Goal: Task Accomplishment & Management: Use online tool/utility

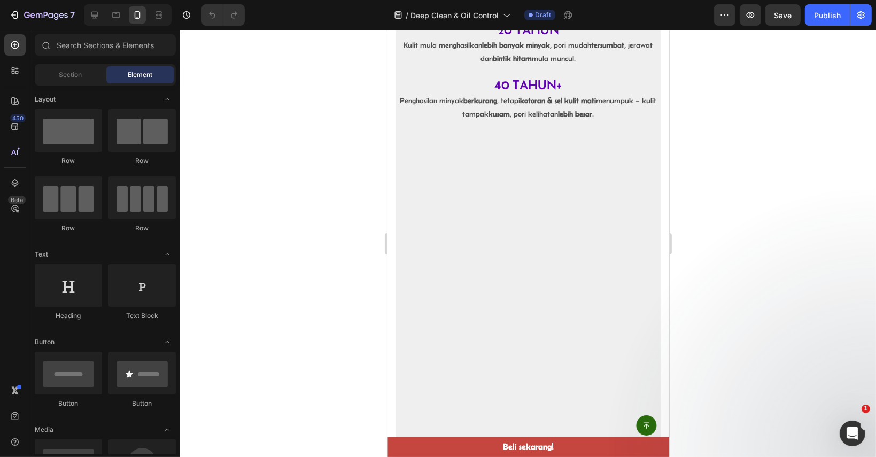
scroll to position [962, 0]
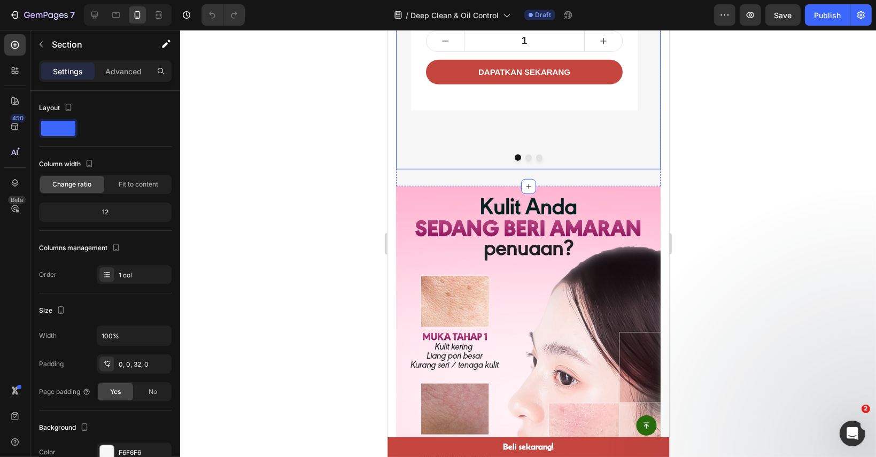
click at [576, 157] on div at bounding box center [527, 157] width 265 height 6
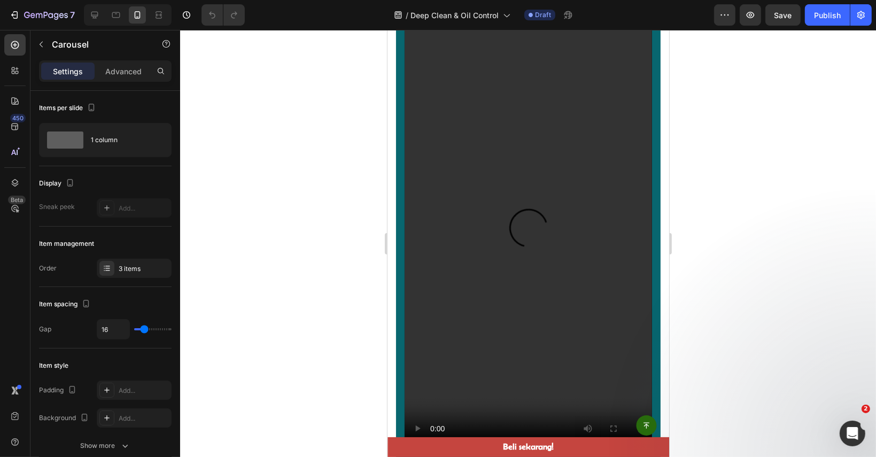
scroll to position [1710, 0]
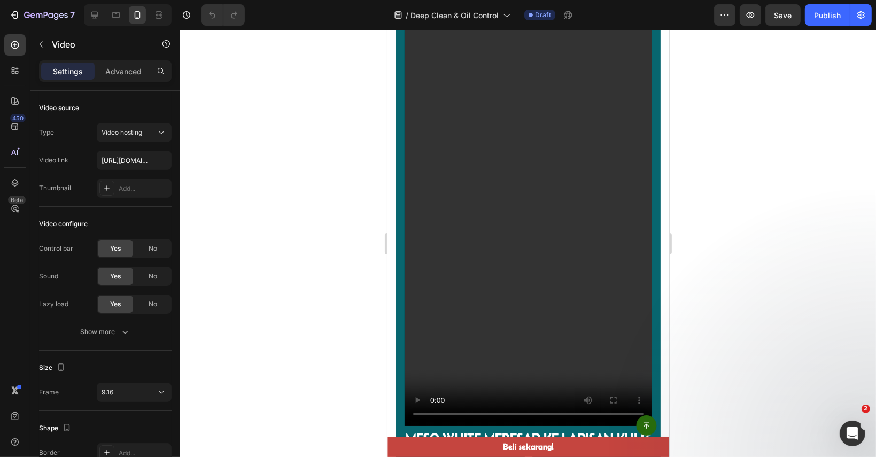
click at [572, 200] on video at bounding box center [527, 206] width 247 height 440
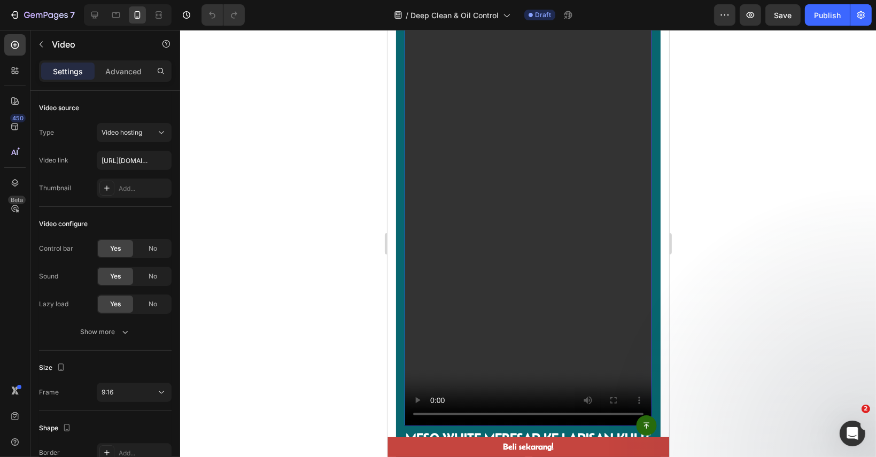
click at [572, 200] on video at bounding box center [527, 206] width 247 height 440
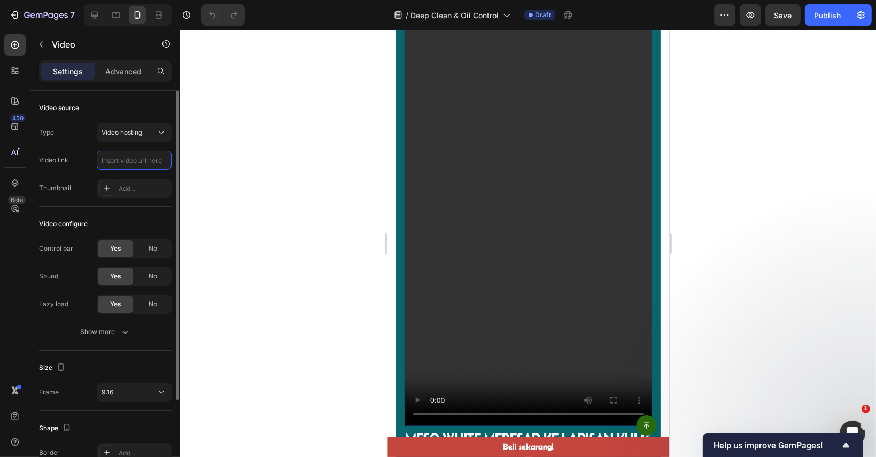
scroll to position [0, 0]
click at [128, 159] on input "text" at bounding box center [134, 160] width 75 height 19
click at [160, 127] on icon at bounding box center [161, 132] width 11 height 11
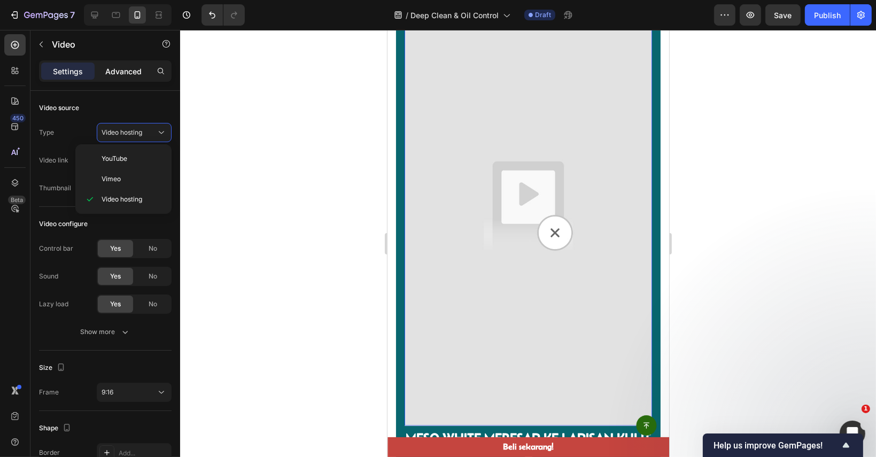
click at [116, 78] on div "Advanced" at bounding box center [123, 71] width 53 height 17
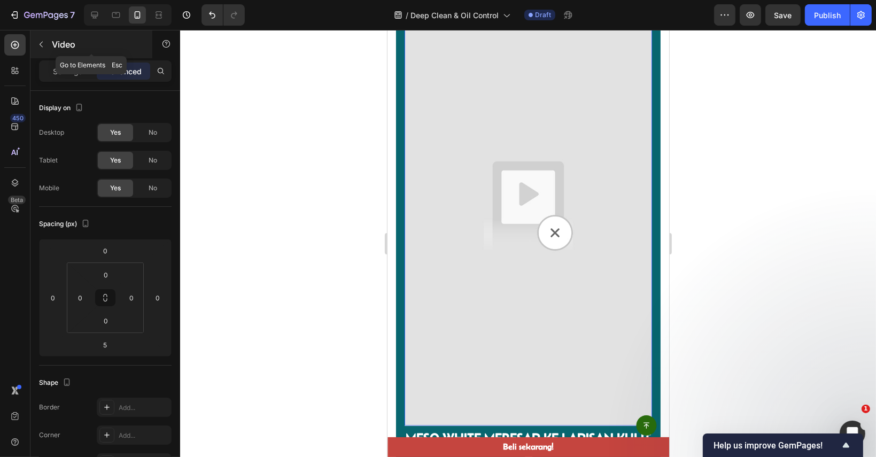
click at [35, 42] on button "button" at bounding box center [41, 44] width 17 height 17
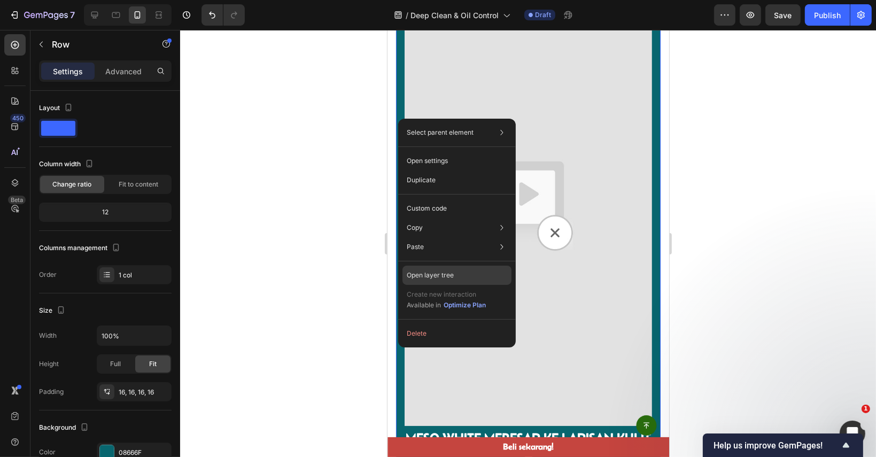
click at [455, 282] on div "Open layer tree" at bounding box center [456, 275] width 109 height 19
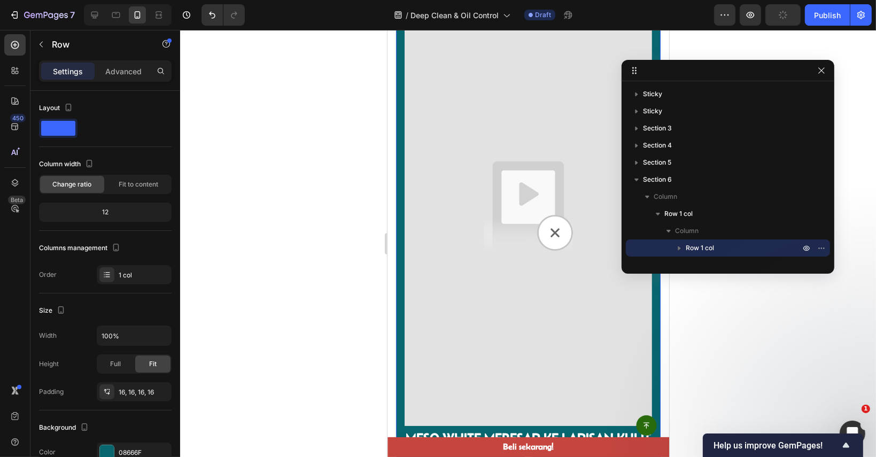
drag, startPoint x: 862, startPoint y: 403, endPoint x: 820, endPoint y: 70, distance: 335.6
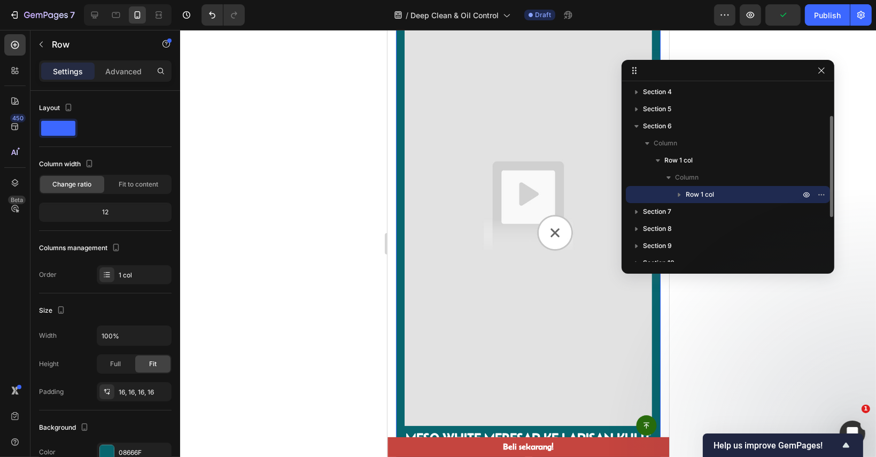
click at [681, 191] on icon "button" at bounding box center [679, 194] width 11 height 11
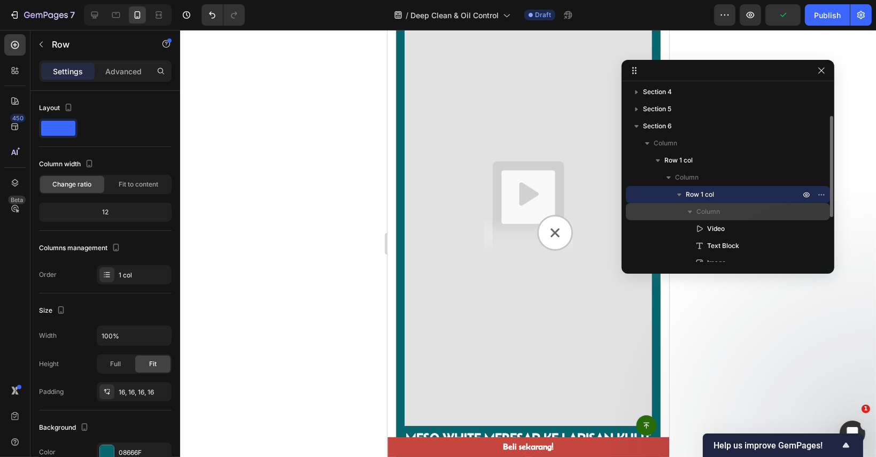
scroll to position [107, 0]
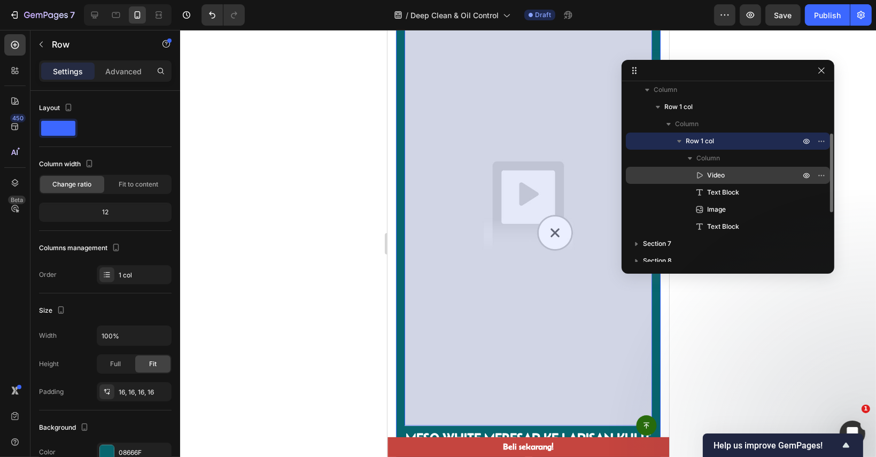
click at [721, 175] on span "Video" at bounding box center [716, 175] width 18 height 11
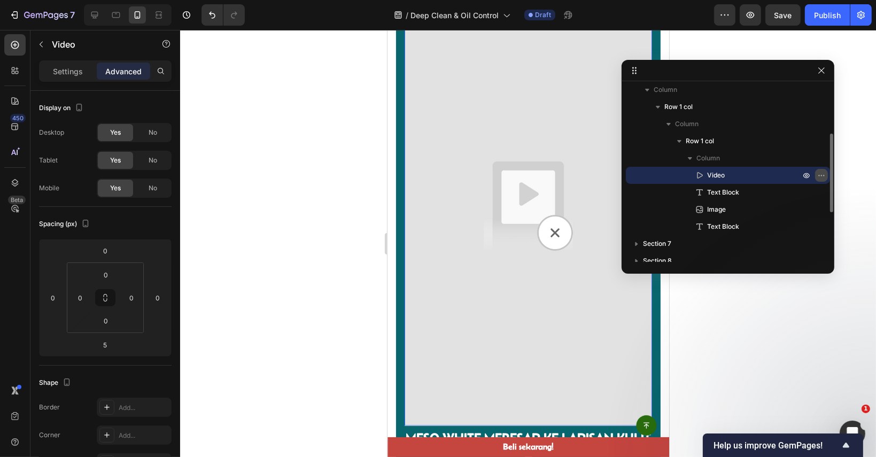
click at [823, 169] on button "button" at bounding box center [821, 175] width 13 height 13
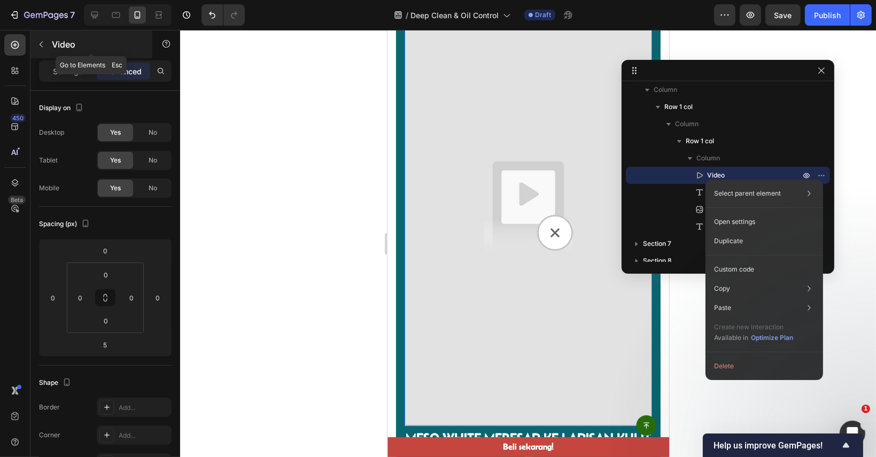
click at [33, 39] on button "button" at bounding box center [41, 44] width 17 height 17
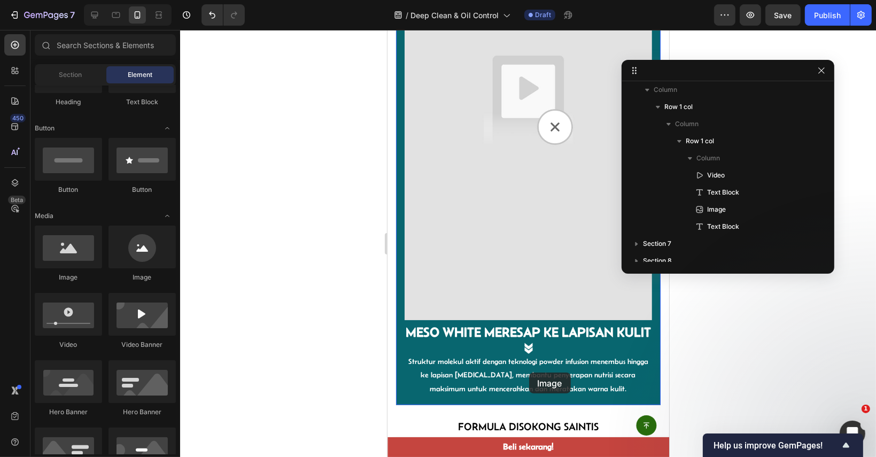
scroll to position [1819, 0]
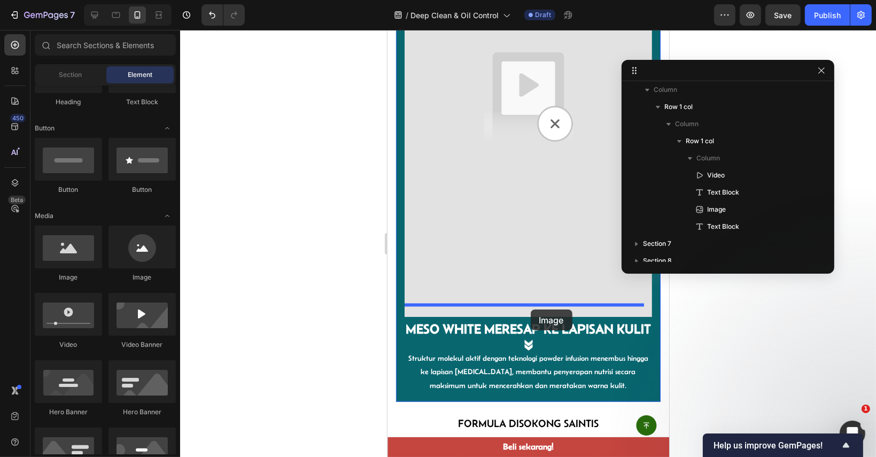
drag, startPoint x: 468, startPoint y: 277, endPoint x: 530, endPoint y: 309, distance: 70.0
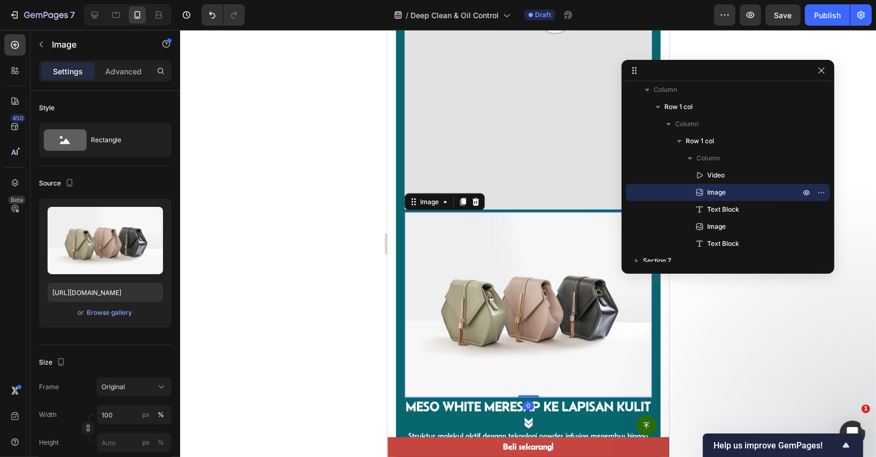
scroll to position [1926, 0]
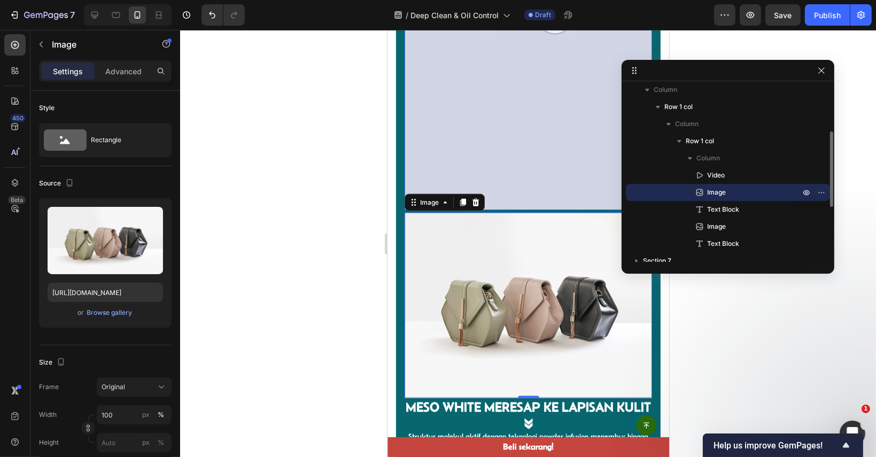
drag, startPoint x: 730, startPoint y: 174, endPoint x: 744, endPoint y: 186, distance: 19.0
click at [730, 174] on p "Video" at bounding box center [741, 175] width 95 height 11
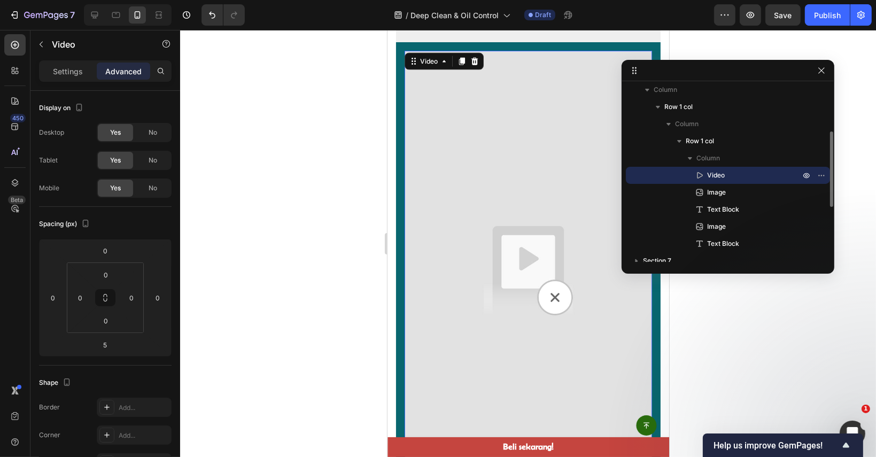
scroll to position [1628, 0]
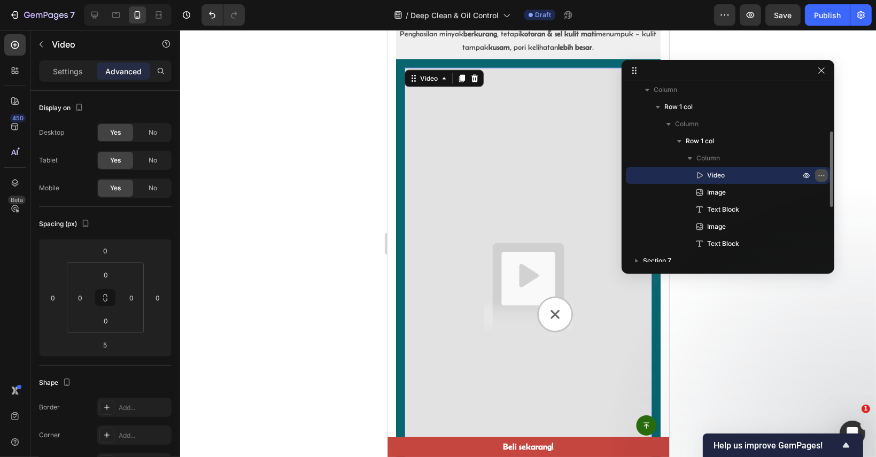
click at [823, 170] on button "button" at bounding box center [821, 175] width 13 height 13
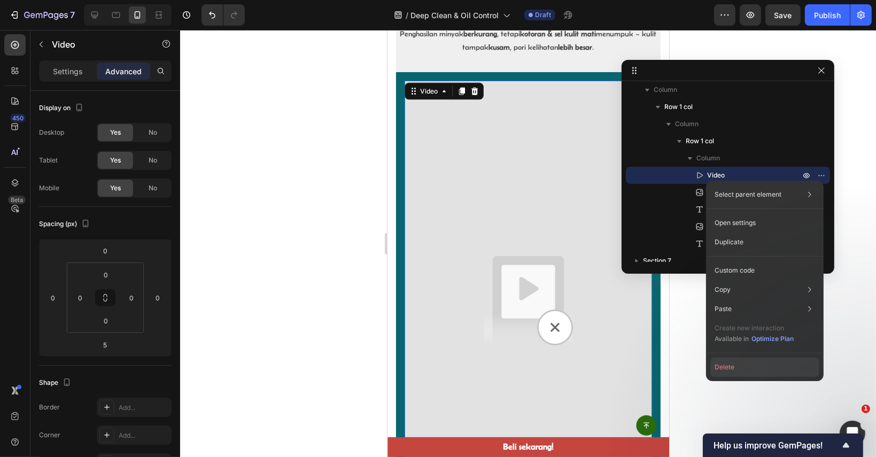
click at [735, 372] on button "Delete" at bounding box center [764, 366] width 109 height 19
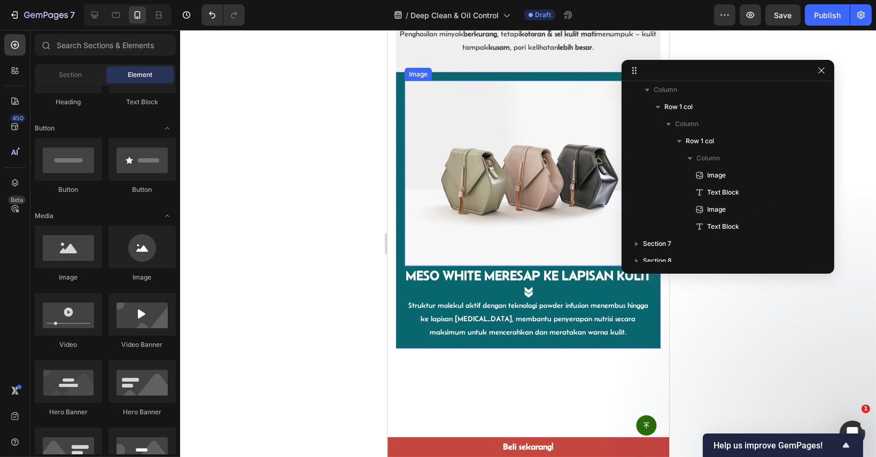
click at [583, 201] on img at bounding box center [527, 173] width 247 height 185
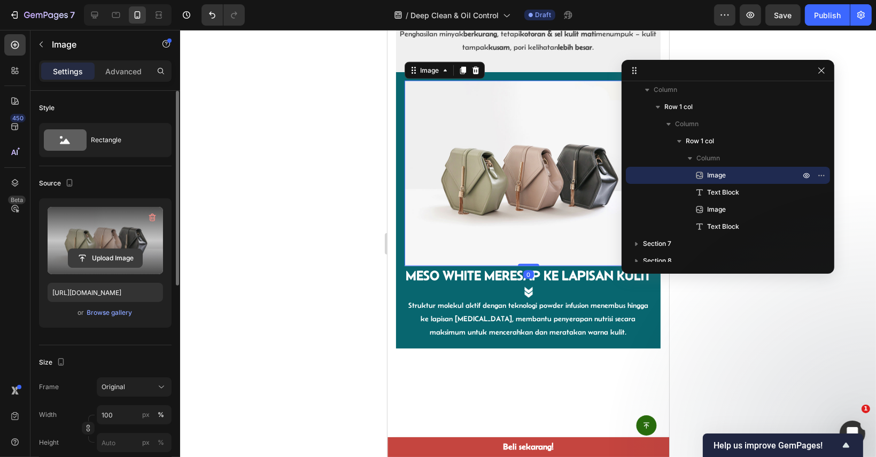
click at [111, 250] on input "file" at bounding box center [105, 258] width 74 height 18
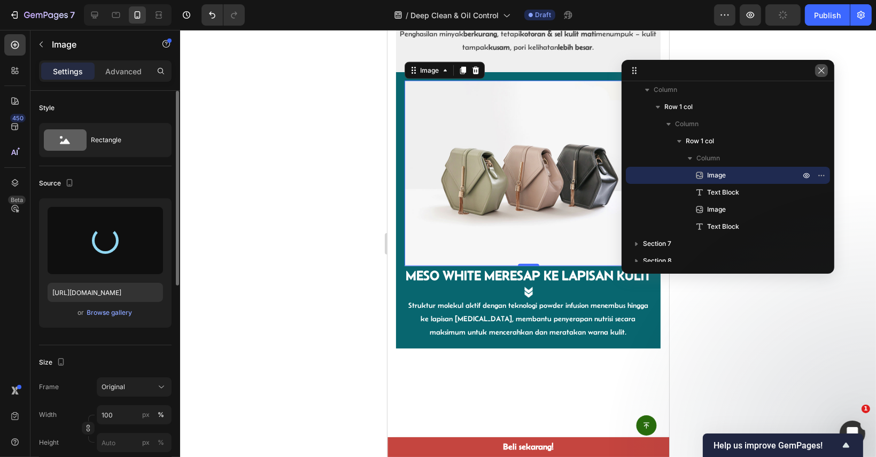
click at [817, 72] on icon "button" at bounding box center [821, 70] width 9 height 9
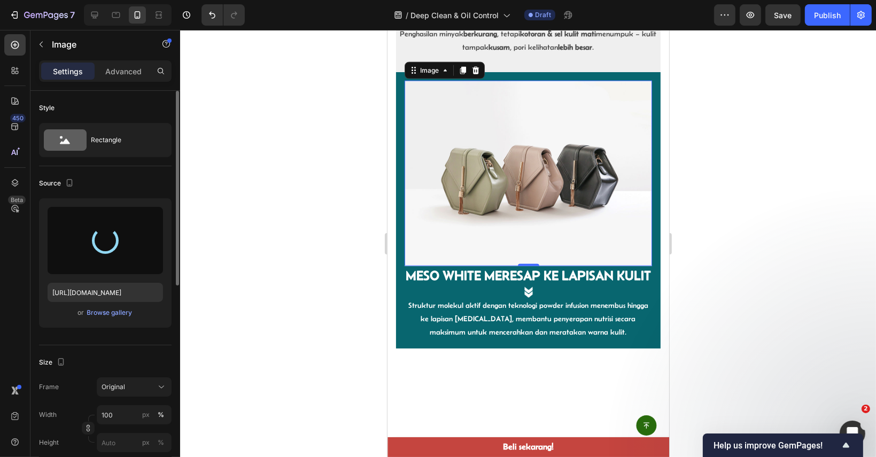
type input "https://cdn.shopify.com/s/files/1/0895/7676/7858/files/gempages_553103273247114…"
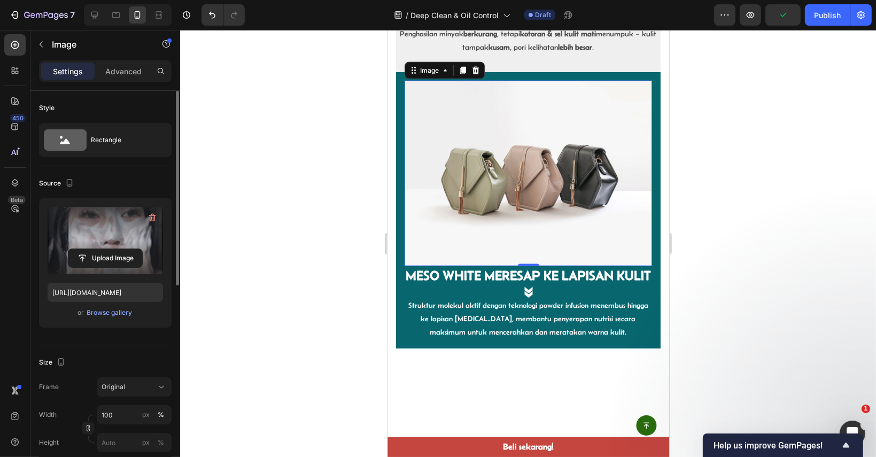
click at [578, 244] on img at bounding box center [527, 266] width 247 height 371
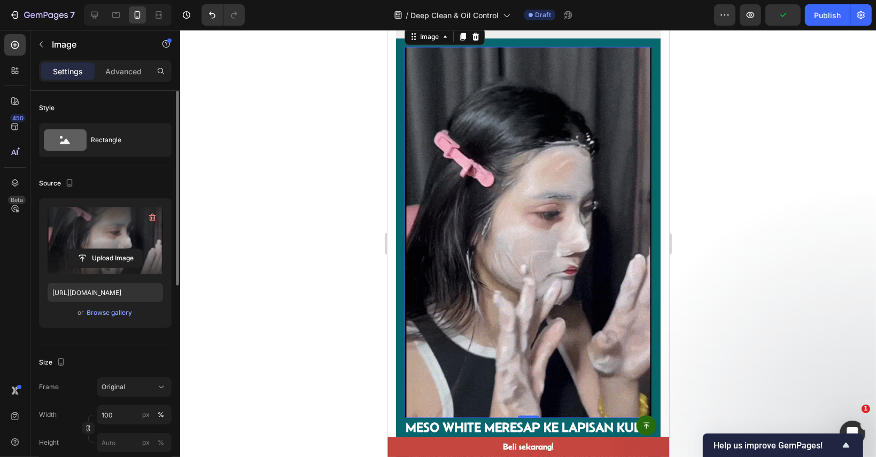
scroll to position [1735, 0]
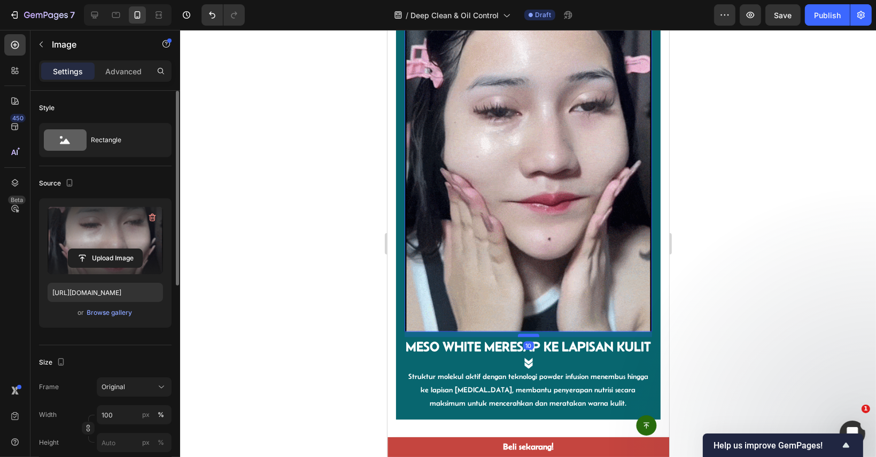
drag, startPoint x: 522, startPoint y: 319, endPoint x: 522, endPoint y: 324, distance: 5.4
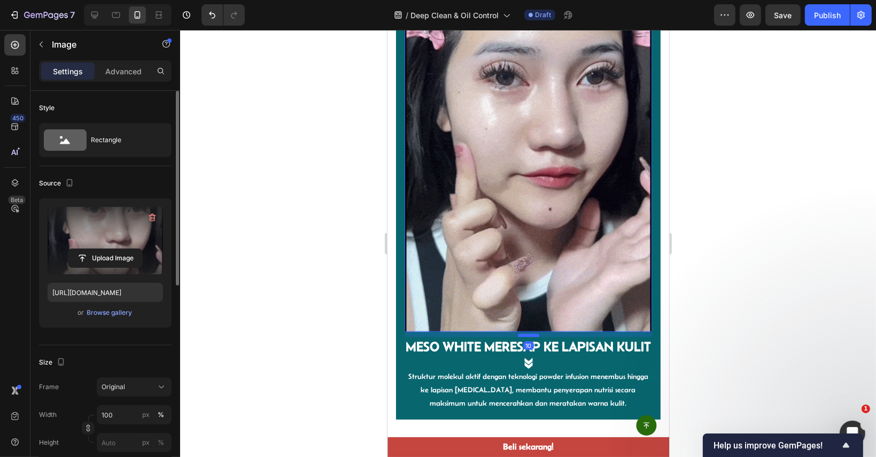
click at [522, 334] on div at bounding box center [527, 335] width 21 height 3
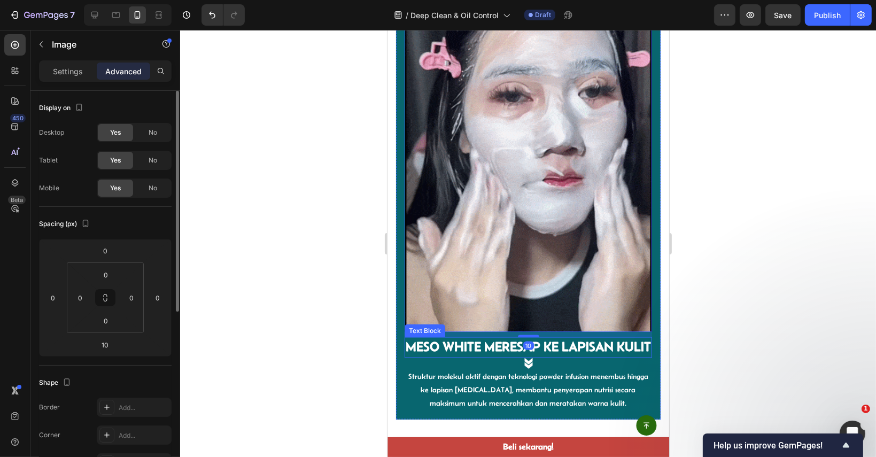
click at [695, 317] on div at bounding box center [528, 243] width 696 height 427
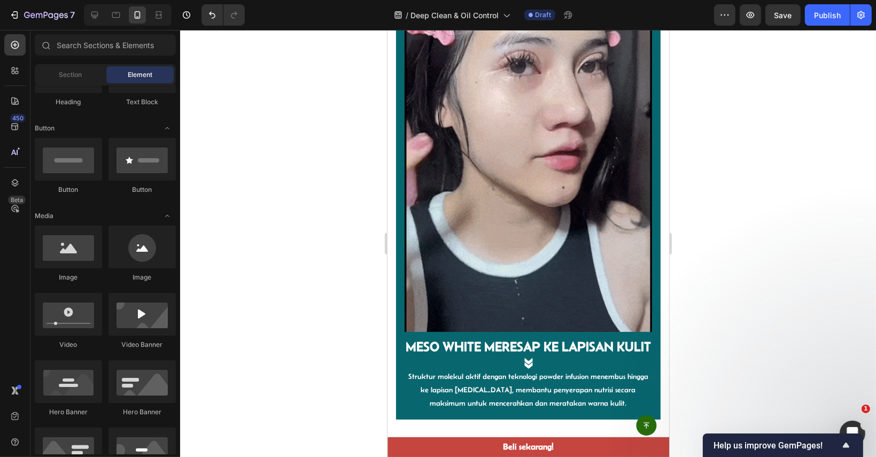
click at [753, 292] on div at bounding box center [528, 243] width 696 height 427
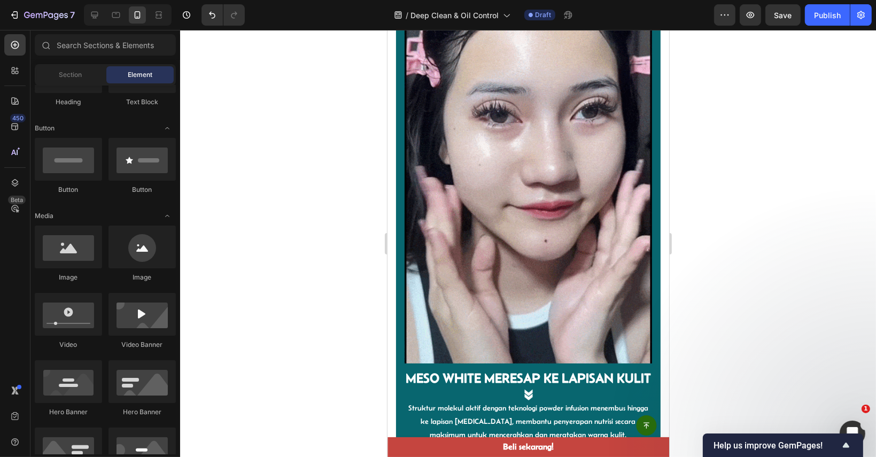
scroll to position [1628, 0]
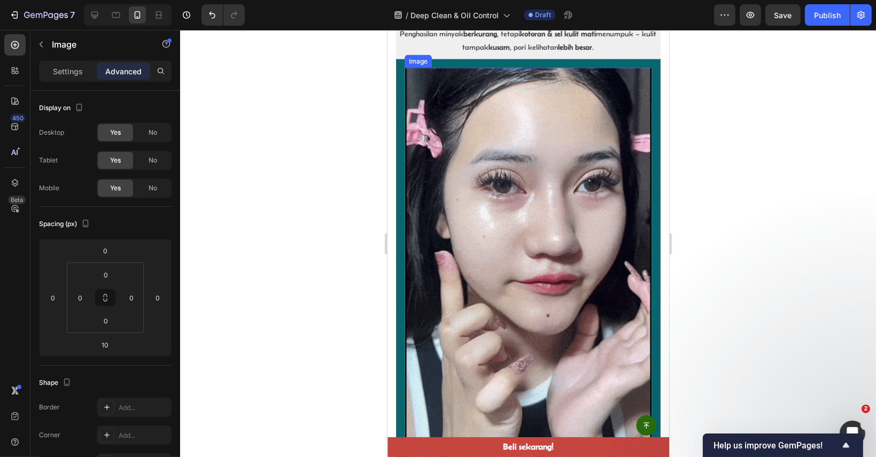
drag, startPoint x: 517, startPoint y: 282, endPoint x: 531, endPoint y: 285, distance: 14.4
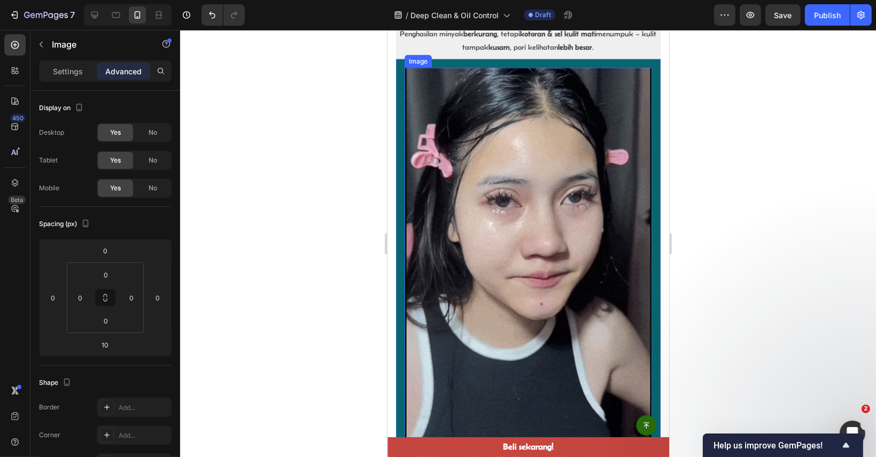
click at [516, 282] on img at bounding box center [527, 253] width 247 height 371
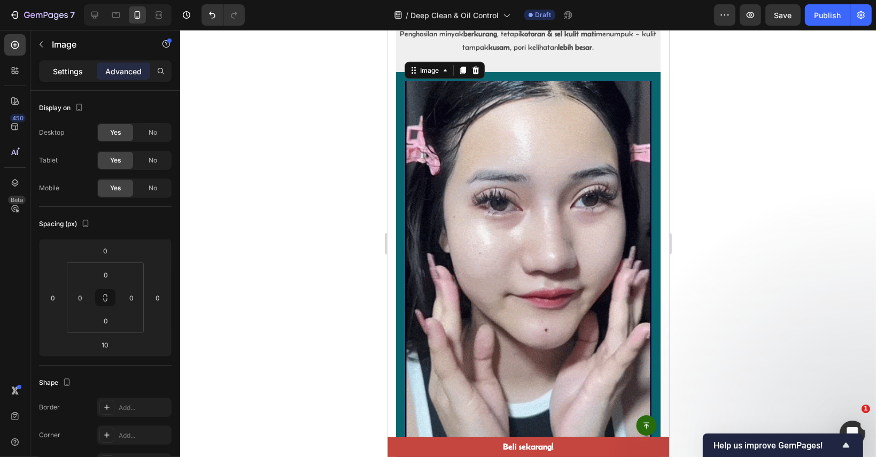
click at [64, 73] on p "Settings" at bounding box center [68, 71] width 30 height 11
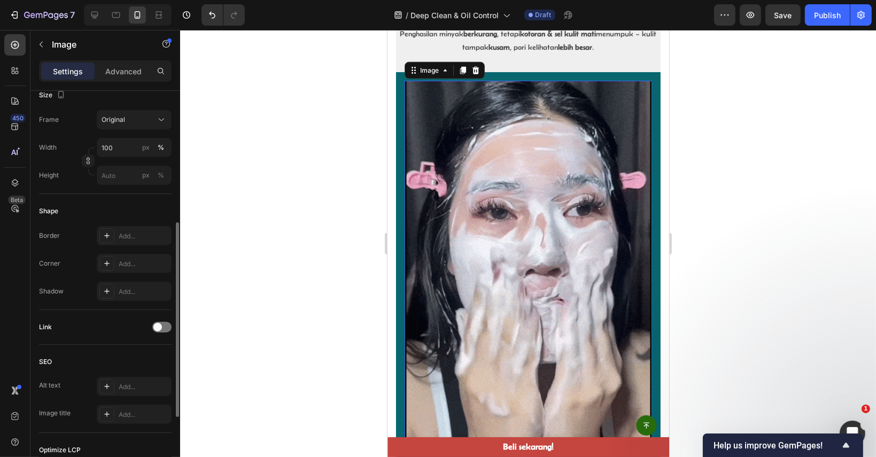
scroll to position [409, 0]
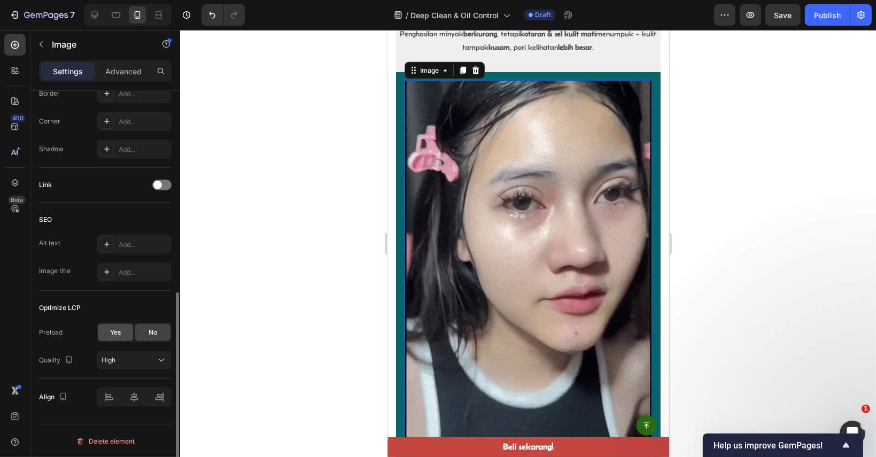
click at [130, 335] on div "Yes" at bounding box center [115, 332] width 35 height 17
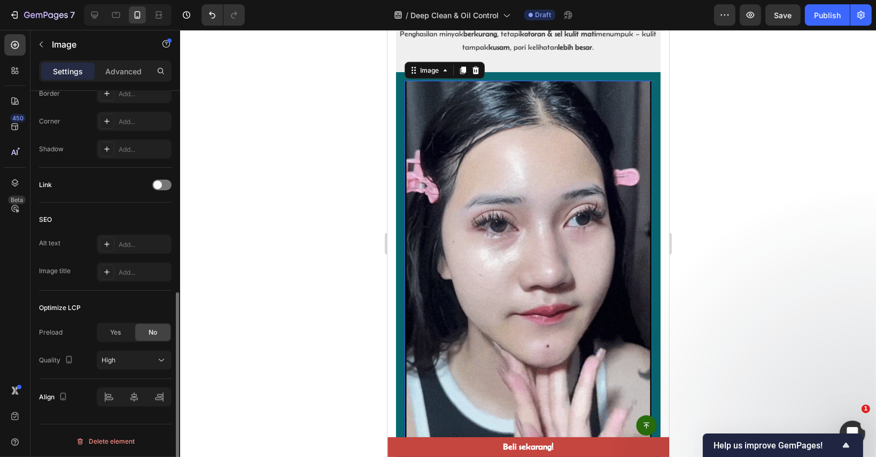
scroll to position [382, 0]
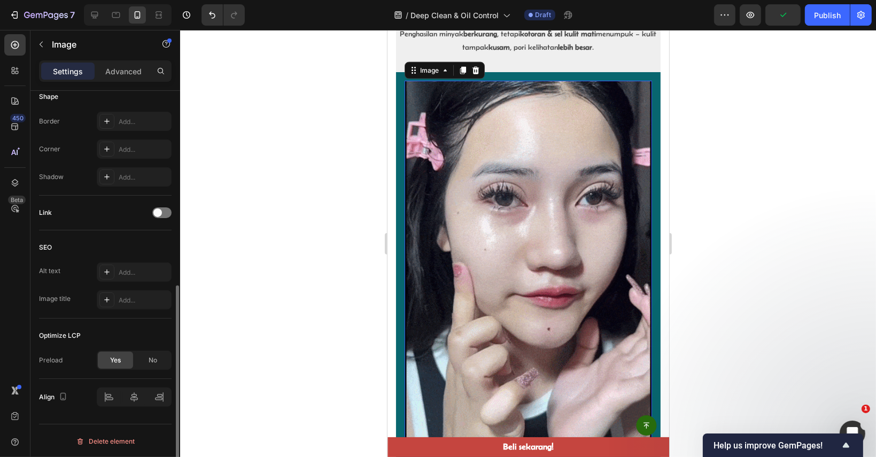
click at [726, 231] on div at bounding box center [528, 243] width 696 height 427
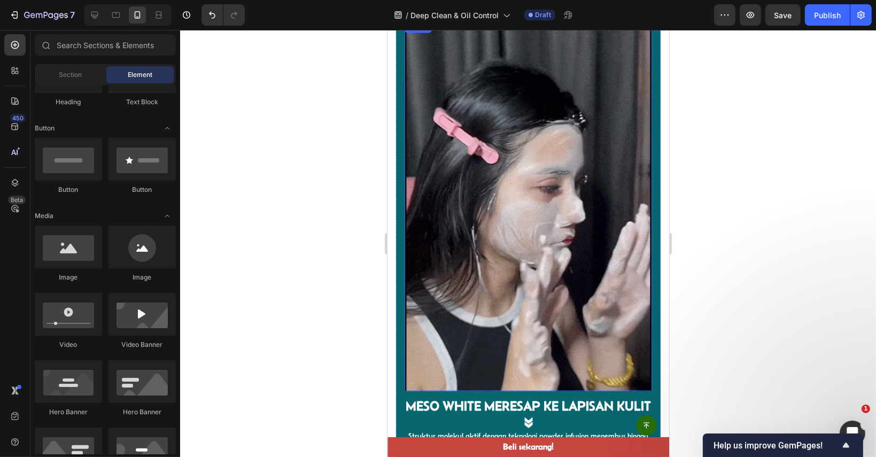
scroll to position [1735, 0]
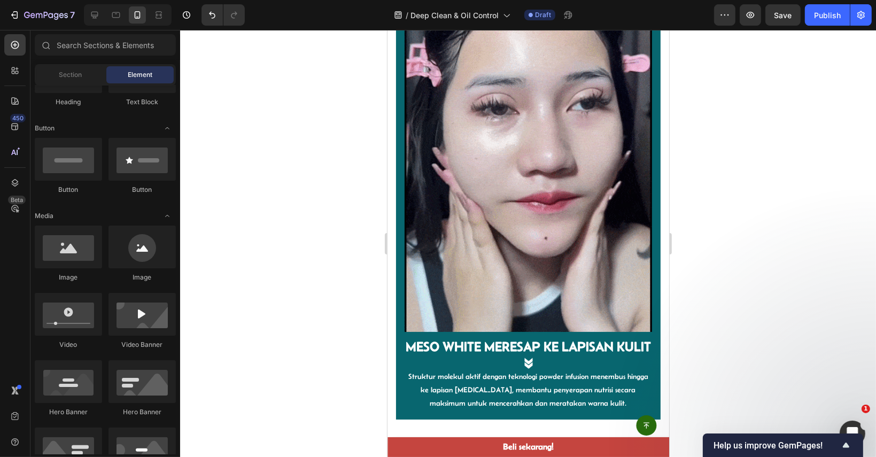
click at [697, 310] on div at bounding box center [528, 243] width 696 height 427
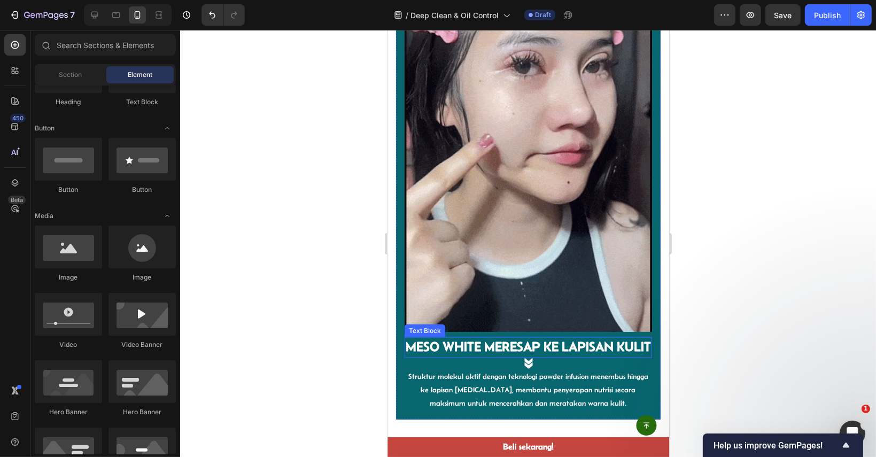
click at [534, 339] on strong "MESO WHITE MERESAP KE LAPISAN KULIT" at bounding box center [527, 346] width 245 height 14
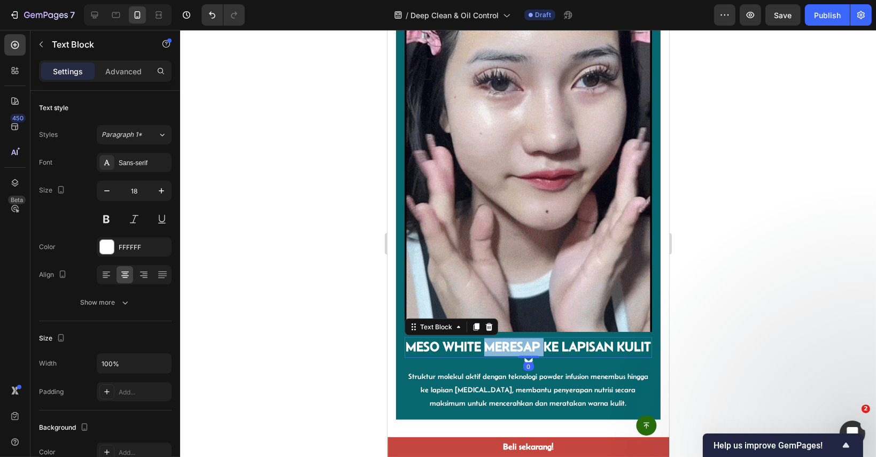
click at [534, 339] on strong "MESO WHITE MERESAP KE LAPISAN KULIT" at bounding box center [527, 346] width 245 height 14
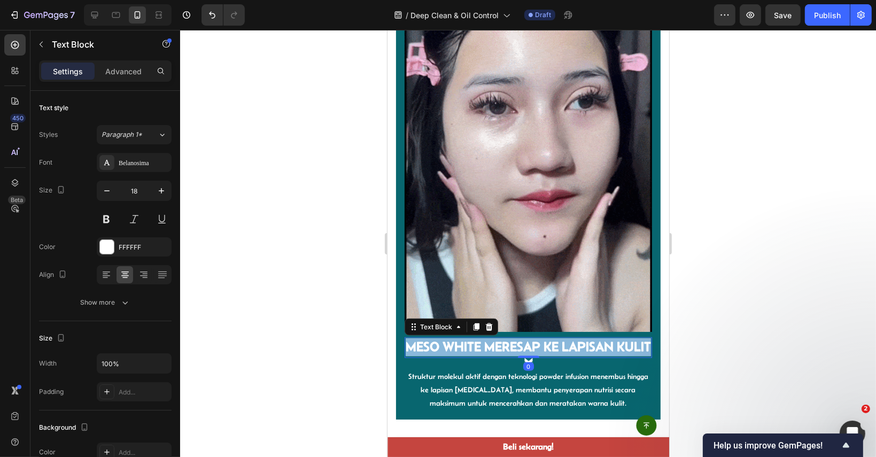
click at [534, 339] on strong "MESO WHITE MERESAP KE LAPISAN KULIT" at bounding box center [527, 346] width 245 height 14
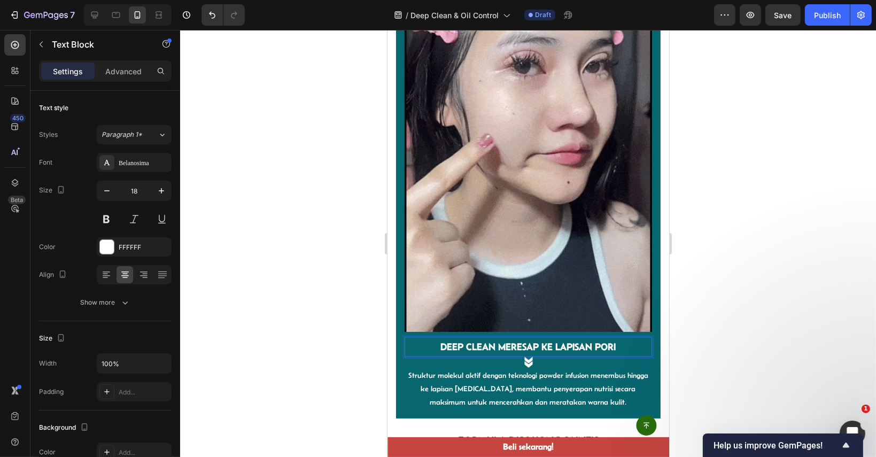
click at [731, 312] on div at bounding box center [528, 243] width 696 height 427
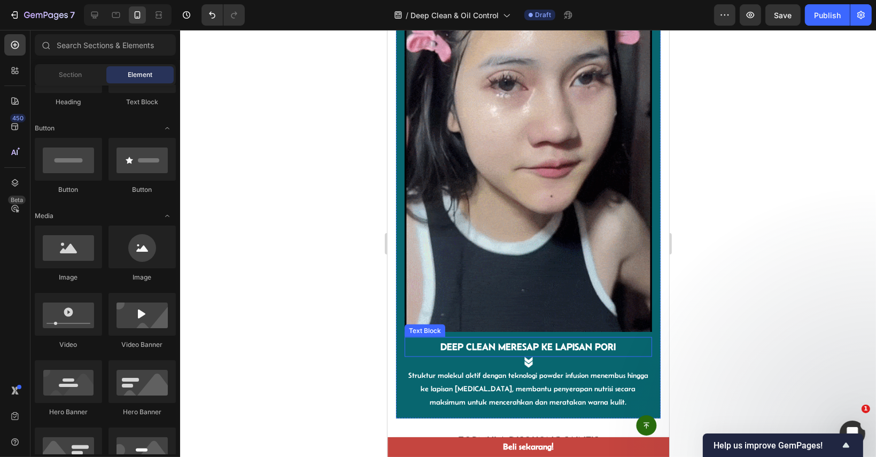
click at [581, 341] on strong "DEEP CLEAN MERESAP KE LAPISAN PORI" at bounding box center [527, 346] width 175 height 11
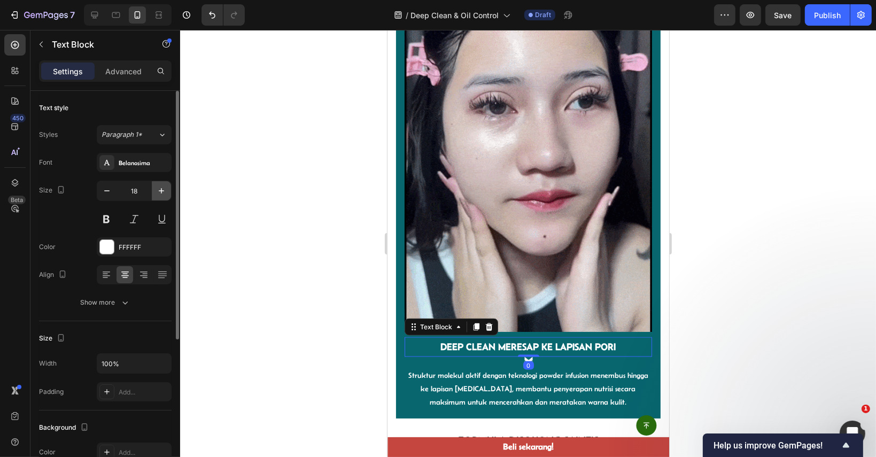
click at [160, 188] on icon "button" at bounding box center [161, 190] width 11 height 11
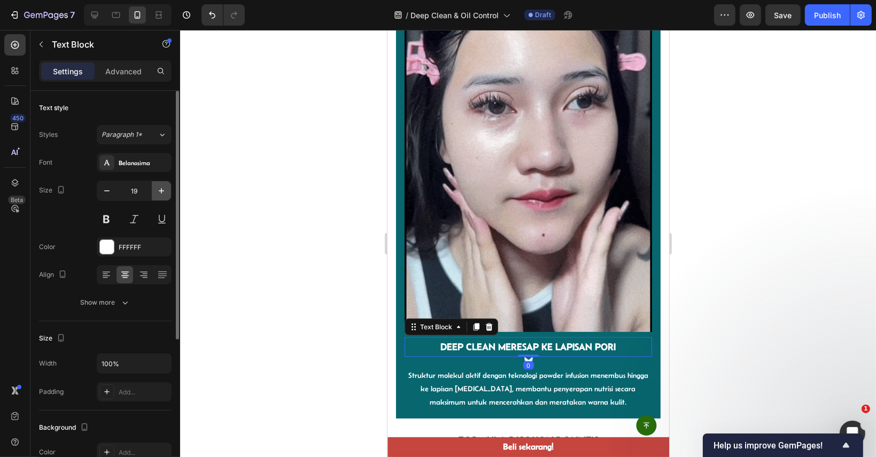
click at [160, 188] on icon "button" at bounding box center [161, 190] width 11 height 11
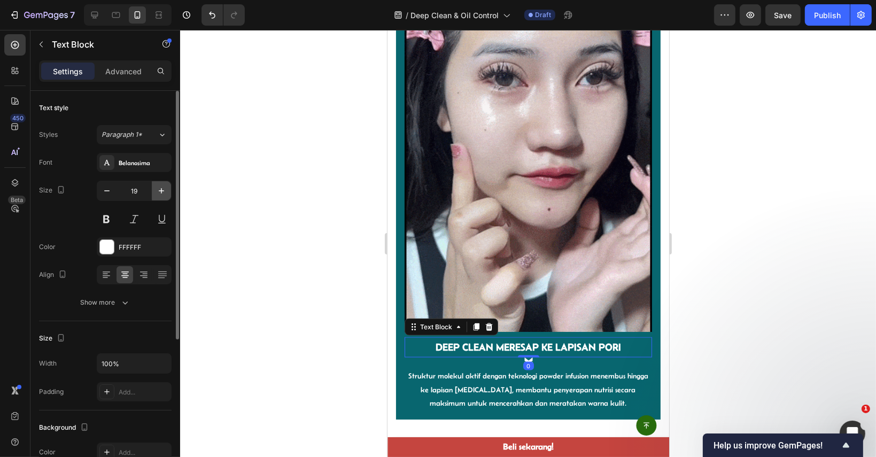
type input "20"
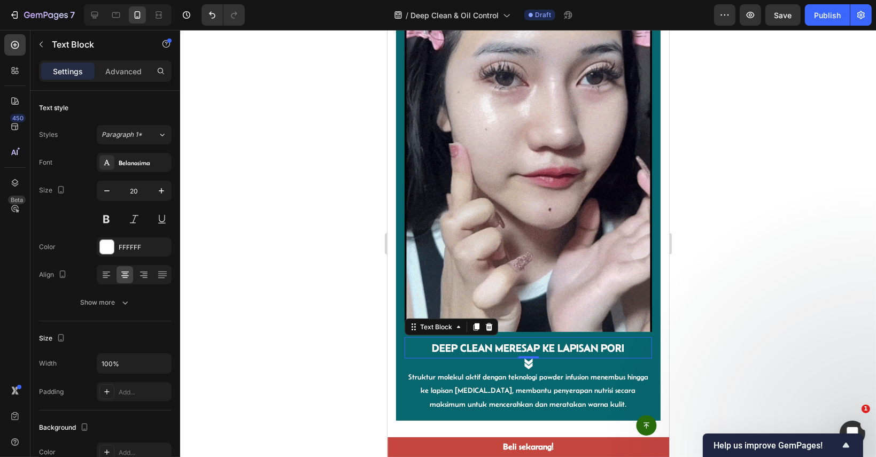
click at [816, 224] on div at bounding box center [528, 243] width 696 height 427
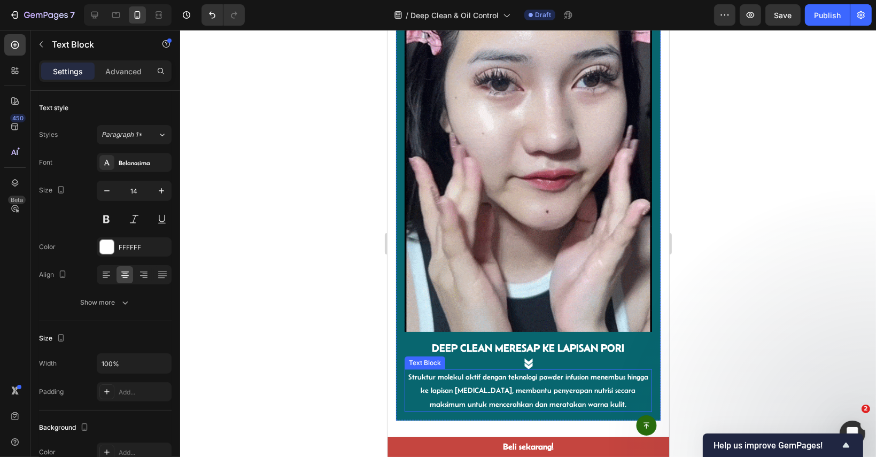
click at [501, 380] on p "Struktur molekul aktif dengan teknologi powder infusion menembus hingga ke lapi…" at bounding box center [527, 390] width 245 height 41
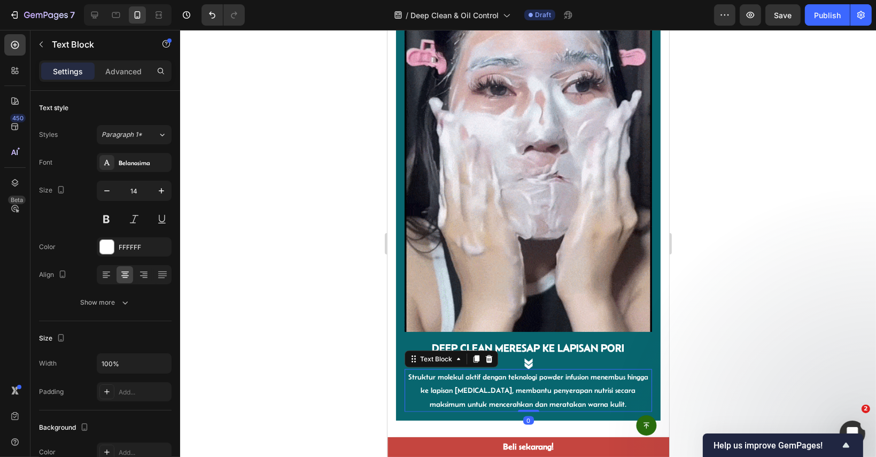
click at [501, 380] on p "Struktur molekul aktif dengan teknologi powder infusion menembus hingga ke lapi…" at bounding box center [527, 390] width 245 height 41
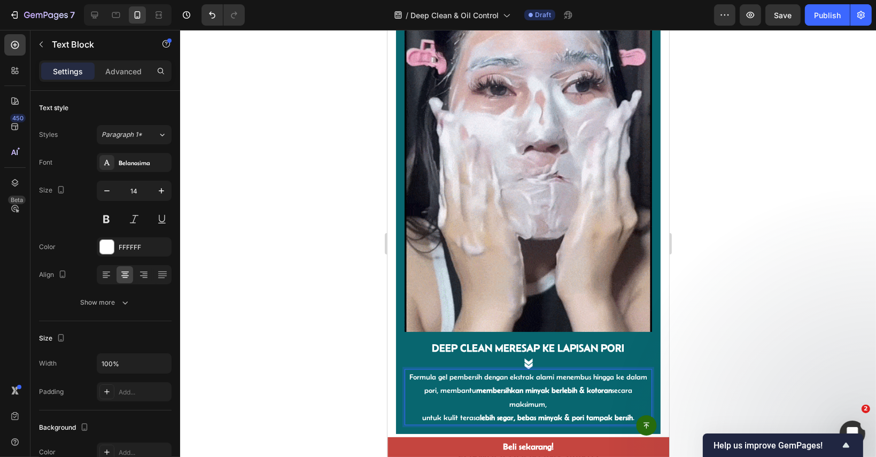
click at [421, 400] on p "Formula gel pembersih dengan ekstrak alami menembus hingga ke dalam pori, memba…" at bounding box center [527, 397] width 245 height 54
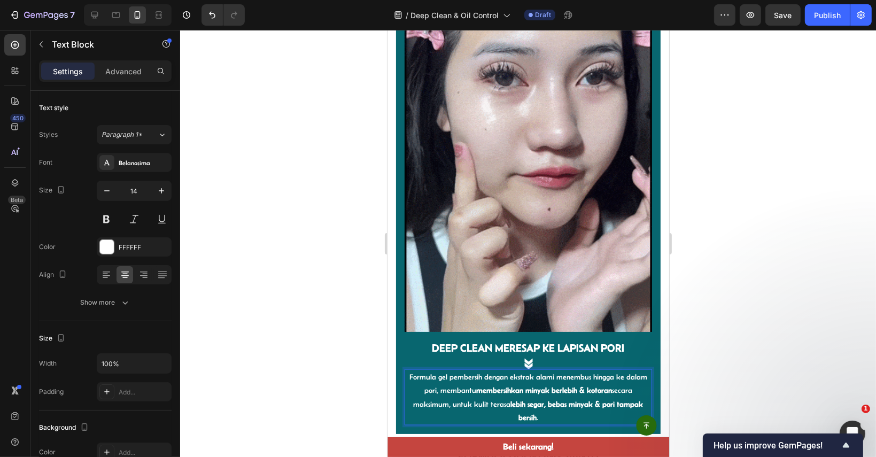
click at [417, 377] on p "Formula gel pembersih dengan ekstrak alami menembus hingga ke dalam pori, memba…" at bounding box center [527, 397] width 245 height 54
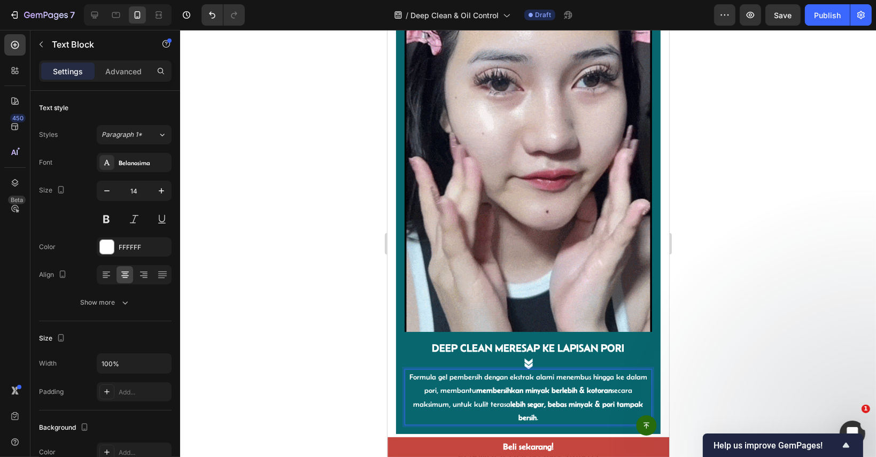
click at [410, 393] on p "Formula gel pembersih dengan ekstrak alami menembus hingga ke dalam pori, memba…" at bounding box center [527, 397] width 245 height 54
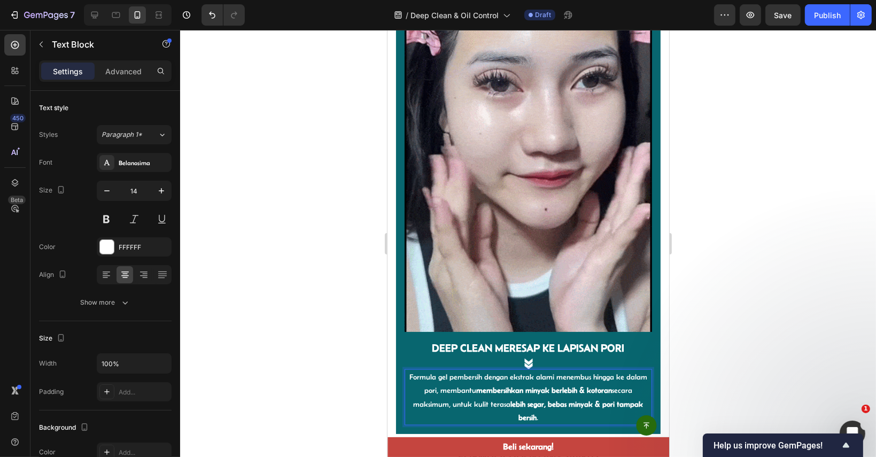
click at [782, 344] on div at bounding box center [528, 243] width 696 height 427
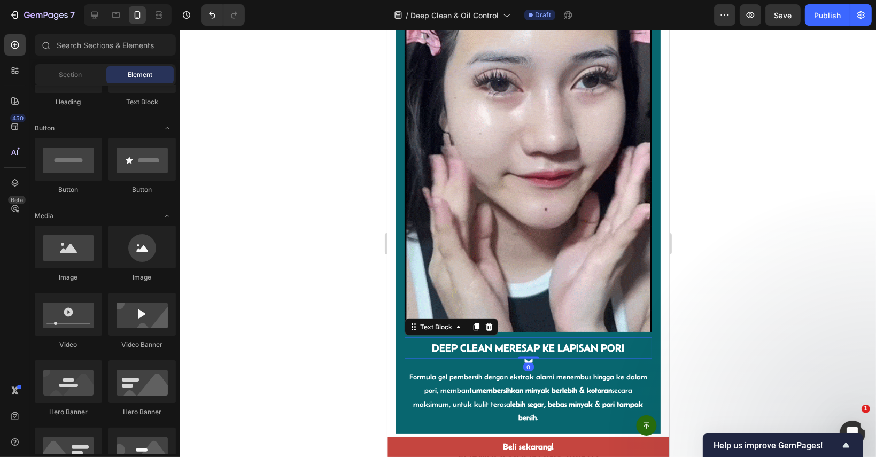
click at [557, 342] on strong "DEEP CLEAN MERESAP KE LAPISAN PORI" at bounding box center [528, 348] width 192 height 12
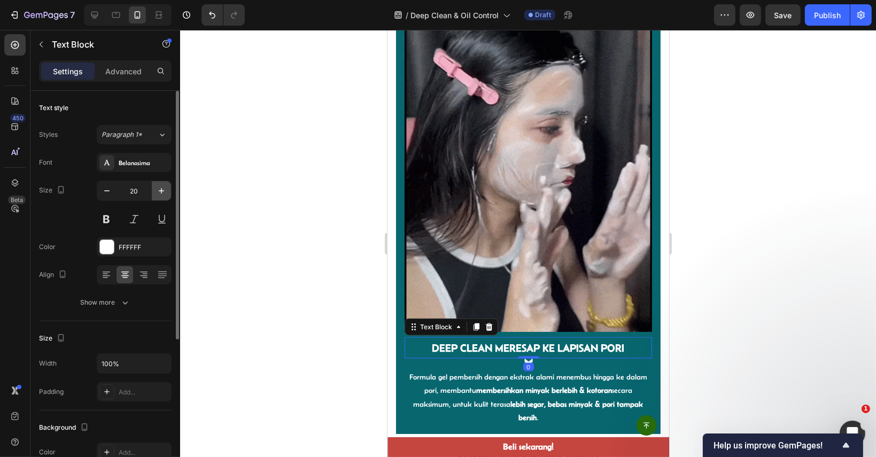
click at [157, 192] on icon "button" at bounding box center [161, 190] width 11 height 11
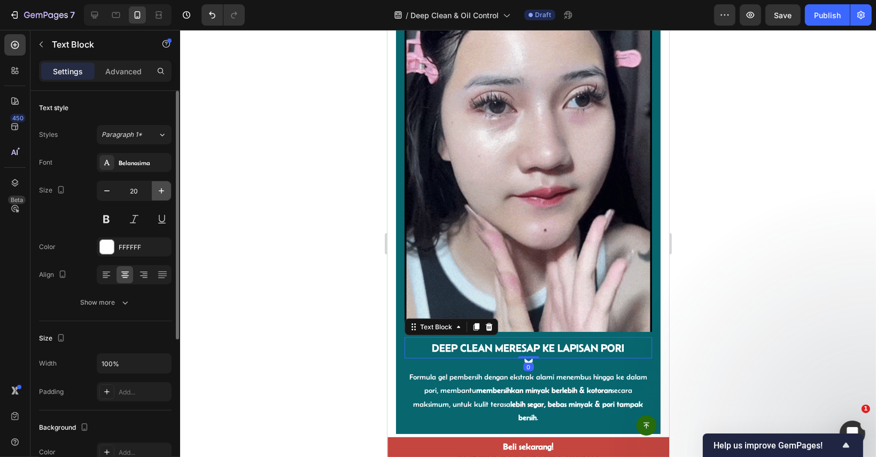
click at [157, 192] on icon "button" at bounding box center [161, 190] width 11 height 11
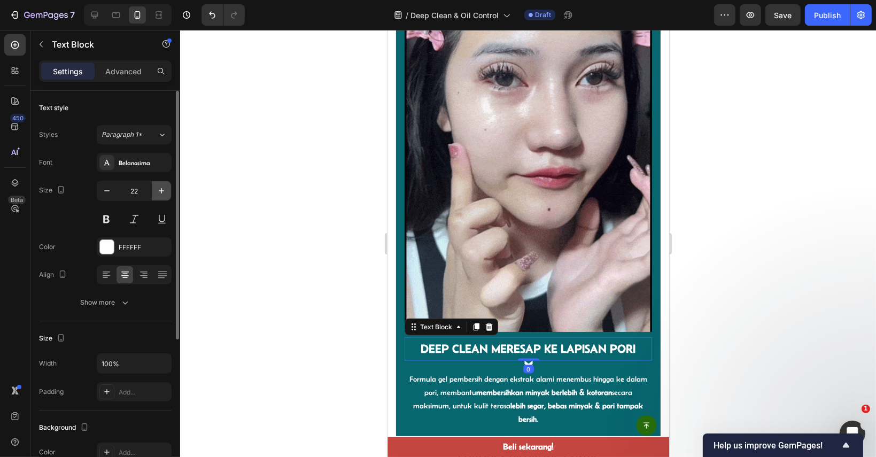
click at [157, 192] on icon "button" at bounding box center [161, 190] width 11 height 11
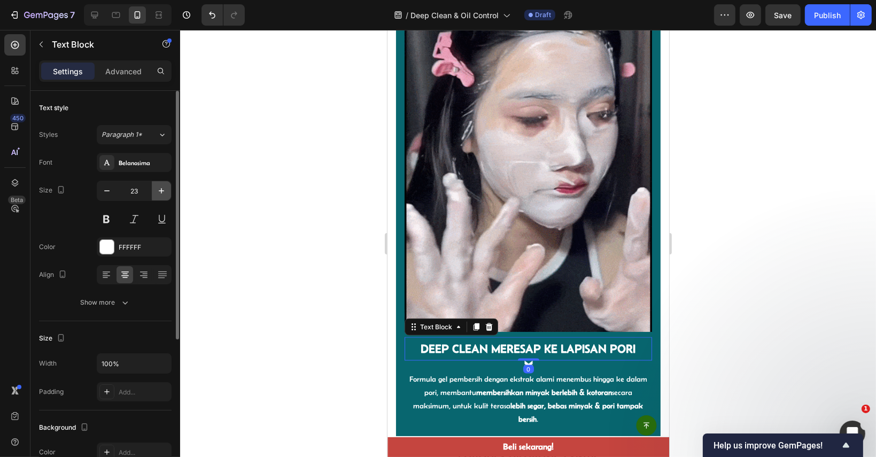
click at [157, 192] on icon "button" at bounding box center [161, 190] width 11 height 11
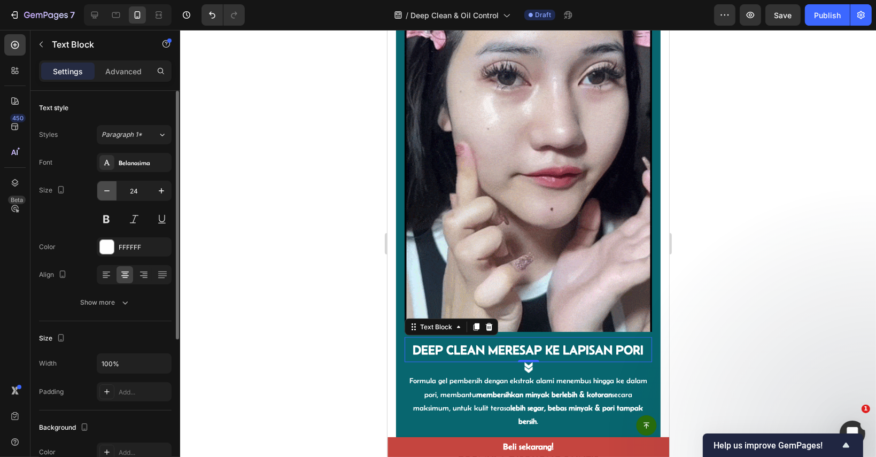
click at [106, 192] on icon "button" at bounding box center [107, 190] width 11 height 11
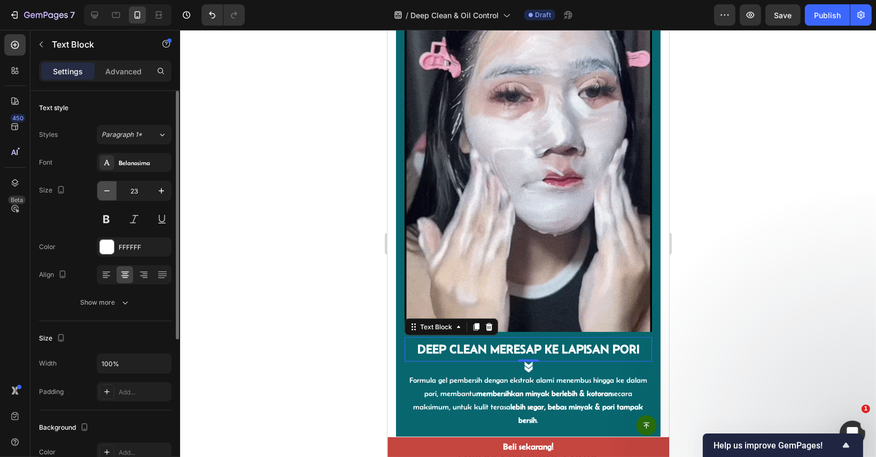
click at [106, 192] on icon "button" at bounding box center [107, 190] width 11 height 11
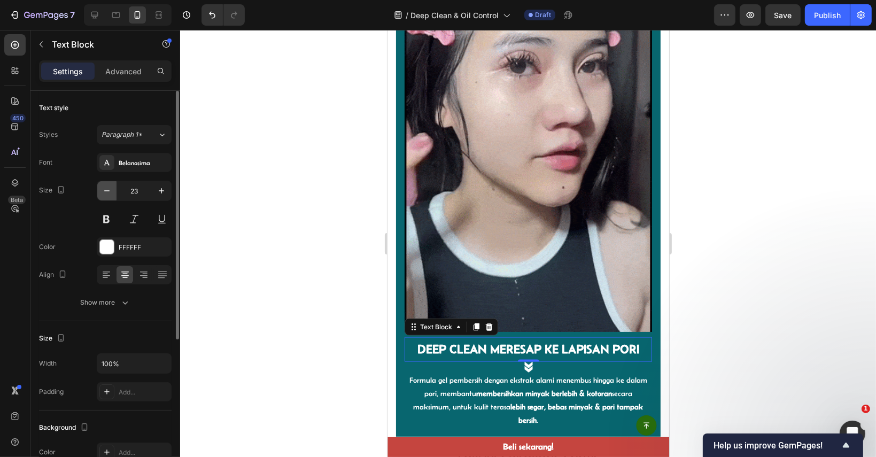
type input "22"
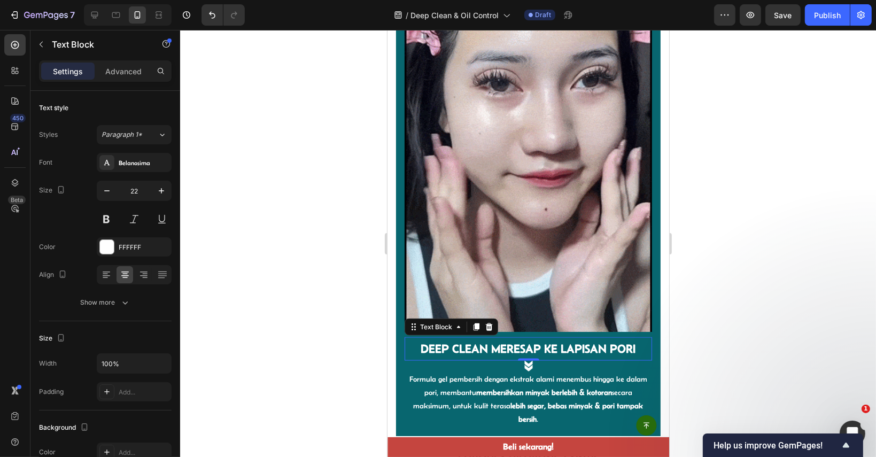
click at [727, 254] on div at bounding box center [528, 243] width 696 height 427
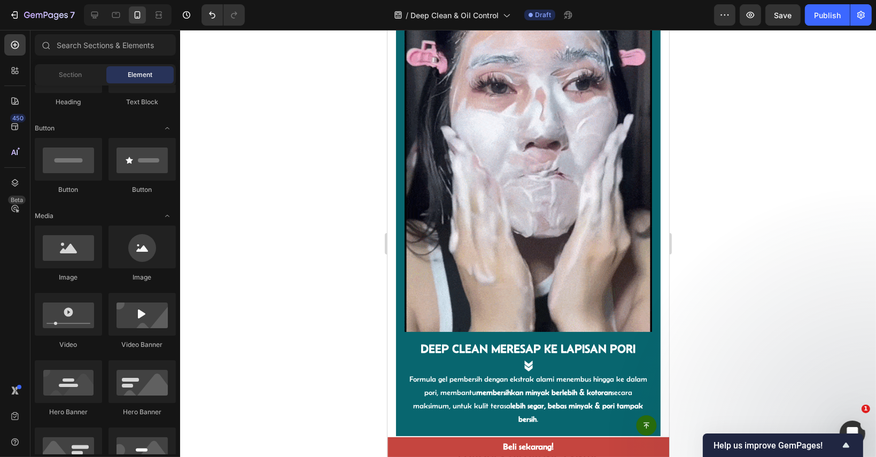
click at [766, 347] on div at bounding box center [528, 243] width 696 height 427
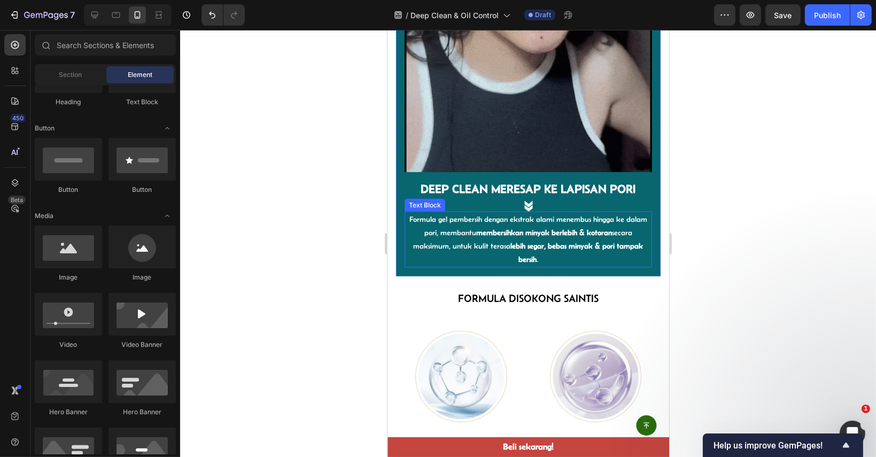
scroll to position [1895, 0]
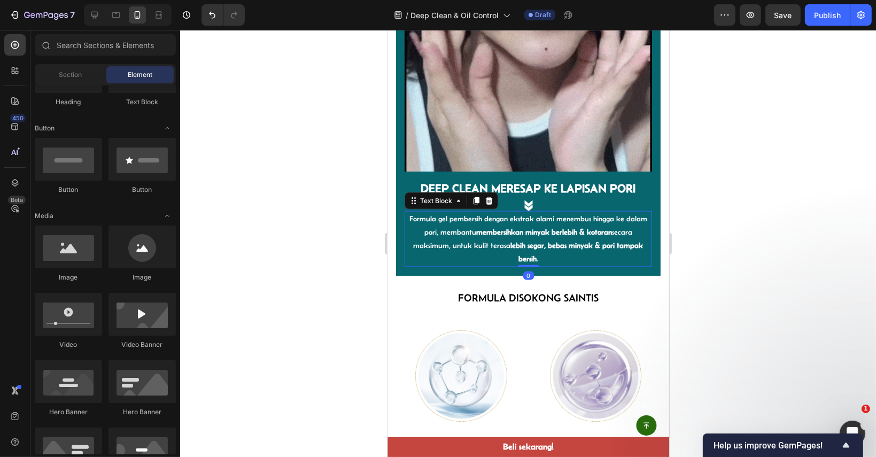
click at [515, 228] on strong "membersihkan minyak berlebih & kotoran" at bounding box center [544, 232] width 136 height 9
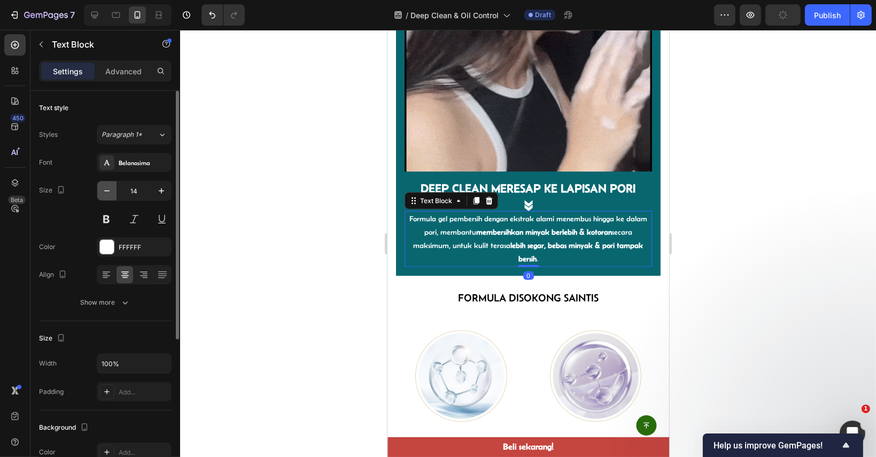
click at [104, 188] on icon "button" at bounding box center [107, 190] width 11 height 11
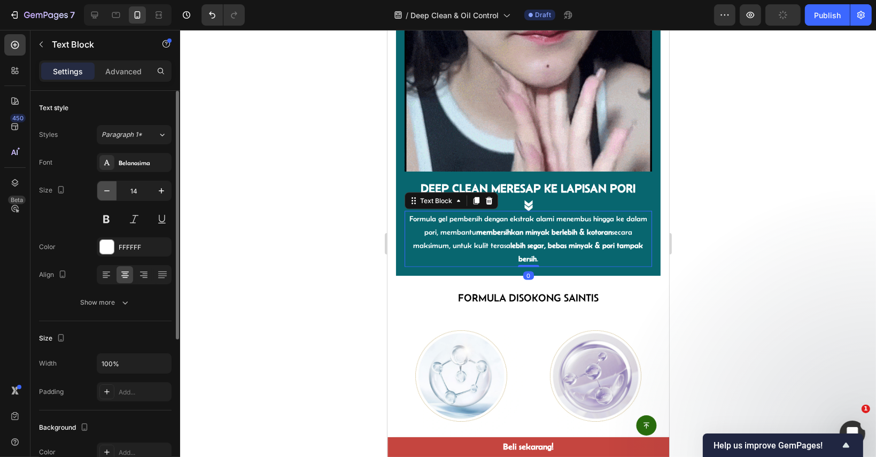
type input "13"
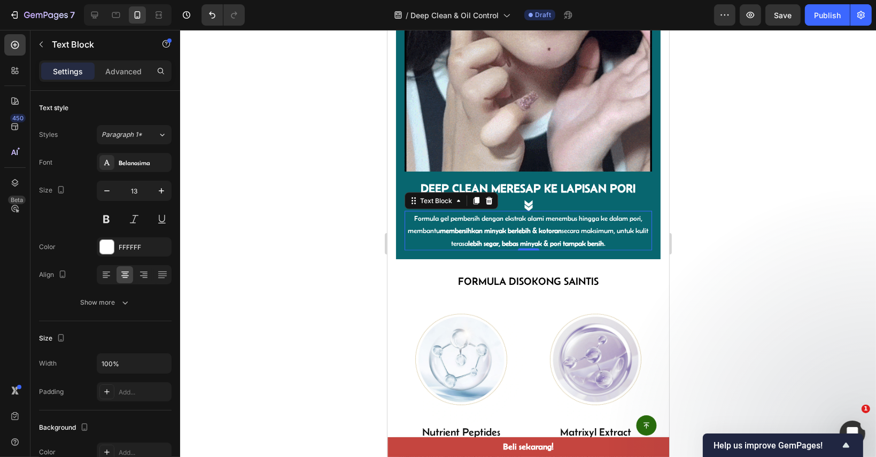
click at [763, 204] on div at bounding box center [528, 243] width 696 height 427
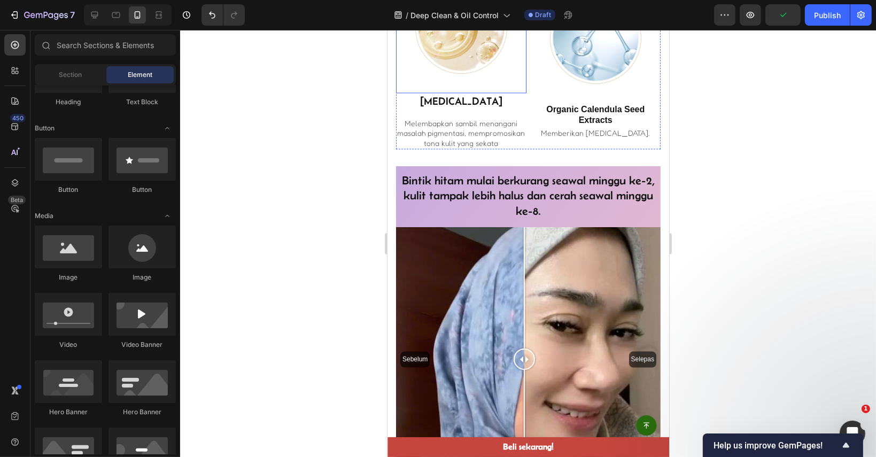
scroll to position [2430, 0]
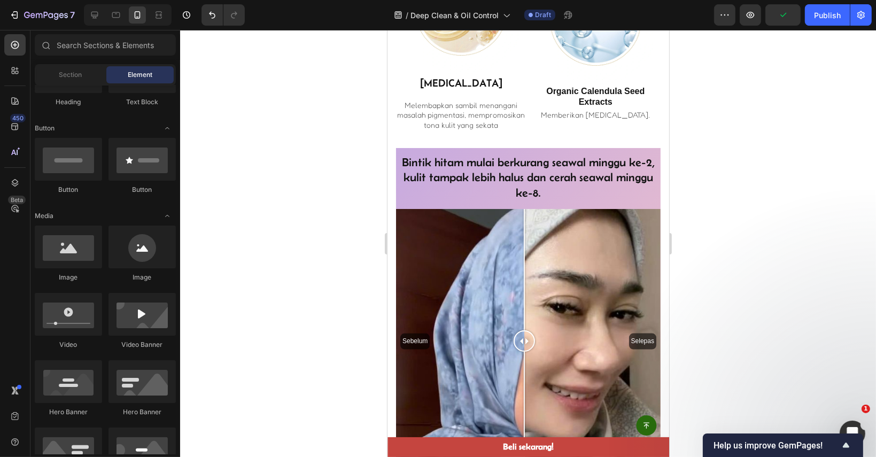
click at [780, 174] on div at bounding box center [528, 243] width 696 height 427
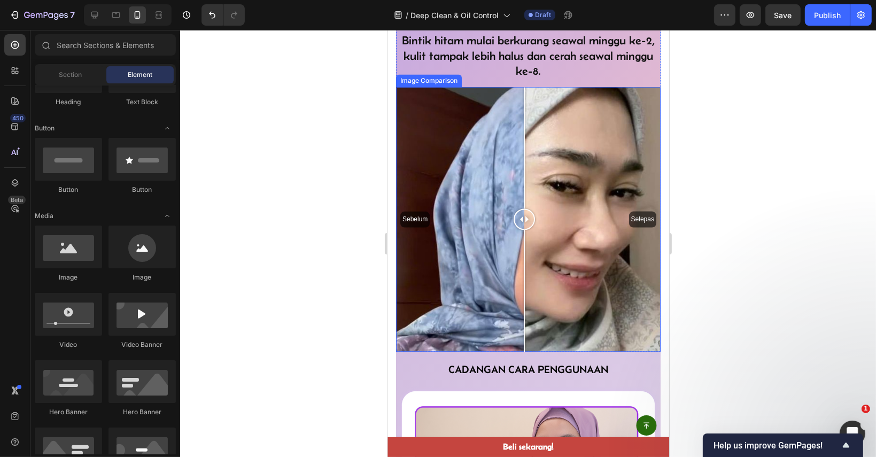
scroll to position [2590, 0]
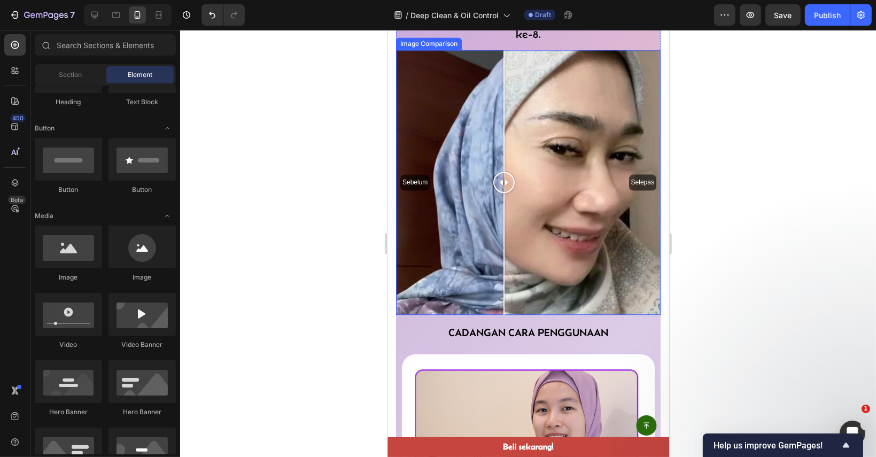
drag, startPoint x: 520, startPoint y: 211, endPoint x: 618, endPoint y: 237, distance: 101.1
click at [503, 236] on div "Sebelum Selepas" at bounding box center [527, 182] width 265 height 265
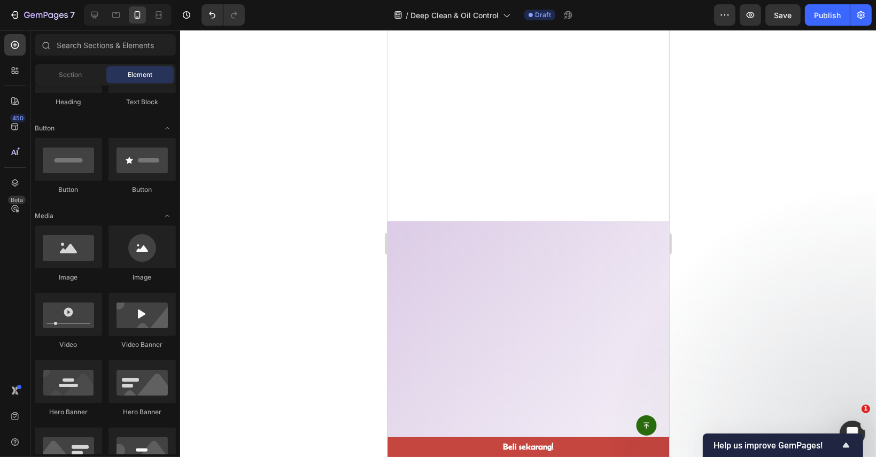
scroll to position [4193, 0]
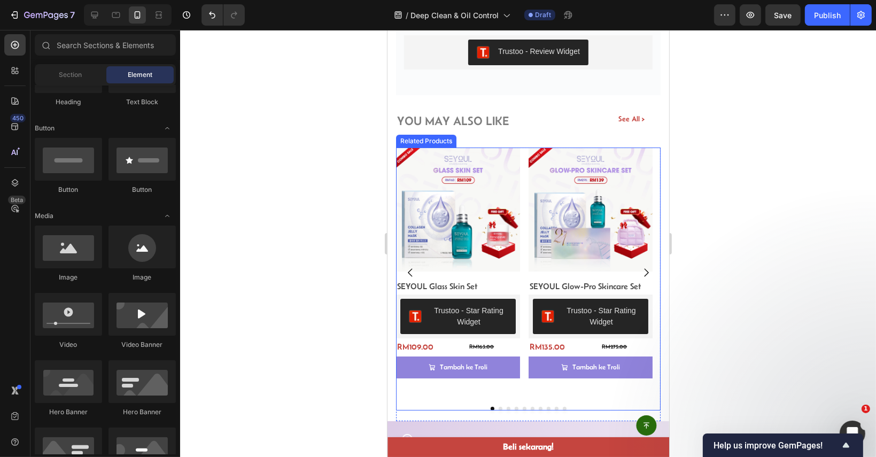
click at [640, 268] on icon "Carousel Next Arrow" at bounding box center [646, 273] width 12 height 12
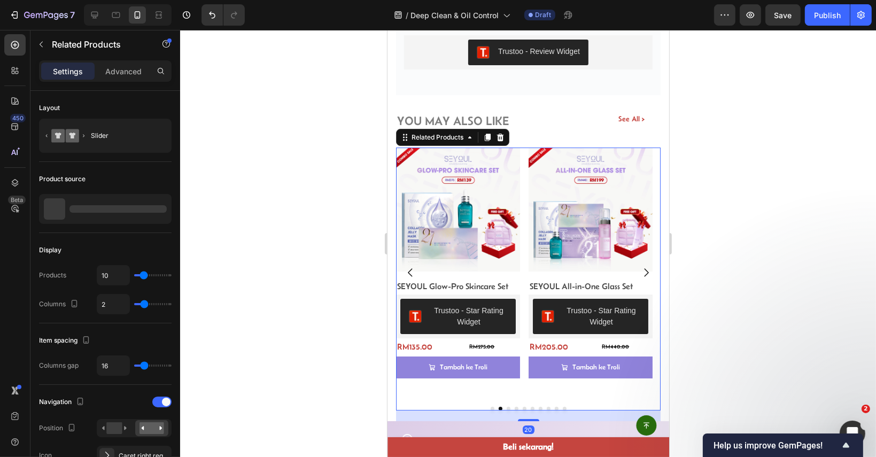
click at [640, 268] on icon "Carousel Next Arrow" at bounding box center [646, 273] width 12 height 12
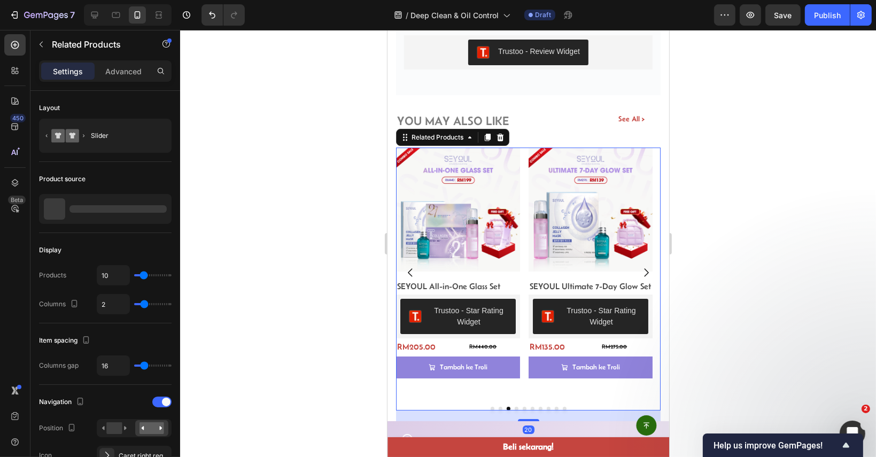
click at [640, 268] on icon "Carousel Next Arrow" at bounding box center [646, 273] width 12 height 12
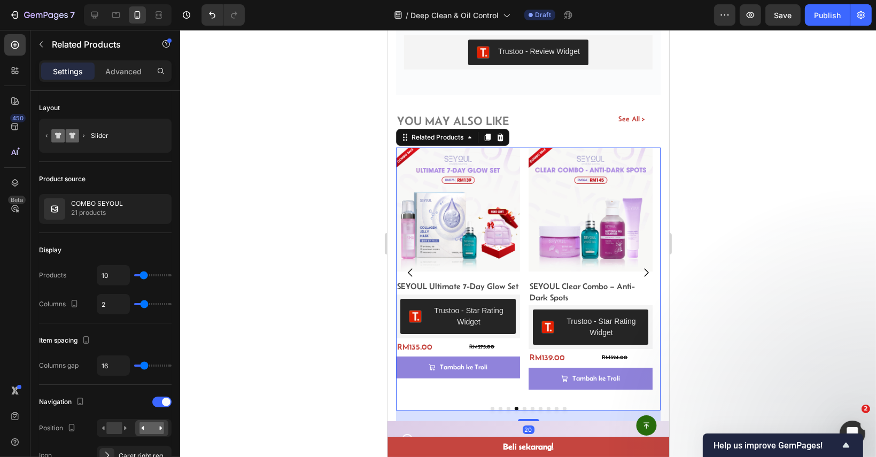
click at [640, 268] on icon "Carousel Next Arrow" at bounding box center [646, 273] width 12 height 12
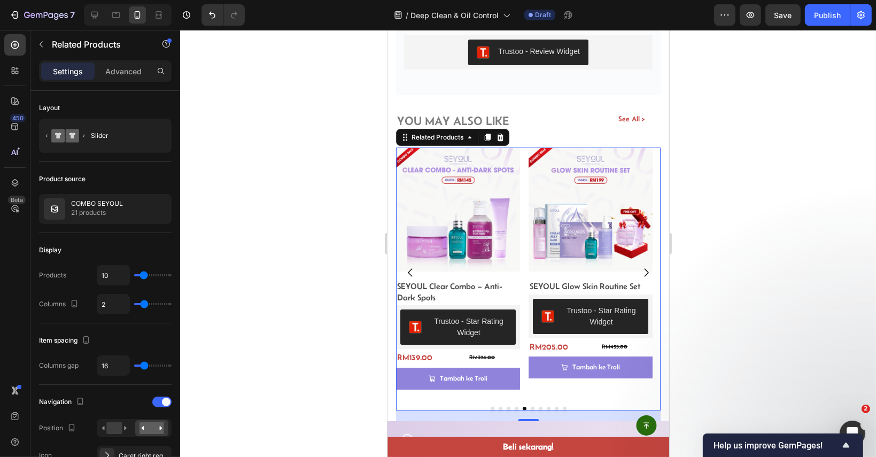
click at [640, 268] on icon "Carousel Next Arrow" at bounding box center [646, 273] width 12 height 12
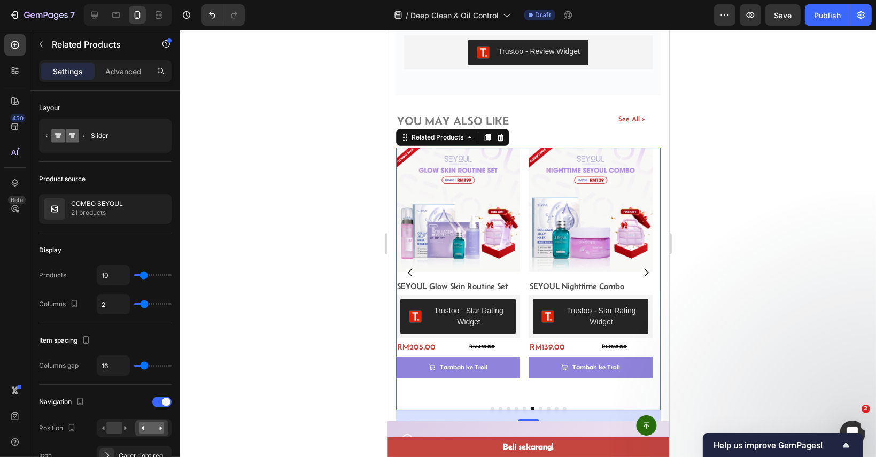
click at [640, 268] on icon "Carousel Next Arrow" at bounding box center [646, 273] width 12 height 12
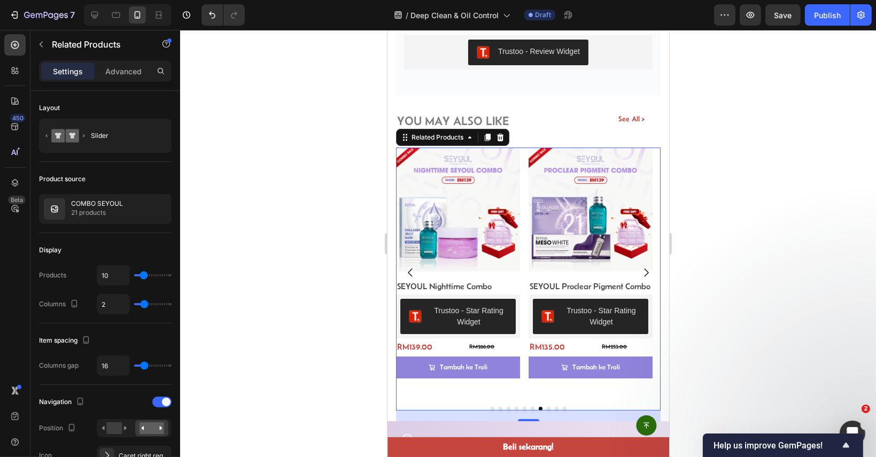
click at [640, 268] on icon "Carousel Next Arrow" at bounding box center [646, 273] width 12 height 12
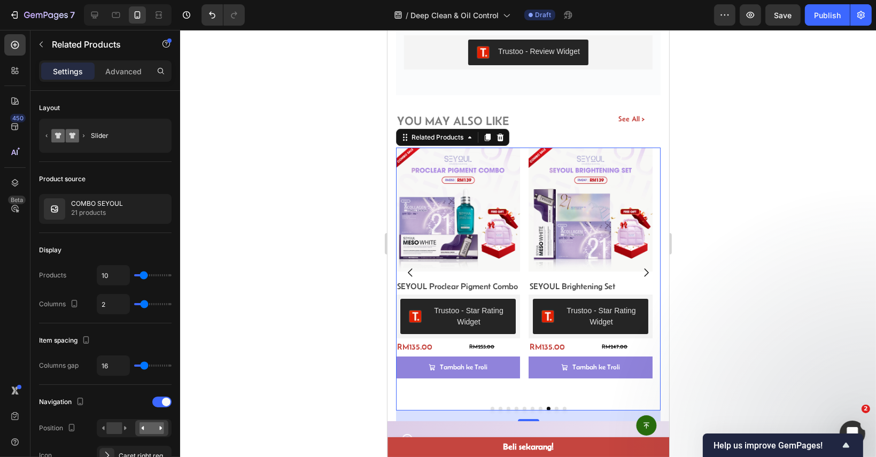
click at [640, 268] on icon "Carousel Next Arrow" at bounding box center [646, 273] width 12 height 12
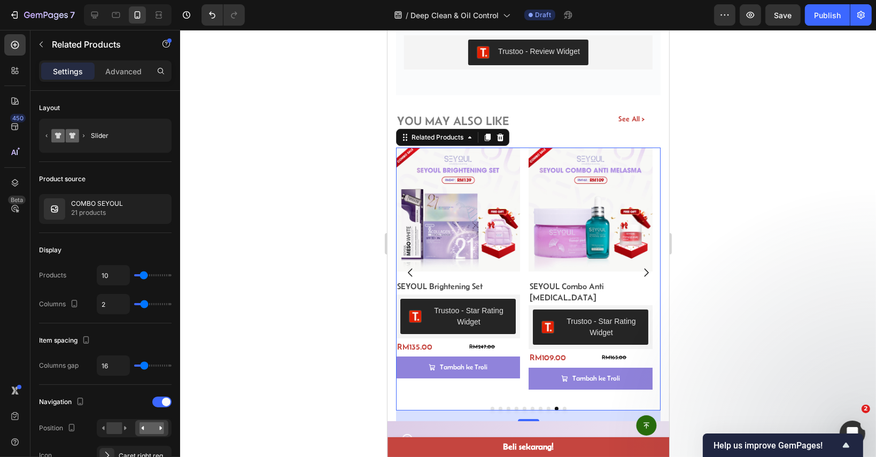
click at [640, 268] on icon "Carousel Next Arrow" at bounding box center [646, 273] width 12 height 12
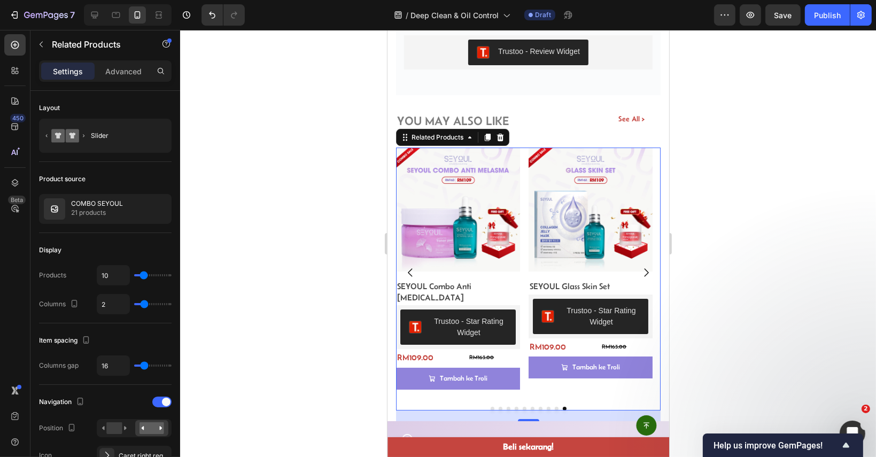
click at [640, 272] on icon "Carousel Next Arrow" at bounding box center [646, 273] width 12 height 12
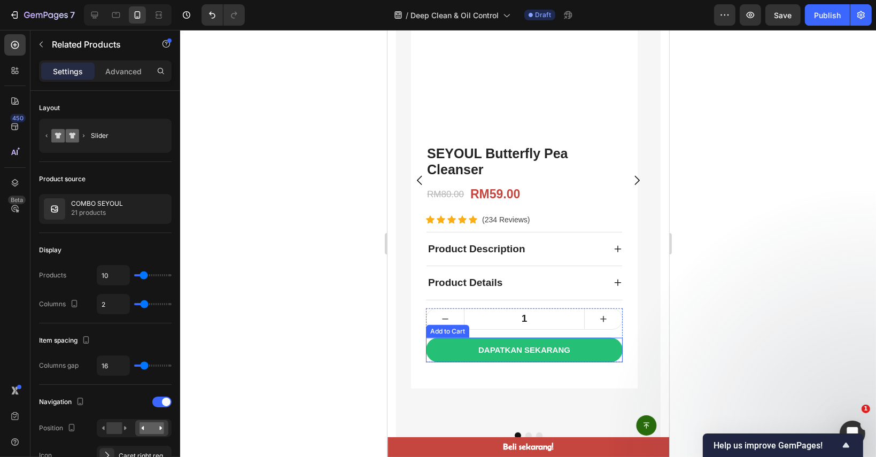
scroll to position [844, 0]
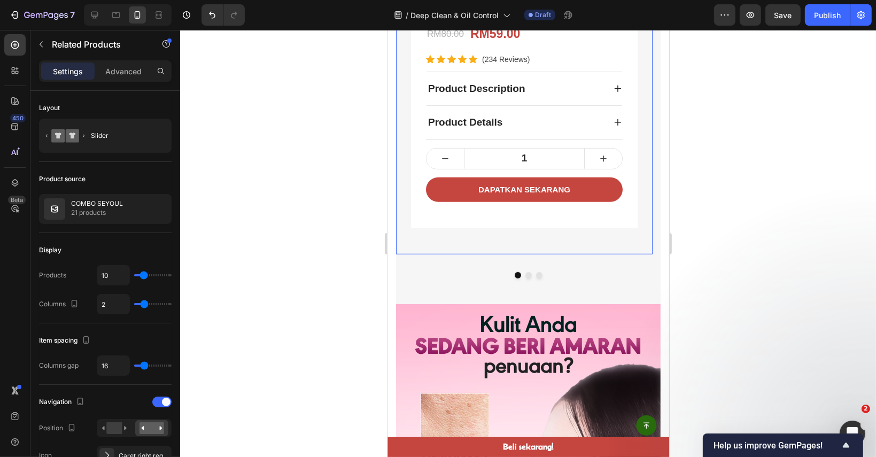
click at [570, 232] on div "Product Images SEYOUL Butterfly Pea Cleanser Product Title RM80.00 Compare Pric…" at bounding box center [523, 3] width 256 height 501
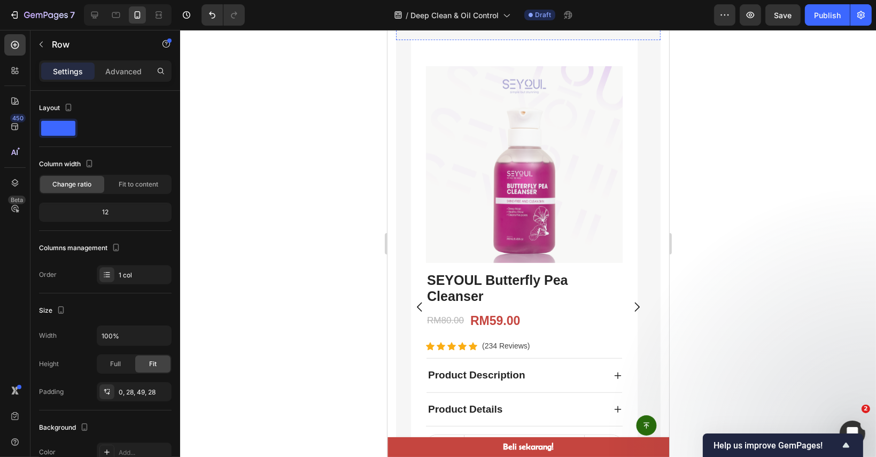
scroll to position [588, 0]
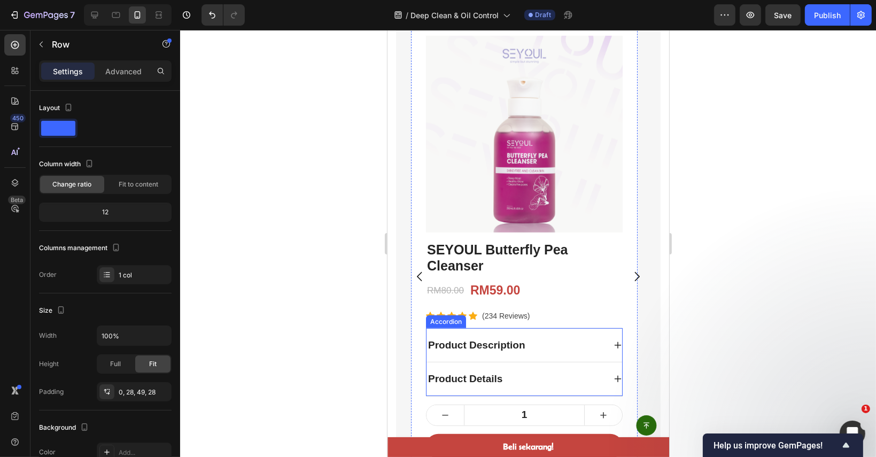
click at [513, 334] on div "Product Description" at bounding box center [524, 346] width 196 height 34
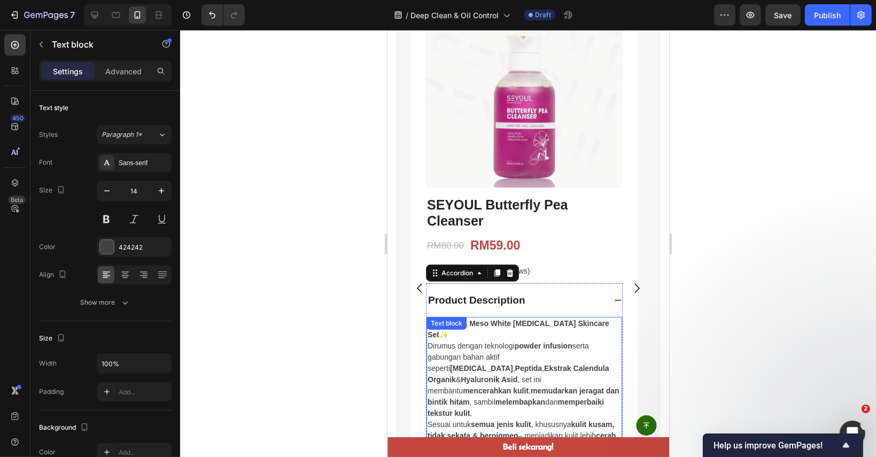
click at [514, 329] on div "✨ SEYOUL Meso White Whitening Skincare Set ✨ Dirumus dengan teknologi powder in…" at bounding box center [524, 385] width 196 height 137
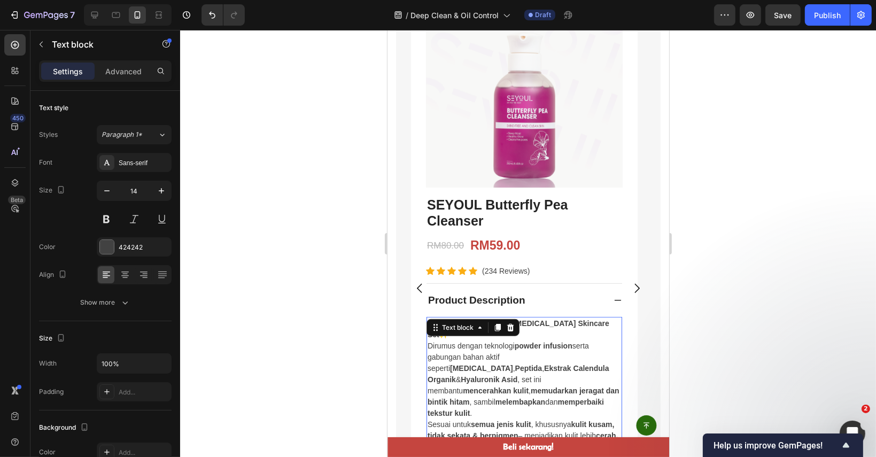
click at [514, 329] on icon at bounding box center [510, 327] width 9 height 9
click at [514, 317] on div "Product Description" at bounding box center [524, 301] width 196 height 34
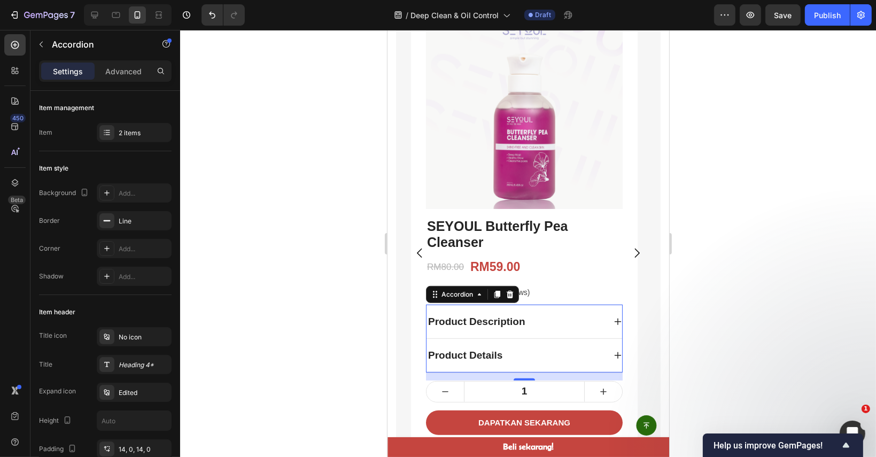
scroll to position [641, 0]
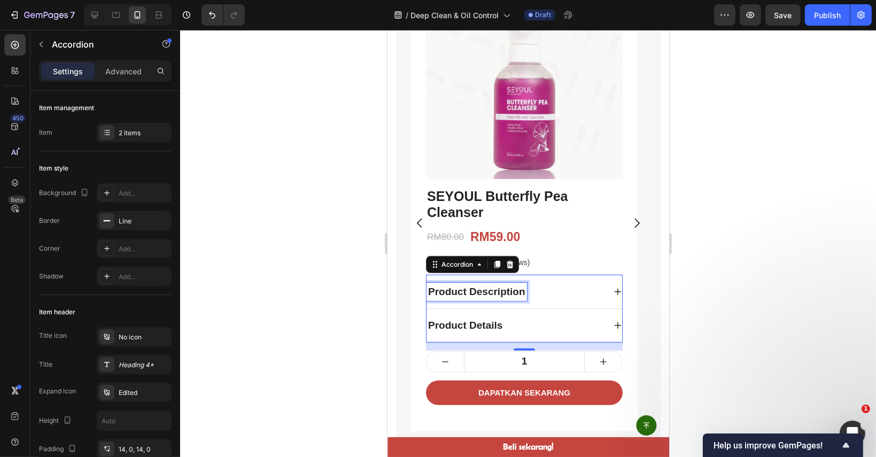
click at [458, 300] on div "Product Description" at bounding box center [476, 292] width 100 height 19
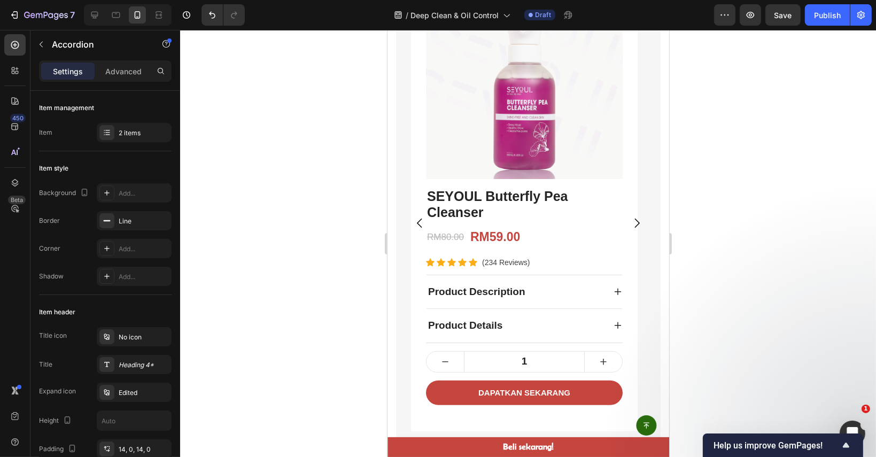
click at [608, 290] on div "Product Description" at bounding box center [524, 292] width 196 height 34
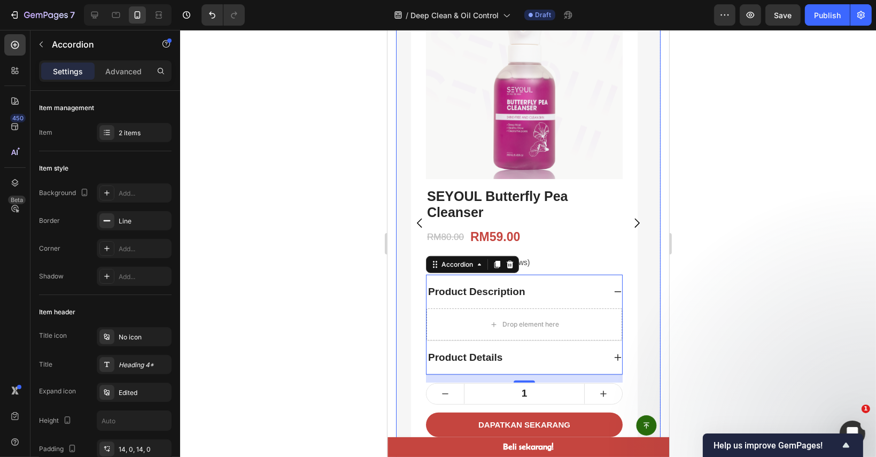
click at [629, 228] on icon "Carousel Next Arrow" at bounding box center [635, 222] width 13 height 13
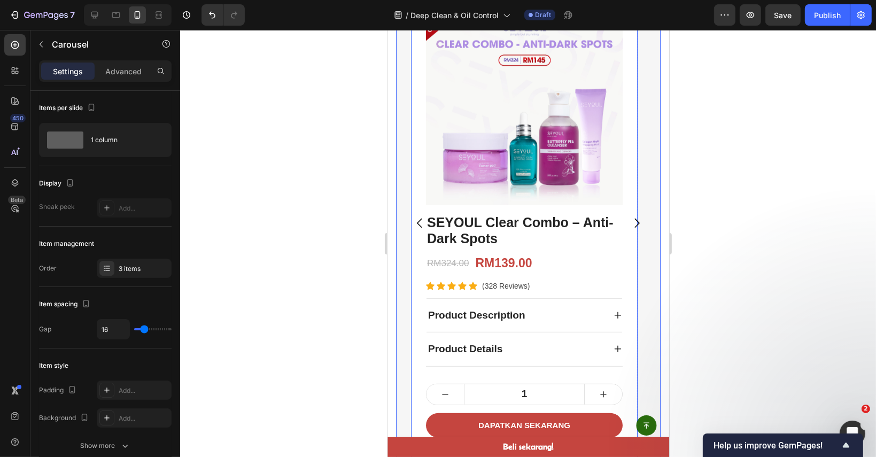
click at [619, 312] on icon at bounding box center [617, 315] width 9 height 9
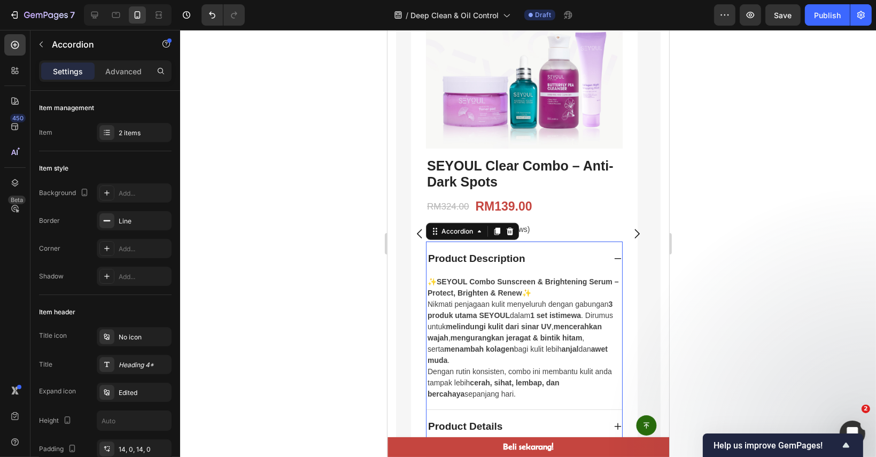
scroll to position [708, 0]
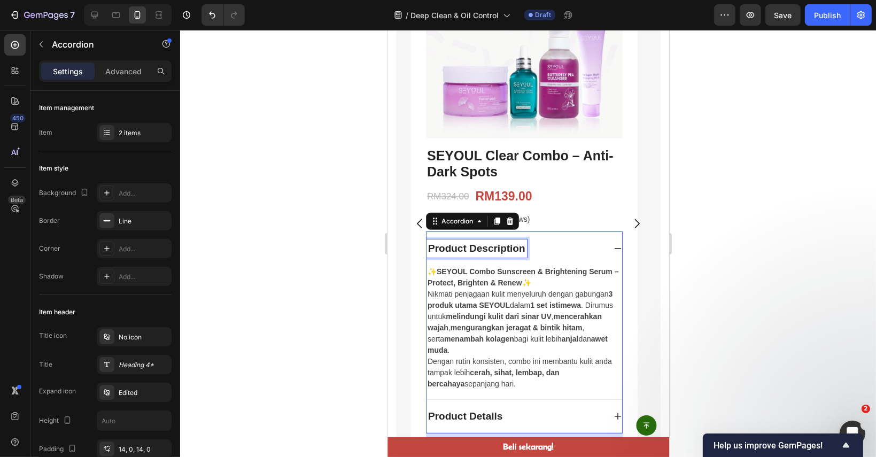
click at [496, 248] on div "Product Description" at bounding box center [476, 248] width 100 height 19
click at [496, 248] on p "Product Description" at bounding box center [475, 248] width 97 height 15
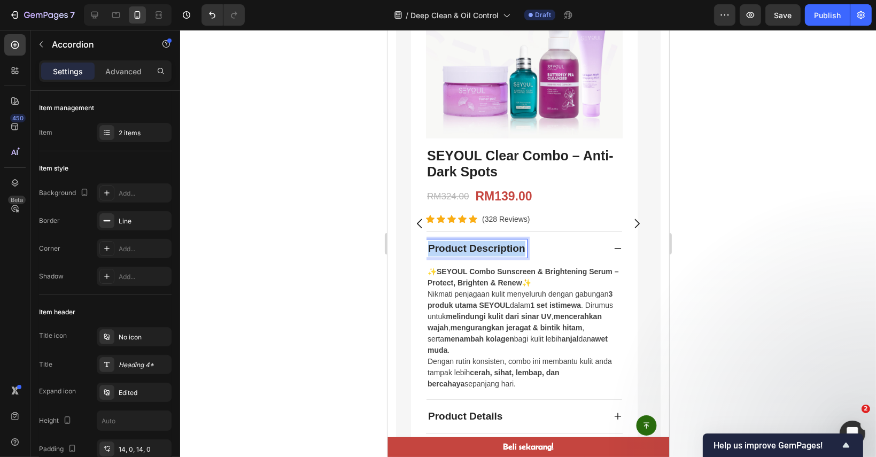
click at [496, 248] on p "Product Description" at bounding box center [475, 248] width 97 height 15
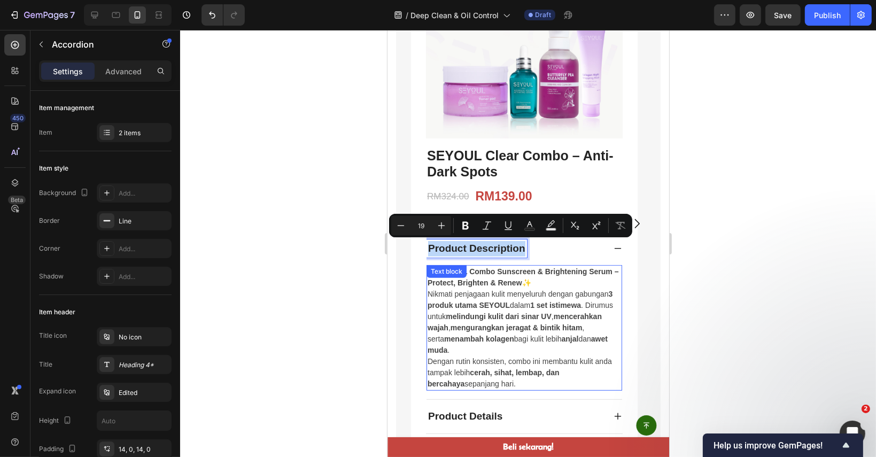
click at [519, 303] on p "Nikmati penjagaan kulit menyeluruh dengan gabungan 3 produk utama SEYOUL dalam …" at bounding box center [523, 322] width 193 height 67
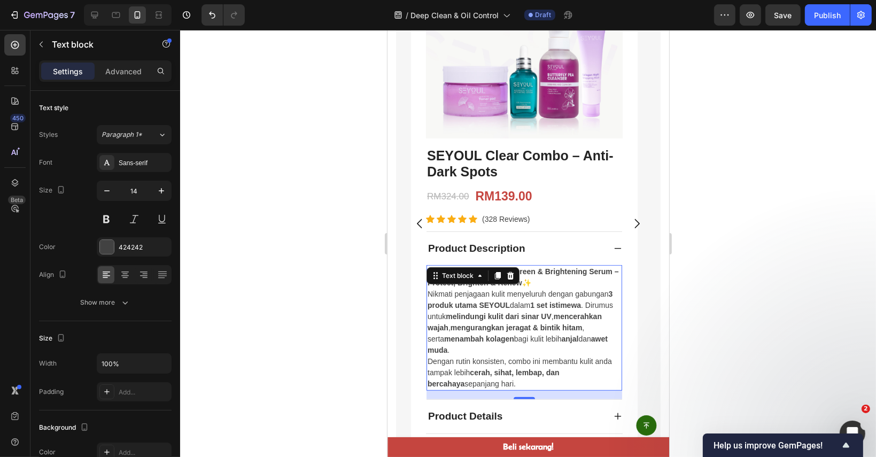
click at [519, 303] on p "Nikmati penjagaan kulit menyeluruh dengan gabungan 3 produk utama SEYOUL dalam …" at bounding box center [523, 322] width 193 height 67
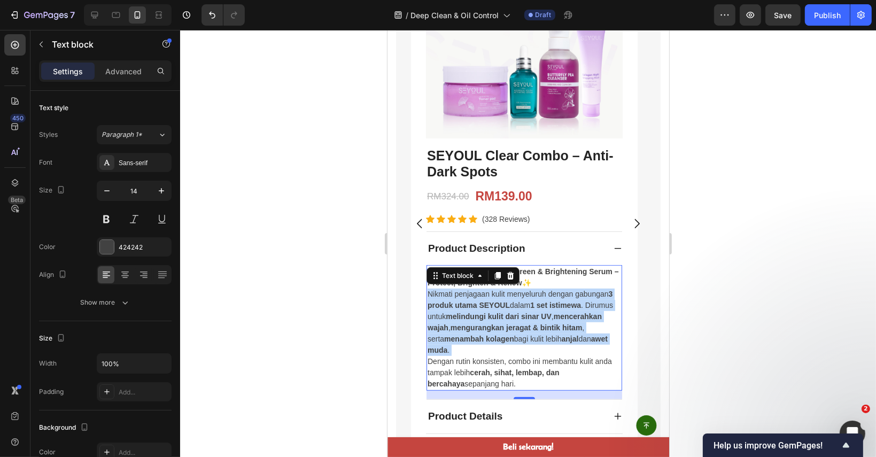
click at [519, 303] on p "Nikmati penjagaan kulit menyeluruh dengan gabungan 3 produk utama SEYOUL dalam …" at bounding box center [523, 322] width 193 height 67
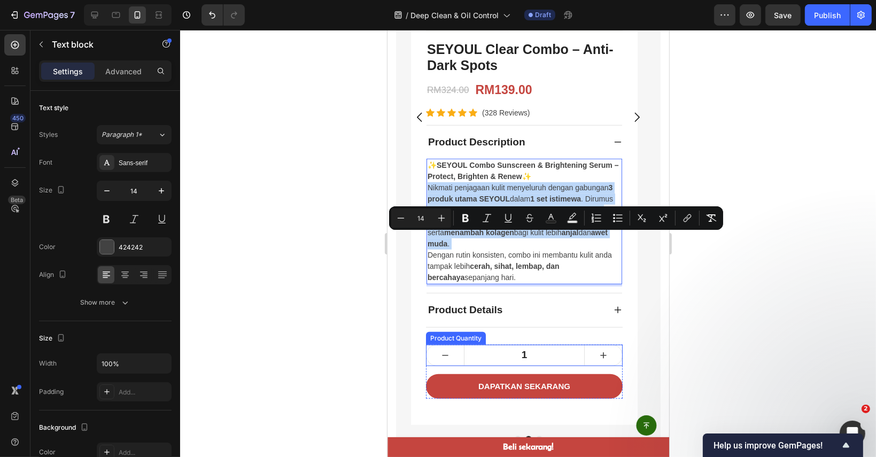
scroll to position [815, 0]
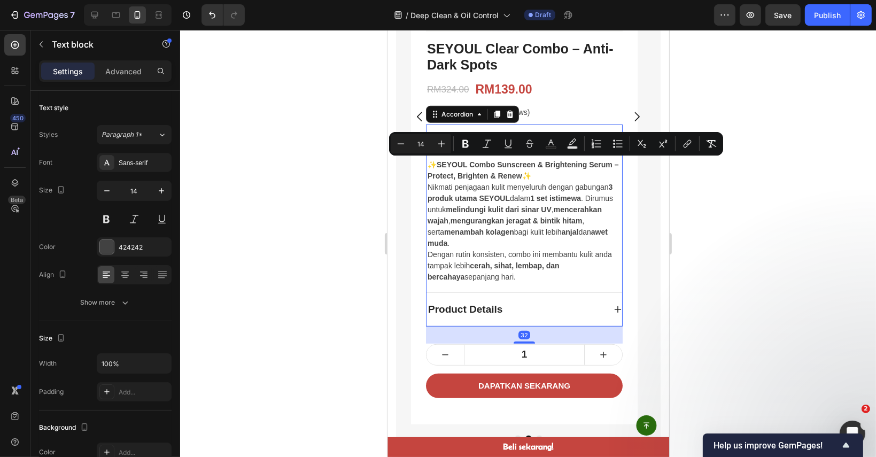
click at [480, 309] on p "Product Details" at bounding box center [464, 309] width 74 height 15
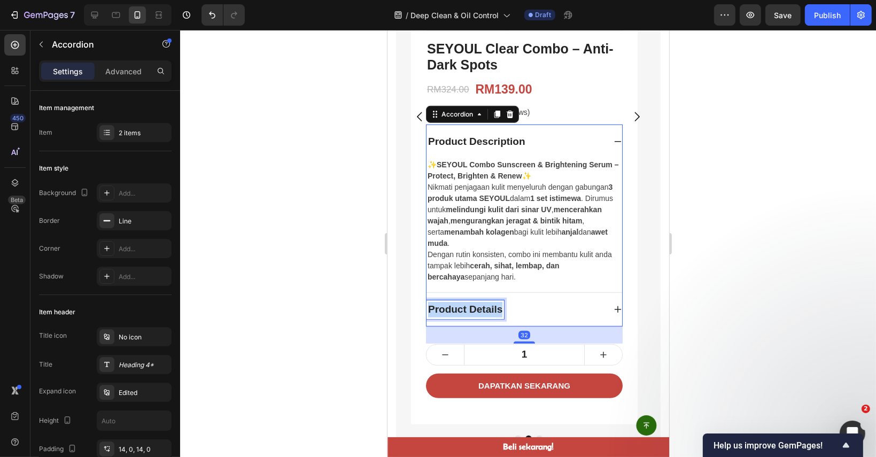
click at [480, 309] on p "Product Details" at bounding box center [464, 309] width 74 height 15
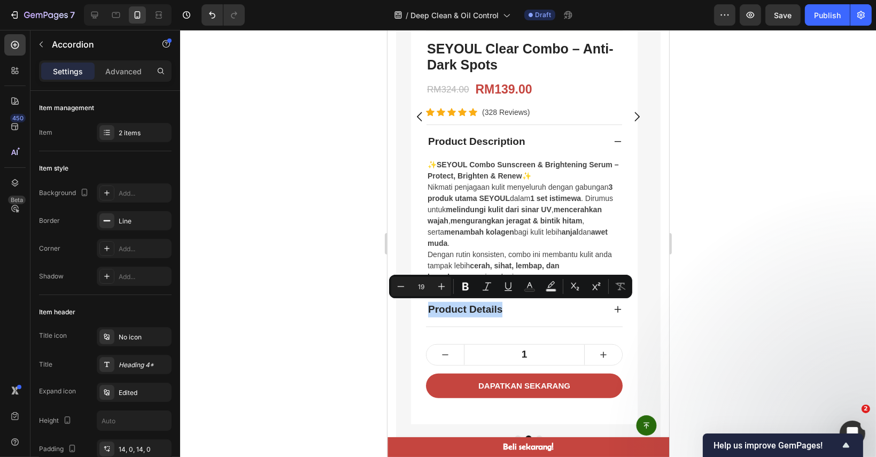
click at [612, 309] on div "Product Details" at bounding box center [524, 310] width 196 height 34
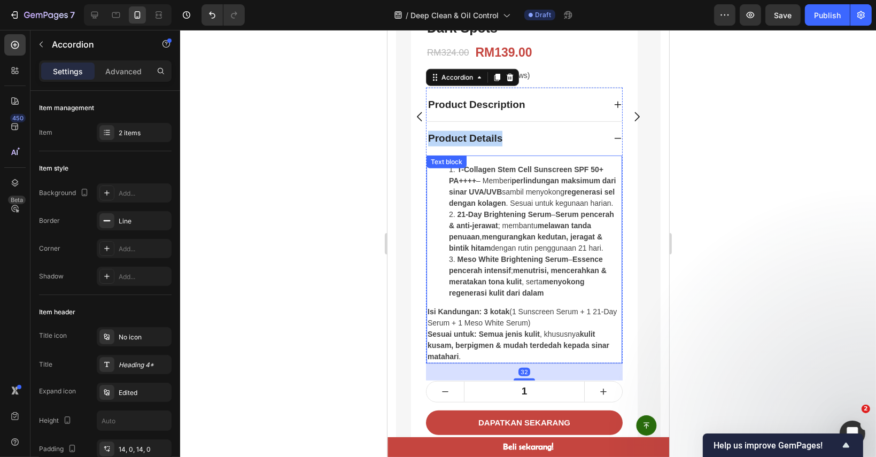
scroll to position [852, 0]
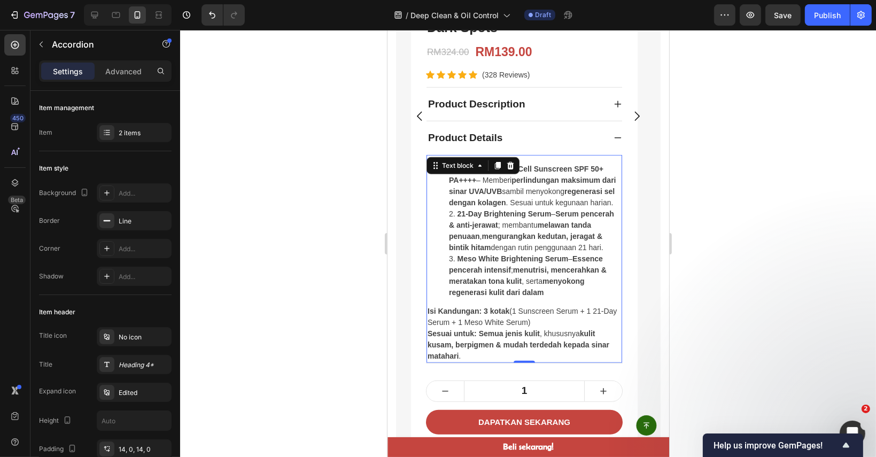
click at [508, 275] on li "Meso White Brightening Serum – Essence pencerah intensif ; menutrisi, mencerahk…" at bounding box center [534, 275] width 172 height 45
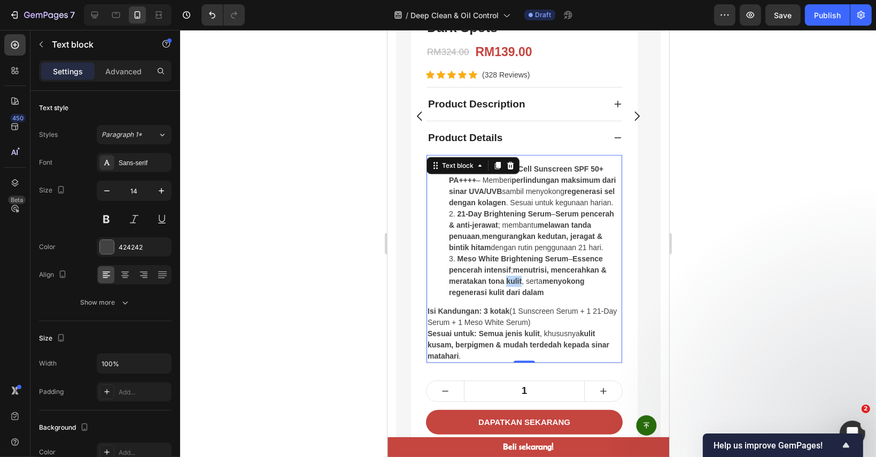
click at [508, 275] on li "Meso White Brightening Serum – Essence pencerah intensif ; menutrisi, mencerahk…" at bounding box center [534, 275] width 172 height 45
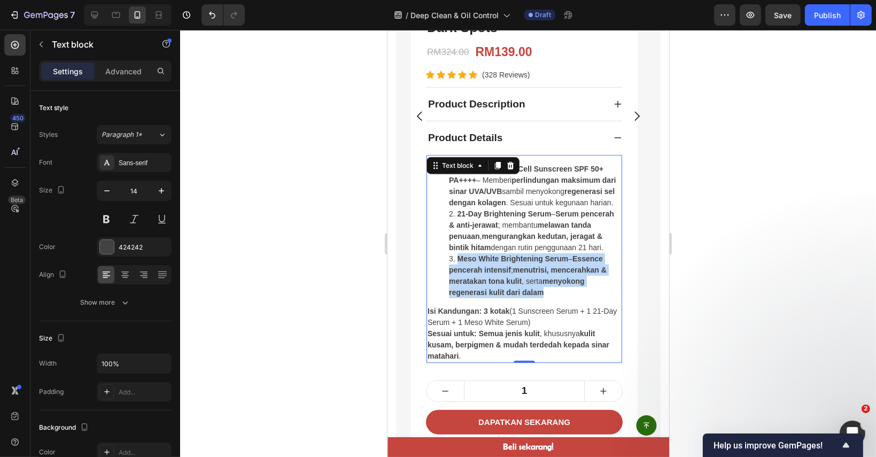
click at [508, 275] on li "Meso White Brightening Serum – Essence pencerah intensif ; menutrisi, mencerahk…" at bounding box center [534, 275] width 172 height 45
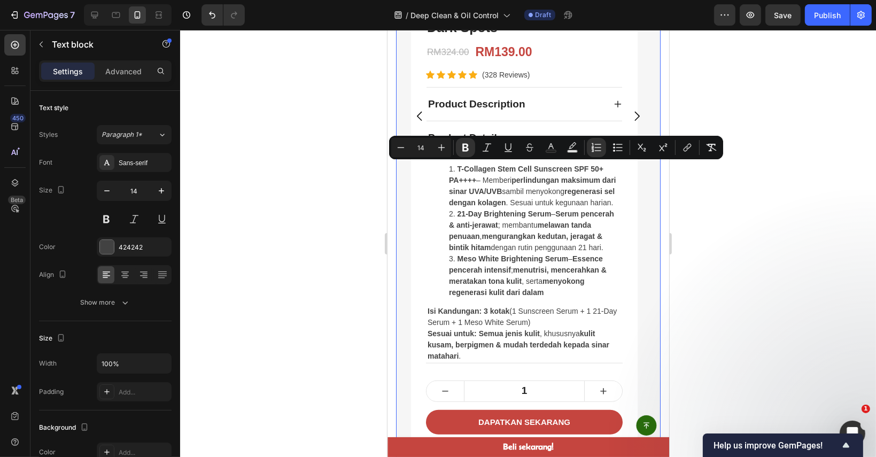
click at [621, 101] on button "Carousel Next Arrow" at bounding box center [636, 116] width 30 height 30
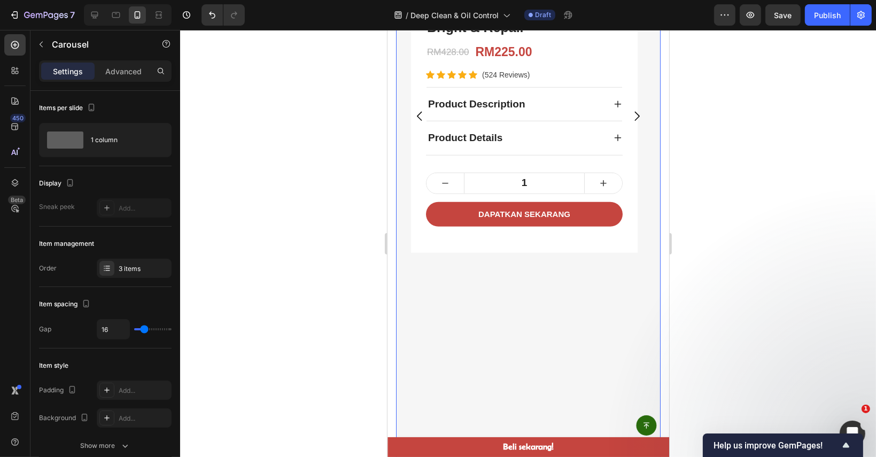
click at [422, 119] on icon "Carousel Back Arrow" at bounding box center [419, 116] width 13 height 13
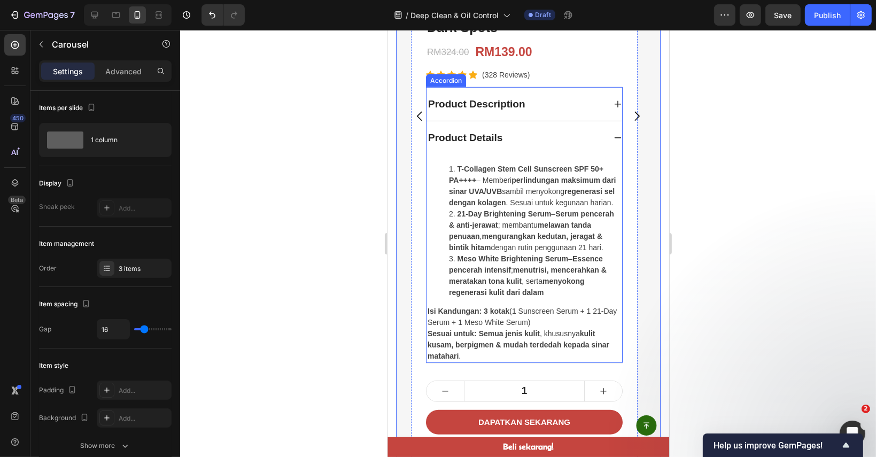
click at [614, 97] on div "Product Description" at bounding box center [524, 105] width 196 height 34
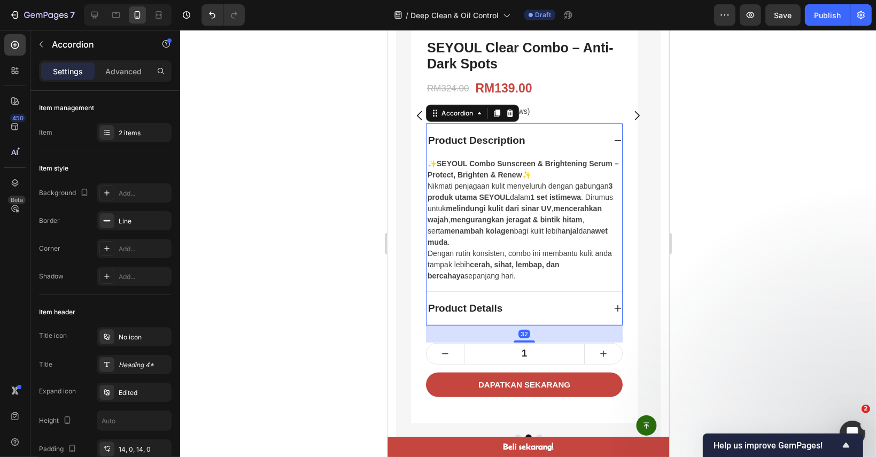
scroll to position [815, 0]
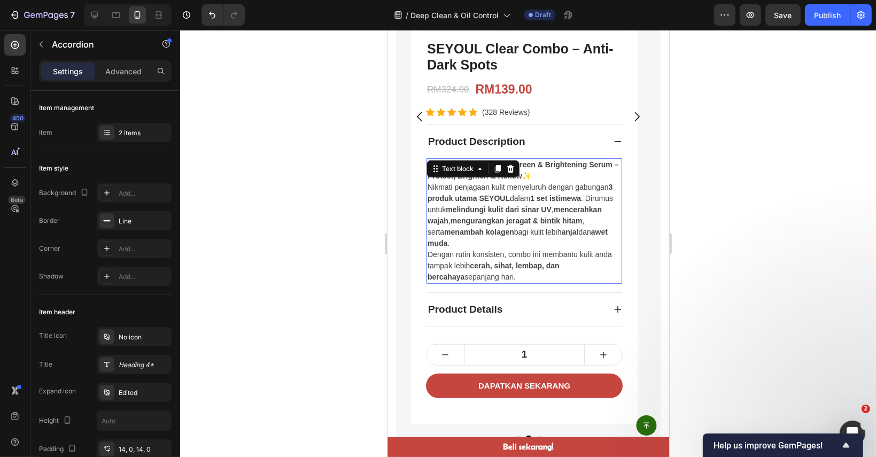
click at [573, 169] on p "✨ SEYOUL Combo Sunscreen & Brightening Serum – Protect, Brighten & Renew ✨" at bounding box center [523, 170] width 193 height 22
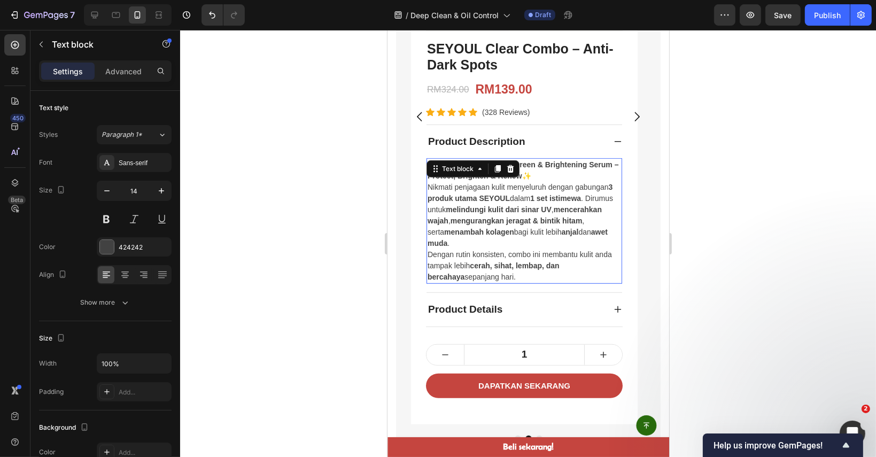
click at [573, 169] on p "✨ SEYOUL Combo Sunscreen & Brightening Serum – Protect, Brighten & Renew ✨" at bounding box center [523, 170] width 193 height 22
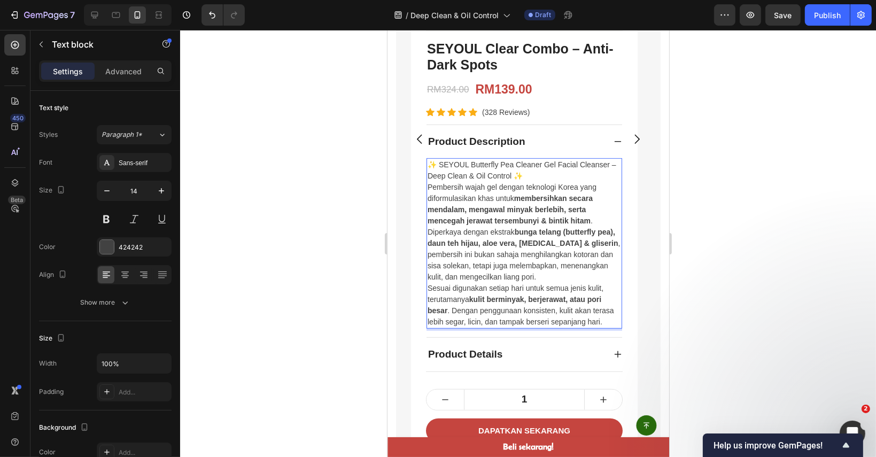
click at [486, 166] on p "✨ SEYOUL Butterfly Pea Cleaner Gel Facial Cleanser – Deep Clean & Oil Control ✨" at bounding box center [523, 170] width 193 height 22
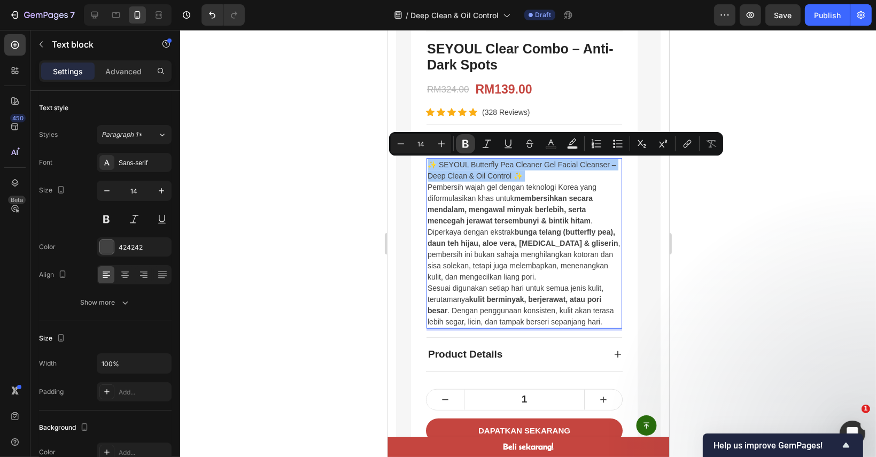
click at [466, 141] on icon "Editor contextual toolbar" at bounding box center [465, 144] width 6 height 8
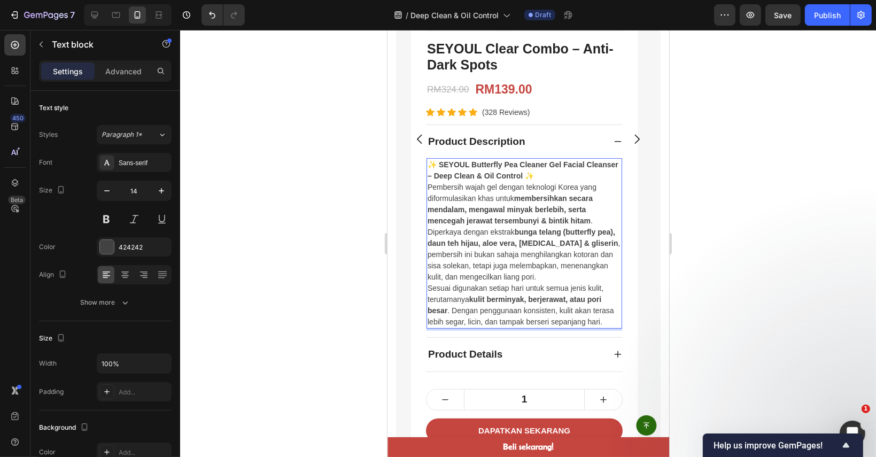
click at [497, 201] on p "Pembersih wajah gel dengan teknologi Korea yang diformulasikan khas untuk membe…" at bounding box center [523, 204] width 193 height 45
click at [621, 353] on div "Product Description ✨ SEYOUL Butterfly Pea Cleaner Gel Facial Cleanser – Deep C…" at bounding box center [523, 248] width 197 height 247
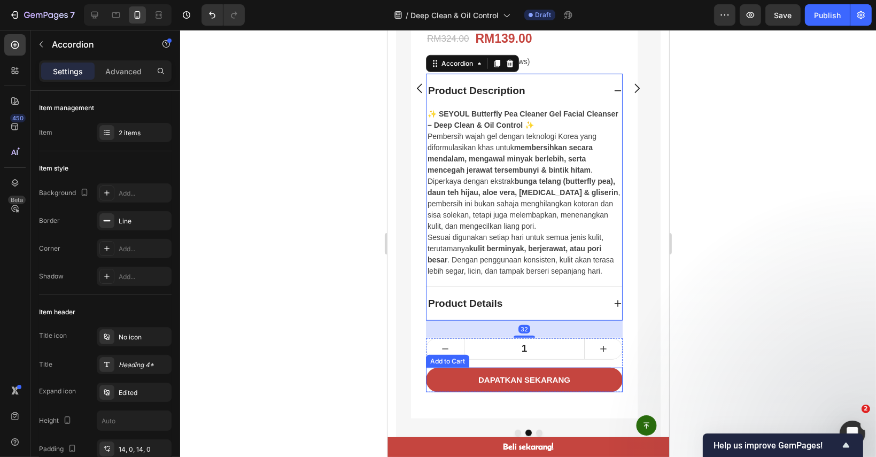
scroll to position [975, 0]
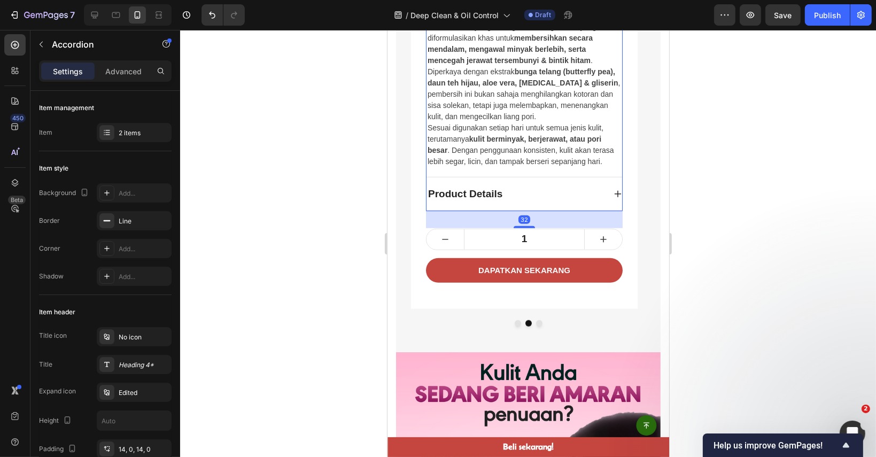
click at [611, 195] on div "Product Details" at bounding box center [524, 194] width 196 height 34
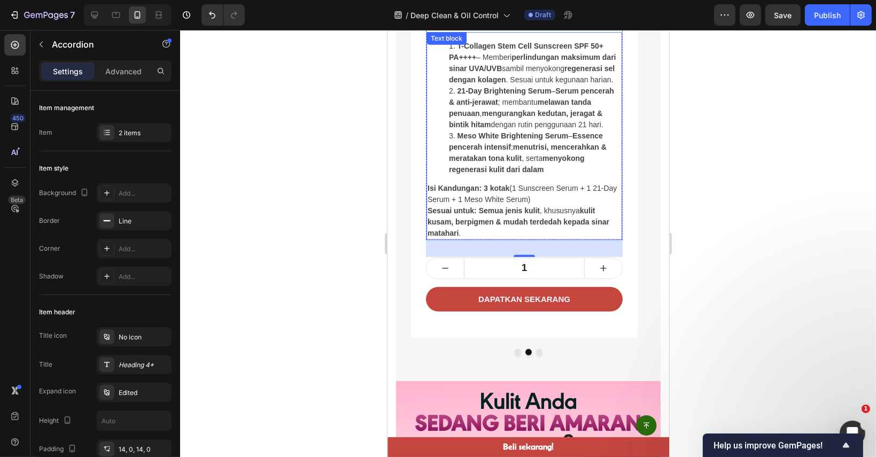
click at [487, 126] on strong "mengurangkan kedutan, jeragat & bintik hitam" at bounding box center [524, 119] width 153 height 20
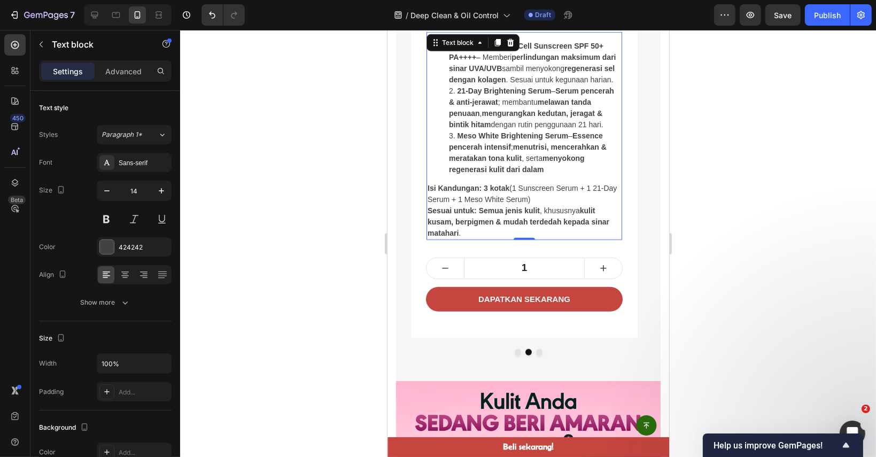
click at [487, 128] on li "21-Day Brightening Serum – Serum pencerah & anti-jerawat ; membantu melawan tan…" at bounding box center [534, 107] width 172 height 45
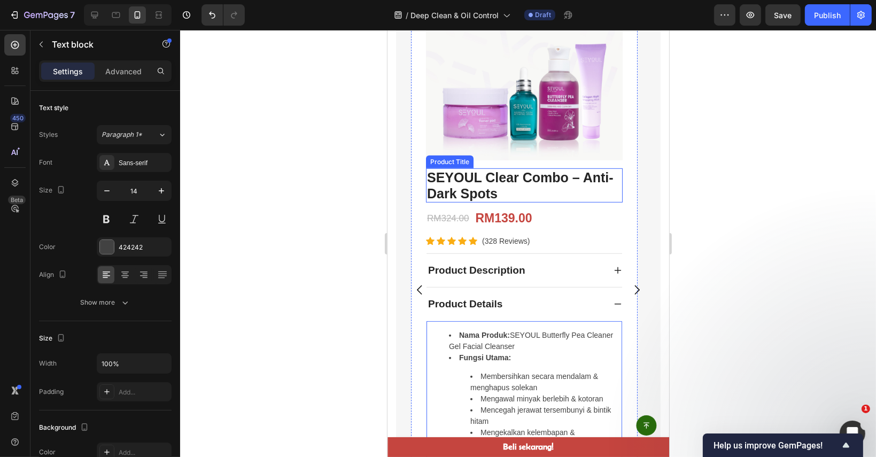
scroll to position [761, 0]
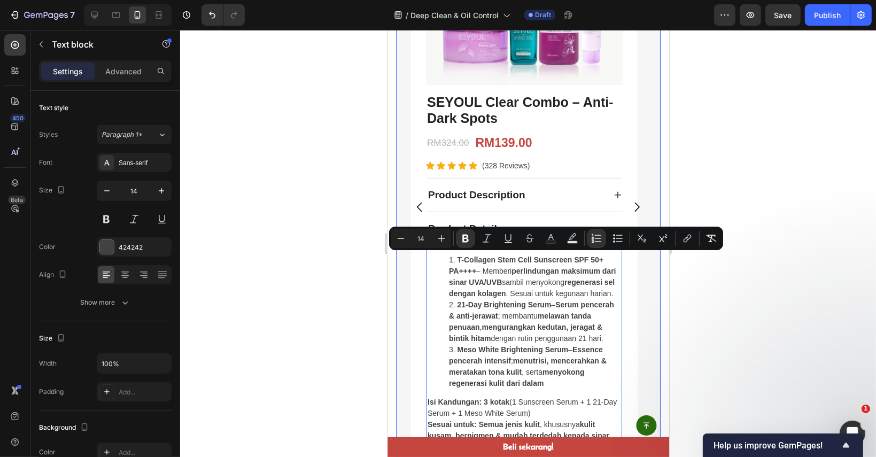
click at [621, 192] on button "Carousel Next Arrow" at bounding box center [636, 207] width 30 height 30
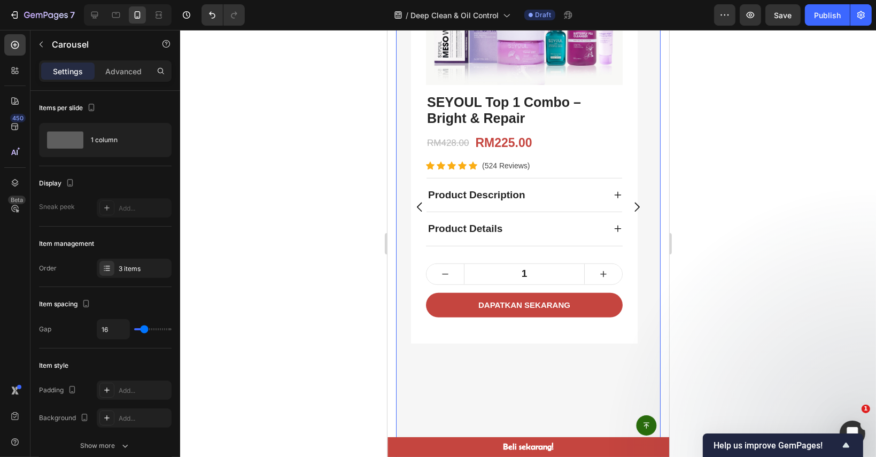
click at [418, 206] on icon "Carousel Back Arrow" at bounding box center [419, 206] width 13 height 13
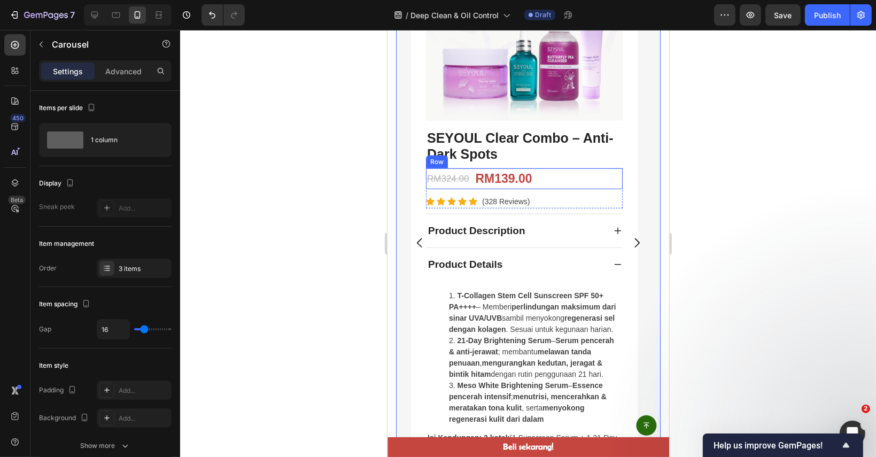
scroll to position [655, 0]
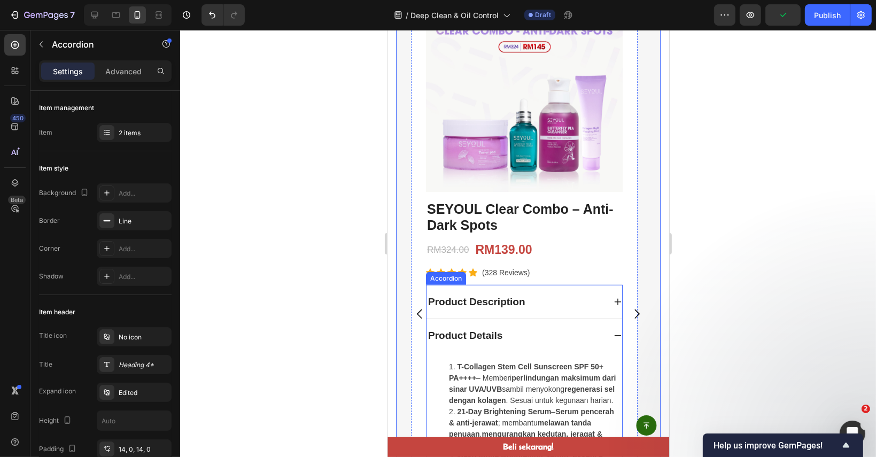
click at [611, 298] on div "Product Description" at bounding box center [524, 302] width 196 height 34
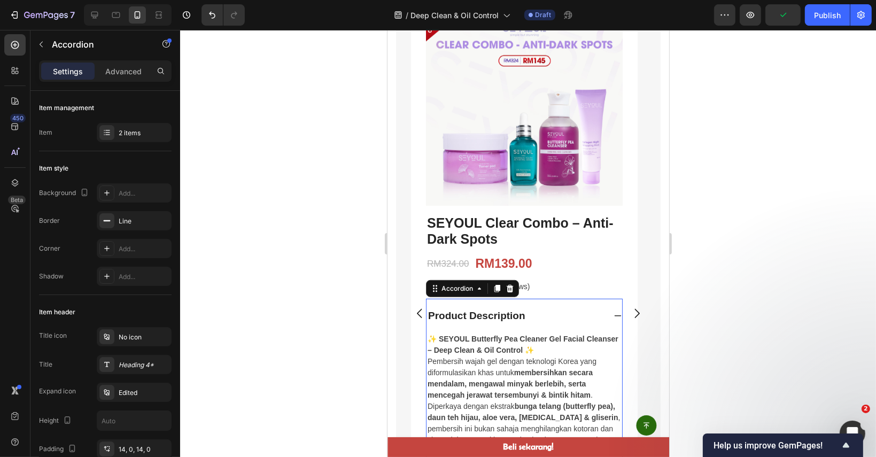
scroll to position [640, 0]
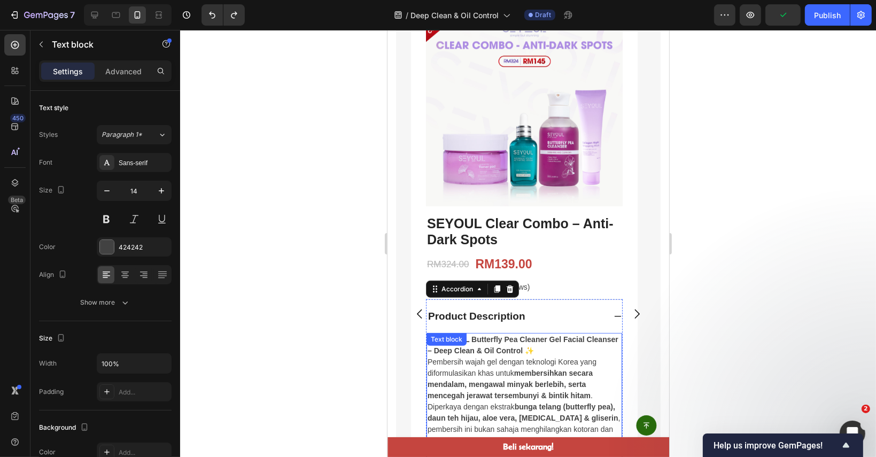
click at [560, 346] on p "✨ SEYOUL Butterfly Pea Cleaner Gel Facial Cleanser – Deep Clean & Oil Control ✨" at bounding box center [523, 345] width 193 height 22
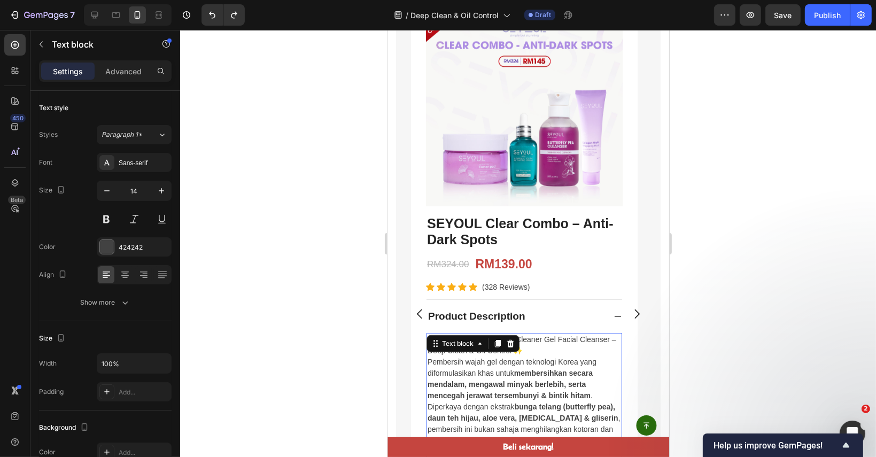
scroll to position [618, 0]
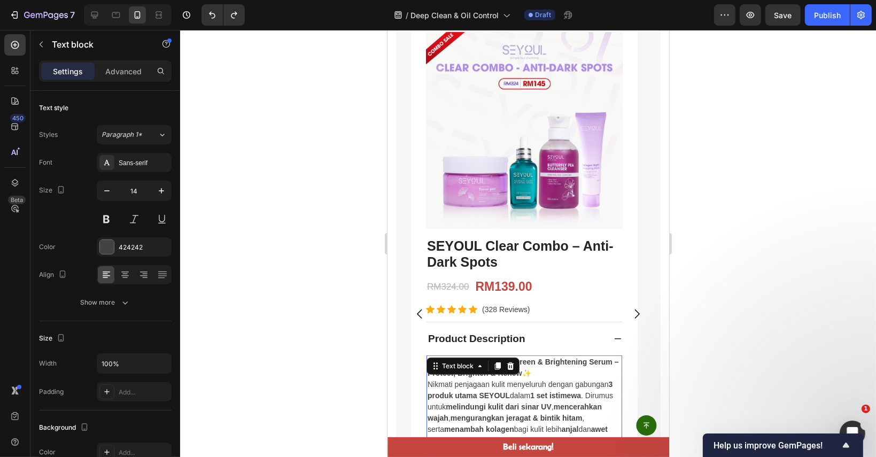
click at [707, 299] on div at bounding box center [528, 243] width 696 height 427
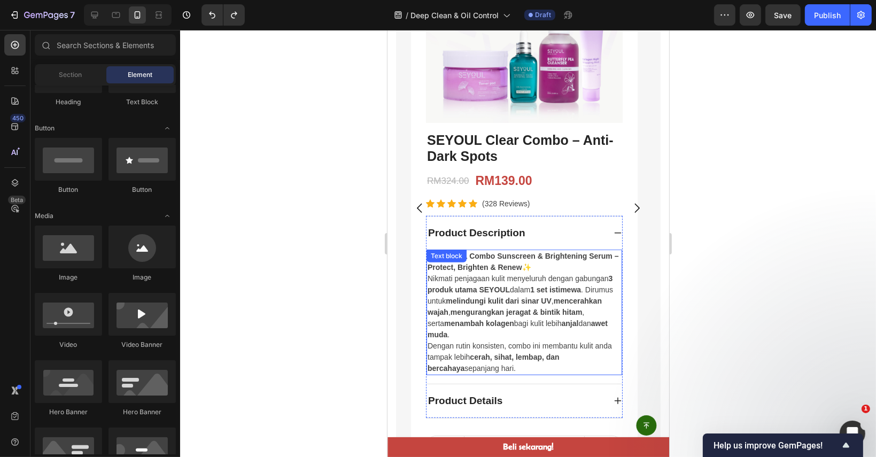
scroll to position [725, 0]
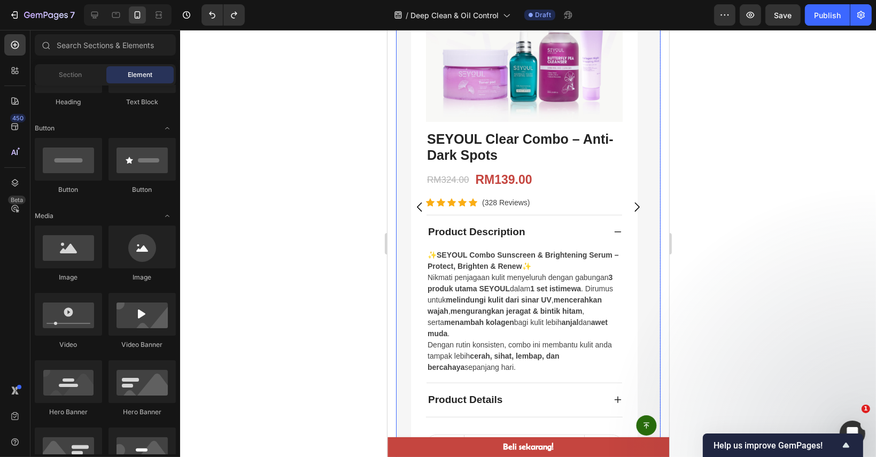
click at [416, 205] on icon "Carousel Back Arrow" at bounding box center [419, 206] width 13 height 13
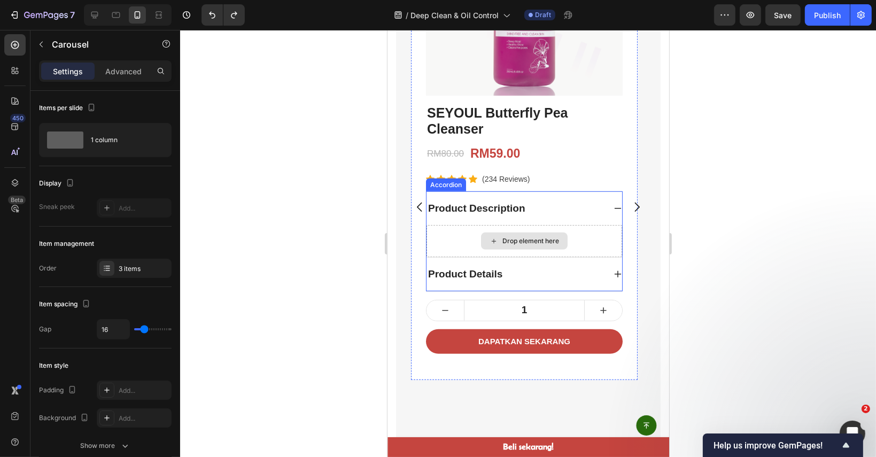
click at [517, 236] on div "Drop element here" at bounding box center [523, 240] width 87 height 17
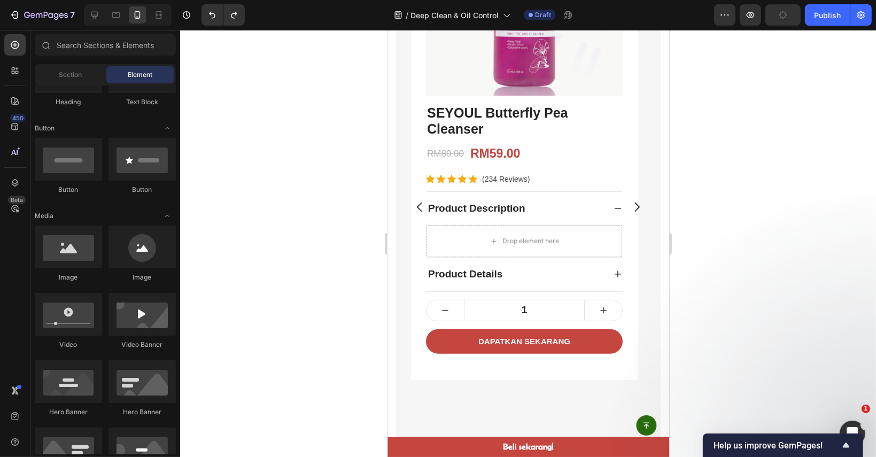
scroll to position [0, 0]
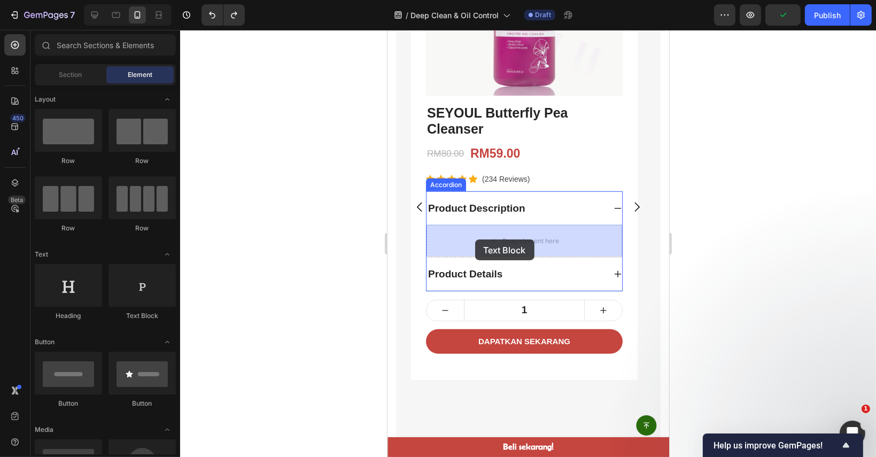
drag, startPoint x: 546, startPoint y: 321, endPoint x: 531, endPoint y: 247, distance: 74.6
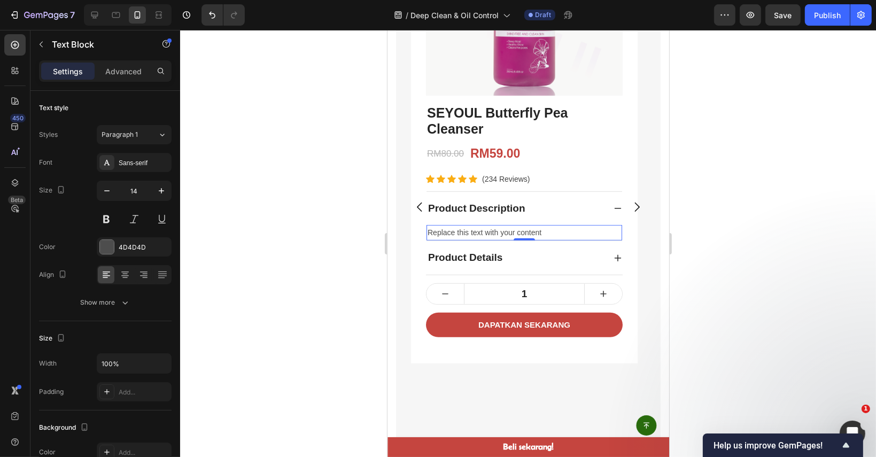
click at [547, 228] on div "Replace this text with your content" at bounding box center [524, 232] width 196 height 15
click at [547, 228] on p "Replace this text with your content" at bounding box center [523, 232] width 193 height 13
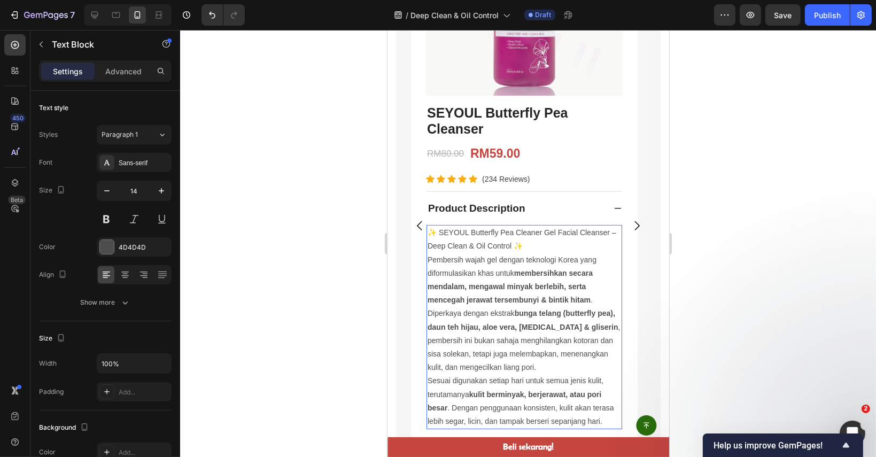
click at [493, 241] on p "✨ SEYOUL Butterfly Pea Cleaner Gel Facial Cleanser – Deep Clean & Oil Control ✨" at bounding box center [523, 239] width 193 height 27
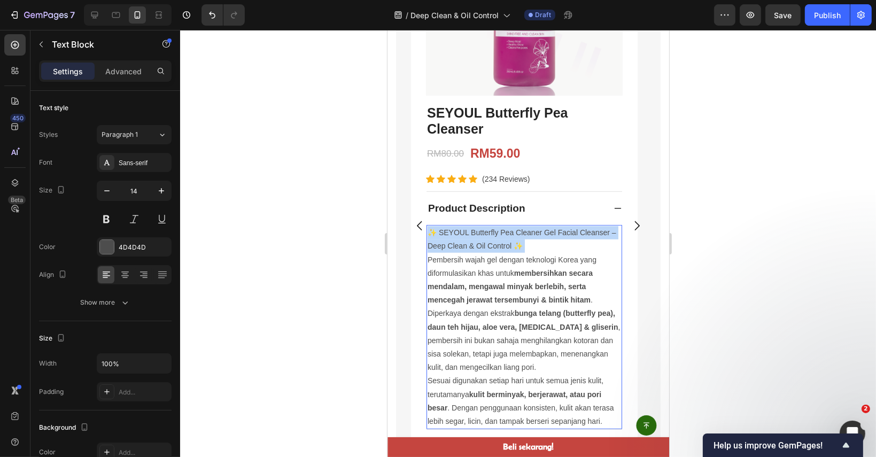
click at [493, 241] on p "✨ SEYOUL Butterfly Pea Cleaner Gel Facial Cleanser – Deep Clean & Oil Control ✨" at bounding box center [523, 239] width 193 height 27
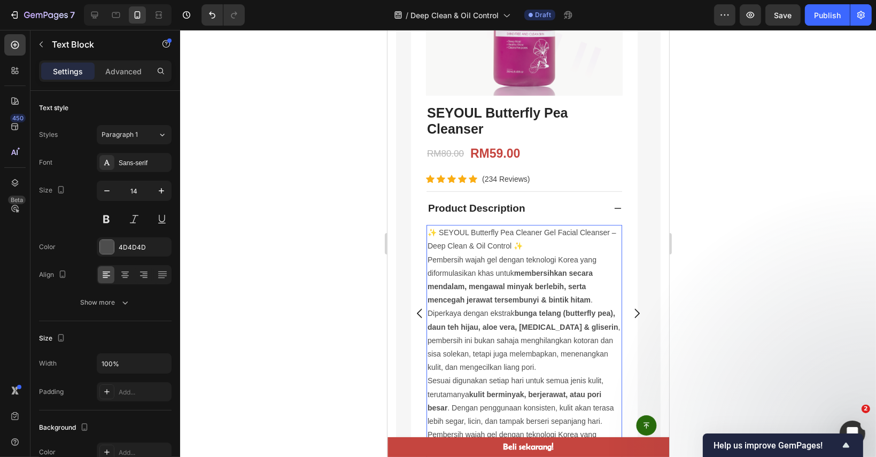
click at [491, 240] on p "✨ SEYOUL Butterfly Pea Cleaner Gel Facial Cleanser – Deep Clean & Oil Control ✨" at bounding box center [523, 239] width 193 height 27
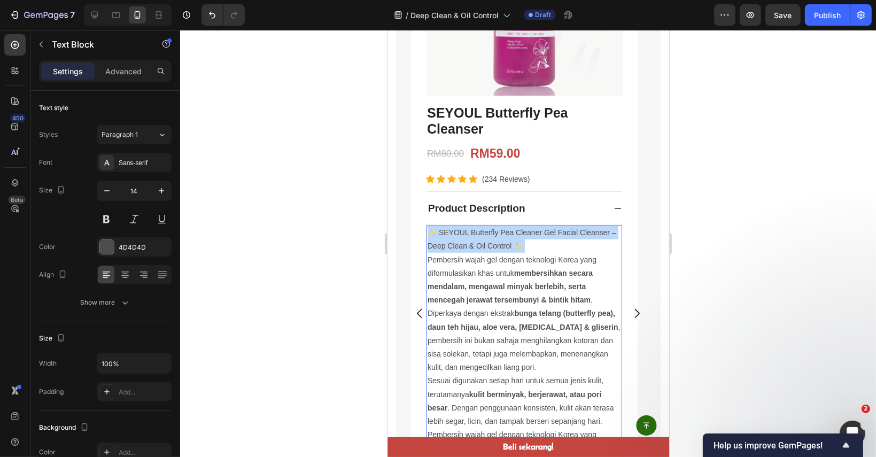
click at [491, 240] on p "✨ SEYOUL Butterfly Pea Cleaner Gel Facial Cleanser – Deep Clean & Oil Control ✨" at bounding box center [523, 239] width 193 height 27
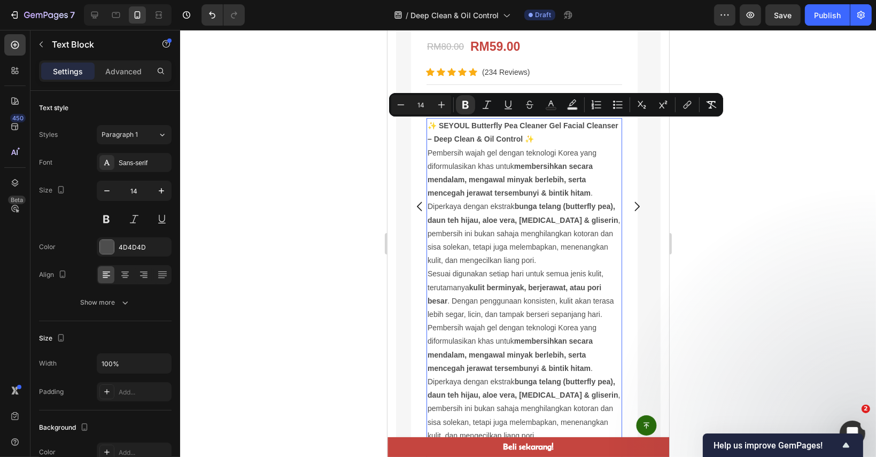
scroll to position [885, 0]
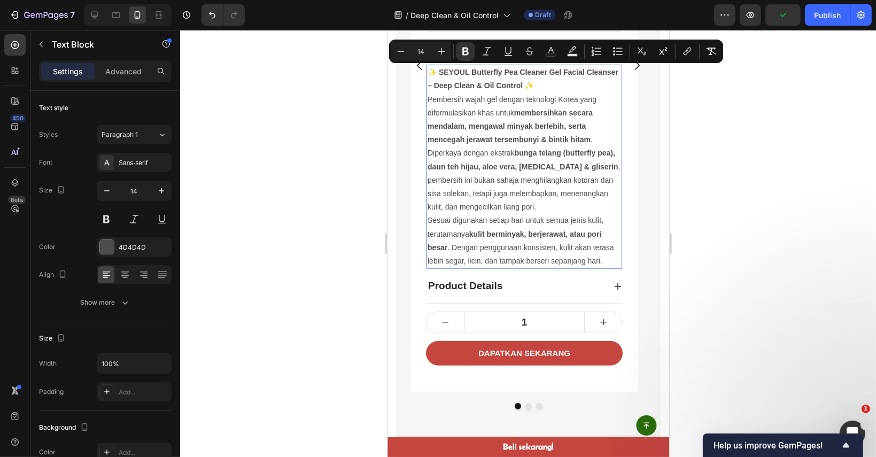
click at [725, 173] on div at bounding box center [528, 243] width 696 height 427
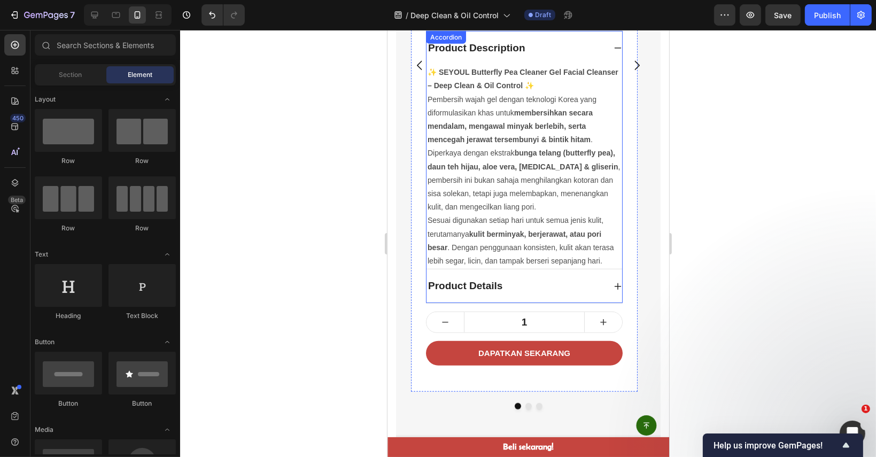
click at [615, 282] on icon at bounding box center [617, 286] width 9 height 9
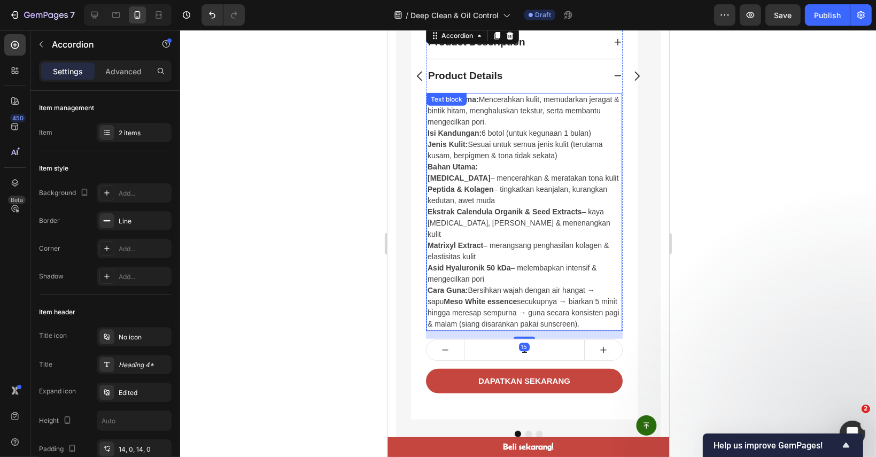
scroll to position [896, 0]
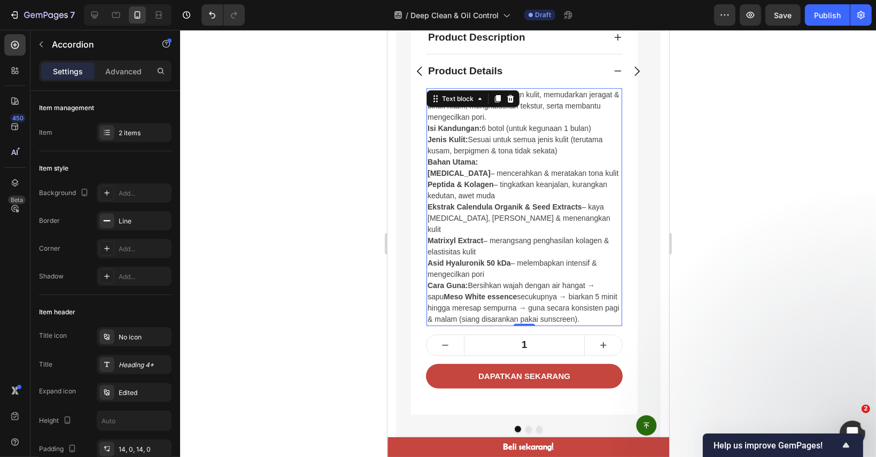
click at [497, 160] on p "Bahan Utama:" at bounding box center [523, 162] width 193 height 11
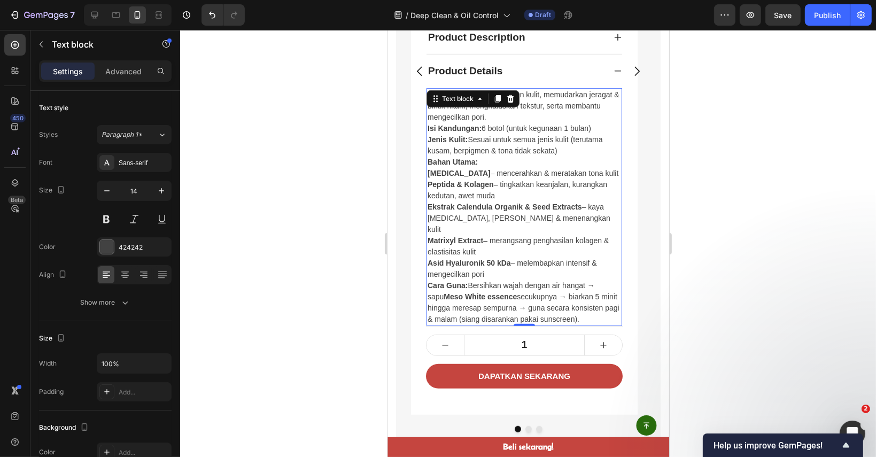
click at [497, 160] on p "Bahan Utama:" at bounding box center [523, 162] width 193 height 11
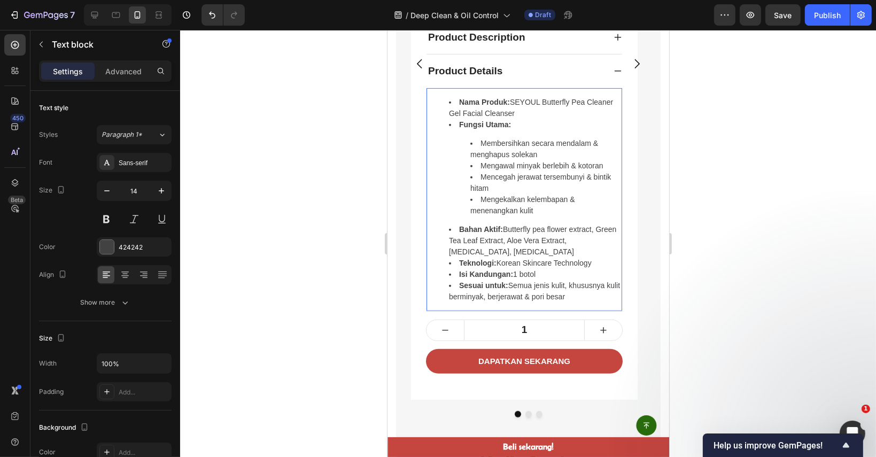
click at [714, 181] on div at bounding box center [528, 243] width 696 height 427
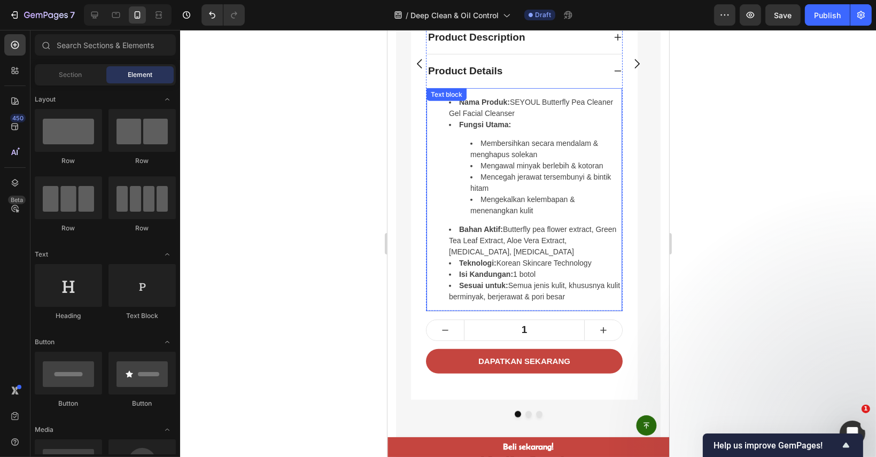
scroll to position [842, 0]
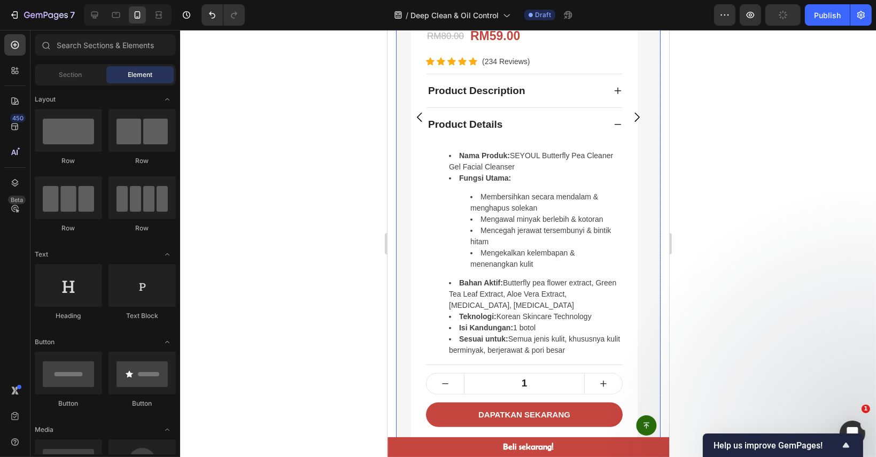
click at [621, 120] on button "Carousel Next Arrow" at bounding box center [636, 117] width 30 height 30
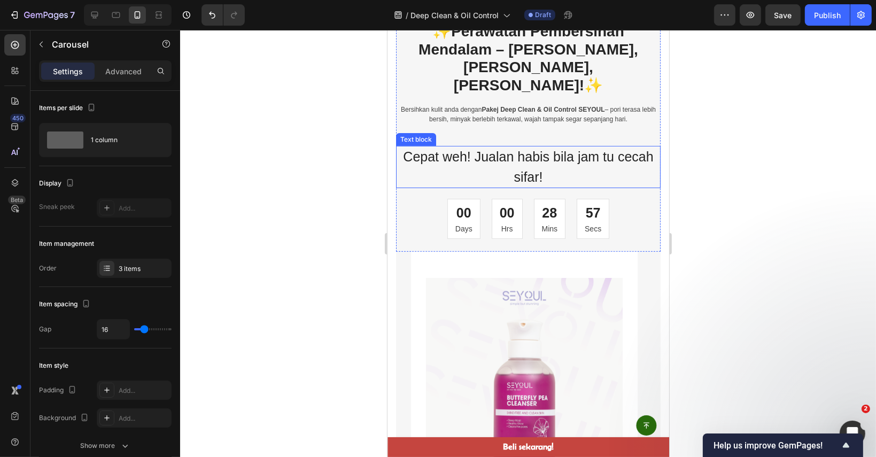
scroll to position [534, 0]
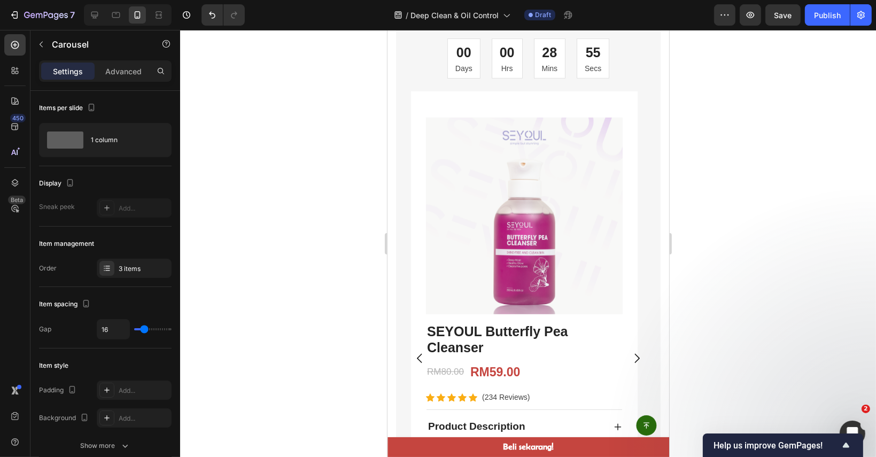
click at [629, 352] on icon "Carousel Next Arrow" at bounding box center [635, 358] width 13 height 13
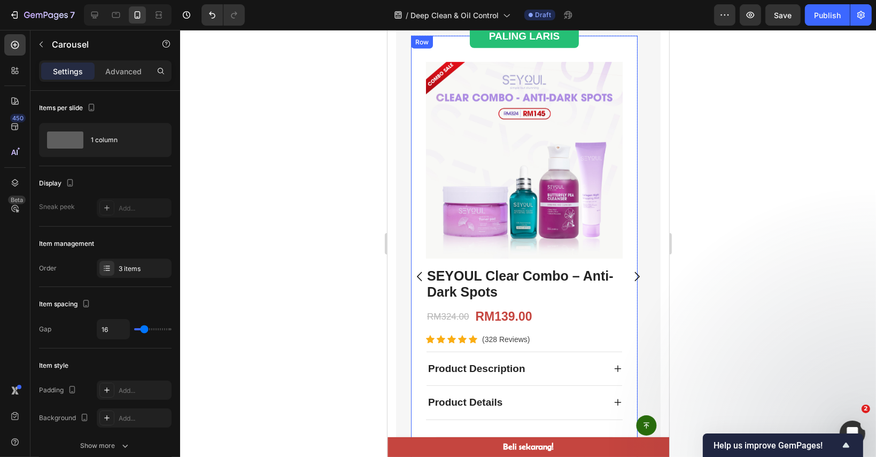
scroll to position [641, 0]
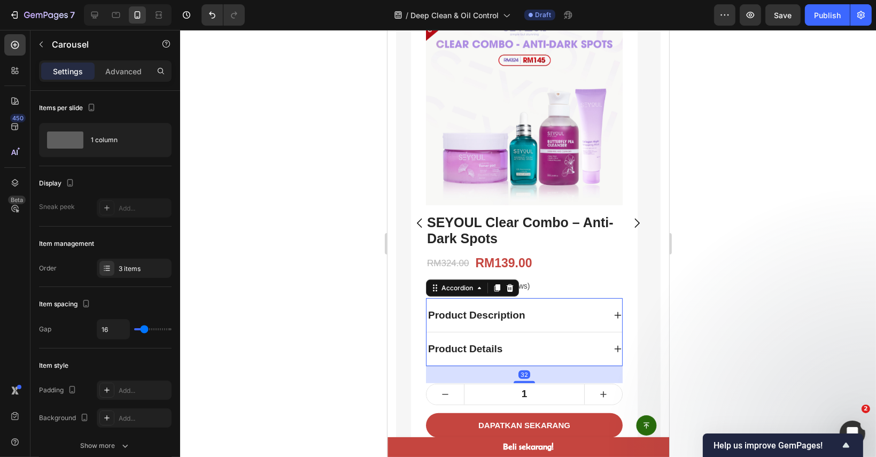
click at [616, 315] on icon at bounding box center [617, 315] width 9 height 9
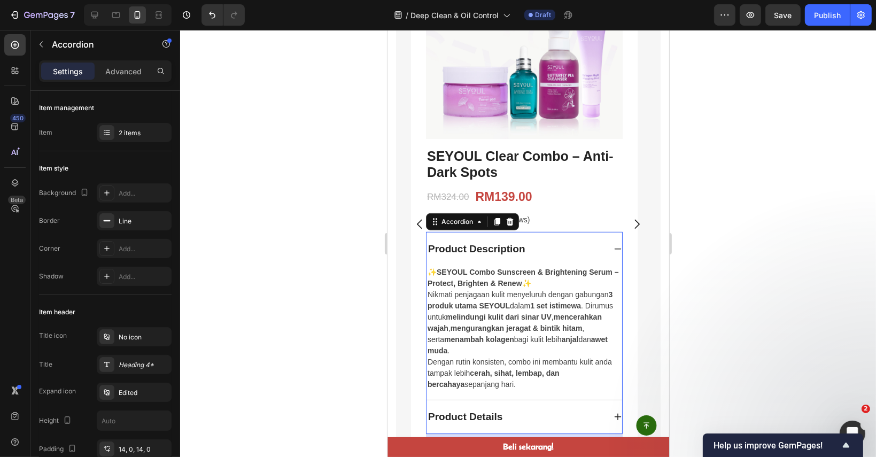
scroll to position [708, 0]
click at [539, 320] on p "Nikmati penjagaan kulit menyeluruh dengan gabungan 3 produk utama SEYOUL dalam …" at bounding box center [523, 322] width 193 height 67
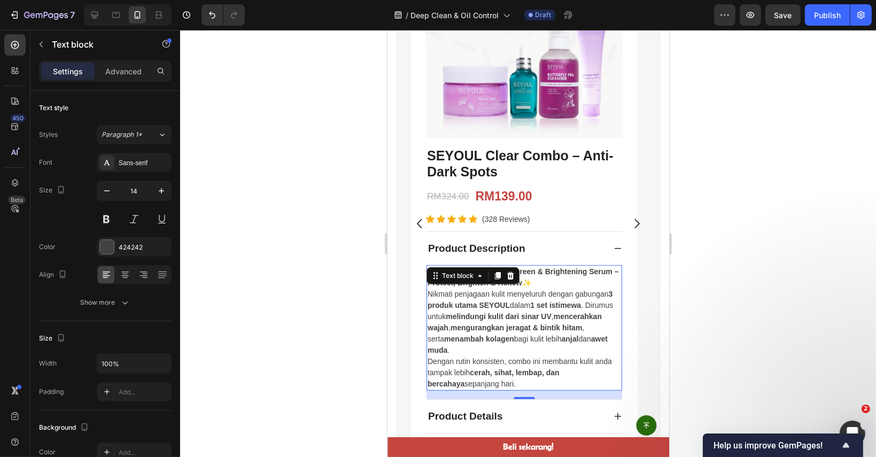
click at [539, 320] on p "Nikmati penjagaan kulit menyeluruh dengan gabungan 3 produk utama SEYOUL dalam …" at bounding box center [523, 322] width 193 height 67
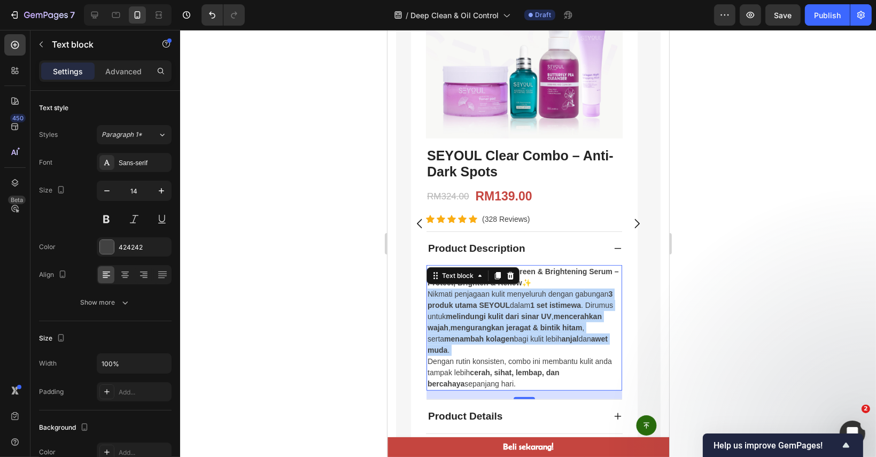
click at [539, 320] on p "Nikmati penjagaan kulit menyeluruh dengan gabungan 3 produk utama SEYOUL dalam …" at bounding box center [523, 322] width 193 height 67
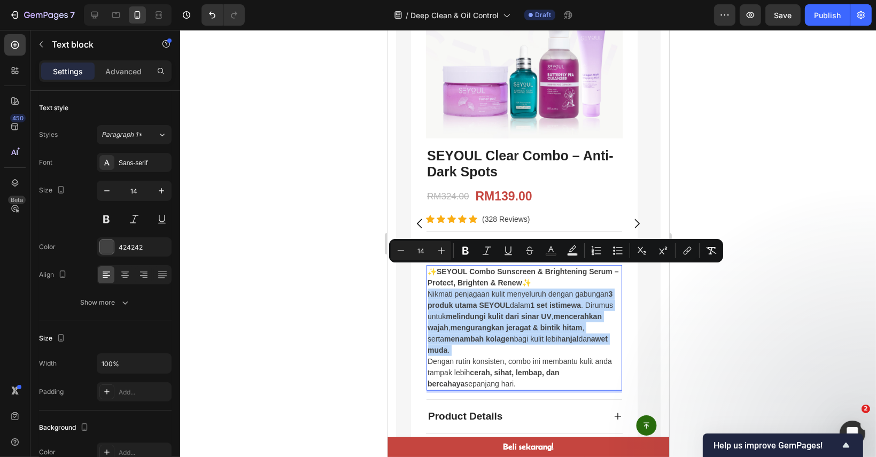
copy div "✨ SEYOUL Combo Sunscreen & Brightening Serum – Protect, Brighten & Renew ✨ Nikm…"
click at [503, 290] on p "Nikmati penjagaan kulit menyeluruh dengan gabungan 3 produk utama SEYOUL dalam …" at bounding box center [523, 322] width 193 height 67
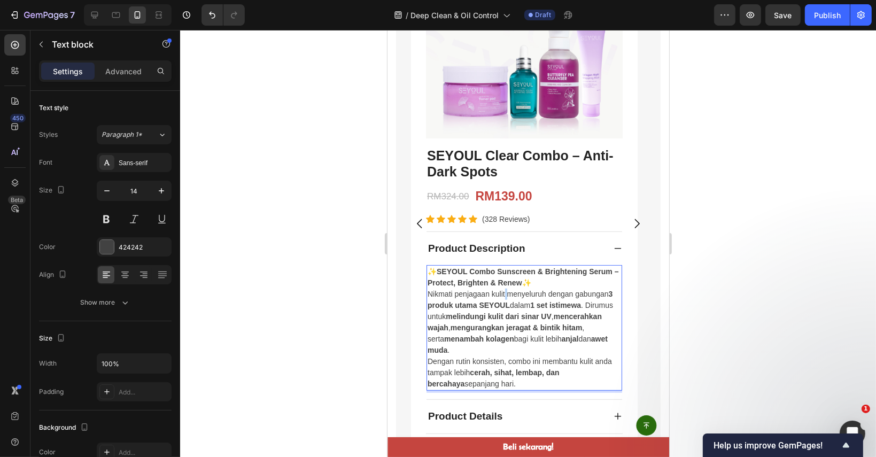
click at [503, 290] on p "Nikmati penjagaan kulit menyeluruh dengan gabungan 3 produk utama SEYOUL dalam …" at bounding box center [523, 322] width 193 height 67
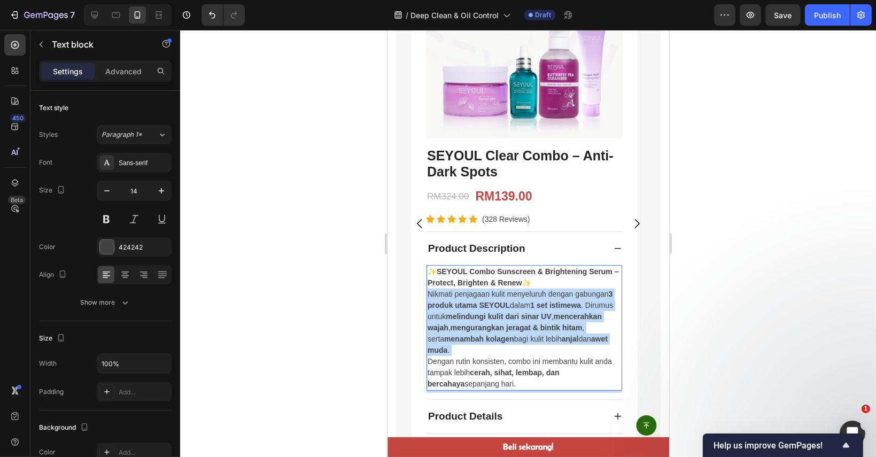
click at [503, 290] on p "Nikmati penjagaan kulit menyeluruh dengan gabungan 3 produk utama SEYOUL dalam …" at bounding box center [523, 322] width 193 height 67
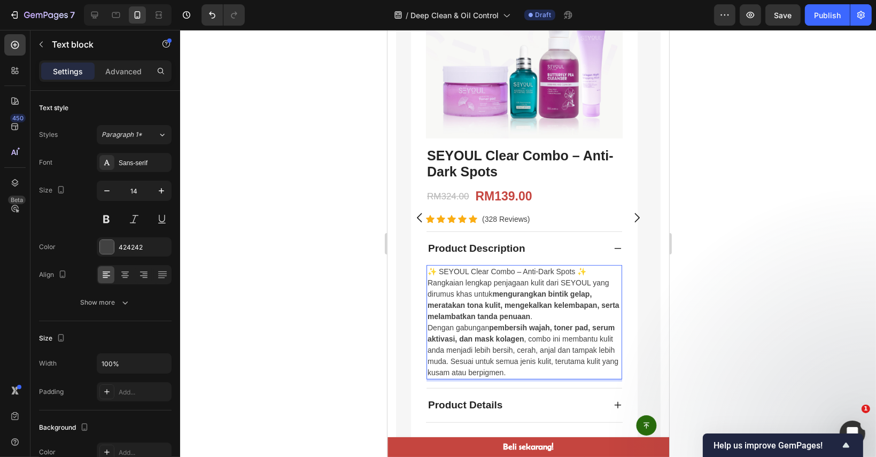
click at [555, 271] on p "✨ SEYOUL Clear Combo – Anti-Dark Spots ✨" at bounding box center [523, 271] width 193 height 11
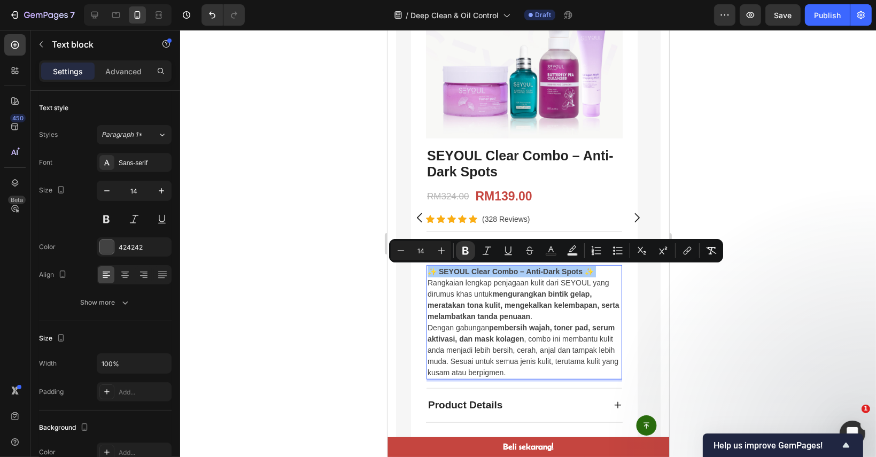
click at [729, 281] on div at bounding box center [528, 243] width 696 height 427
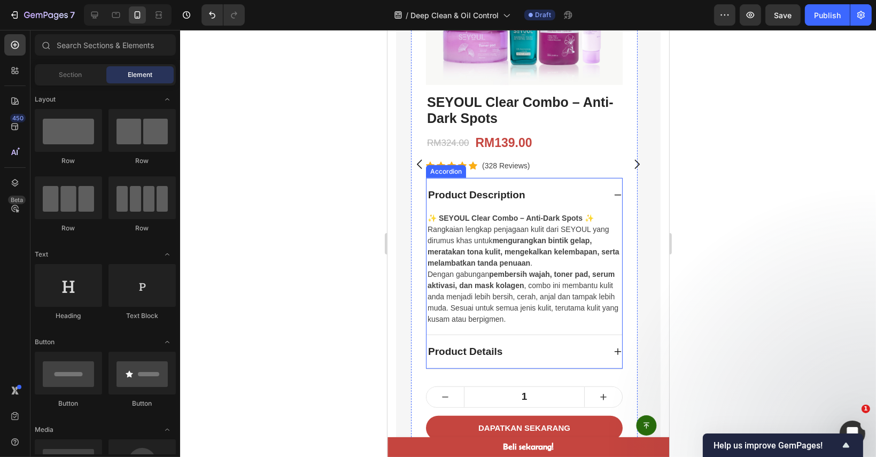
click at [620, 346] on div "Product Details" at bounding box center [524, 352] width 196 height 34
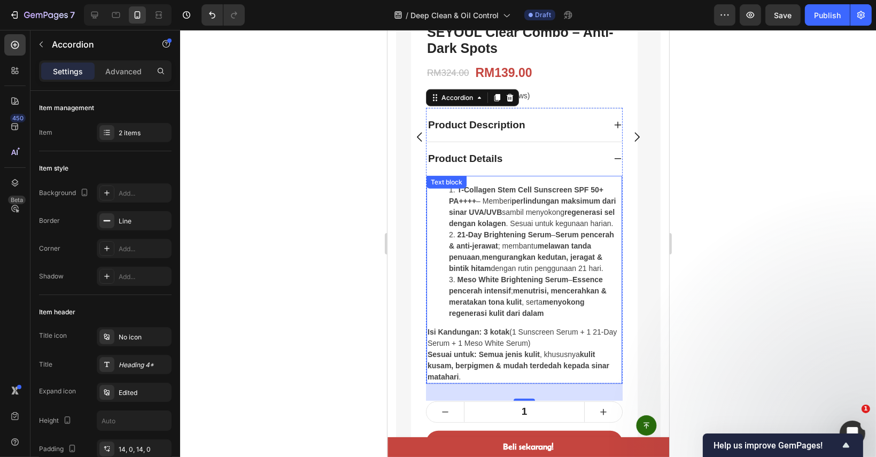
scroll to position [858, 0]
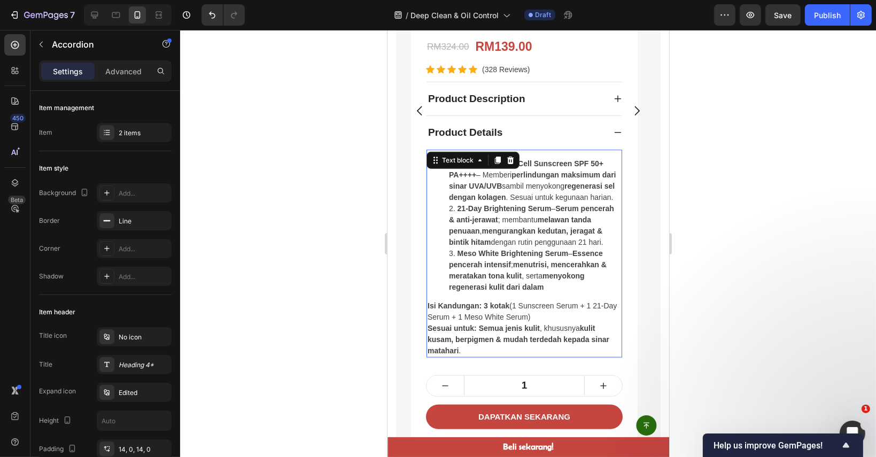
click at [518, 224] on li "21-Day Brightening Serum – Serum pencerah & anti-jerawat ; membantu melawan tan…" at bounding box center [534, 225] width 172 height 45
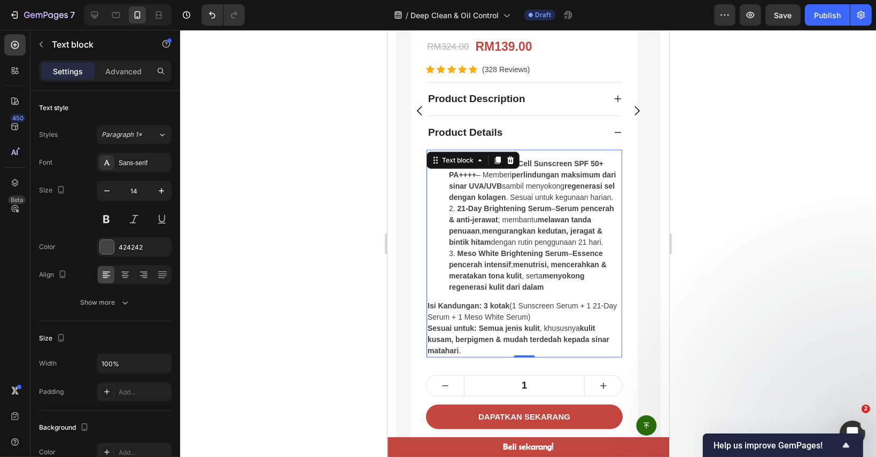
click at [518, 224] on li "21-Day Brightening Serum – Serum pencerah & anti-jerawat ; membantu melawan tan…" at bounding box center [534, 225] width 172 height 45
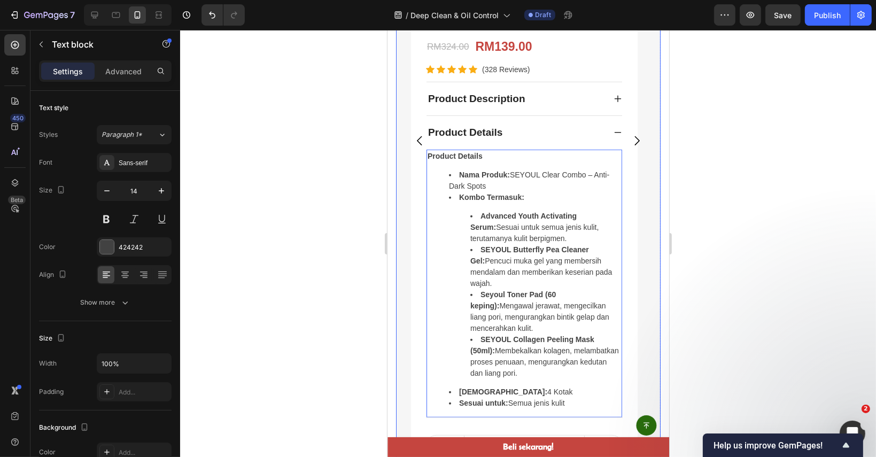
click at [621, 128] on button "Carousel Next Arrow" at bounding box center [636, 141] width 30 height 30
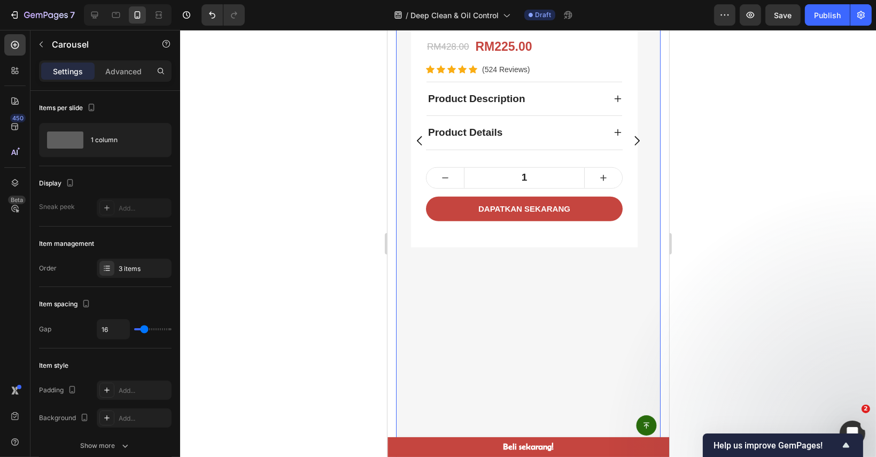
click at [419, 137] on icon "Carousel Back Arrow" at bounding box center [418, 140] width 5 height 9
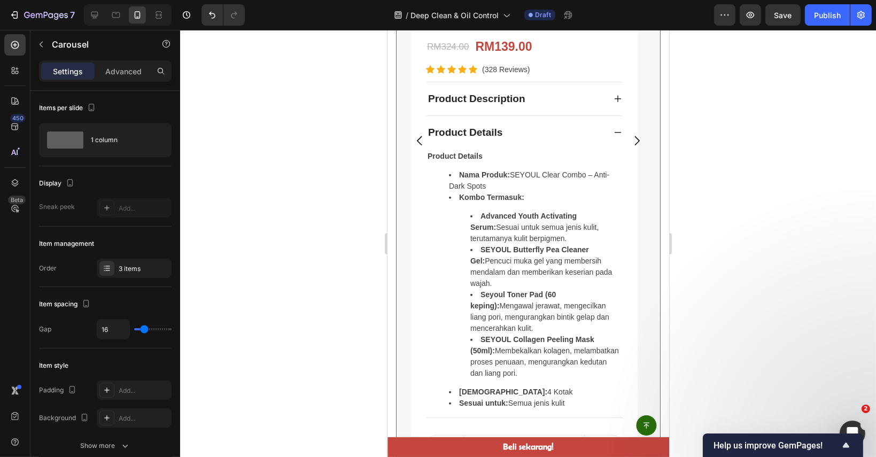
click at [621, 131] on button "Carousel Next Arrow" at bounding box center [636, 141] width 30 height 30
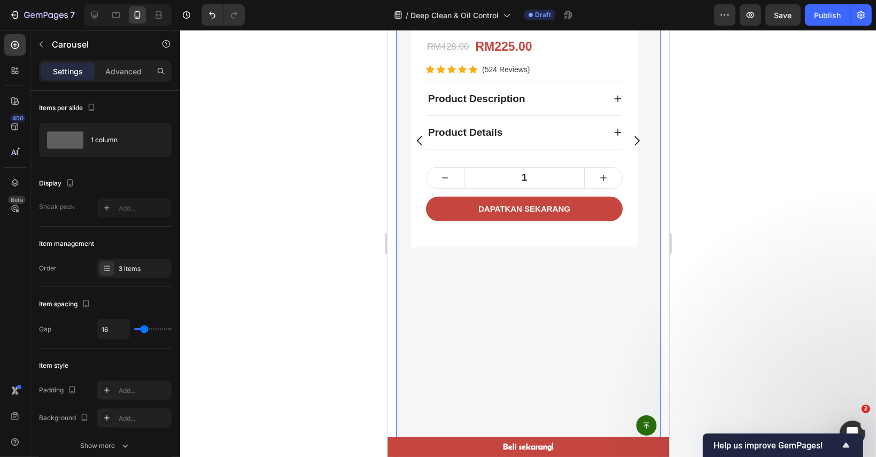
click at [421, 135] on icon "Carousel Back Arrow" at bounding box center [419, 140] width 13 height 13
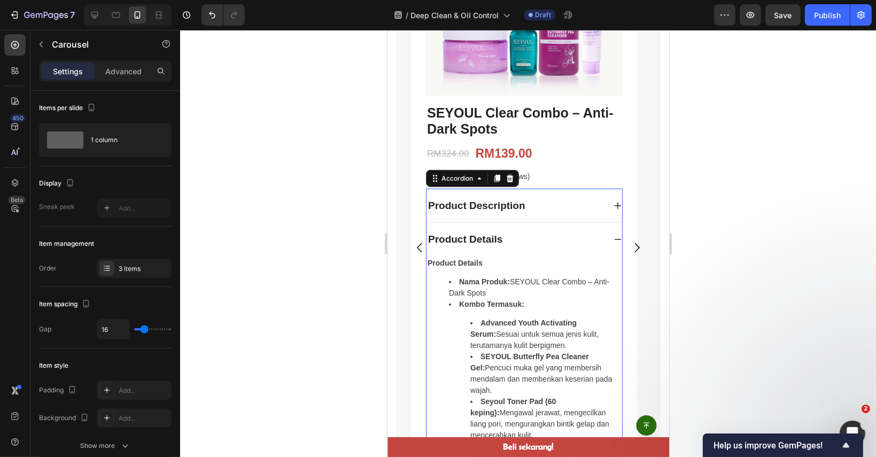
click at [590, 235] on div "Product Details" at bounding box center [515, 239] width 178 height 19
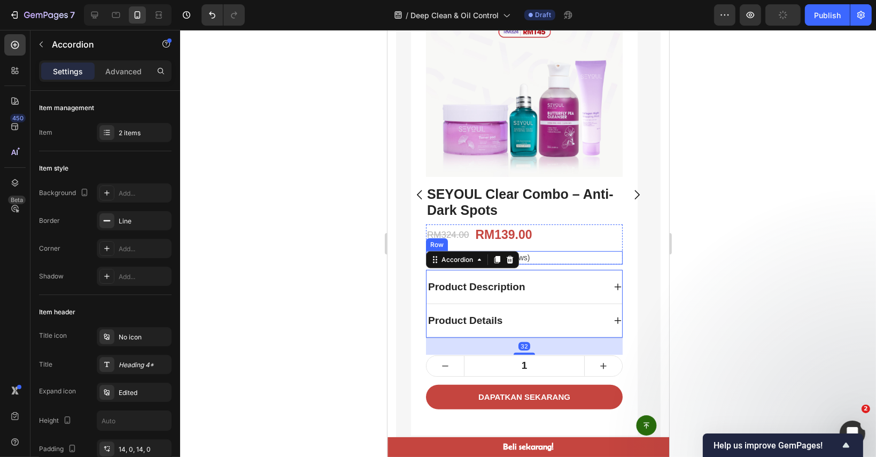
scroll to position [670, 0]
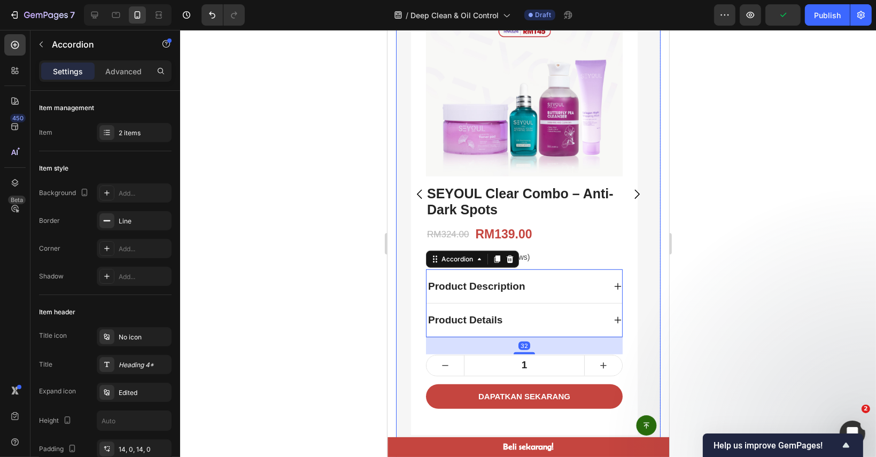
click at [626, 203] on button "Carousel Next Arrow" at bounding box center [636, 194] width 30 height 30
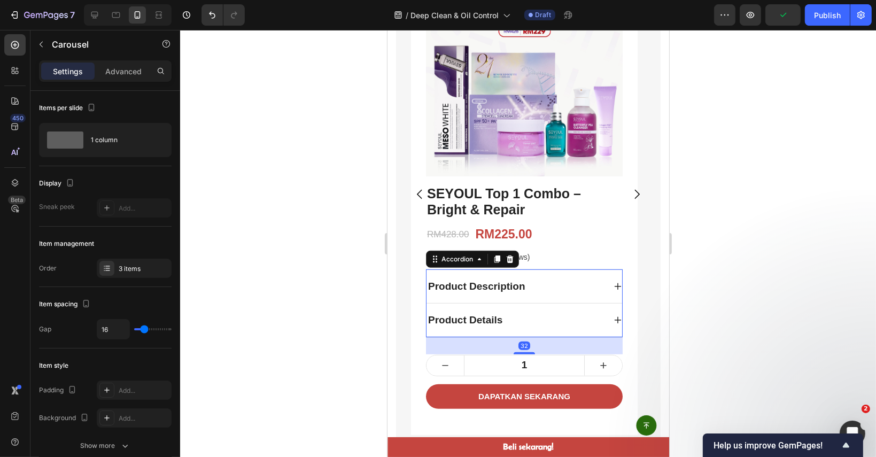
click at [514, 286] on div "Product Description" at bounding box center [476, 286] width 100 height 19
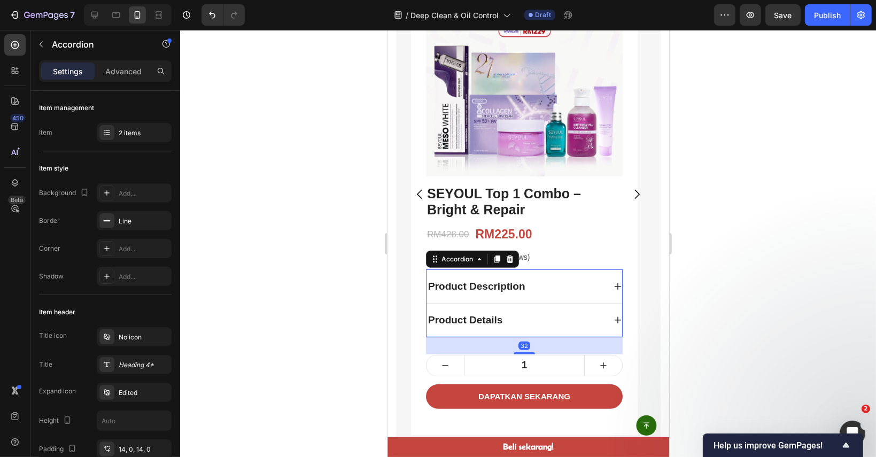
click at [593, 282] on div "Product Description" at bounding box center [515, 286] width 178 height 19
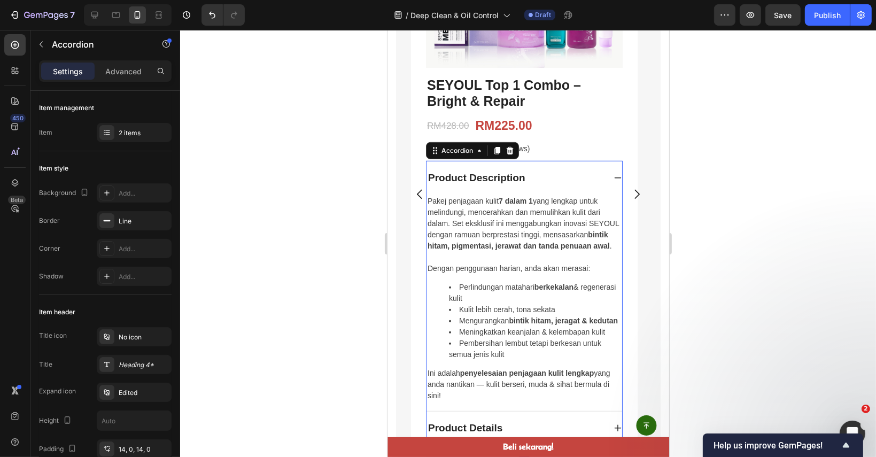
click at [567, 176] on div "Product Description" at bounding box center [515, 178] width 178 height 19
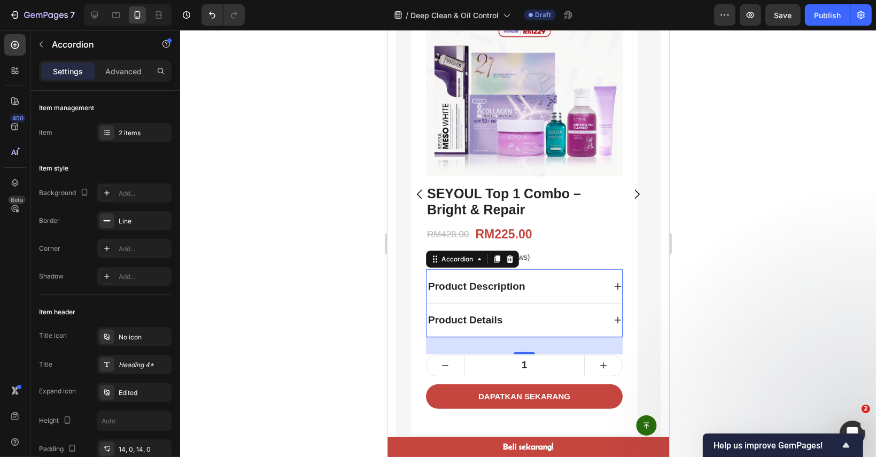
click at [573, 320] on div "Product Details" at bounding box center [515, 320] width 178 height 19
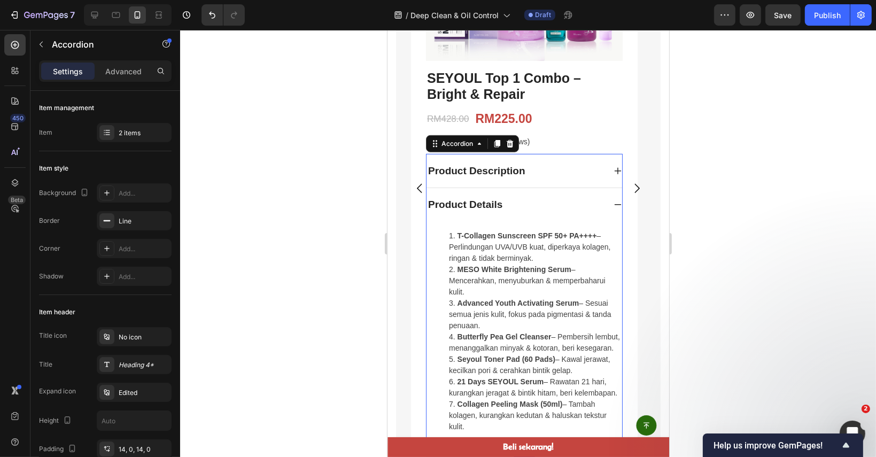
click at [571, 204] on div "Product Details" at bounding box center [515, 205] width 178 height 19
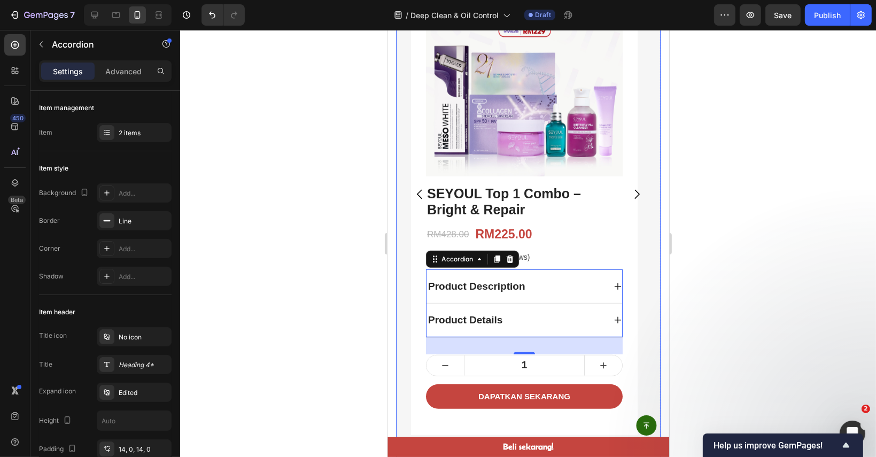
click at [417, 183] on button "Carousel Back Arrow" at bounding box center [419, 194] width 30 height 30
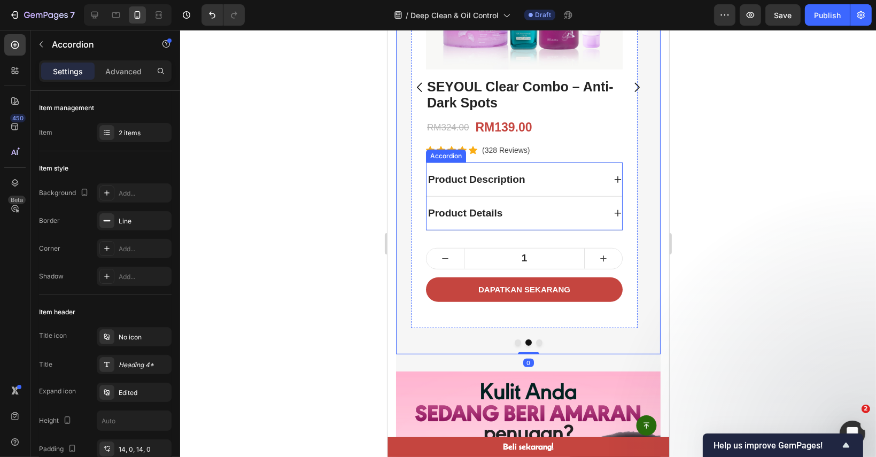
click at [523, 203] on div "Product Details" at bounding box center [524, 214] width 196 height 34
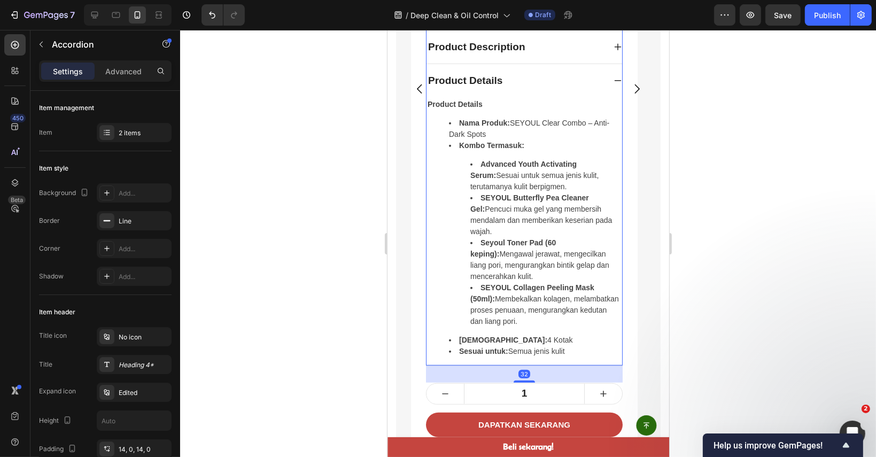
scroll to position [911, 0]
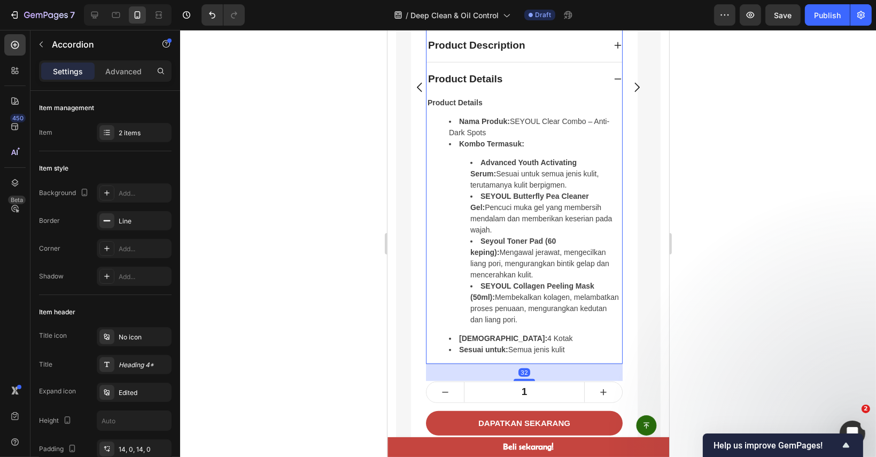
click at [557, 46] on div "Product Description" at bounding box center [515, 45] width 178 height 19
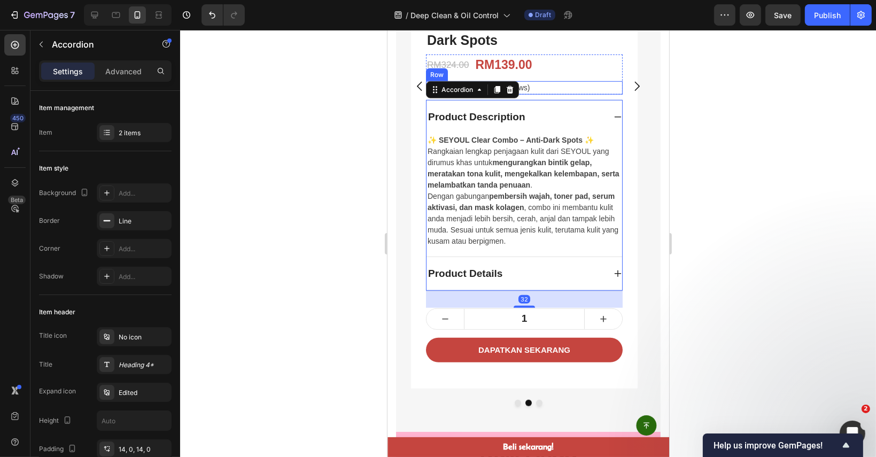
scroll to position [838, 0]
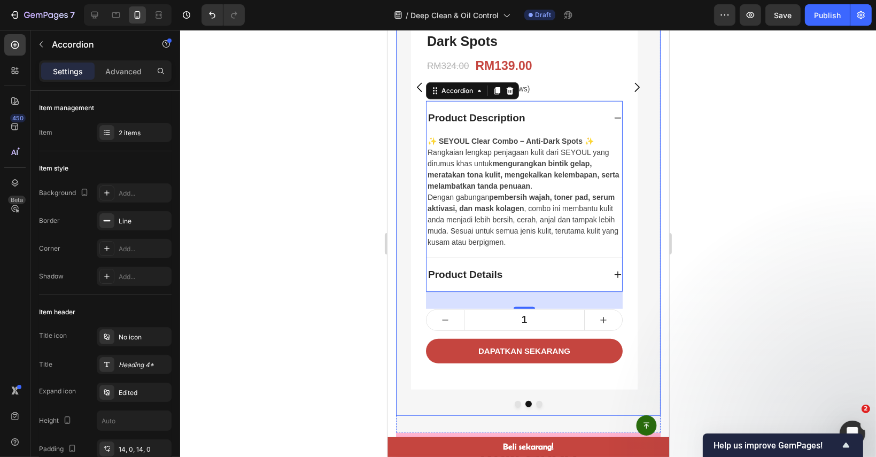
click at [536, 402] on button "Dot" at bounding box center [538, 404] width 6 height 6
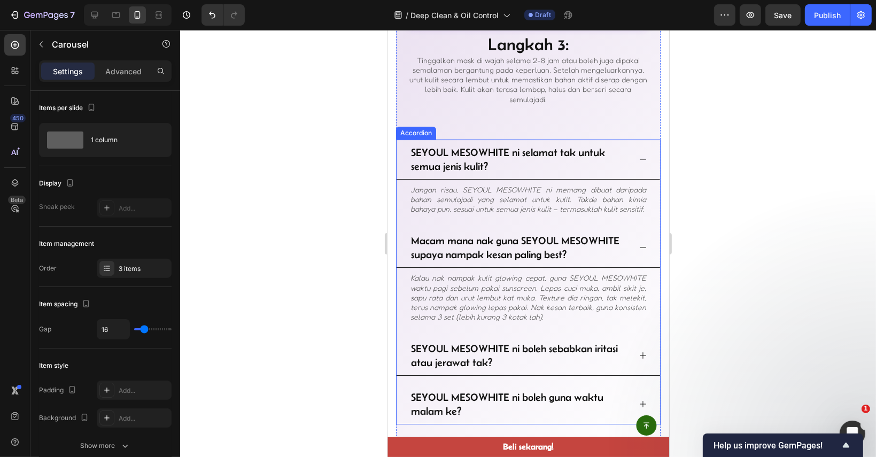
scroll to position [3847, 0]
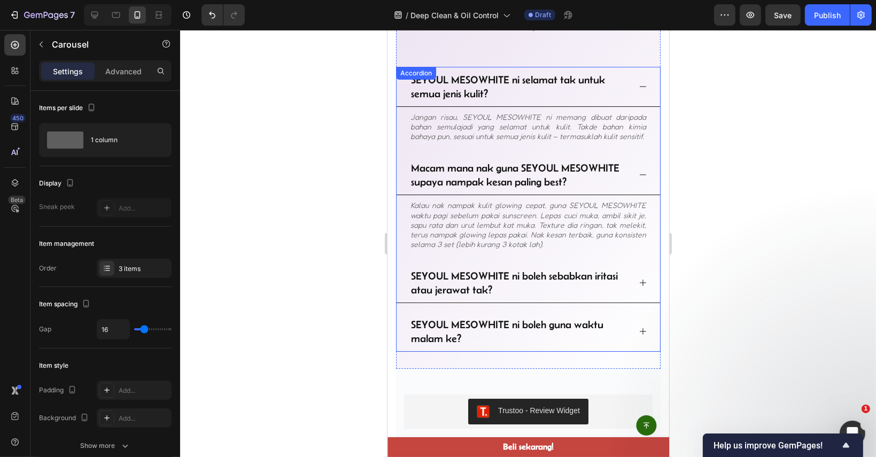
click at [602, 73] on p "SEYOUL MESOWHITE ni selamat tak untuk semua jenis kulit?" at bounding box center [518, 87] width 217 height 28
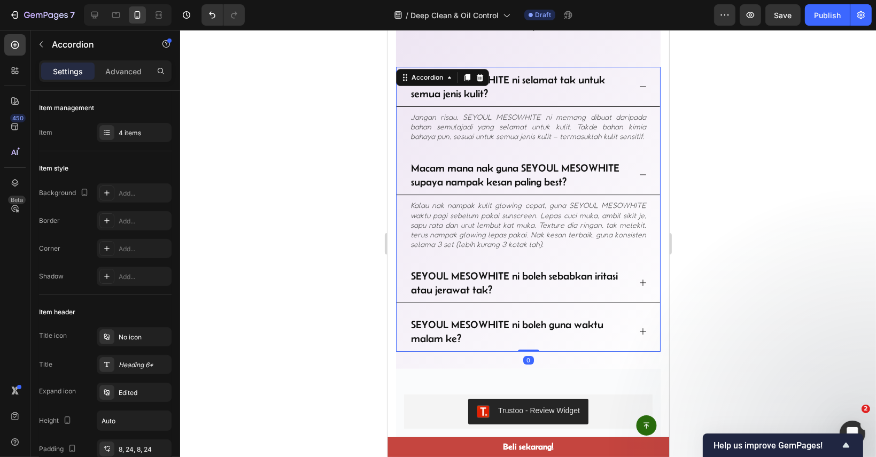
click at [631, 74] on div "SEYOUL MESOWHITE ni selamat tak untuk semua jenis kulit?" at bounding box center [527, 87] width 263 height 40
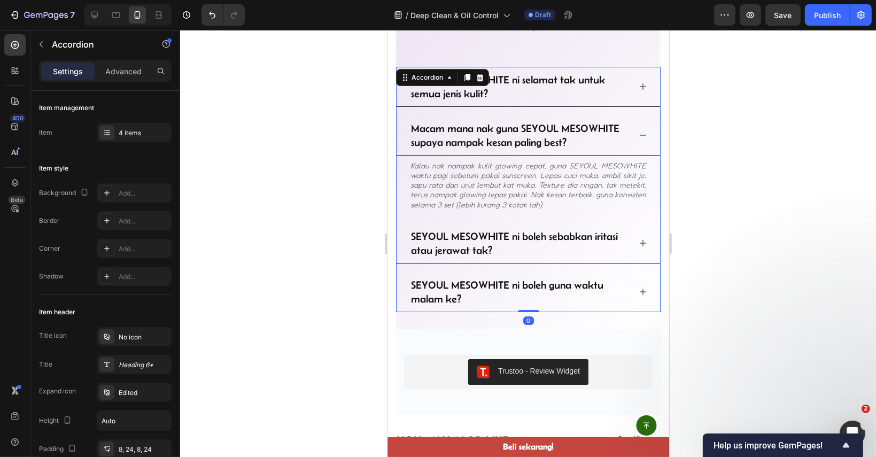
click at [638, 131] on icon at bounding box center [642, 135] width 9 height 9
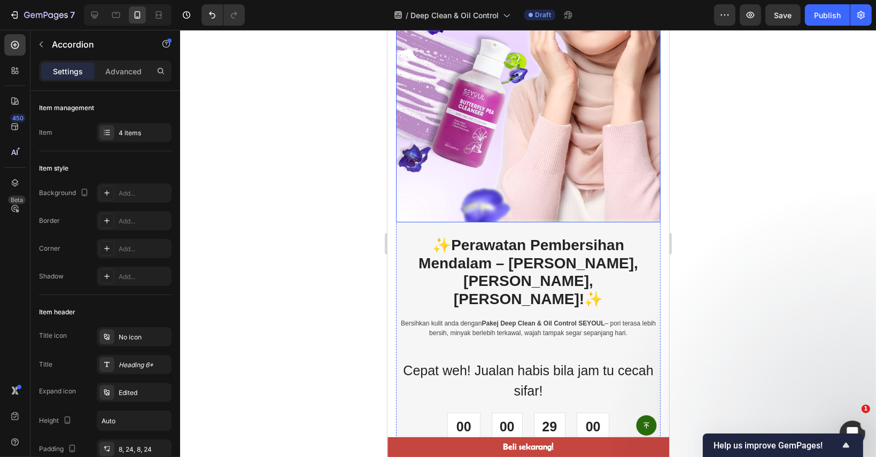
scroll to position [0, 0]
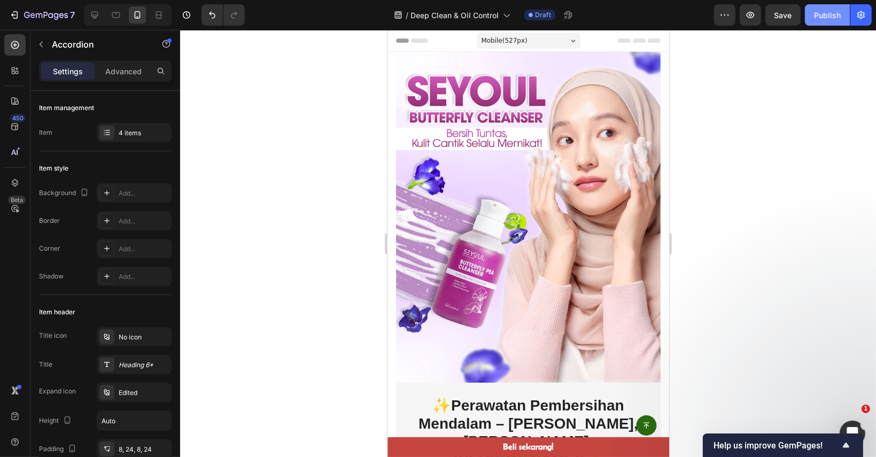
click at [835, 9] on button "Publish" at bounding box center [827, 14] width 45 height 21
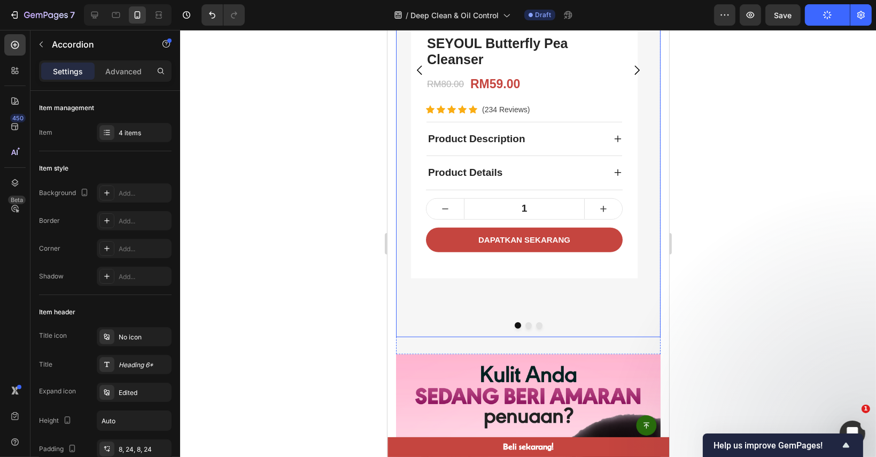
scroll to position [908, 0]
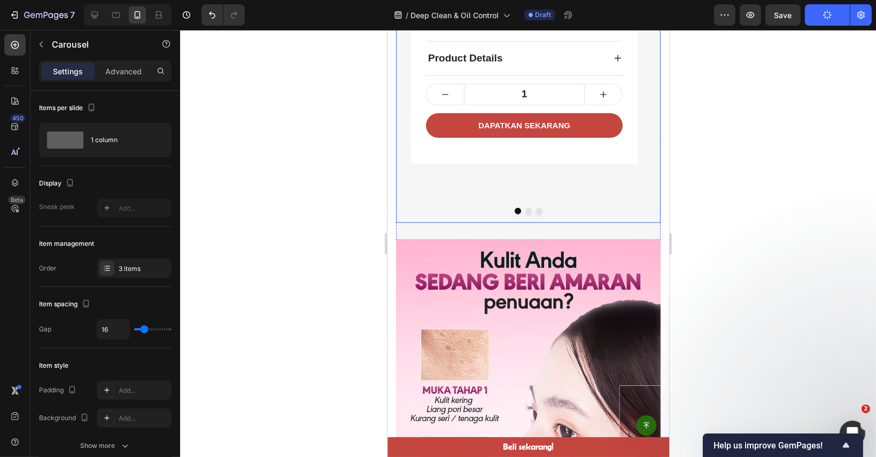
click at [539, 208] on div at bounding box center [527, 211] width 265 height 6
click at [536, 208] on button "Dot" at bounding box center [538, 211] width 6 height 6
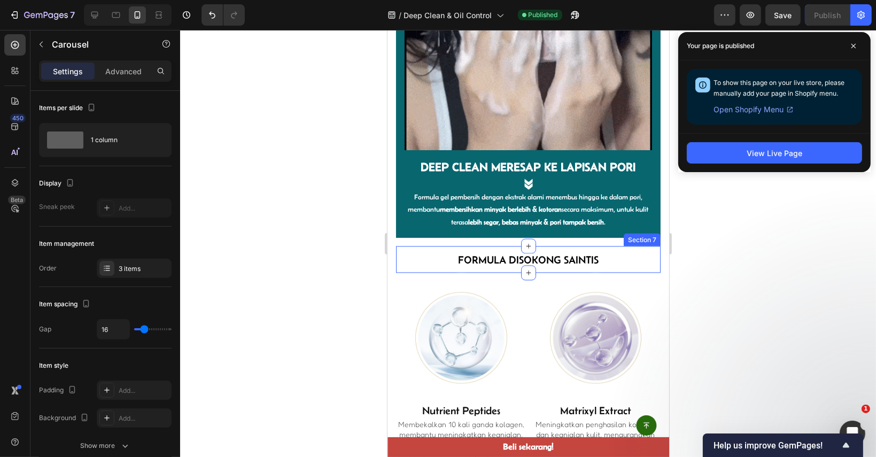
scroll to position [1924, 0]
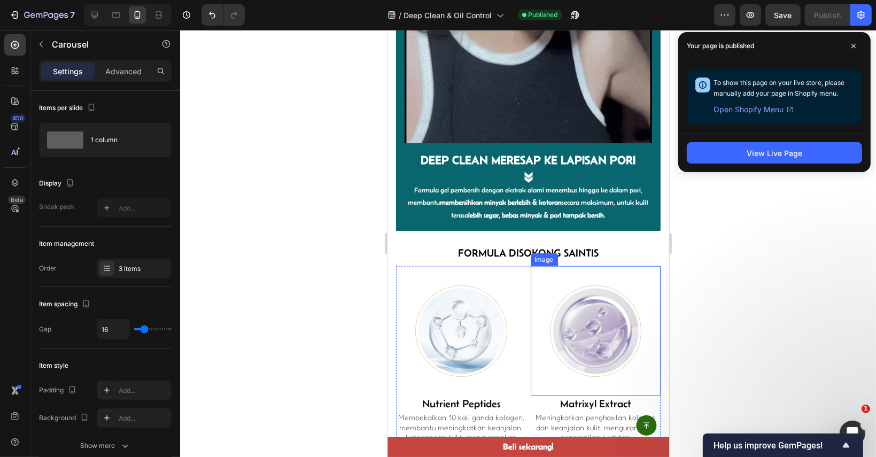
click at [635, 266] on div at bounding box center [595, 331] width 130 height 130
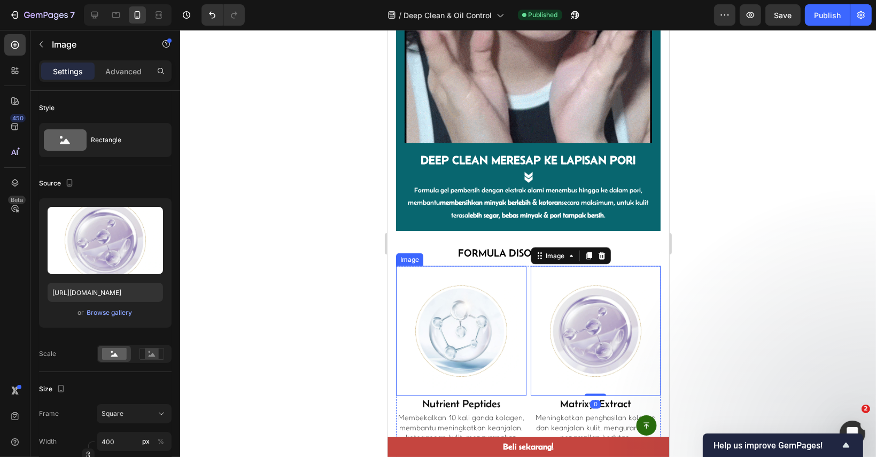
click at [490, 266] on img at bounding box center [460, 331] width 130 height 130
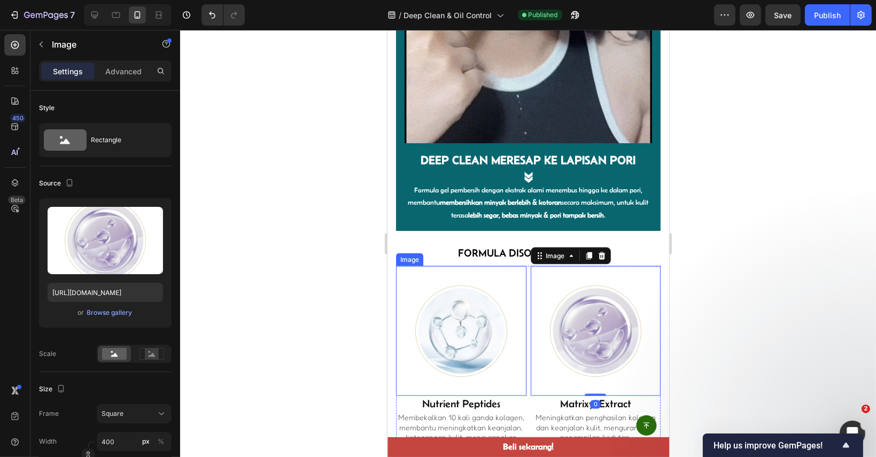
scroll to position [361, 0]
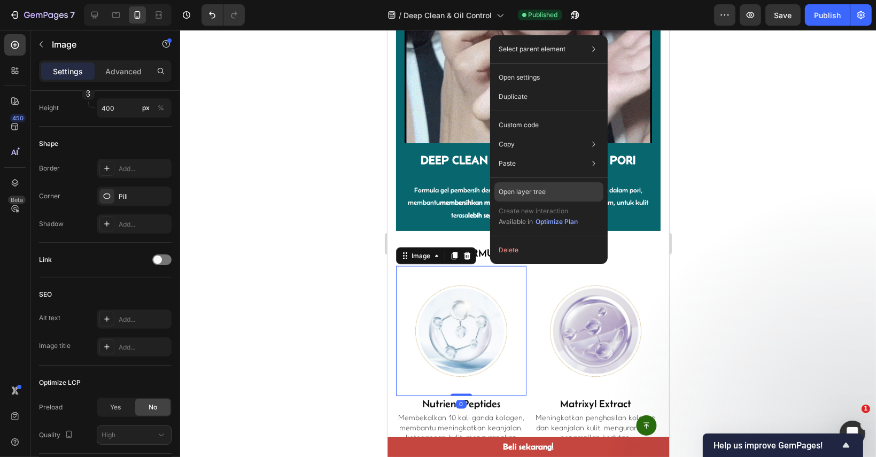
click at [553, 190] on div "Open layer tree" at bounding box center [548, 191] width 109 height 19
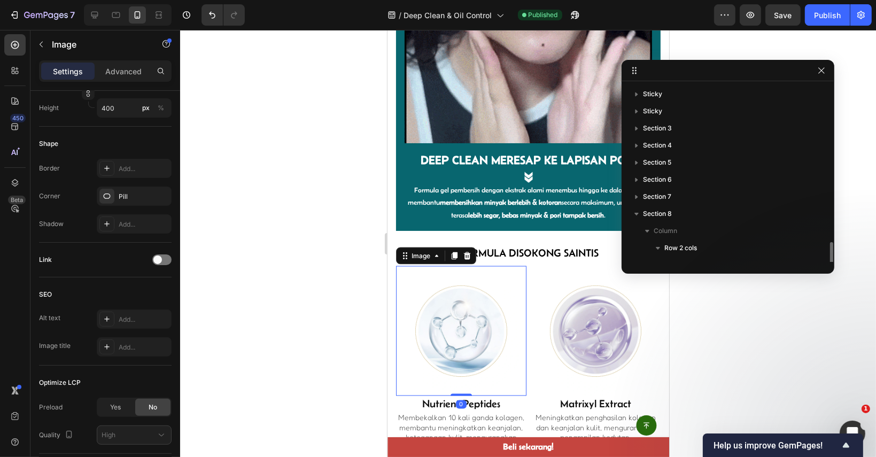
scroll to position [116, 0]
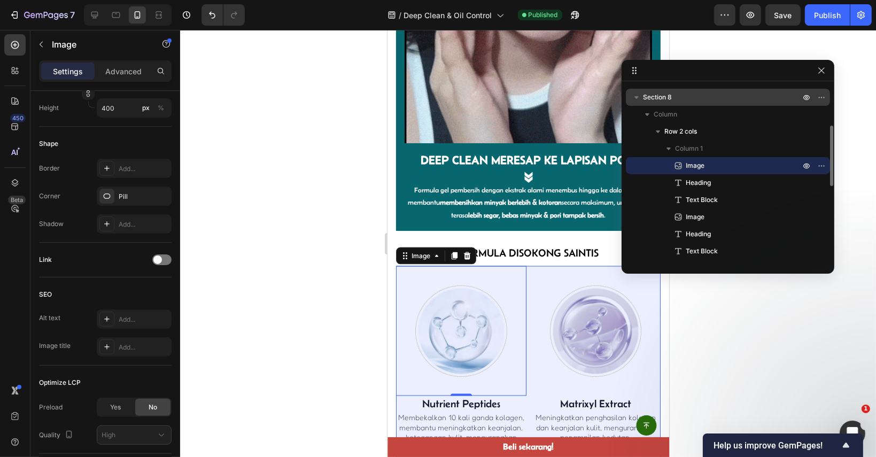
click at [683, 97] on p "Section 8" at bounding box center [722, 97] width 159 height 11
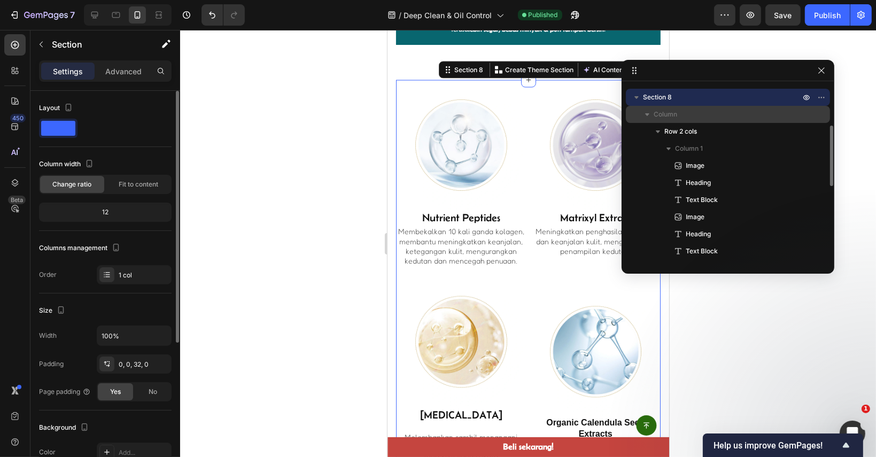
scroll to position [2110, 0]
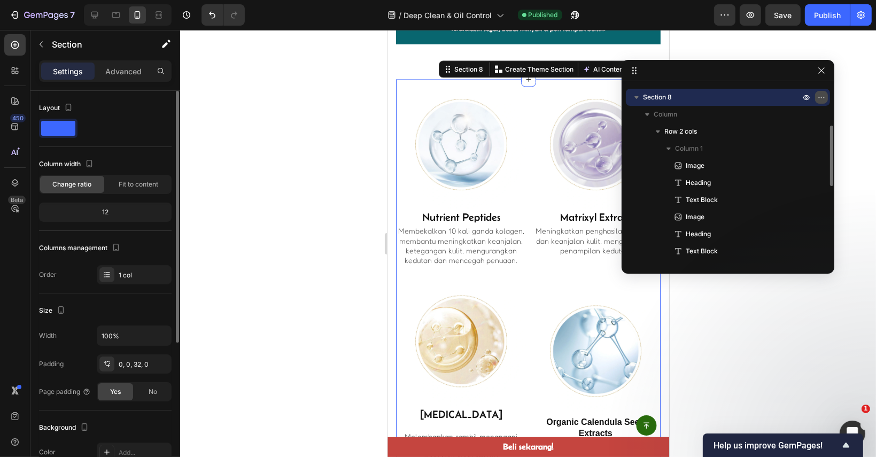
click at [826, 96] on button "button" at bounding box center [821, 97] width 13 height 13
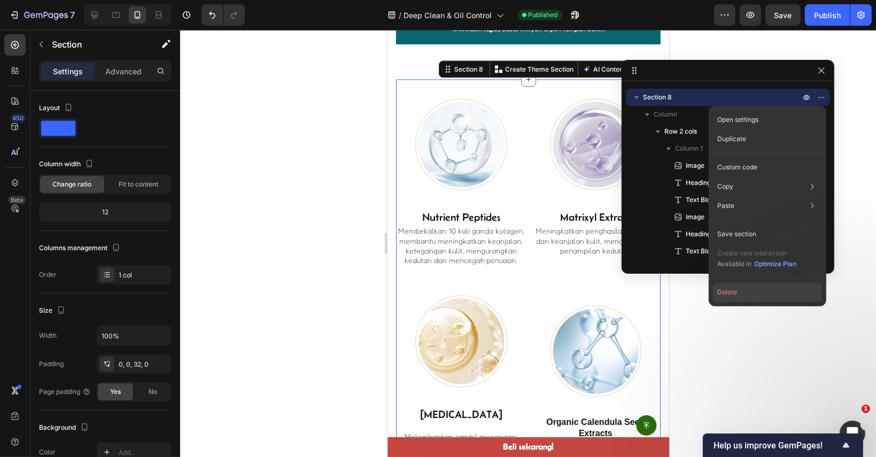
click at [737, 295] on button "Delete" at bounding box center [767, 292] width 109 height 19
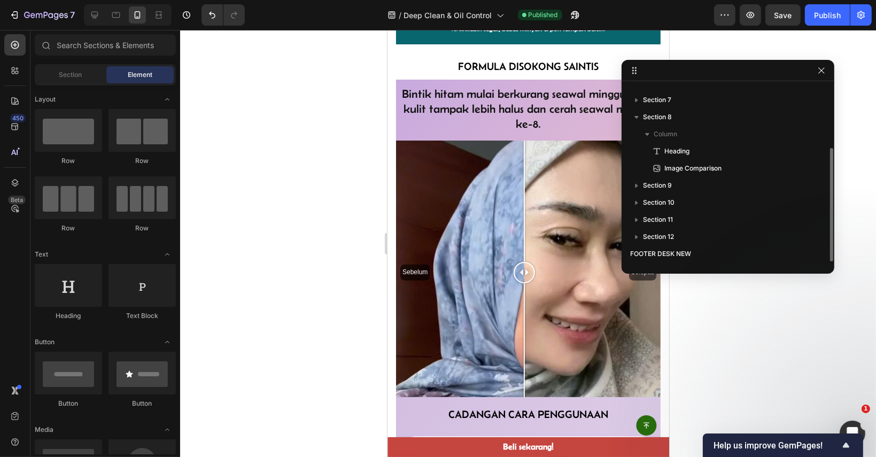
scroll to position [2057, 0]
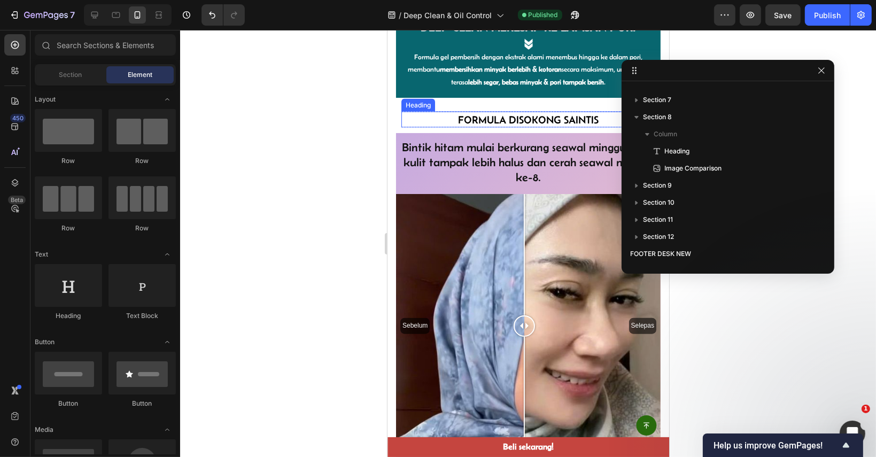
click at [594, 112] on h2 "Formula Disokong Saintis" at bounding box center [528, 120] width 254 height 16
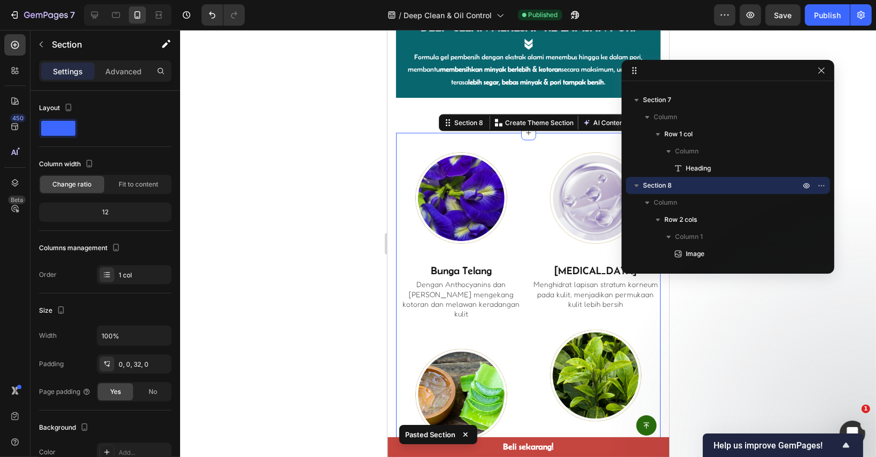
click at [875, 183] on div at bounding box center [528, 243] width 696 height 427
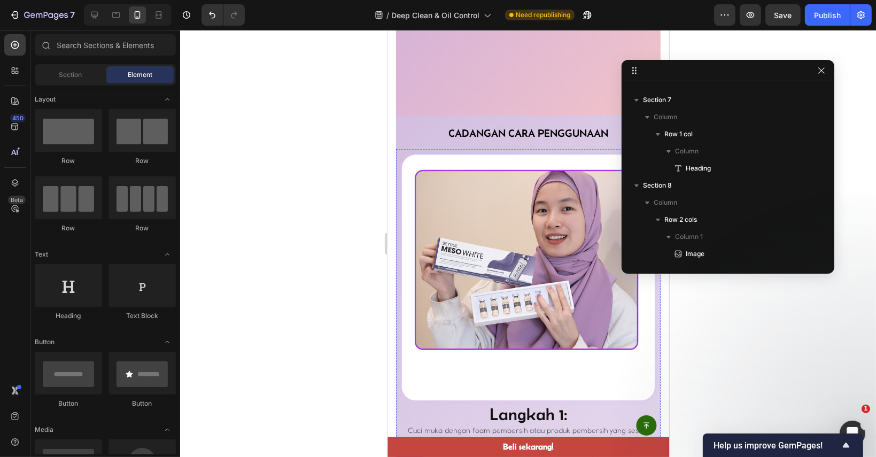
scroll to position [2751, 0]
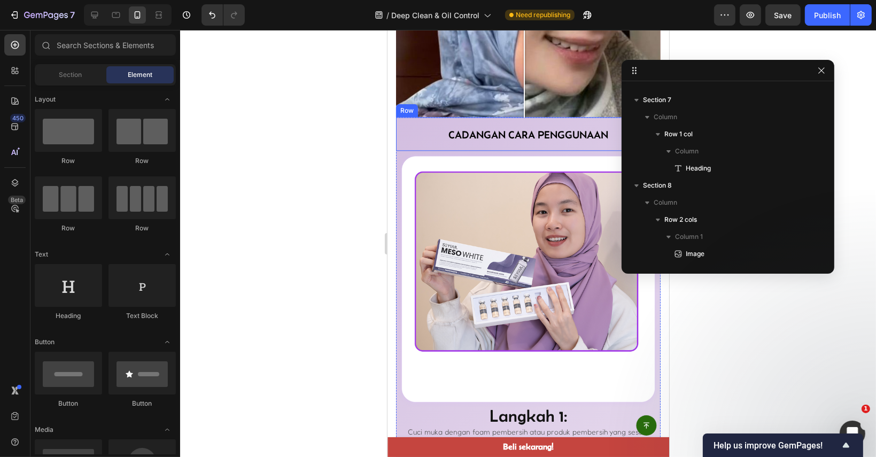
click at [432, 122] on div "Cadangan cara penggunaan Heading Cadangan cara penggunaan Heading" at bounding box center [527, 134] width 265 height 34
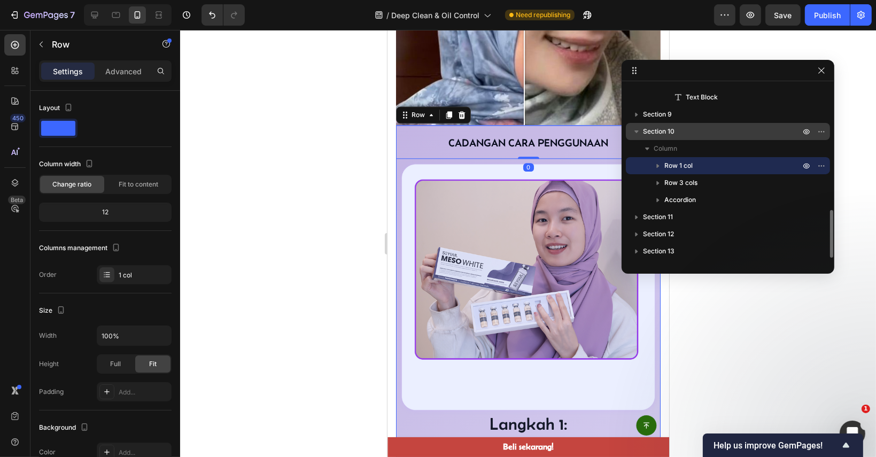
click at [736, 129] on p "Section 10" at bounding box center [722, 131] width 159 height 11
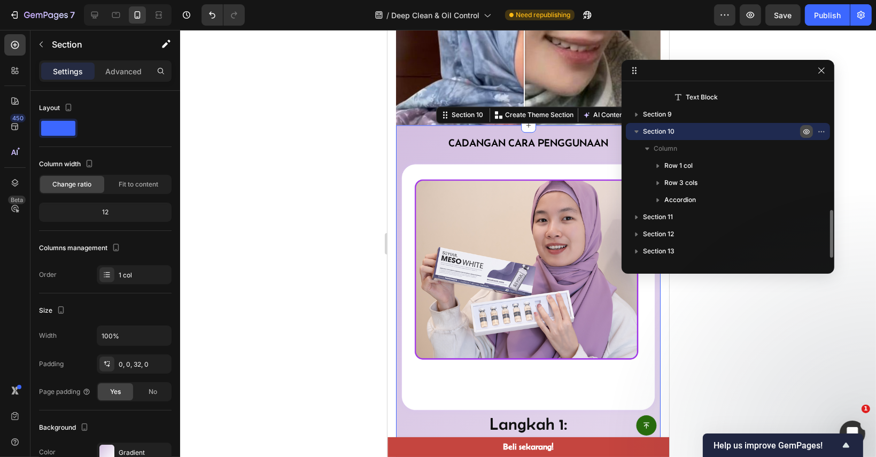
scroll to position [2801, 0]
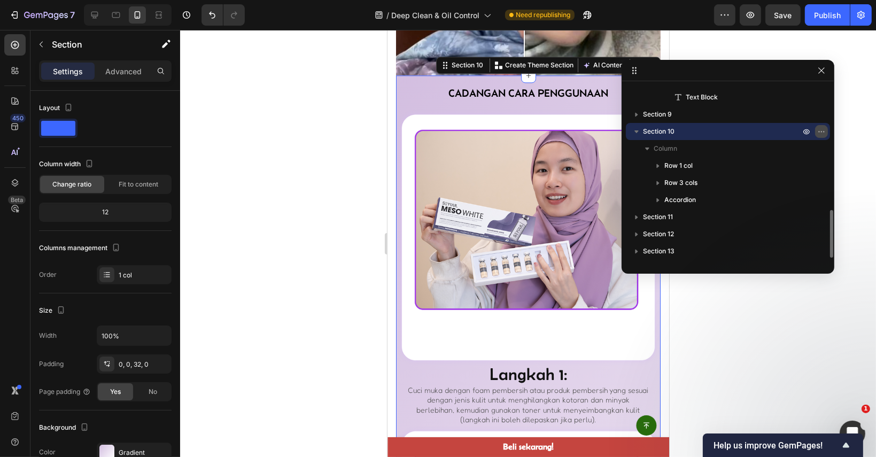
click at [822, 131] on icon "button" at bounding box center [821, 131] width 9 height 9
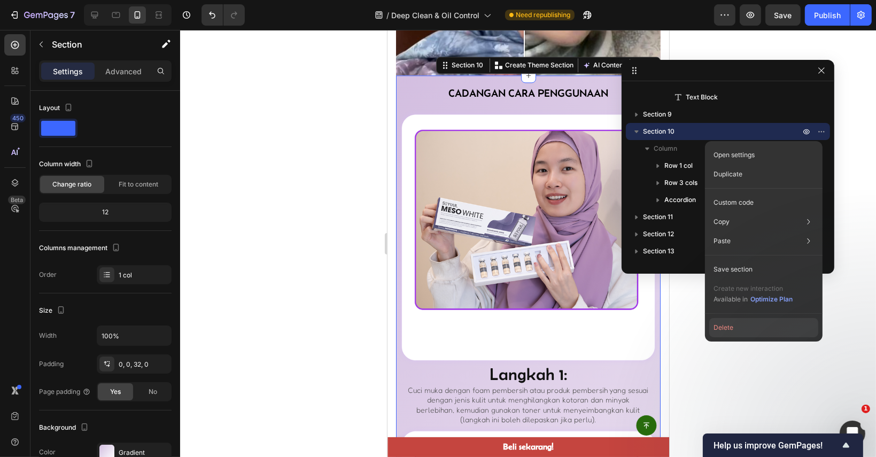
click at [728, 324] on button "Delete" at bounding box center [763, 327] width 109 height 19
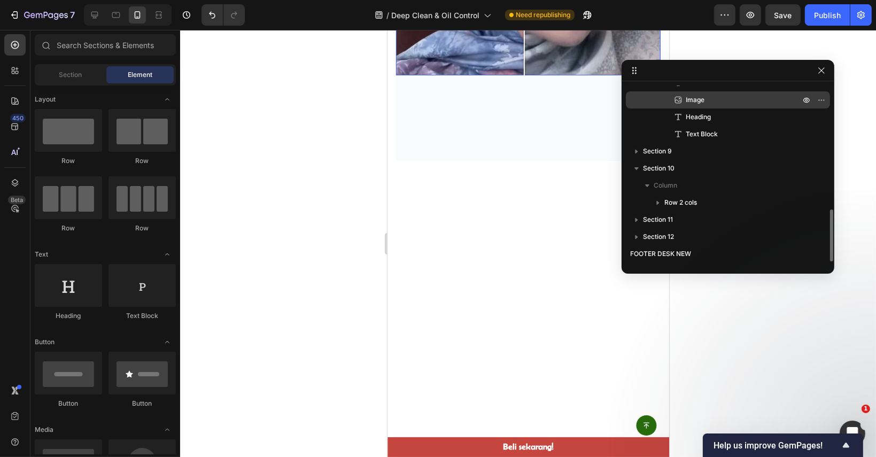
scroll to position [368, 0]
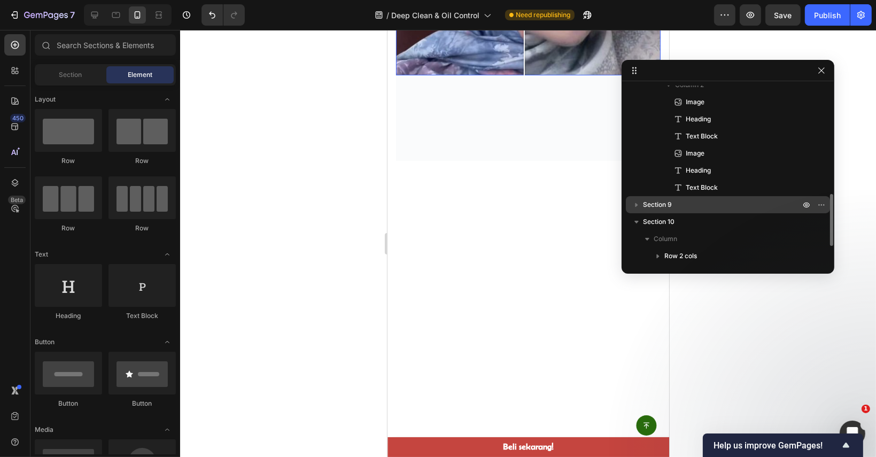
click at [681, 207] on p "Section 9" at bounding box center [722, 204] width 159 height 11
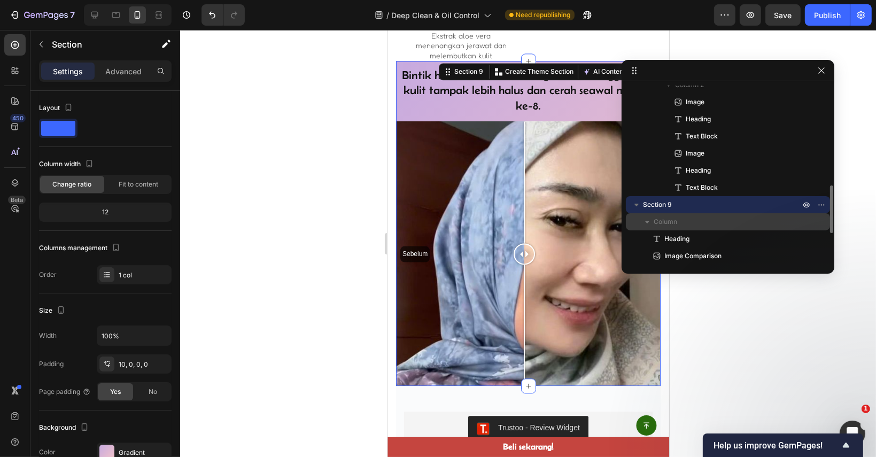
scroll to position [2484, 0]
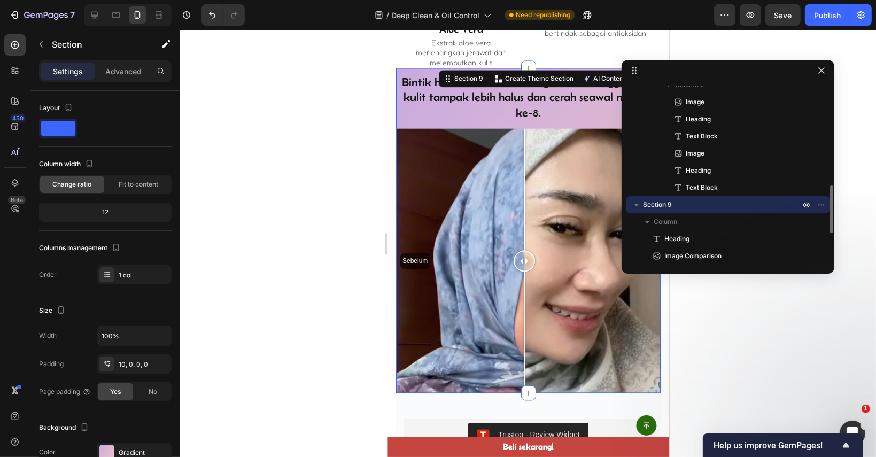
click at [667, 200] on span "Section 9" at bounding box center [657, 204] width 29 height 11
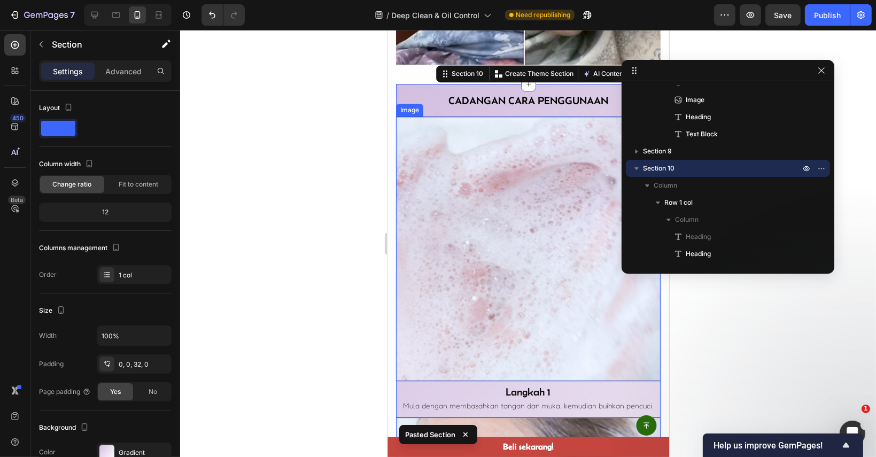
scroll to position [2820, 0]
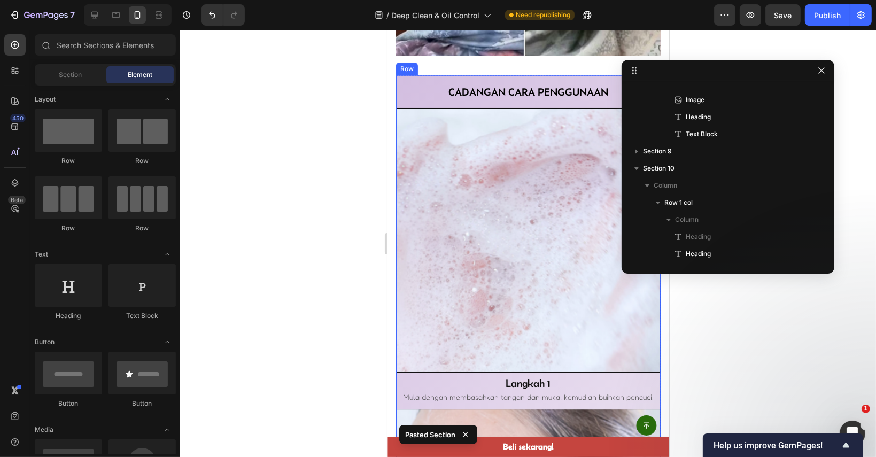
click at [442, 84] on h2 "Cadangan cara penggunaan" at bounding box center [527, 92] width 265 height 16
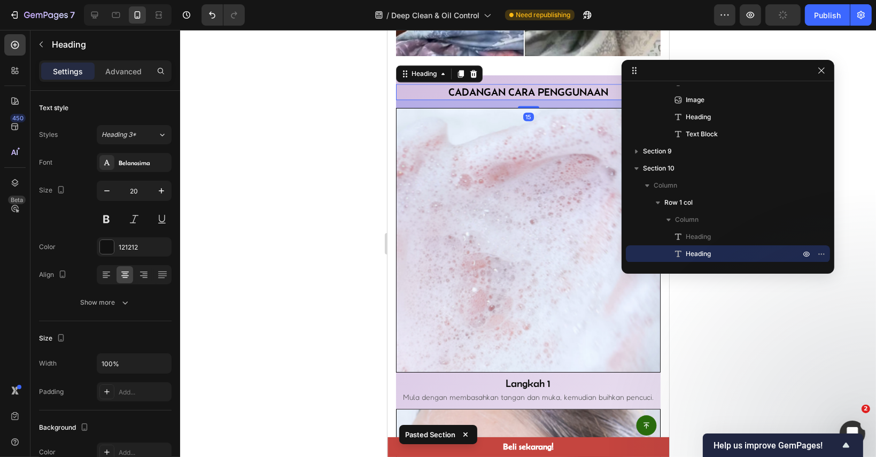
scroll to position [510, 0]
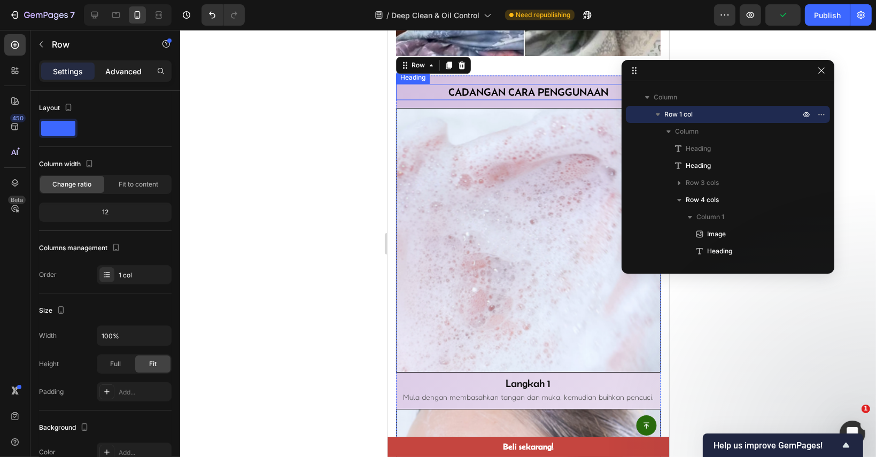
click at [119, 67] on p "Advanced" at bounding box center [123, 71] width 36 height 11
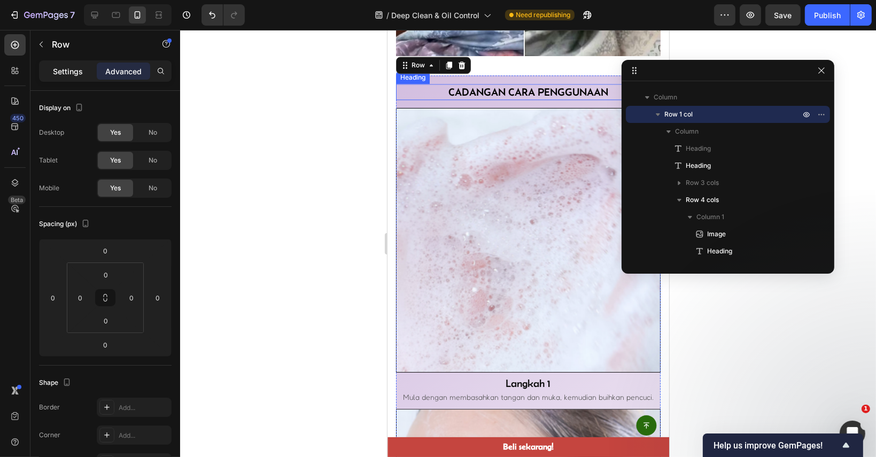
click at [82, 70] on p "Settings" at bounding box center [68, 71] width 30 height 11
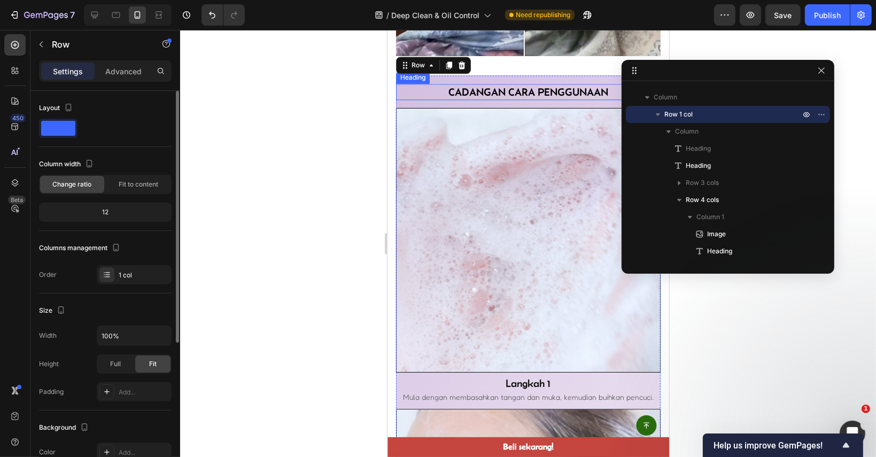
scroll to position [53, 0]
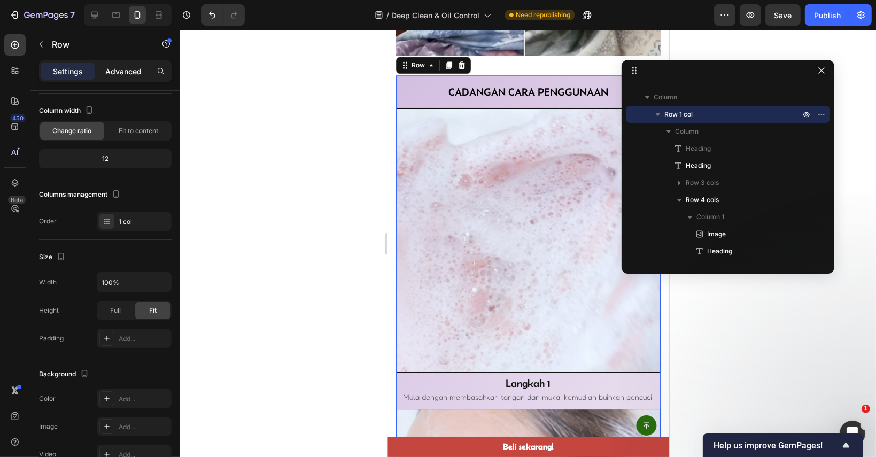
click at [108, 68] on p "Advanced" at bounding box center [123, 71] width 36 height 11
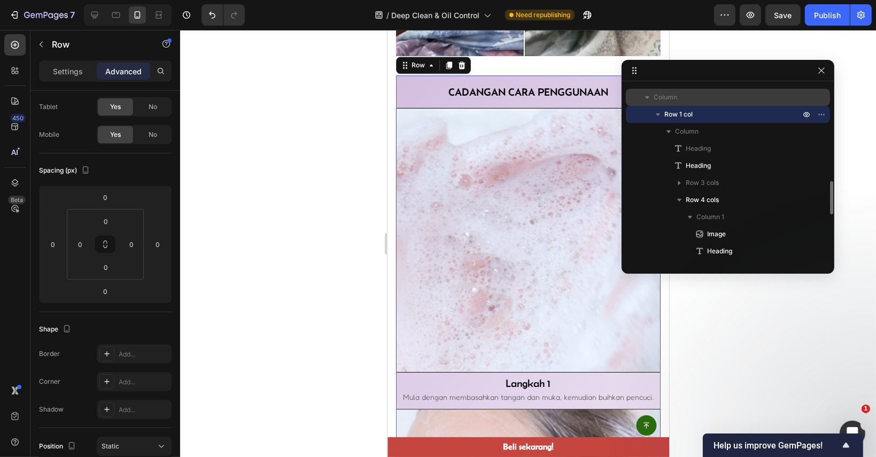
click at [695, 98] on p "Column" at bounding box center [728, 97] width 149 height 11
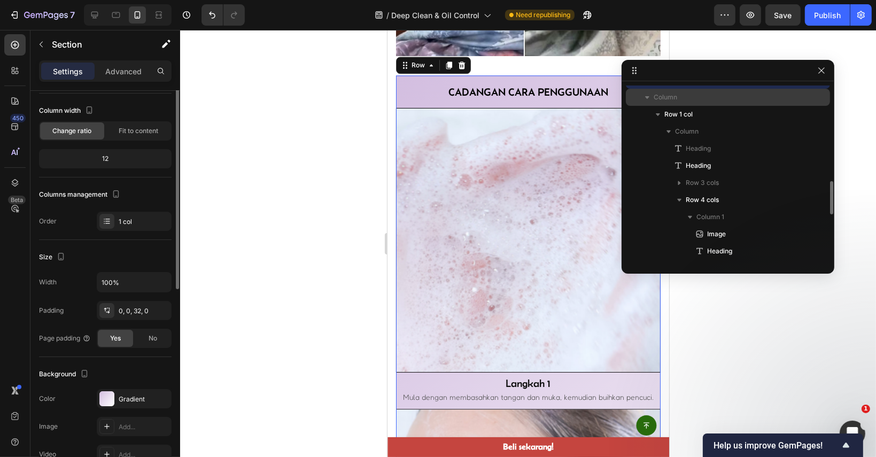
scroll to position [0, 0]
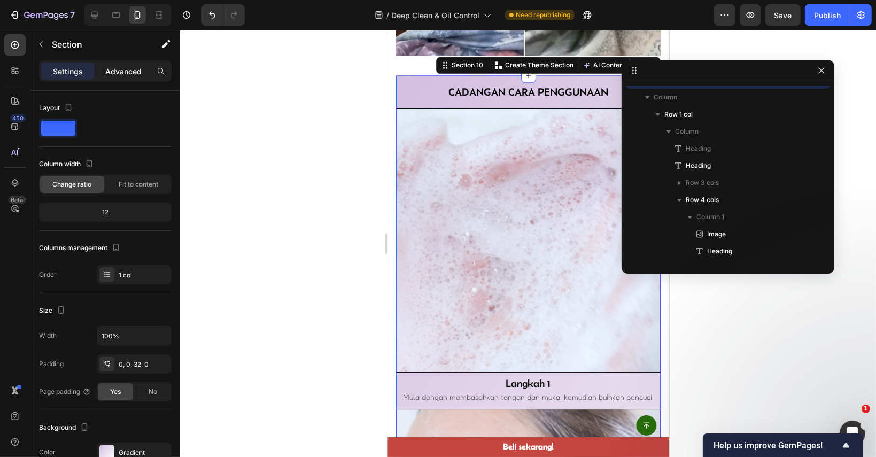
drag, startPoint x: 115, startPoint y: 71, endPoint x: 131, endPoint y: 98, distance: 31.6
click at [116, 71] on p "Advanced" at bounding box center [123, 71] width 36 height 11
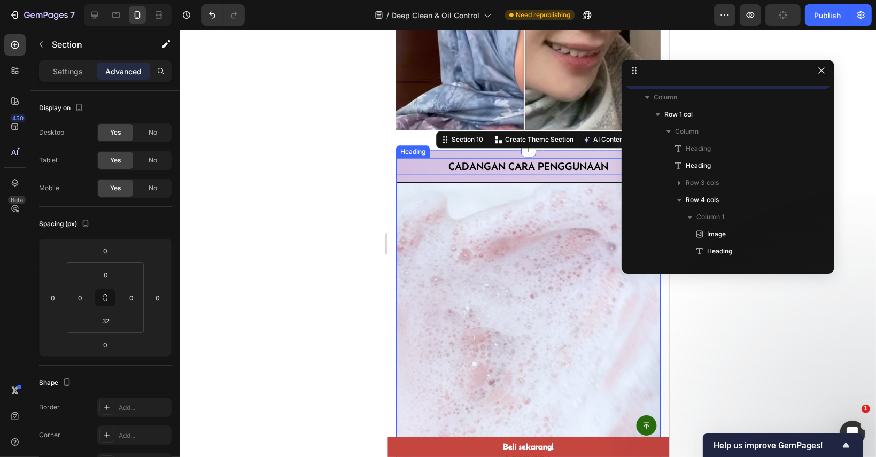
scroll to position [2713, 0]
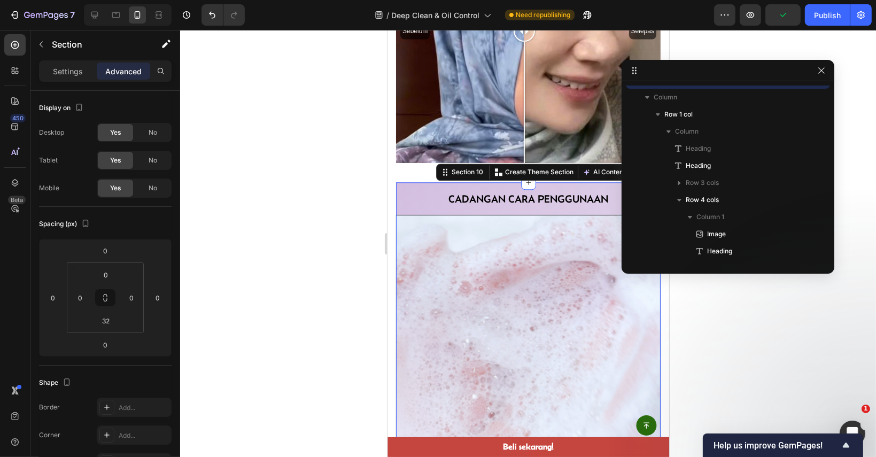
click at [752, 322] on div at bounding box center [528, 243] width 696 height 427
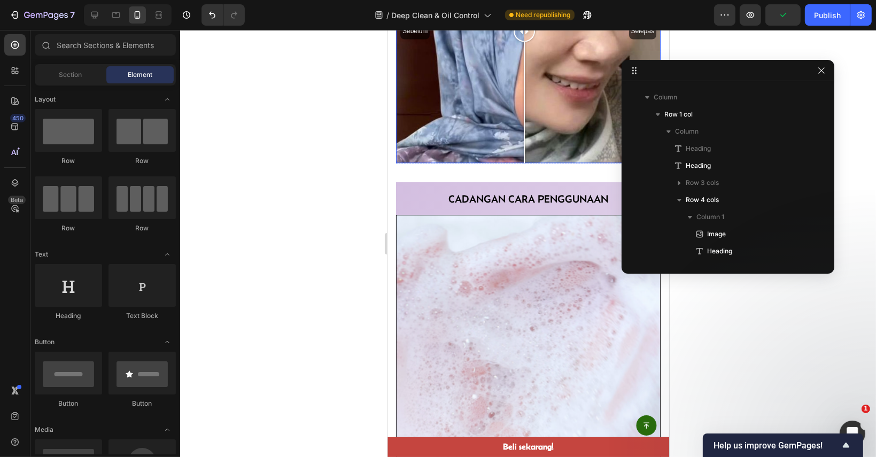
click at [536, 126] on div "Sebelum Selepas" at bounding box center [527, 30] width 265 height 265
drag, startPoint x: 530, startPoint y: 134, endPoint x: 511, endPoint y: 164, distance: 35.0
click at [514, 134] on div at bounding box center [524, 30] width 21 height 265
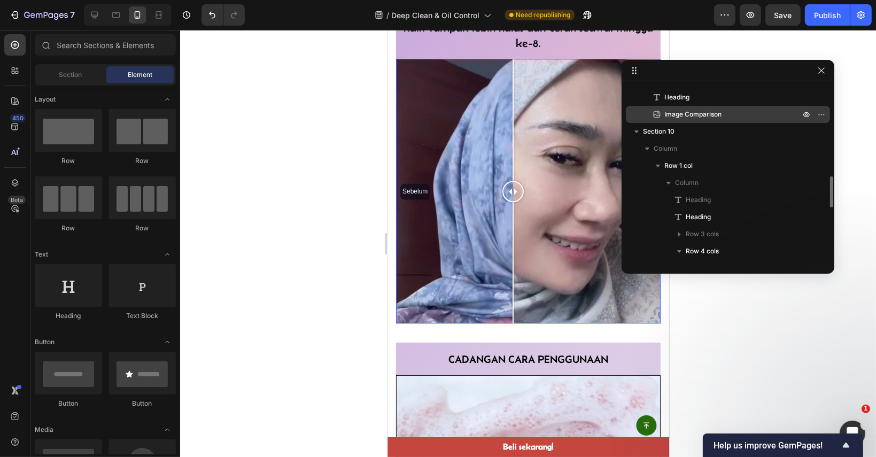
scroll to position [456, 0]
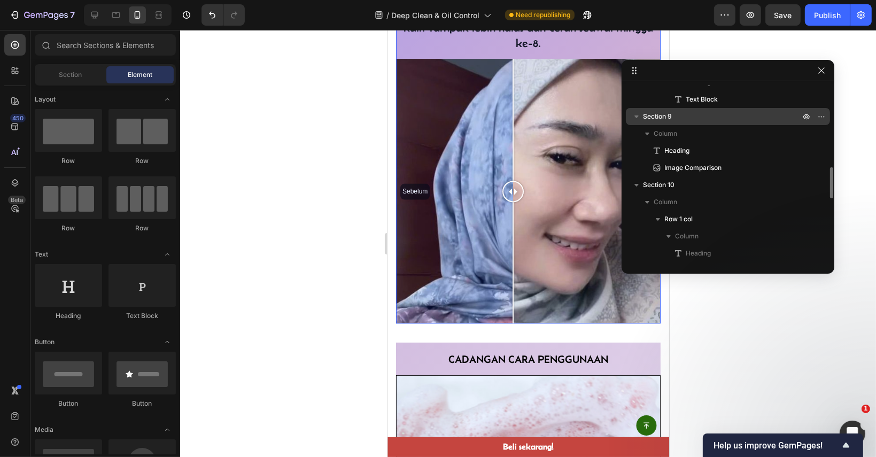
click at [682, 114] on p "Section 9" at bounding box center [722, 116] width 159 height 11
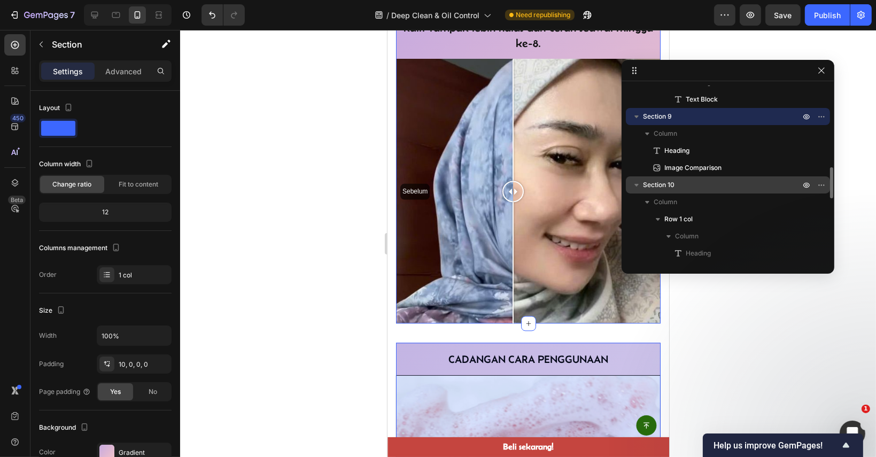
click at [657, 182] on span "Section 10" at bounding box center [659, 185] width 32 height 11
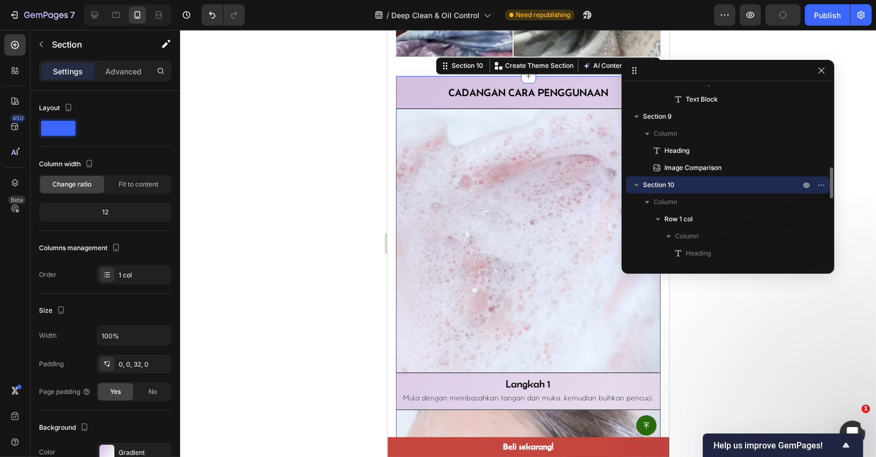
scroll to position [2820, 0]
click at [311, 151] on div at bounding box center [528, 243] width 696 height 427
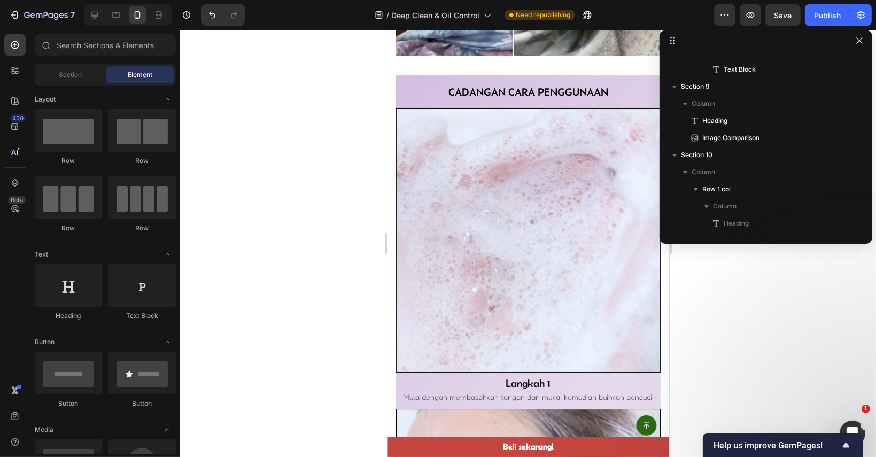
drag, startPoint x: 785, startPoint y: 72, endPoint x: 714, endPoint y: 79, distance: 71.4
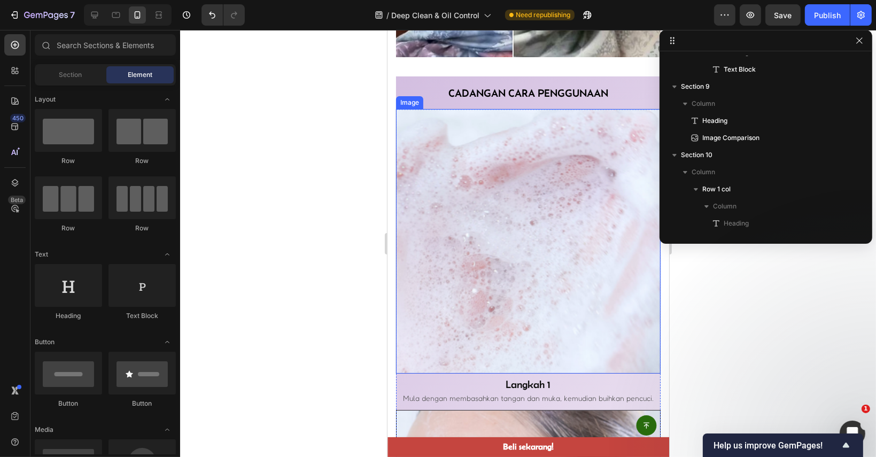
scroll to position [2713, 0]
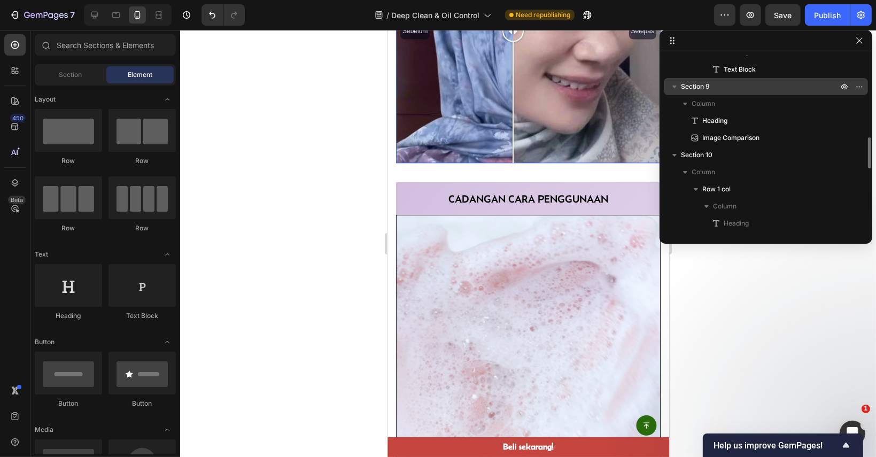
click at [711, 83] on p "Section 9" at bounding box center [760, 86] width 159 height 11
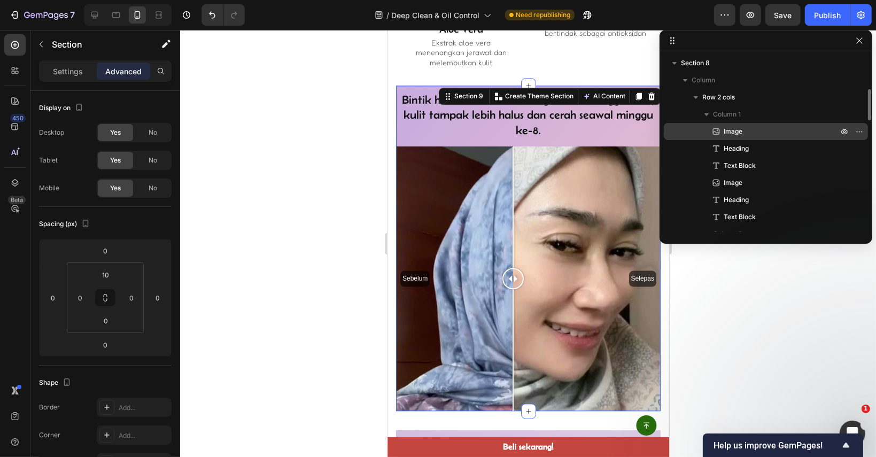
scroll to position [136, 0]
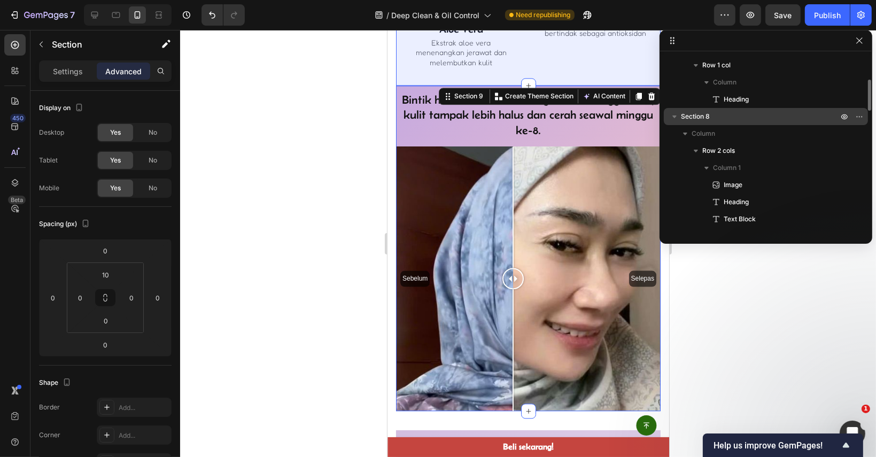
click at [673, 119] on icon "button" at bounding box center [674, 116] width 11 height 11
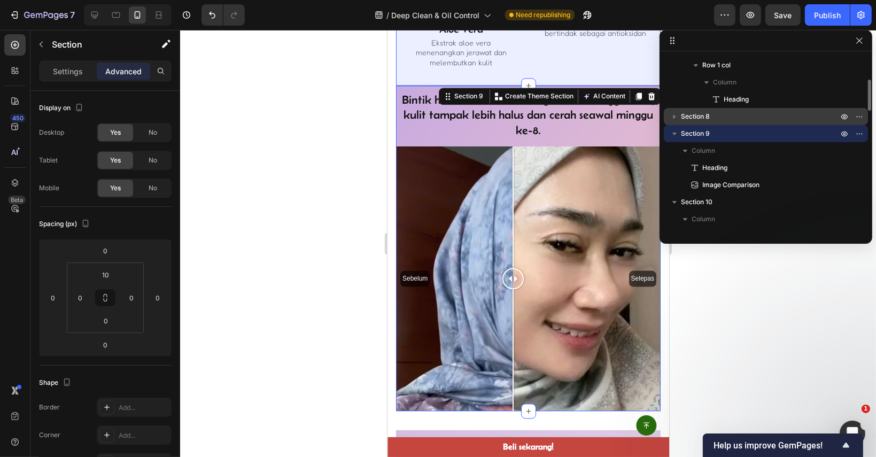
click at [700, 114] on span "Section 8" at bounding box center [695, 116] width 29 height 11
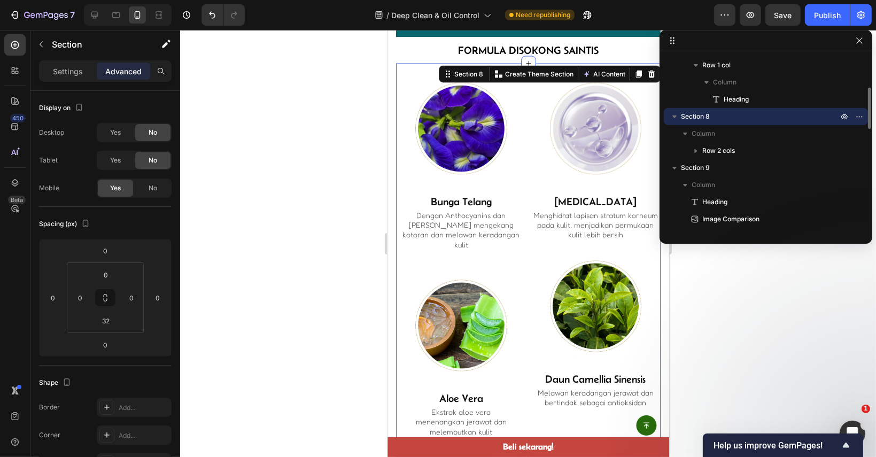
scroll to position [2110, 0]
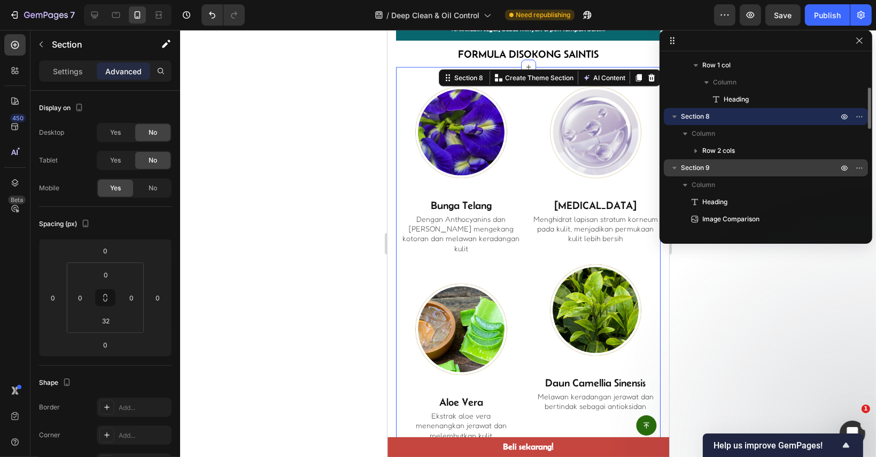
click at [672, 168] on icon "button" at bounding box center [674, 167] width 11 height 11
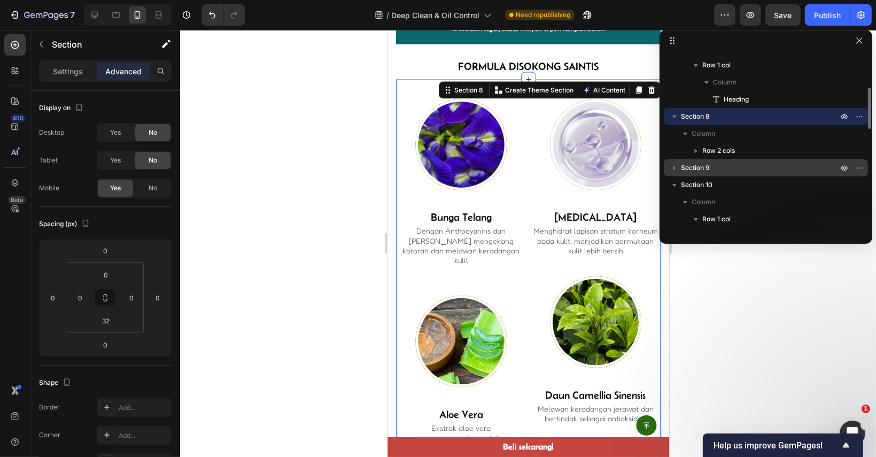
click at [695, 167] on span "Section 9" at bounding box center [695, 167] width 29 height 11
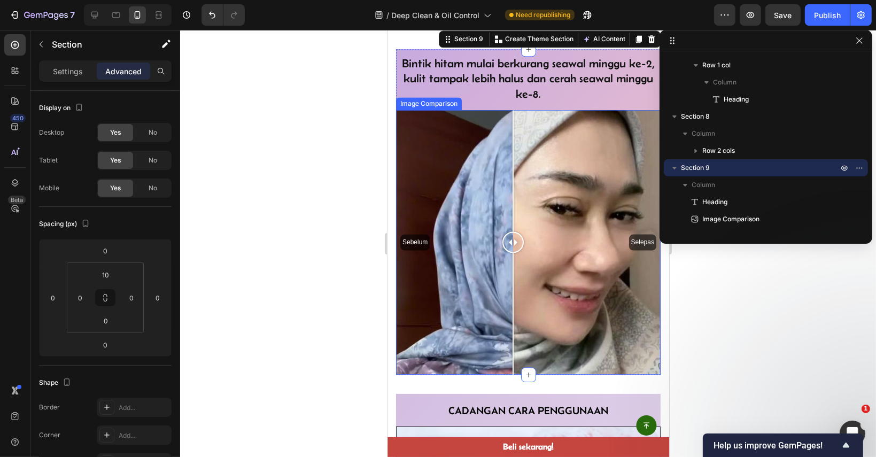
scroll to position [2644, 0]
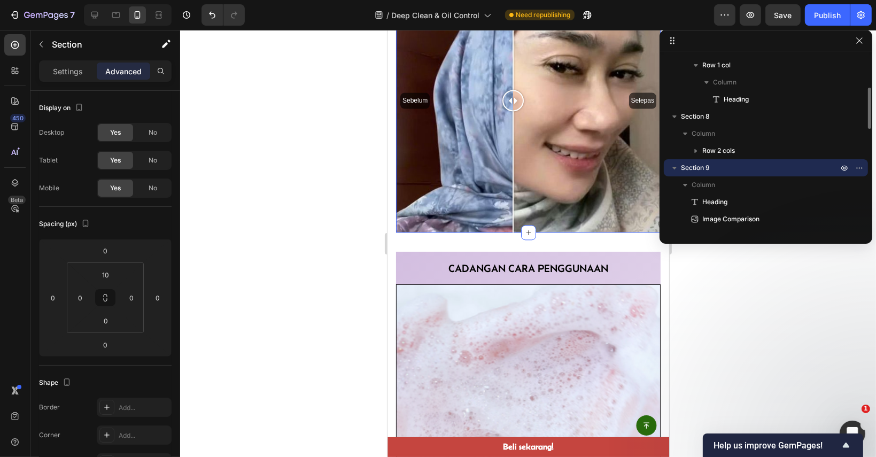
click at [680, 165] on button "button" at bounding box center [674, 167] width 13 height 13
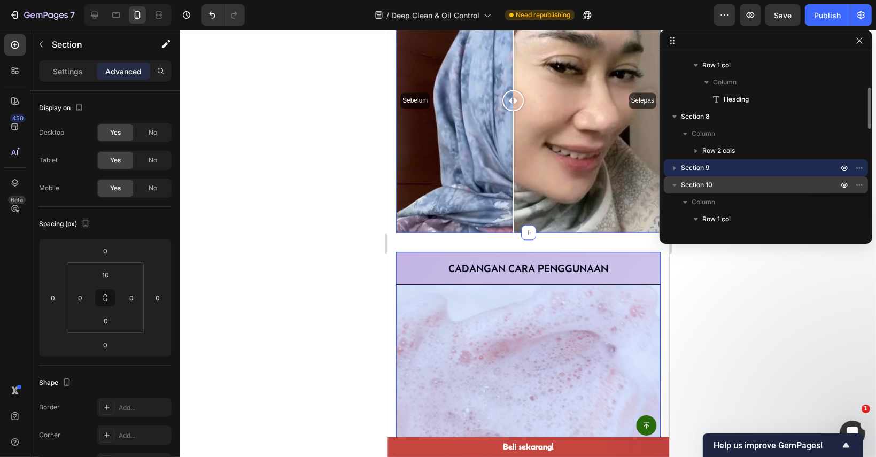
click at [688, 187] on span "Section 10" at bounding box center [697, 185] width 32 height 11
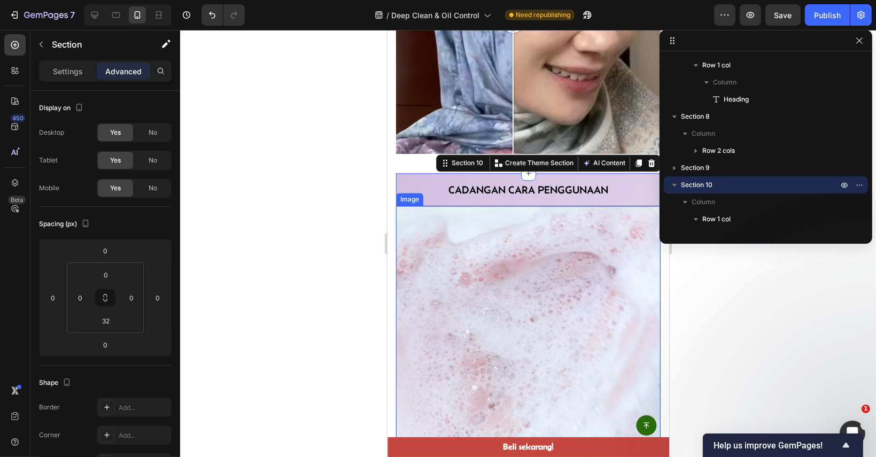
scroll to position [2713, 0]
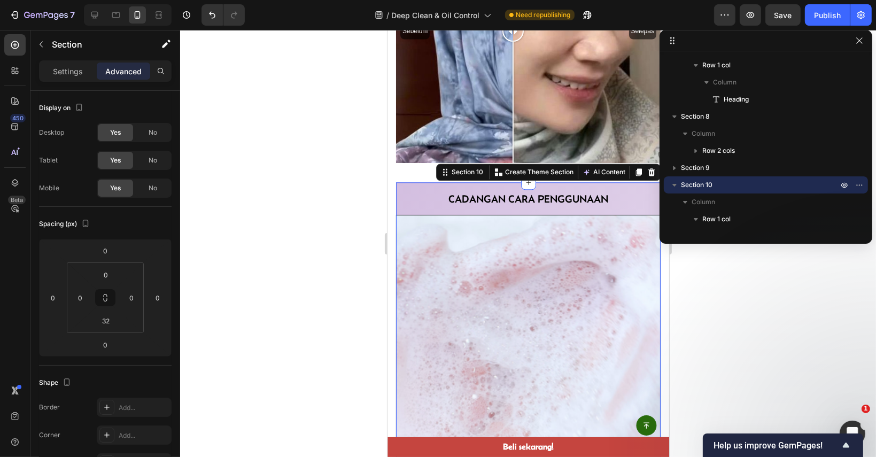
click at [713, 332] on div at bounding box center [528, 243] width 696 height 427
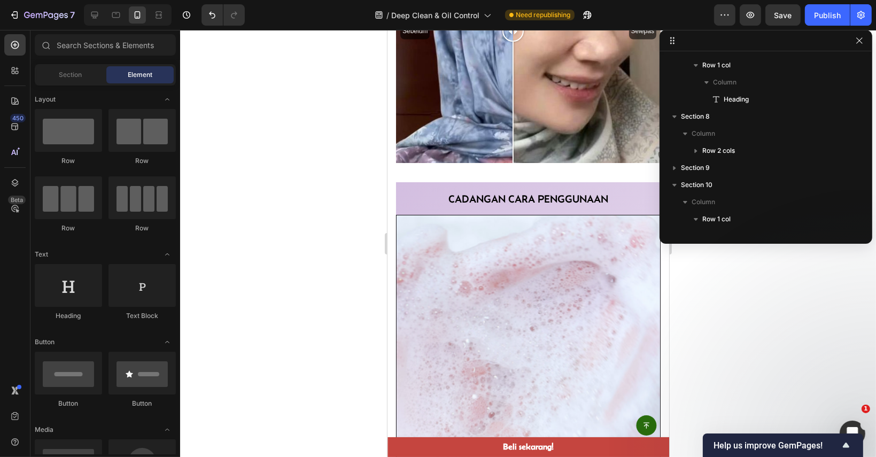
click at [582, 144] on div "Sebelum Selepas" at bounding box center [527, 30] width 265 height 265
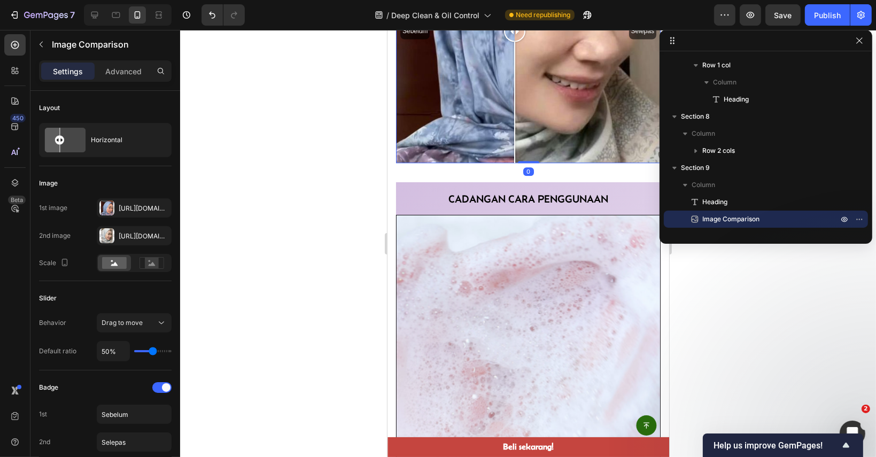
drag, startPoint x: 581, startPoint y: 138, endPoint x: 514, endPoint y: 138, distance: 67.3
click at [514, 138] on div at bounding box center [514, 103] width 1 height 122
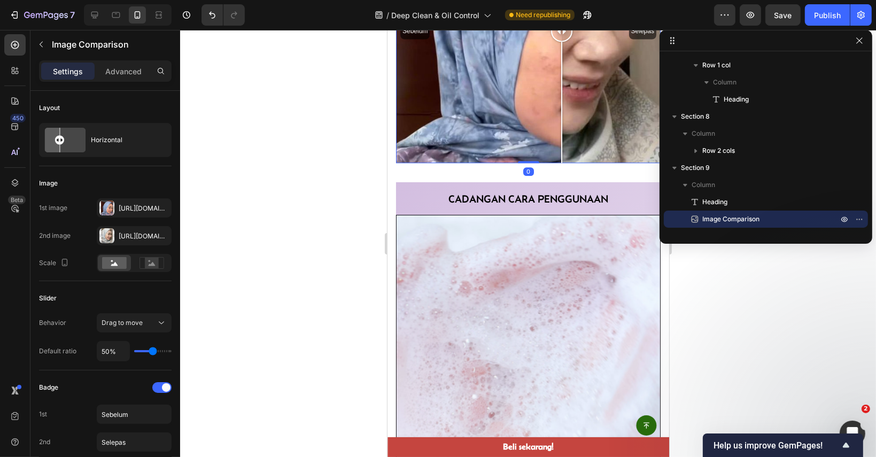
click at [561, 153] on div "Sebelum Selepas" at bounding box center [527, 30] width 265 height 265
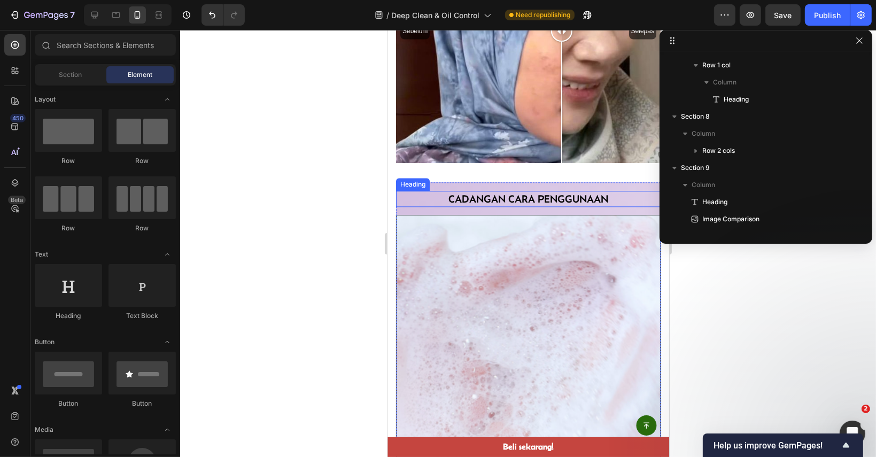
click at [577, 193] on span "Cadangan cara penggunaan" at bounding box center [528, 199] width 160 height 12
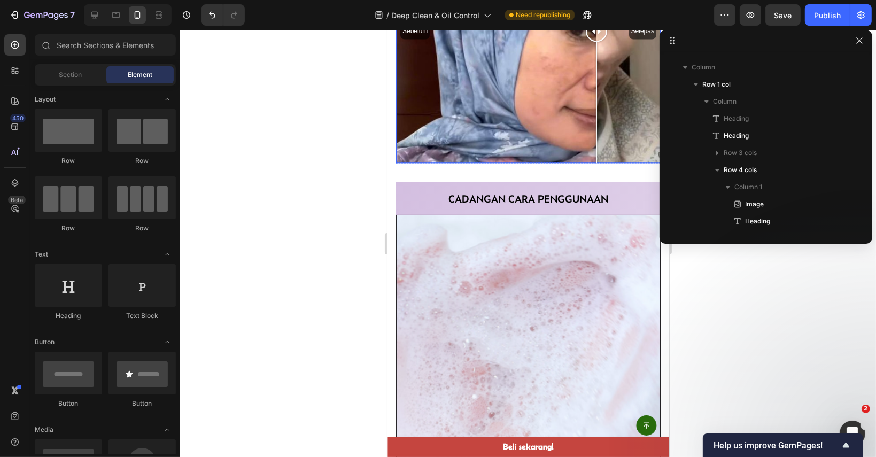
click at [596, 141] on div "Sebelum Selepas" at bounding box center [527, 30] width 265 height 265
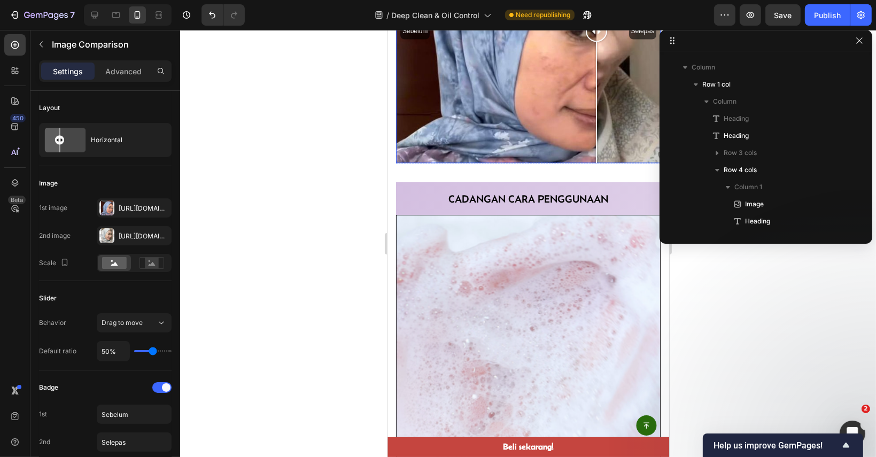
scroll to position [219, 0]
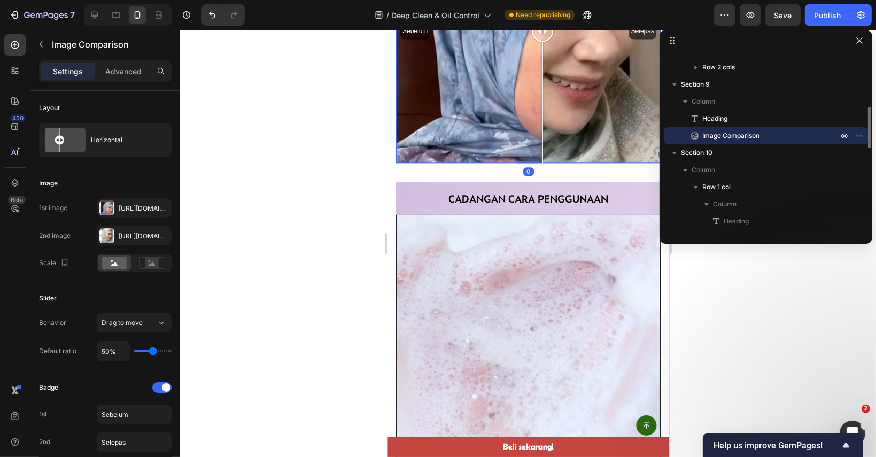
drag, startPoint x: 594, startPoint y: 145, endPoint x: 543, endPoint y: 145, distance: 50.8
click at [541, 141] on div at bounding box center [541, 30] width 21 height 265
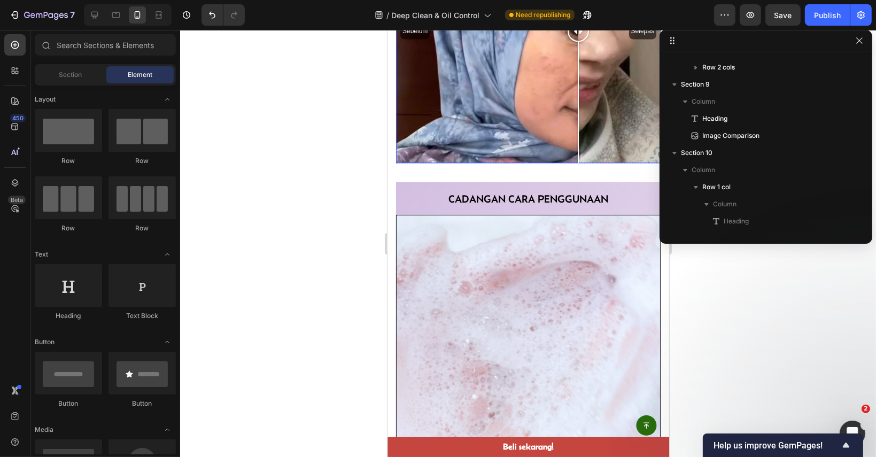
click at [578, 136] on div "Sebelum Selepas" at bounding box center [527, 30] width 265 height 265
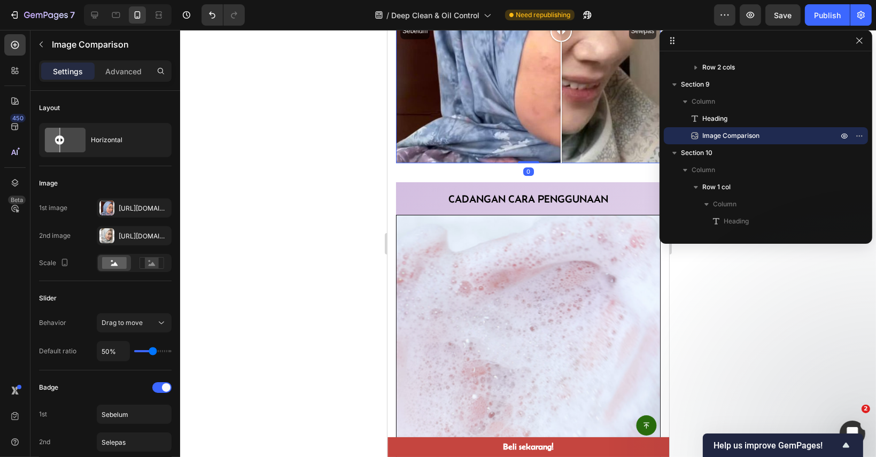
drag, startPoint x: 561, startPoint y: 137, endPoint x: 528, endPoint y: 138, distance: 32.6
click at [550, 138] on div at bounding box center [560, 30] width 21 height 265
click at [565, 144] on div "Sebelum Selepas" at bounding box center [527, 30] width 265 height 265
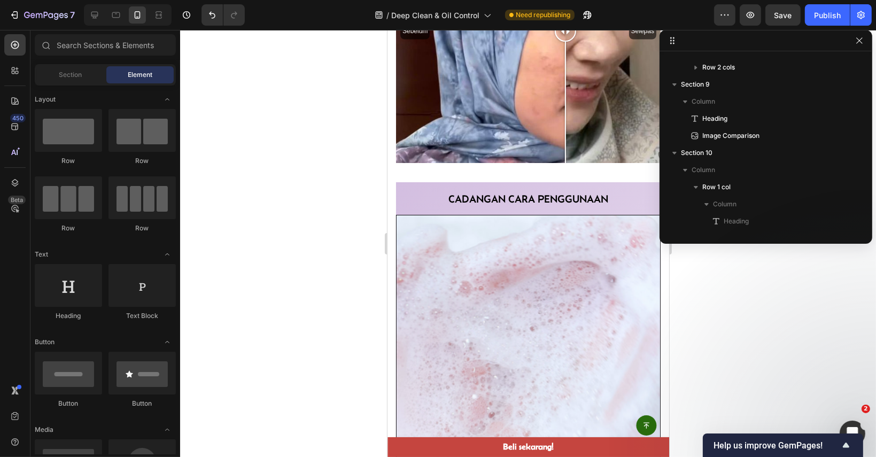
drag, startPoint x: 567, startPoint y: 145, endPoint x: 528, endPoint y: 151, distance: 39.5
click at [541, 147] on div at bounding box center [551, 30] width 21 height 265
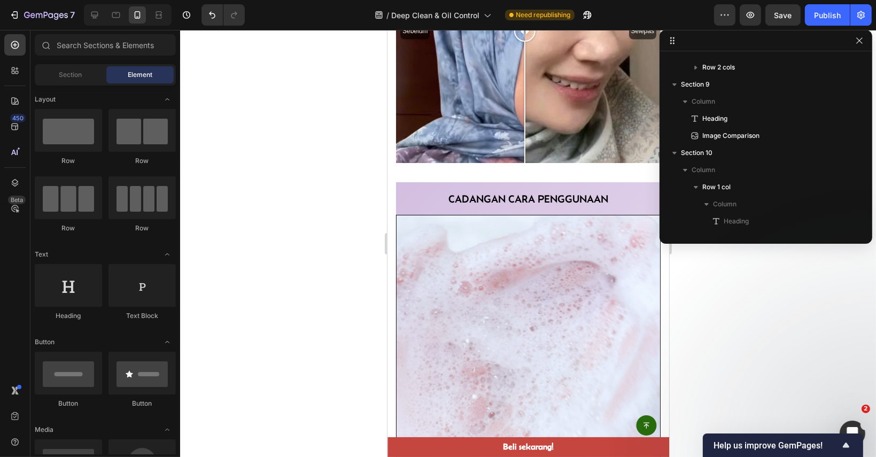
drag, startPoint x: 547, startPoint y: 165, endPoint x: 547, endPoint y: 171, distance: 5.9
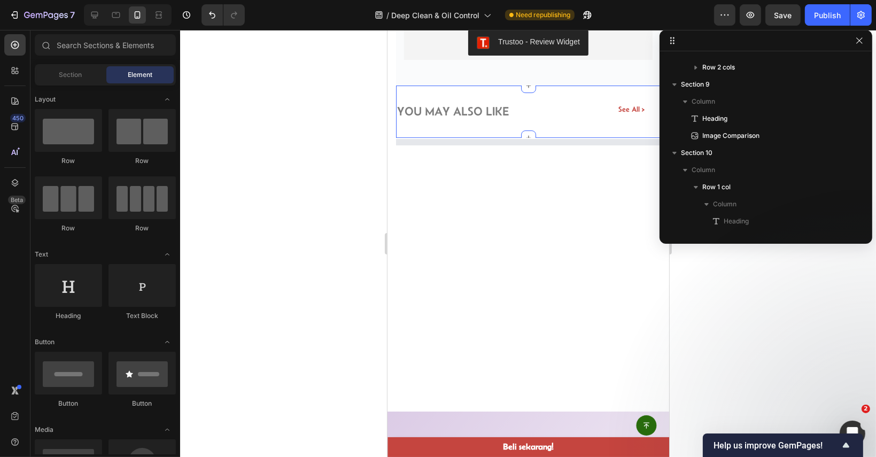
scroll to position [3675, 0]
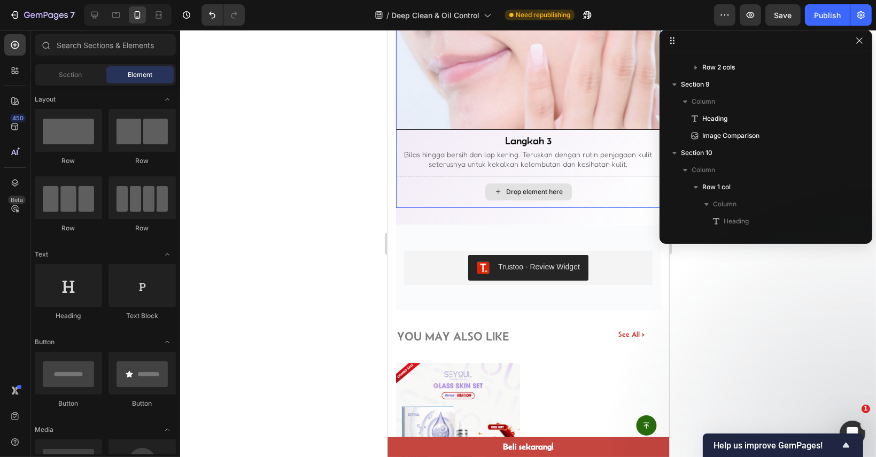
click at [557, 183] on div "Drop element here" at bounding box center [528, 191] width 87 height 17
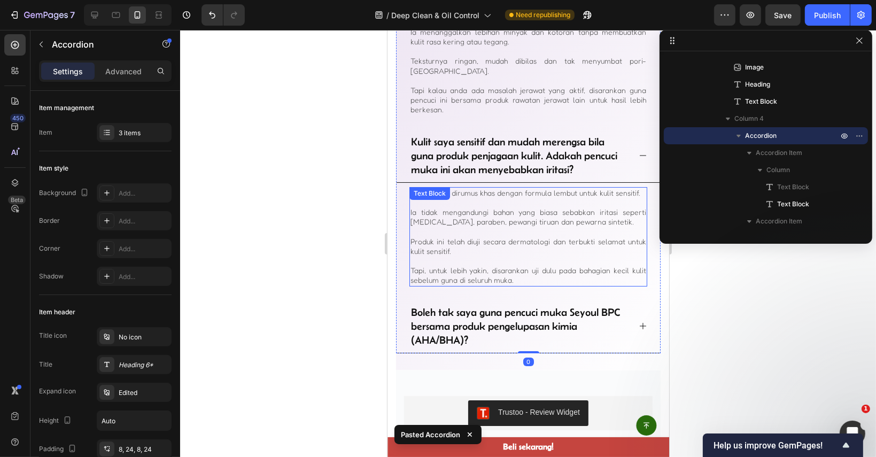
scroll to position [3942, 0]
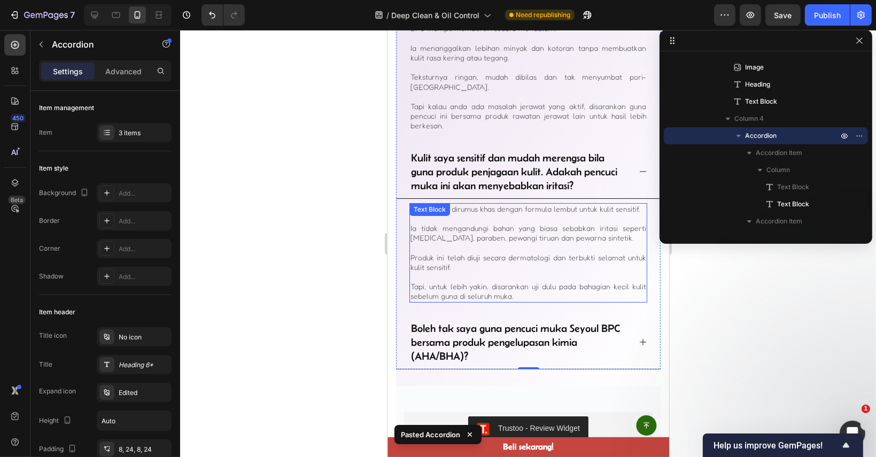
click at [558, 223] on p "Ia tidak mengandungi bahan yang biasa sebabkan iritasi seperti alkohol, paraben…" at bounding box center [528, 232] width 236 height 19
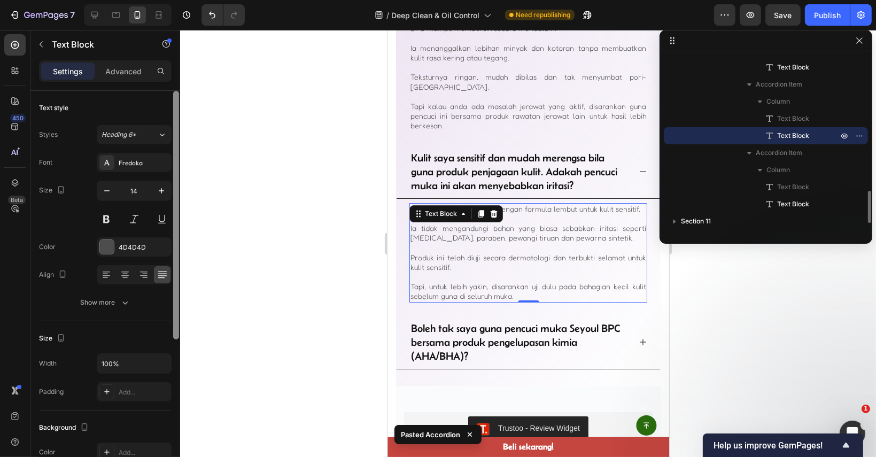
scroll to position [235, 0]
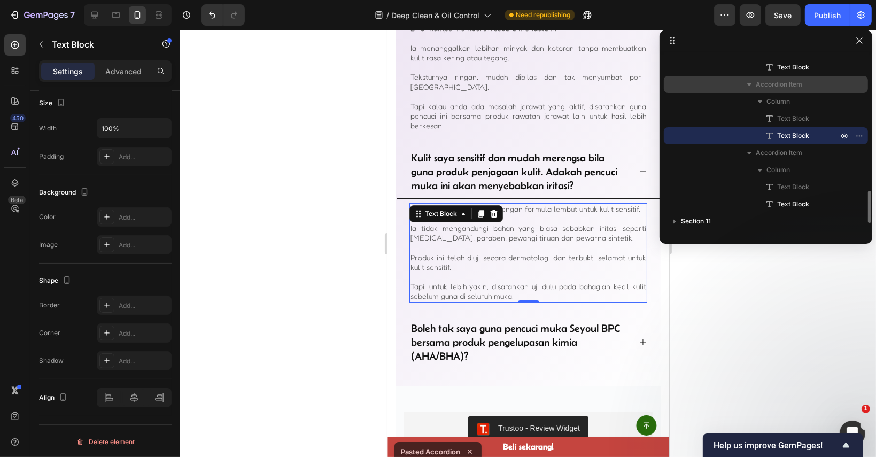
click at [788, 85] on span "Accordion Item" at bounding box center [779, 84] width 46 height 11
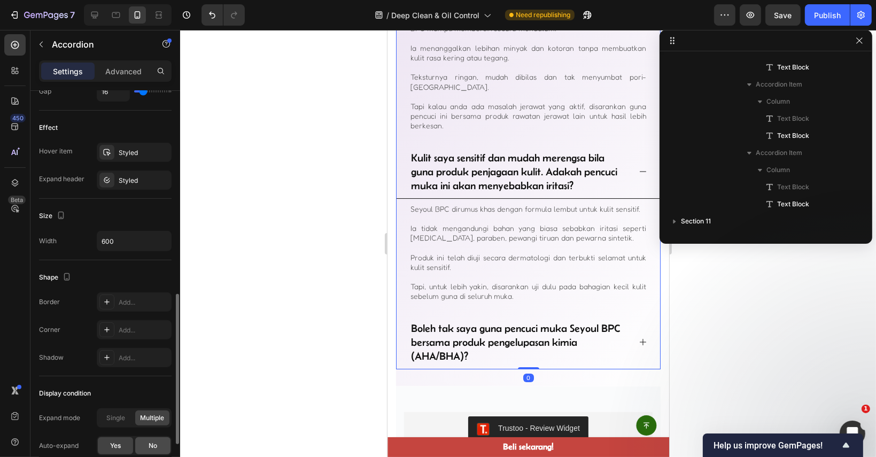
scroll to position [647, 0]
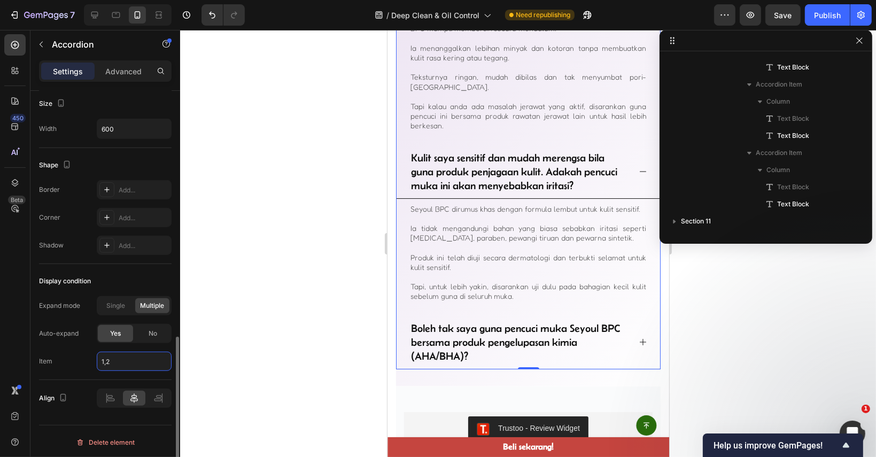
click at [141, 363] on input "1,2" at bounding box center [134, 361] width 75 height 19
click at [133, 365] on input "1,2" at bounding box center [134, 361] width 75 height 19
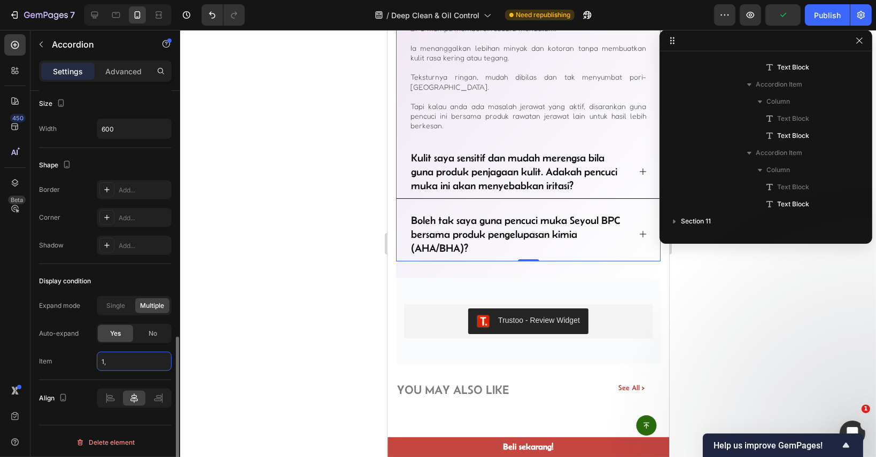
type input "1"
click at [310, 318] on div at bounding box center [528, 243] width 696 height 427
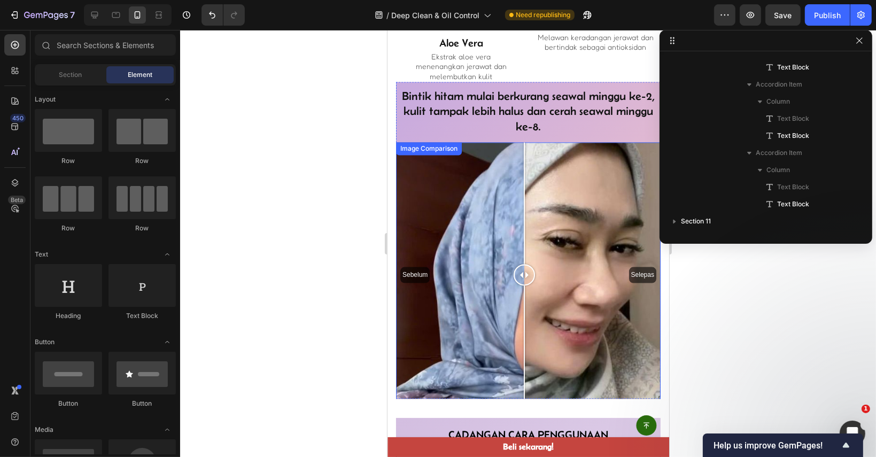
scroll to position [2500, 0]
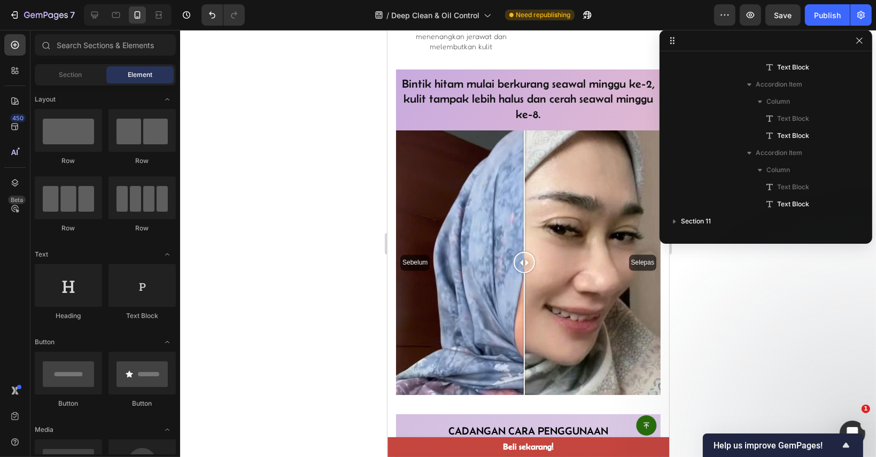
click at [530, 377] on div "Button Sticky Product Images SEYOUL Combo Advanced Youth Activating Serum & Sun…" at bounding box center [528, 82] width 282 height 5060
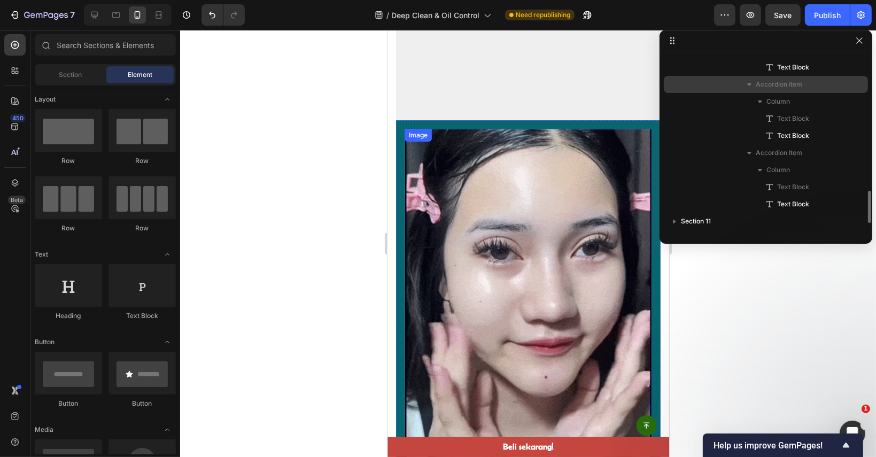
scroll to position [1484, 0]
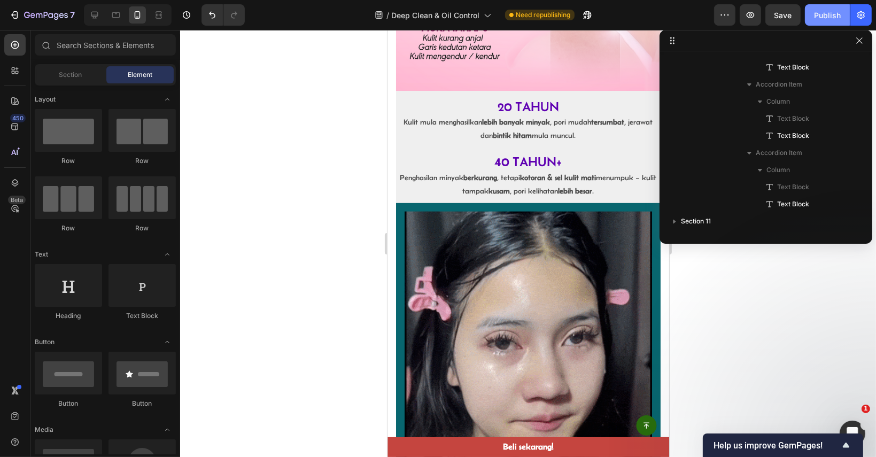
click at [813, 14] on button "Publish" at bounding box center [827, 14] width 45 height 21
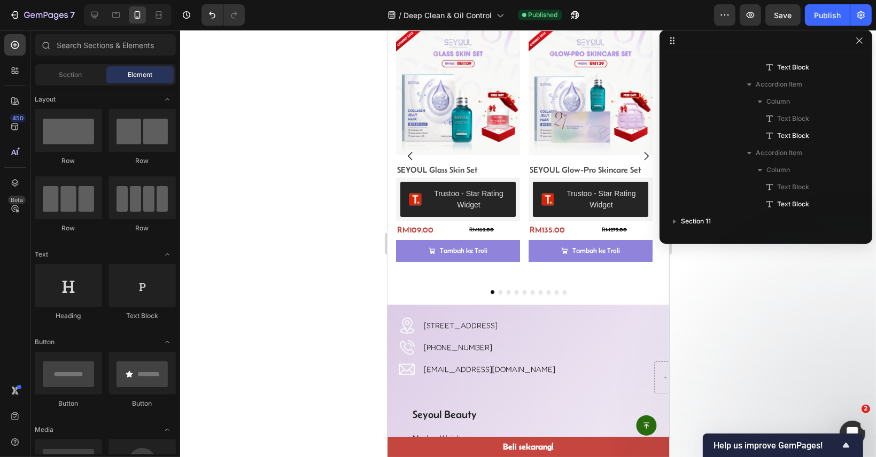
scroll to position [4382, 0]
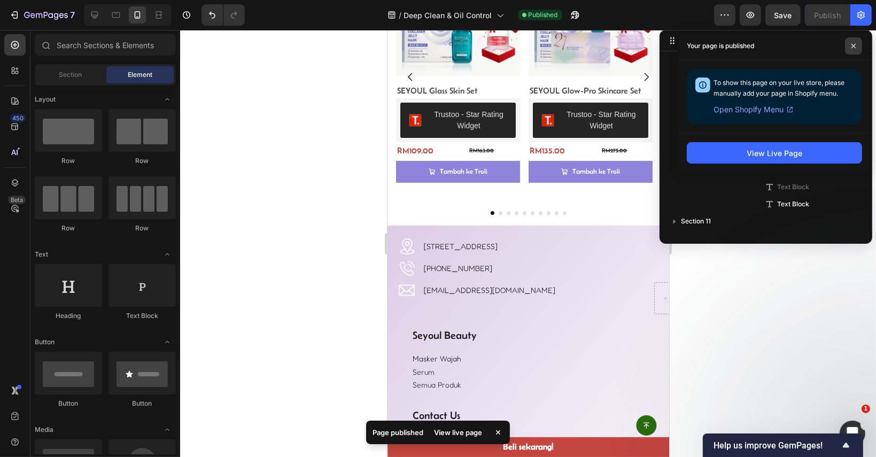
click at [847, 51] on span at bounding box center [853, 45] width 17 height 17
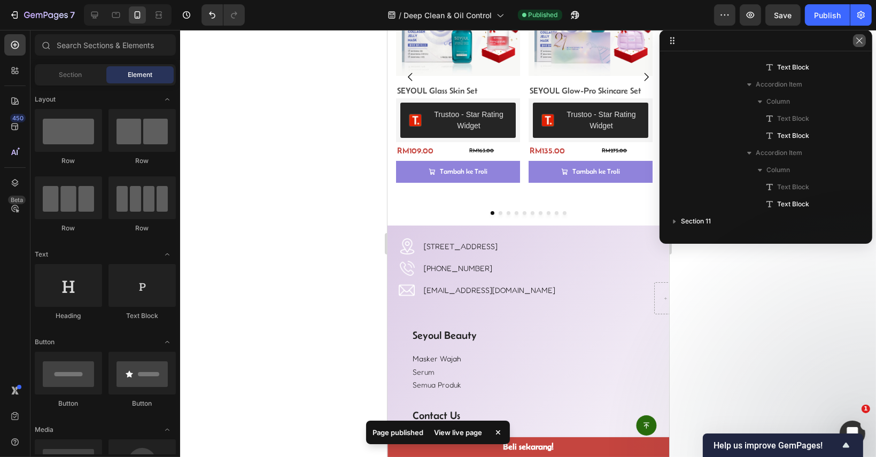
click at [861, 44] on icon "button" at bounding box center [859, 40] width 9 height 9
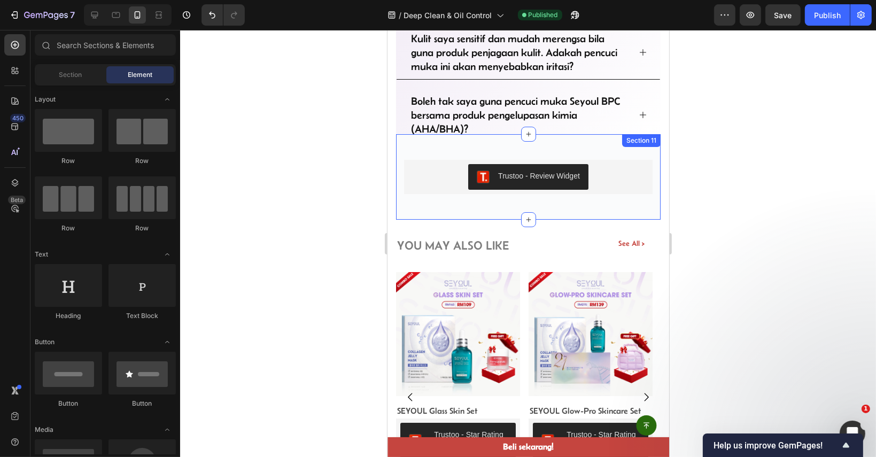
scroll to position [4061, 0]
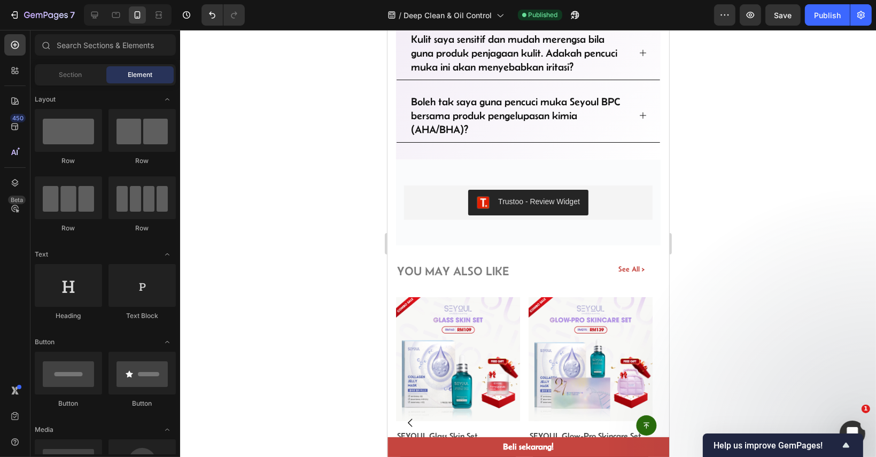
click at [563, 16] on div at bounding box center [574, 14] width 24 height 21
click at [570, 18] on icon "button" at bounding box center [575, 15] width 11 height 11
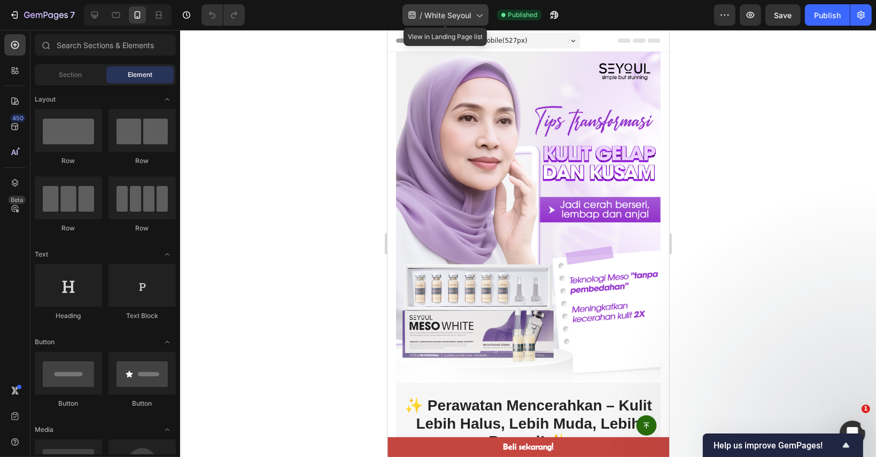
click at [427, 10] on span "White Seyoul" at bounding box center [447, 15] width 47 height 11
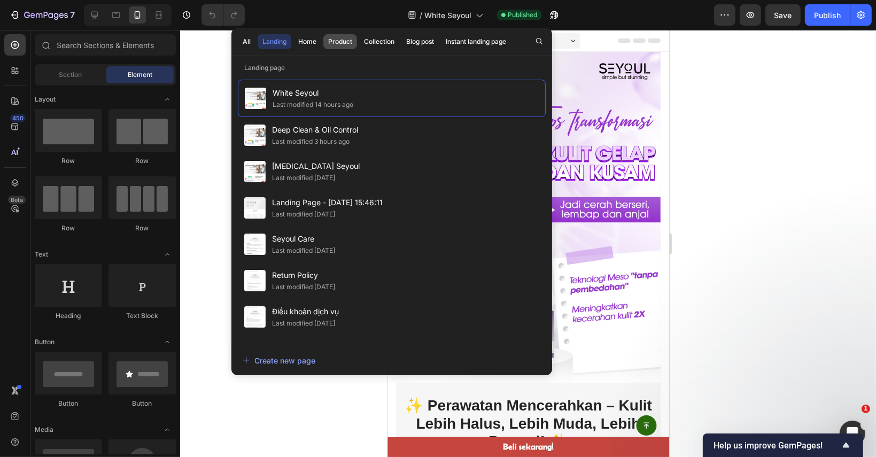
click at [353, 42] on button "Product" at bounding box center [340, 41] width 34 height 15
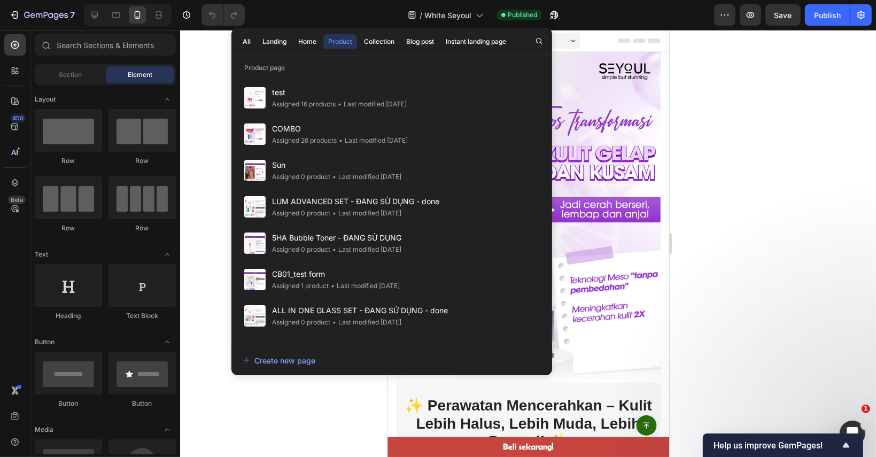
click at [312, 69] on p "Product page" at bounding box center [391, 68] width 321 height 11
click at [299, 68] on p "Product page" at bounding box center [391, 68] width 321 height 11
click at [276, 73] on div "test Assigned 16 products • Last modified 3 days ago COMBO Assigned 26 products…" at bounding box center [391, 206] width 321 height 267
drag, startPoint x: 525, startPoint y: 49, endPoint x: 541, endPoint y: 40, distance: 18.4
click at [526, 49] on div "All Landing Home Product Collection Blog post Instant landing page" at bounding box center [391, 42] width 321 height 28
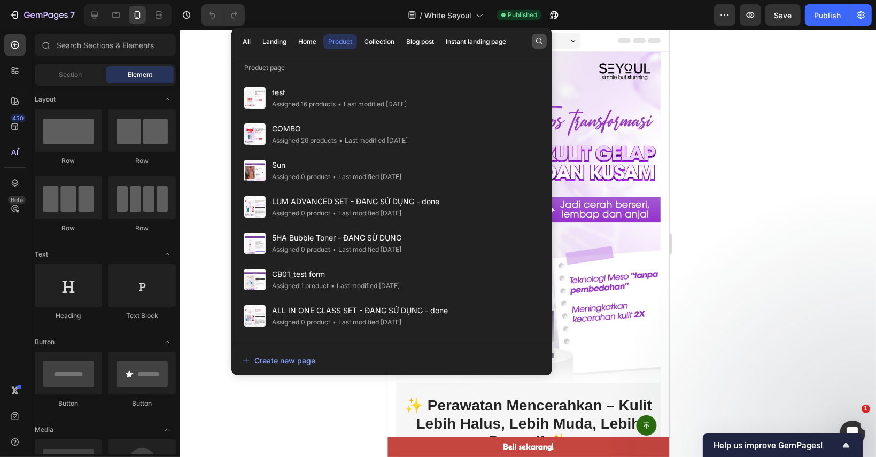
click at [541, 40] on icon "button" at bounding box center [539, 41] width 6 height 6
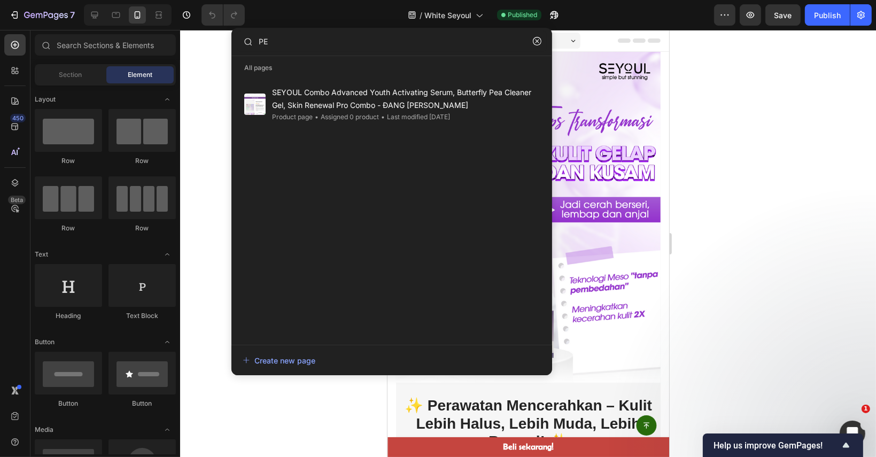
type input "P"
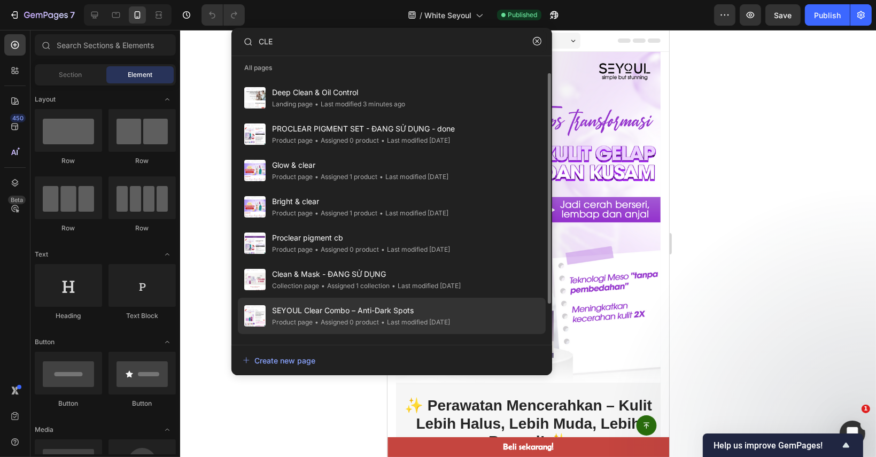
scroll to position [43, 0]
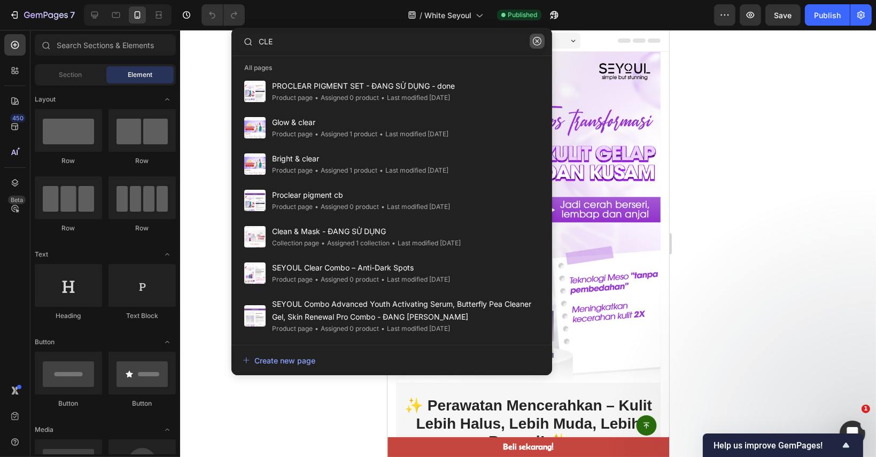
type input "CLE"
click at [539, 38] on icon "button" at bounding box center [537, 41] width 9 height 9
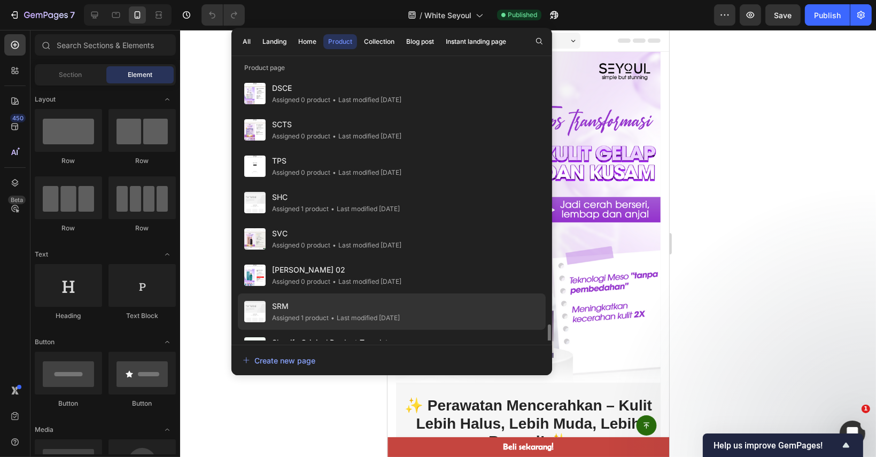
scroll to position [1674, 0]
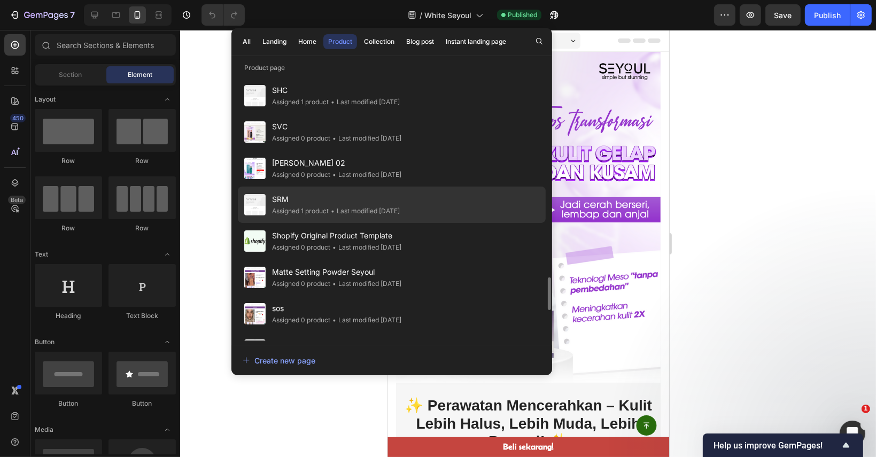
click at [384, 212] on div "• Last modified [DATE]" at bounding box center [364, 211] width 71 height 11
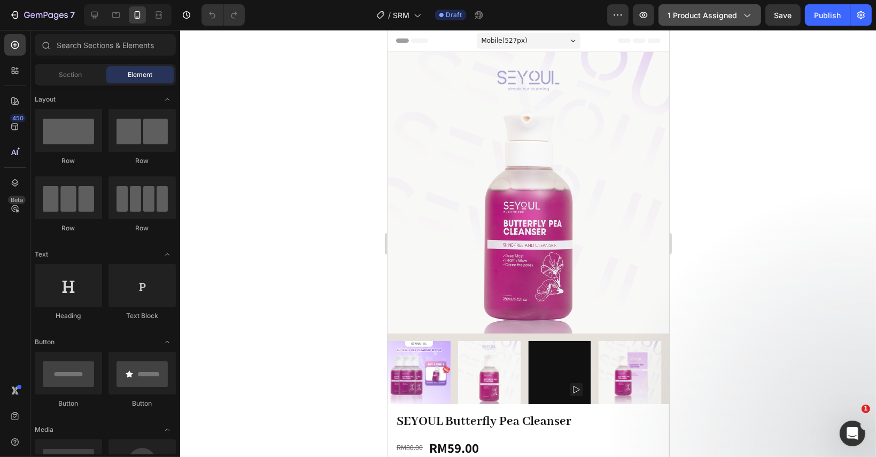
click at [697, 6] on button "1 product assigned" at bounding box center [709, 14] width 103 height 21
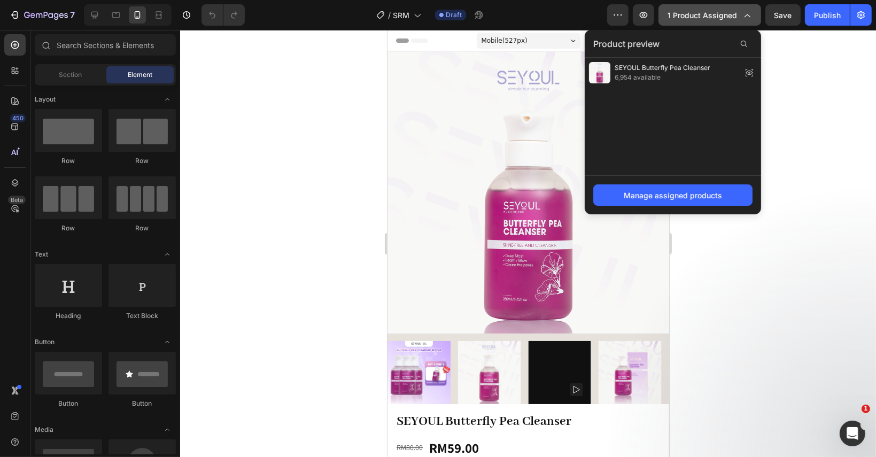
drag, startPoint x: 697, startPoint y: 6, endPoint x: 276, endPoint y: 61, distance: 424.7
click at [697, 6] on button "1 product assigned" at bounding box center [709, 14] width 103 height 21
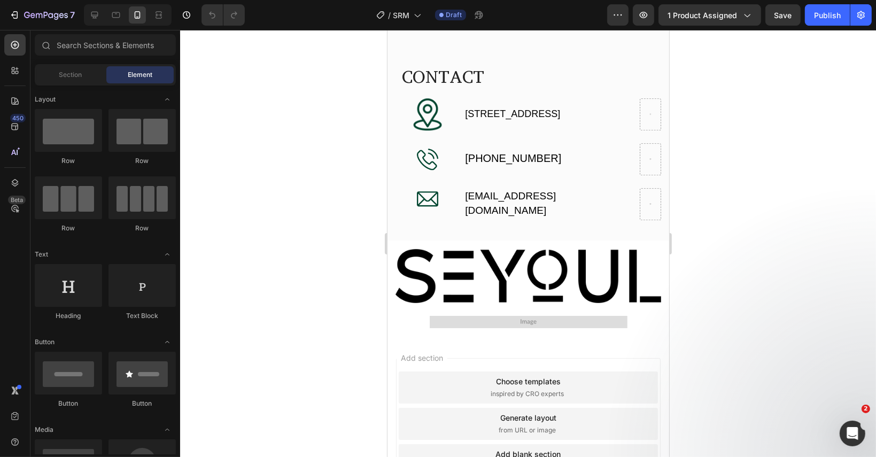
scroll to position [3099, 0]
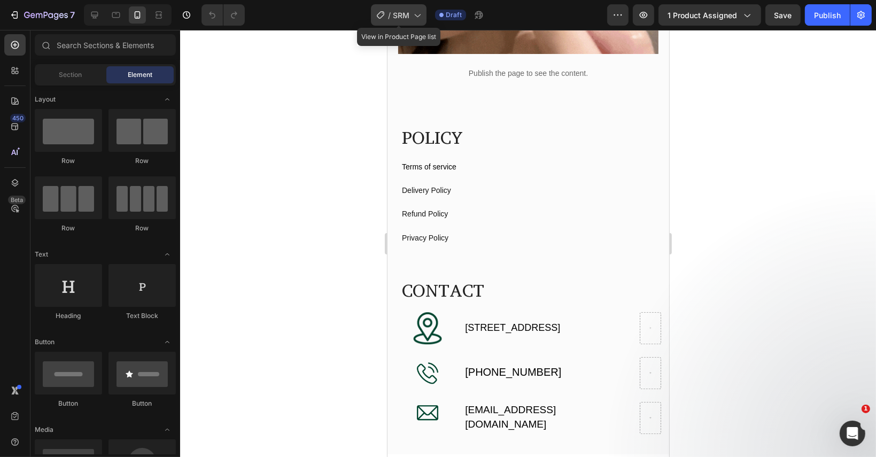
click at [372, 7] on div "/ SRM" at bounding box center [399, 14] width 56 height 21
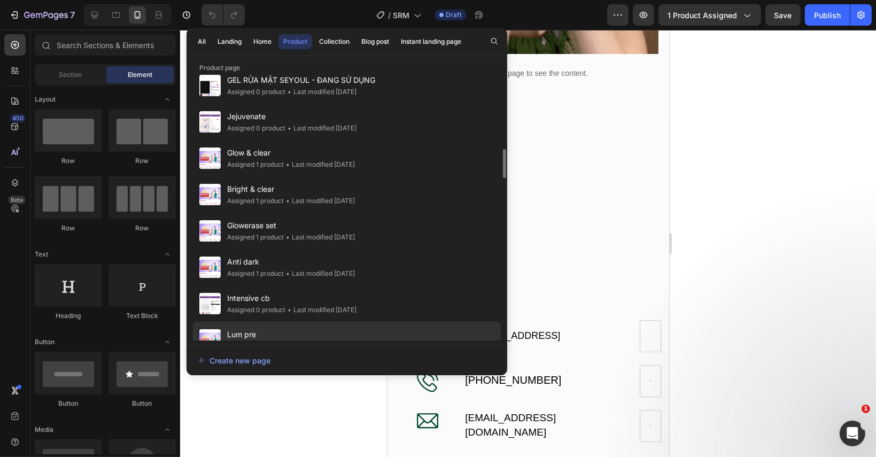
scroll to position [650, 0]
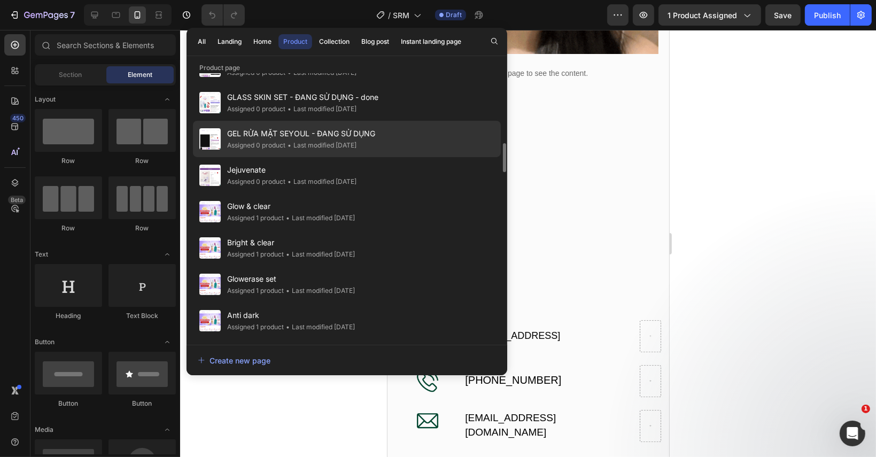
click at [356, 140] on div "• Last modified 5 days ago" at bounding box center [320, 145] width 71 height 11
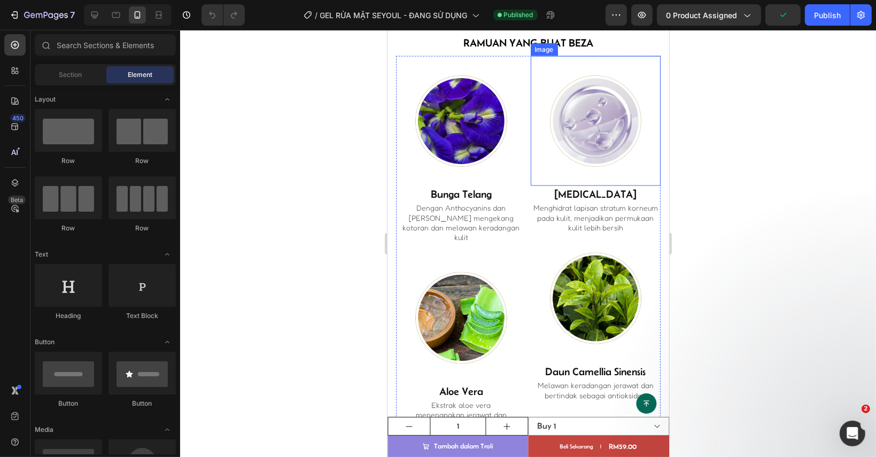
scroll to position [1741, 0]
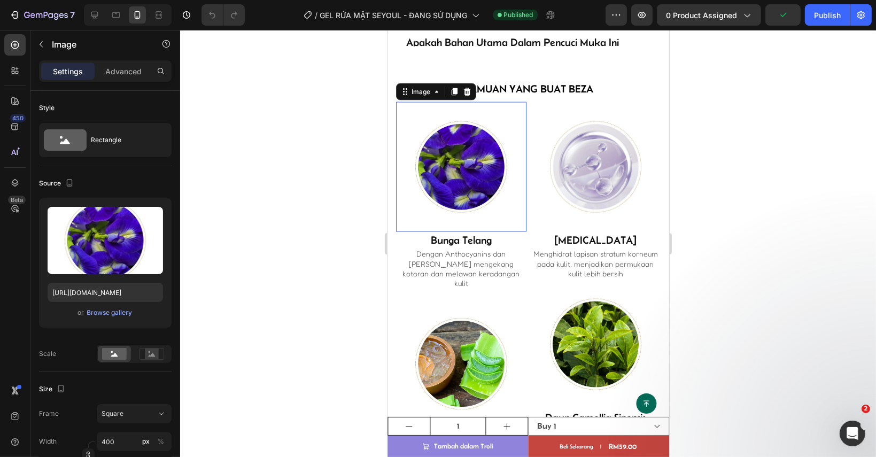
click at [409, 110] on div at bounding box center [460, 167] width 130 height 130
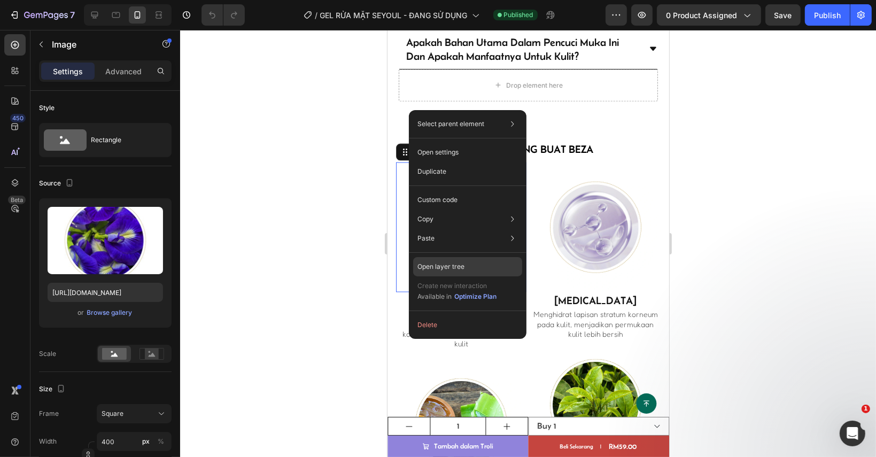
click at [475, 267] on div "Open layer tree" at bounding box center [467, 266] width 109 height 19
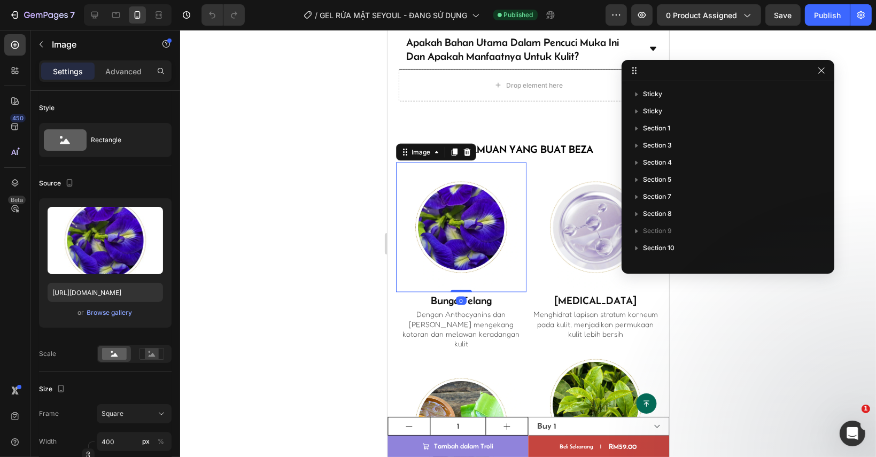
scroll to position [168, 0]
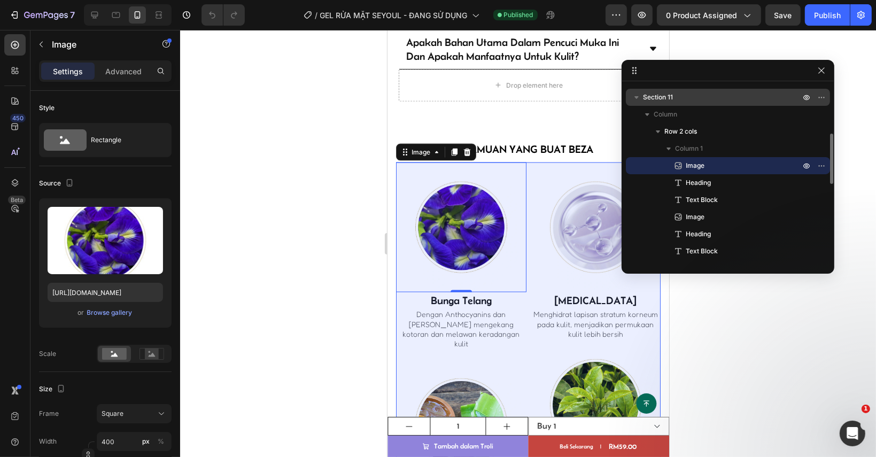
click at [688, 96] on p "Section 11" at bounding box center [722, 97] width 159 height 11
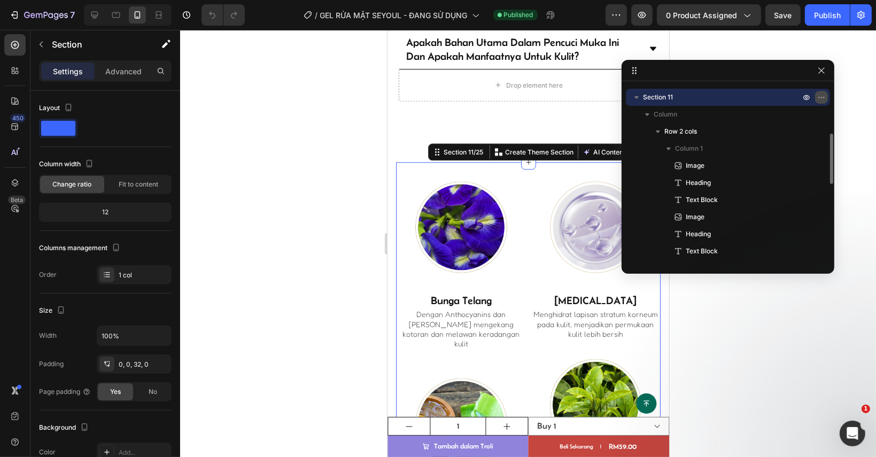
click at [825, 96] on icon "button" at bounding box center [821, 97] width 9 height 9
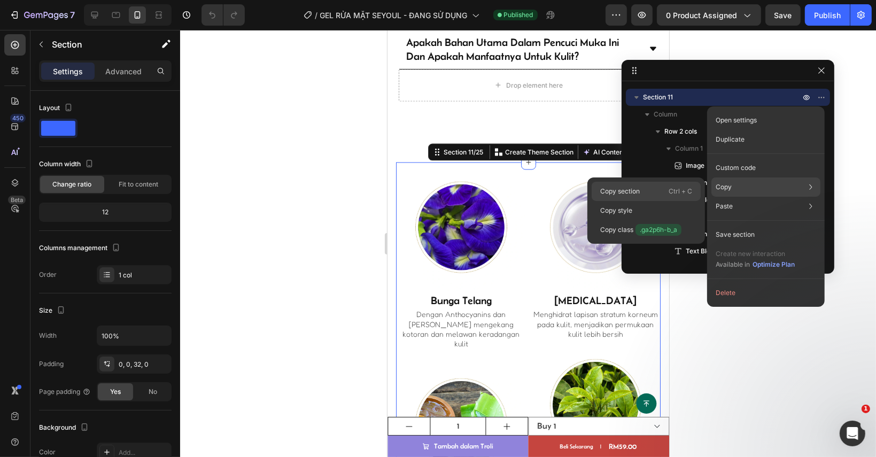
click at [664, 189] on div "Copy section Ctrl + C" at bounding box center [646, 191] width 109 height 19
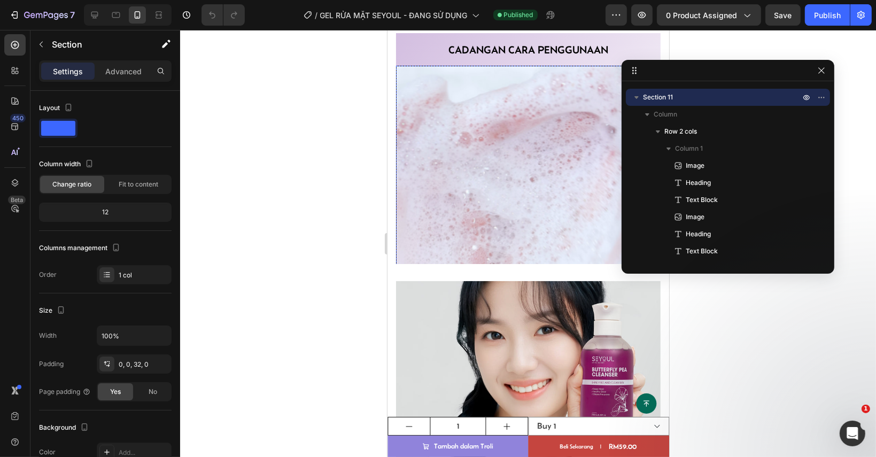
scroll to position [3023, 0]
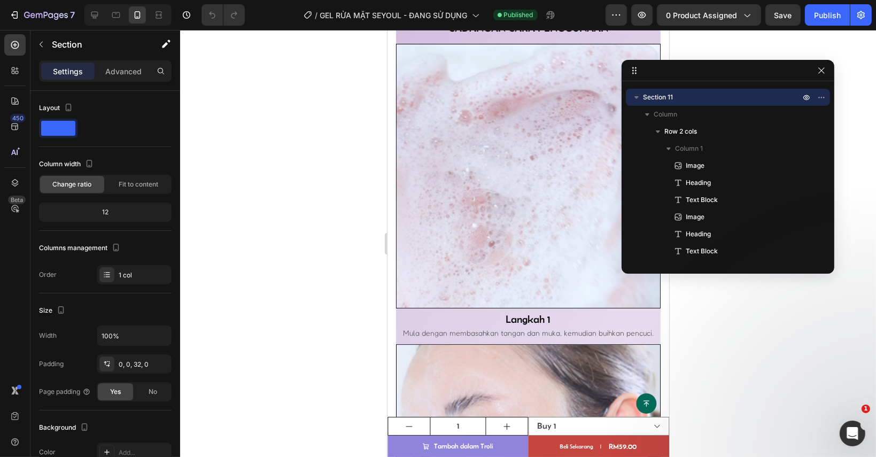
click at [713, 317] on div at bounding box center [528, 243] width 696 height 427
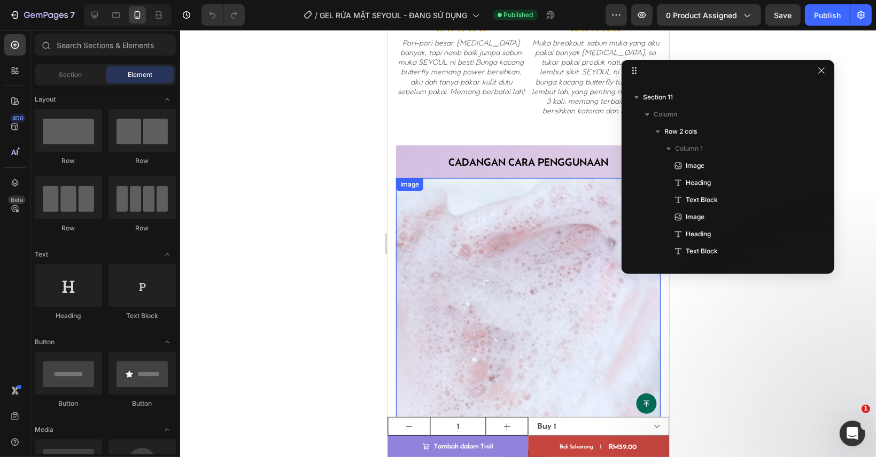
scroll to position [2810, 0]
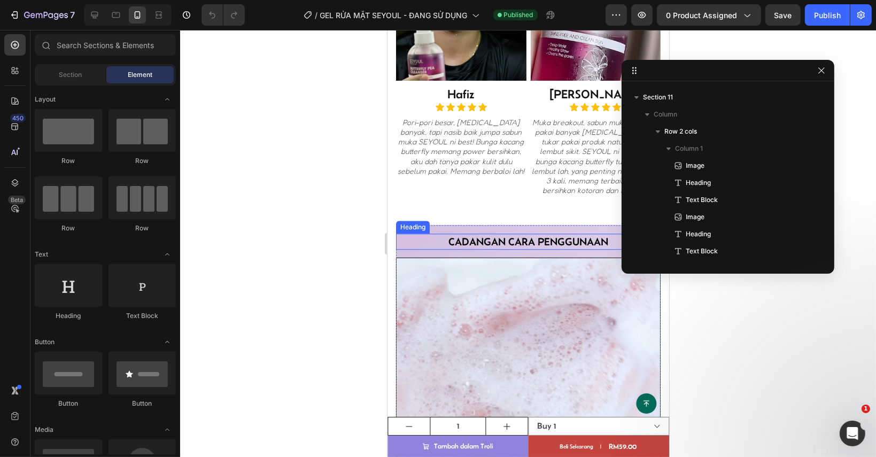
click at [409, 234] on div "Cadangan cara penggunaan Heading" at bounding box center [527, 242] width 265 height 16
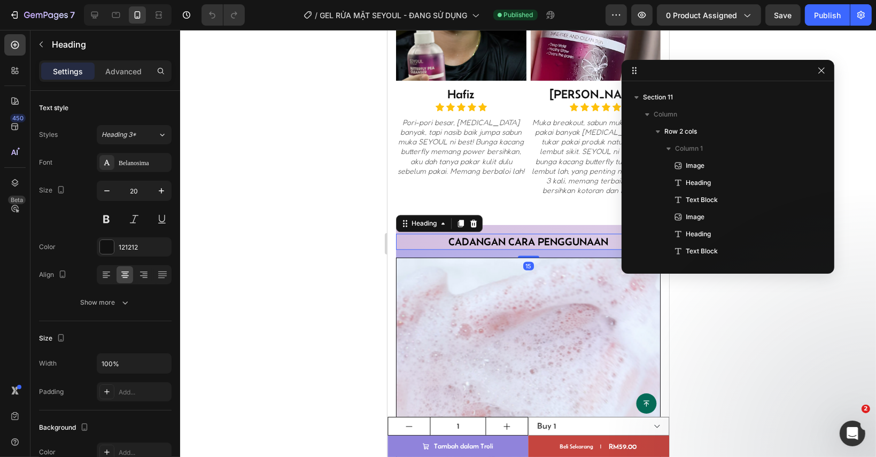
scroll to position [510, 0]
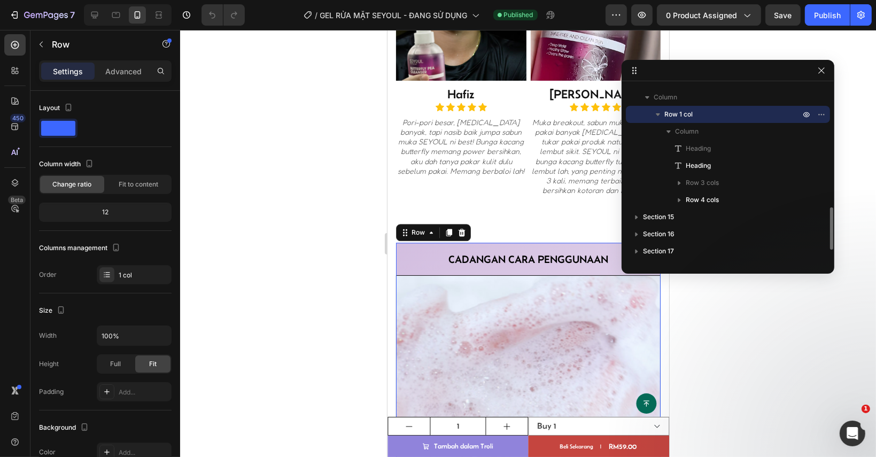
scroll to position [456, 0]
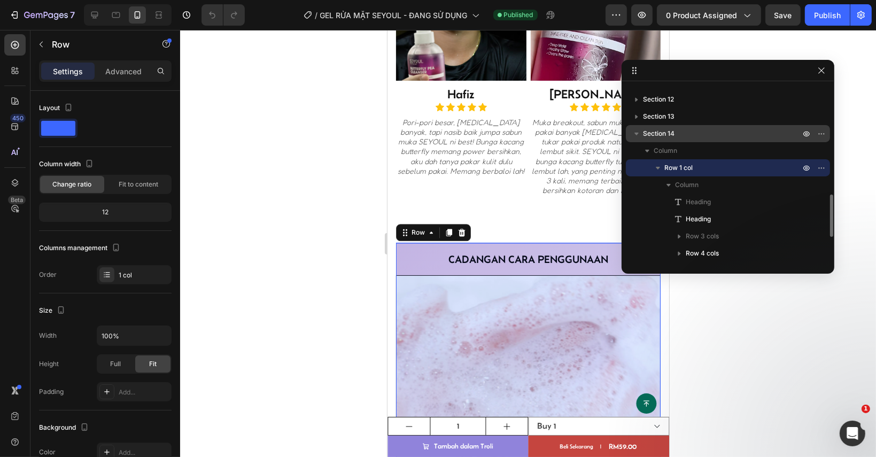
click at [672, 134] on span "Section 14" at bounding box center [659, 133] width 32 height 11
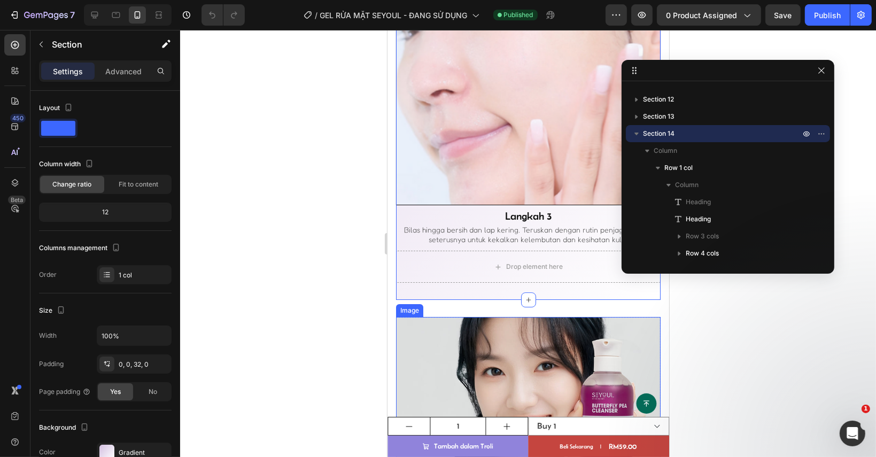
scroll to position [3822, 0]
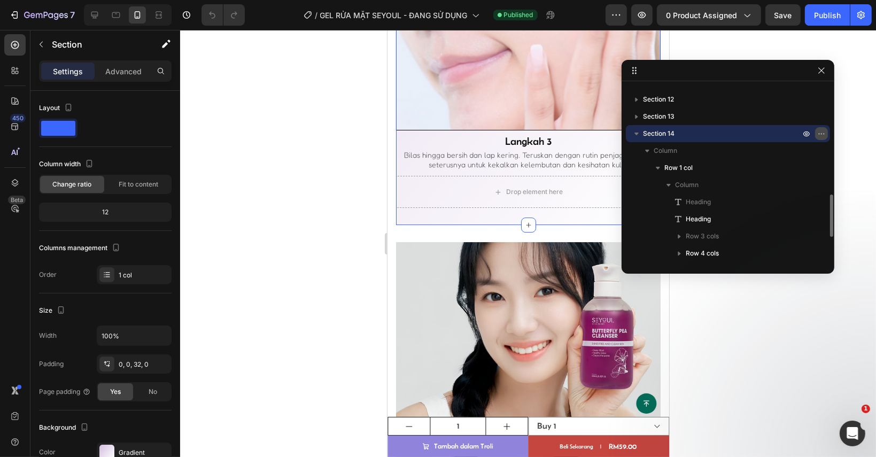
click at [819, 133] on icon "button" at bounding box center [821, 133] width 9 height 9
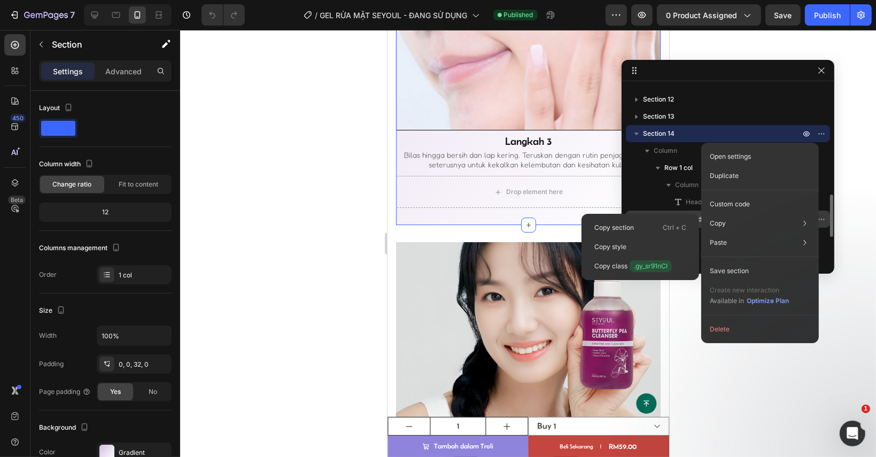
drag, startPoint x: 666, startPoint y: 225, endPoint x: 629, endPoint y: 225, distance: 36.3
click at [665, 225] on p "Ctrl + C" at bounding box center [675, 227] width 24 height 11
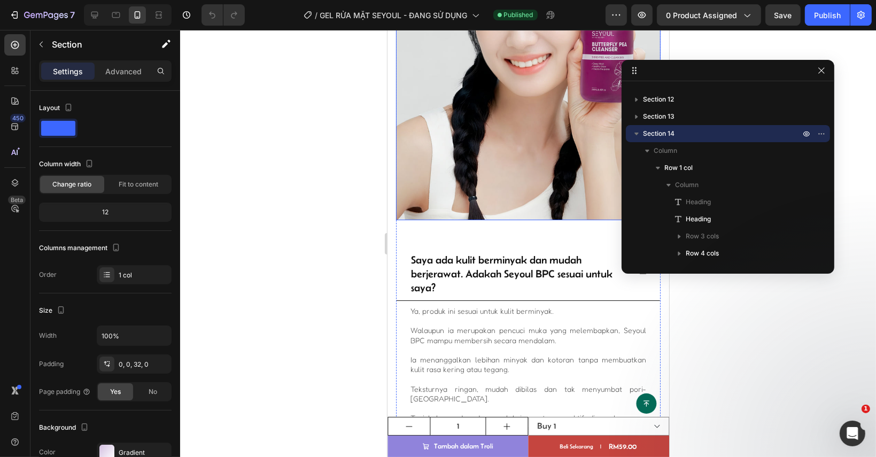
scroll to position [4196, 0]
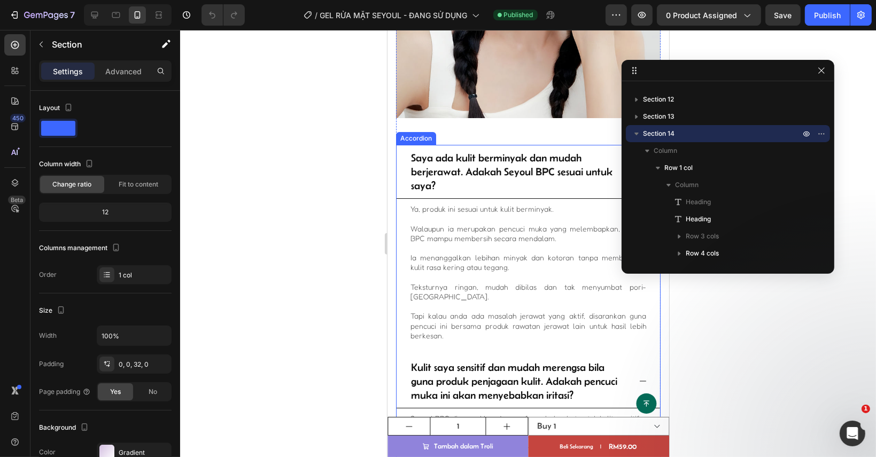
click at [400, 151] on div "Saya ada kulit berminyak dan mudah berjerawat. Adakah Seyoul BPC sesuai untuk s…" at bounding box center [527, 172] width 263 height 54
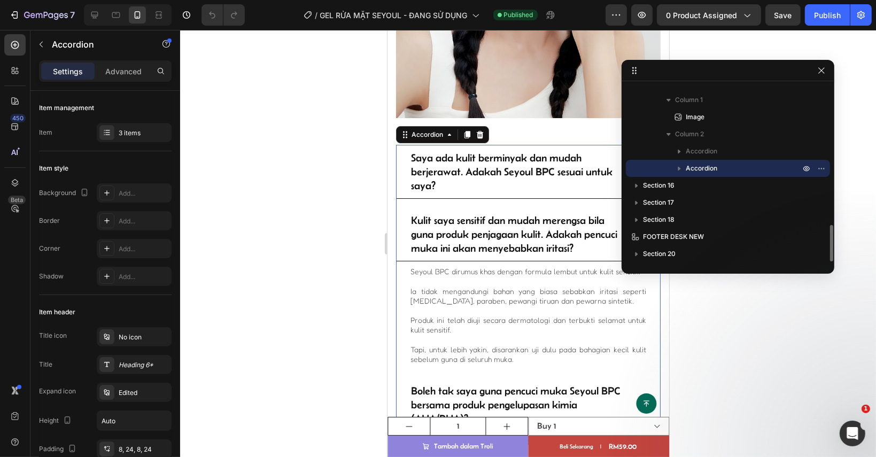
scroll to position [625, 0]
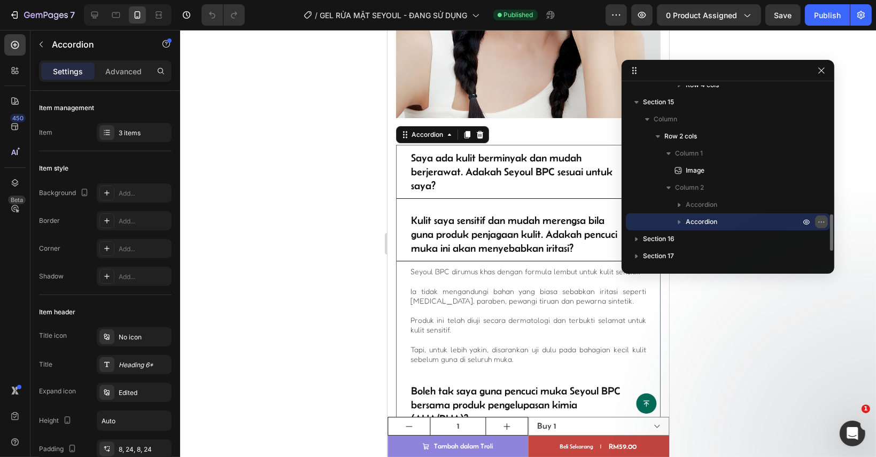
click at [819, 226] on button "button" at bounding box center [821, 221] width 13 height 13
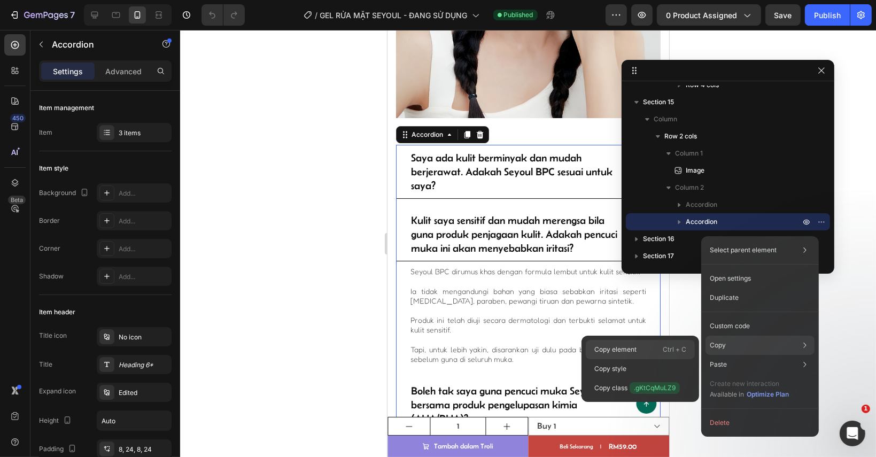
click at [666, 346] on p "Ctrl + C" at bounding box center [675, 349] width 24 height 11
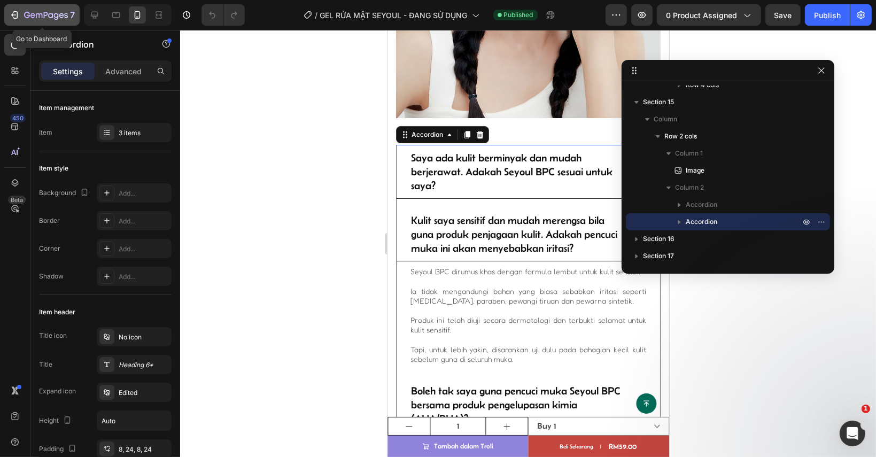
click at [35, 14] on icon "button" at bounding box center [46, 15] width 44 height 9
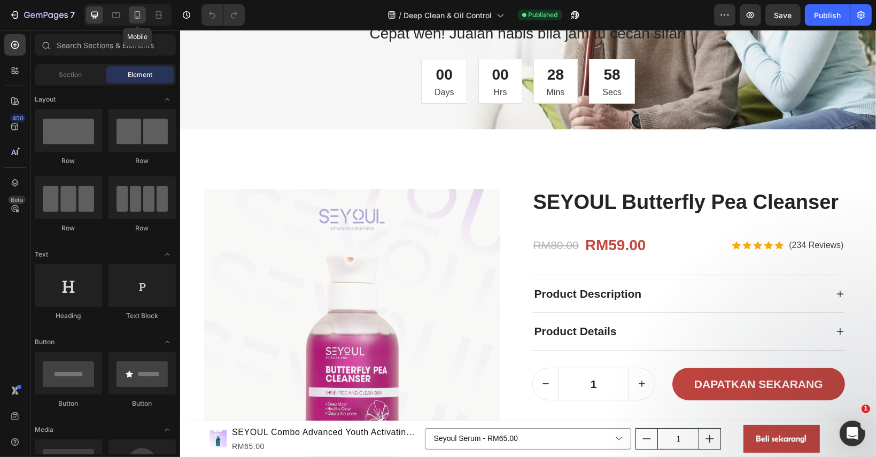
click at [134, 21] on div at bounding box center [137, 14] width 17 height 17
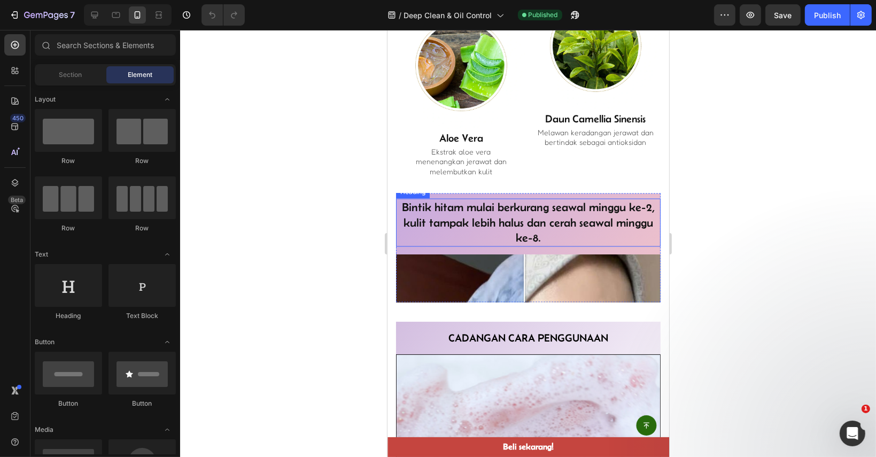
scroll to position [2137, 0]
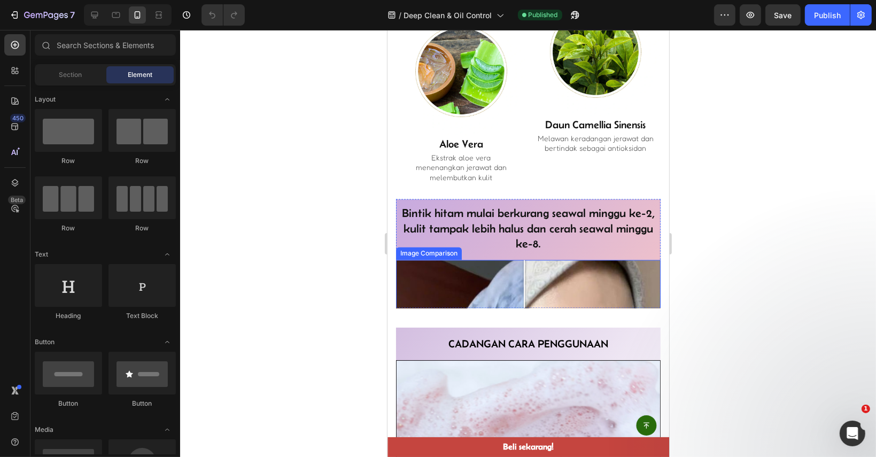
click at [522, 290] on div at bounding box center [523, 392] width 21 height 265
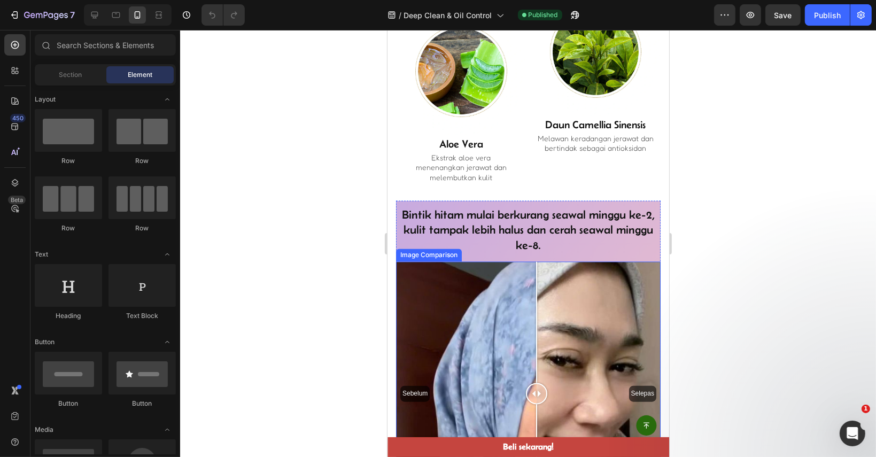
drag, startPoint x: 522, startPoint y: 290, endPoint x: 536, endPoint y: 300, distance: 16.9
click at [536, 300] on div at bounding box center [535, 323] width 1 height 122
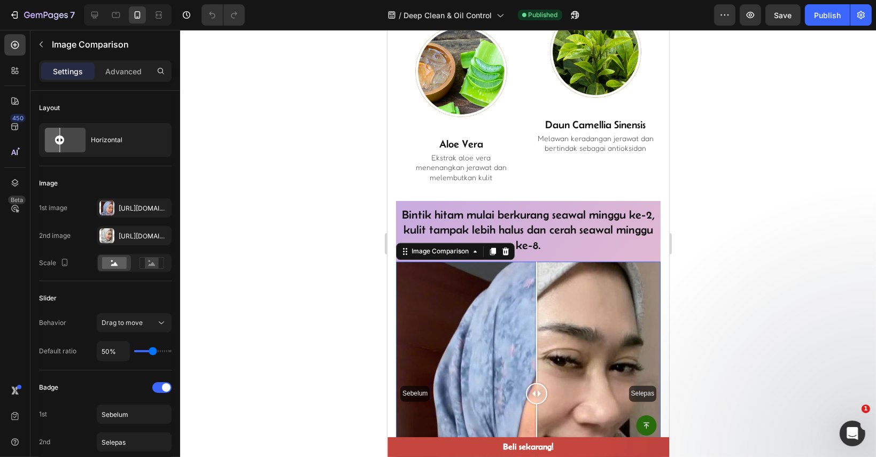
click at [488, 291] on div "Sebelum Selepas" at bounding box center [527, 394] width 265 height 265
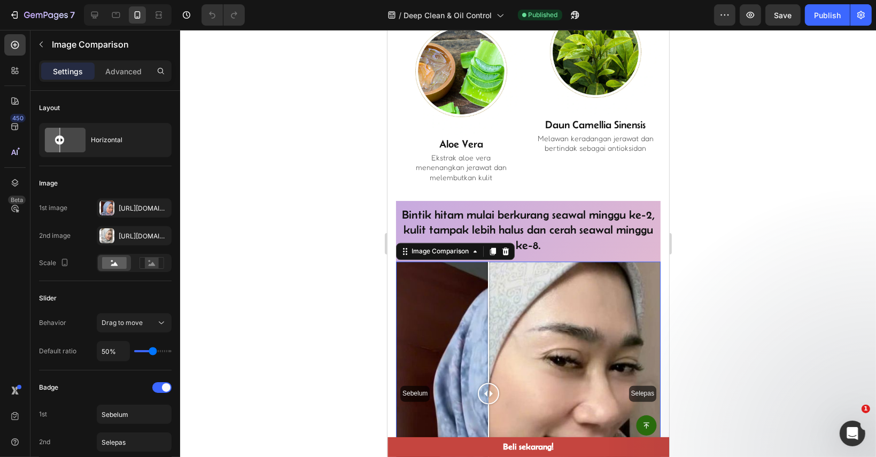
click at [478, 295] on div at bounding box center [487, 394] width 21 height 265
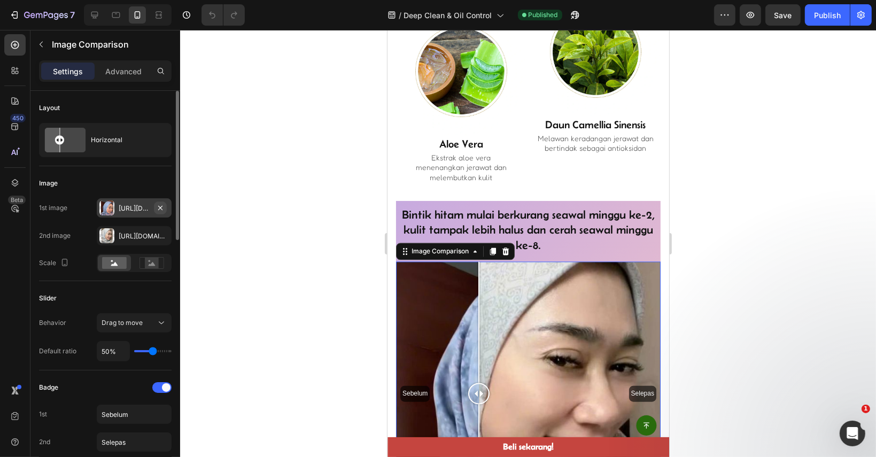
click at [161, 206] on icon "button" at bounding box center [160, 207] width 4 height 4
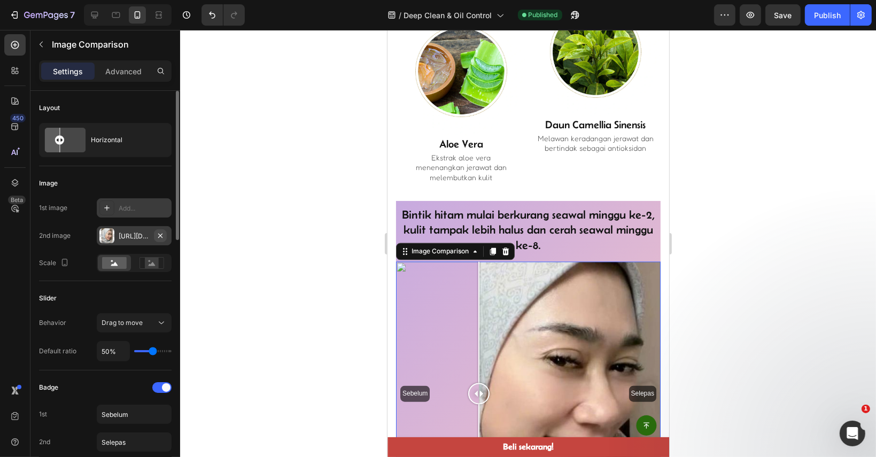
click at [161, 230] on button "button" at bounding box center [160, 235] width 13 height 13
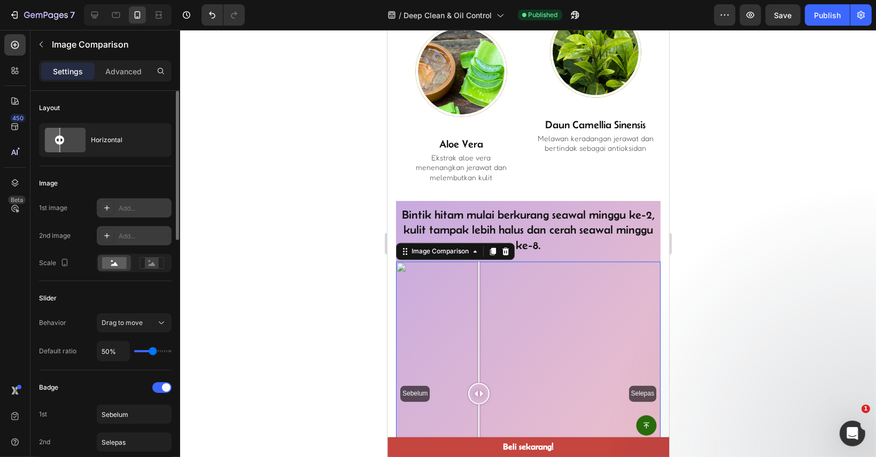
click at [135, 207] on div "Add..." at bounding box center [144, 209] width 50 height 10
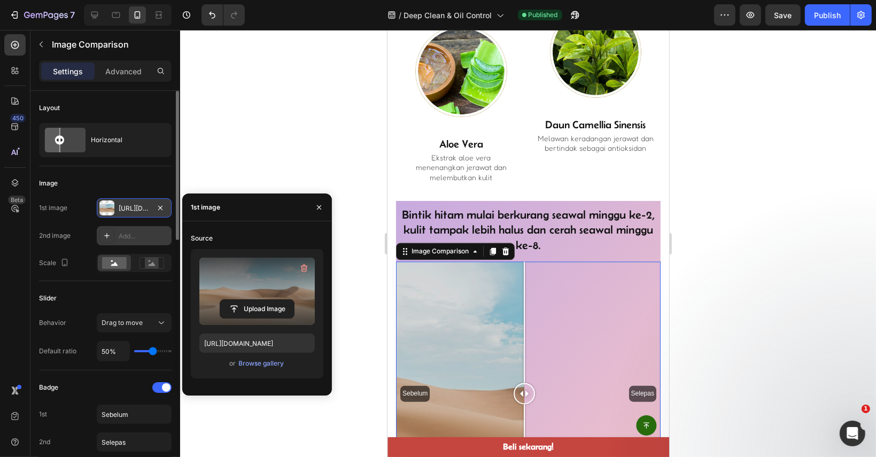
click at [251, 298] on label at bounding box center [256, 291] width 115 height 67
click at [251, 300] on input "file" at bounding box center [257, 309] width 74 height 18
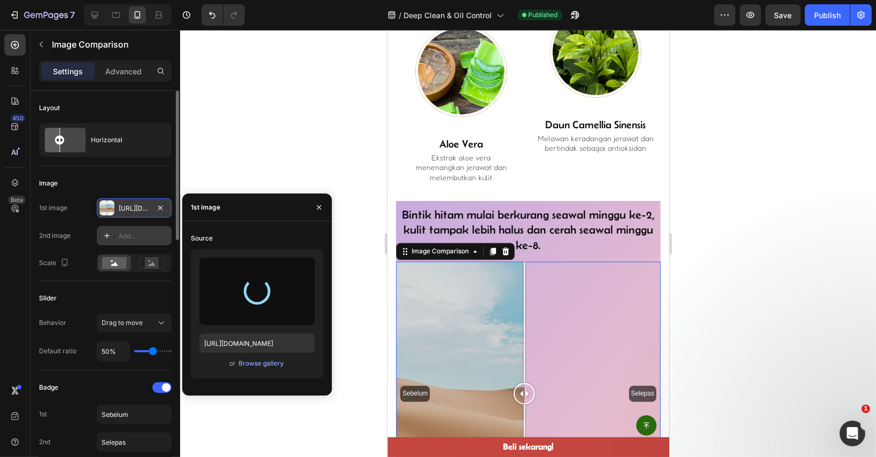
click at [127, 237] on div "Add..." at bounding box center [144, 236] width 50 height 10
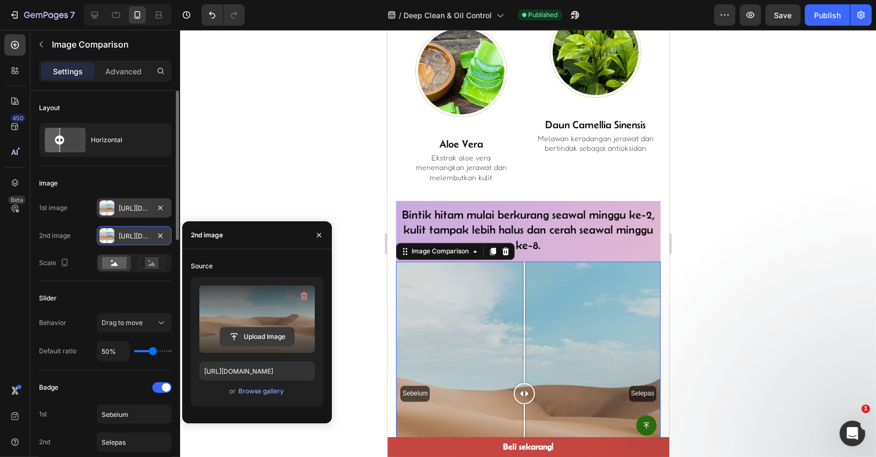
click at [261, 335] on input "file" at bounding box center [257, 337] width 74 height 18
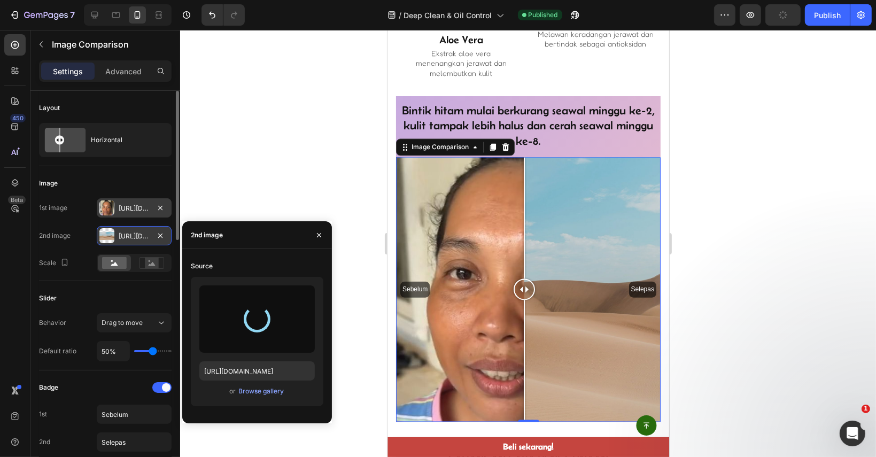
scroll to position [2244, 0]
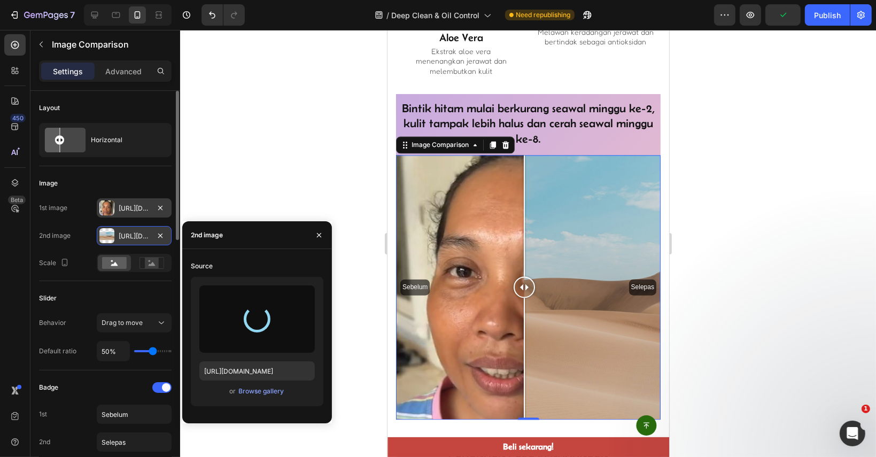
type input "https://cdn.shopify.com/s/files/1/0895/7676/7858/files/gempages_553103273247114…"
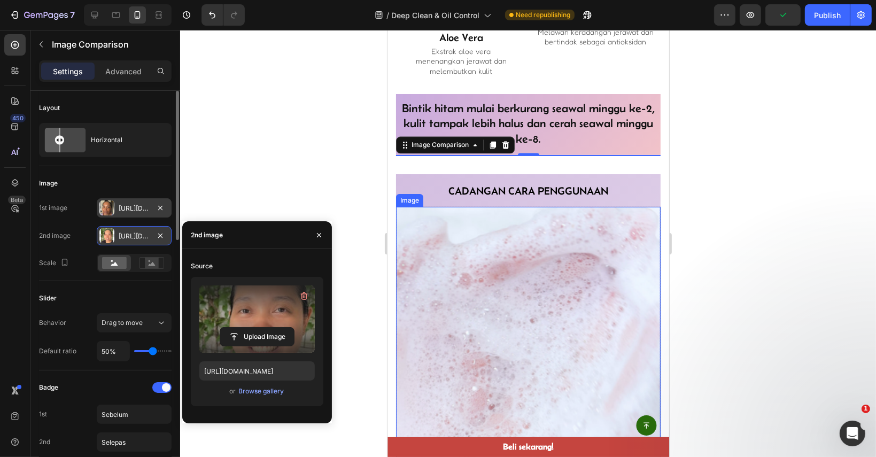
drag, startPoint x: 528, startPoint y: 282, endPoint x: 486, endPoint y: 299, distance: 44.9
click at [387, 30] on div "Sebelum Selepas" at bounding box center [387, 30] width 0 height 0
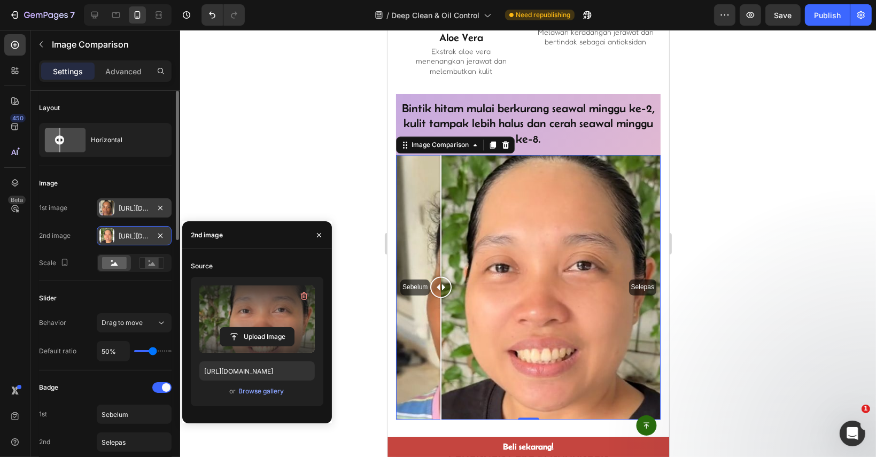
drag, startPoint x: 515, startPoint y: 283, endPoint x: 414, endPoint y: 348, distance: 119.8
click at [438, 360] on div at bounding box center [440, 287] width 21 height 265
click at [157, 265] on rect at bounding box center [152, 263] width 14 height 11
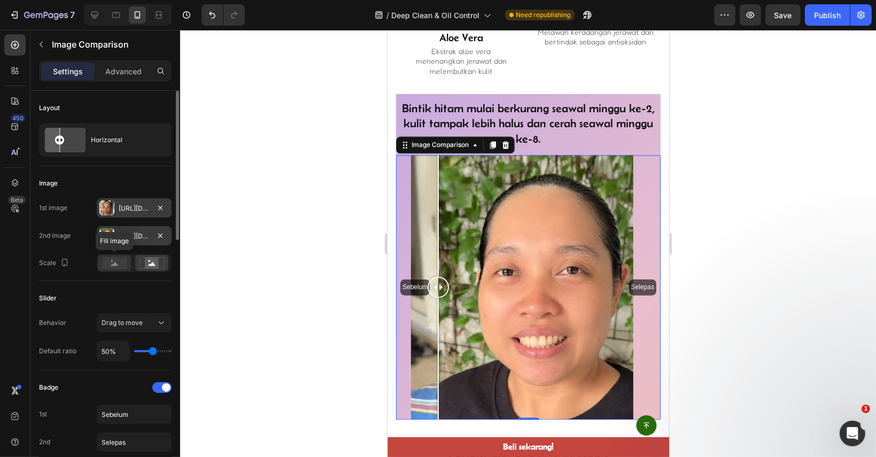
click at [115, 261] on rect at bounding box center [114, 263] width 25 height 12
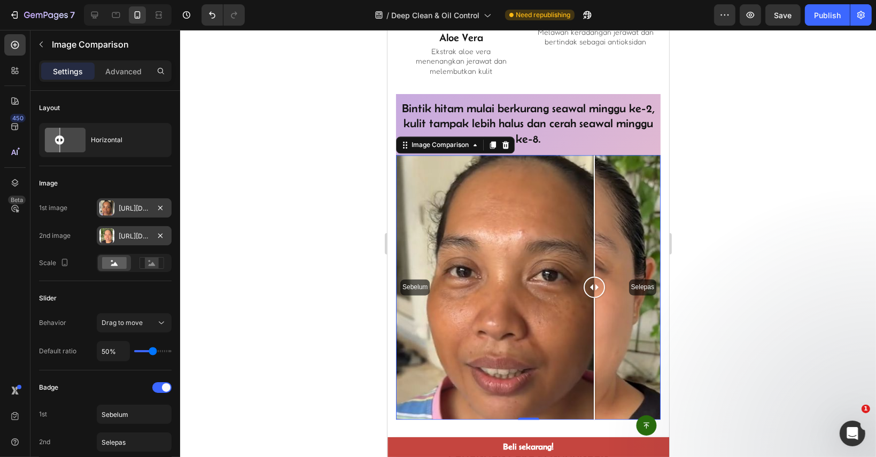
click at [594, 282] on div "Sebelum Selepas" at bounding box center [527, 287] width 265 height 265
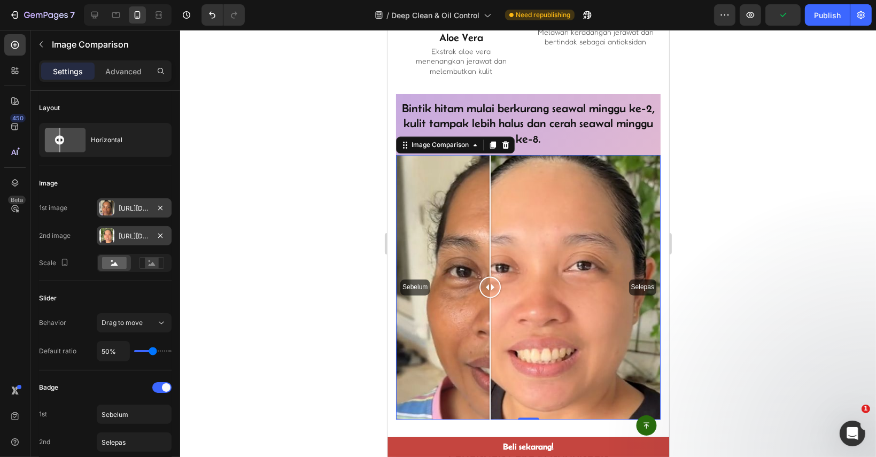
drag, startPoint x: 497, startPoint y: 312, endPoint x: 489, endPoint y: 312, distance: 7.5
click at [489, 312] on div "Sebelum Selepas" at bounding box center [527, 287] width 265 height 265
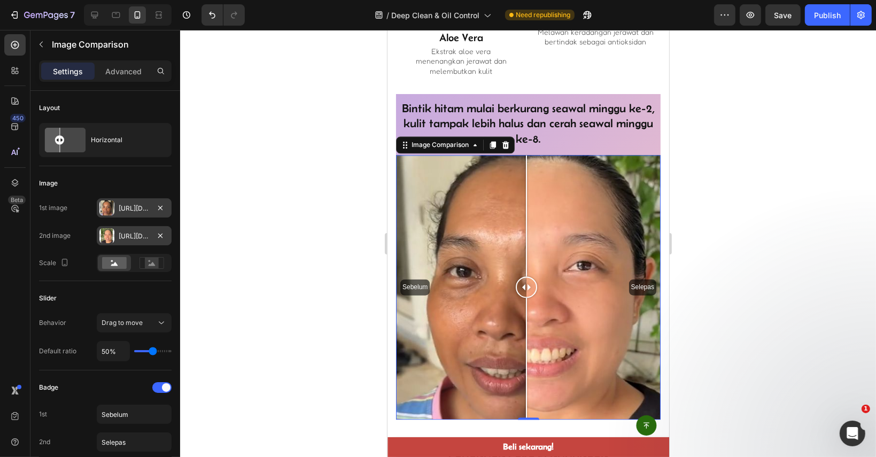
drag, startPoint x: 484, startPoint y: 301, endPoint x: 516, endPoint y: 329, distance: 42.4
click at [516, 329] on div at bounding box center [525, 287] width 21 height 265
drag, startPoint x: 518, startPoint y: 256, endPoint x: 531, endPoint y: 286, distance: 32.1
click at [531, 286] on div at bounding box center [530, 287] width 21 height 265
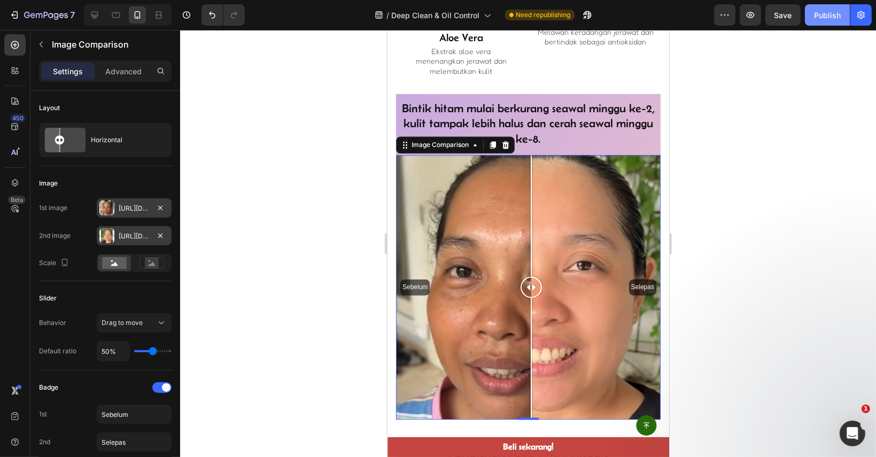
click at [825, 21] on button "Publish" at bounding box center [827, 14] width 45 height 21
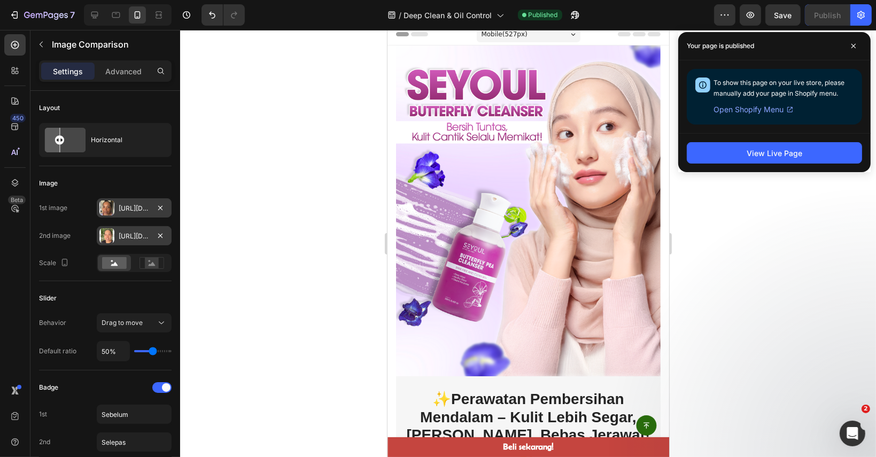
scroll to position [0, 0]
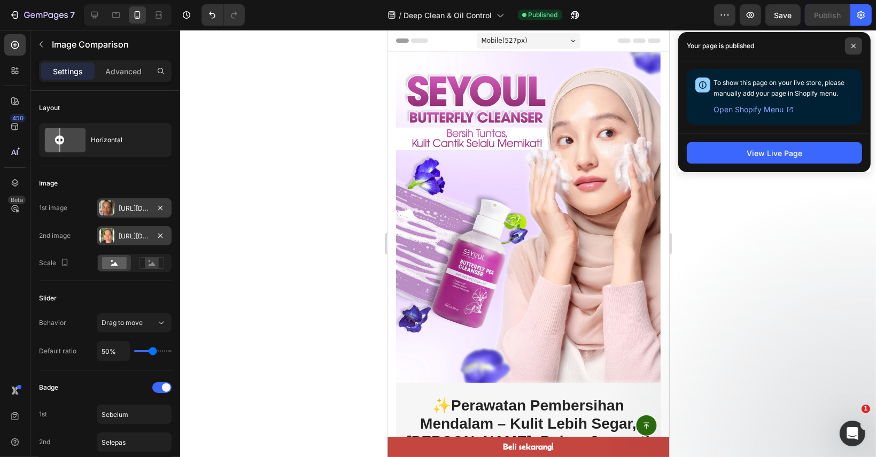
click at [855, 50] on span at bounding box center [853, 45] width 17 height 17
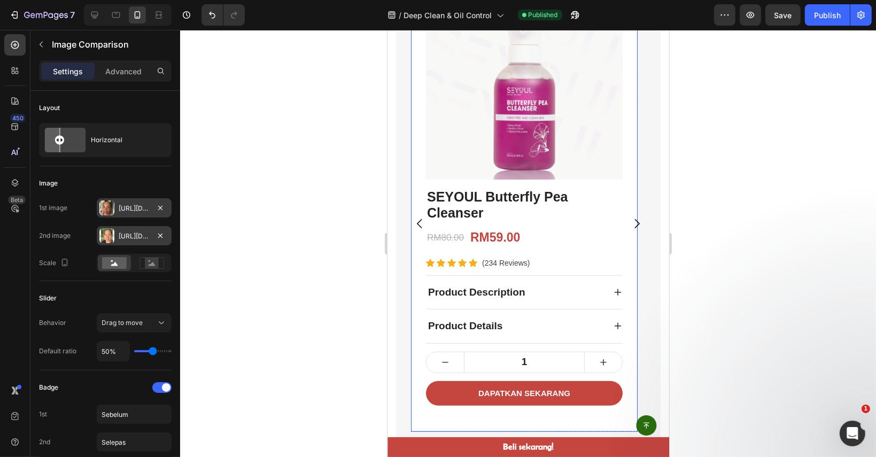
scroll to position [641, 0]
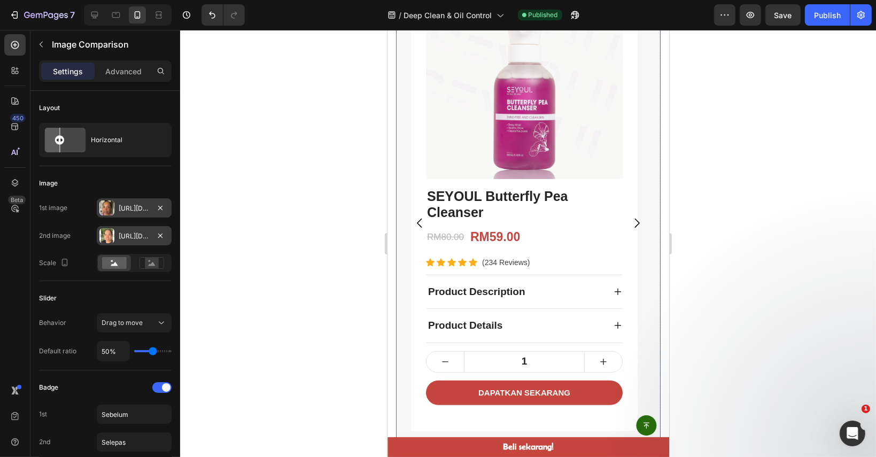
click at [629, 217] on icon "Carousel Next Arrow" at bounding box center [635, 222] width 13 height 13
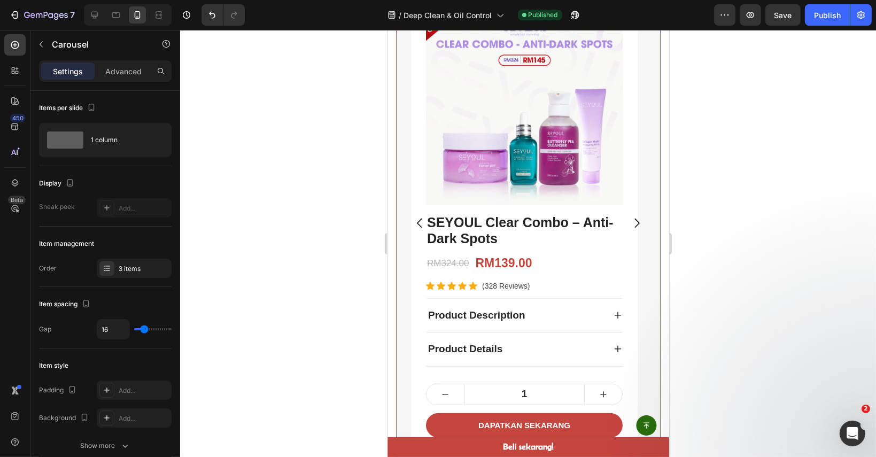
click at [629, 217] on icon "Carousel Next Arrow" at bounding box center [635, 222] width 13 height 13
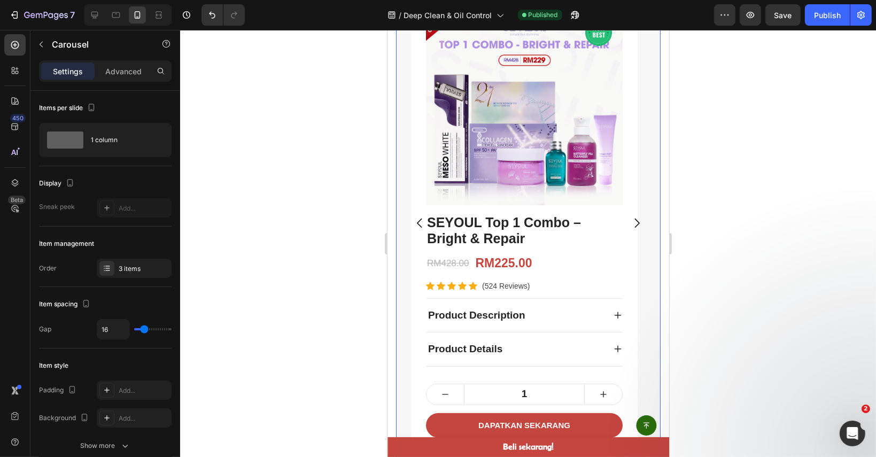
click at [629, 217] on icon "Carousel Next Arrow" at bounding box center [635, 222] width 13 height 13
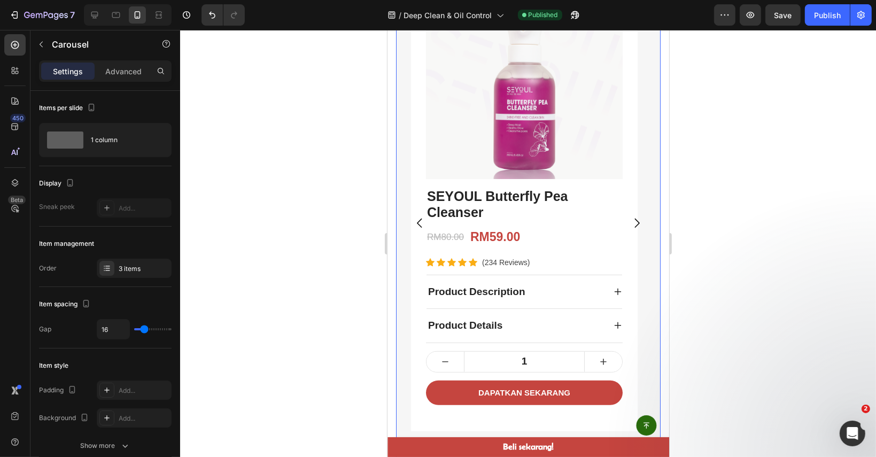
click at [629, 217] on icon "Carousel Next Arrow" at bounding box center [635, 222] width 13 height 13
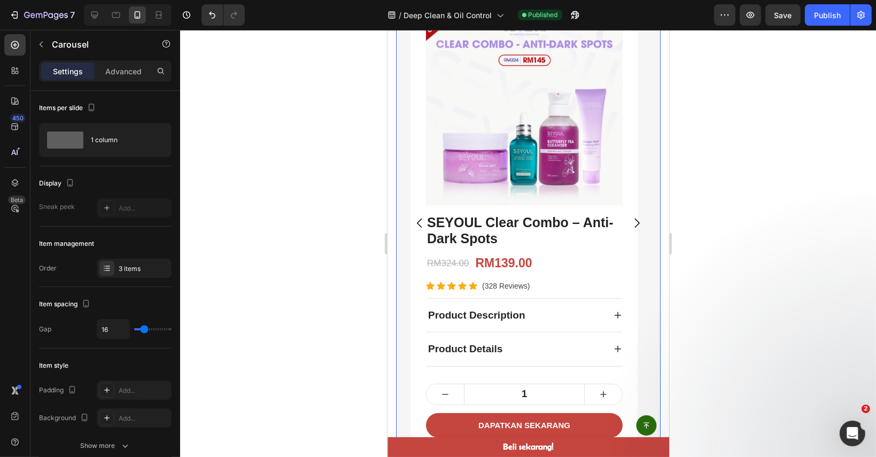
click at [629, 217] on icon "Carousel Next Arrow" at bounding box center [635, 222] width 13 height 13
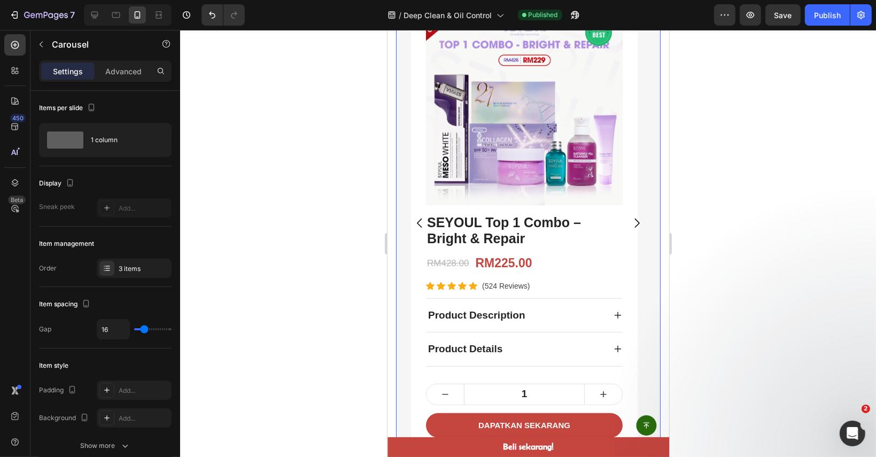
click at [419, 224] on icon "Carousel Back Arrow" at bounding box center [418, 223] width 5 height 9
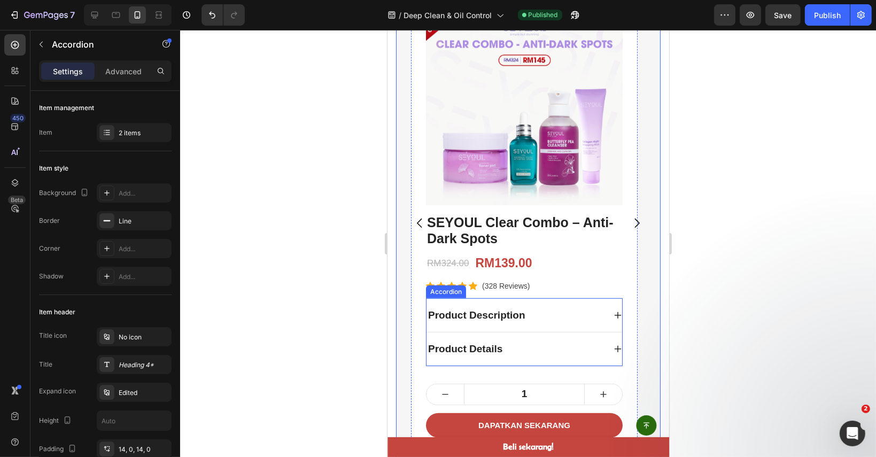
click at [496, 353] on div "Product Details" at bounding box center [464, 349] width 77 height 19
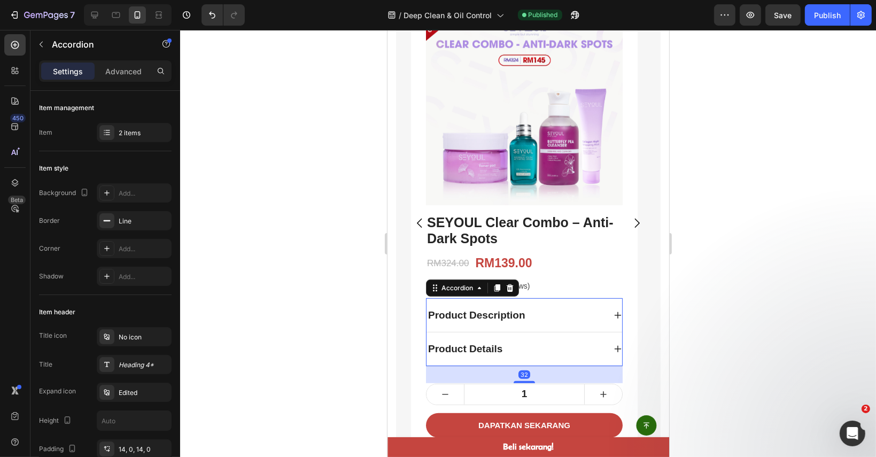
click at [545, 345] on div "Product Details" at bounding box center [515, 349] width 178 height 19
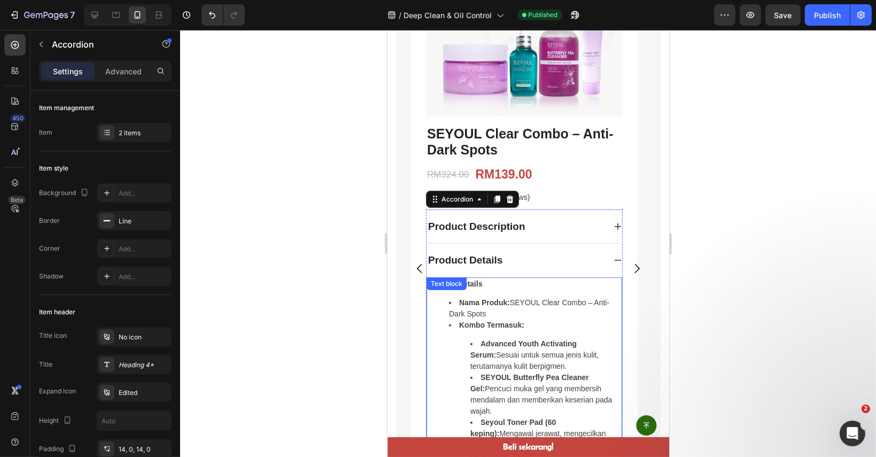
scroll to position [722, 0]
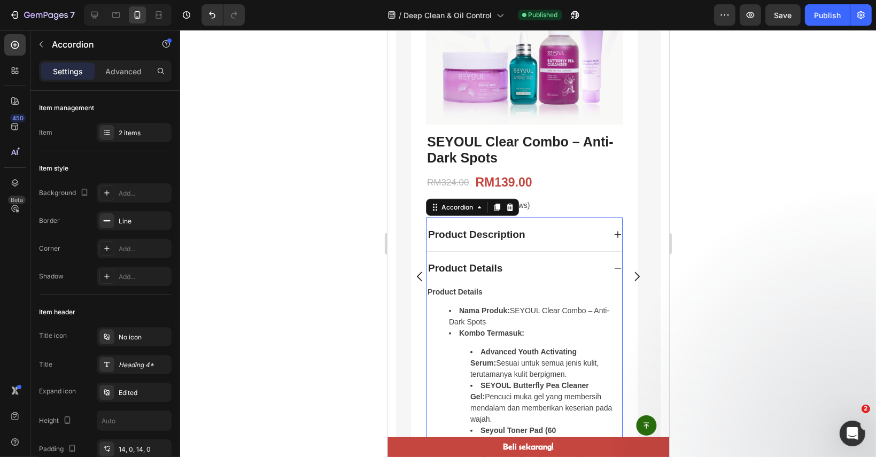
click at [536, 276] on div "Product Details" at bounding box center [515, 268] width 178 height 19
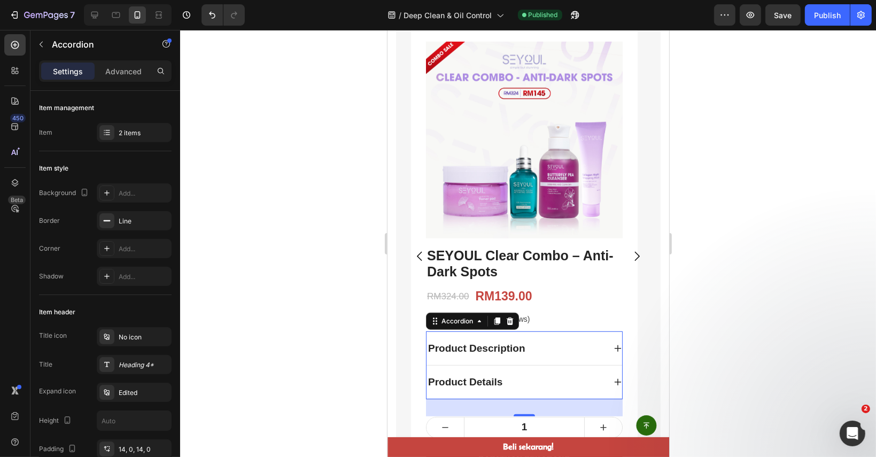
scroll to position [588, 0]
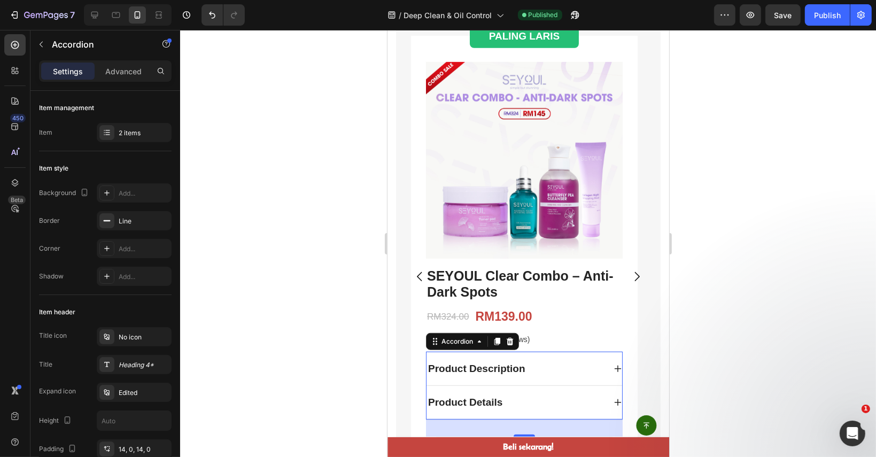
click at [785, 229] on div at bounding box center [528, 243] width 696 height 427
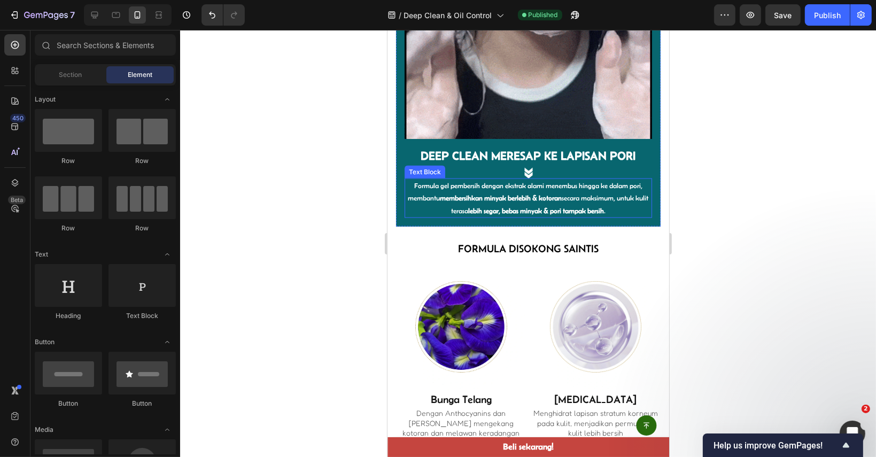
scroll to position [1870, 0]
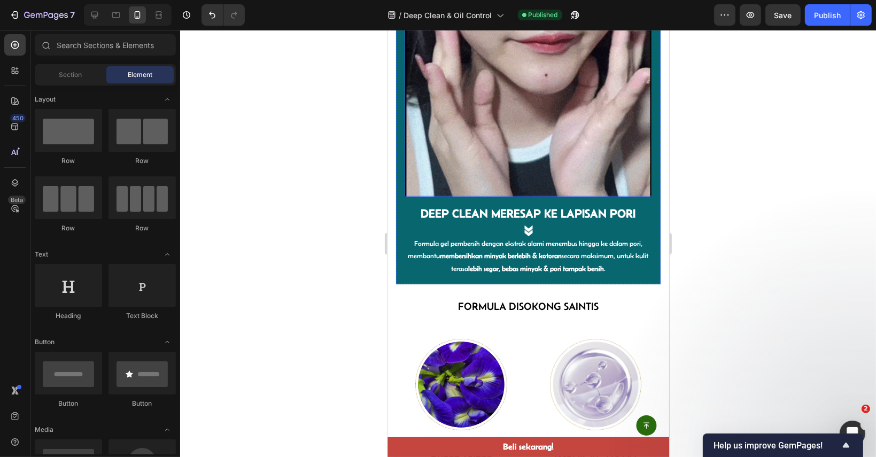
click at [557, 167] on img at bounding box center [527, 11] width 247 height 371
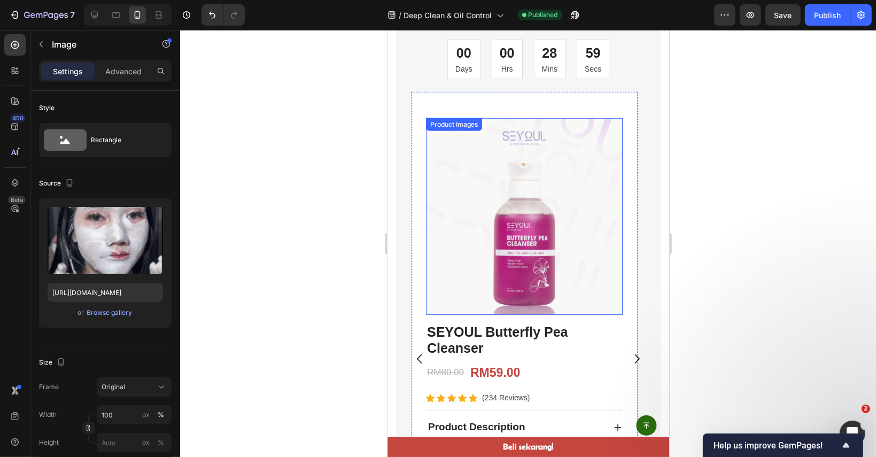
scroll to position [534, 0]
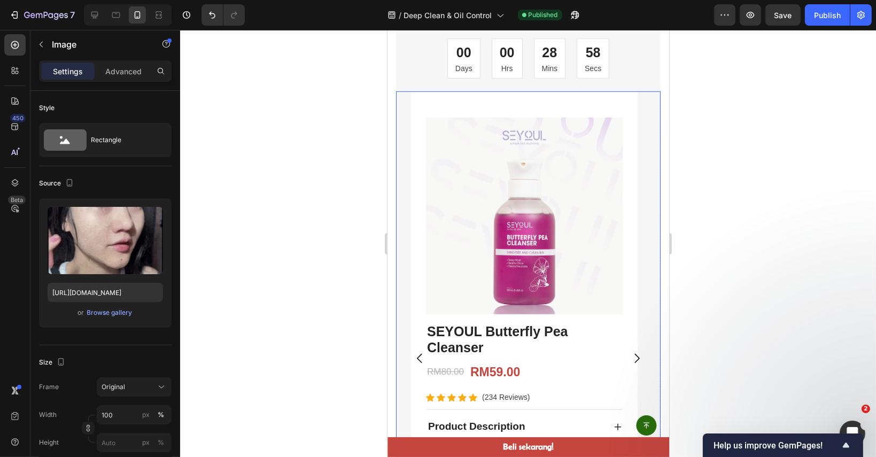
click at [629, 352] on icon "Carousel Next Arrow" at bounding box center [635, 358] width 13 height 13
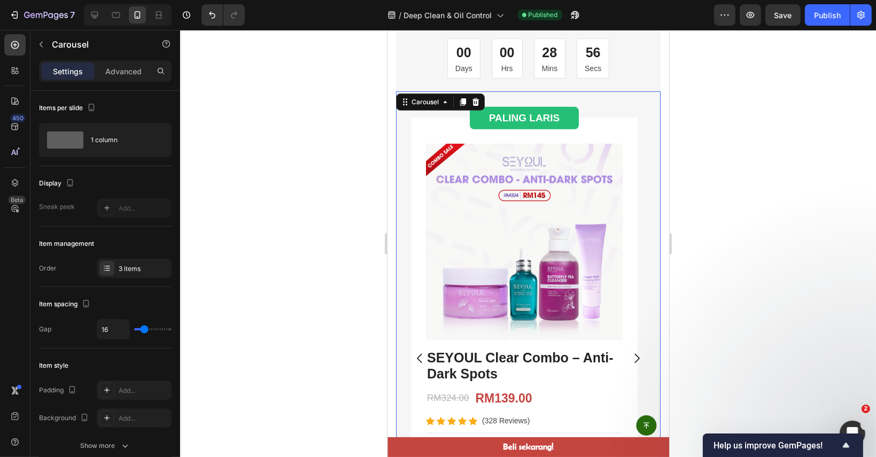
click at [629, 352] on icon "Carousel Next Arrow" at bounding box center [635, 358] width 13 height 13
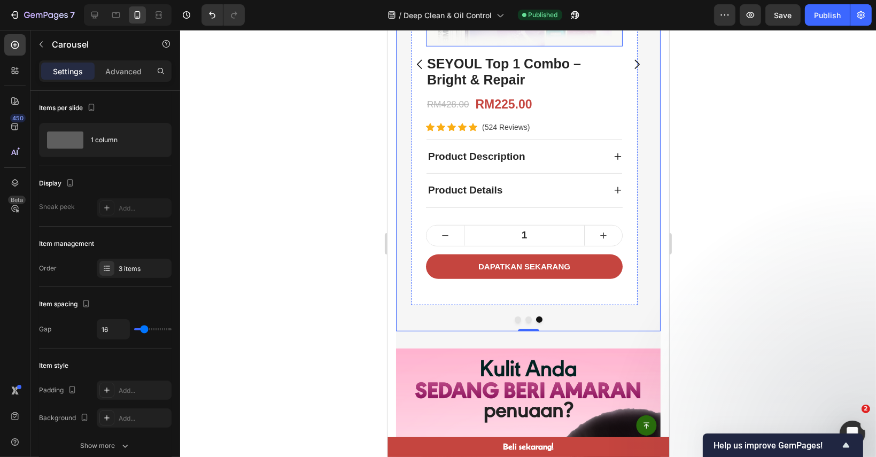
scroll to position [802, 0]
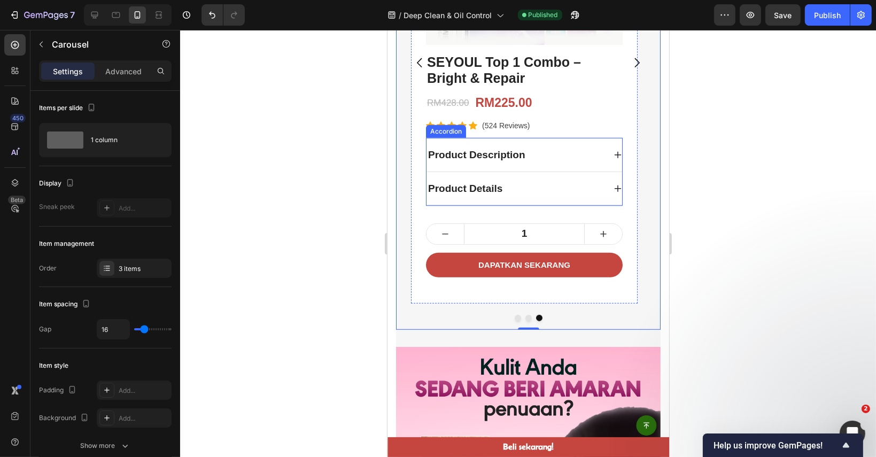
click at [586, 192] on div "Product Details" at bounding box center [515, 189] width 178 height 19
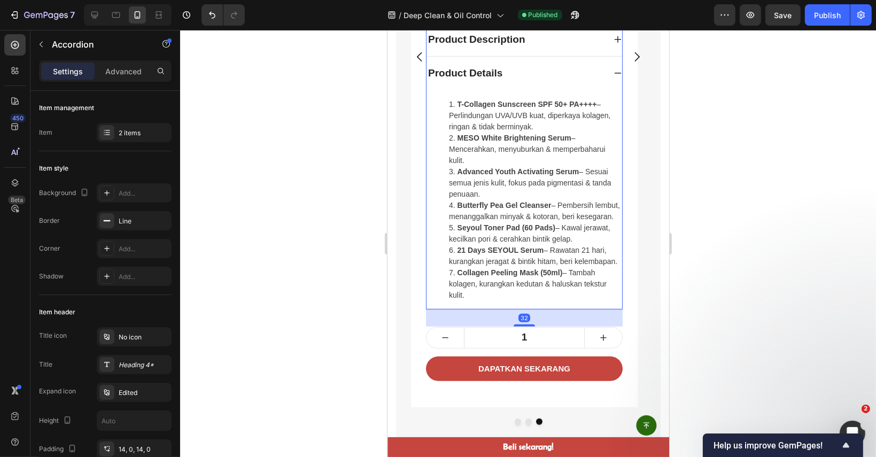
click at [560, 76] on div "Product Details" at bounding box center [515, 73] width 178 height 19
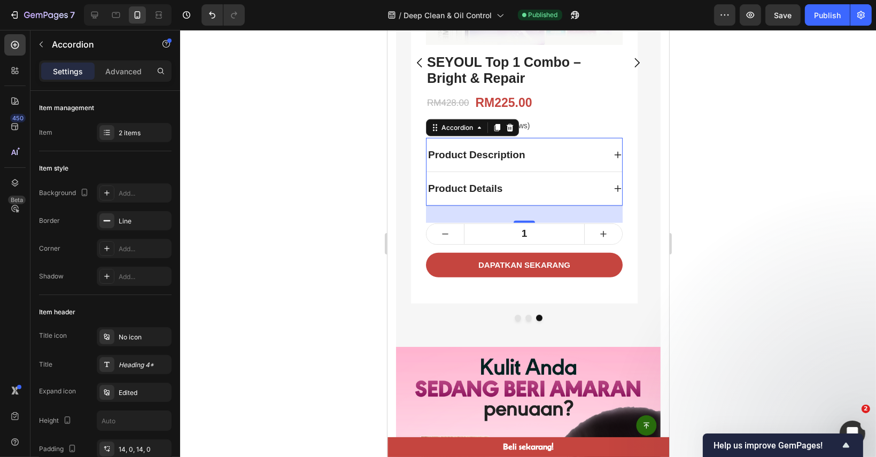
click at [573, 146] on div "Product Description" at bounding box center [515, 155] width 178 height 19
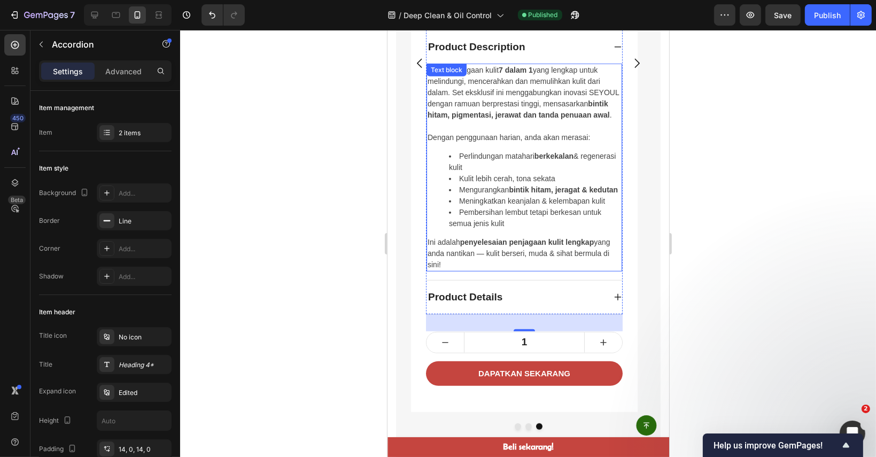
scroll to position [910, 0]
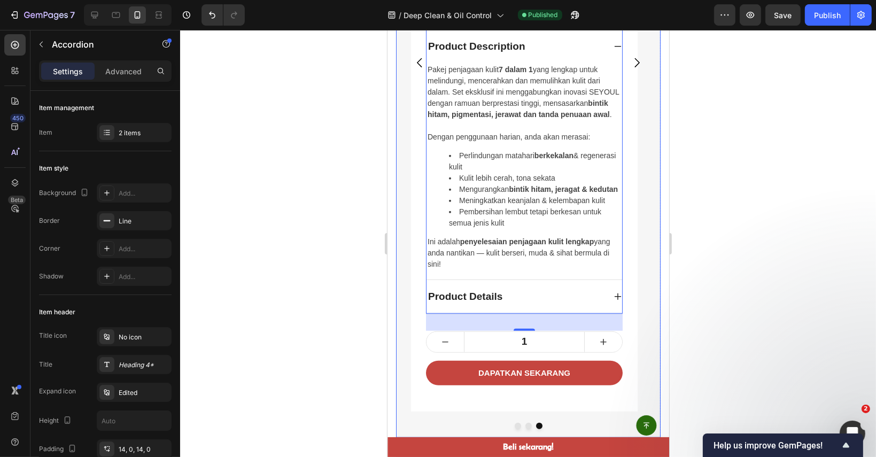
click at [415, 61] on icon "Carousel Back Arrow" at bounding box center [419, 62] width 13 height 13
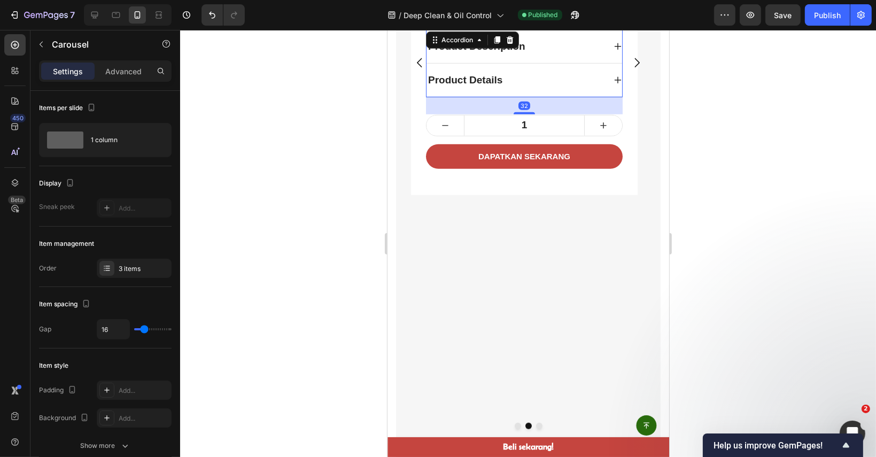
click at [552, 51] on div "Product Description" at bounding box center [515, 46] width 178 height 19
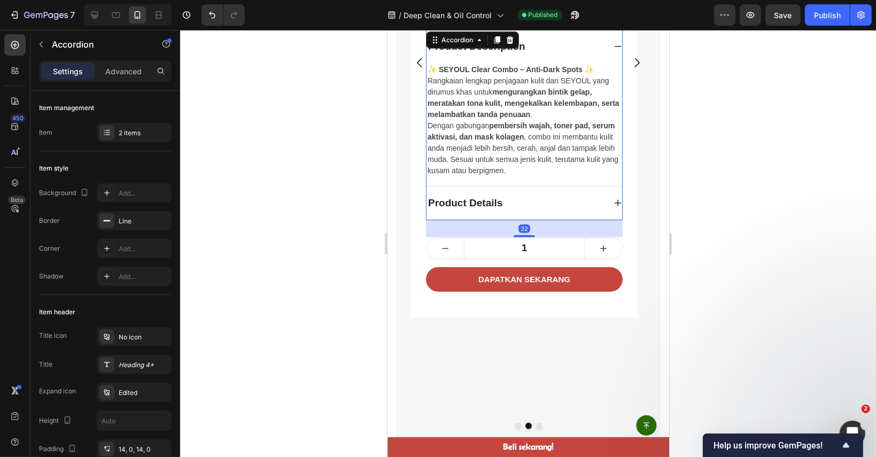
click at [564, 203] on div "Product Details" at bounding box center [515, 203] width 178 height 19
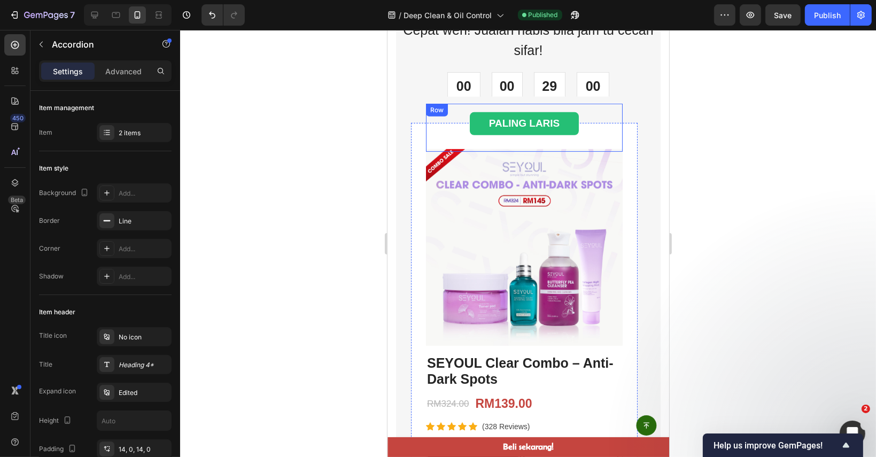
scroll to position [455, 0]
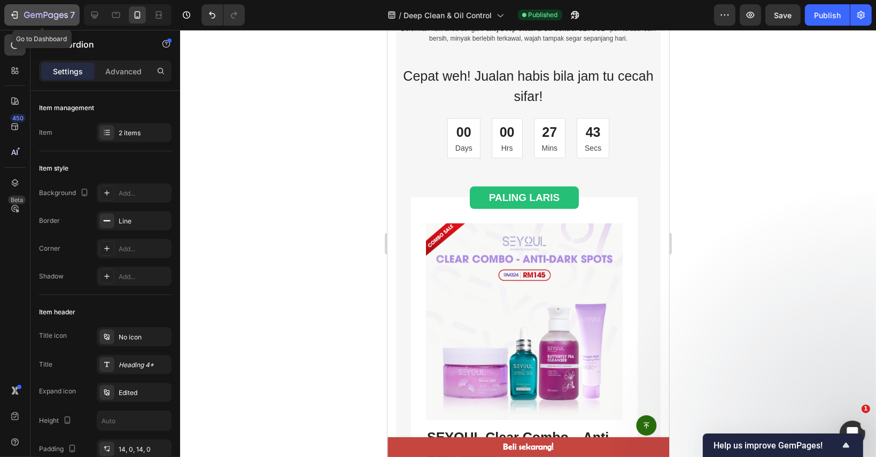
click at [26, 9] on div "7" at bounding box center [49, 15] width 51 height 13
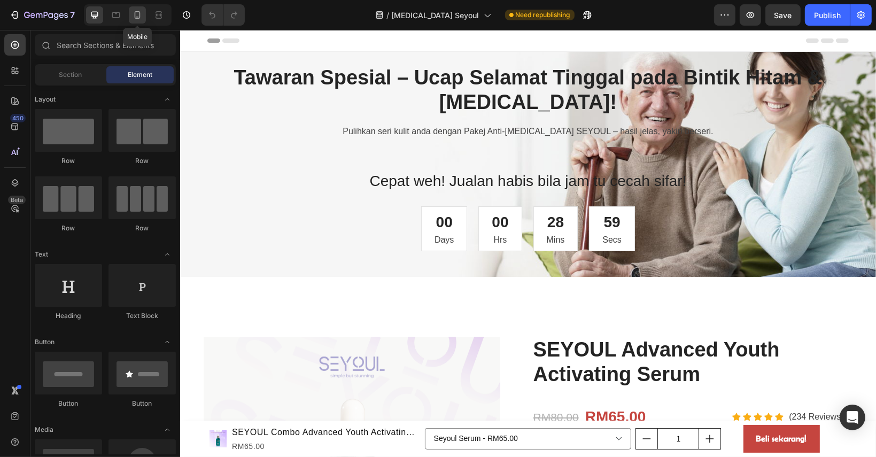
click at [134, 16] on icon at bounding box center [137, 15] width 11 height 11
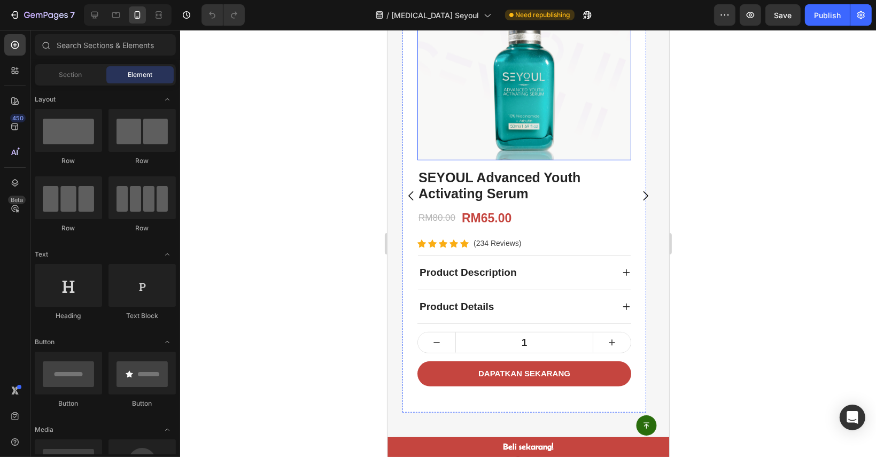
scroll to position [802, 0]
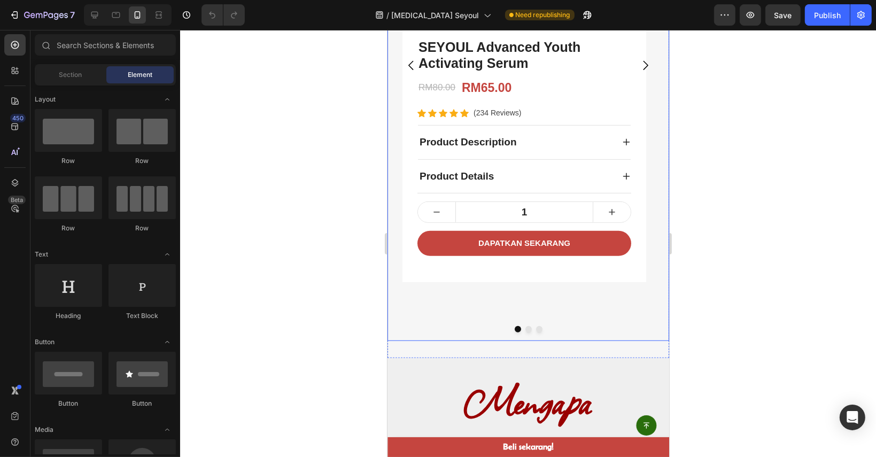
click at [643, 65] on icon "Carousel Next Arrow" at bounding box center [645, 65] width 5 height 9
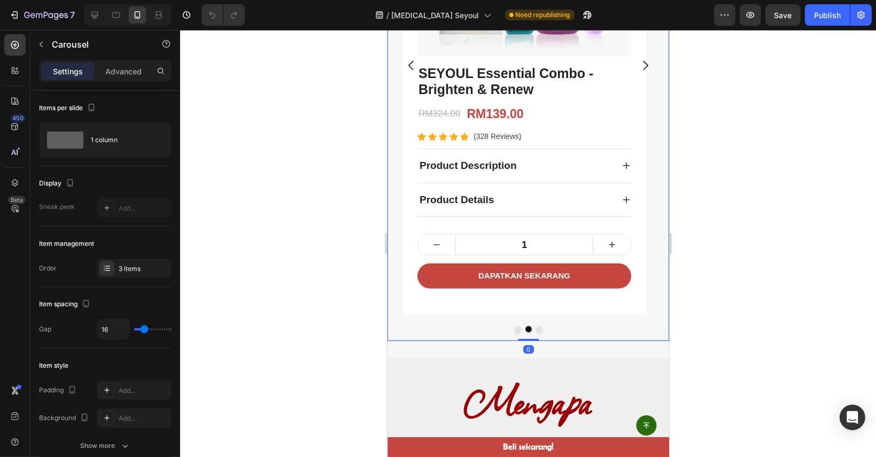
click at [643, 65] on icon "Carousel Next Arrow" at bounding box center [645, 65] width 5 height 9
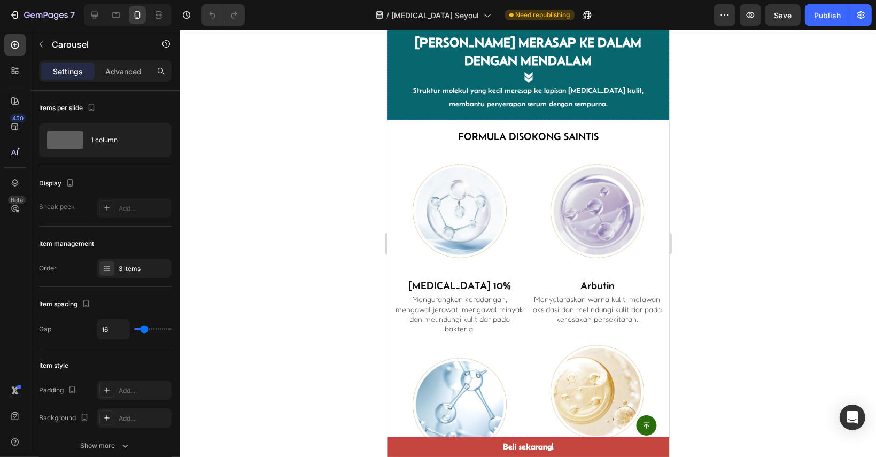
scroll to position [2084, 0]
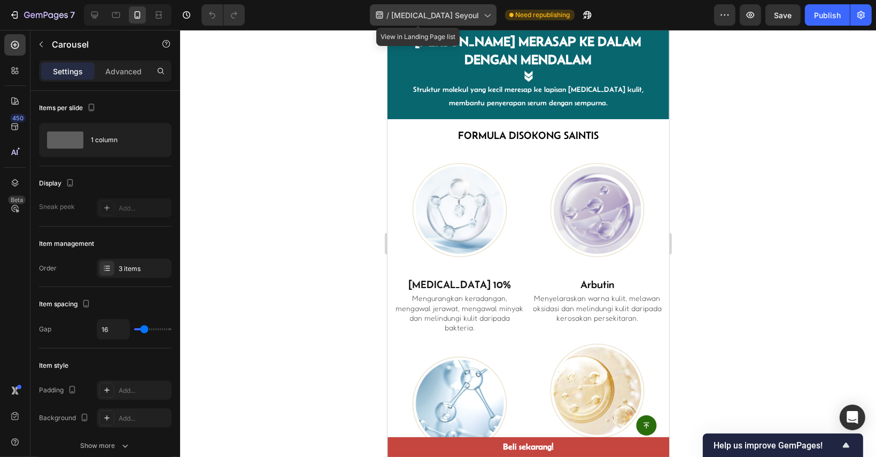
click at [398, 8] on div "/ [MEDICAL_DATA][PERSON_NAME]" at bounding box center [433, 14] width 127 height 21
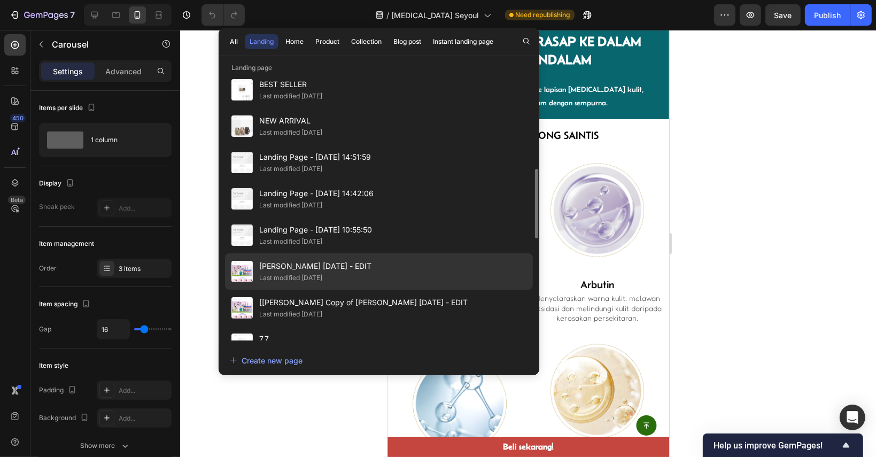
scroll to position [680, 0]
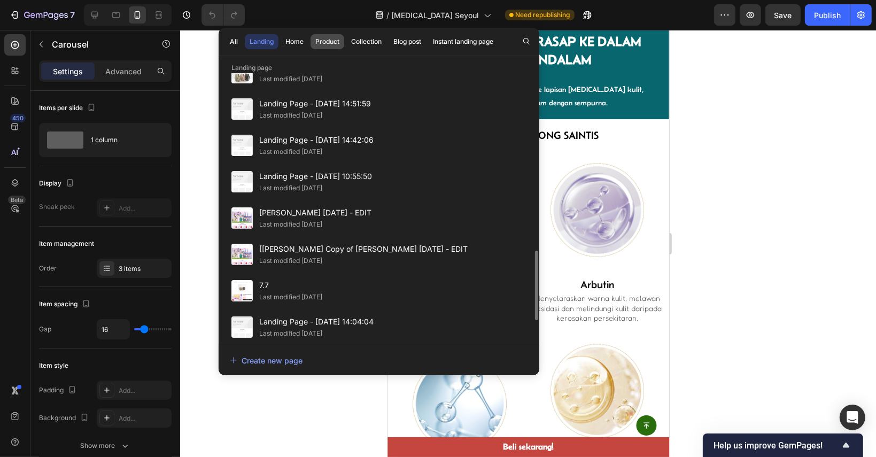
click at [333, 45] on div "Product" at bounding box center [327, 42] width 24 height 10
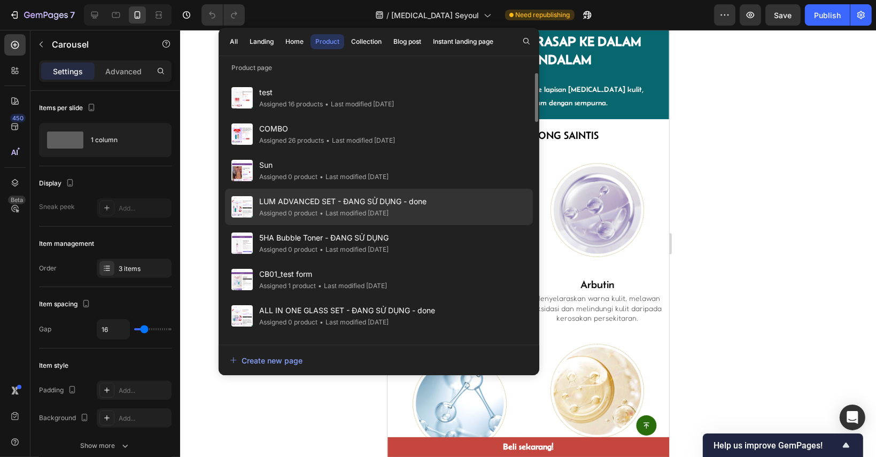
scroll to position [53, 0]
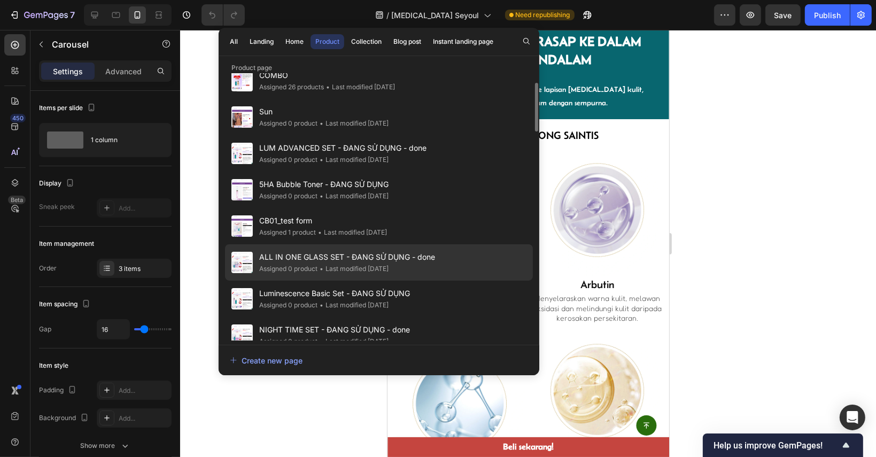
click at [356, 260] on span "ALL IN ONE GLASS SET - ĐANG SỬ DỤNG - done" at bounding box center [347, 257] width 176 height 13
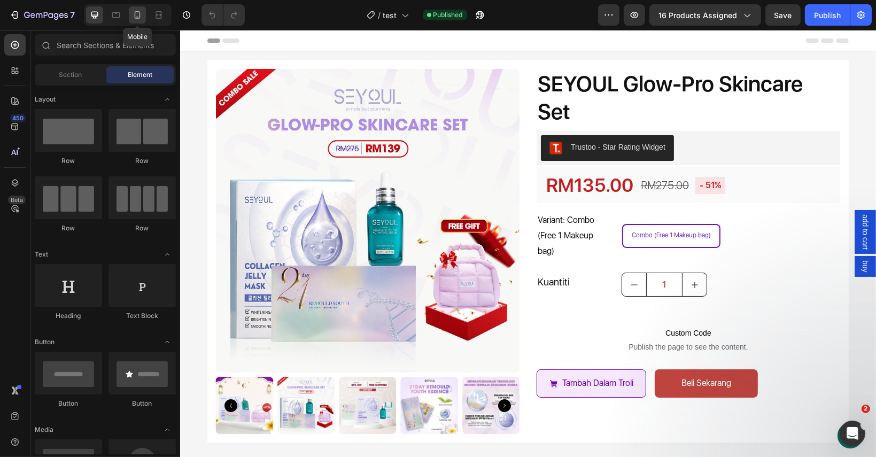
click at [133, 17] on icon at bounding box center [137, 15] width 11 height 11
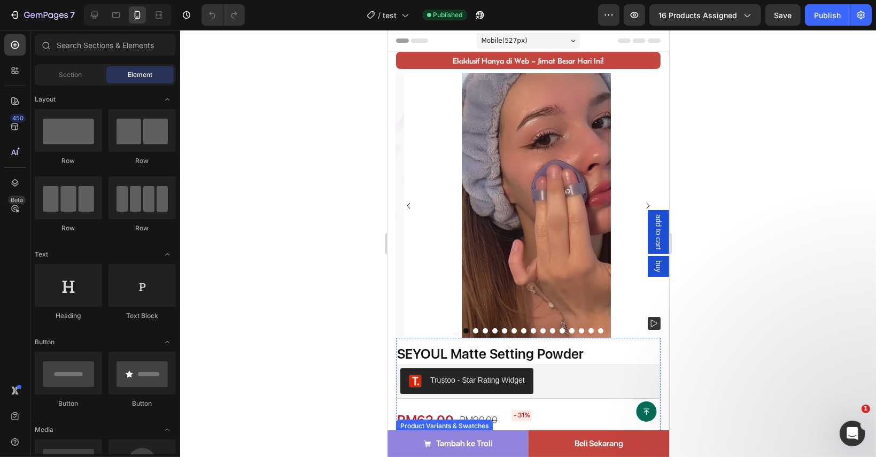
scroll to position [214, 0]
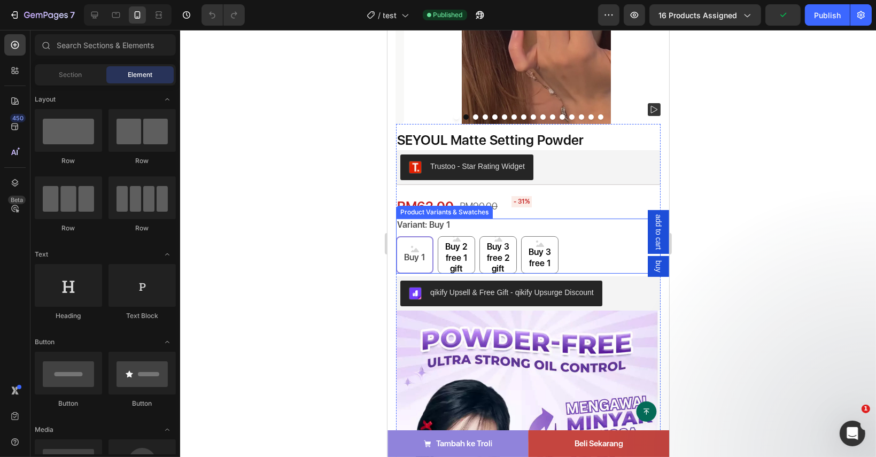
click at [569, 219] on div "Variant: Buy 1 Buy 1 Buy 1 Buy 1 Buy 2 free 1 gift Buy 2 free 1 gift Buy 2 free…" at bounding box center [527, 246] width 265 height 55
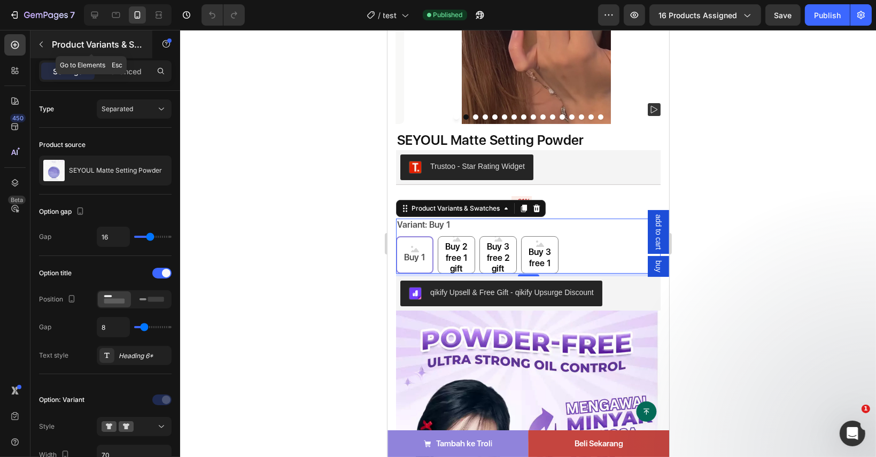
click at [37, 41] on icon "button" at bounding box center [41, 44] width 9 height 9
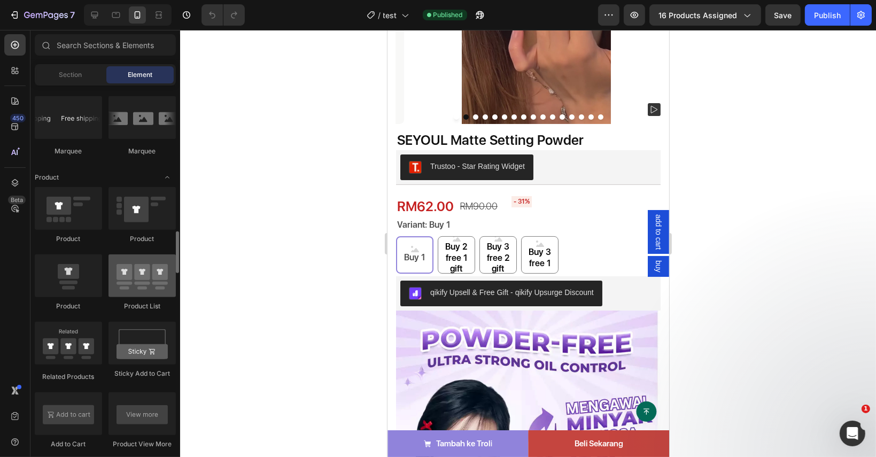
scroll to position [1336, 0]
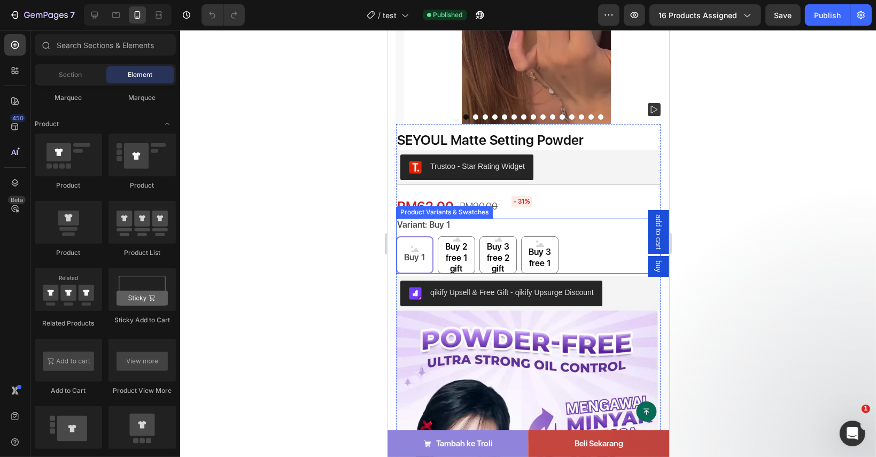
click at [564, 250] on div "Buy 1 Buy 1 Buy 1 Buy 2 free 1 gift Buy 2 free 1 gift Buy 2 free 1 gift Buy 3 f…" at bounding box center [527, 254] width 265 height 37
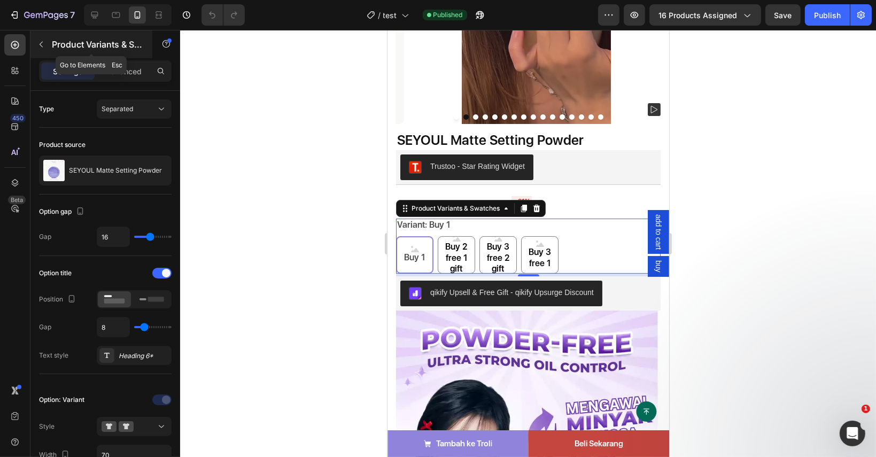
click at [46, 37] on button "button" at bounding box center [41, 44] width 17 height 17
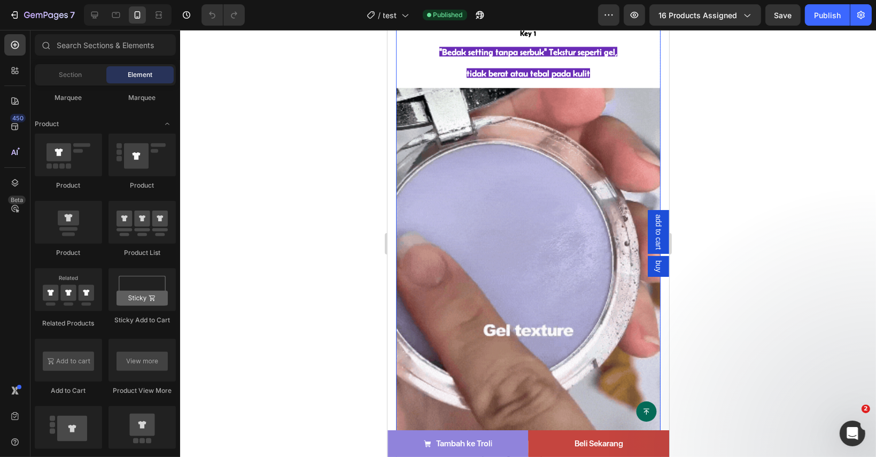
scroll to position [1553, 0]
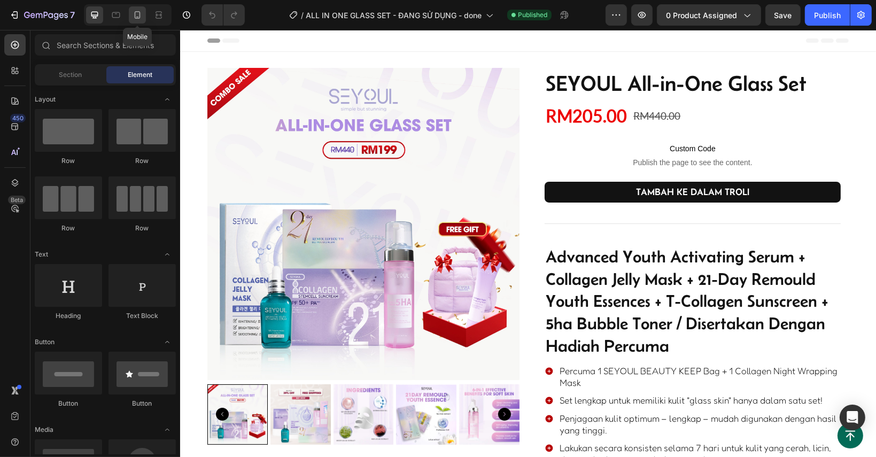
click at [136, 9] on div at bounding box center [137, 14] width 17 height 17
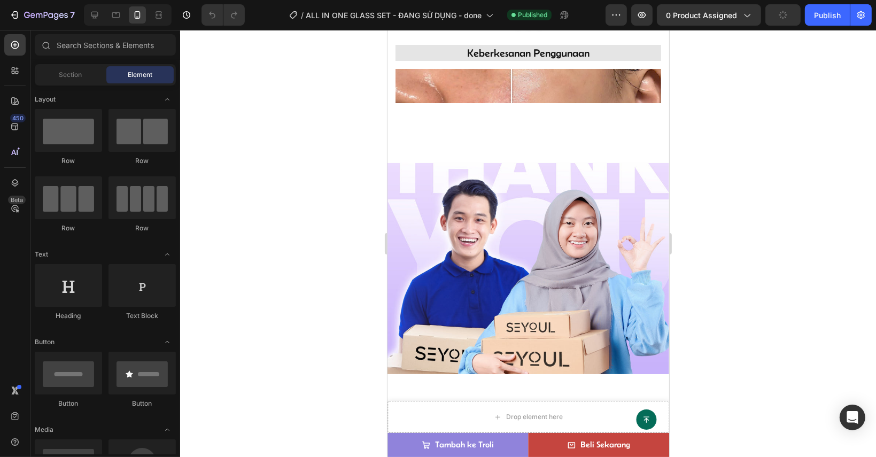
scroll to position [2137, 0]
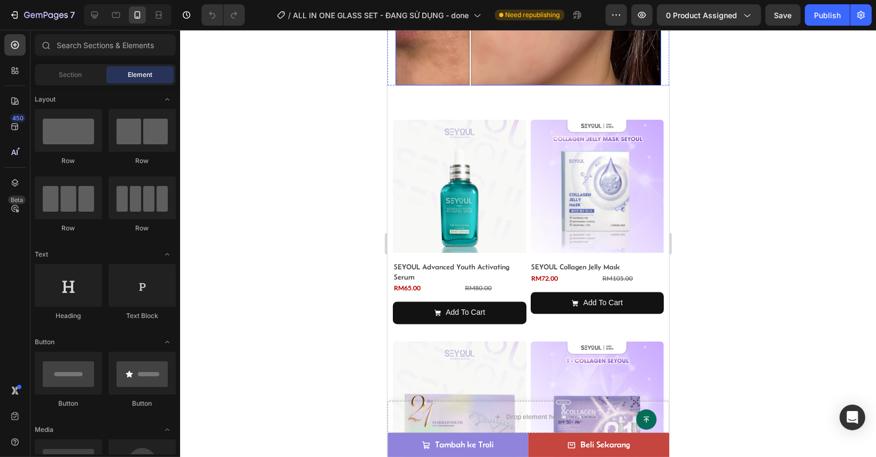
drag, startPoint x: 507, startPoint y: 250, endPoint x: 470, endPoint y: 243, distance: 38.1
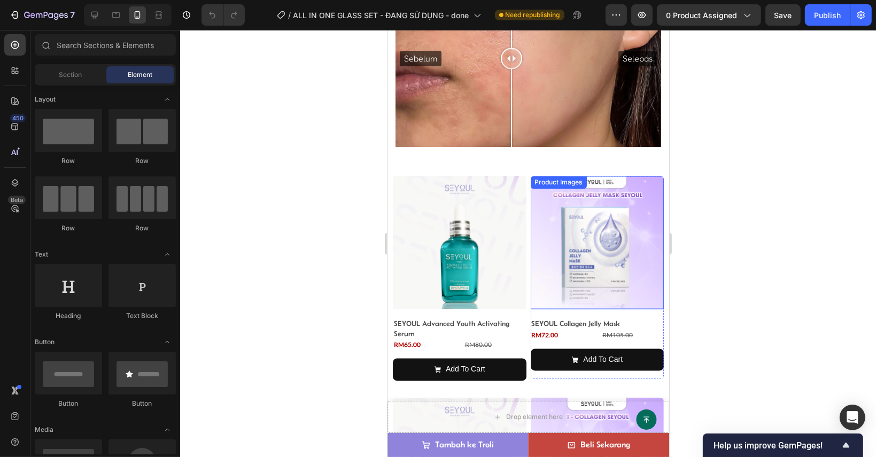
scroll to position [2456, 0]
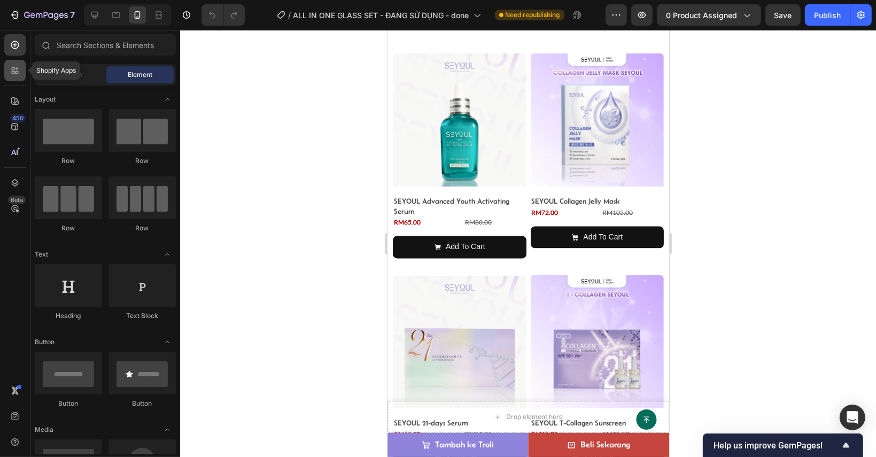
click at [14, 76] on div at bounding box center [14, 70] width 21 height 21
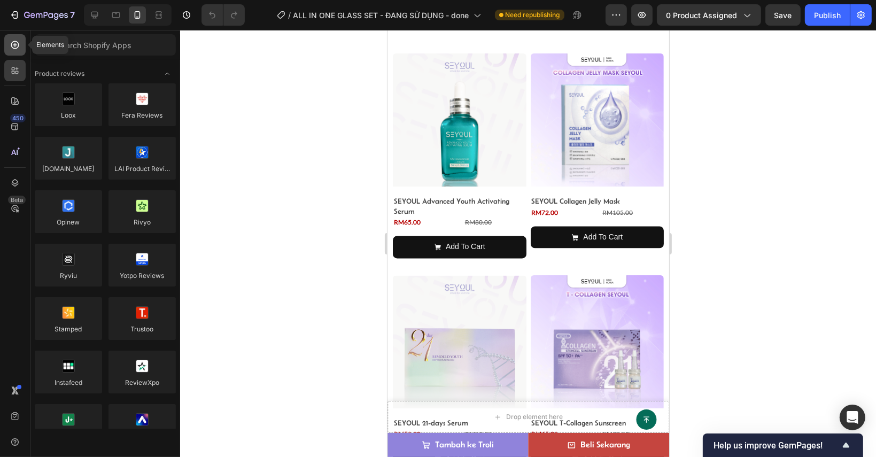
click at [12, 44] on icon at bounding box center [15, 45] width 11 height 11
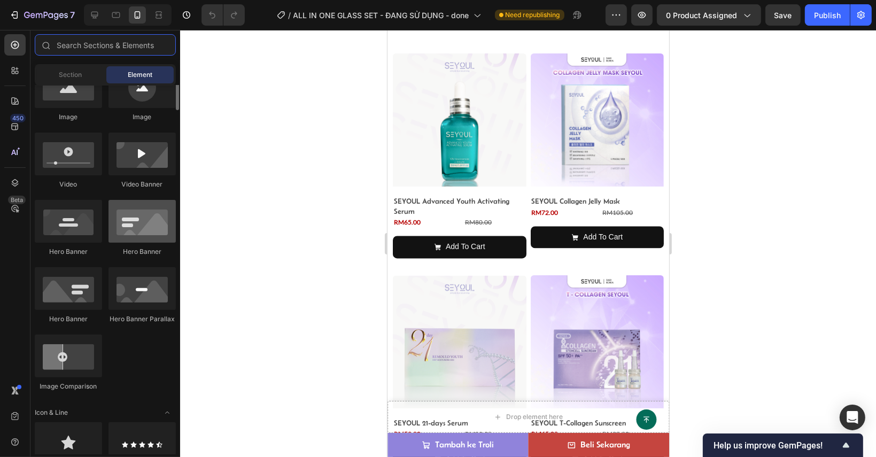
scroll to position [321, 0]
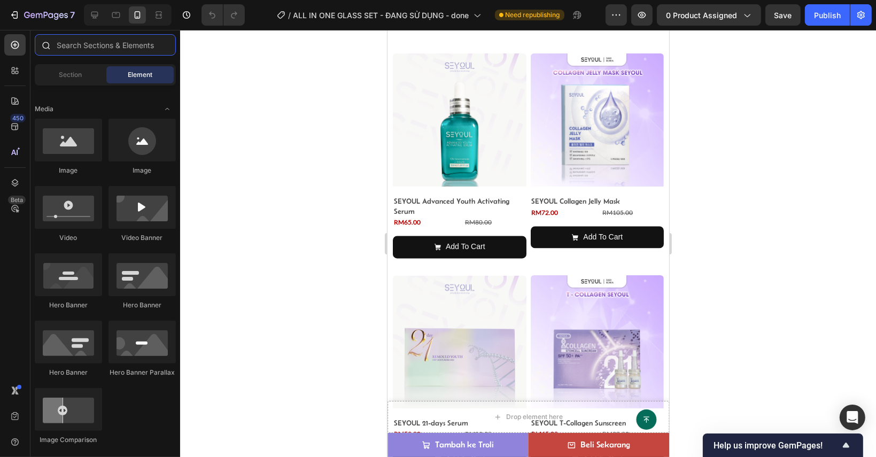
click at [89, 48] on input "text" at bounding box center [105, 44] width 141 height 21
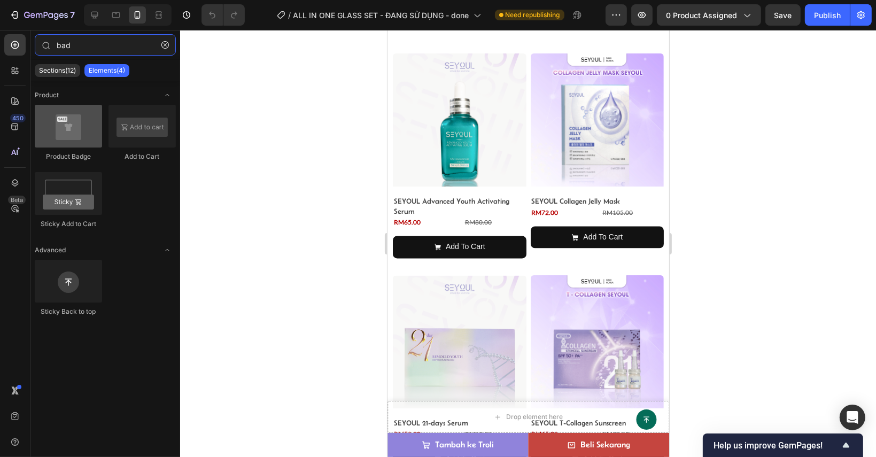
type input "bad"
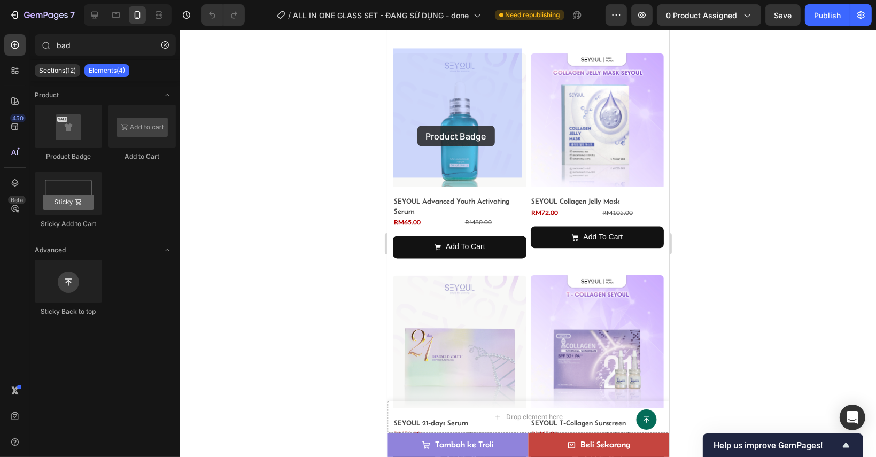
drag, startPoint x: 464, startPoint y: 153, endPoint x: 426, endPoint y: 110, distance: 57.2
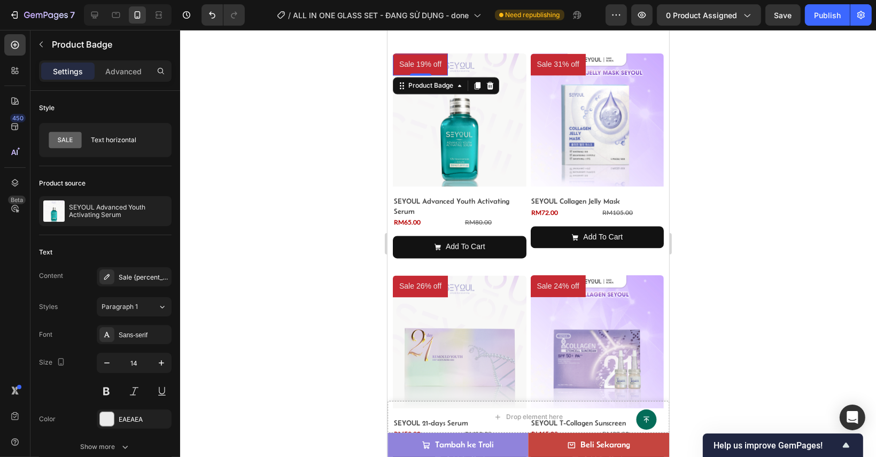
click at [424, 53] on pre "Sale 19% off" at bounding box center [419, 64] width 55 height 22
click at [424, 58] on pre "Sale 19% off" at bounding box center [419, 64] width 55 height 22
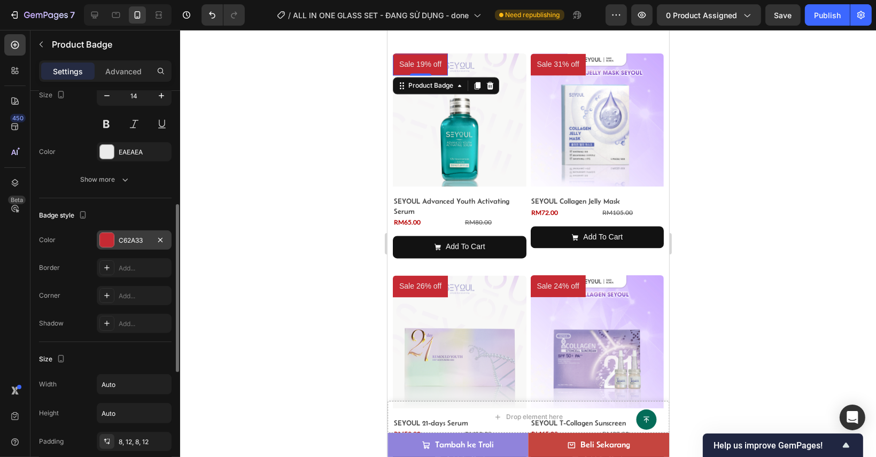
scroll to position [539, 0]
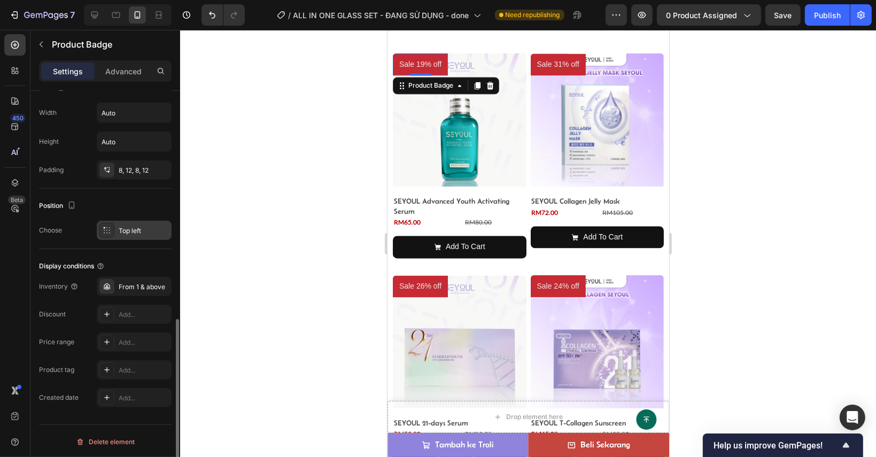
click at [130, 223] on div "Top left" at bounding box center [134, 230] width 75 height 19
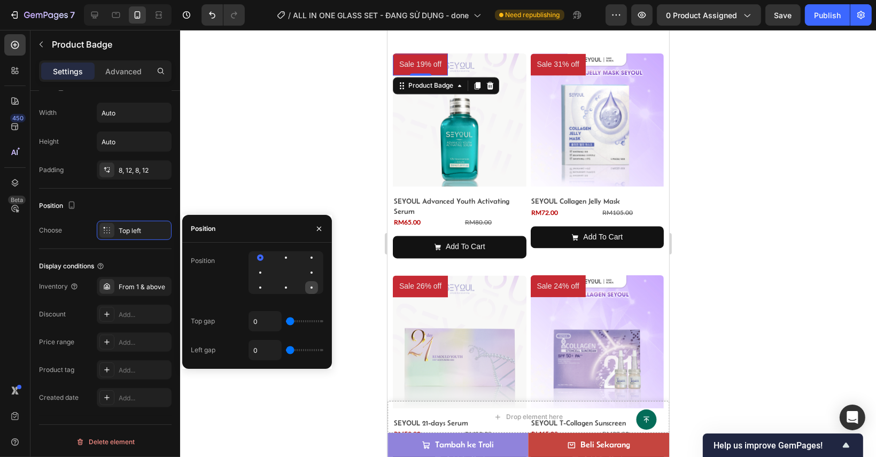
click at [308, 286] on div at bounding box center [311, 287] width 13 height 13
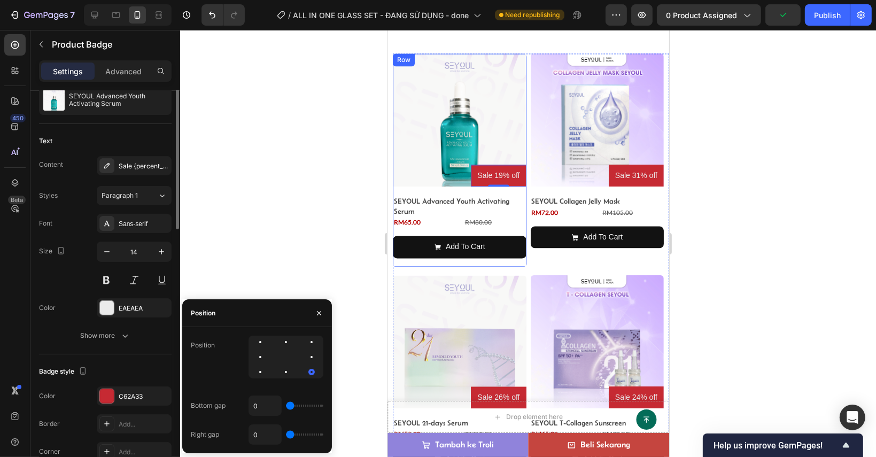
scroll to position [4, 0]
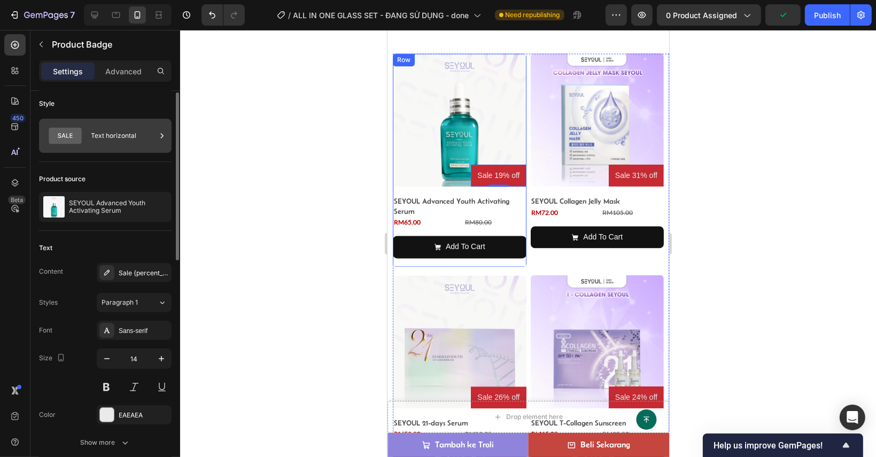
click at [116, 147] on div "Text horizontal" at bounding box center [105, 136] width 133 height 34
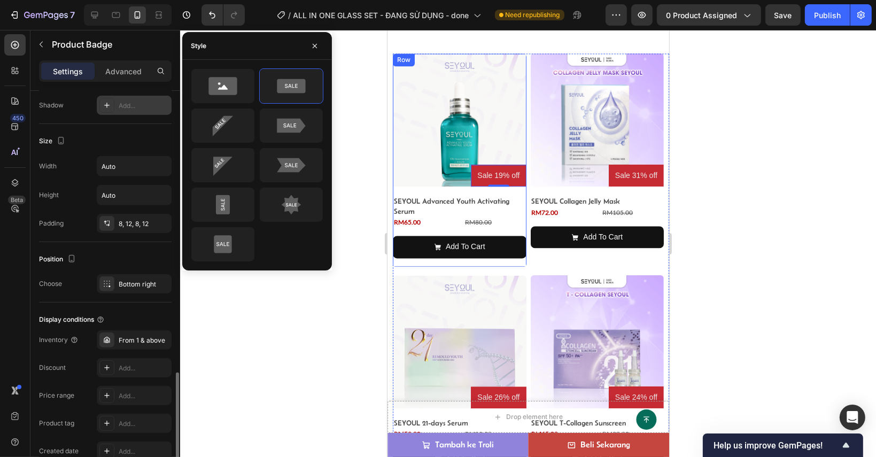
scroll to position [539, 0]
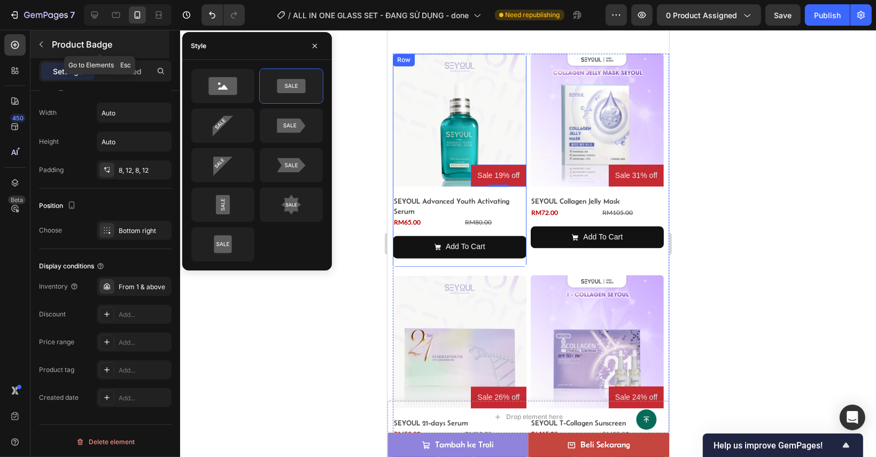
click at [38, 39] on button "button" at bounding box center [41, 44] width 17 height 17
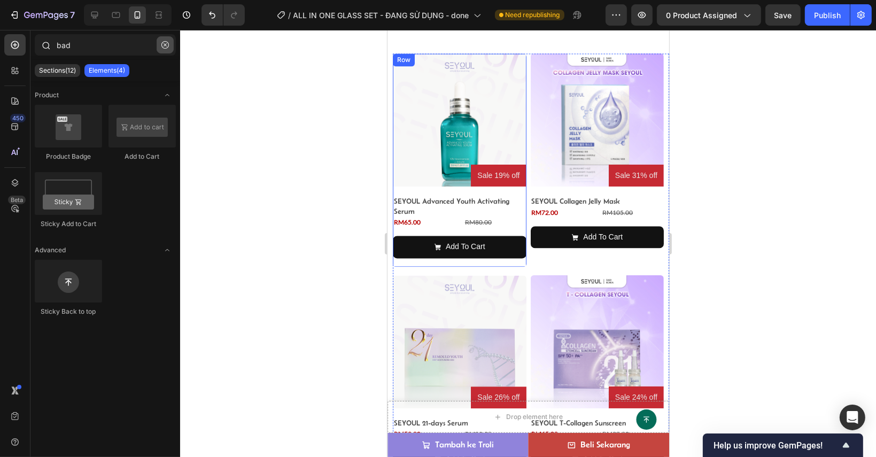
click at [166, 40] on button "button" at bounding box center [165, 44] width 17 height 17
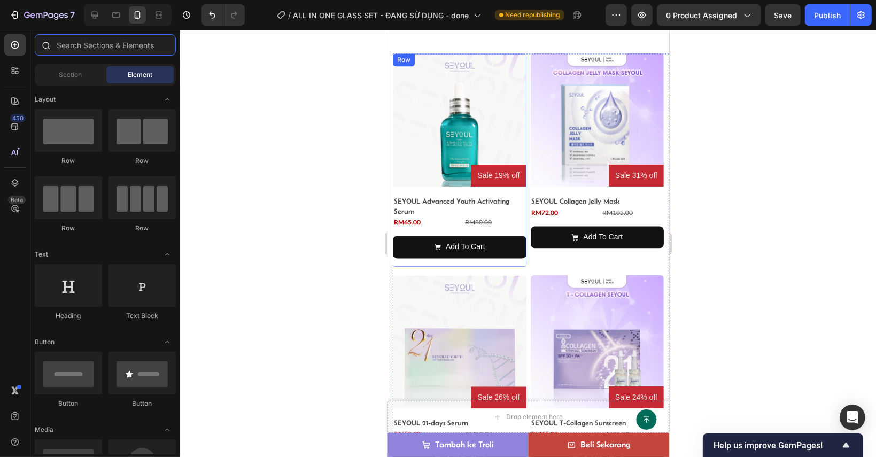
click at [150, 38] on input "text" at bounding box center [105, 44] width 141 height 21
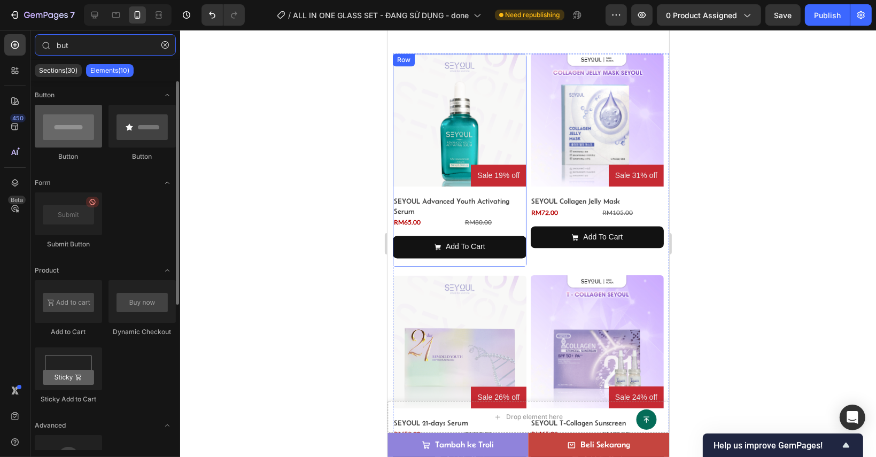
type input "but"
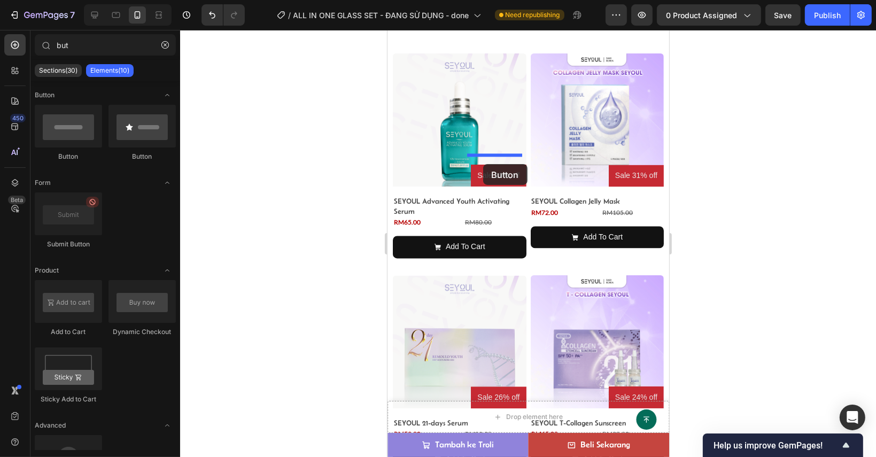
drag, startPoint x: 458, startPoint y: 162, endPoint x: 483, endPoint y: 164, distance: 24.1
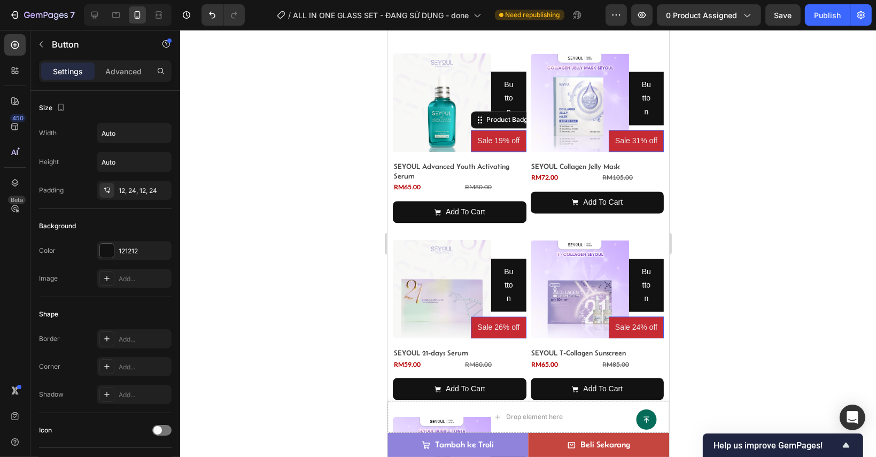
click at [479, 131] on pre "Sale 19% off" at bounding box center [497, 141] width 55 height 22
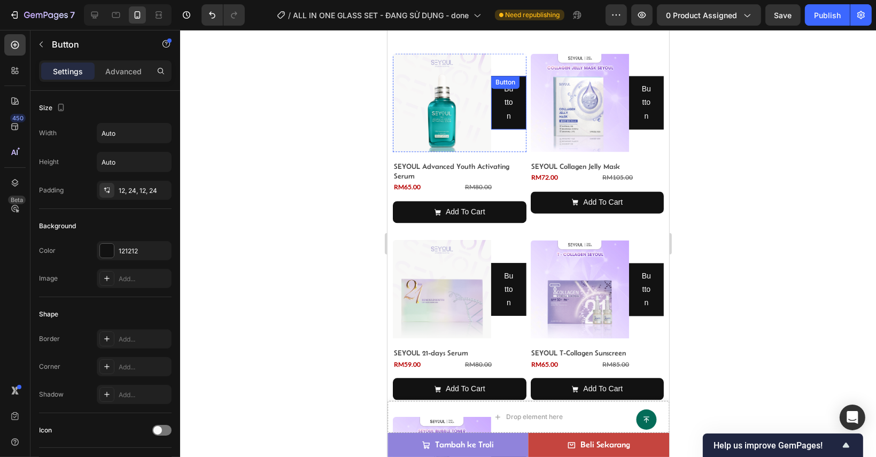
click at [508, 80] on div "Button" at bounding box center [505, 82] width 28 height 13
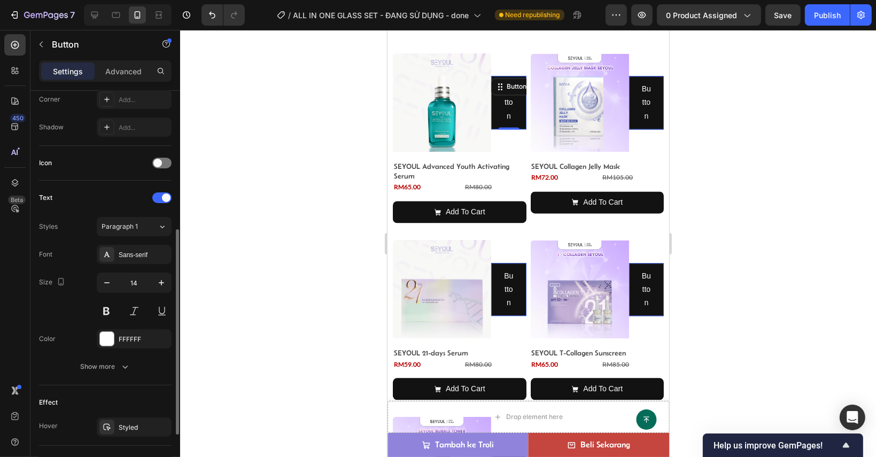
scroll to position [368, 0]
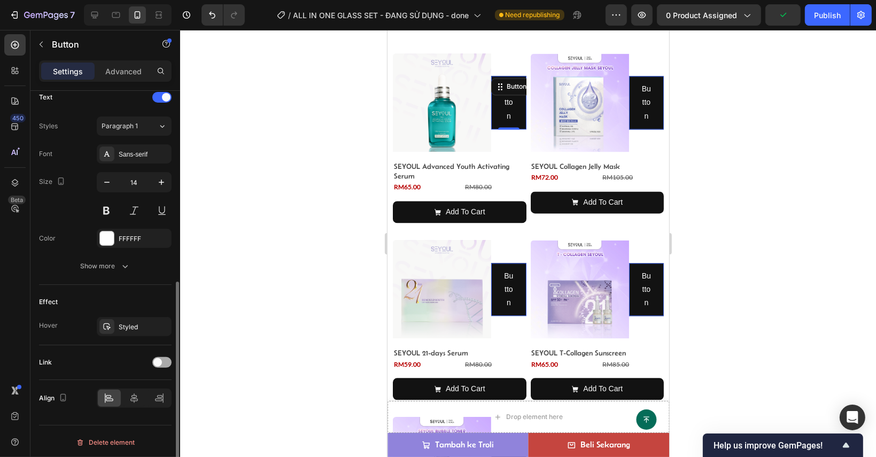
click at [164, 359] on div at bounding box center [161, 362] width 19 height 11
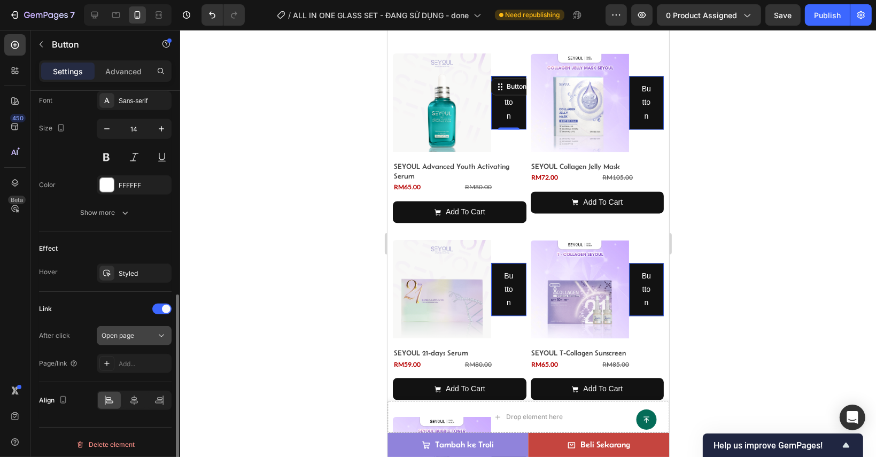
drag, startPoint x: 144, startPoint y: 330, endPoint x: 147, endPoint y: 340, distance: 10.0
click at [144, 331] on div "Open page" at bounding box center [129, 336] width 55 height 10
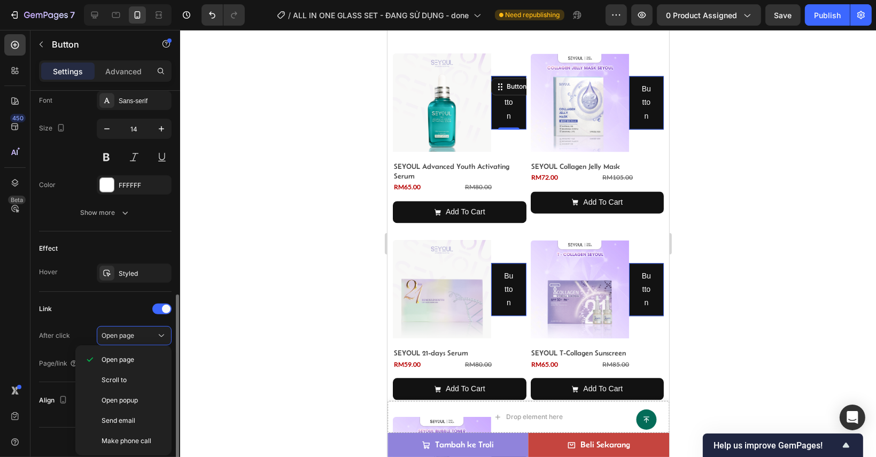
scroll to position [368, 0]
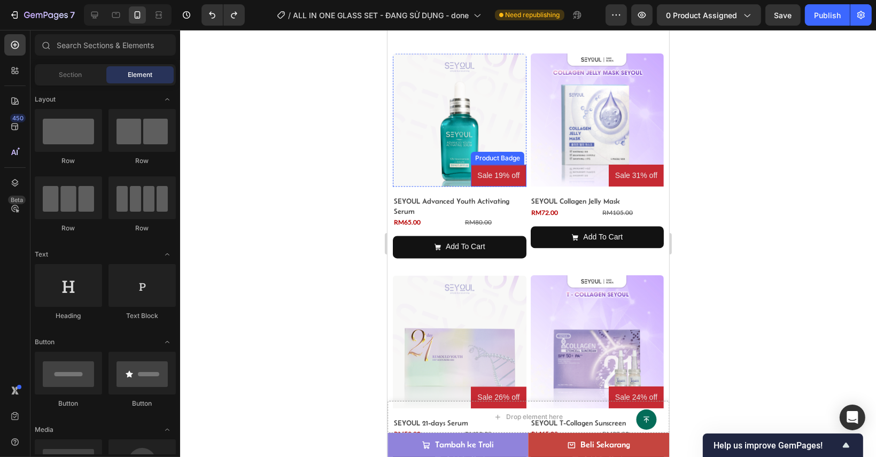
click at [484, 166] on pre "Sale 19% off" at bounding box center [497, 176] width 55 height 22
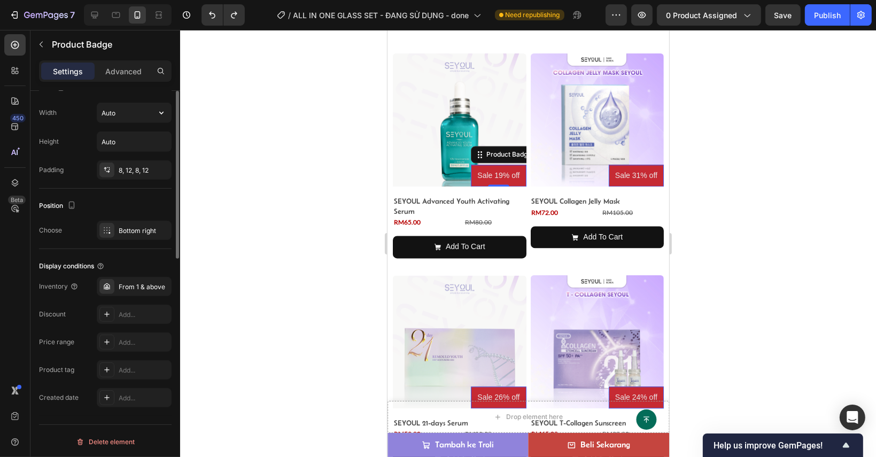
scroll to position [378, 0]
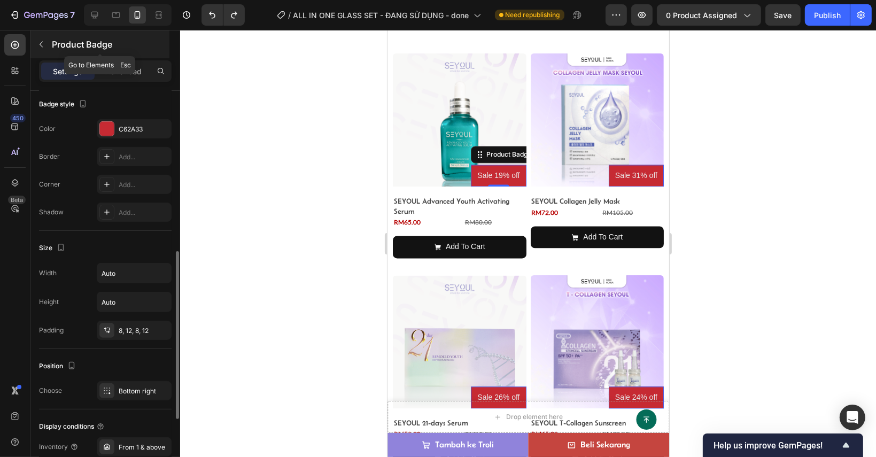
click at [40, 39] on button "button" at bounding box center [41, 44] width 17 height 17
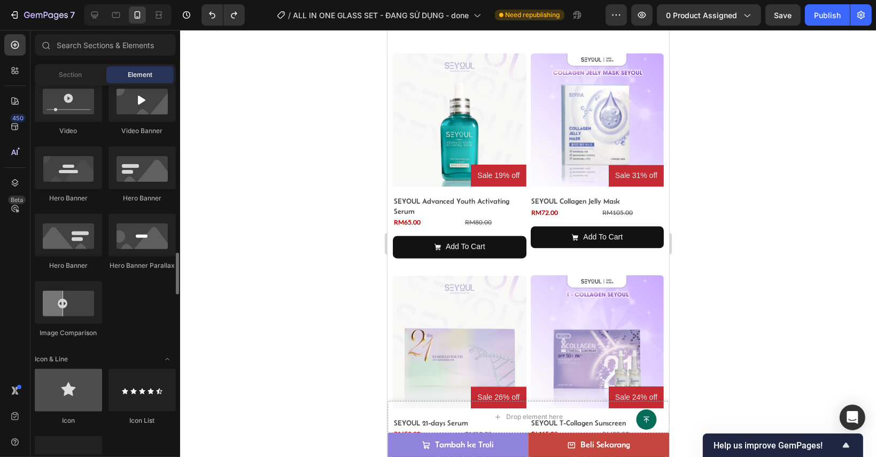
scroll to position [588, 0]
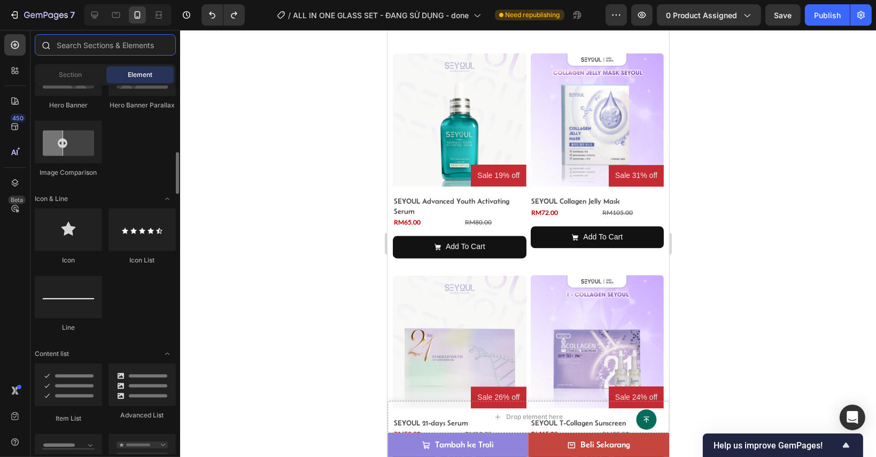
click at [91, 49] on input "text" at bounding box center [105, 44] width 141 height 21
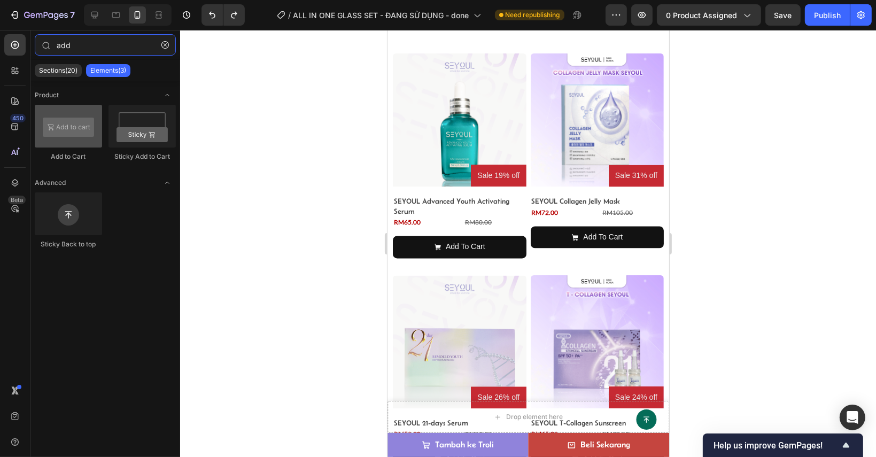
type input "add"
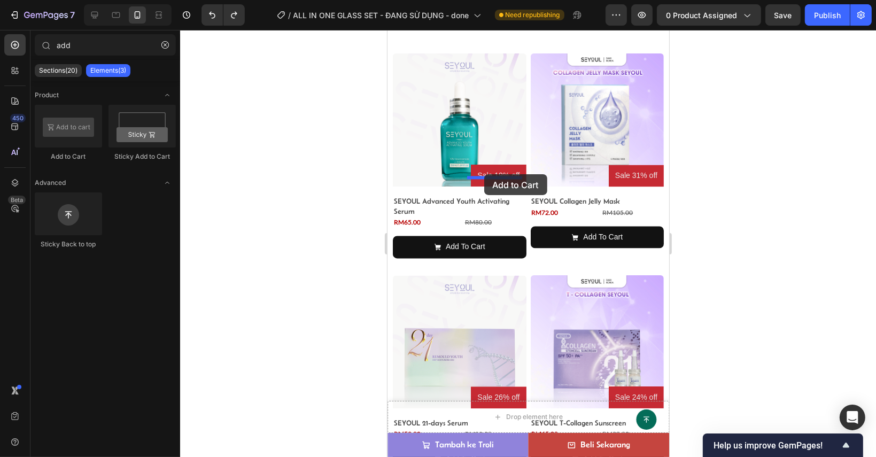
drag, startPoint x: 458, startPoint y: 158, endPoint x: 484, endPoint y: 174, distance: 29.8
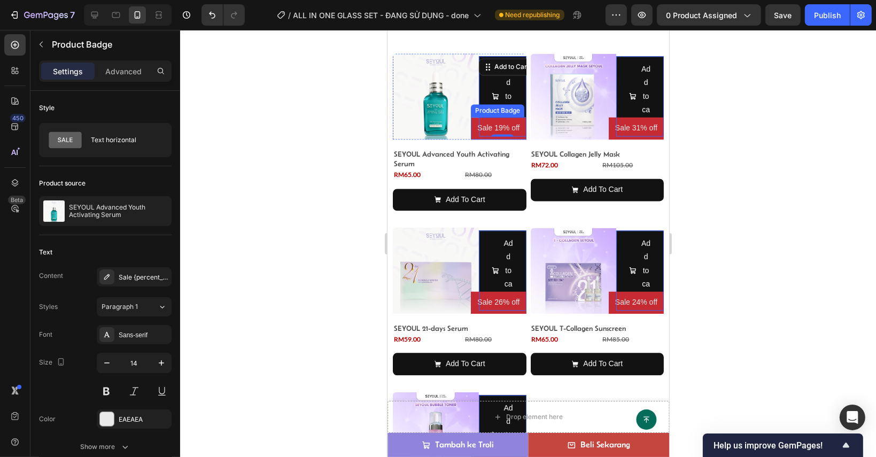
click at [470, 121] on pre "Sale 19% off" at bounding box center [497, 128] width 55 height 22
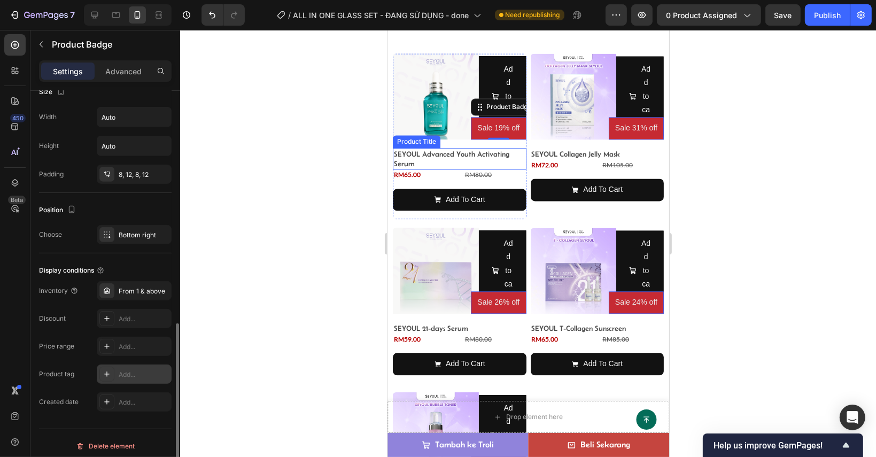
scroll to position [539, 0]
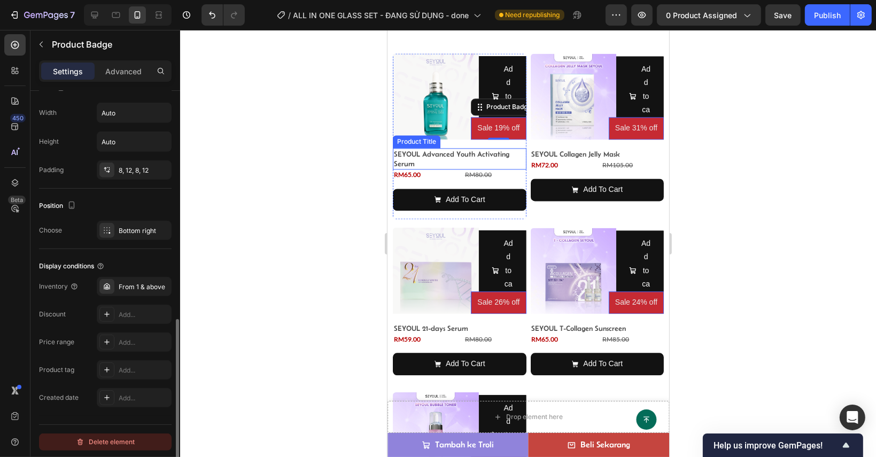
click at [132, 441] on div "Delete element" at bounding box center [105, 442] width 59 height 13
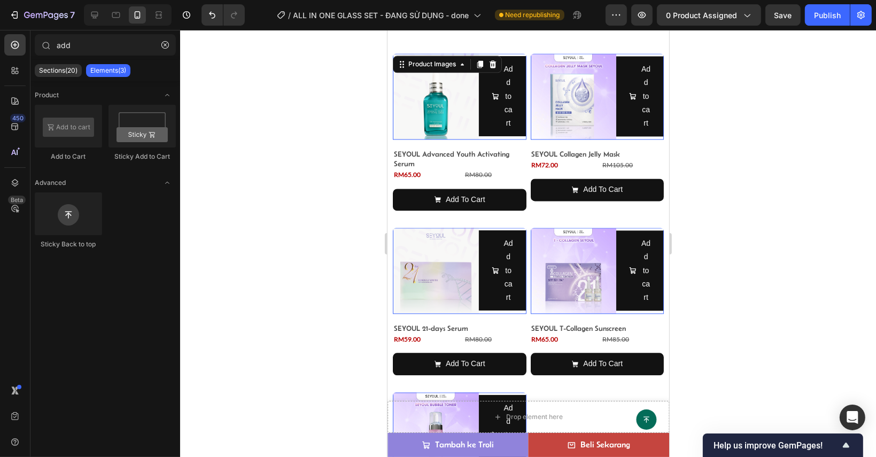
click at [474, 98] on img at bounding box center [435, 96] width 86 height 86
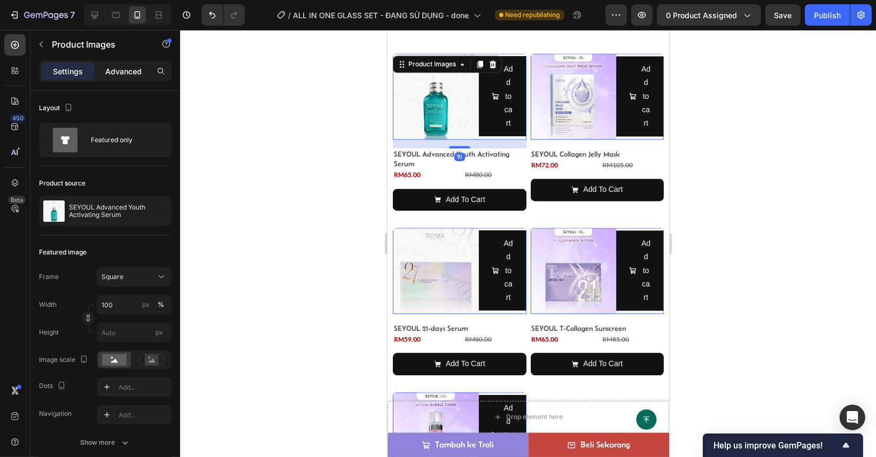
click at [127, 66] on p "Advanced" at bounding box center [123, 71] width 36 height 11
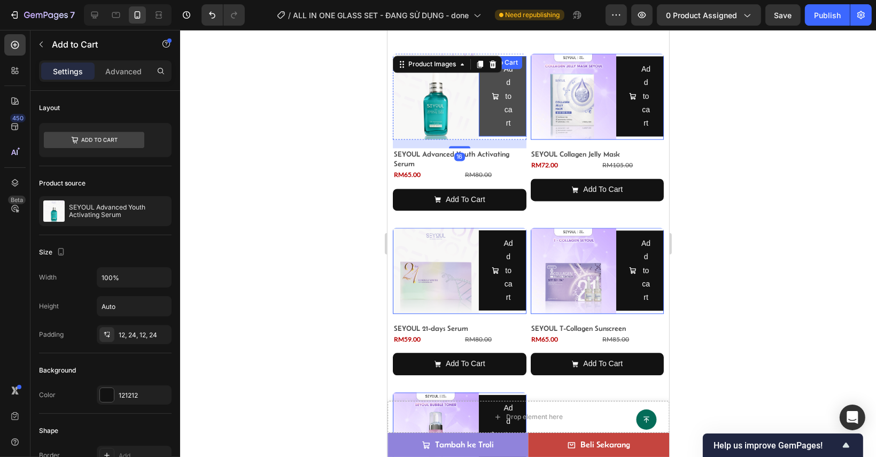
click at [493, 83] on span "Add to cart" at bounding box center [494, 96] width 7 height 67
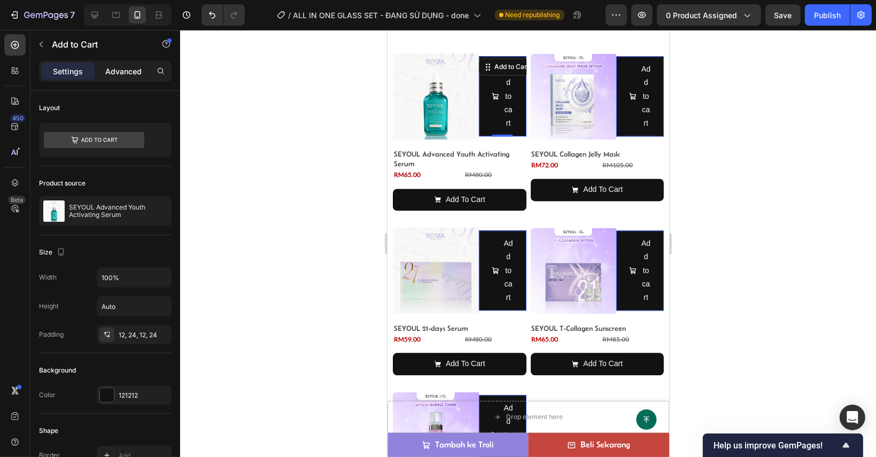
click at [139, 63] on div "Advanced" at bounding box center [123, 71] width 53 height 17
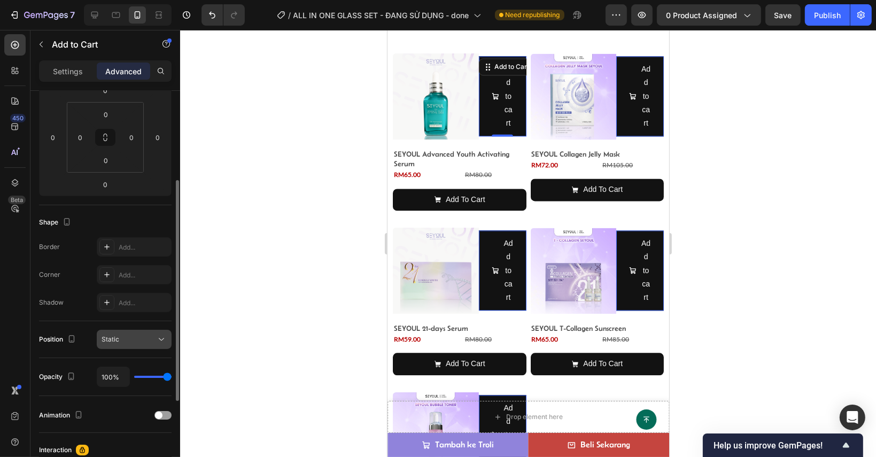
scroll to position [267, 0]
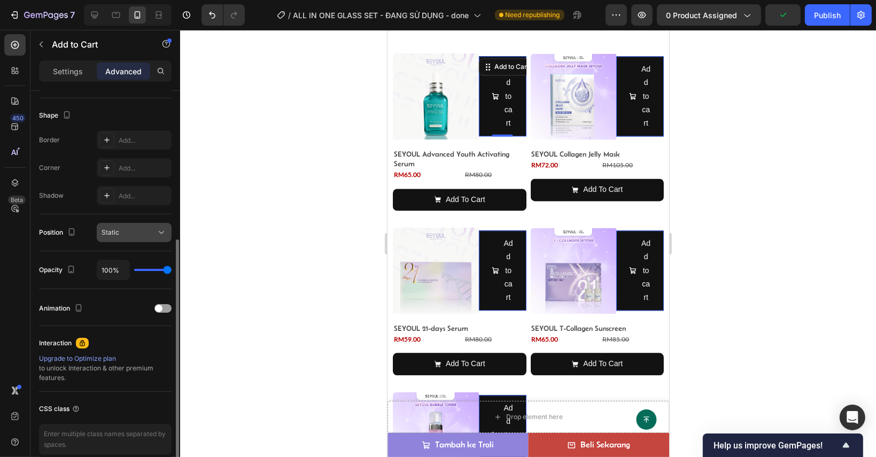
click at [123, 235] on div "Static" at bounding box center [129, 233] width 55 height 10
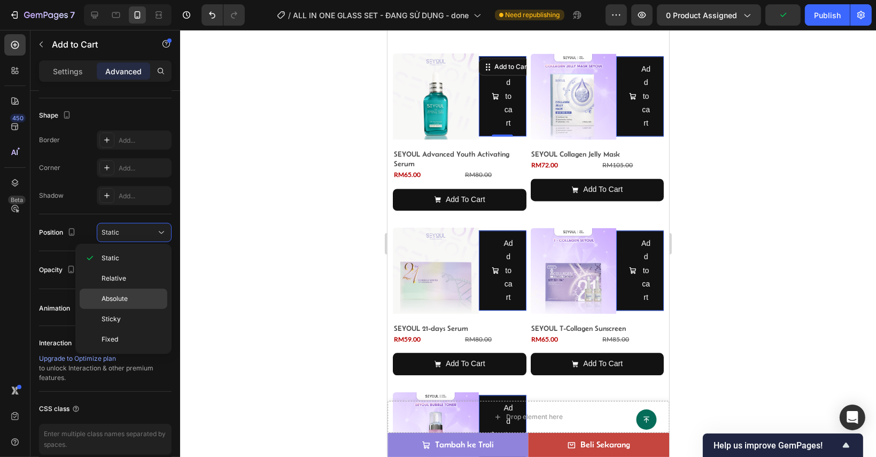
click at [136, 297] on p "Absolute" at bounding box center [132, 299] width 61 height 10
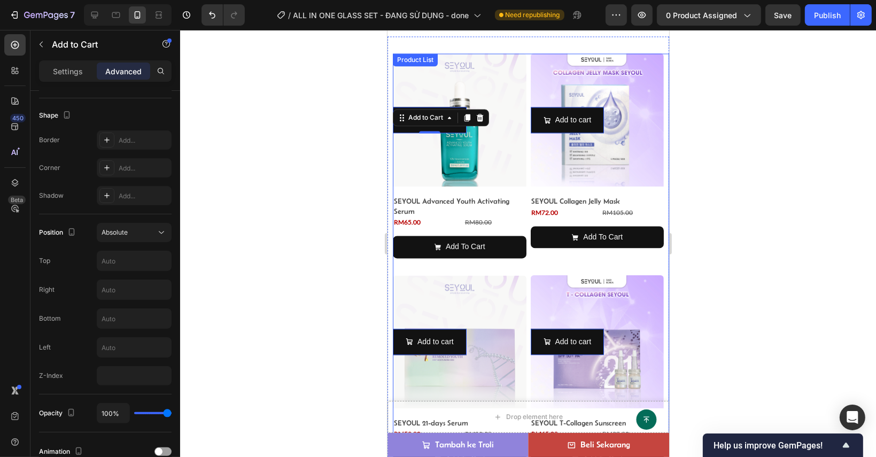
click at [686, 189] on div at bounding box center [528, 243] width 696 height 427
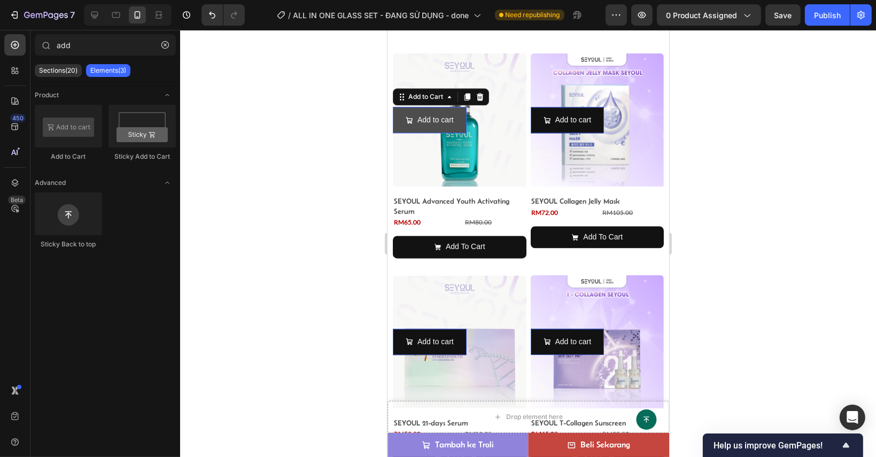
click at [404, 113] on button "Add to cart" at bounding box center [429, 120] width 74 height 26
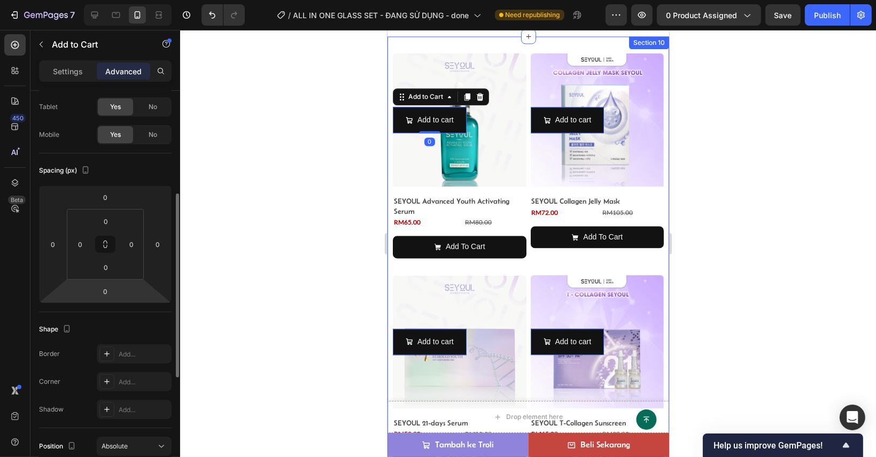
scroll to position [107, 0]
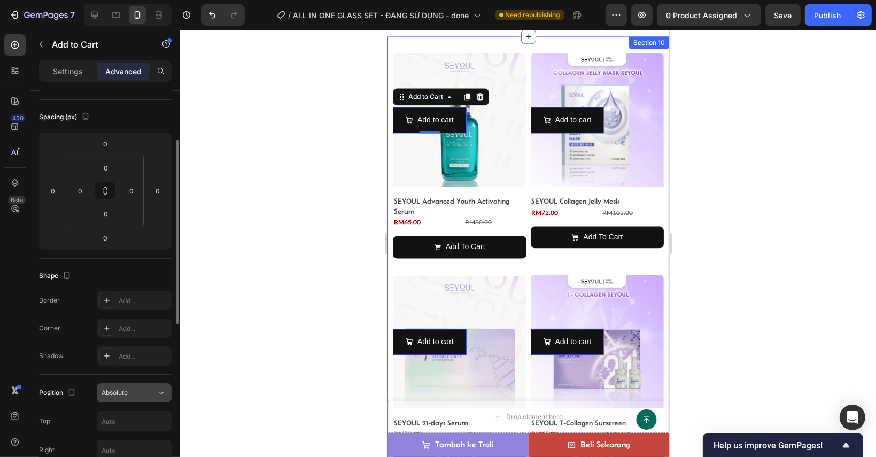
click at [113, 388] on span "Absolute" at bounding box center [115, 392] width 26 height 8
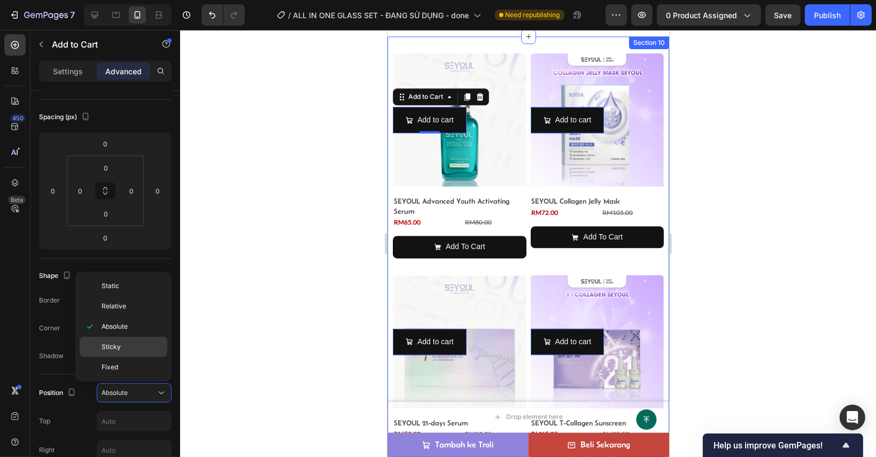
click at [121, 348] on p "Sticky" at bounding box center [132, 347] width 61 height 10
type input "0"
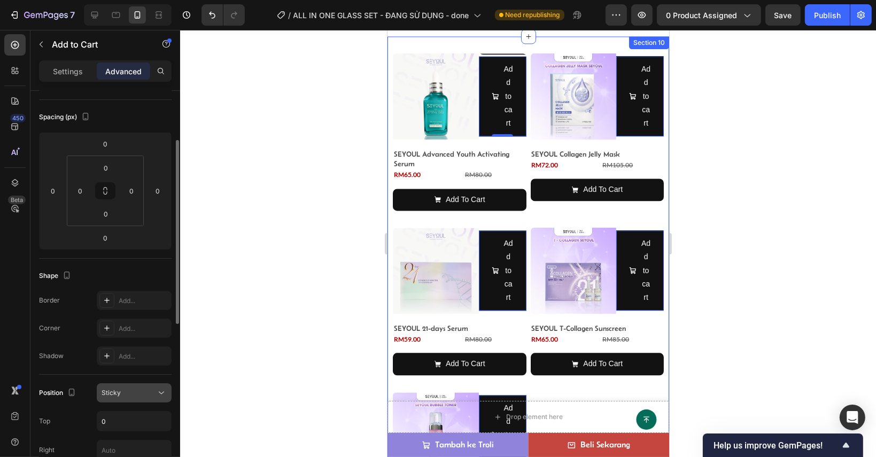
click at [130, 388] on div "Sticky" at bounding box center [129, 393] width 55 height 10
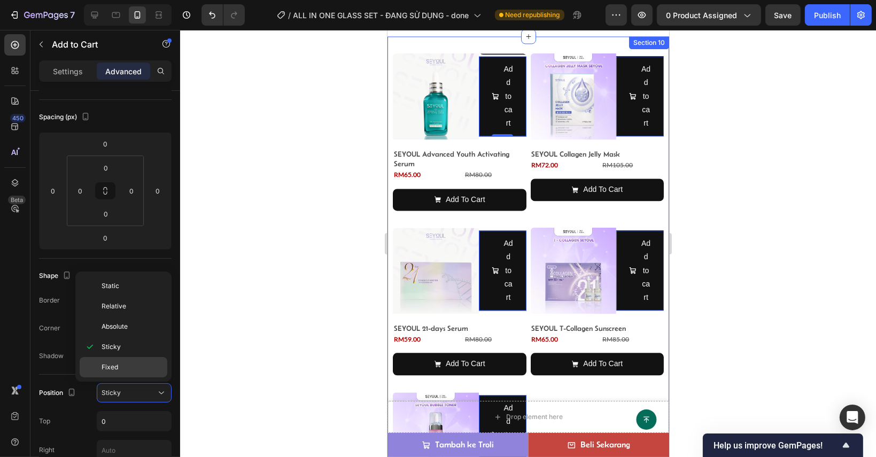
click at [124, 361] on div "Fixed" at bounding box center [124, 367] width 88 height 20
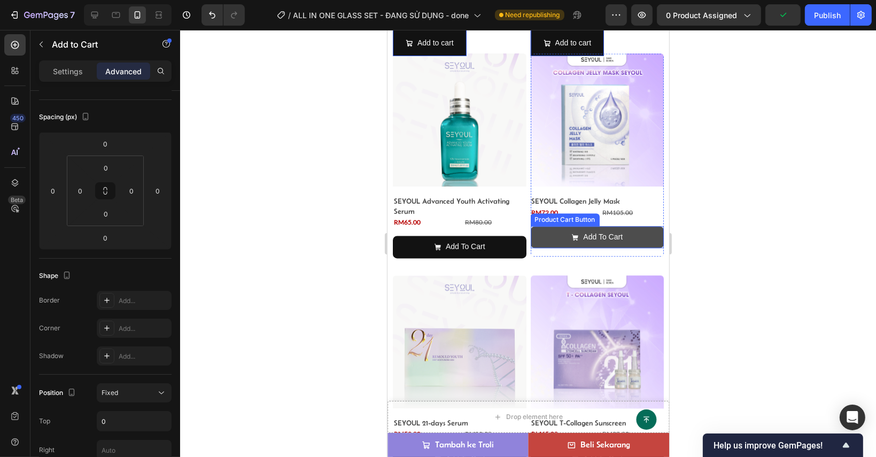
scroll to position [2349, 0]
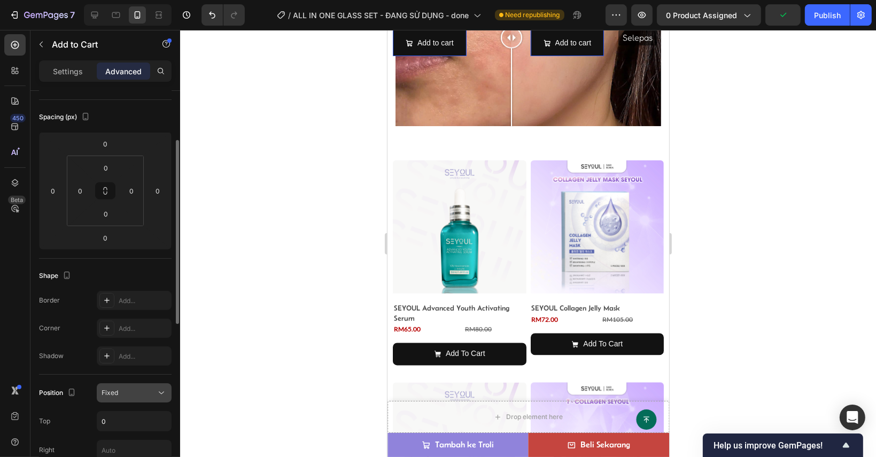
click at [121, 388] on div "Fixed" at bounding box center [129, 393] width 55 height 10
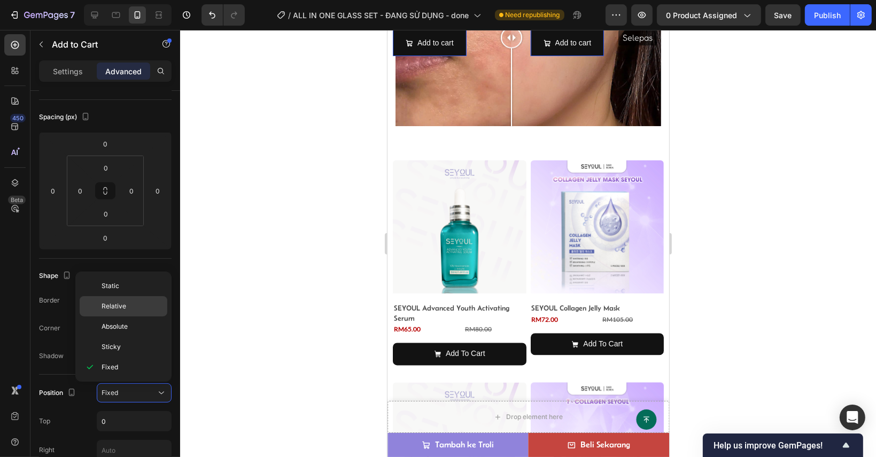
click at [139, 307] on p "Relative" at bounding box center [132, 306] width 61 height 10
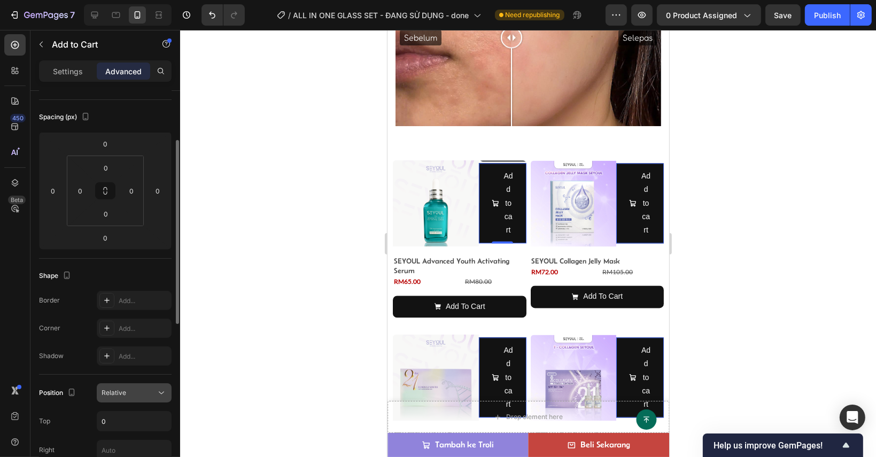
click at [141, 391] on div "Relative" at bounding box center [129, 393] width 55 height 10
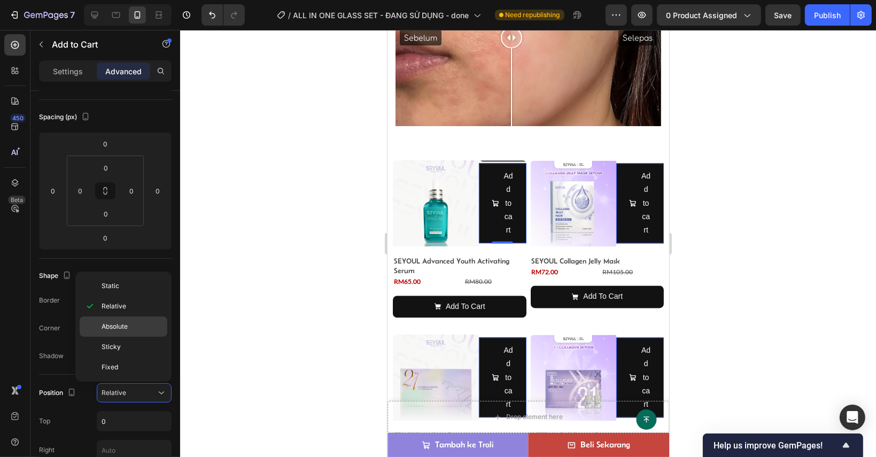
click at [131, 329] on p "Absolute" at bounding box center [132, 327] width 61 height 10
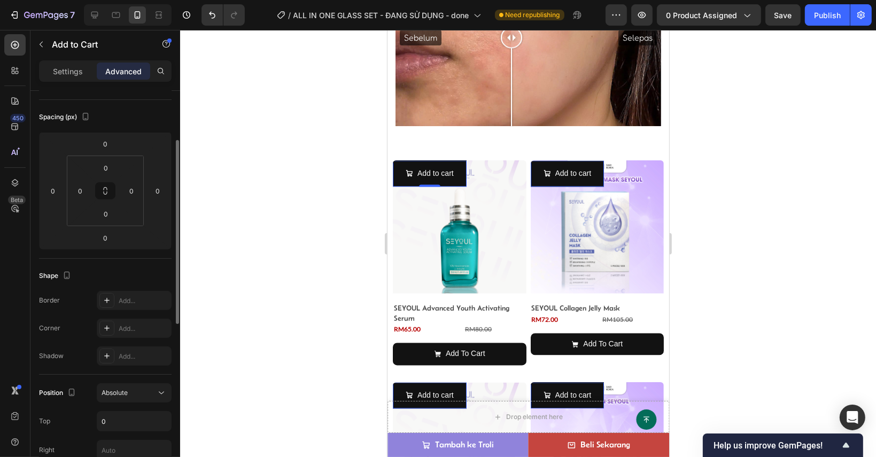
scroll to position [214, 0]
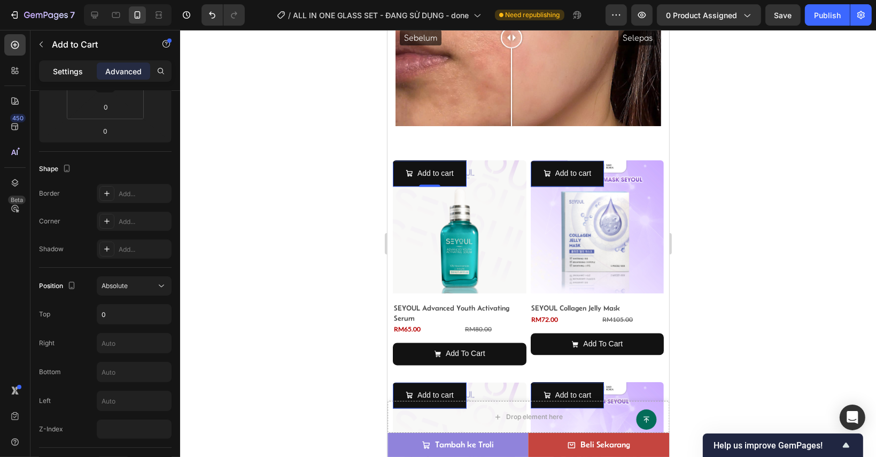
click at [81, 71] on p "Settings" at bounding box center [68, 71] width 30 height 11
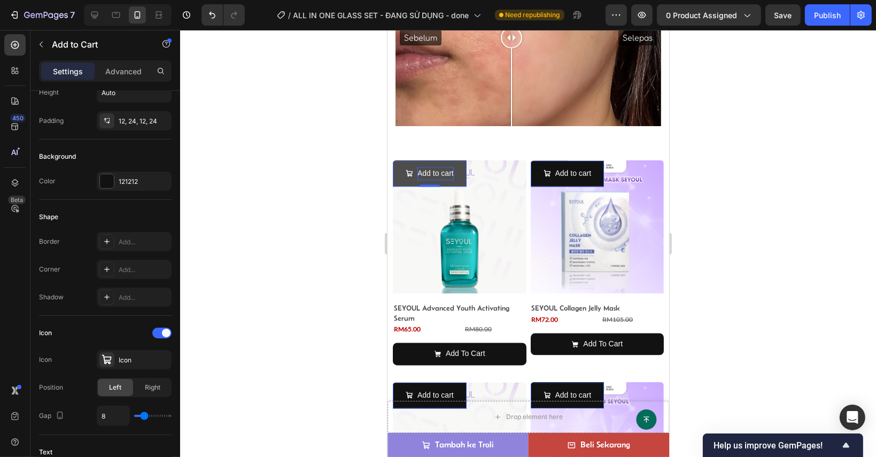
click at [429, 169] on div "Add to cart" at bounding box center [435, 173] width 36 height 13
click at [429, 169] on p "Add to cart" at bounding box center [435, 173] width 36 height 13
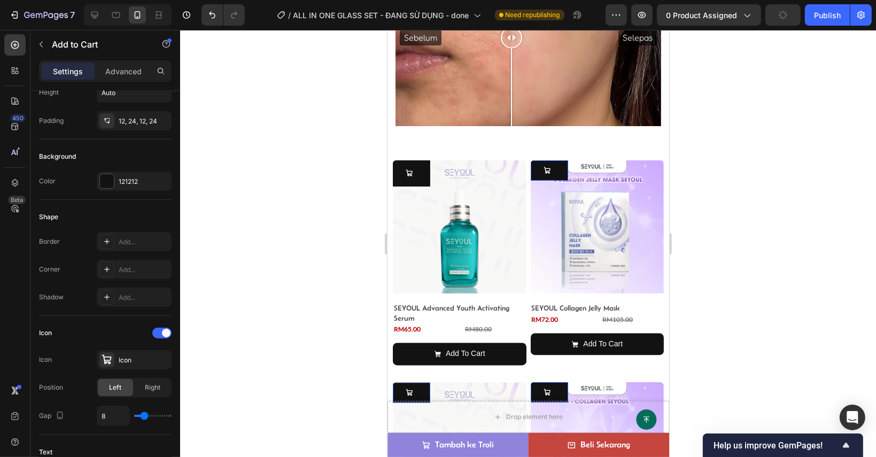
click at [716, 188] on div at bounding box center [528, 243] width 696 height 427
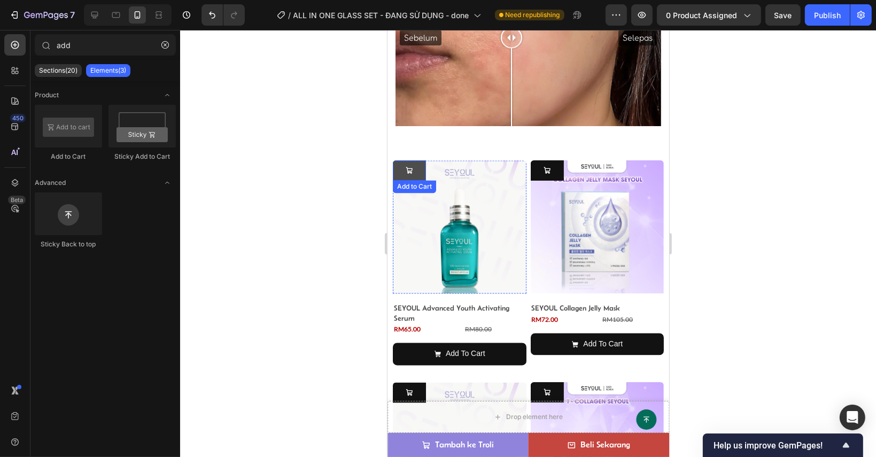
click at [403, 165] on button at bounding box center [408, 170] width 33 height 20
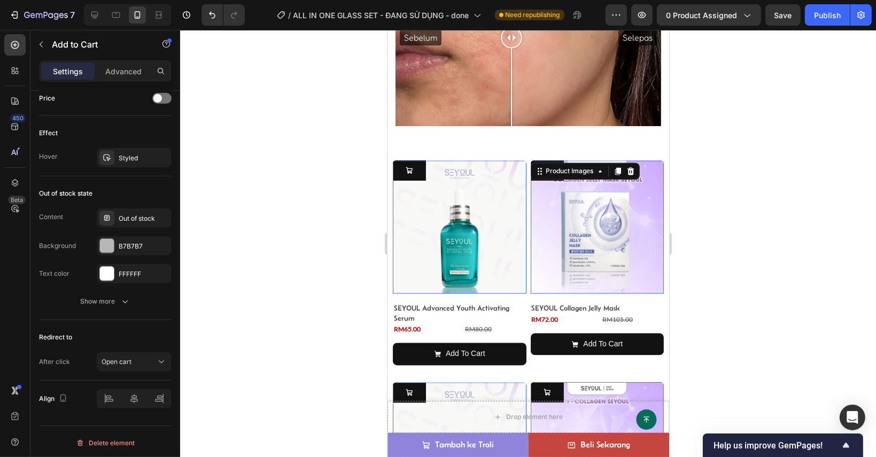
scroll to position [0, 0]
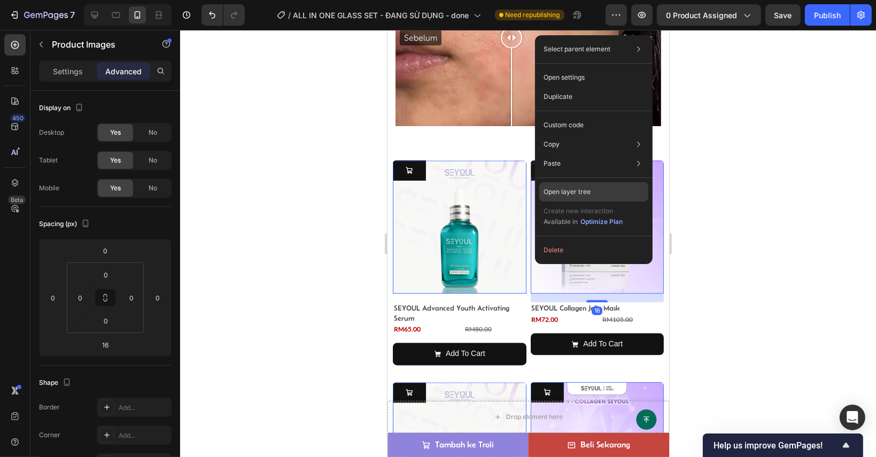
click at [585, 188] on p "Open layer tree" at bounding box center [566, 192] width 47 height 10
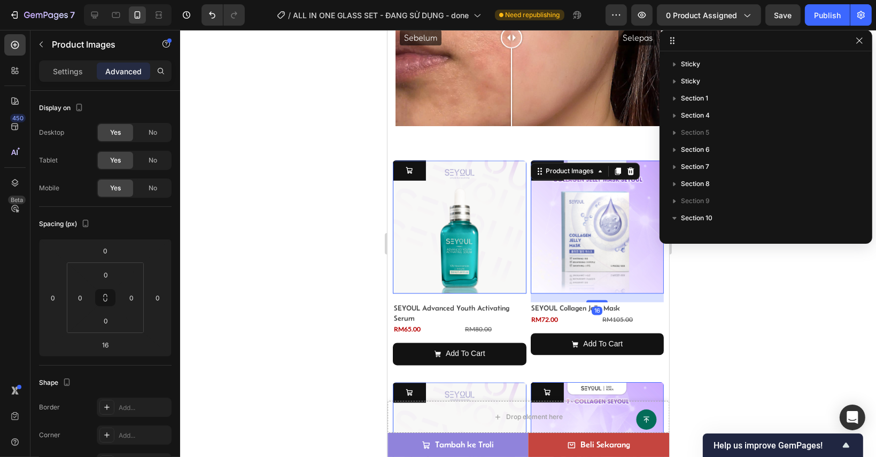
scroll to position [165, 0]
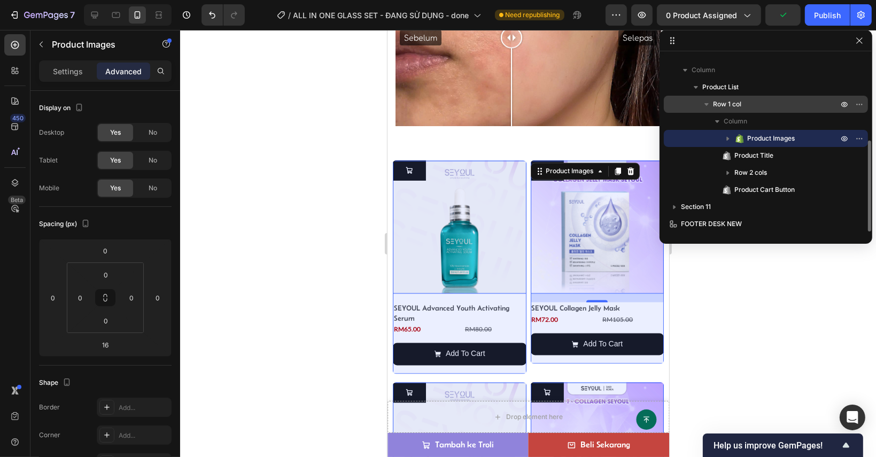
click at [755, 104] on p "Row 1 col" at bounding box center [776, 104] width 127 height 11
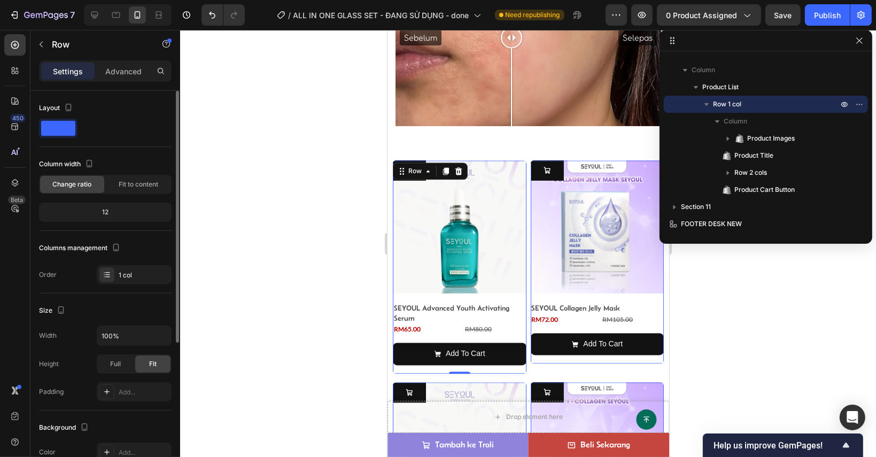
scroll to position [227, 0]
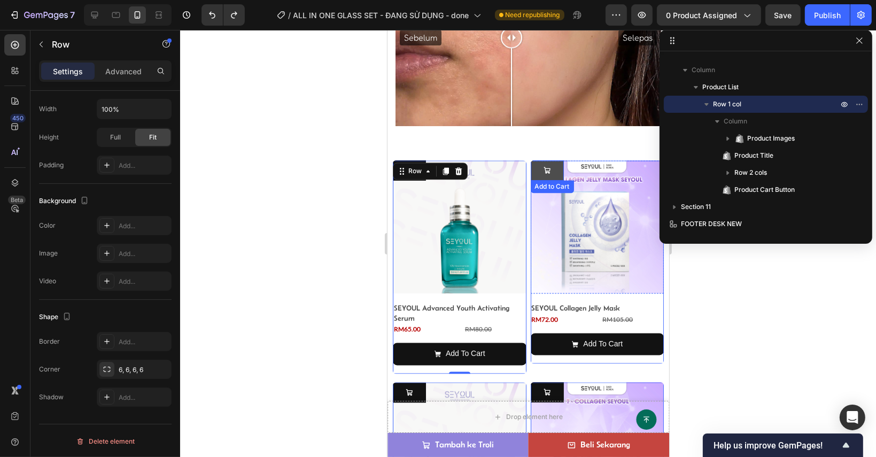
click at [535, 168] on button at bounding box center [546, 170] width 33 height 20
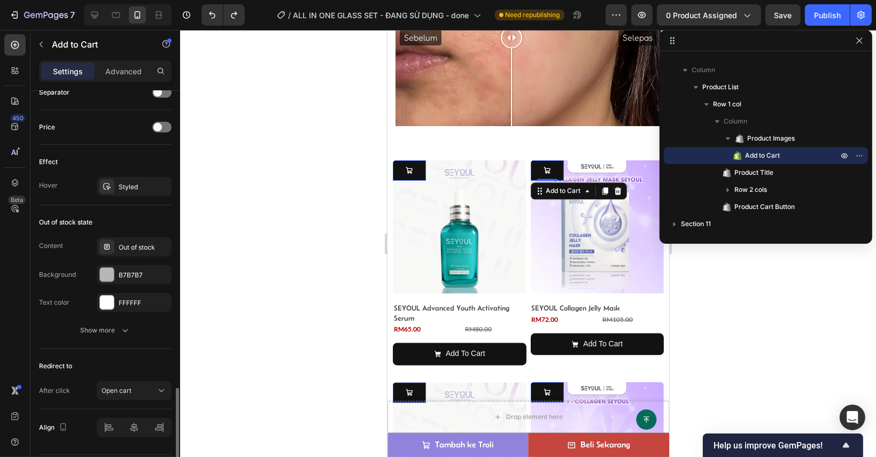
scroll to position [830, 0]
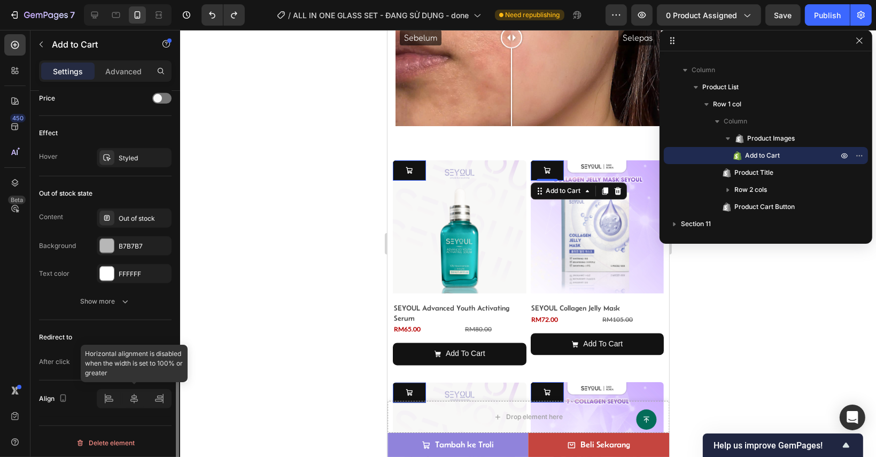
click at [162, 400] on div at bounding box center [134, 398] width 75 height 19
click at [161, 400] on div at bounding box center [134, 398] width 75 height 19
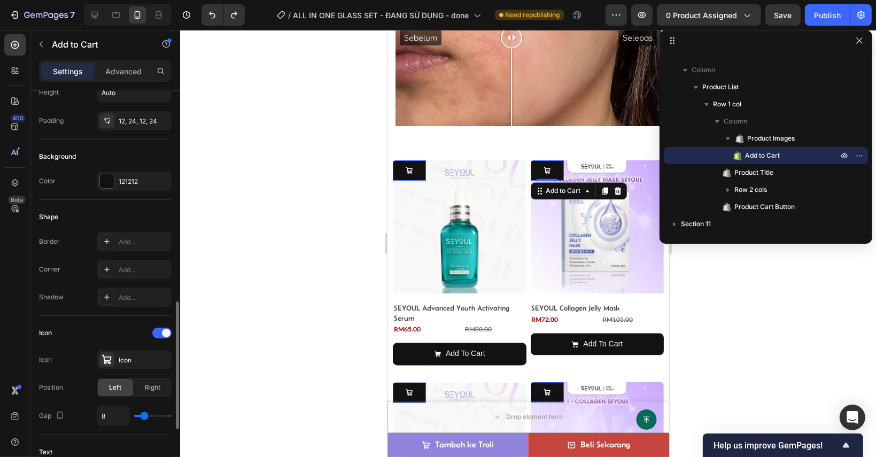
scroll to position [321, 0]
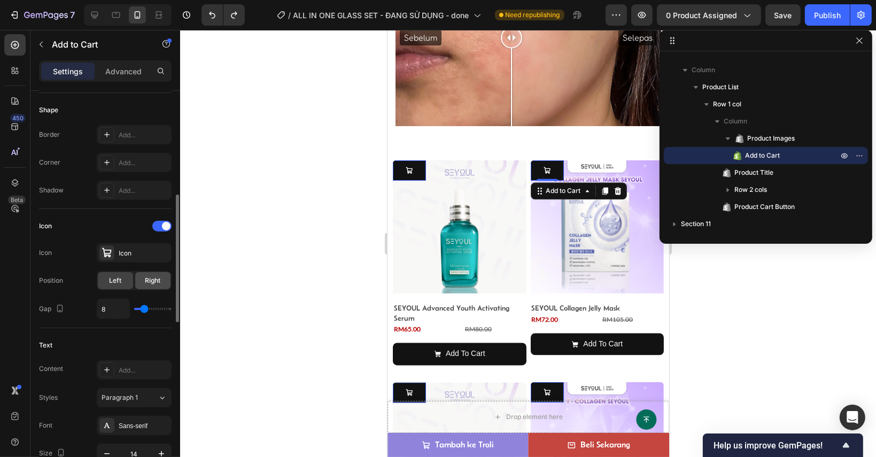
click at [154, 276] on span "Right" at bounding box center [152, 281] width 15 height 10
drag, startPoint x: 126, startPoint y: 279, endPoint x: 147, endPoint y: 277, distance: 20.9
click at [131, 277] on div "Left" at bounding box center [115, 280] width 35 height 17
drag, startPoint x: 147, startPoint y: 277, endPoint x: 94, endPoint y: 280, distance: 53.0
click at [145, 277] on span "Right" at bounding box center [152, 281] width 15 height 10
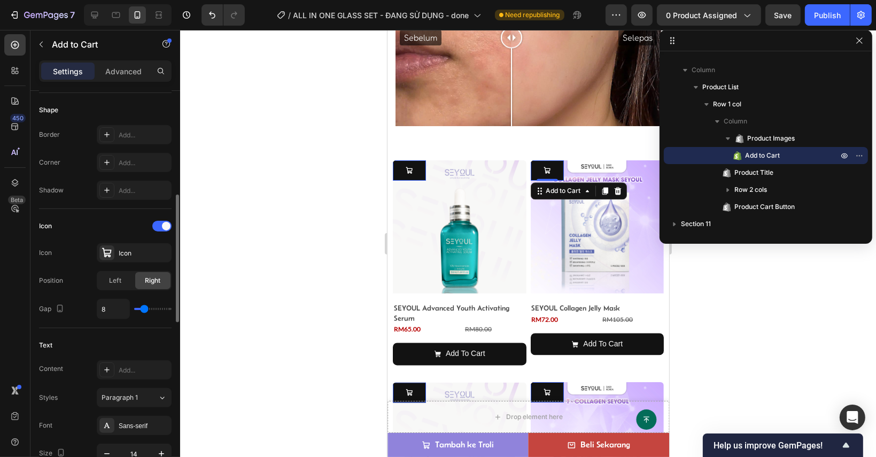
drag, startPoint x: 94, startPoint y: 280, endPoint x: 141, endPoint y: 277, distance: 47.1
click at [108, 279] on div "Position Left Right" at bounding box center [105, 280] width 133 height 19
drag, startPoint x: 141, startPoint y: 277, endPoint x: 107, endPoint y: 276, distance: 34.2
click at [141, 277] on div "Right" at bounding box center [152, 280] width 35 height 17
drag, startPoint x: 107, startPoint y: 276, endPoint x: 149, endPoint y: 278, distance: 42.3
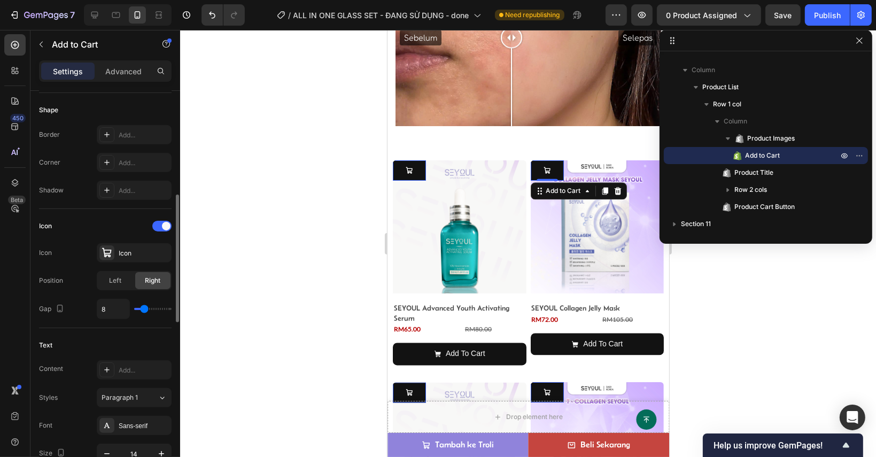
click at [119, 276] on div "Left" at bounding box center [115, 280] width 35 height 17
drag, startPoint x: 149, startPoint y: 280, endPoint x: 121, endPoint y: 279, distance: 27.8
click at [147, 281] on span "Right" at bounding box center [152, 281] width 15 height 10
click at [121, 279] on div "Left" at bounding box center [115, 280] width 35 height 17
drag, startPoint x: 147, startPoint y: 278, endPoint x: 106, endPoint y: 277, distance: 41.2
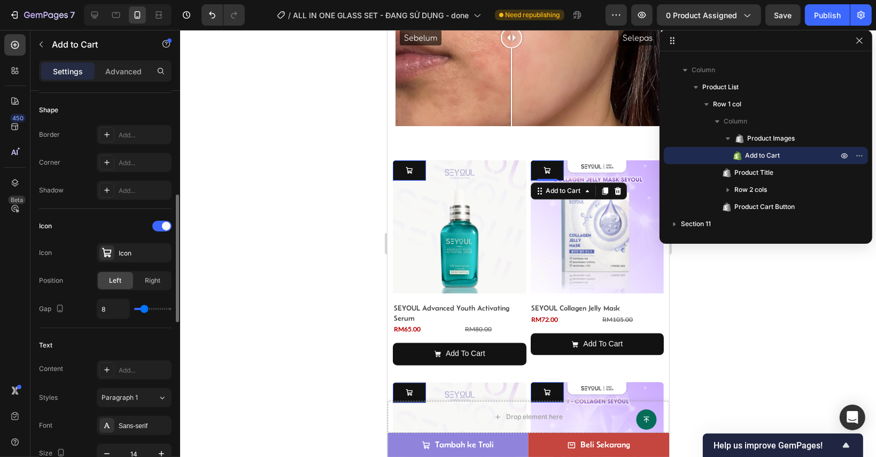
click at [147, 279] on span "Right" at bounding box center [152, 281] width 15 height 10
click at [105, 277] on div "Left" at bounding box center [115, 280] width 35 height 17
click at [150, 279] on span "Right" at bounding box center [152, 281] width 15 height 10
click at [122, 278] on div "Left" at bounding box center [115, 280] width 35 height 17
click at [154, 282] on span "Right" at bounding box center [152, 281] width 15 height 10
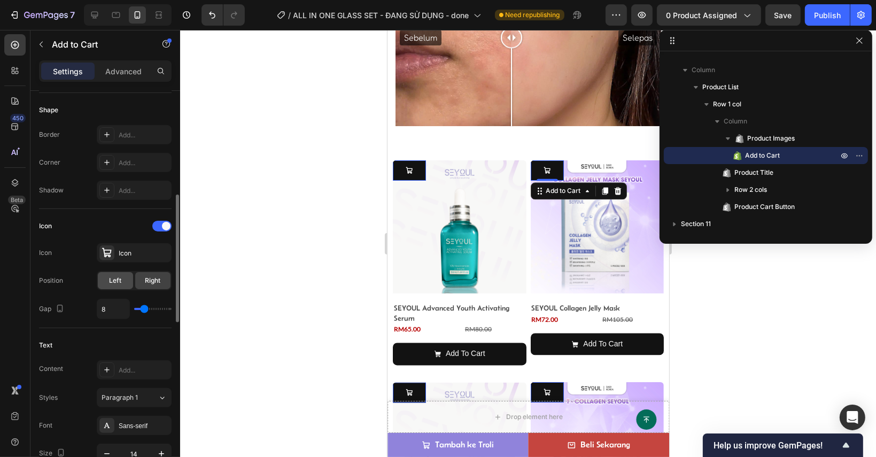
click at [110, 280] on span "Left" at bounding box center [116, 281] width 12 height 10
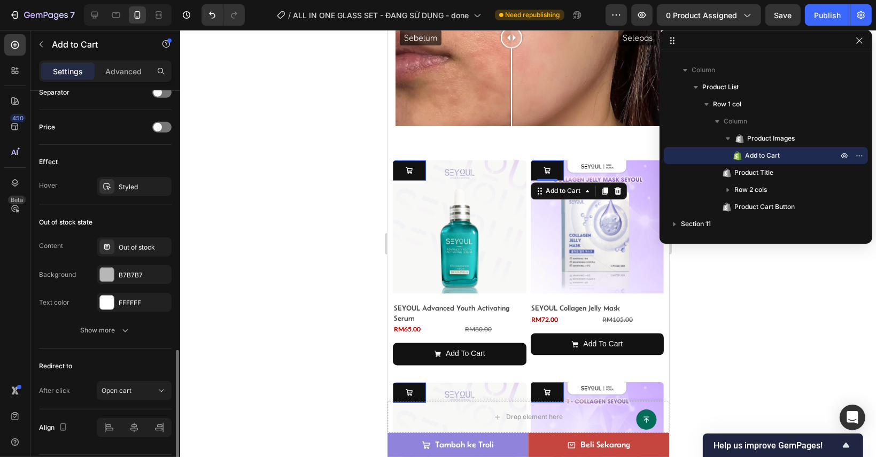
scroll to position [830, 0]
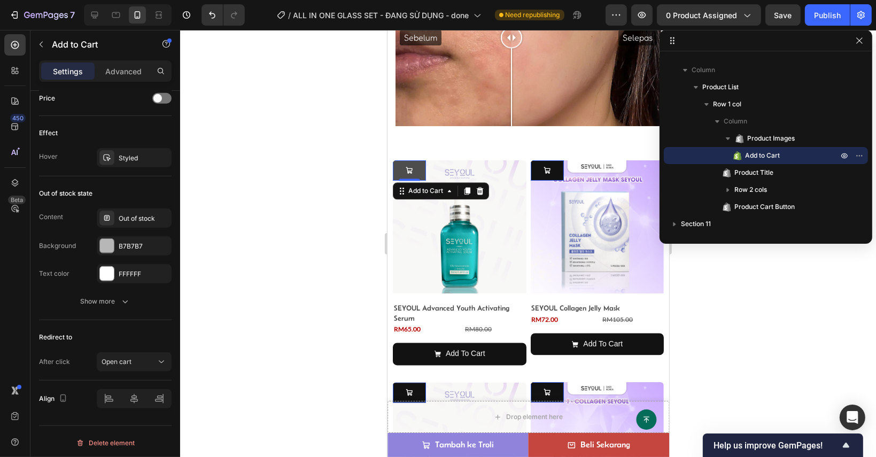
click at [410, 167] on icon at bounding box center [408, 170] width 7 height 7
click at [38, 47] on icon "button" at bounding box center [41, 44] width 9 height 9
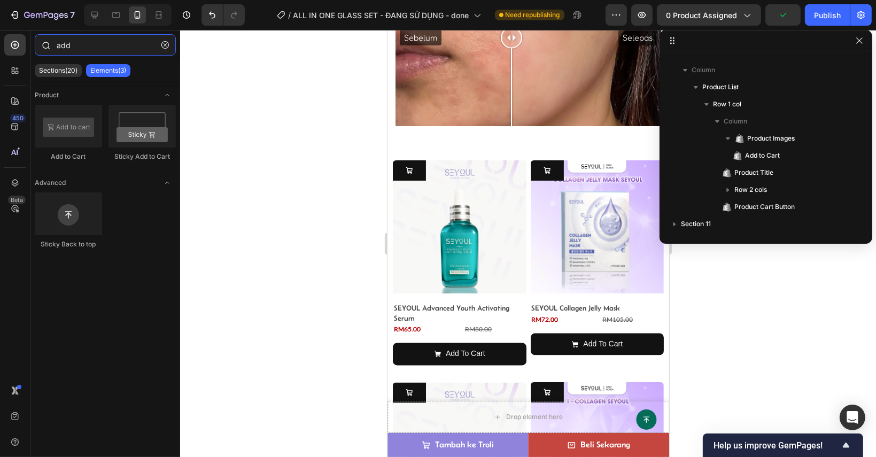
click at [106, 47] on input "add" at bounding box center [105, 44] width 141 height 21
click at [106, 48] on input "add" at bounding box center [105, 44] width 141 height 21
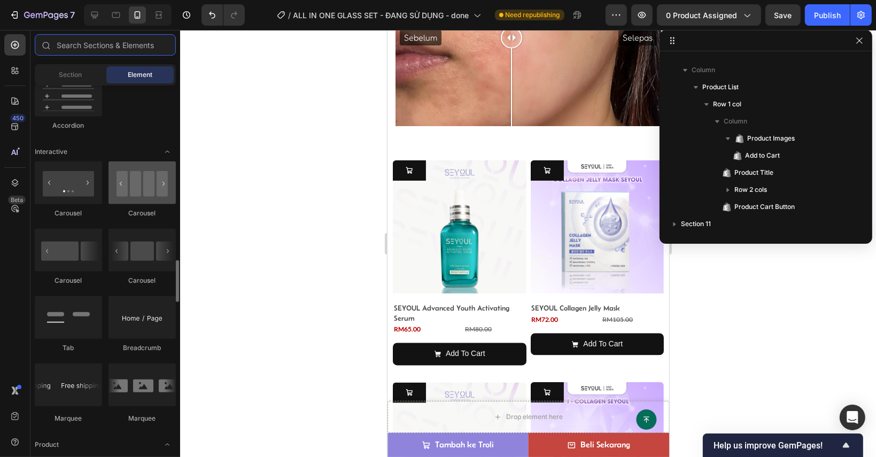
scroll to position [1069, 0]
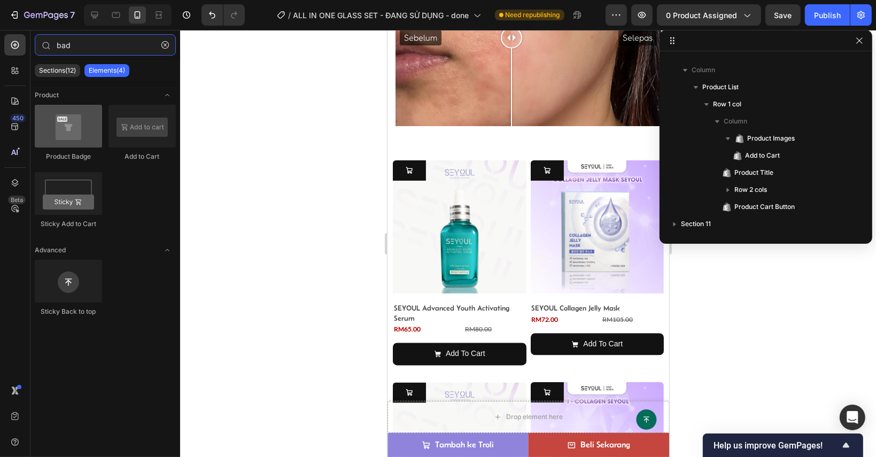
type input "bad"
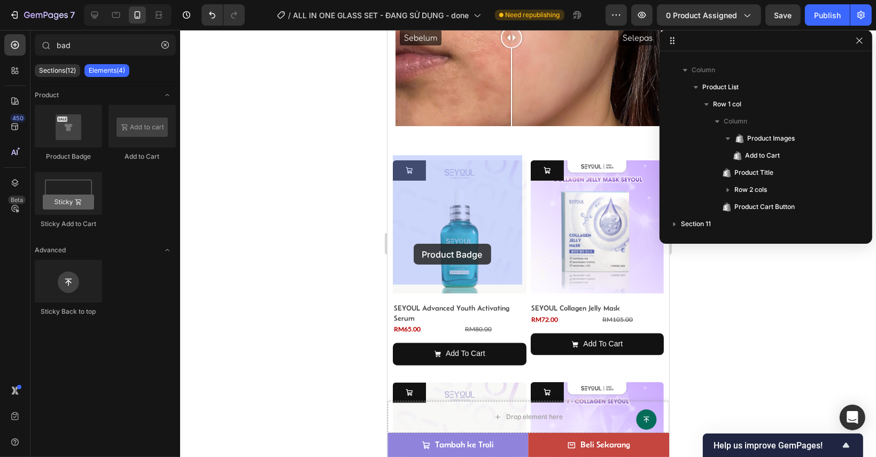
drag, startPoint x: 471, startPoint y: 170, endPoint x: 413, endPoint y: 244, distance: 93.2
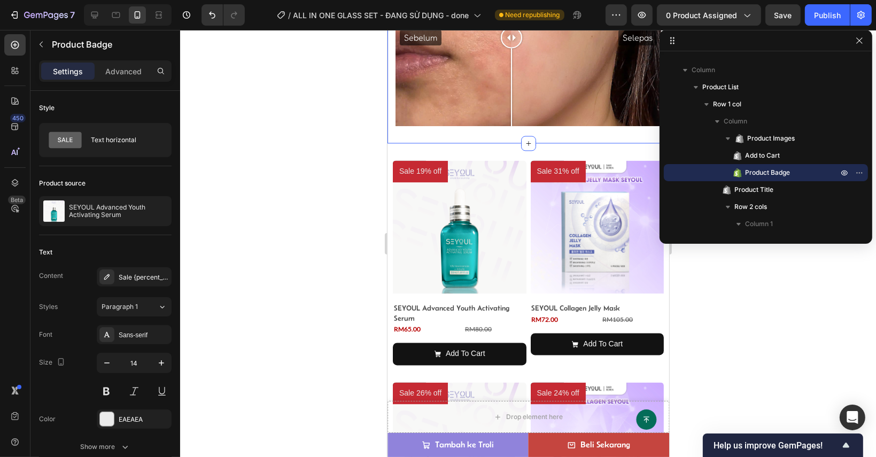
click at [498, 129] on div "keberkesanan penggunaan Heading keberkesanan penggunaan Heading Sebelum Selepas…" at bounding box center [528, 34] width 282 height 218
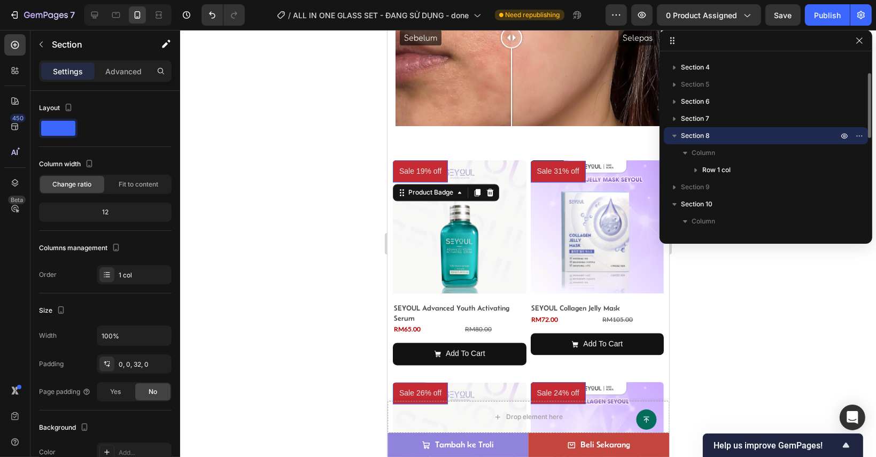
click at [415, 170] on pre "Sale 19% off" at bounding box center [419, 171] width 55 height 22
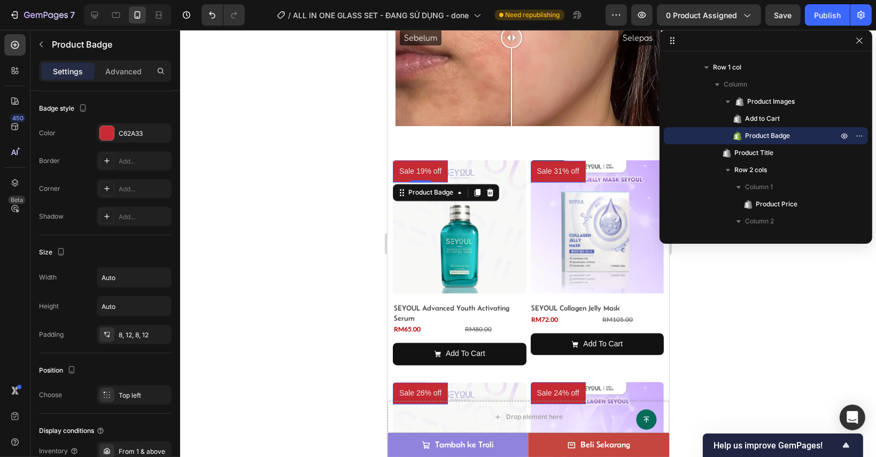
scroll to position [539, 0]
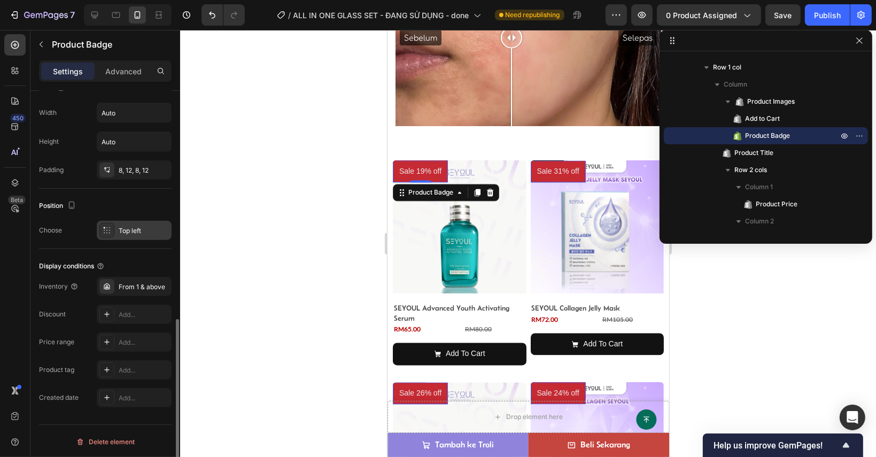
click at [125, 226] on div "Top left" at bounding box center [144, 231] width 50 height 10
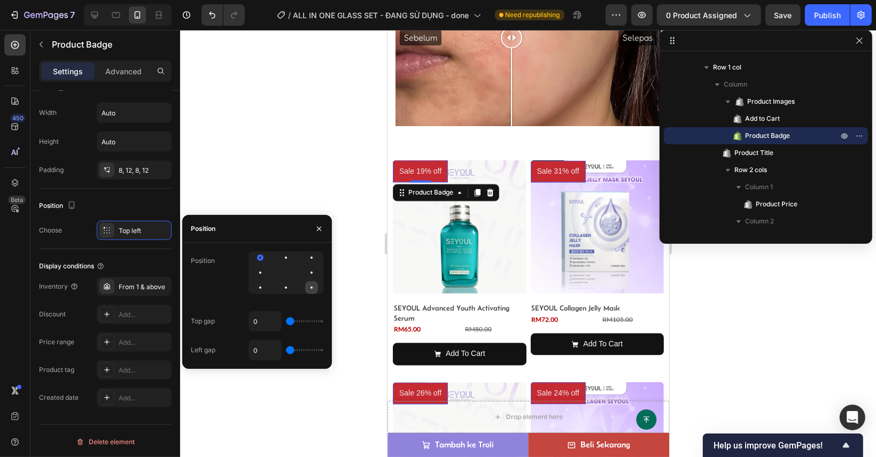
click at [306, 290] on div at bounding box center [311, 287] width 13 height 13
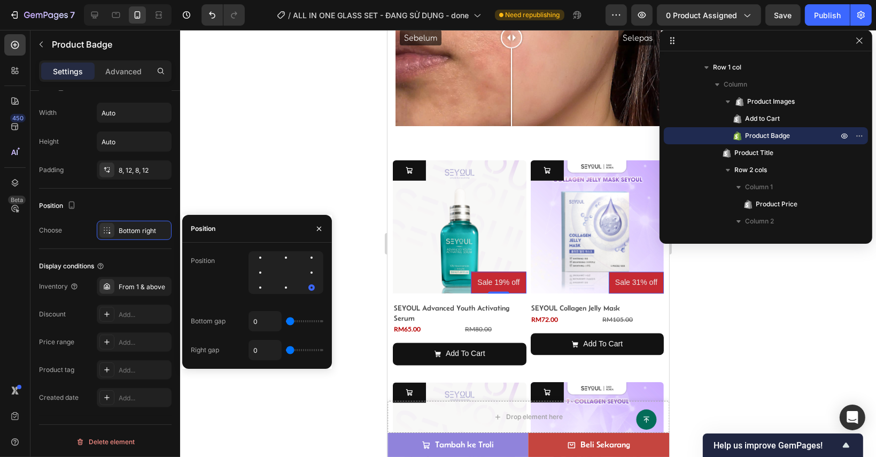
click at [499, 275] on pre "Sale 19% off" at bounding box center [497, 282] width 55 height 22
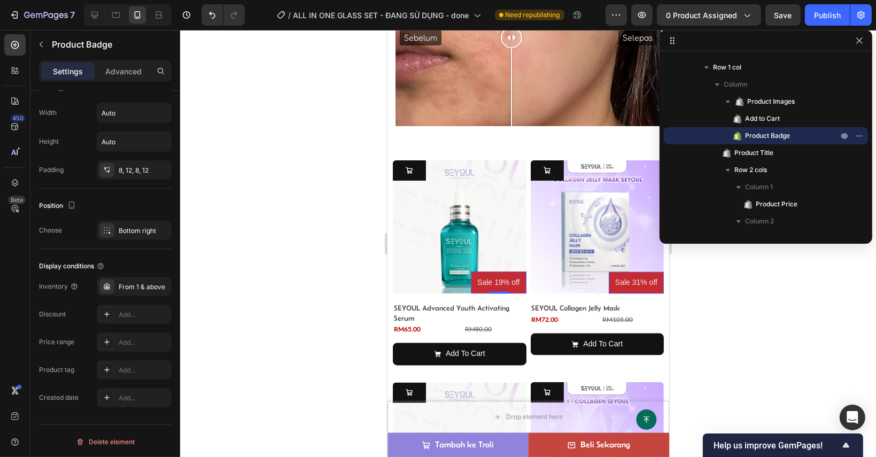
click at [499, 275] on pre "Sale 19% off" at bounding box center [497, 282] width 55 height 22
click at [758, 136] on span "Product Badge" at bounding box center [767, 135] width 45 height 11
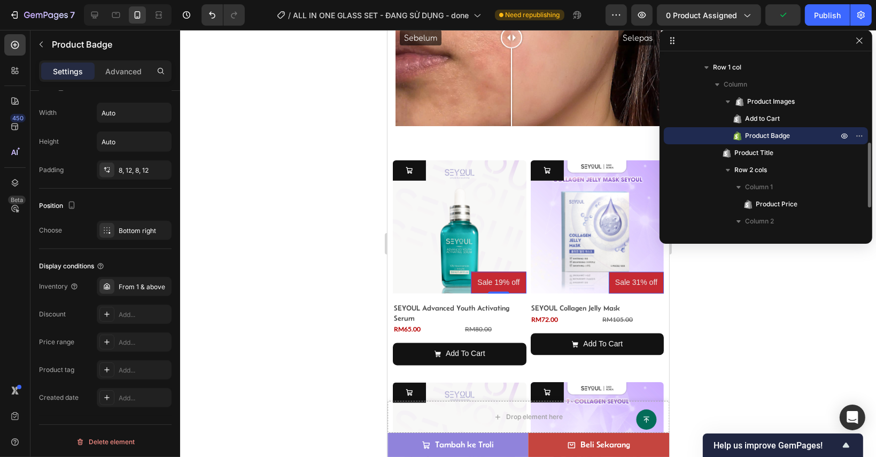
click at [758, 136] on span "Product Badge" at bounding box center [767, 135] width 45 height 11
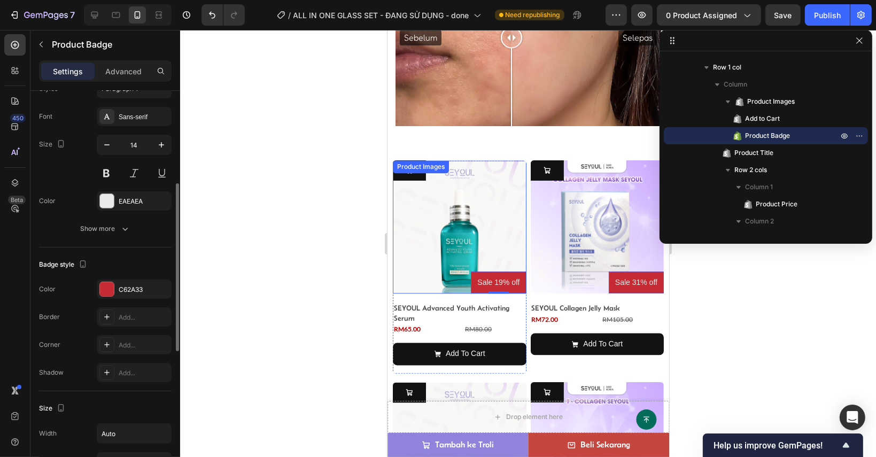
scroll to position [0, 0]
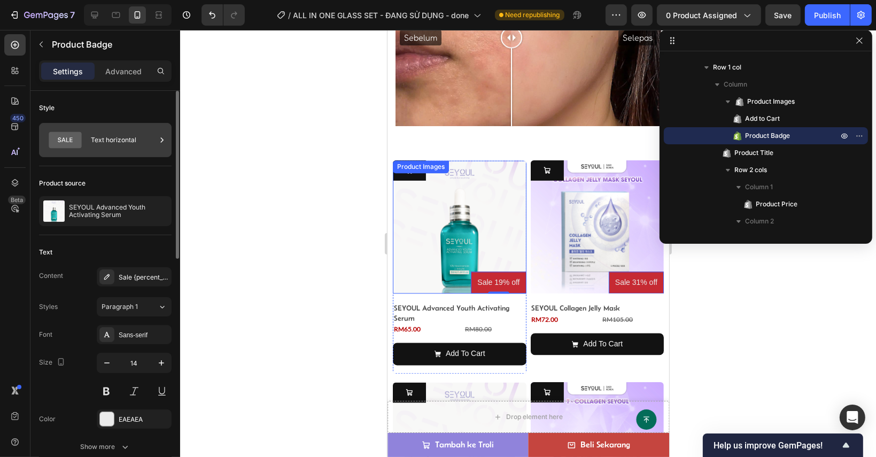
click at [136, 134] on div "Text horizontal" at bounding box center [123, 140] width 65 height 25
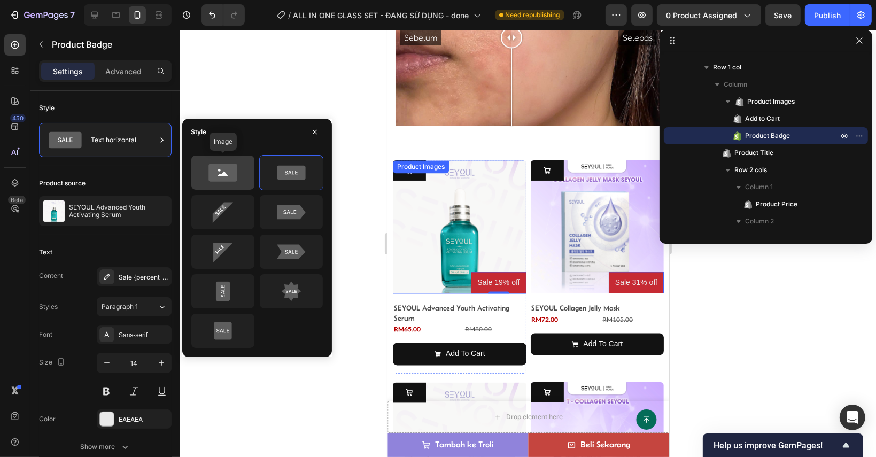
click at [239, 182] on icon at bounding box center [223, 172] width 50 height 21
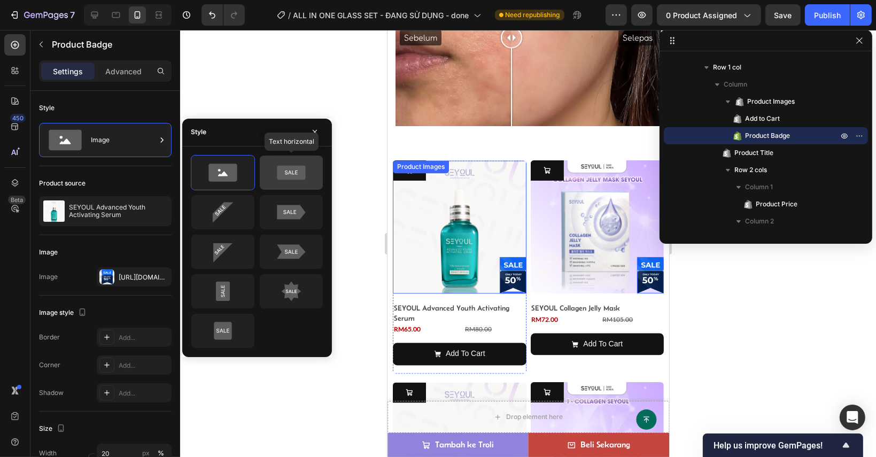
click at [278, 183] on div at bounding box center [291, 172] width 63 height 34
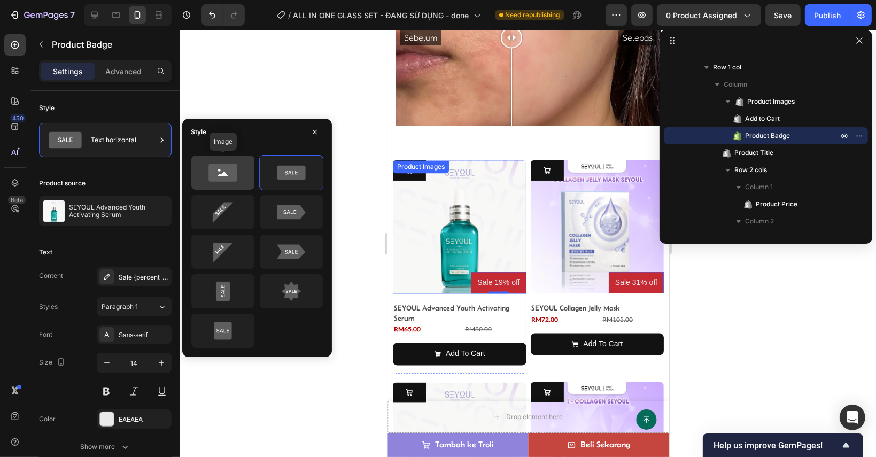
click at [238, 181] on icon at bounding box center [223, 172] width 50 height 21
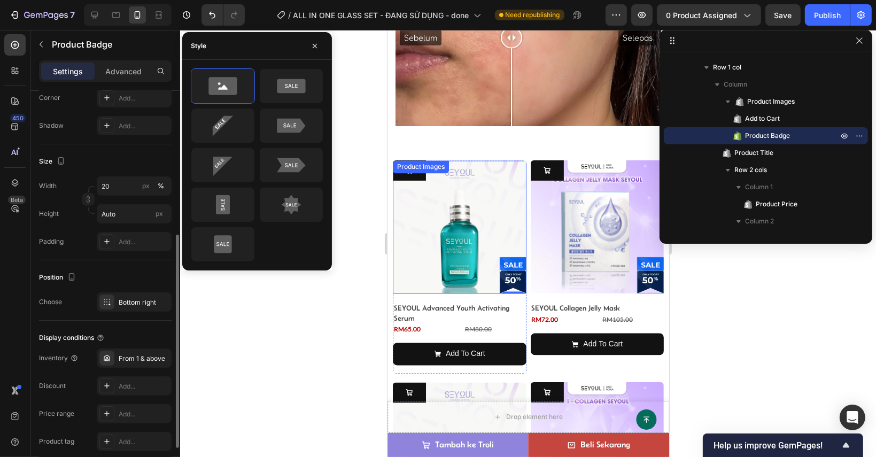
scroll to position [339, 0]
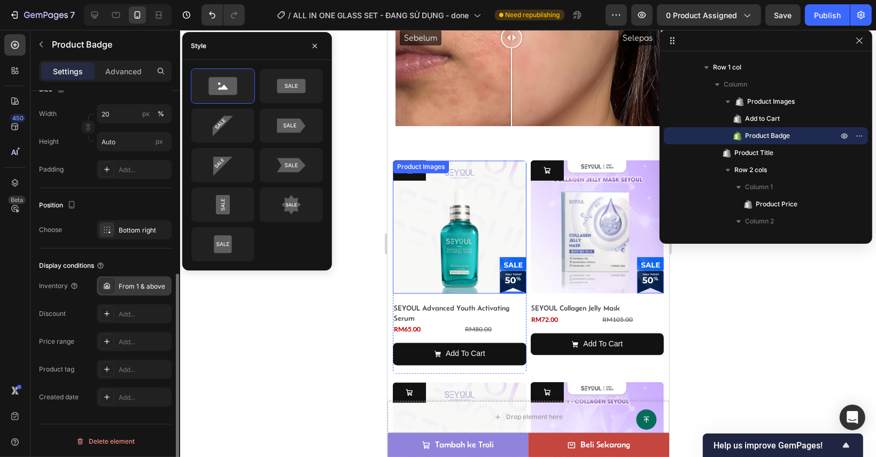
click at [139, 282] on div "From 1 & above" at bounding box center [144, 287] width 50 height 10
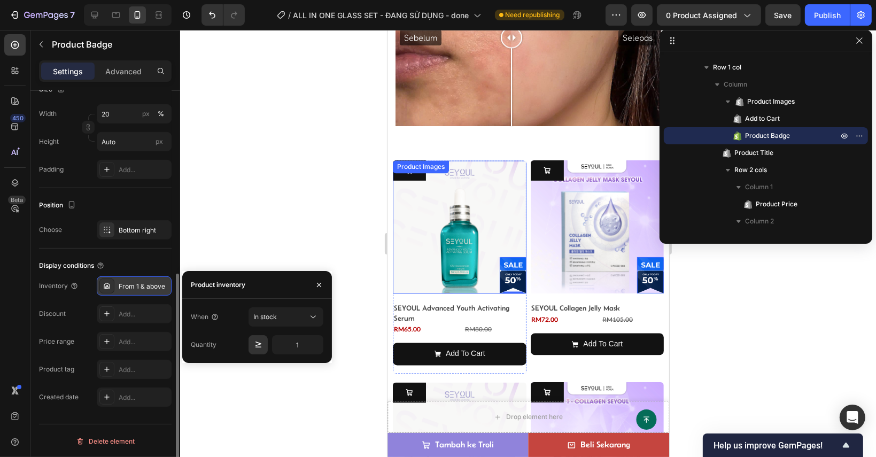
click at [139, 282] on div "From 1 & above" at bounding box center [144, 287] width 50 height 10
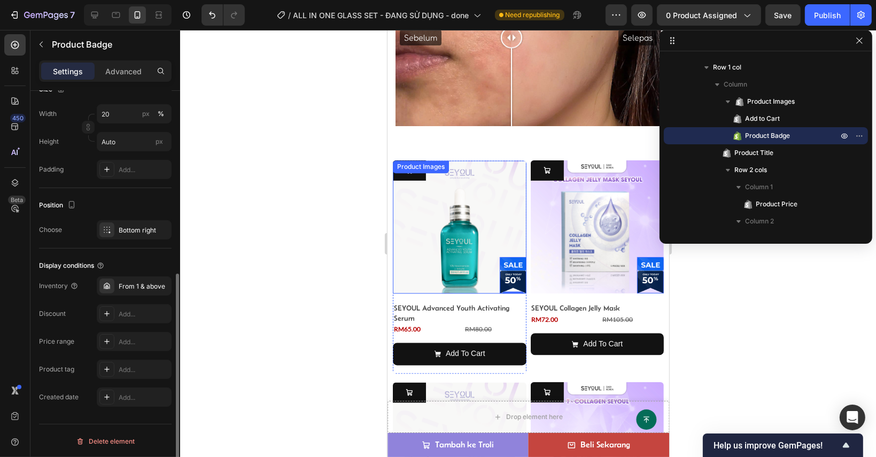
click at [67, 337] on div "Price range" at bounding box center [56, 342] width 35 height 10
click at [61, 366] on div "Product tag" at bounding box center [56, 369] width 35 height 10
drag, startPoint x: 61, startPoint y: 366, endPoint x: 64, endPoint y: 388, distance: 22.0
click at [61, 366] on div "Product tag" at bounding box center [56, 369] width 35 height 10
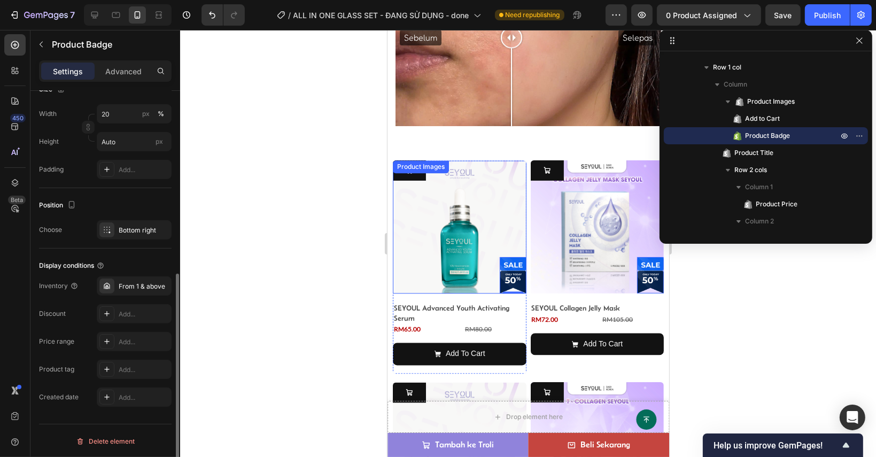
click at [64, 393] on div "Created date" at bounding box center [59, 397] width 40 height 10
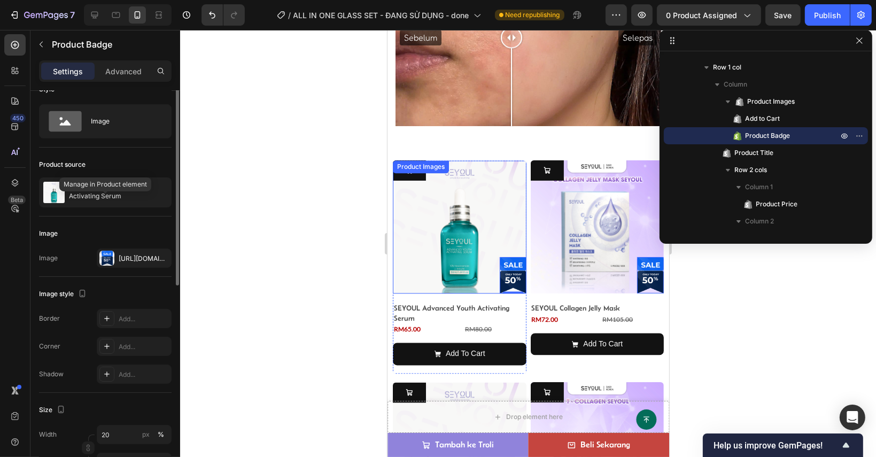
scroll to position [0, 0]
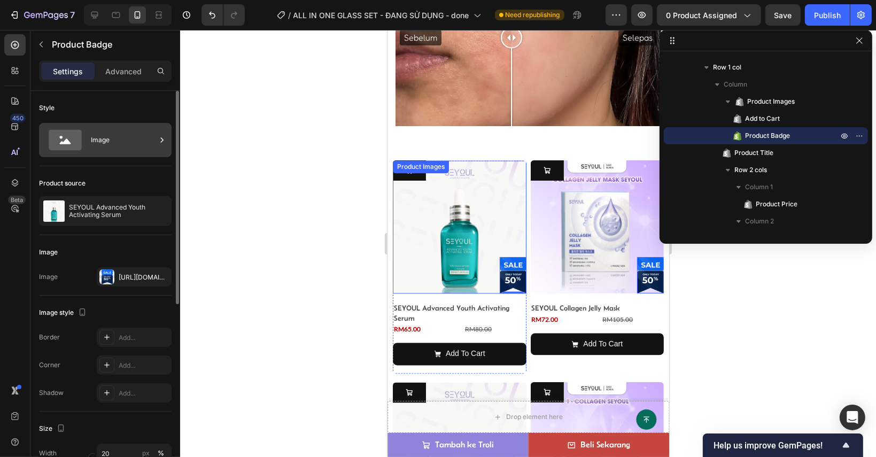
click at [107, 134] on div "Image" at bounding box center [123, 140] width 65 height 25
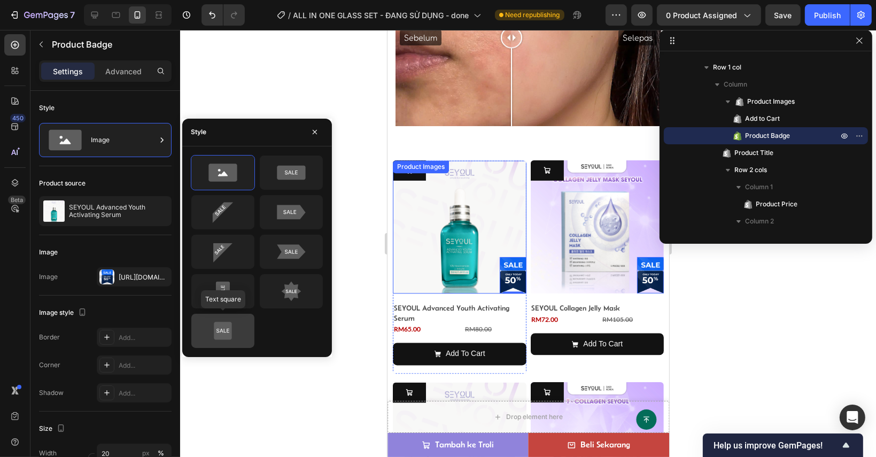
click at [227, 317] on div at bounding box center [222, 331] width 63 height 34
type input "Auto"
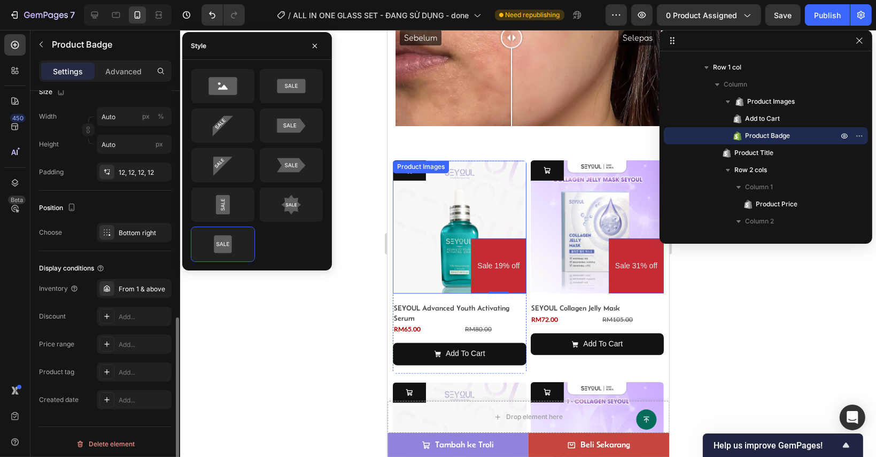
scroll to position [536, 0]
click at [431, 196] on img at bounding box center [459, 227] width 134 height 134
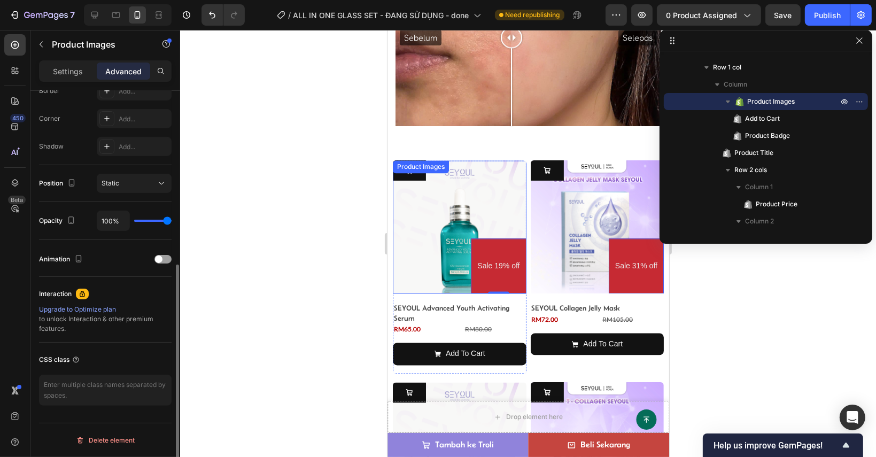
scroll to position [0, 0]
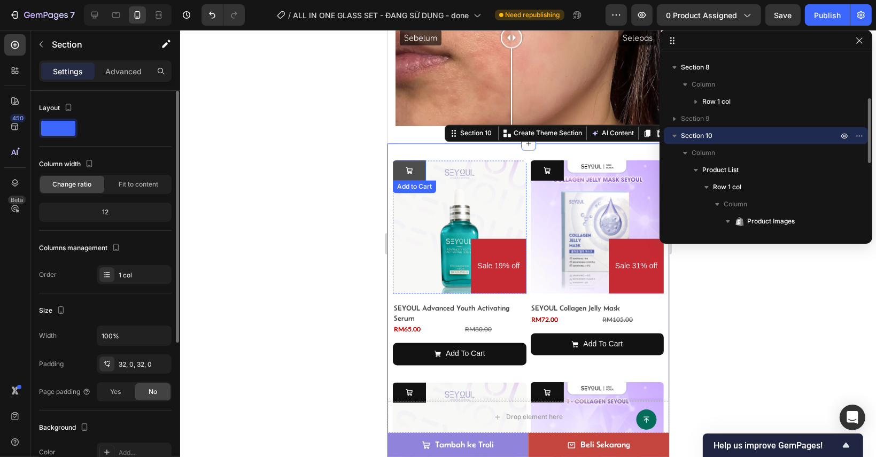
click at [416, 160] on button at bounding box center [408, 170] width 33 height 20
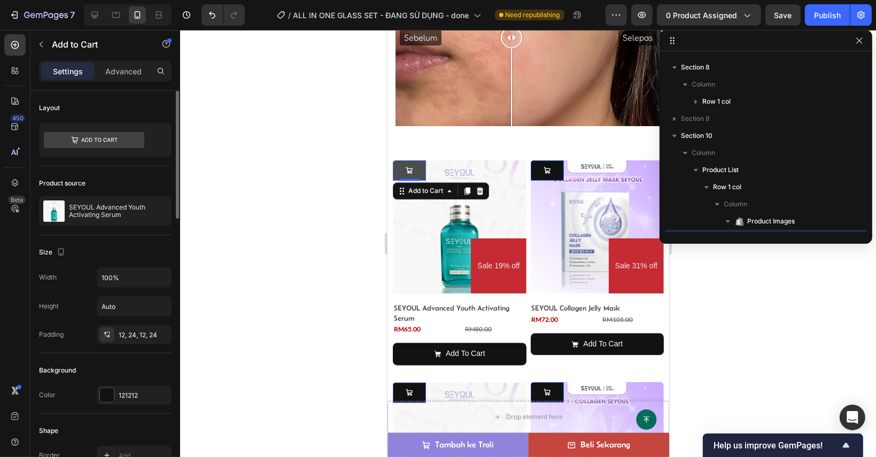
scroll to position [219, 0]
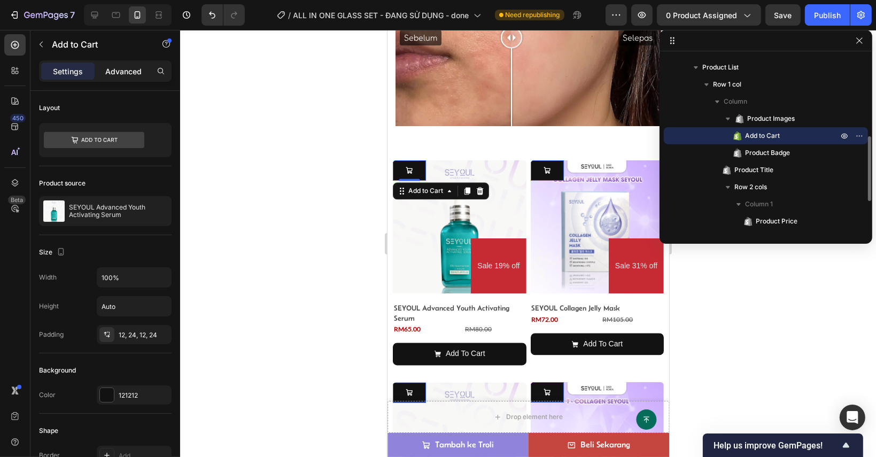
click at [123, 76] on div "Advanced" at bounding box center [123, 71] width 53 height 17
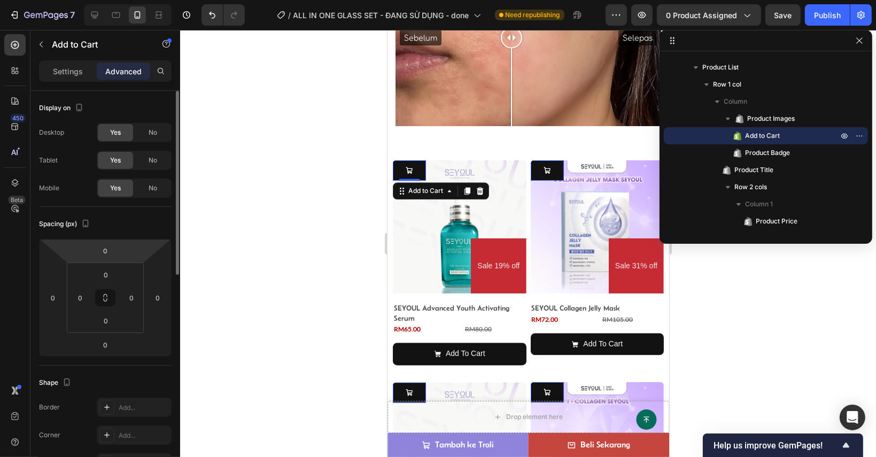
scroll to position [267, 0]
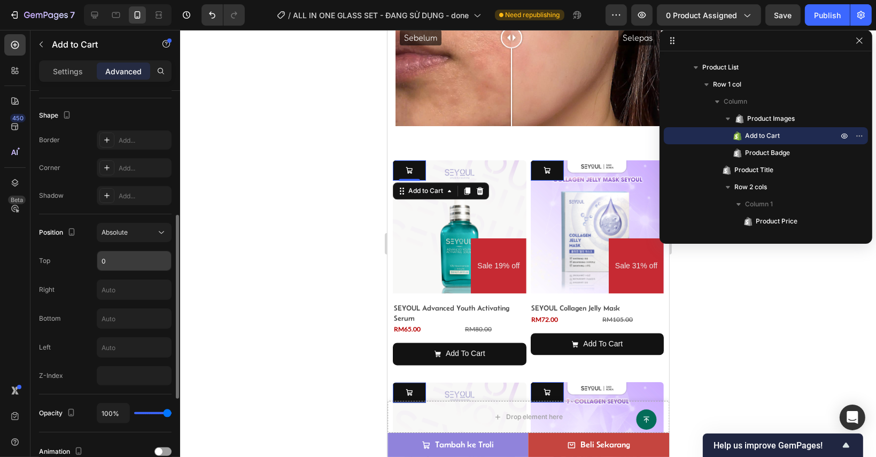
drag, startPoint x: 92, startPoint y: 257, endPoint x: 118, endPoint y: 258, distance: 26.2
click at [99, 257] on div "Top 0" at bounding box center [105, 261] width 133 height 20
click at [118, 258] on input "0" at bounding box center [134, 260] width 74 height 19
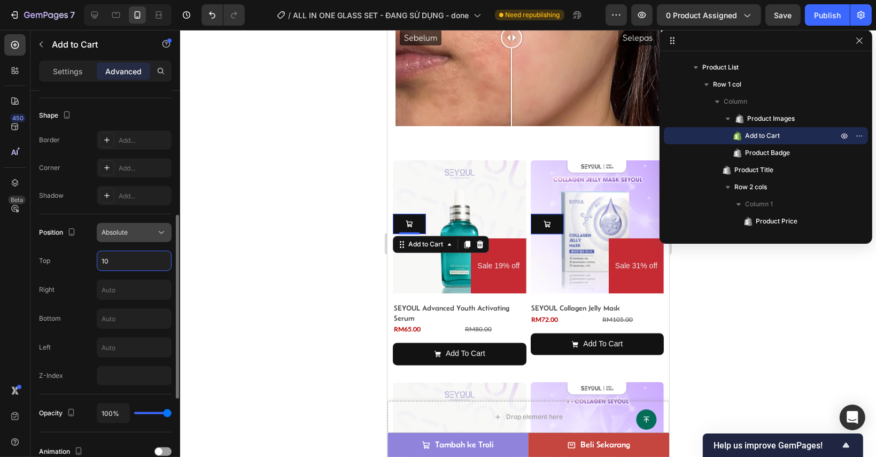
type input "1"
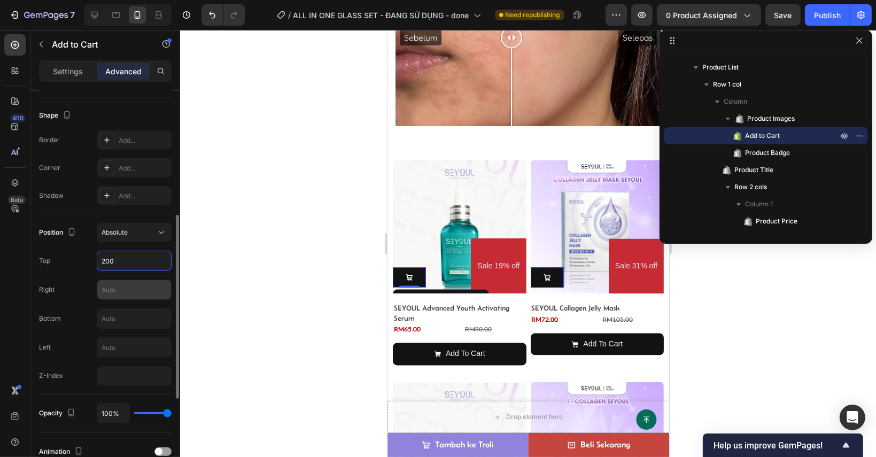
type input "200"
click at [137, 289] on input "text" at bounding box center [134, 289] width 74 height 19
type input "1"
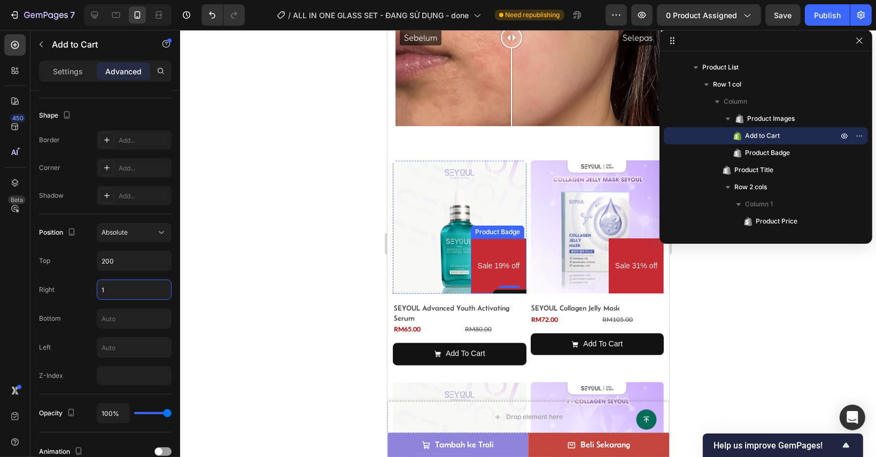
drag, startPoint x: 473, startPoint y: 266, endPoint x: 479, endPoint y: 260, distance: 9.1
click at [473, 266] on pre "Sale 19% off" at bounding box center [497, 266] width 55 height 26
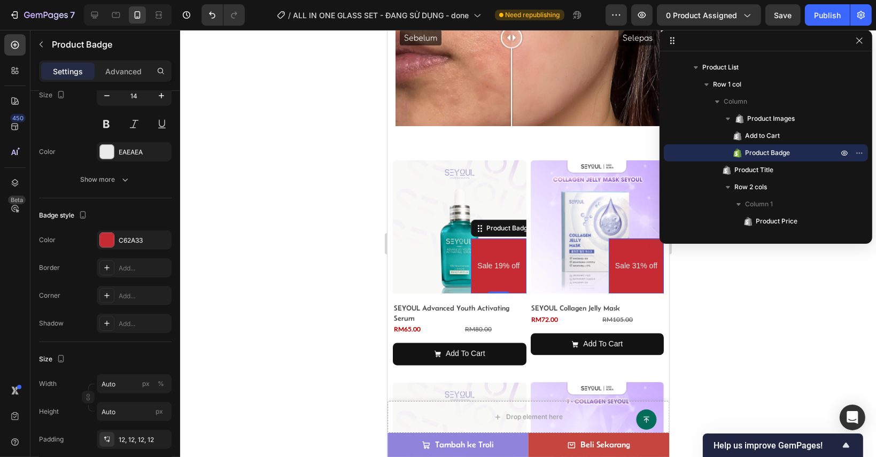
scroll to position [0, 0]
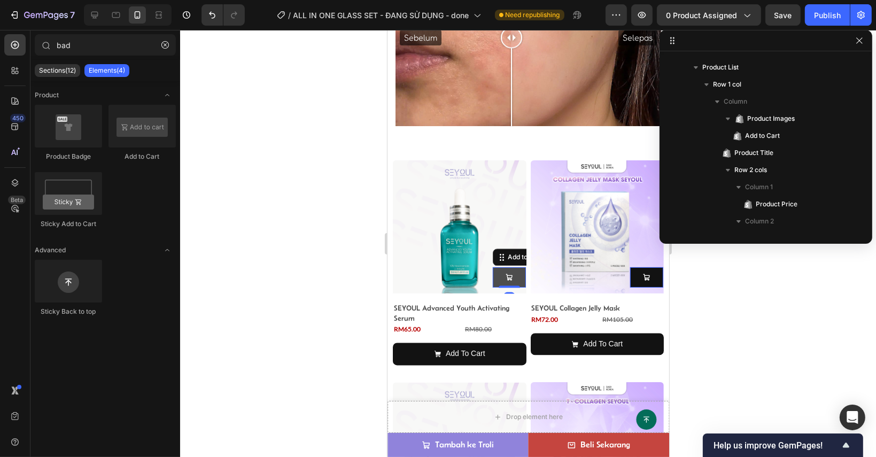
click at [500, 274] on button at bounding box center [508, 277] width 33 height 20
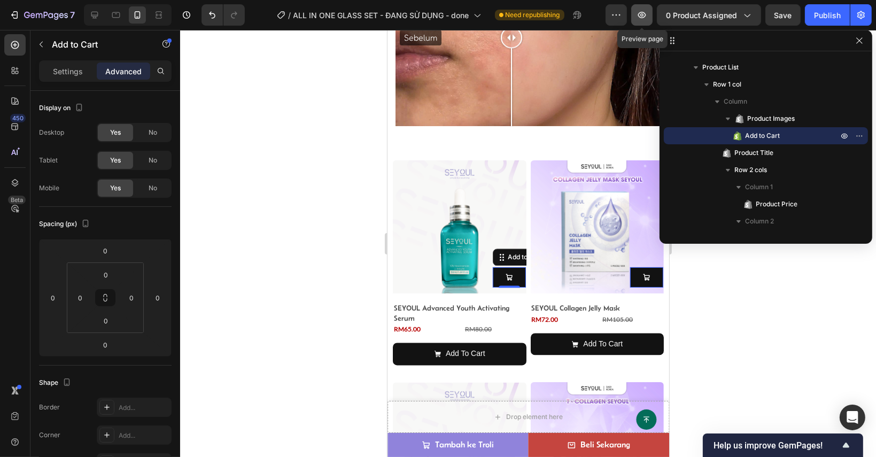
click at [646, 14] on icon "button" at bounding box center [641, 15] width 11 height 11
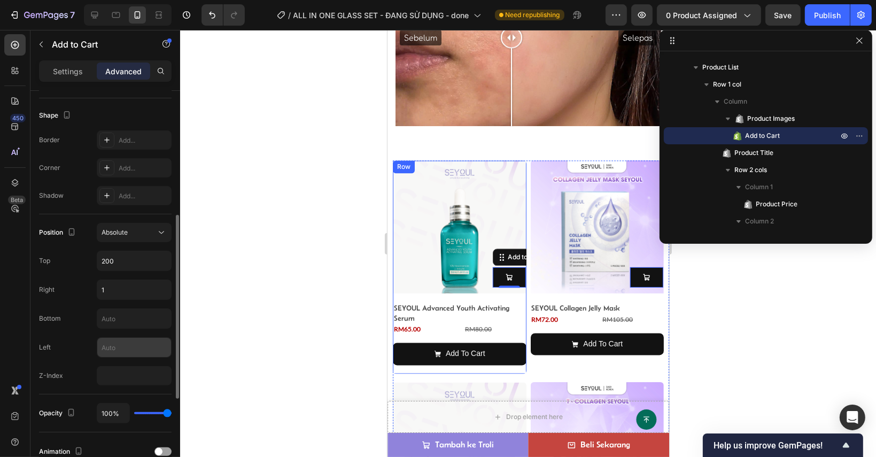
scroll to position [321, 0]
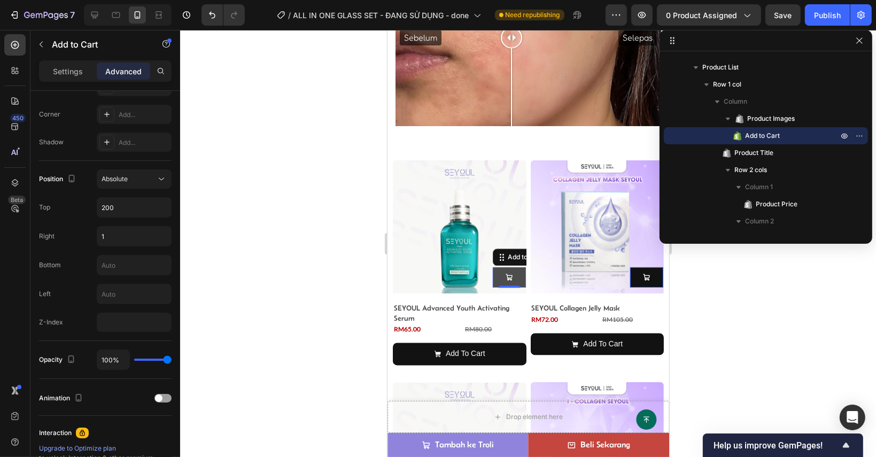
click at [500, 267] on button at bounding box center [508, 277] width 33 height 20
click at [120, 177] on span "Absolute" at bounding box center [115, 179] width 26 height 8
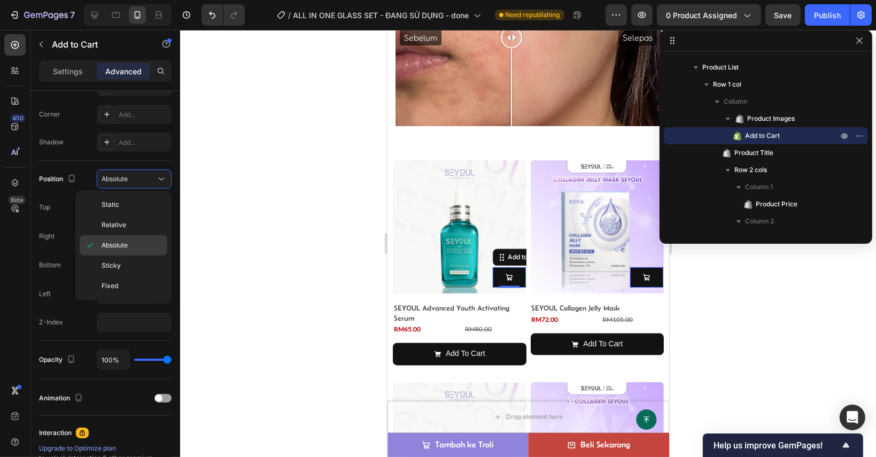
click at [120, 248] on span "Absolute" at bounding box center [115, 245] width 26 height 10
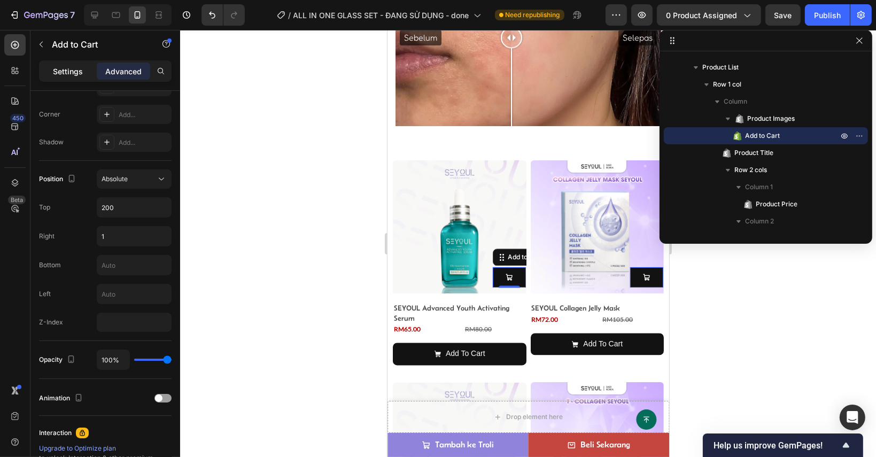
click at [76, 72] on p "Settings" at bounding box center [68, 71] width 30 height 11
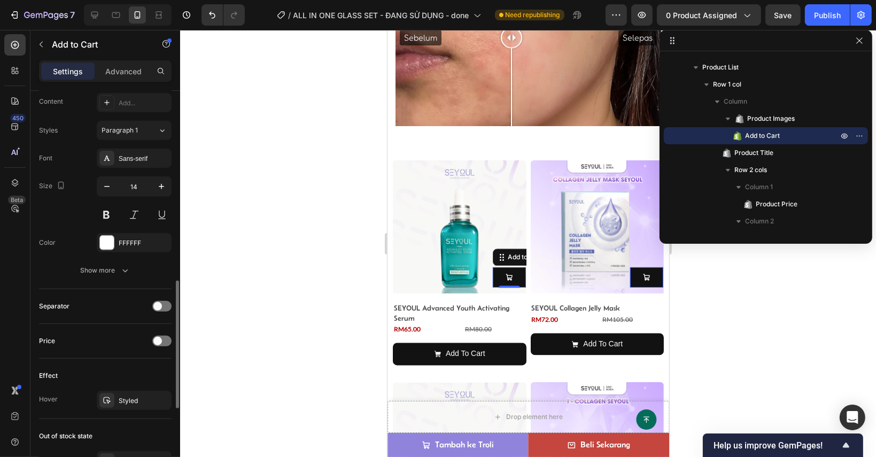
scroll to position [830, 0]
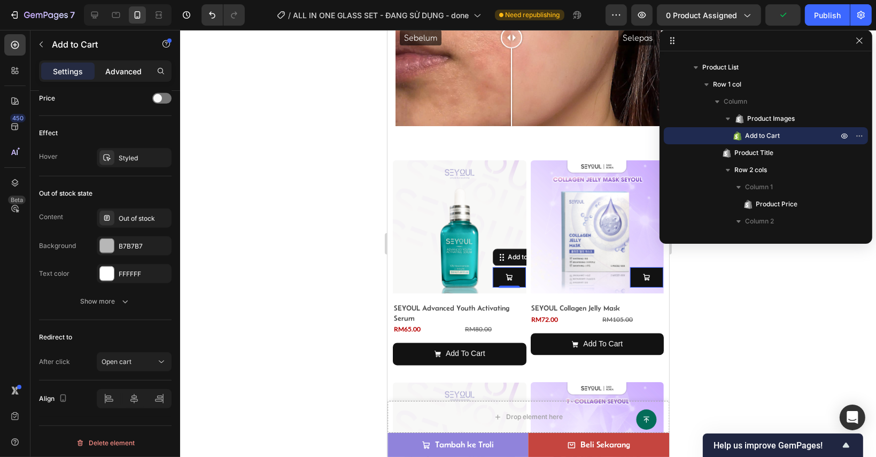
click at [137, 74] on p "Advanced" at bounding box center [123, 71] width 36 height 11
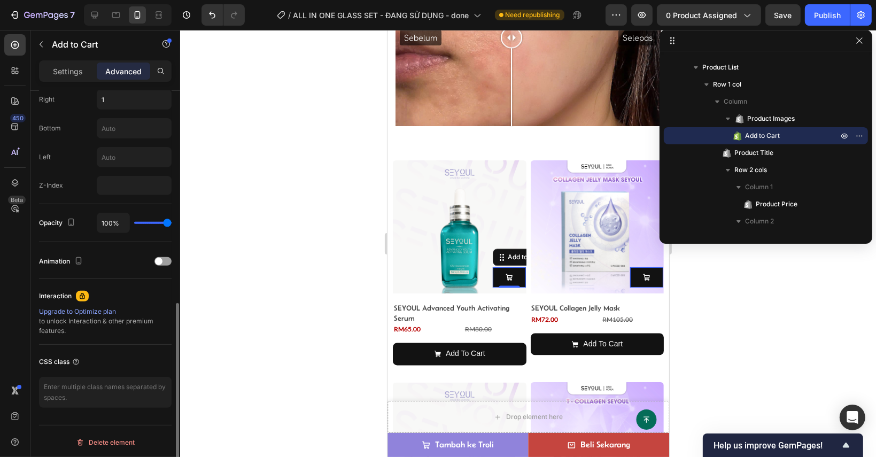
scroll to position [351, 0]
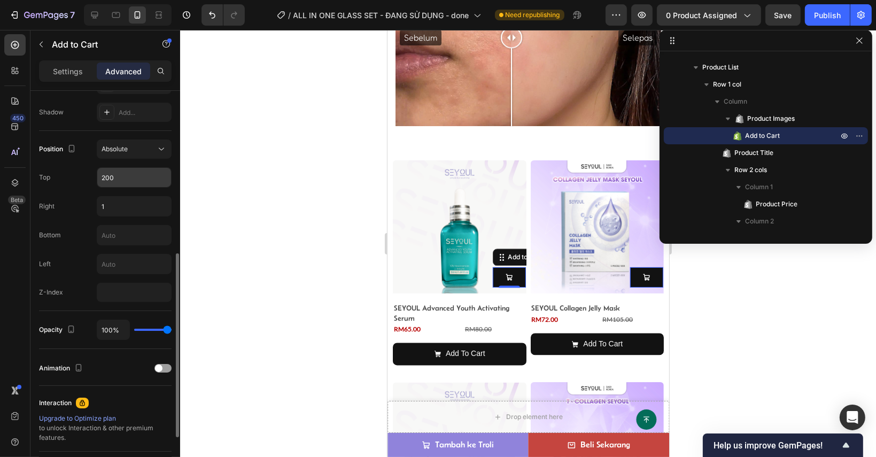
click at [111, 179] on input "200" at bounding box center [134, 177] width 74 height 19
click at [104, 176] on input "200" at bounding box center [134, 177] width 74 height 19
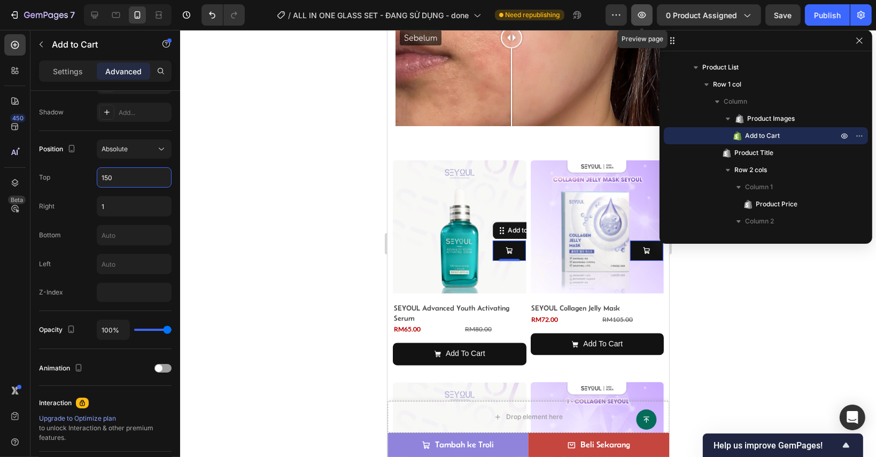
type input "150"
click at [644, 15] on icon "button" at bounding box center [641, 15] width 11 height 11
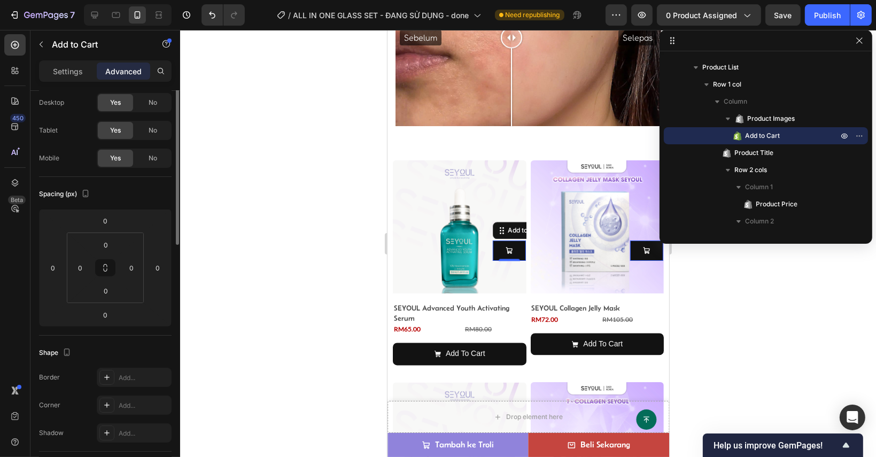
scroll to position [0, 0]
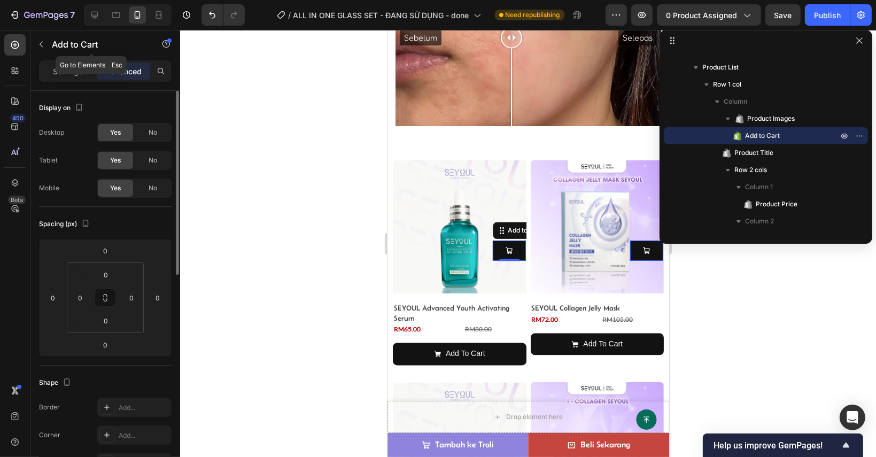
click at [76, 59] on div "Add to Cart" at bounding box center [91, 45] width 122 height 30
click at [76, 72] on p "Settings" at bounding box center [68, 71] width 30 height 11
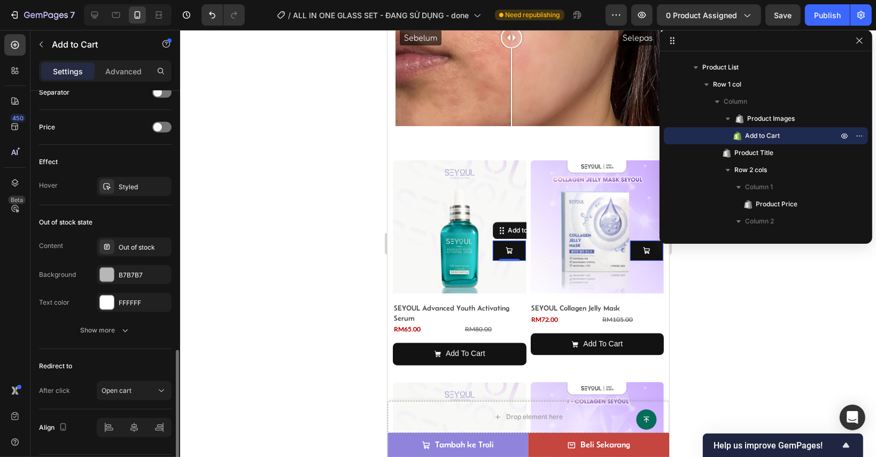
scroll to position [830, 0]
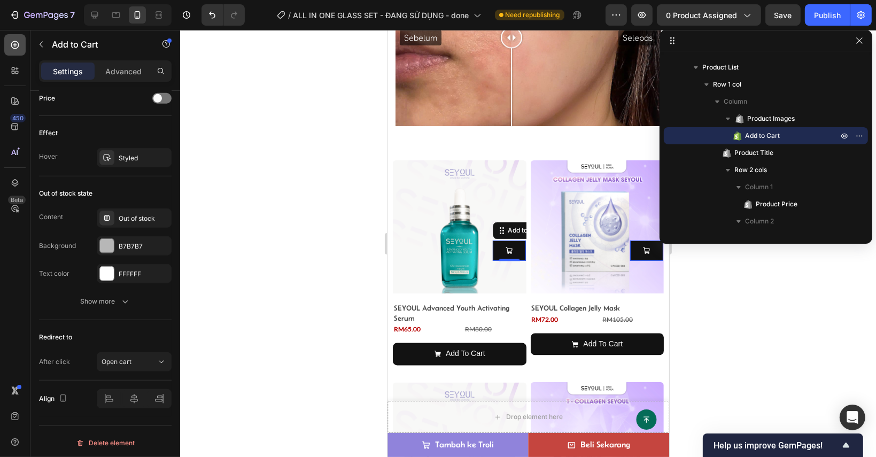
click at [10, 42] on icon at bounding box center [15, 45] width 11 height 11
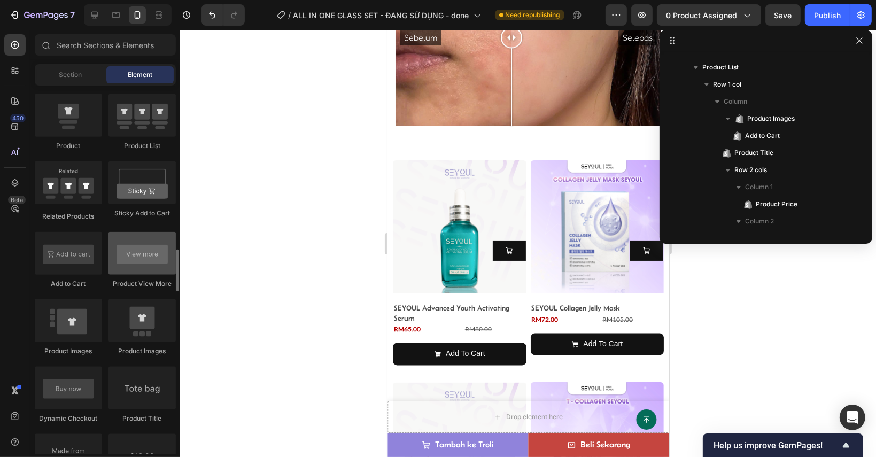
scroll to position [1550, 0]
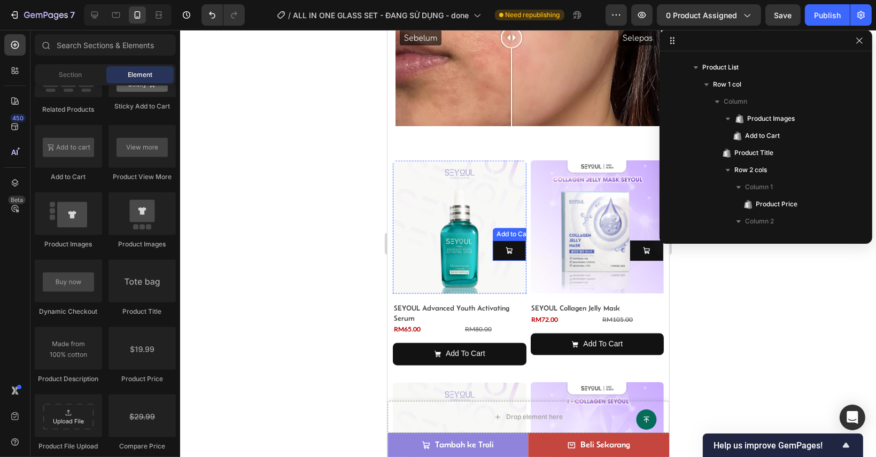
drag, startPoint x: 503, startPoint y: 244, endPoint x: 402, endPoint y: 211, distance: 105.8
click at [505, 247] on icon at bounding box center [508, 250] width 7 height 7
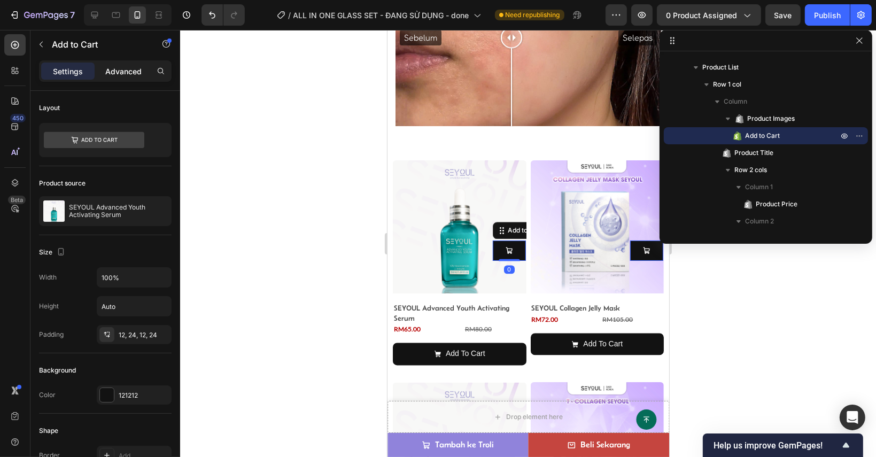
click at [116, 72] on p "Advanced" at bounding box center [123, 71] width 36 height 11
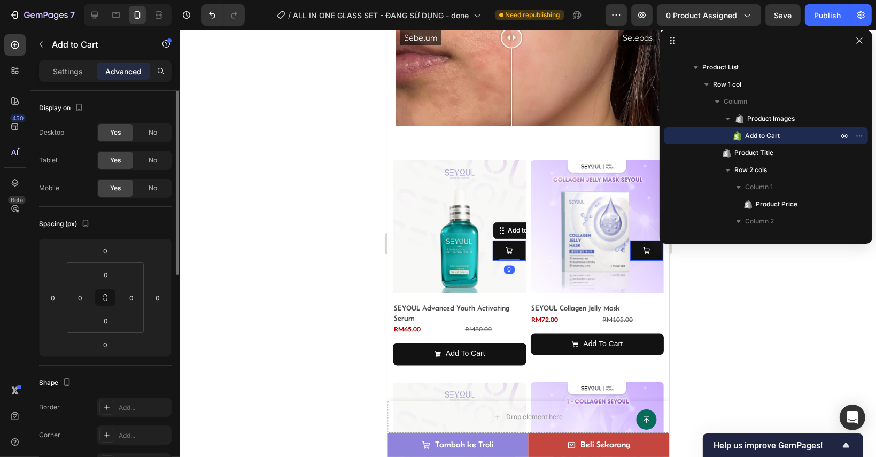
scroll to position [321, 0]
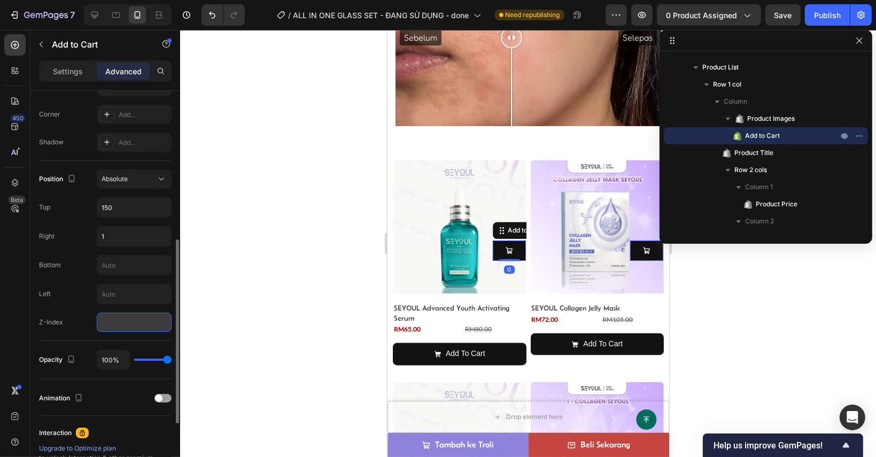
click at [114, 315] on input "number" at bounding box center [134, 322] width 75 height 19
type input "2"
click at [207, 329] on div at bounding box center [528, 243] width 696 height 427
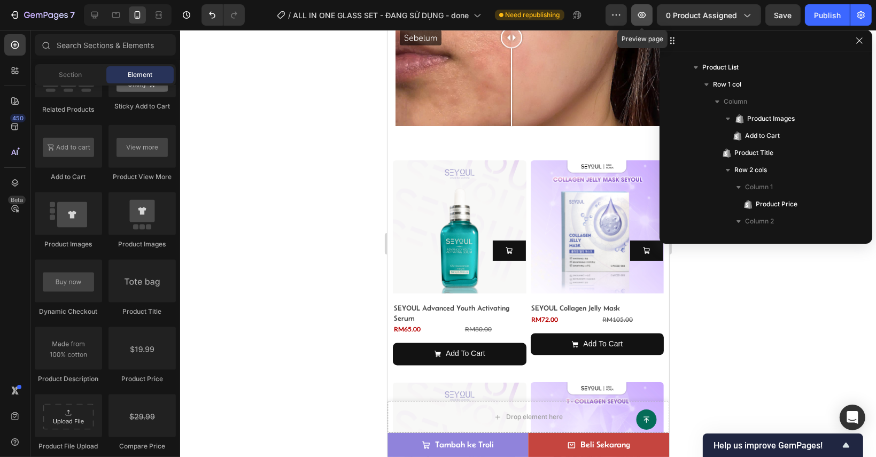
click at [642, 19] on icon "button" at bounding box center [641, 15] width 11 height 11
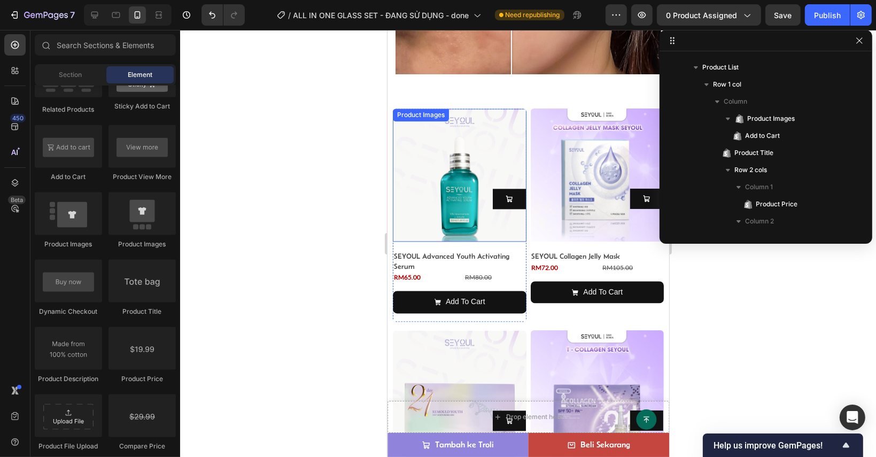
scroll to position [2402, 0]
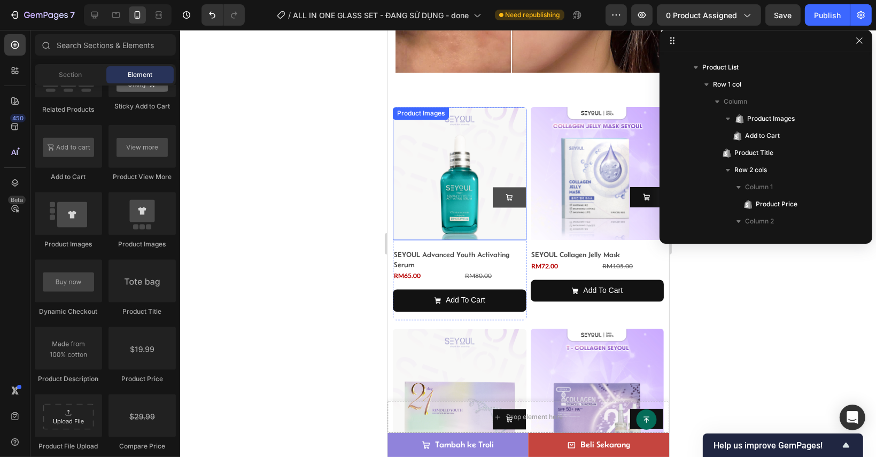
click at [505, 193] on icon at bounding box center [508, 196] width 7 height 7
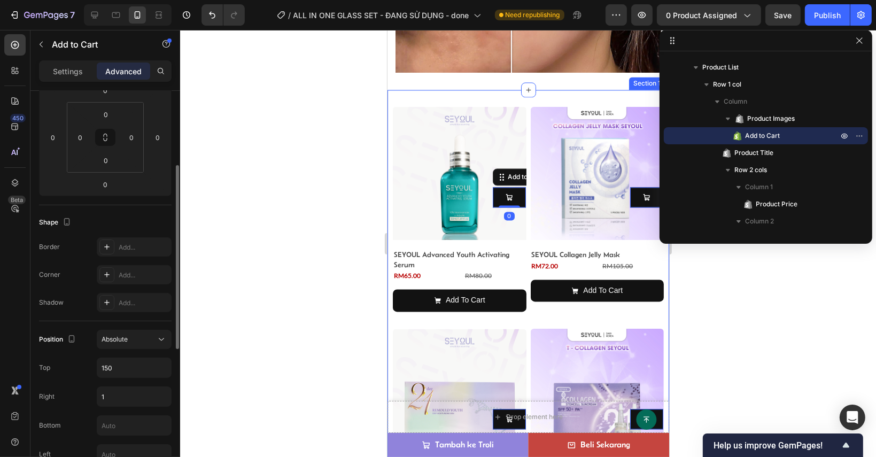
scroll to position [321, 0]
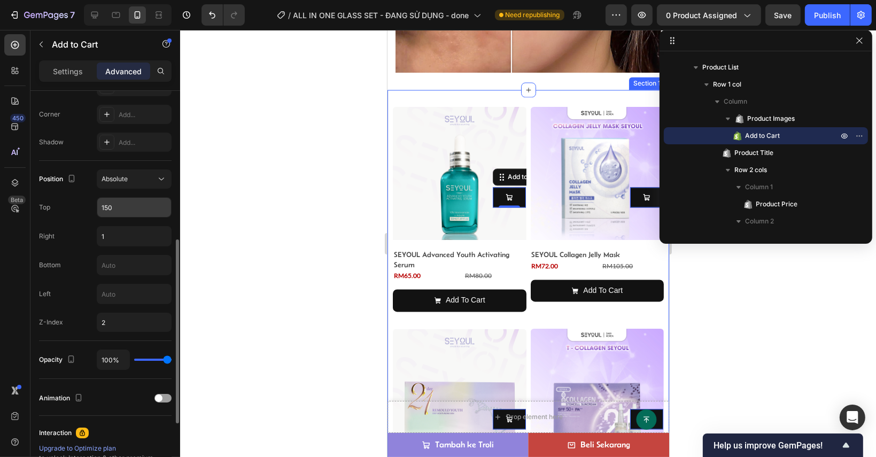
click at [113, 207] on input "150" at bounding box center [134, 207] width 74 height 19
drag, startPoint x: 105, startPoint y: 205, endPoint x: 115, endPoint y: 213, distance: 13.3
click at [105, 205] on input "150" at bounding box center [134, 207] width 74 height 19
click at [113, 209] on input "150" at bounding box center [134, 207] width 74 height 19
click at [107, 206] on input "150" at bounding box center [134, 207] width 74 height 19
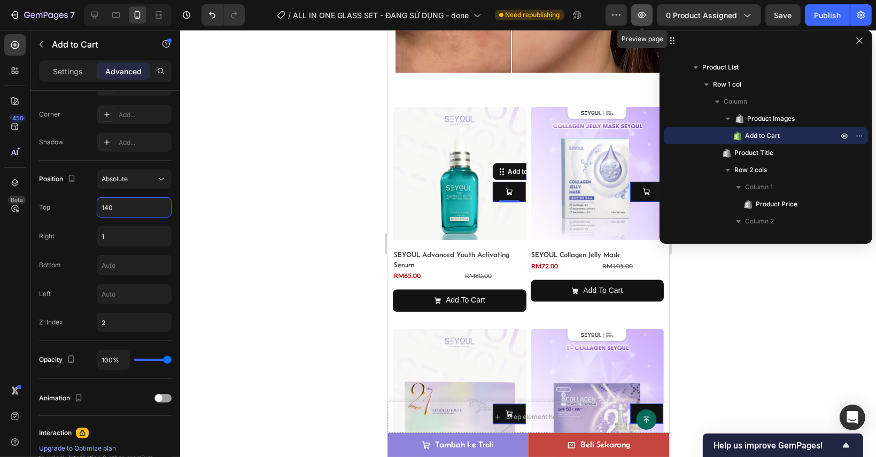
type input "140"
click at [643, 21] on button "button" at bounding box center [641, 14] width 21 height 21
click at [641, 11] on icon "button" at bounding box center [641, 15] width 11 height 11
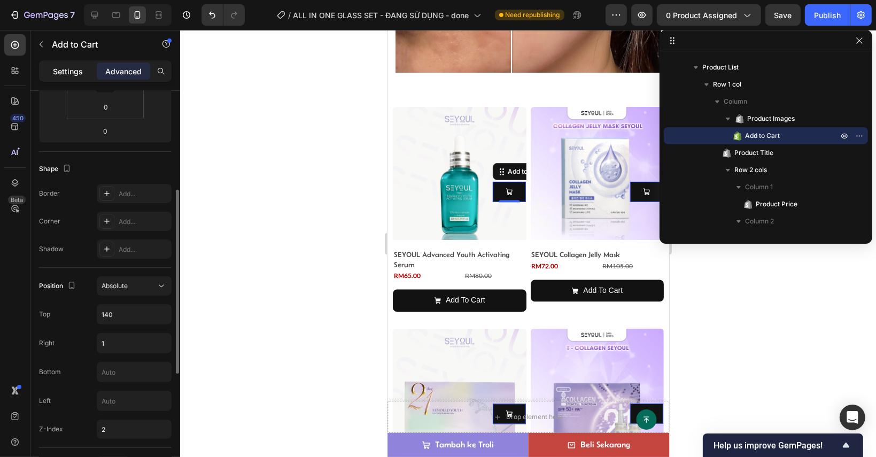
click at [74, 72] on p "Settings" at bounding box center [68, 71] width 30 height 11
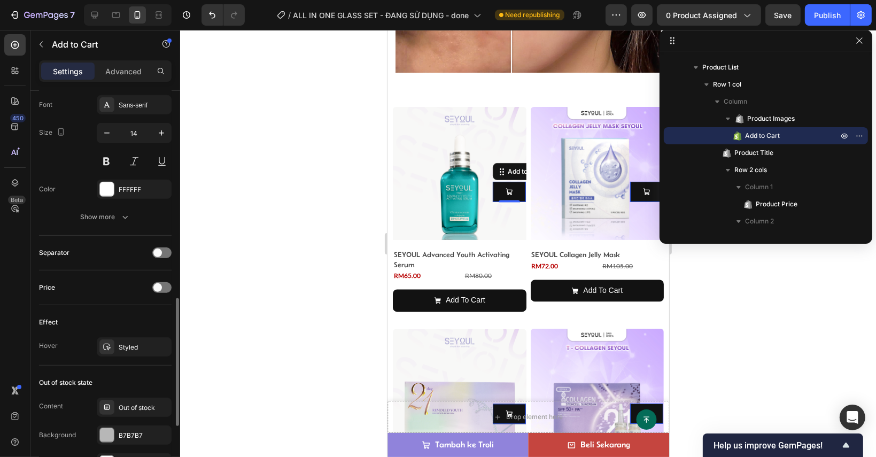
scroll to position [802, 0]
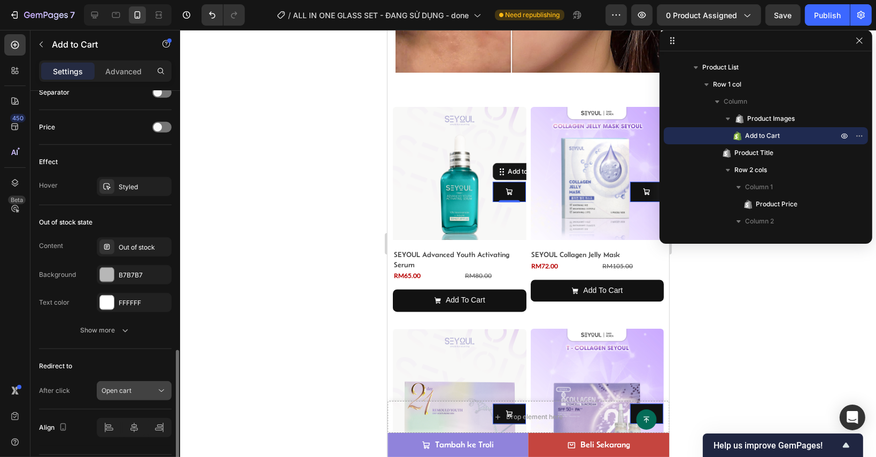
click at [138, 388] on div "Open cart" at bounding box center [129, 391] width 55 height 10
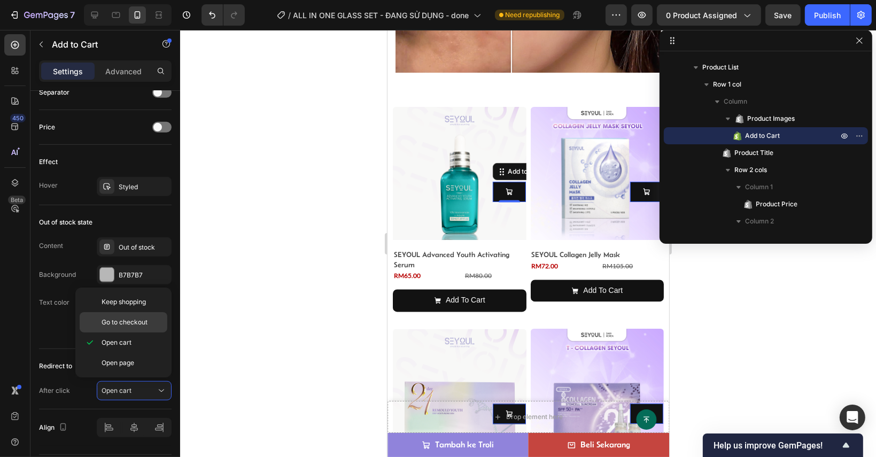
click at [146, 323] on span "Go to checkout" at bounding box center [125, 322] width 46 height 10
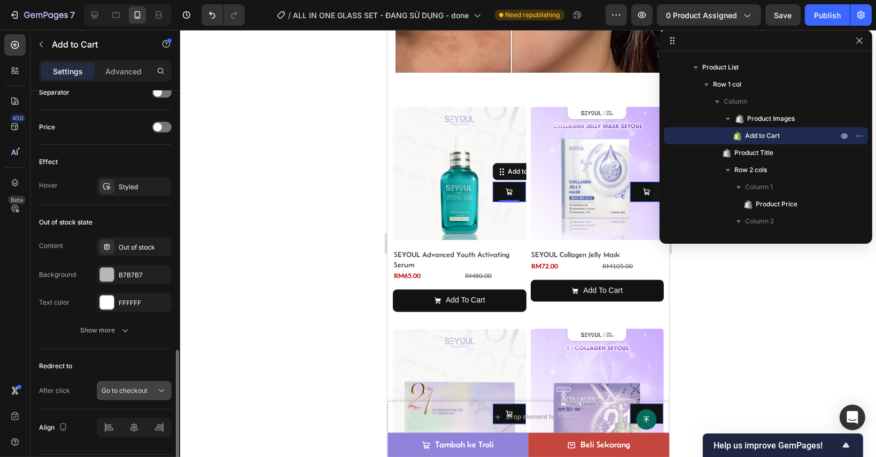
click at [141, 381] on button "Go to checkout" at bounding box center [134, 390] width 75 height 19
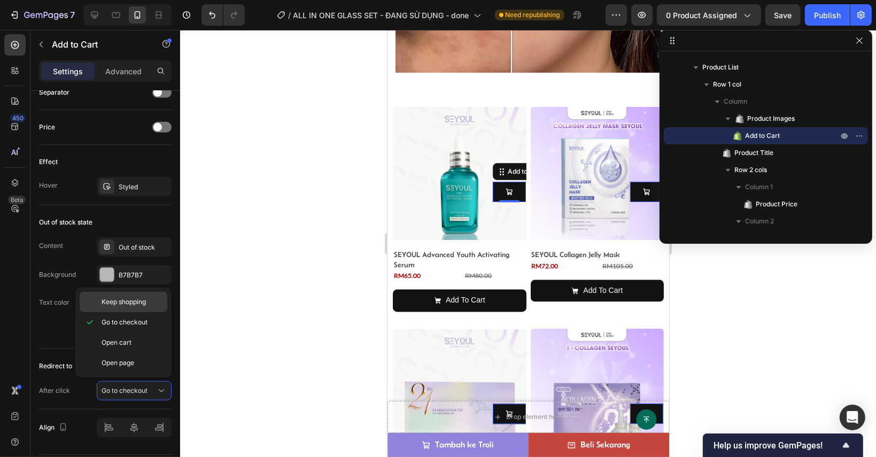
click at [138, 307] on div "Keep shopping" at bounding box center [124, 302] width 88 height 20
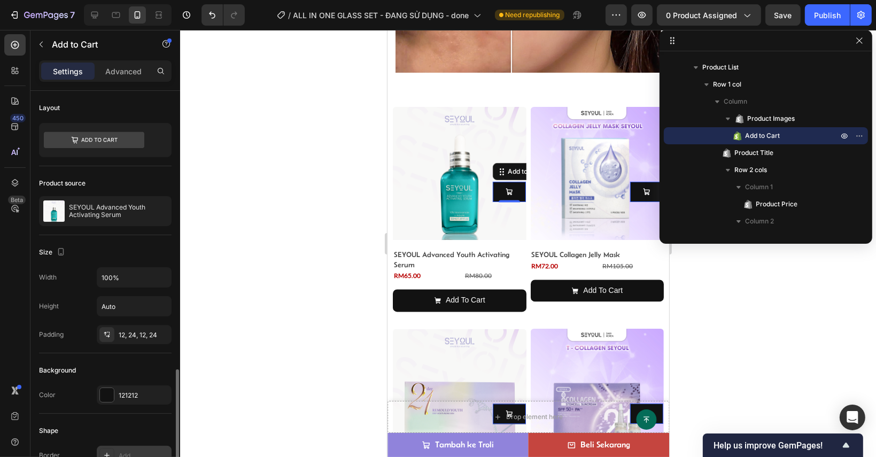
scroll to position [214, 0]
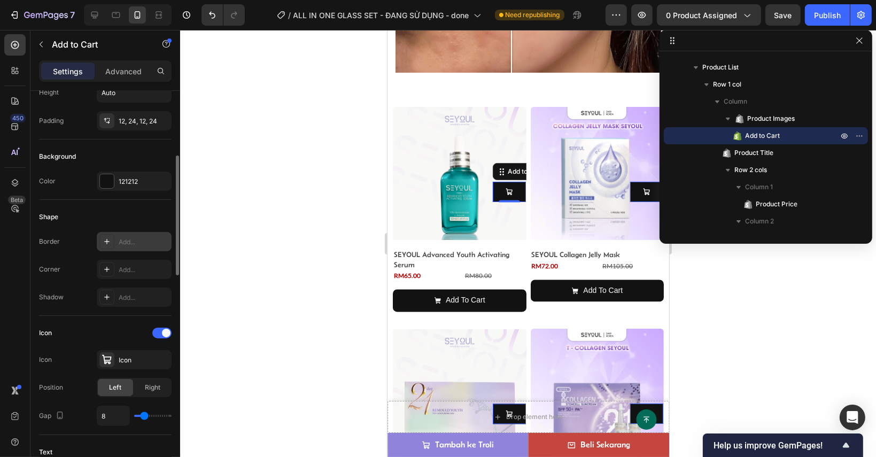
click at [137, 247] on div "Add..." at bounding box center [134, 241] width 75 height 19
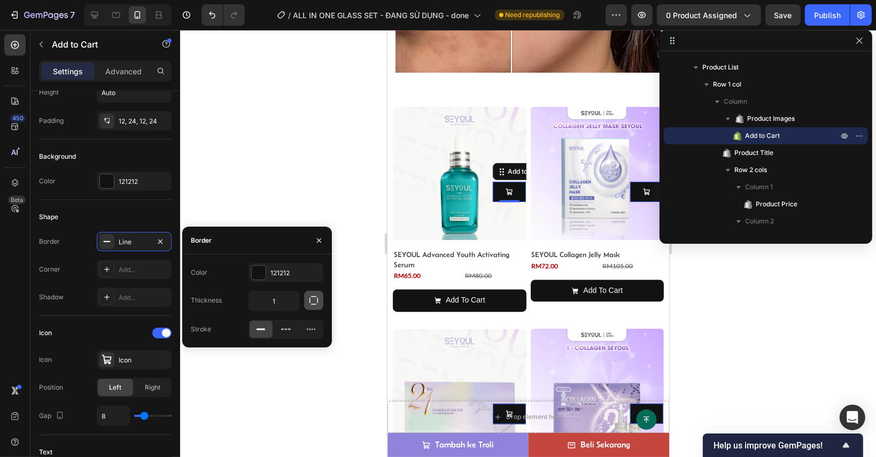
click at [315, 299] on icon "button" at bounding box center [313, 300] width 11 height 11
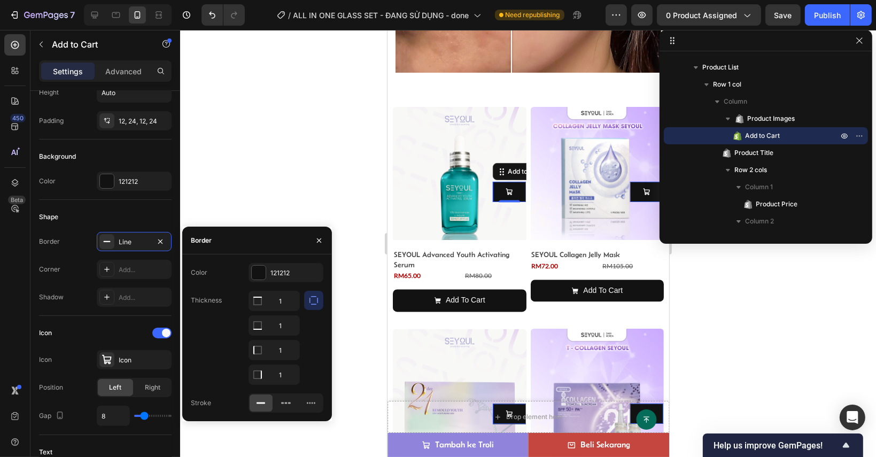
click at [314, 295] on icon "button" at bounding box center [313, 300] width 11 height 11
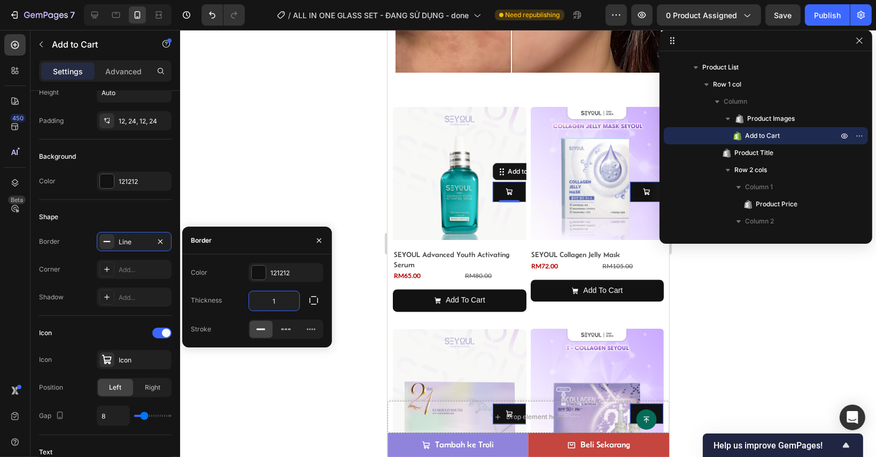
click at [277, 303] on input "1" at bounding box center [274, 300] width 50 height 19
click at [256, 294] on input "8" at bounding box center [274, 300] width 50 height 19
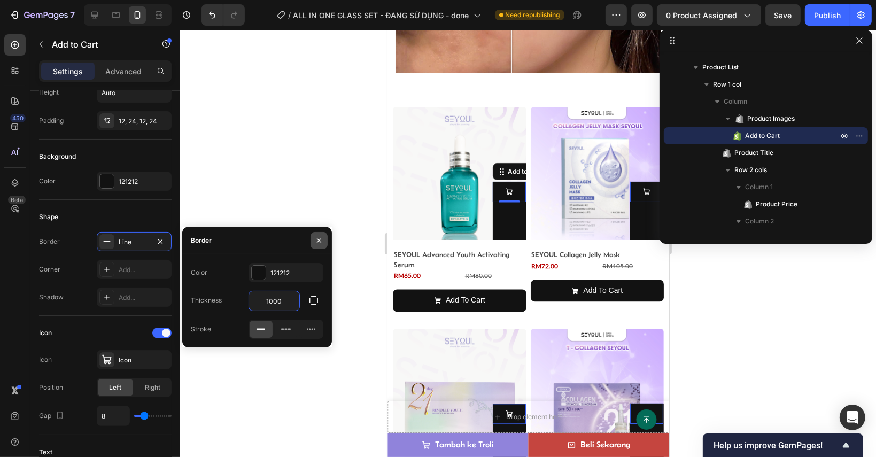
type input "1000"
click at [320, 232] on button "button" at bounding box center [318, 240] width 17 height 17
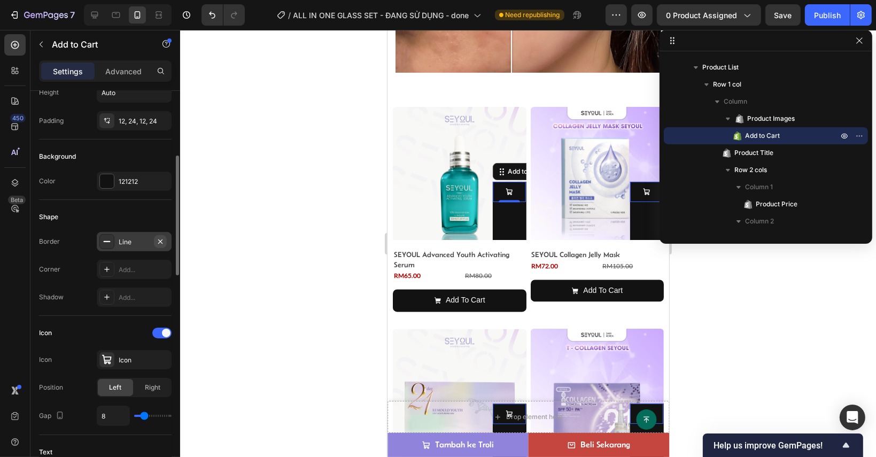
click at [162, 237] on icon "button" at bounding box center [160, 241] width 9 height 9
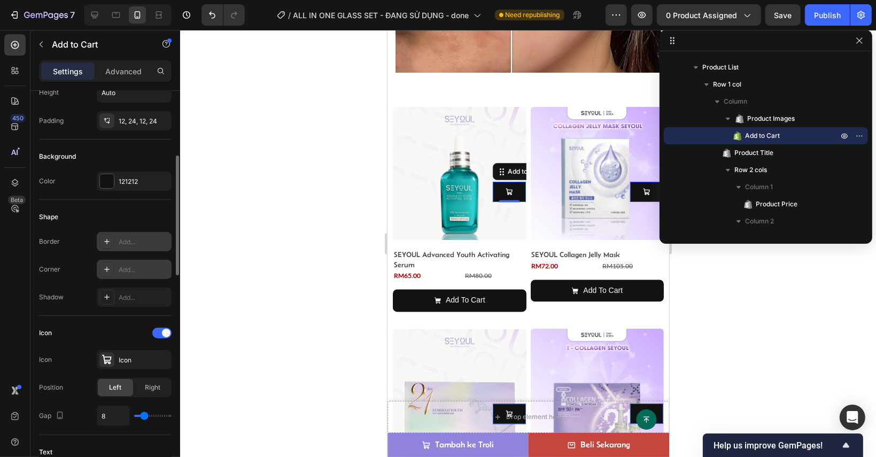
click at [147, 265] on div "Add..." at bounding box center [144, 270] width 50 height 10
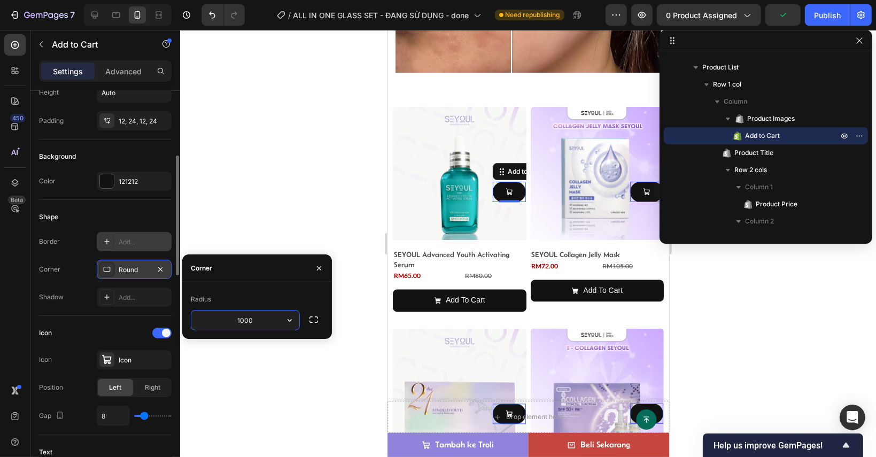
type input "10000"
click at [298, 227] on div at bounding box center [528, 243] width 696 height 427
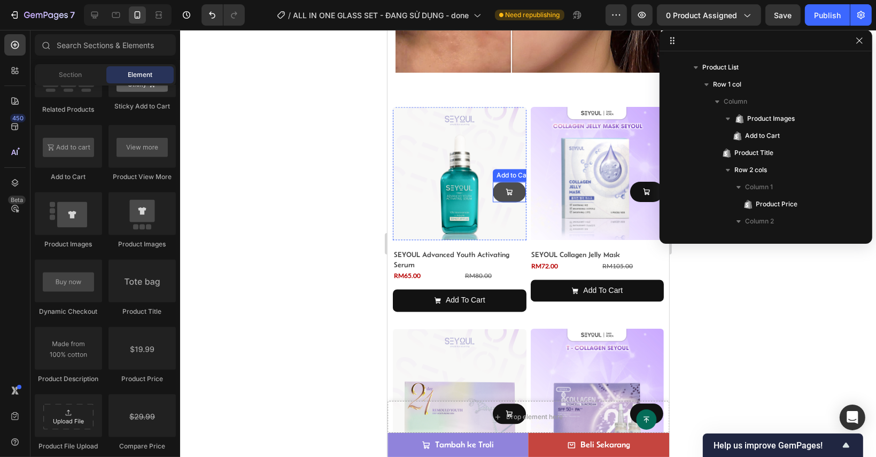
click at [507, 193] on button at bounding box center [508, 192] width 33 height 20
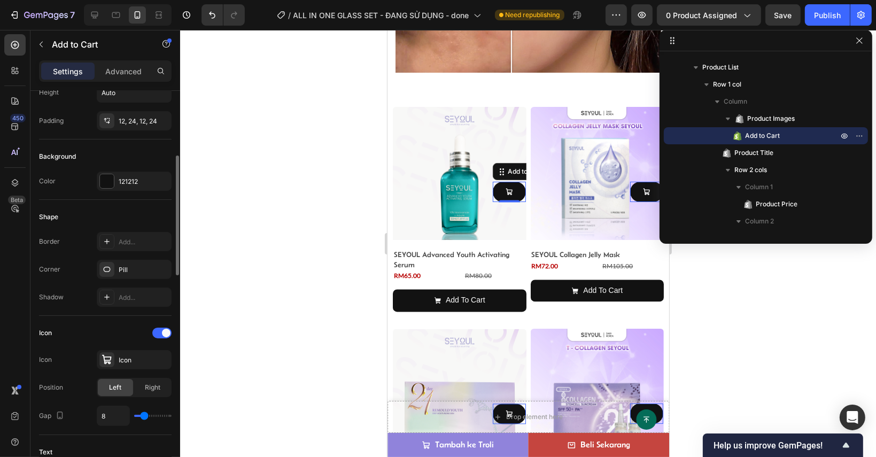
type input "10"
type input "8"
type input "0"
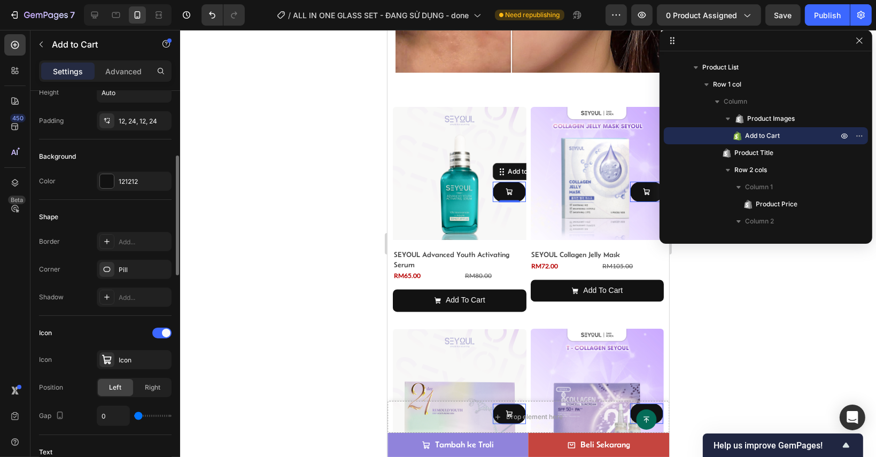
drag, startPoint x: 145, startPoint y: 416, endPoint x: 114, endPoint y: 425, distance: 32.7
type input "0"
click at [134, 417] on input "range" at bounding box center [152, 416] width 37 height 2
click at [165, 330] on span at bounding box center [166, 333] width 9 height 9
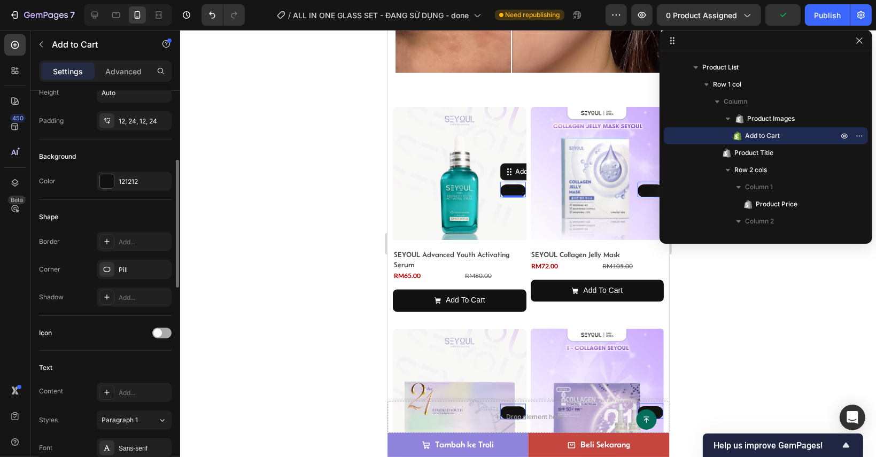
click at [165, 330] on div at bounding box center [161, 333] width 19 height 11
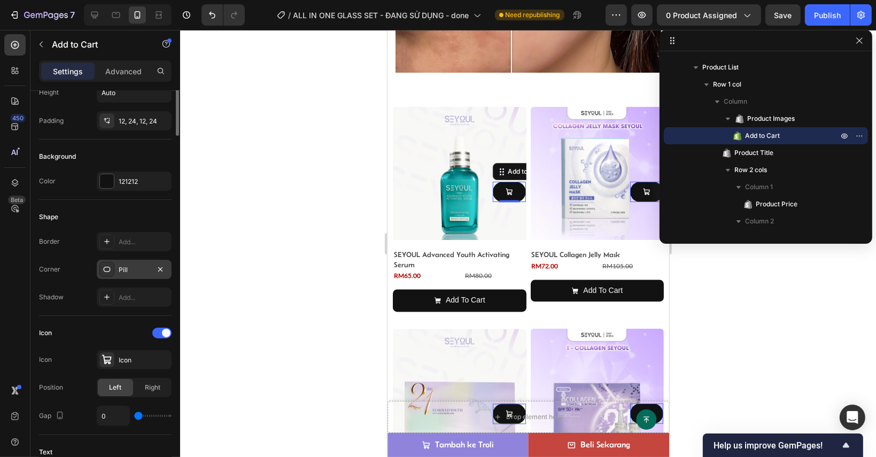
scroll to position [107, 0]
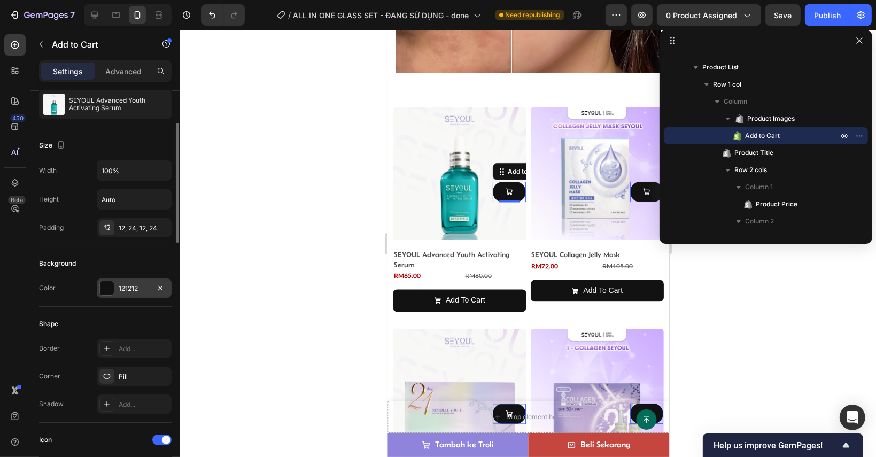
click at [137, 290] on div "121212" at bounding box center [134, 289] width 31 height 10
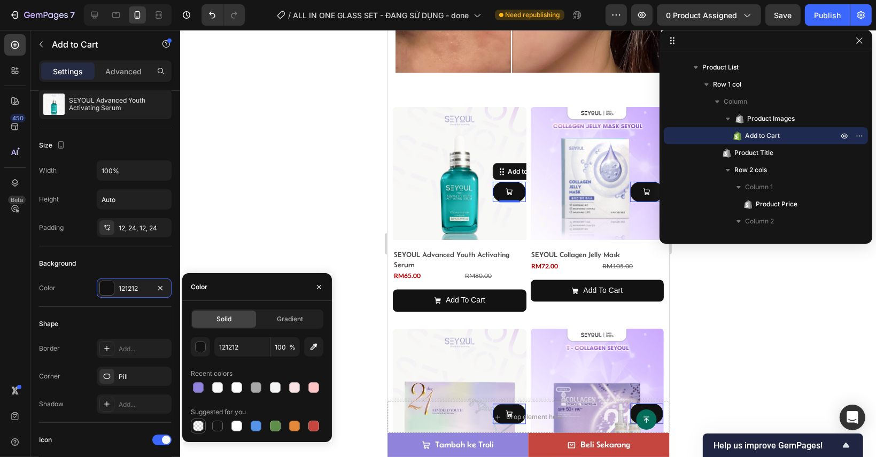
click at [199, 424] on div at bounding box center [198, 426] width 11 height 11
type input "000000"
type input "0"
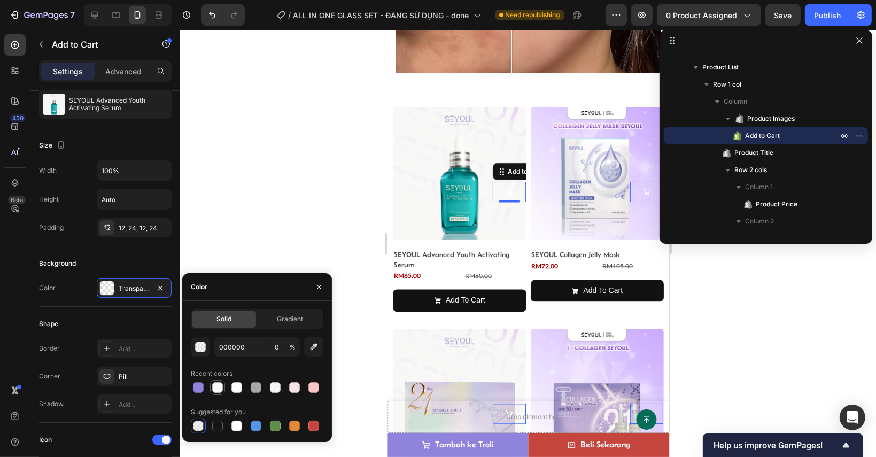
click at [221, 385] on div at bounding box center [217, 387] width 11 height 11
type input "FAFAFA"
type input "100"
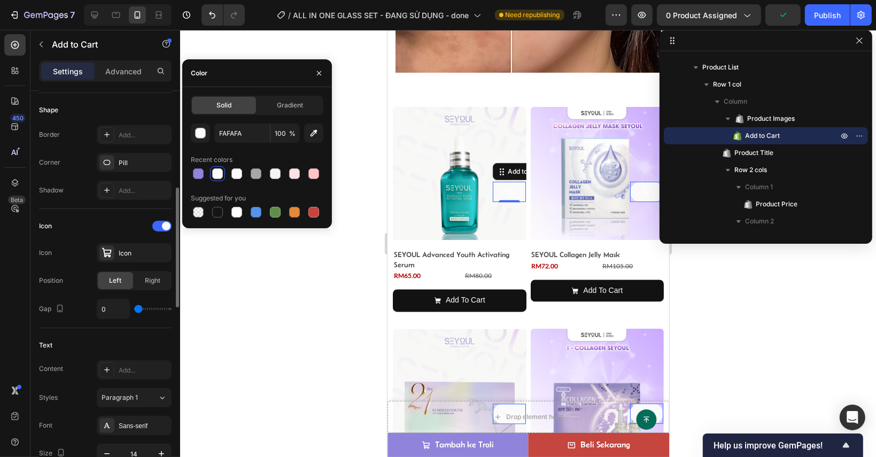
scroll to position [374, 0]
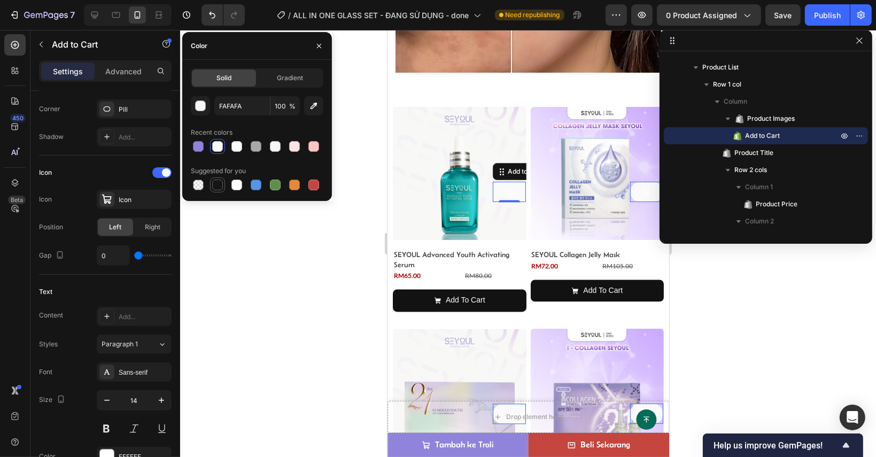
click at [218, 185] on div at bounding box center [217, 185] width 11 height 11
type input "151515"
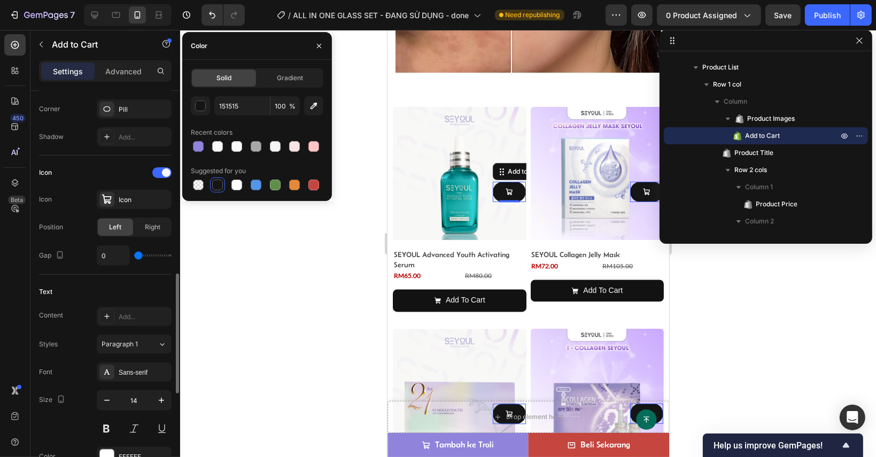
scroll to position [427, 0]
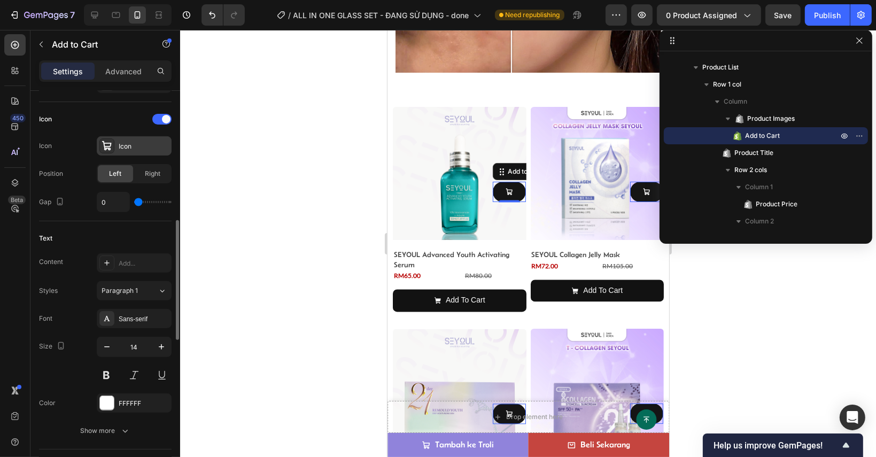
click at [139, 143] on div "Icon" at bounding box center [144, 147] width 50 height 10
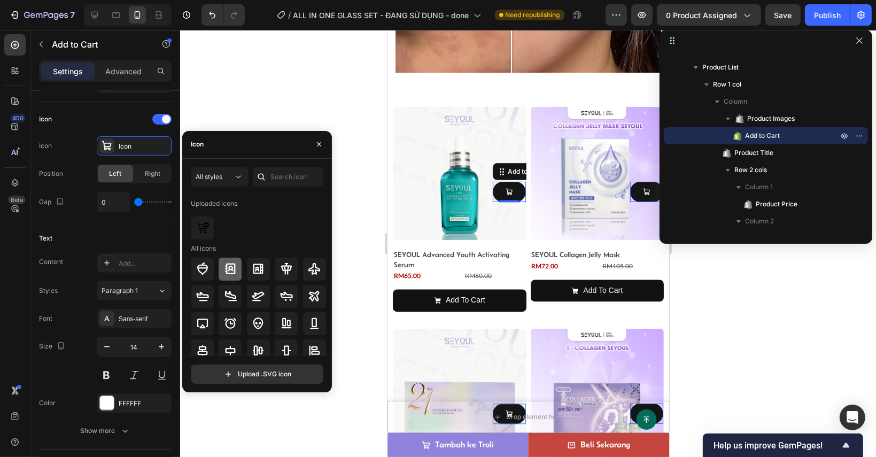
click at [235, 273] on icon at bounding box center [230, 268] width 13 height 13
click at [207, 230] on img at bounding box center [202, 227] width 13 height 13
click at [229, 169] on button "All styles" at bounding box center [220, 176] width 58 height 19
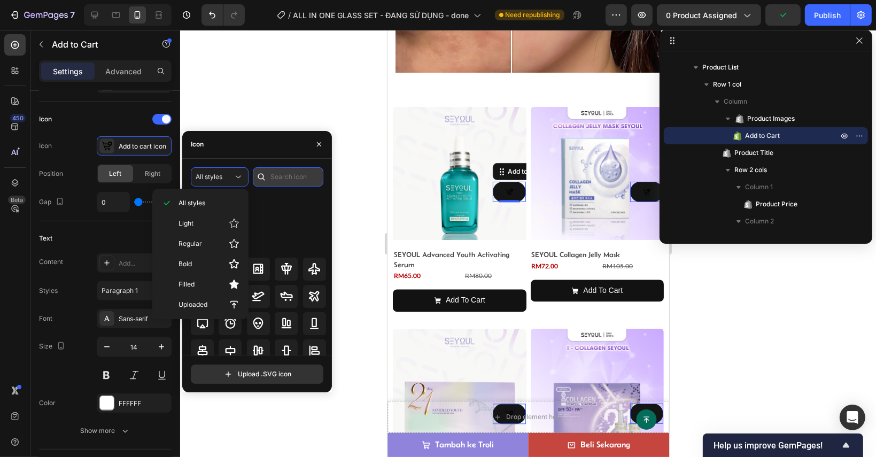
click at [285, 175] on input "text" at bounding box center [288, 176] width 71 height 19
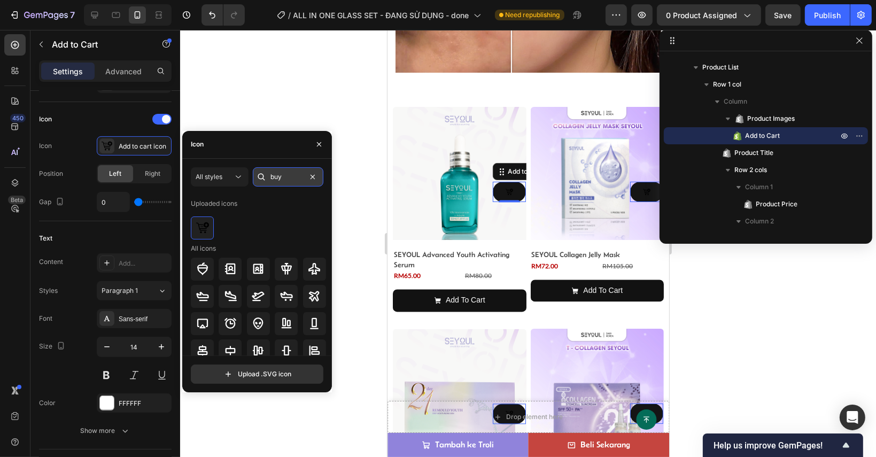
type input "buy"
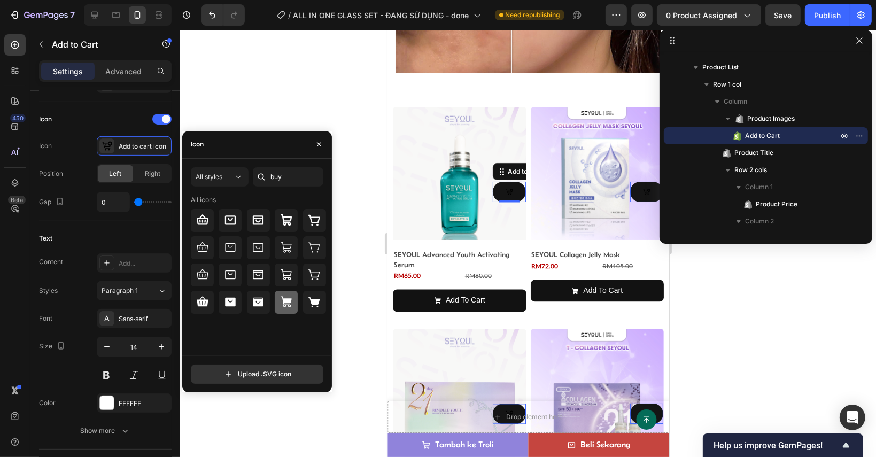
click at [294, 298] on div at bounding box center [286, 302] width 23 height 23
click at [310, 294] on div at bounding box center [314, 302] width 23 height 23
click at [319, 143] on icon "button" at bounding box center [319, 144] width 9 height 9
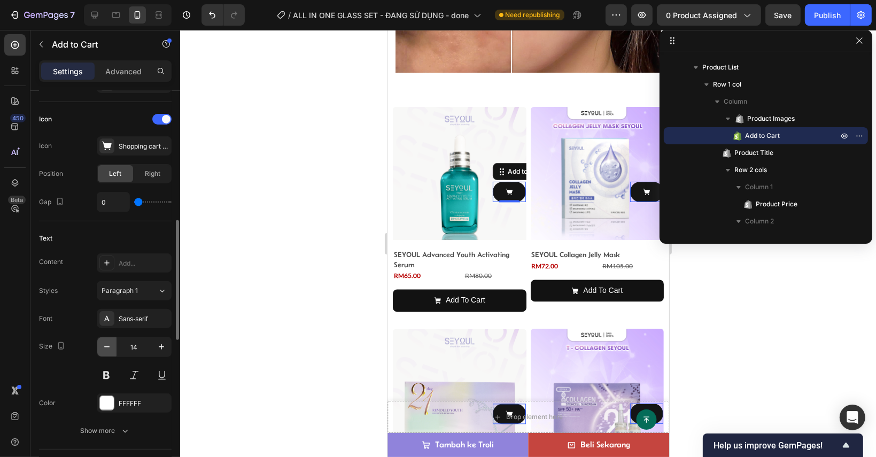
click at [107, 348] on icon "button" at bounding box center [107, 346] width 11 height 11
click at [160, 344] on icon "button" at bounding box center [161, 346] width 11 height 11
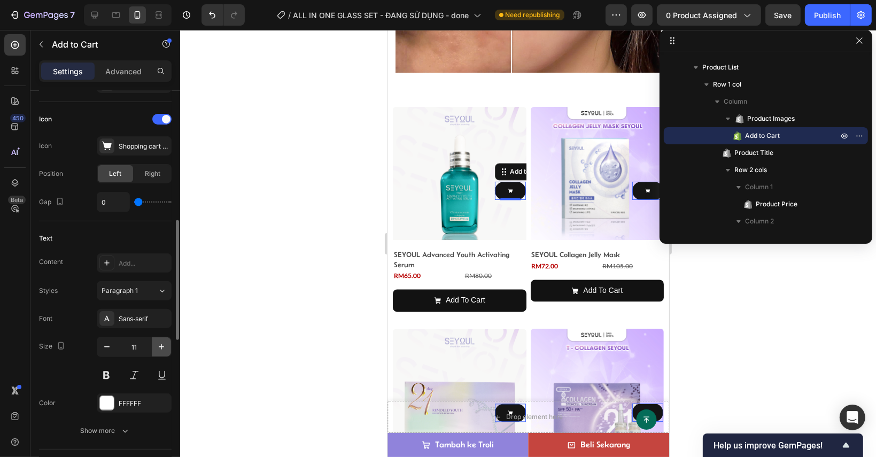
click at [160, 344] on icon "button" at bounding box center [161, 346] width 11 height 11
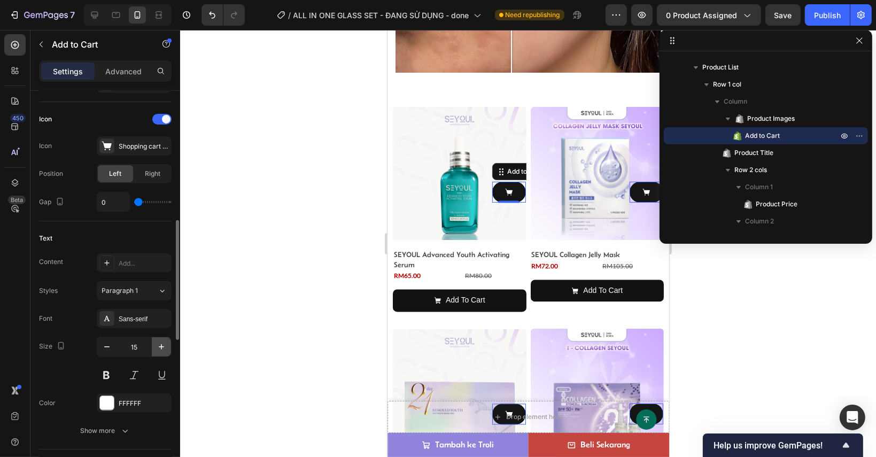
click at [160, 344] on icon "button" at bounding box center [161, 346] width 11 height 11
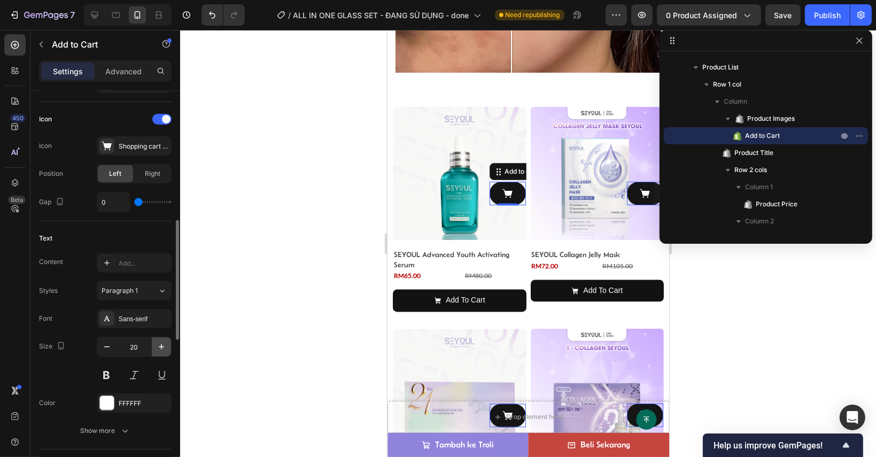
click at [160, 344] on icon "button" at bounding box center [161, 346] width 11 height 11
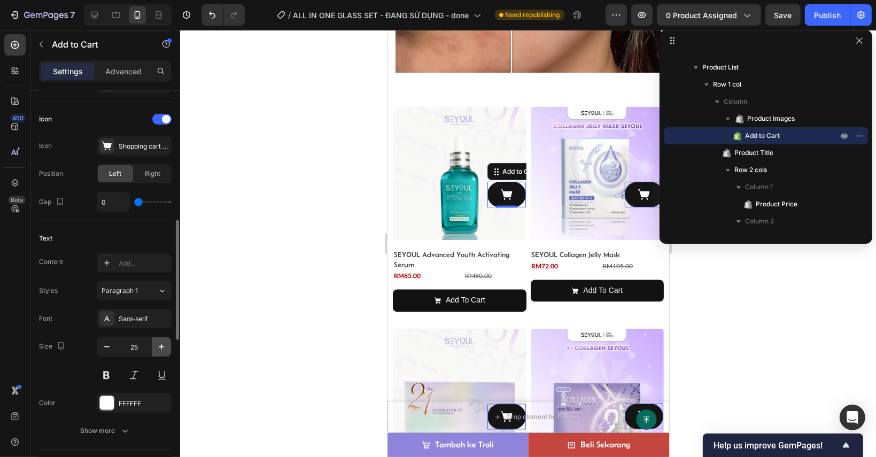
click at [160, 344] on icon "button" at bounding box center [161, 346] width 11 height 11
type input "27"
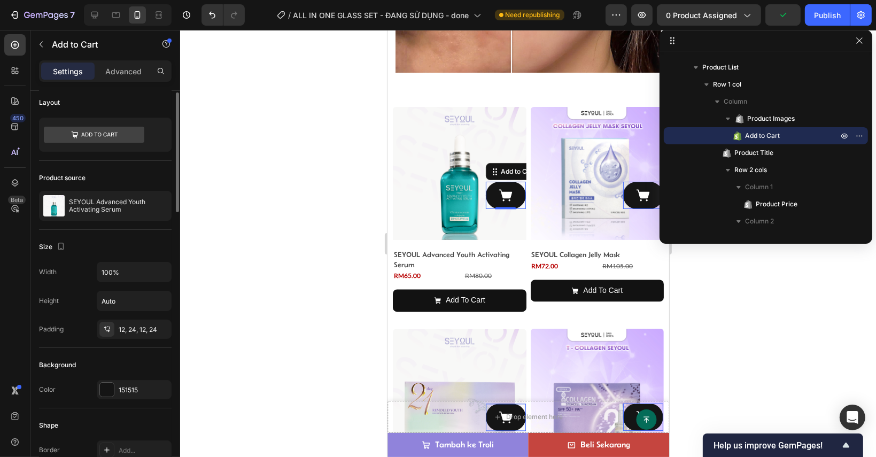
scroll to position [0, 0]
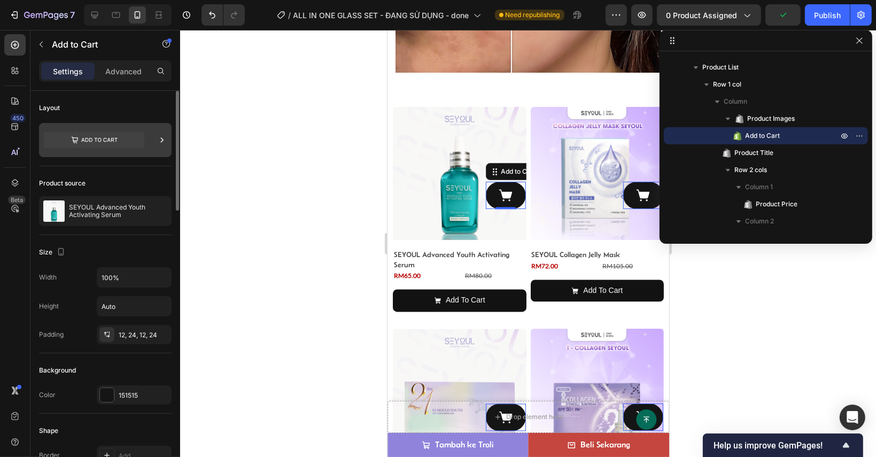
click at [142, 141] on icon at bounding box center [94, 140] width 100 height 16
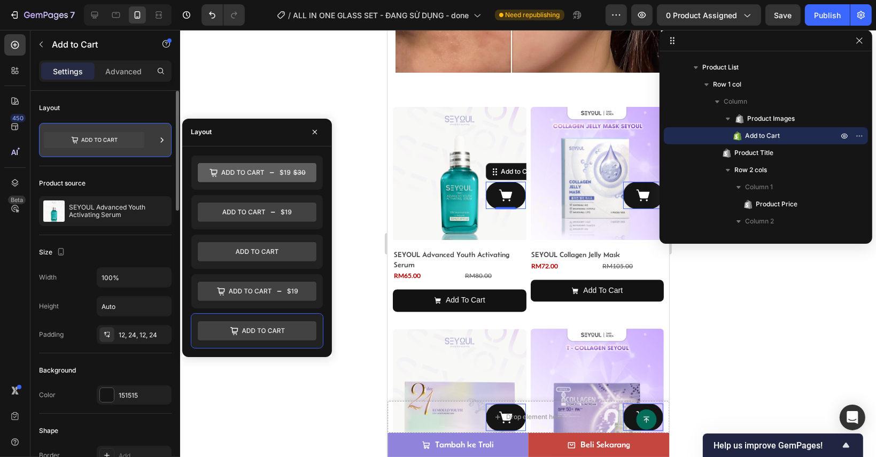
click at [142, 141] on icon at bounding box center [94, 140] width 100 height 16
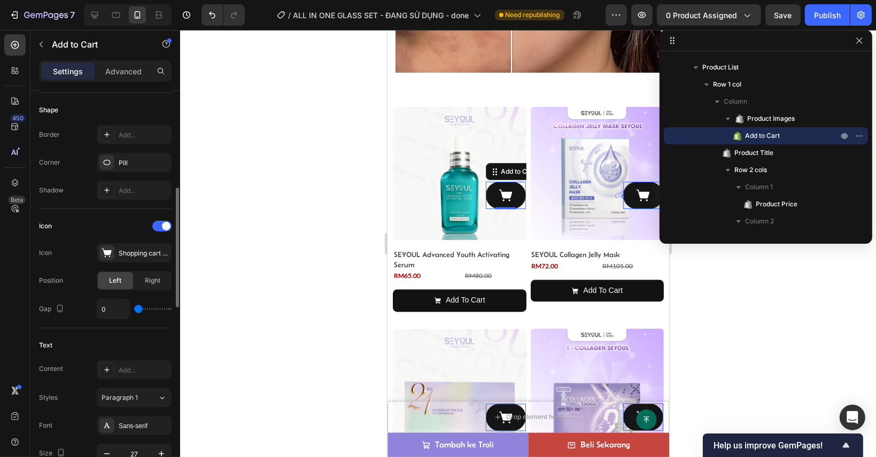
scroll to position [374, 0]
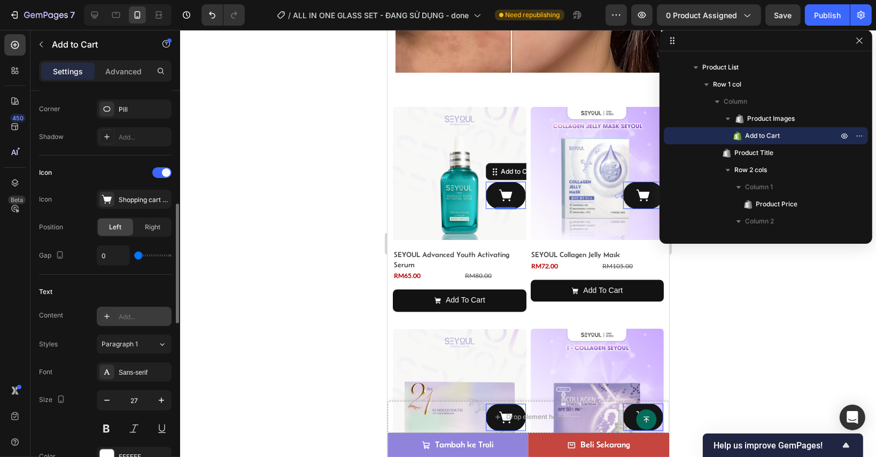
click at [138, 314] on div "Add..." at bounding box center [144, 317] width 50 height 10
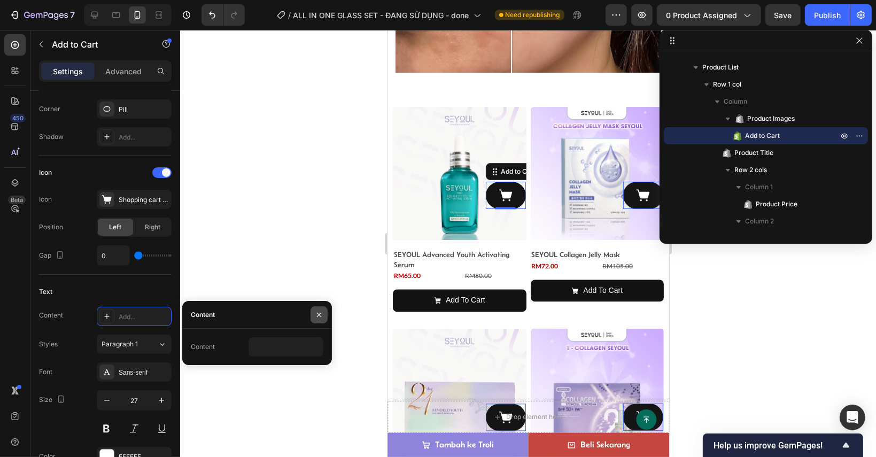
click at [321, 309] on button "button" at bounding box center [318, 314] width 17 height 17
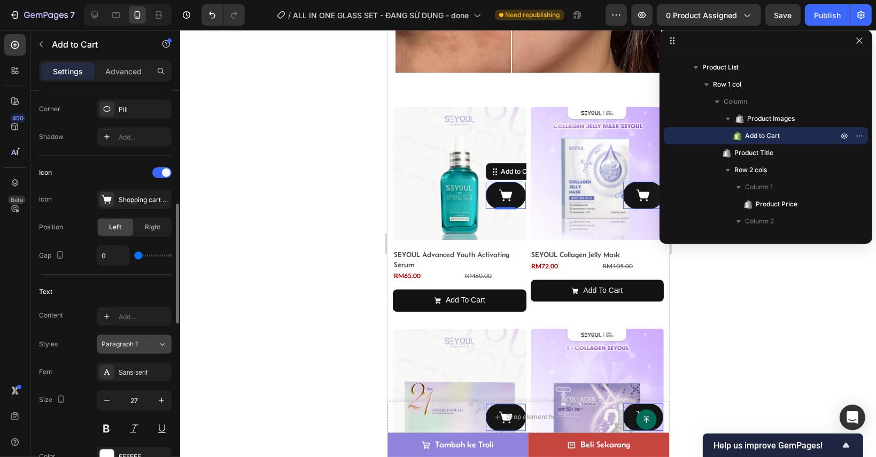
click at [166, 339] on icon at bounding box center [162, 344] width 9 height 11
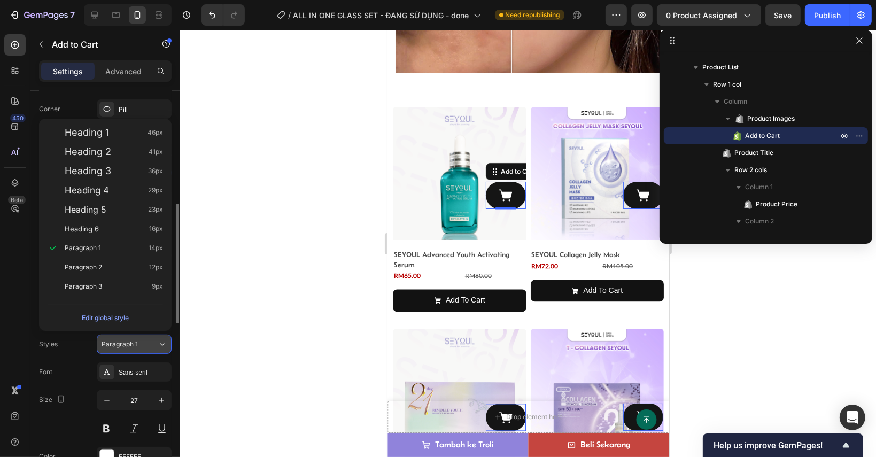
click at [166, 339] on icon at bounding box center [162, 344] width 9 height 11
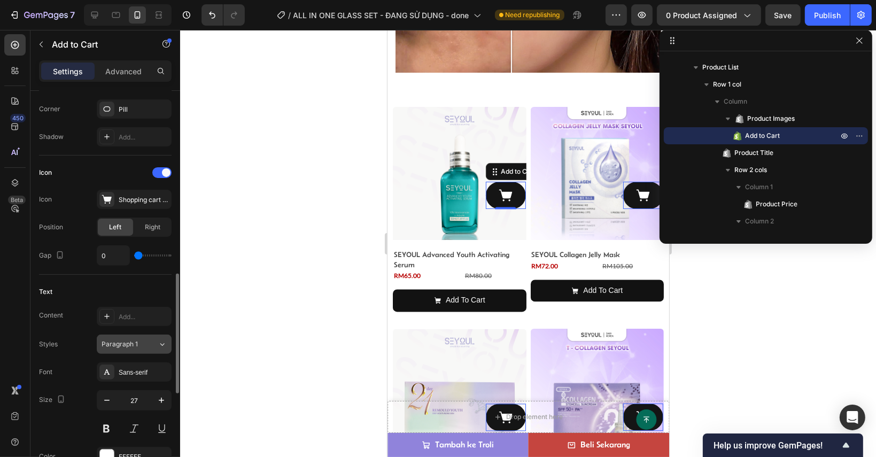
scroll to position [427, 0]
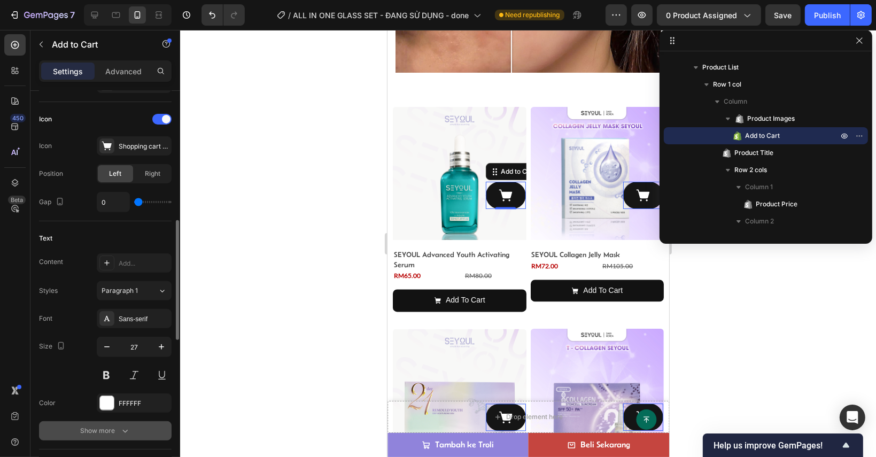
click at [115, 423] on button "Show more" at bounding box center [105, 430] width 133 height 19
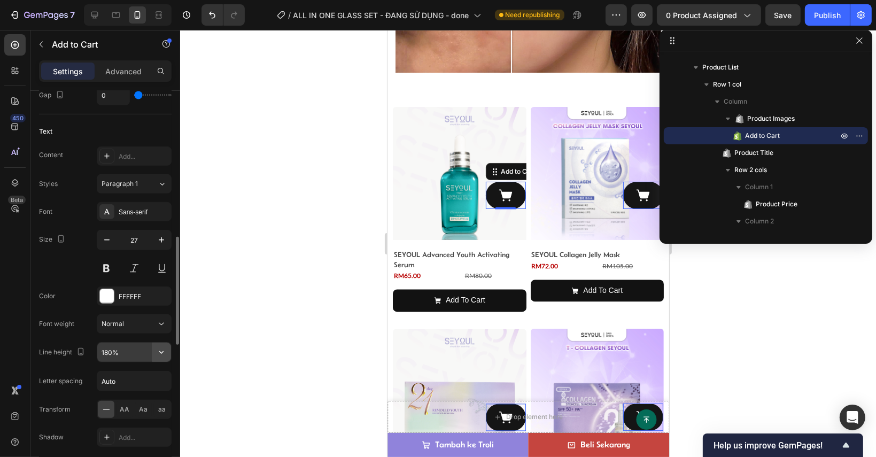
click at [160, 348] on icon "button" at bounding box center [161, 352] width 11 height 11
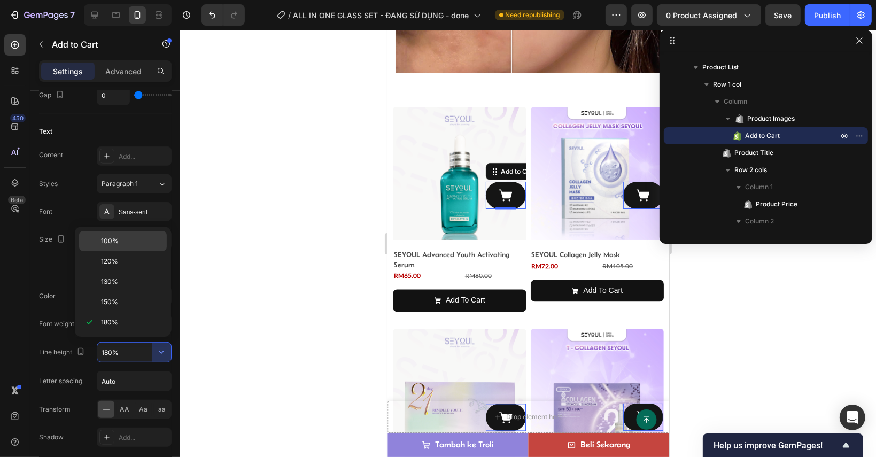
click at [135, 236] on p "100%" at bounding box center [131, 241] width 61 height 10
type input "100%"
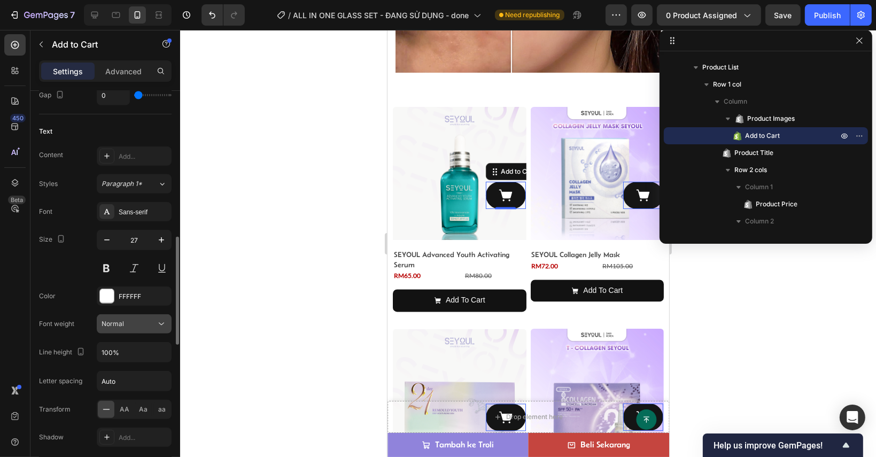
click at [158, 318] on icon at bounding box center [161, 323] width 11 height 11
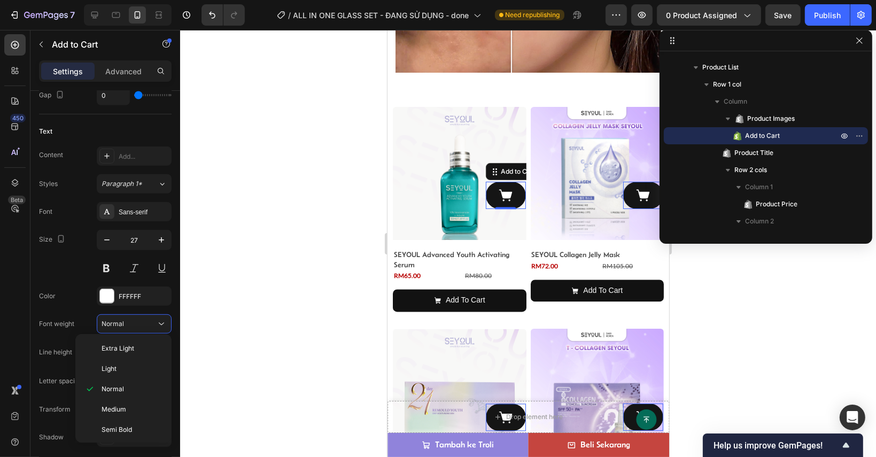
click at [19, 324] on div "450 Beta" at bounding box center [14, 207] width 21 height 346
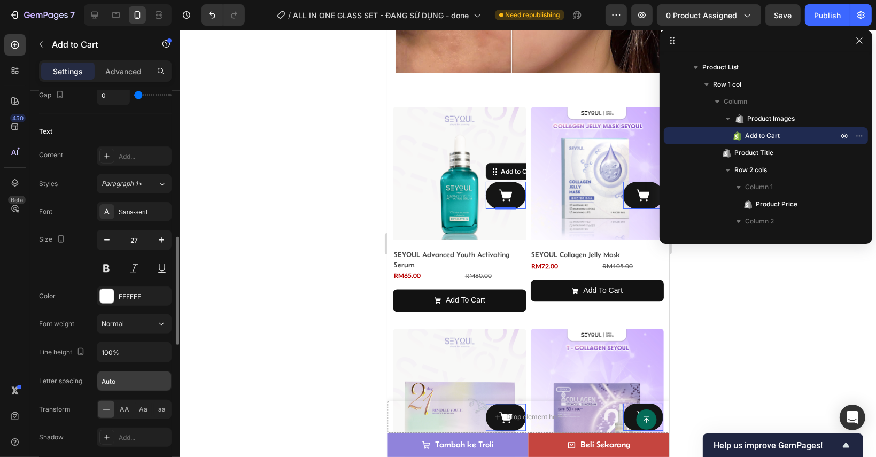
click at [158, 378] on input "Auto" at bounding box center [134, 380] width 74 height 19
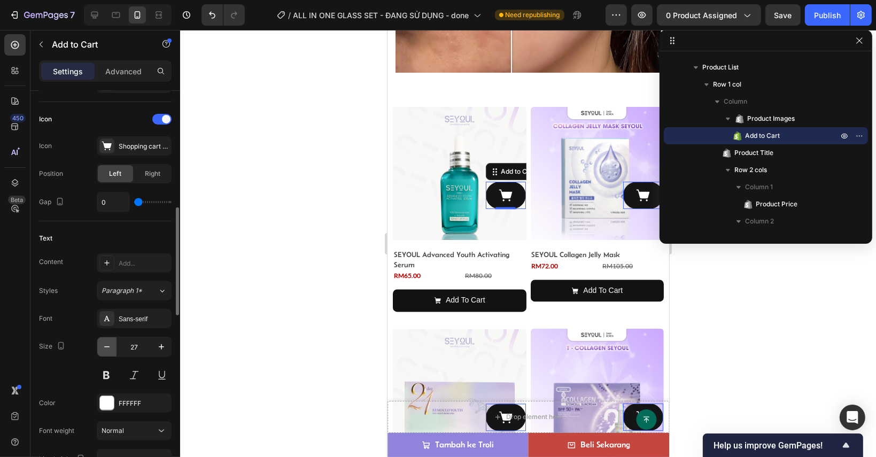
click at [111, 345] on icon "button" at bounding box center [107, 346] width 11 height 11
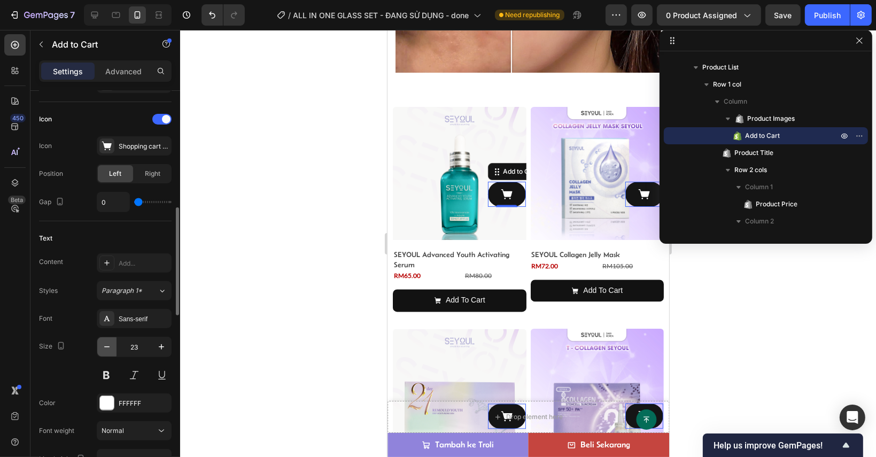
click at [111, 345] on icon "button" at bounding box center [107, 346] width 11 height 11
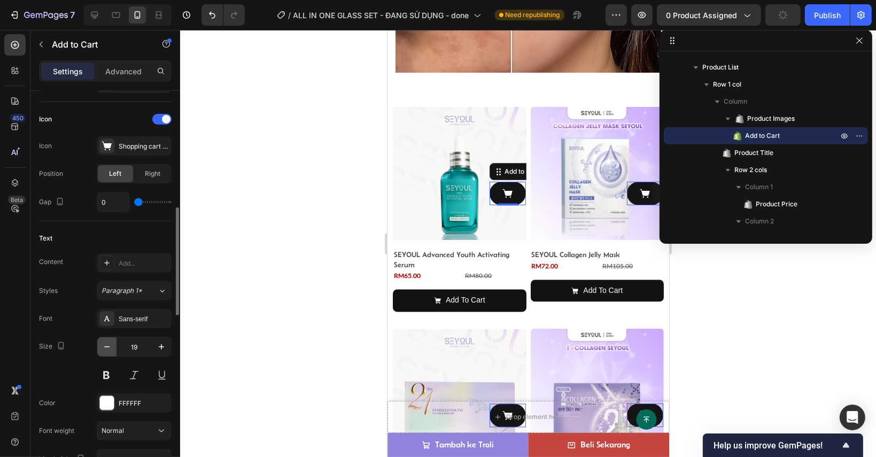
click at [111, 345] on icon "button" at bounding box center [107, 346] width 11 height 11
type input "15"
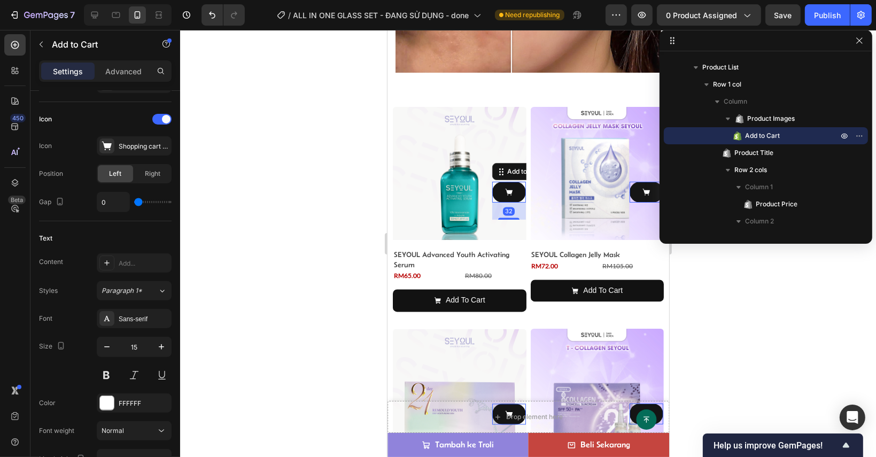
drag, startPoint x: 502, startPoint y: 196, endPoint x: 509, endPoint y: 234, distance: 38.7
click at [509, 234] on div "Add to Cart 32 Product Images SEYOUL Advanced Youth Activating Serum Product Ti…" at bounding box center [459, 213] width 134 height 213
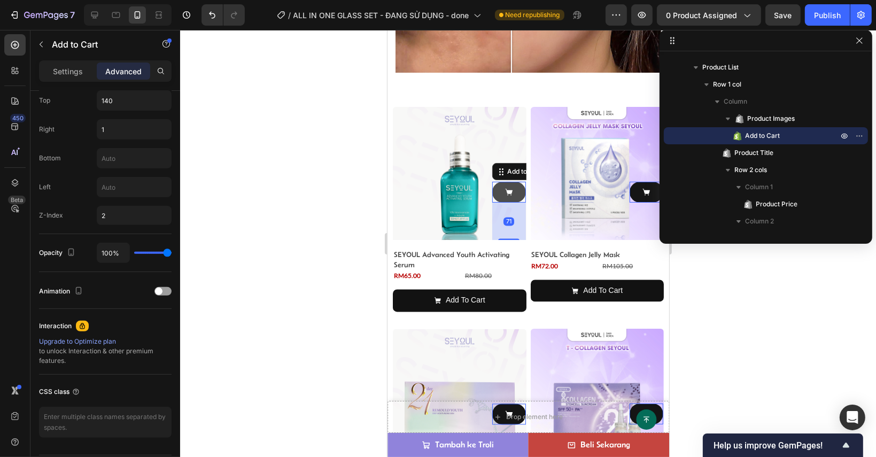
type input "0"
click at [85, 67] on div "Settings" at bounding box center [67, 71] width 53 height 17
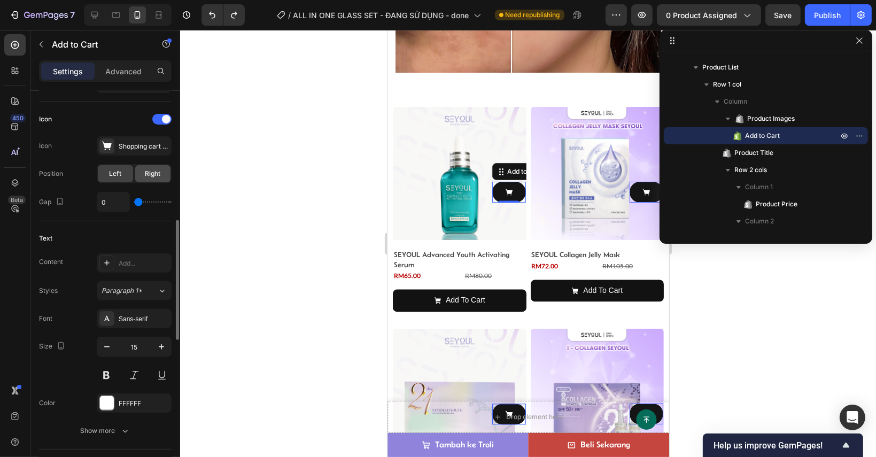
scroll to position [374, 0]
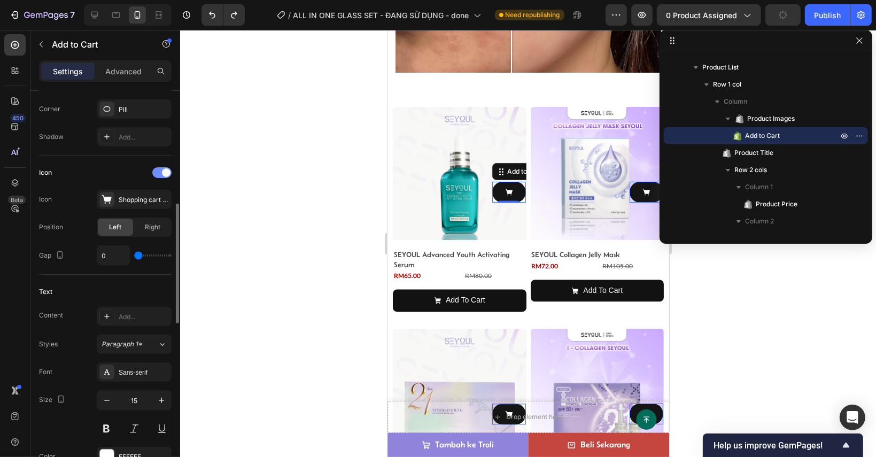
click at [161, 173] on div at bounding box center [161, 172] width 19 height 11
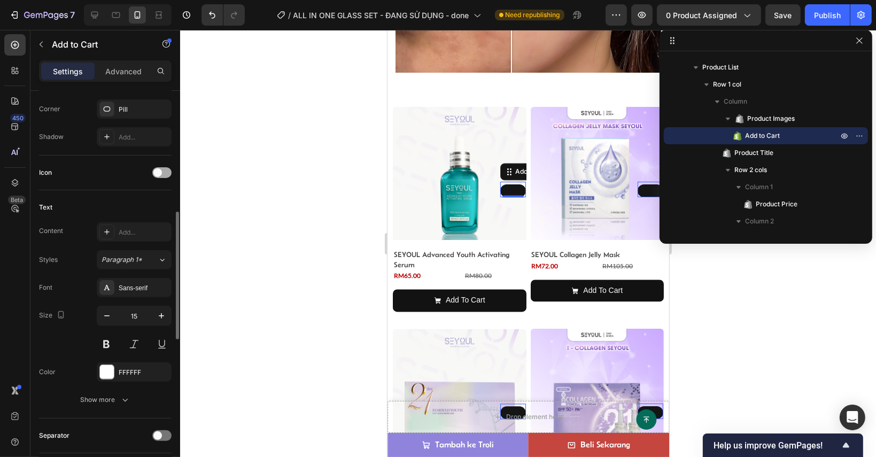
click at [161, 173] on span at bounding box center [157, 172] width 9 height 9
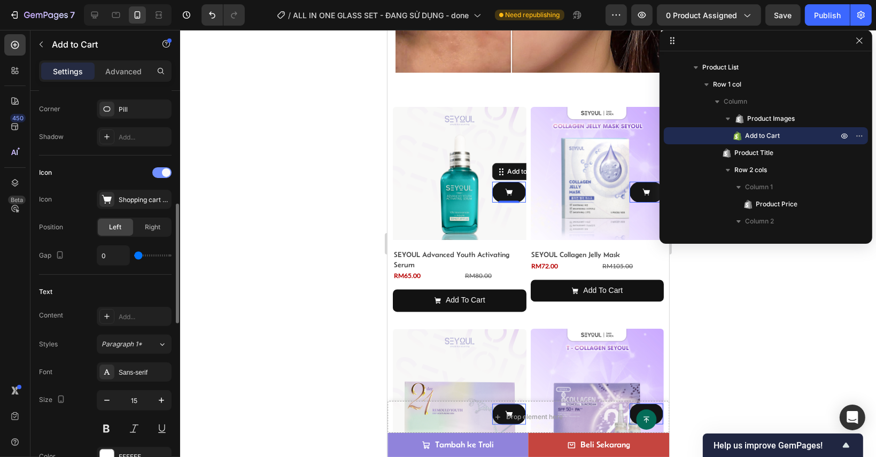
click at [161, 173] on div at bounding box center [161, 172] width 19 height 11
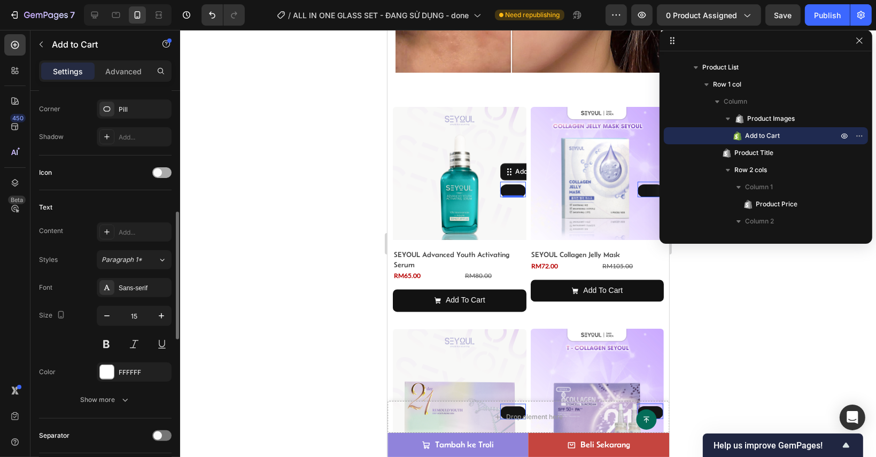
click at [157, 172] on span at bounding box center [157, 172] width 9 height 9
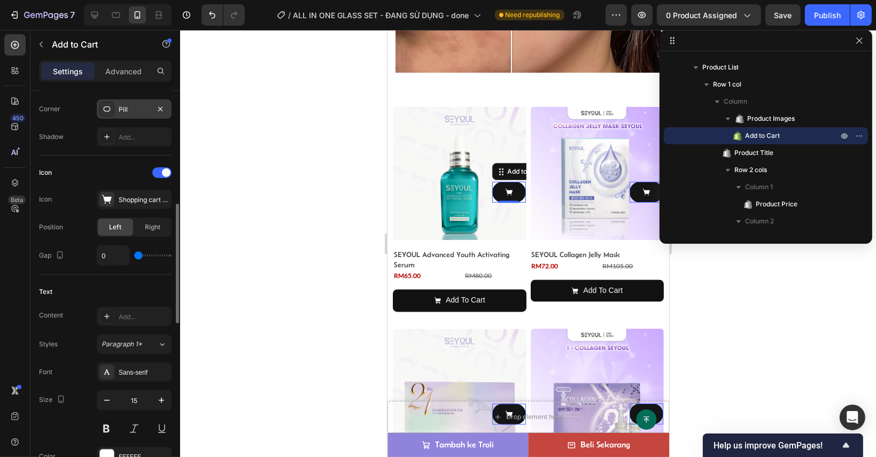
click at [136, 111] on div "Pill" at bounding box center [134, 110] width 31 height 10
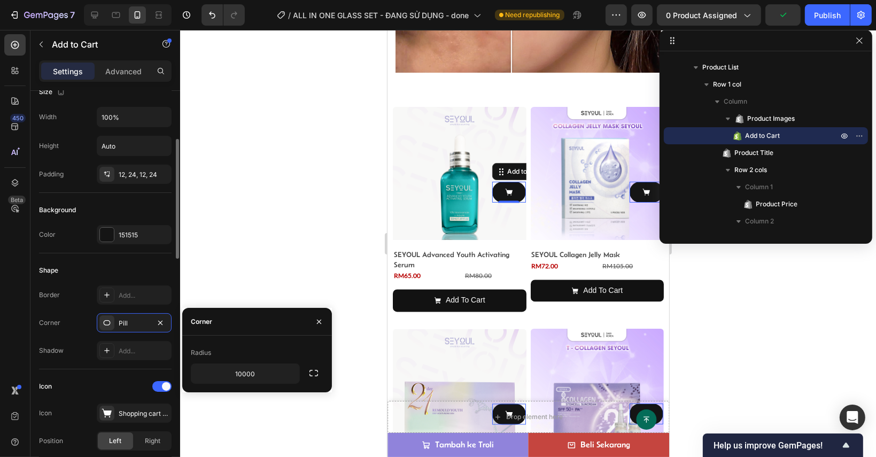
scroll to position [53, 0]
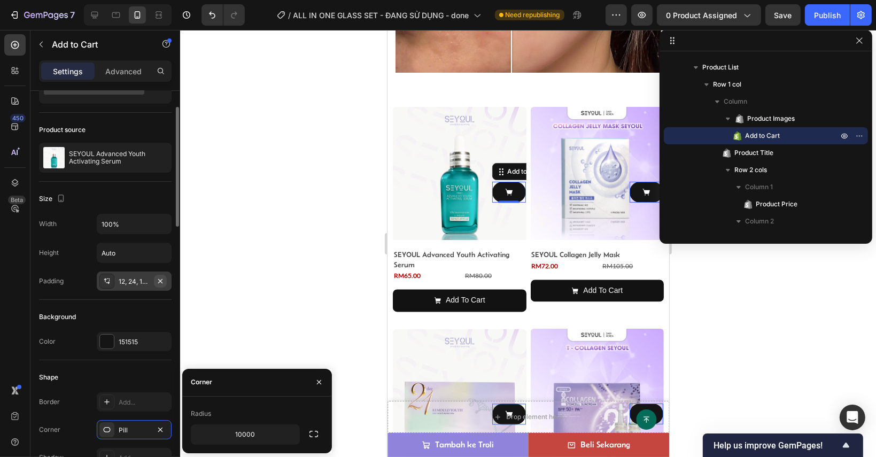
click at [163, 280] on icon "button" at bounding box center [160, 281] width 9 height 9
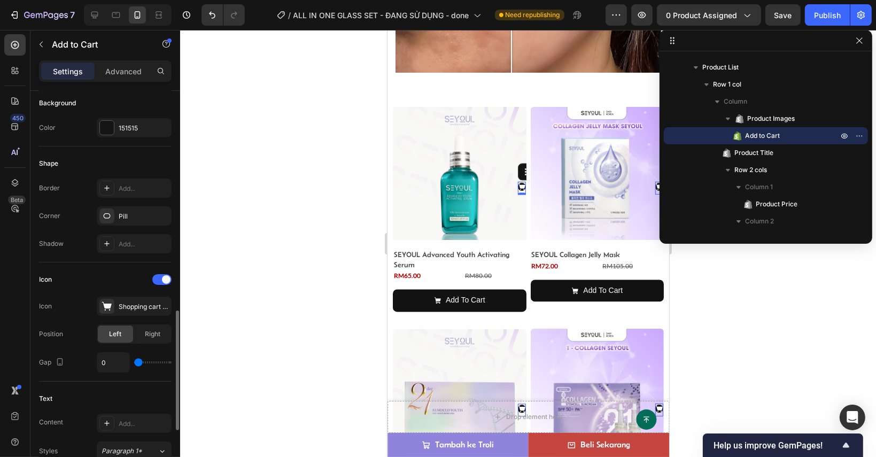
scroll to position [374, 0]
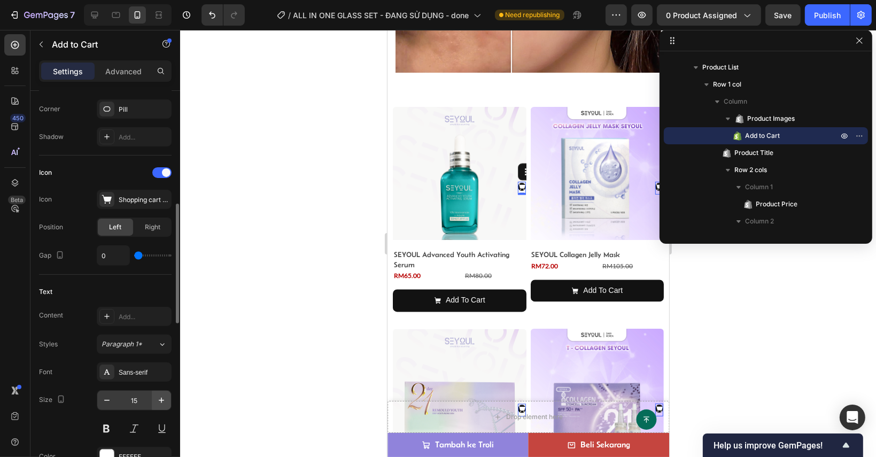
click at [160, 401] on icon "button" at bounding box center [161, 400] width 11 height 11
click at [158, 400] on icon "button" at bounding box center [161, 400] width 11 height 11
click at [157, 400] on icon "button" at bounding box center [161, 400] width 11 height 11
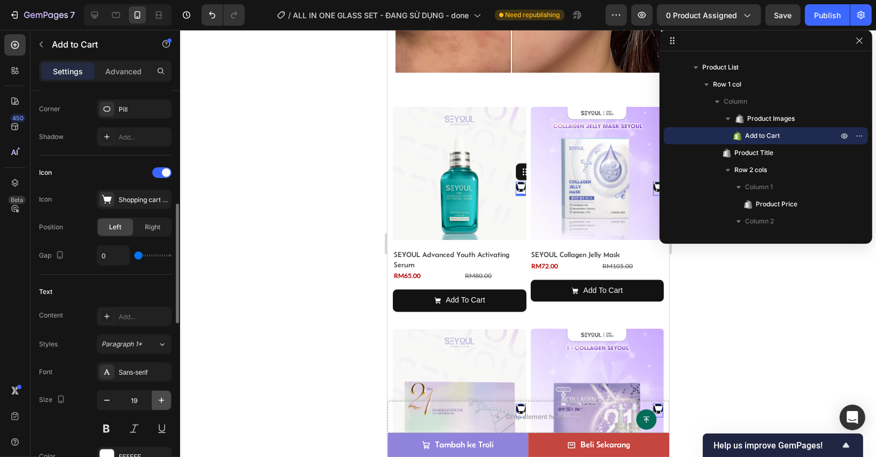
click at [156, 399] on icon "button" at bounding box center [161, 400] width 11 height 11
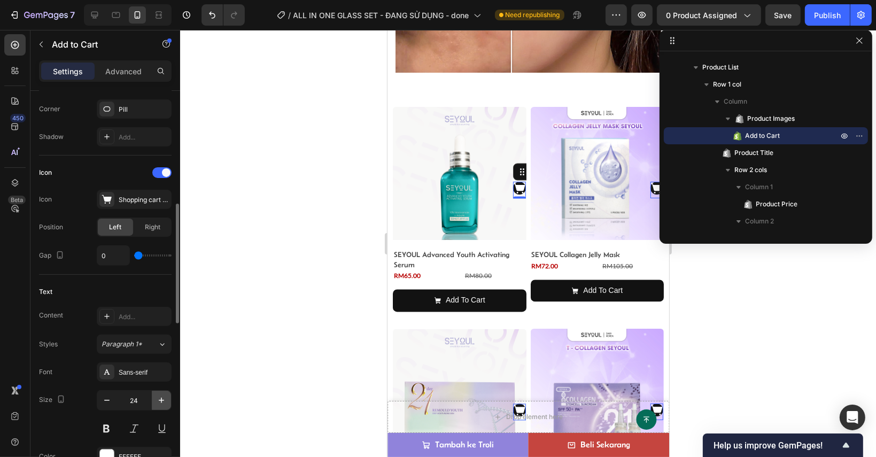
click at [156, 399] on icon "button" at bounding box center [161, 400] width 11 height 11
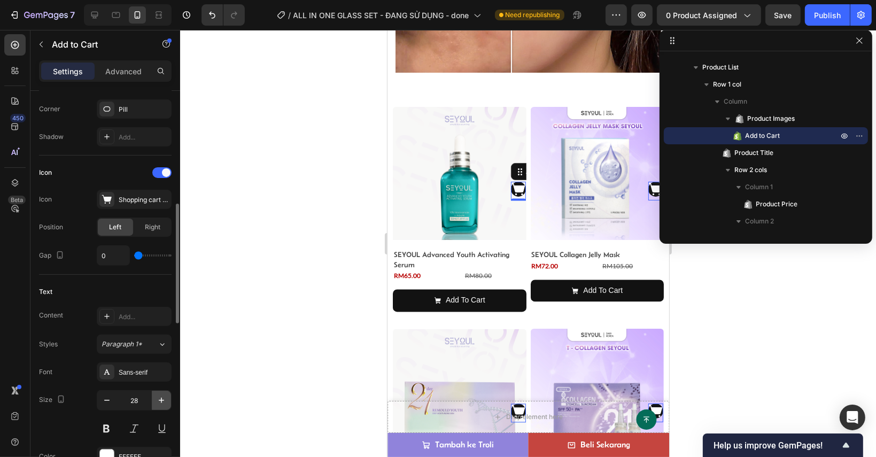
click at [156, 399] on icon "button" at bounding box center [161, 400] width 11 height 11
click at [157, 399] on icon "button" at bounding box center [161, 400] width 11 height 11
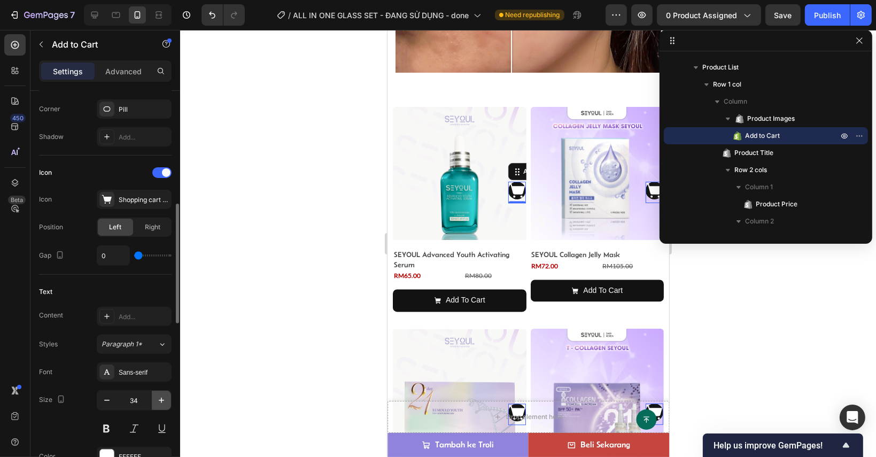
click at [157, 399] on icon "button" at bounding box center [161, 400] width 11 height 11
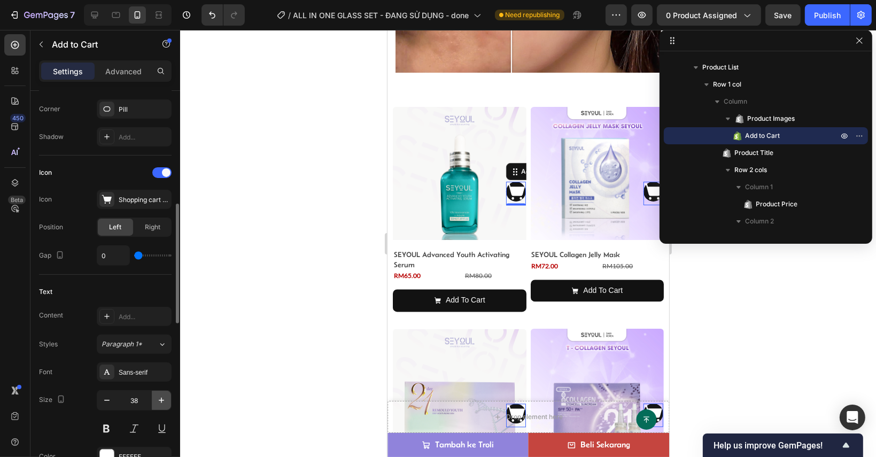
click at [157, 399] on icon "button" at bounding box center [161, 400] width 11 height 11
type input "42"
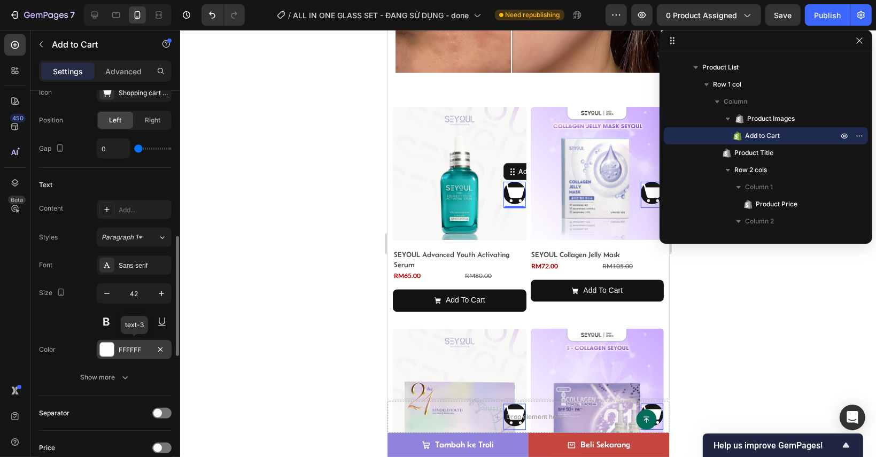
scroll to position [427, 0]
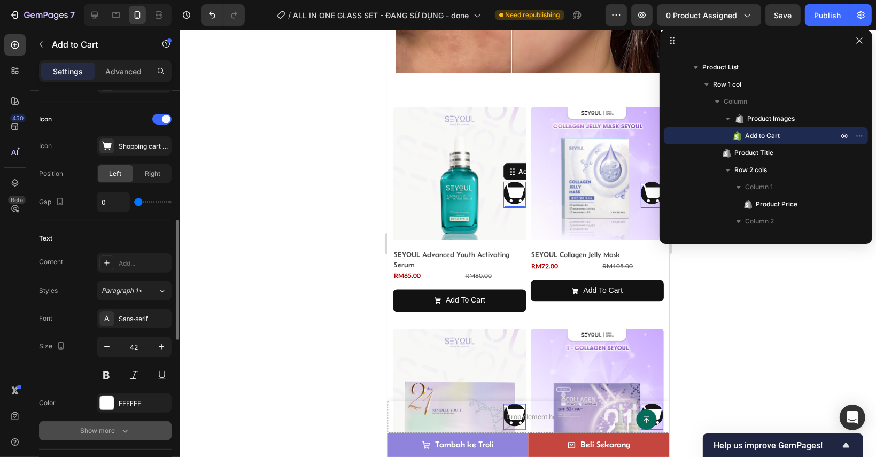
click at [134, 421] on button "Show more" at bounding box center [105, 430] width 133 height 19
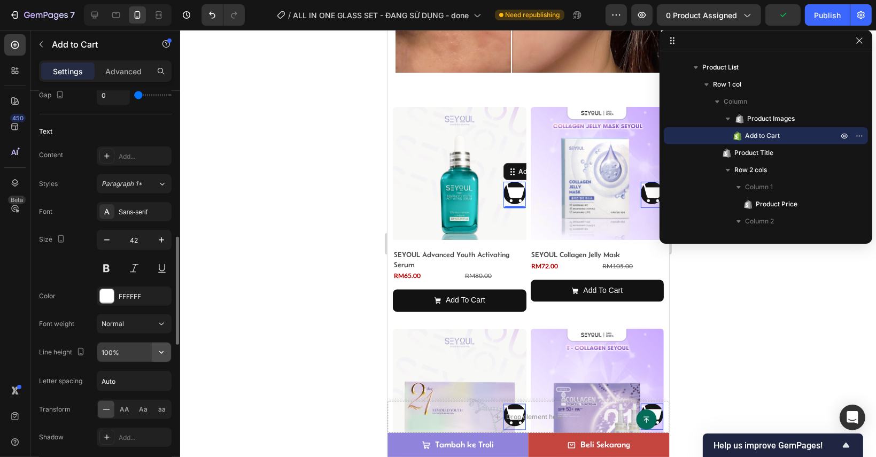
click at [162, 347] on icon "button" at bounding box center [161, 352] width 11 height 11
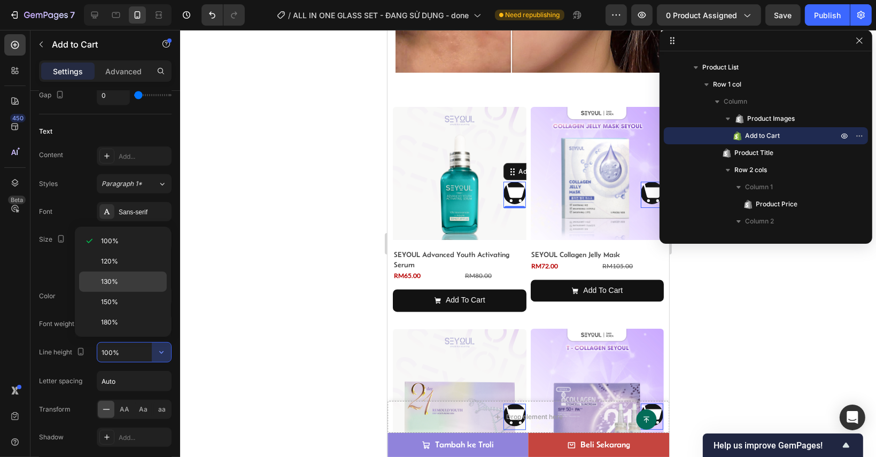
click at [130, 282] on p "130%" at bounding box center [131, 282] width 61 height 10
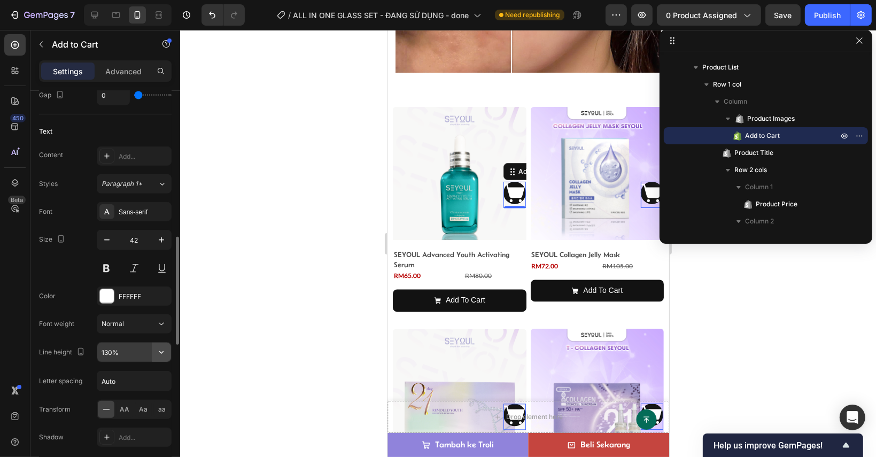
click at [162, 348] on icon "button" at bounding box center [161, 352] width 11 height 11
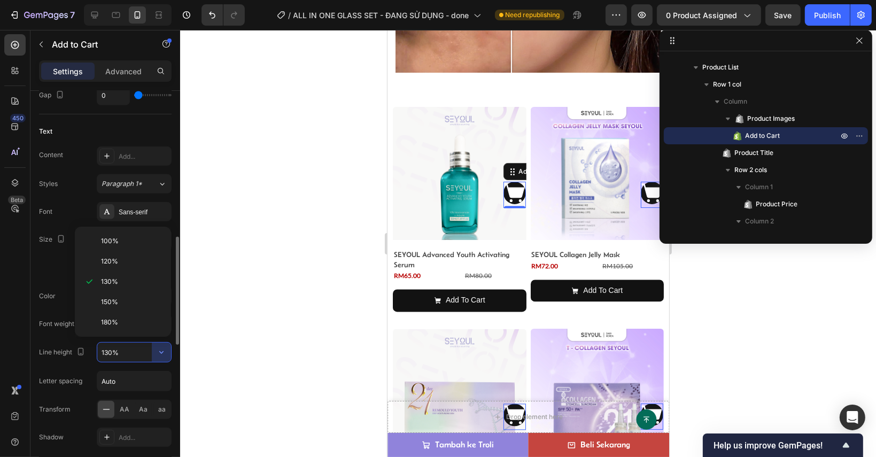
drag, startPoint x: 133, startPoint y: 316, endPoint x: 159, endPoint y: 332, distance: 31.0
click at [135, 318] on p "180%" at bounding box center [131, 322] width 61 height 10
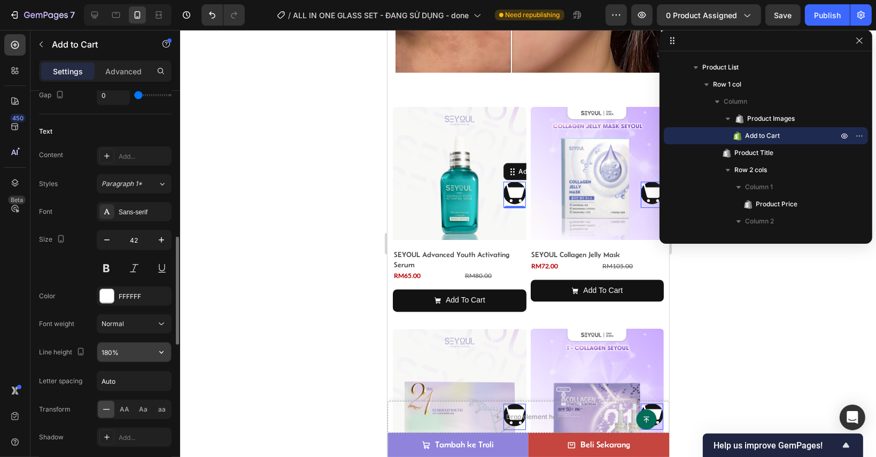
click at [156, 352] on icon "button" at bounding box center [161, 352] width 11 height 11
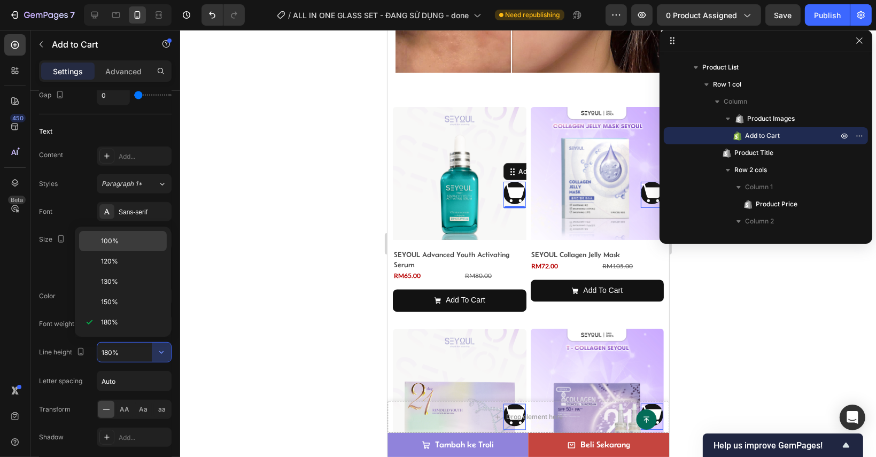
click at [128, 237] on p "100%" at bounding box center [131, 241] width 61 height 10
type input "100%"
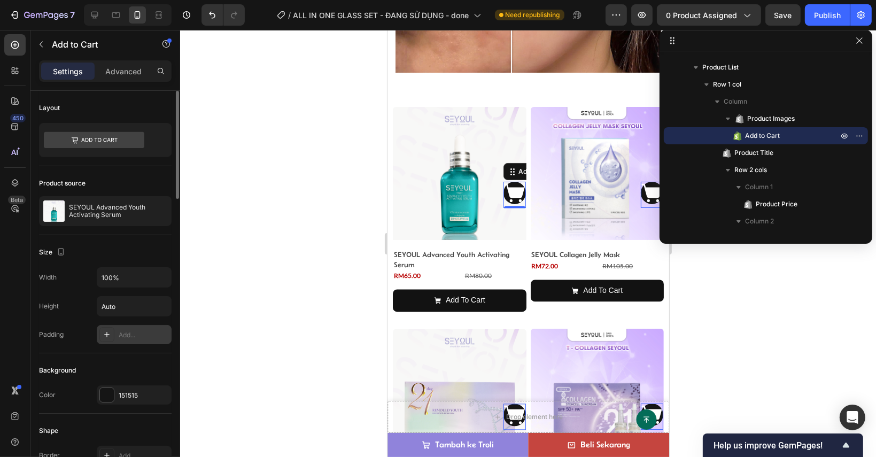
scroll to position [53, 0]
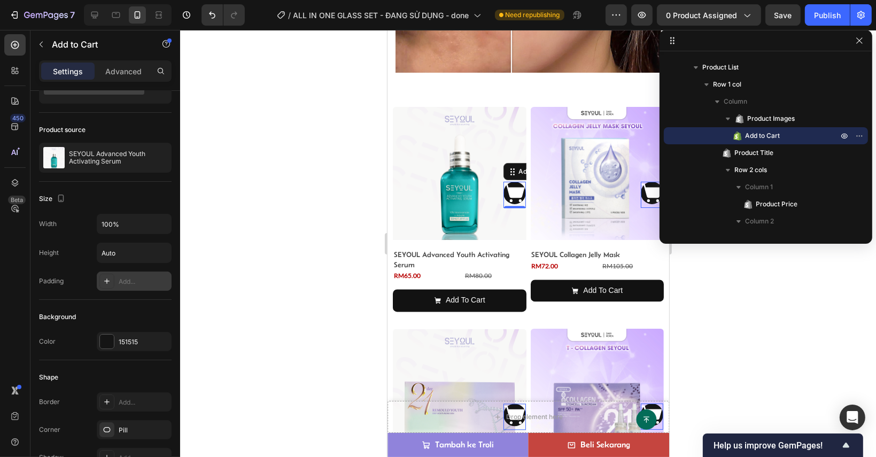
click at [151, 277] on div "Add..." at bounding box center [144, 282] width 50 height 10
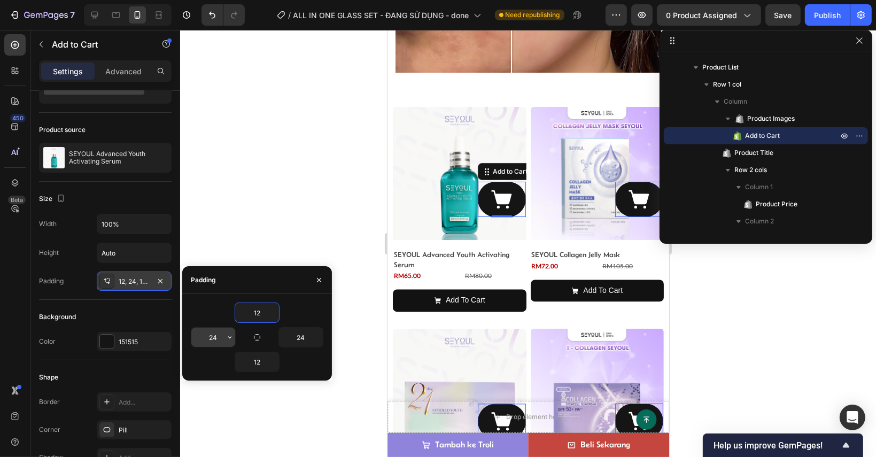
click at [214, 337] on input "24" at bounding box center [213, 337] width 44 height 19
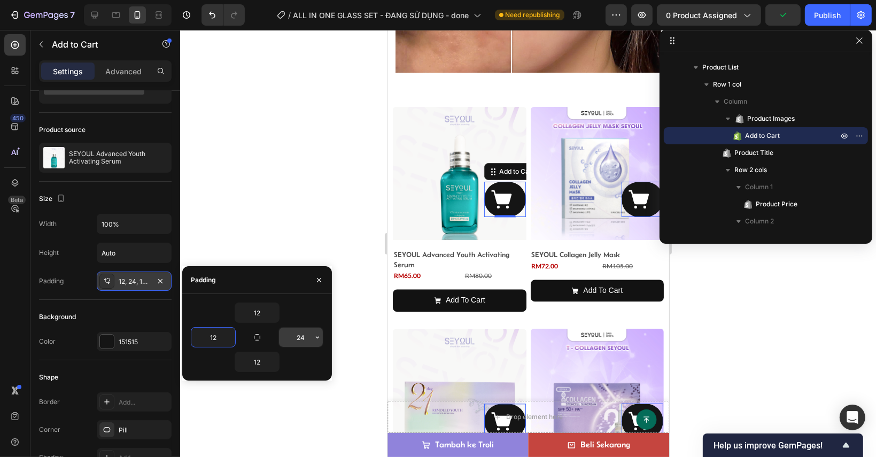
type input "12"
click at [302, 339] on input "24" at bounding box center [301, 337] width 44 height 19
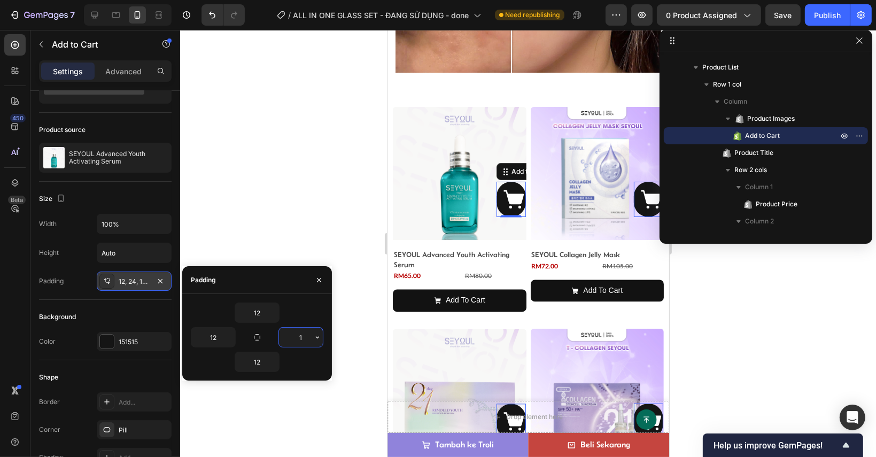
type input "12"
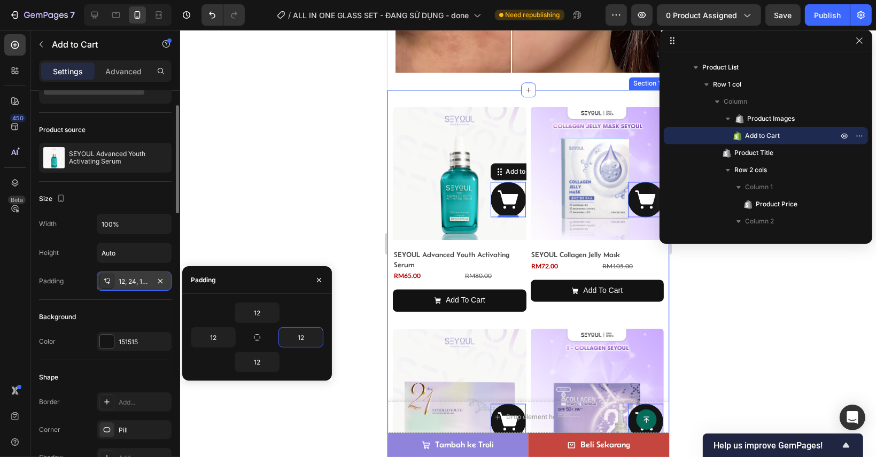
click at [155, 317] on div "Background" at bounding box center [105, 316] width 133 height 17
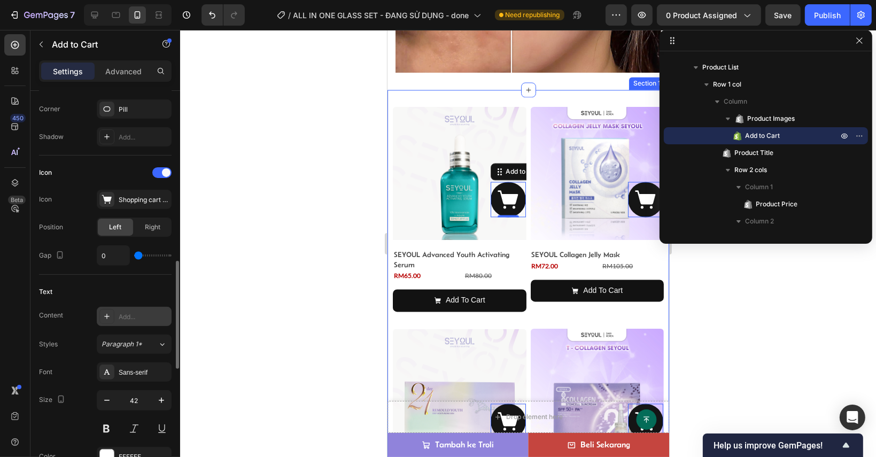
scroll to position [427, 0]
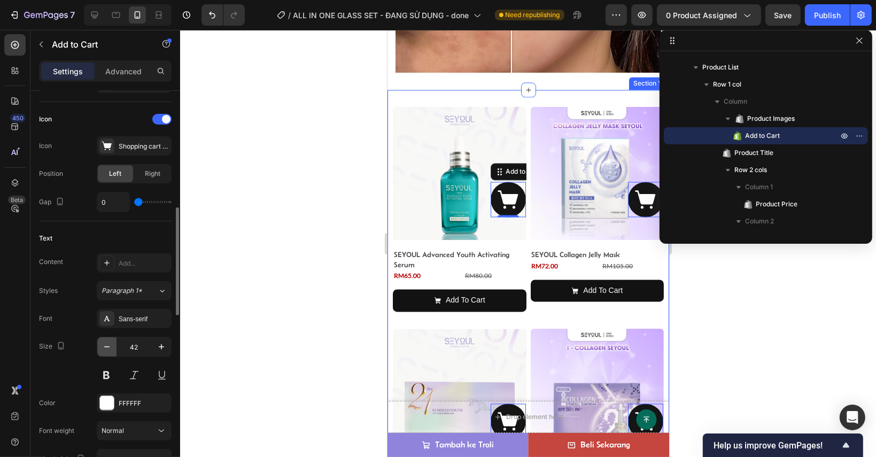
click at [106, 344] on icon "button" at bounding box center [107, 346] width 11 height 11
click at [105, 346] on icon "button" at bounding box center [106, 346] width 5 height 1
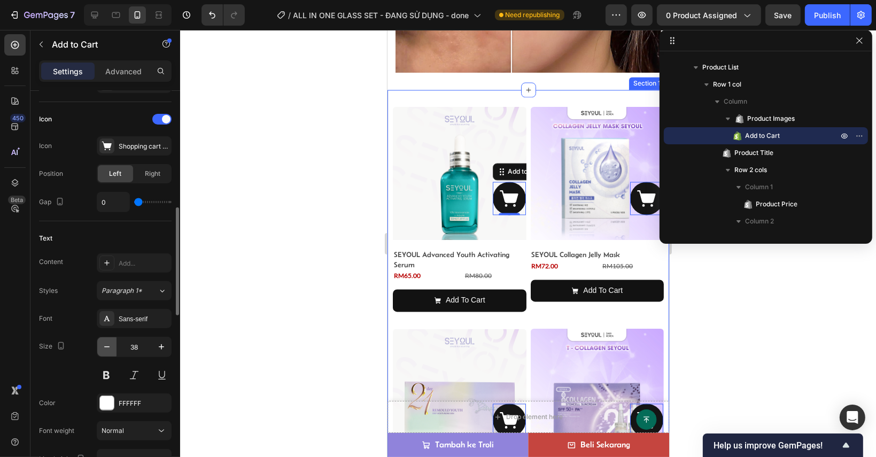
click at [105, 346] on icon "button" at bounding box center [106, 346] width 5 height 1
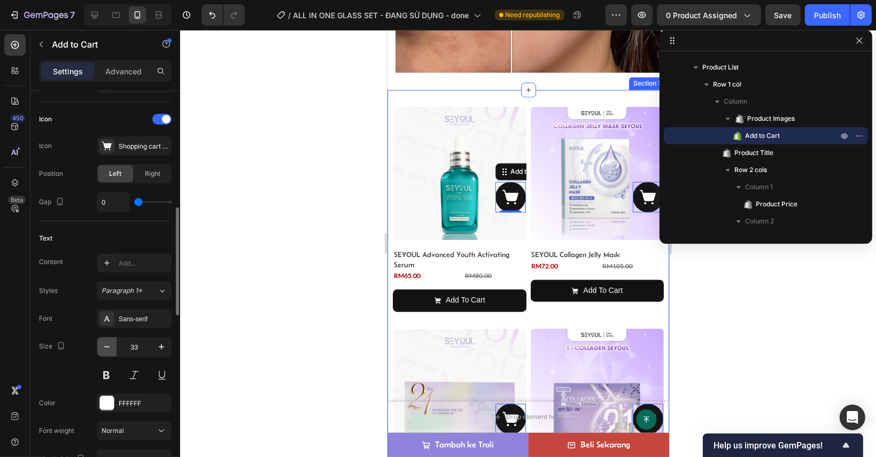
click at [105, 346] on icon "button" at bounding box center [106, 346] width 5 height 1
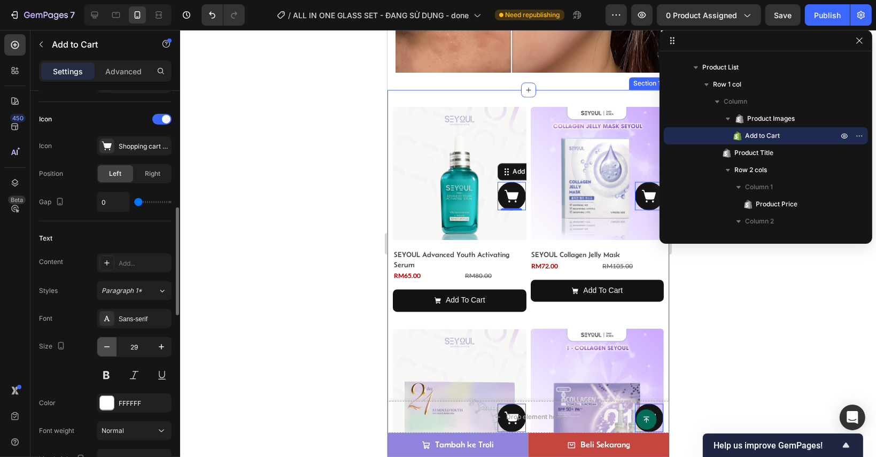
click at [105, 346] on icon "button" at bounding box center [106, 346] width 5 height 1
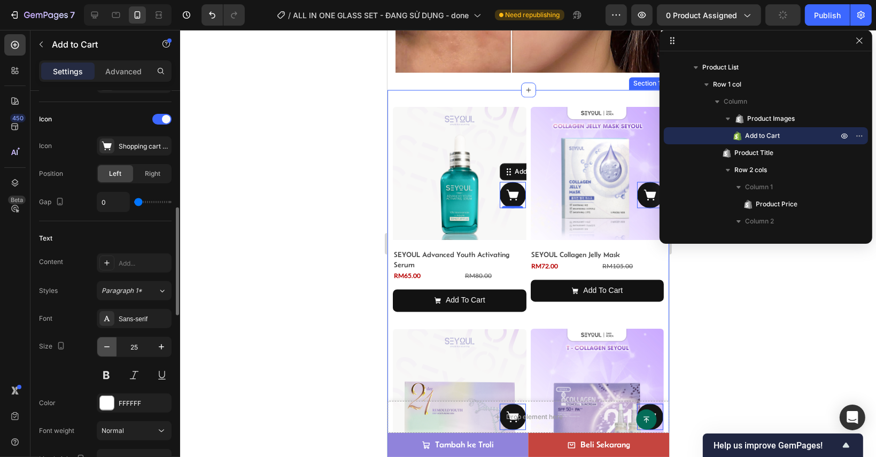
click at [105, 346] on icon "button" at bounding box center [106, 346] width 5 height 1
click at [104, 346] on icon "button" at bounding box center [106, 346] width 5 height 1
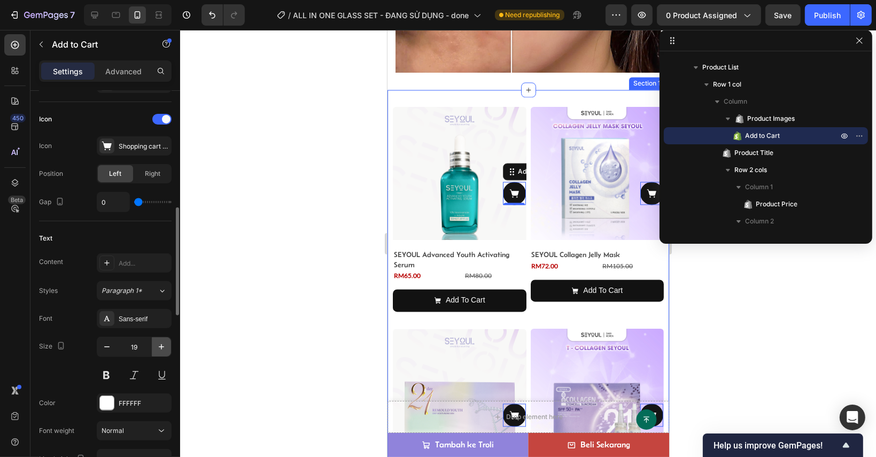
click at [156, 344] on icon "button" at bounding box center [161, 346] width 11 height 11
type input "23"
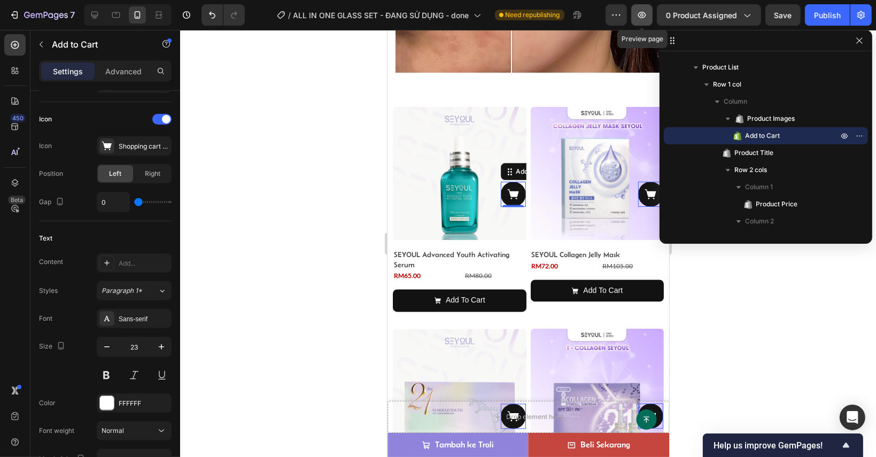
click at [635, 21] on button "button" at bounding box center [641, 14] width 21 height 21
click at [122, 69] on p "Advanced" at bounding box center [123, 71] width 36 height 11
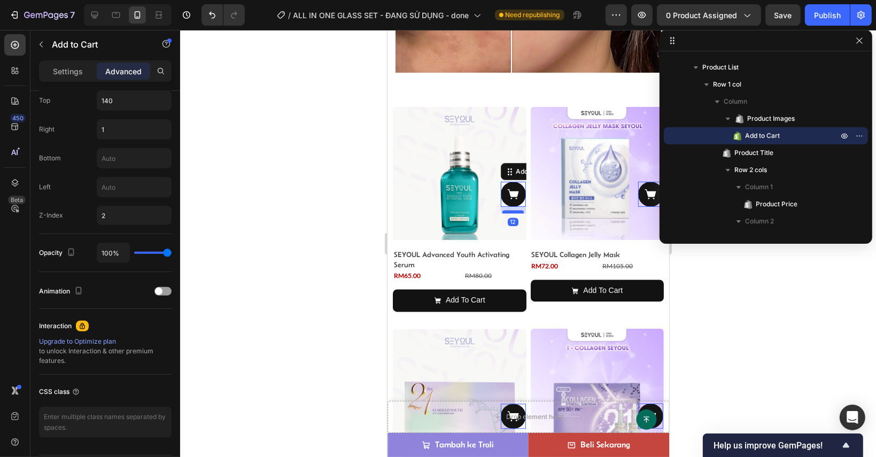
drag, startPoint x: 511, startPoint y: 198, endPoint x: 513, endPoint y: 204, distance: 6.6
click at [513, 210] on div at bounding box center [512, 211] width 21 height 3
click at [510, 214] on div at bounding box center [512, 215] width 21 height 3
click at [643, 12] on icon "button" at bounding box center [641, 15] width 11 height 11
drag, startPoint x: 510, startPoint y: 211, endPoint x: 502, endPoint y: 170, distance: 40.9
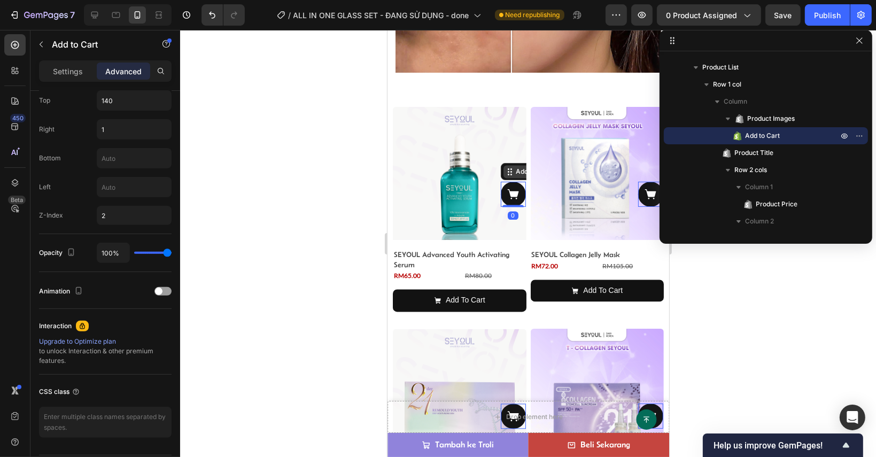
click at [507, 182] on div "Add to Cart 0" at bounding box center [512, 194] width 25 height 25
type input "0"
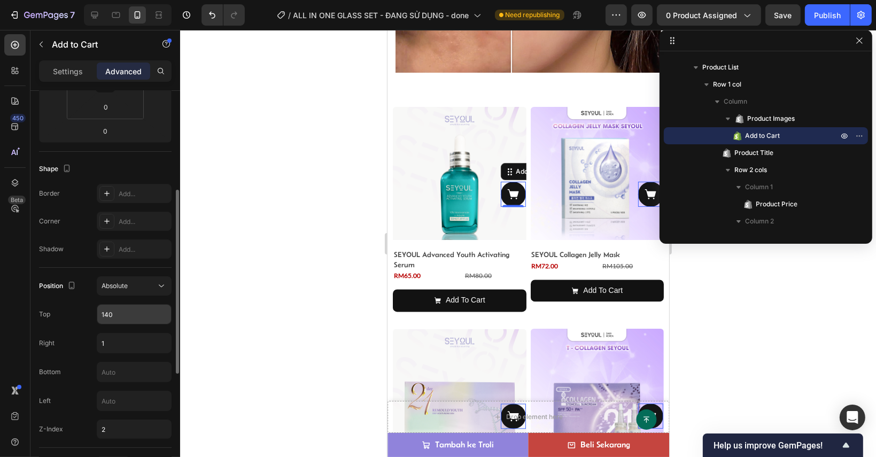
click at [116, 320] on input "140" at bounding box center [134, 314] width 74 height 19
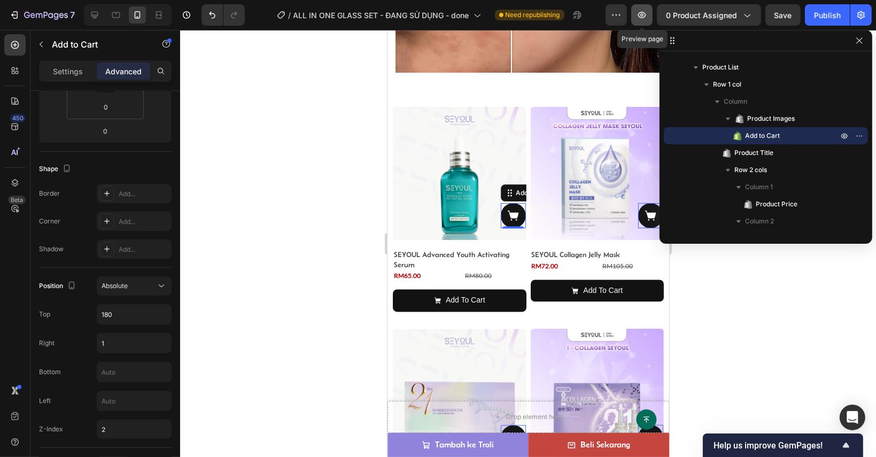
click at [647, 10] on icon "button" at bounding box center [641, 15] width 11 height 11
click at [126, 321] on input "180" at bounding box center [134, 314] width 74 height 19
type input "3"
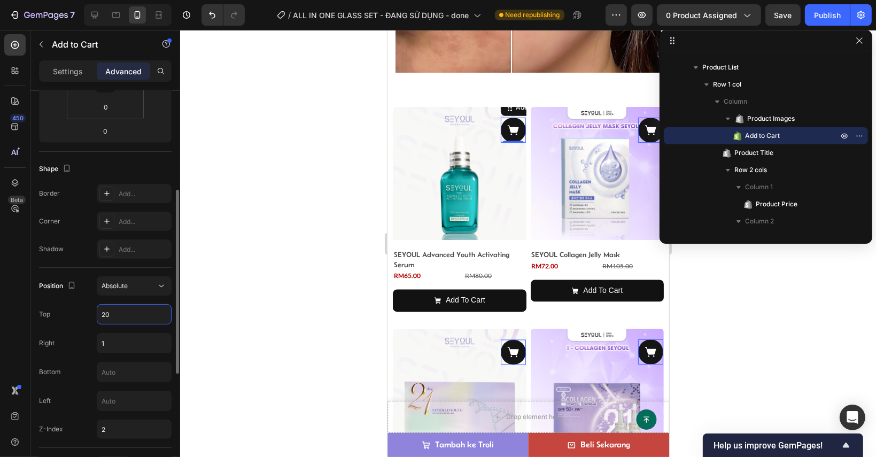
type input "2"
type input "1"
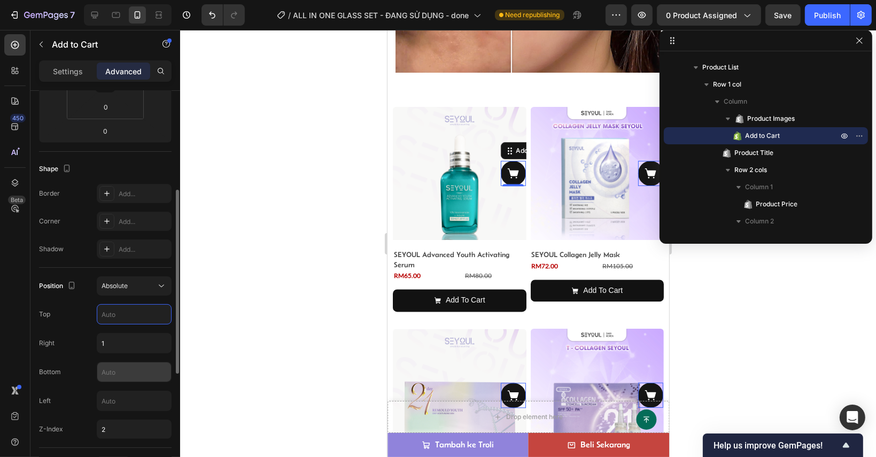
click at [142, 374] on input "text" at bounding box center [134, 371] width 74 height 19
click at [121, 314] on input "text" at bounding box center [134, 314] width 74 height 19
click at [138, 371] on input "text" at bounding box center [134, 371] width 74 height 19
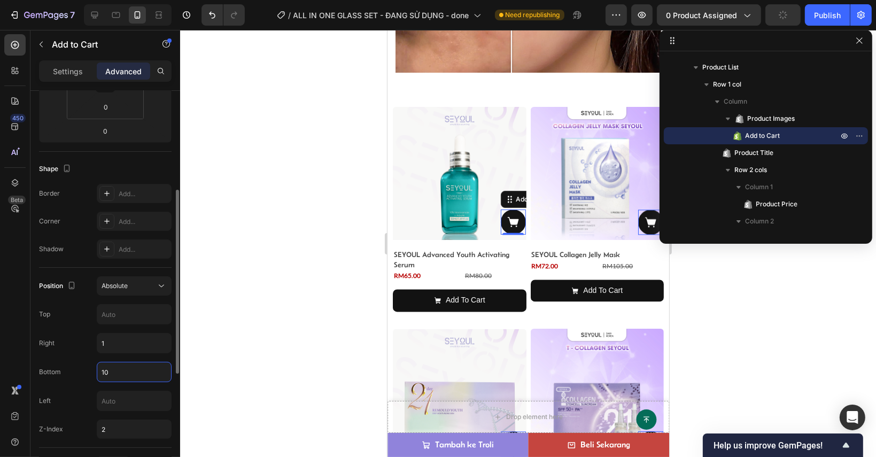
type input "1"
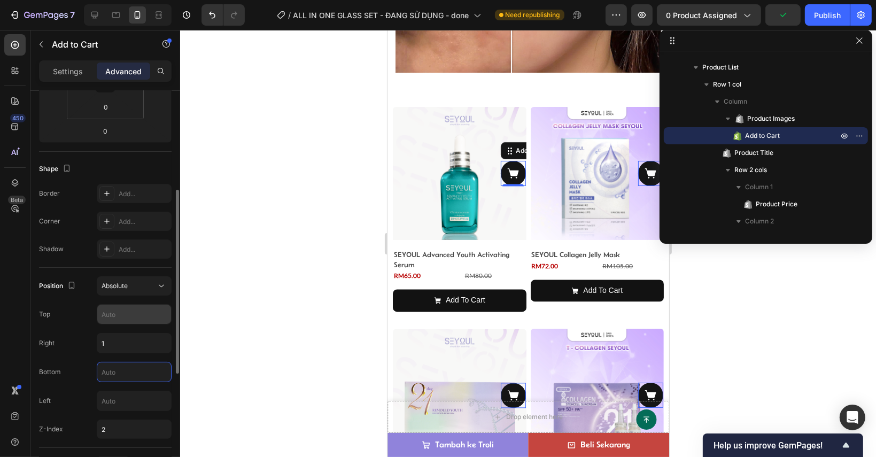
click at [130, 317] on input "text" at bounding box center [134, 314] width 74 height 19
type input "100"
click at [138, 375] on input "text" at bounding box center [134, 371] width 74 height 19
type input "100"
click at [137, 307] on input "100" at bounding box center [134, 314] width 74 height 19
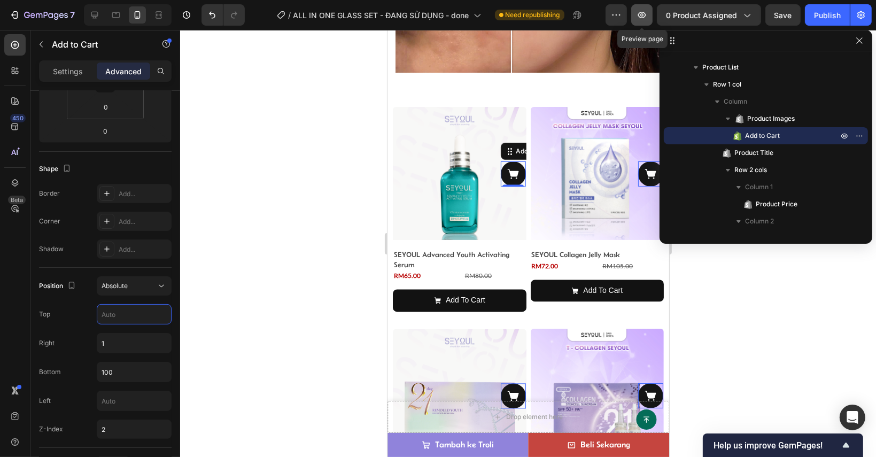
click at [641, 11] on icon "button" at bounding box center [641, 15] width 11 height 11
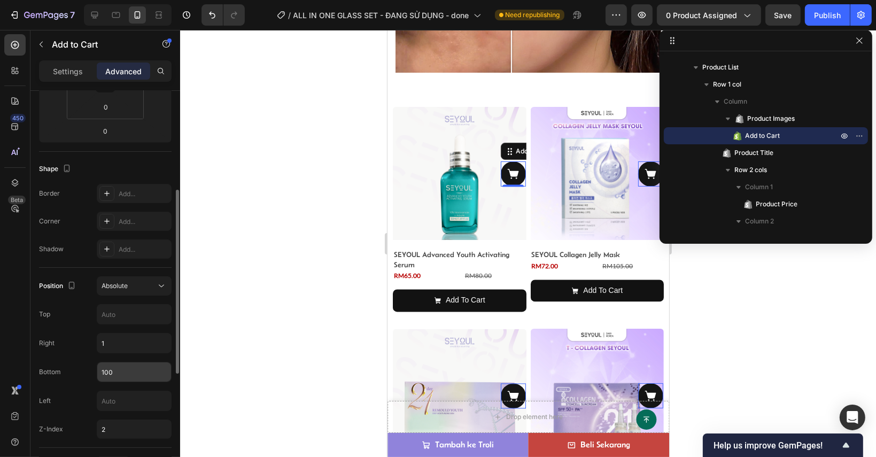
click at [122, 371] on input "100" at bounding box center [134, 371] width 74 height 19
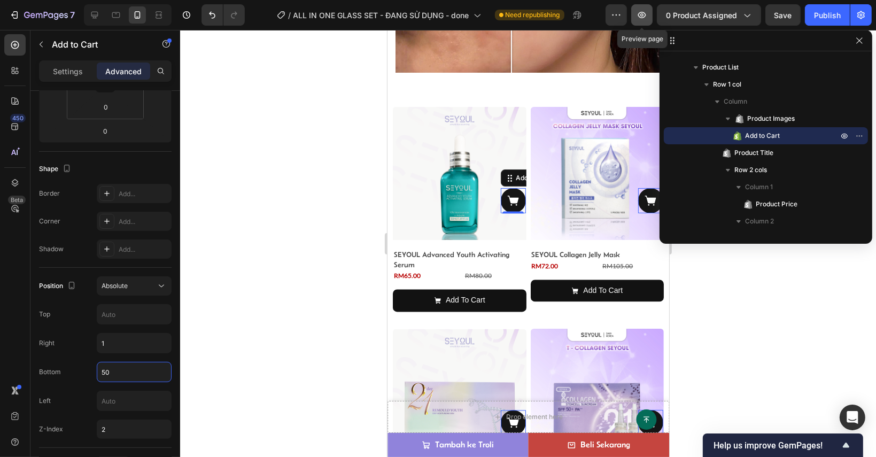
click at [636, 20] on button "button" at bounding box center [641, 14] width 21 height 21
click at [119, 370] on input "50" at bounding box center [134, 371] width 74 height 19
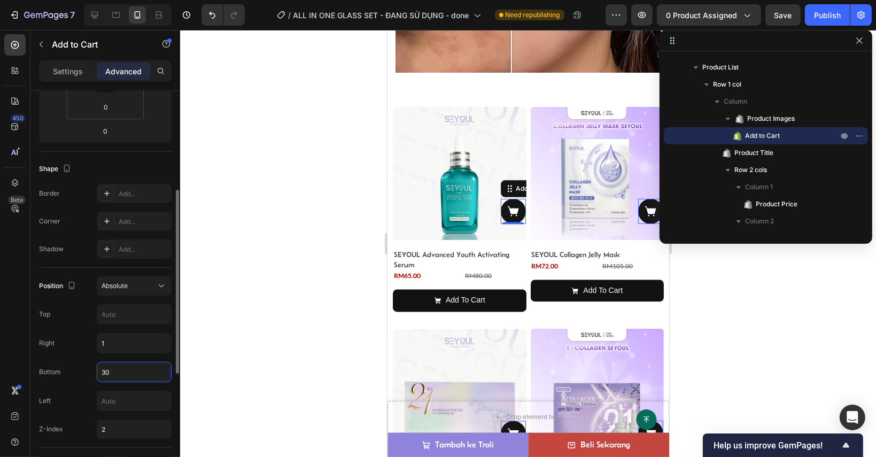
type input "3"
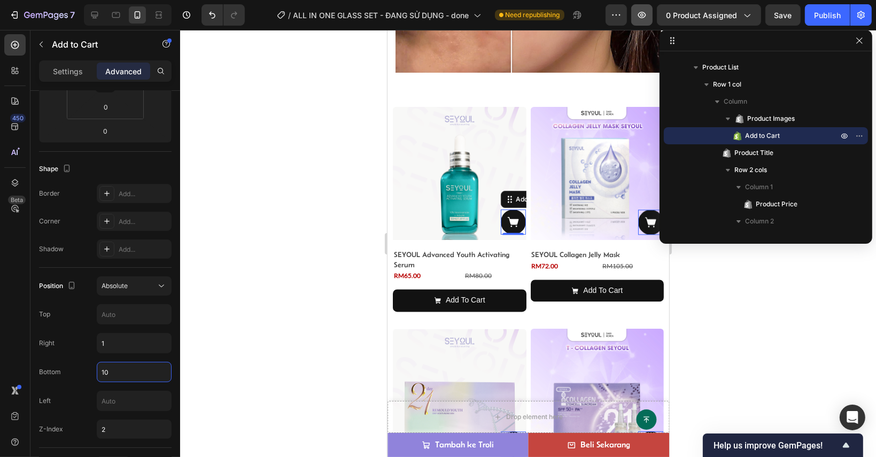
type input "10"
click at [640, 21] on button "button" at bounding box center [641, 14] width 21 height 21
click at [636, 20] on button "button" at bounding box center [641, 14] width 21 height 21
click at [82, 63] on div "Settings" at bounding box center [67, 71] width 53 height 17
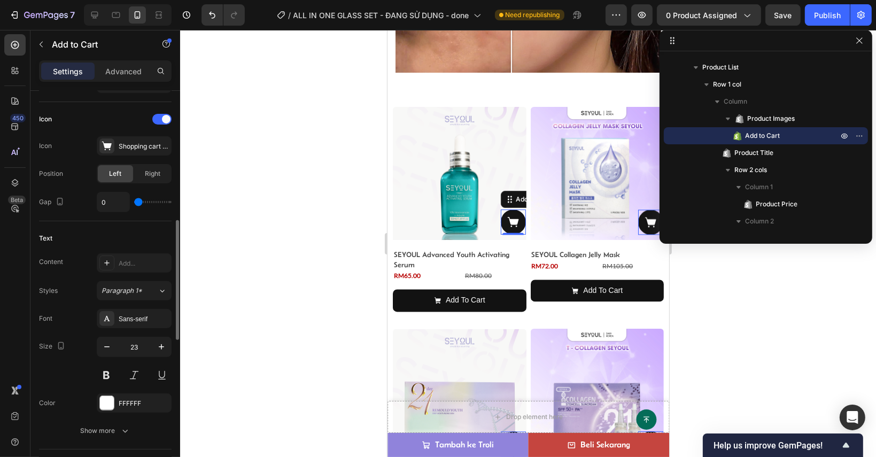
scroll to position [374, 0]
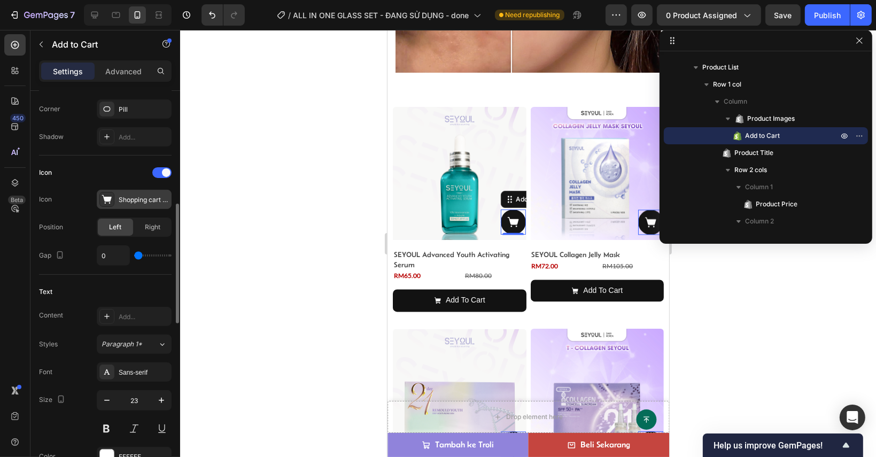
click at [141, 202] on div "Shopping cart simple filled" at bounding box center [144, 200] width 50 height 10
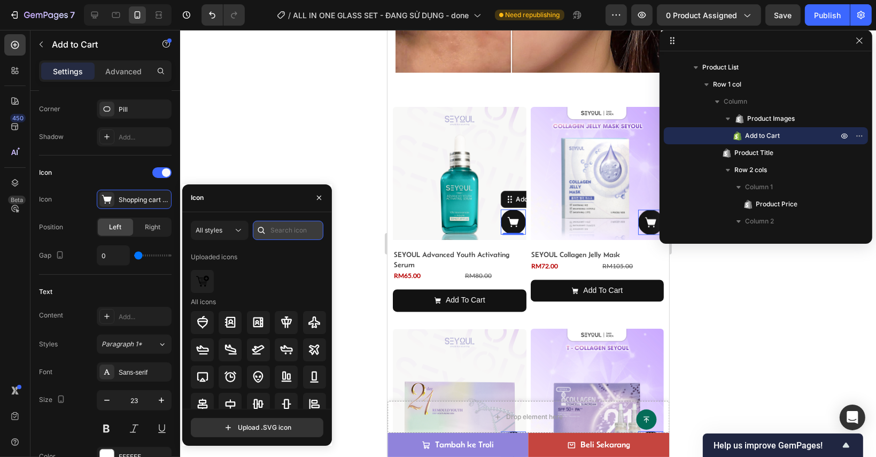
click at [278, 235] on input "text" at bounding box center [288, 230] width 71 height 19
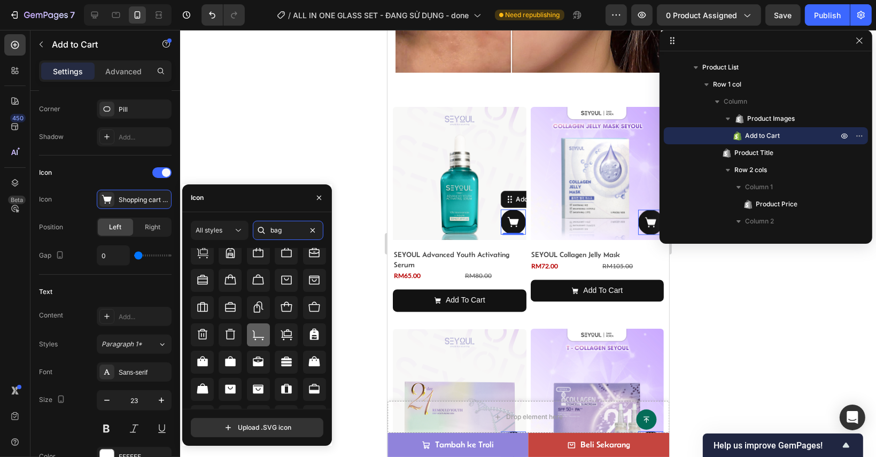
scroll to position [232, 0]
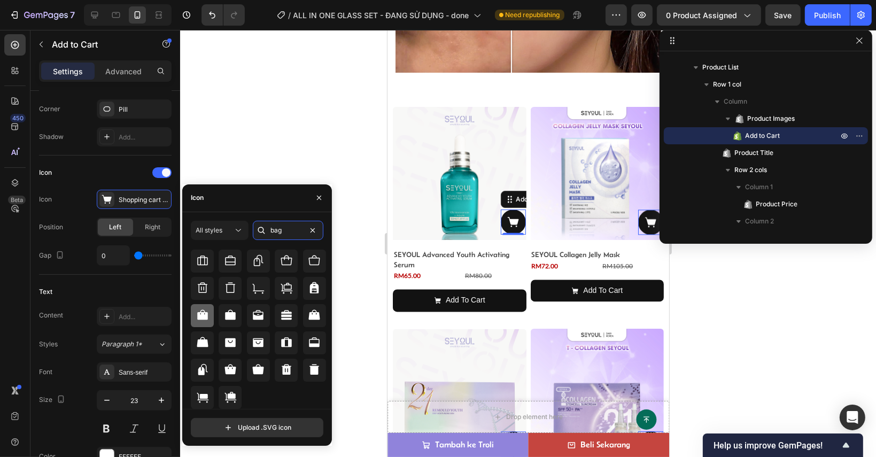
type input "bag"
click at [205, 313] on icon at bounding box center [202, 315] width 11 height 10
click at [228, 368] on icon at bounding box center [229, 369] width 11 height 10
drag, startPoint x: 250, startPoint y: 369, endPoint x: 258, endPoint y: 375, distance: 9.6
click at [250, 369] on div at bounding box center [258, 370] width 23 height 23
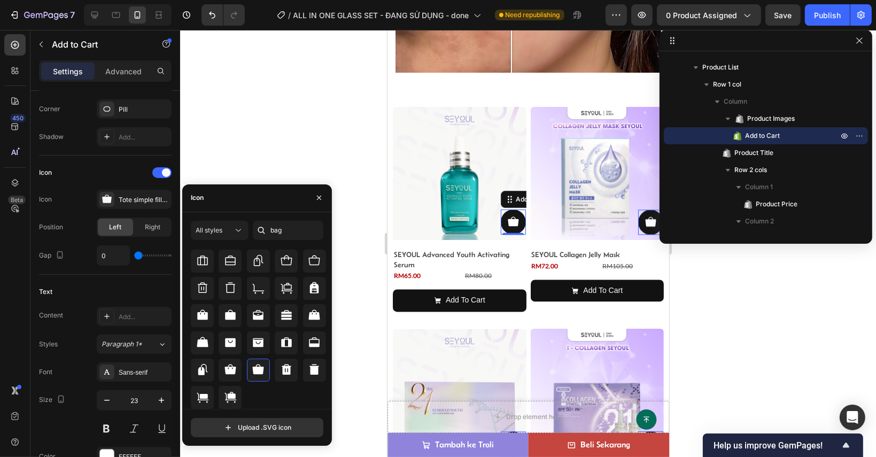
click at [718, 308] on div at bounding box center [528, 243] width 696 height 427
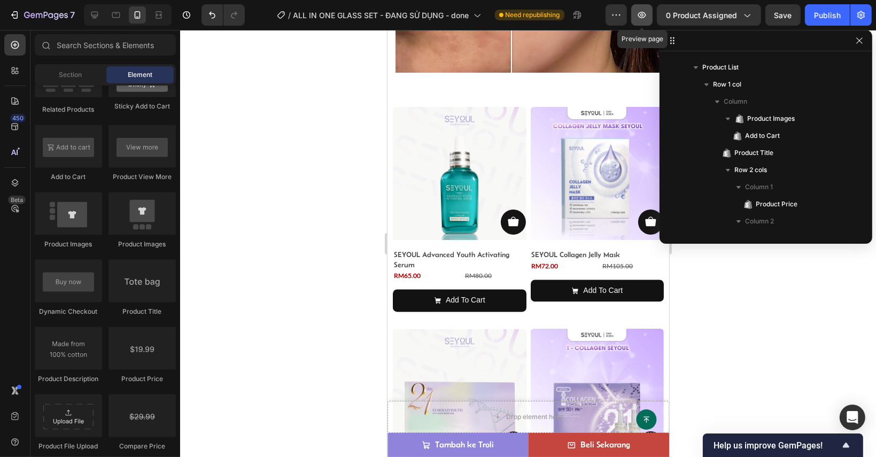
click at [638, 23] on button "button" at bounding box center [641, 14] width 21 height 21
click at [500, 220] on button at bounding box center [512, 221] width 25 height 25
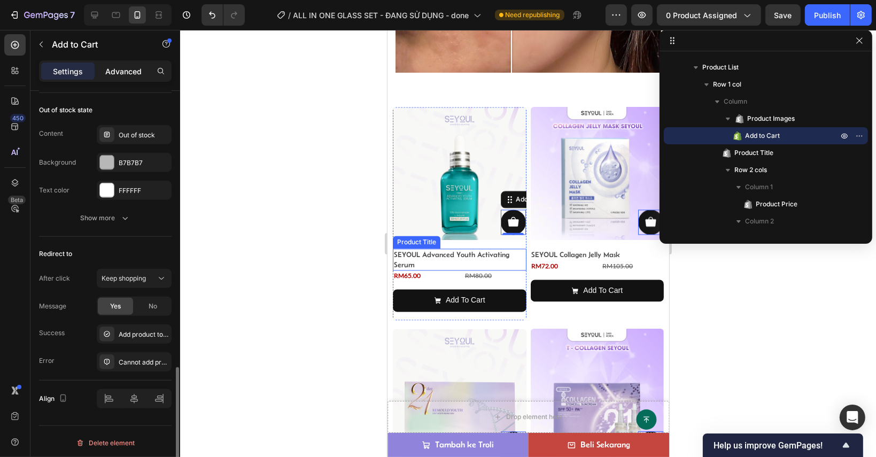
click at [136, 65] on div "Advanced" at bounding box center [123, 71] width 53 height 17
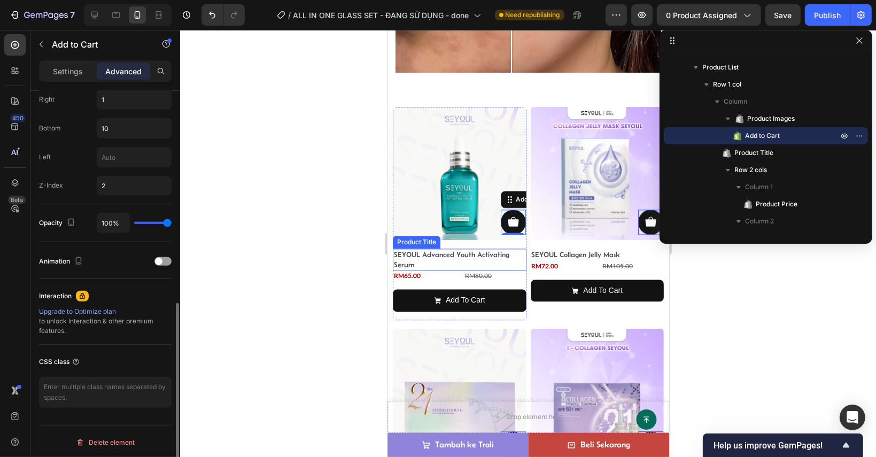
scroll to position [351, 0]
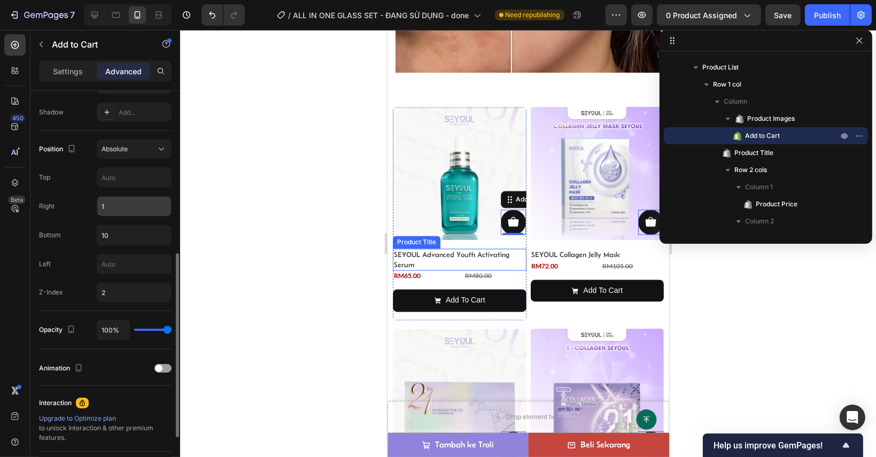
click at [122, 206] on input "1" at bounding box center [134, 206] width 74 height 19
type input "0"
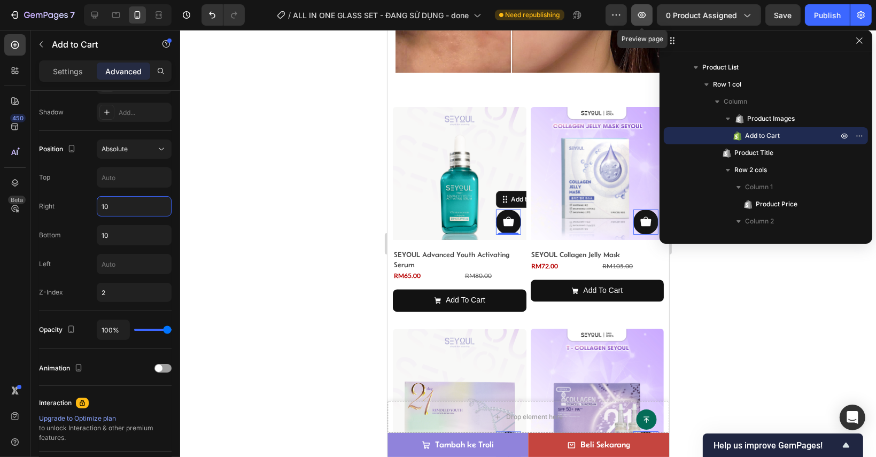
type input "10"
click at [645, 22] on button "button" at bounding box center [641, 14] width 21 height 21
click at [64, 87] on div "Settings Advanced" at bounding box center [105, 75] width 150 height 30
click at [69, 77] on div "Settings" at bounding box center [67, 71] width 53 height 17
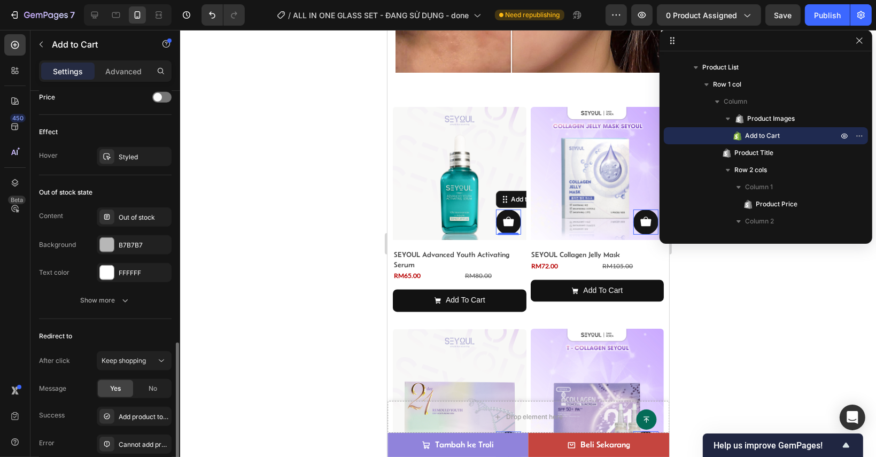
scroll to position [914, 0]
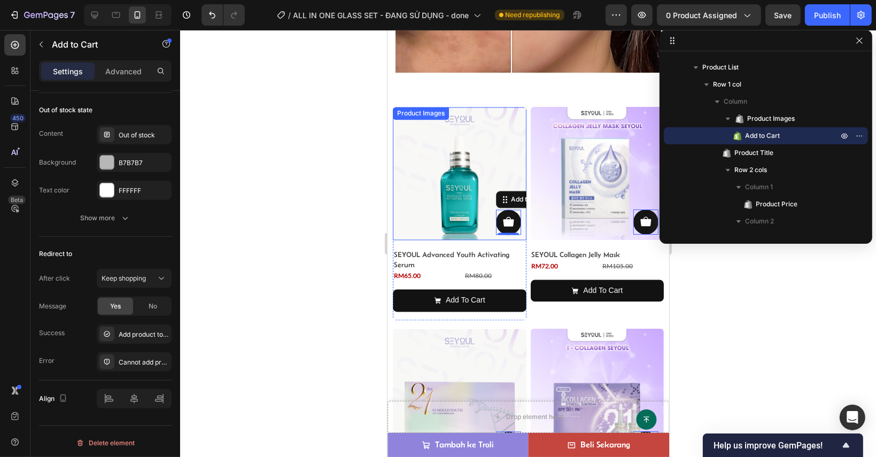
click at [431, 186] on img at bounding box center [459, 174] width 134 height 134
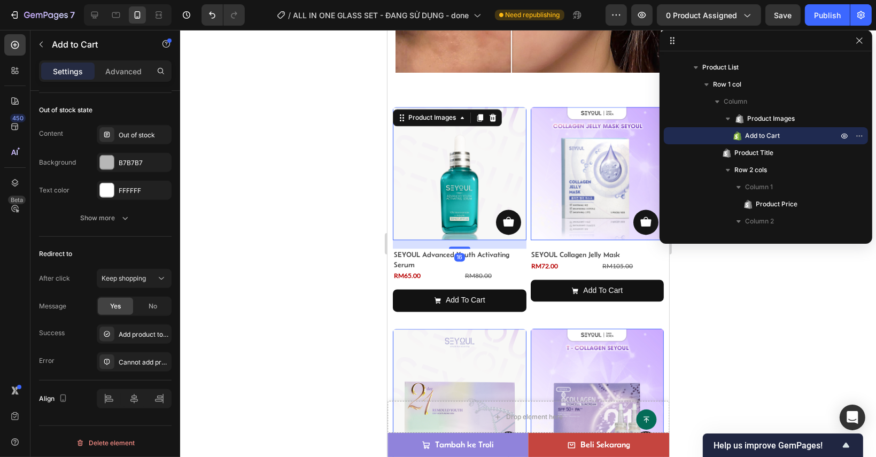
scroll to position [0, 0]
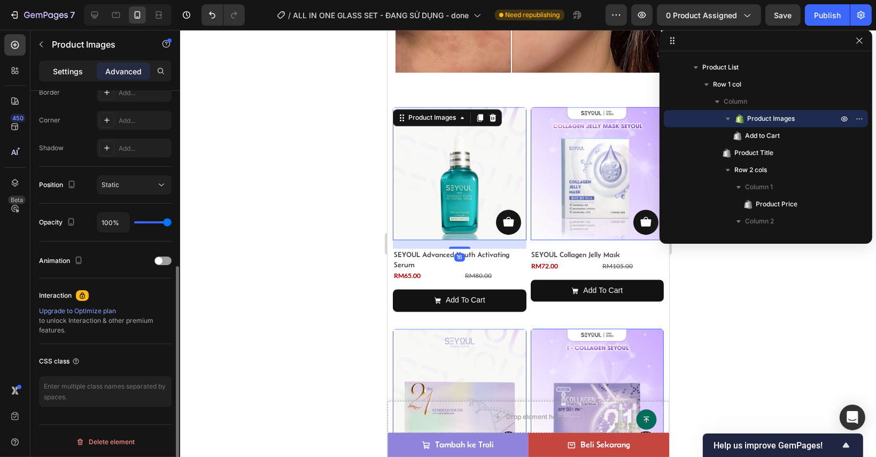
click at [64, 74] on p "Settings" at bounding box center [68, 71] width 30 height 11
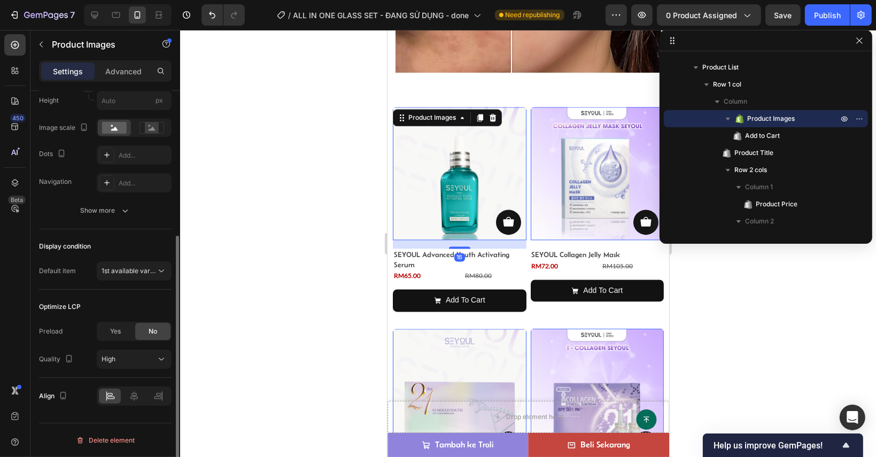
scroll to position [231, 0]
click at [53, 332] on div "Preload" at bounding box center [51, 333] width 24 height 10
click at [52, 331] on div "Preload" at bounding box center [51, 333] width 24 height 10
click at [861, 18] on icon "button" at bounding box center [860, 15] width 7 height 8
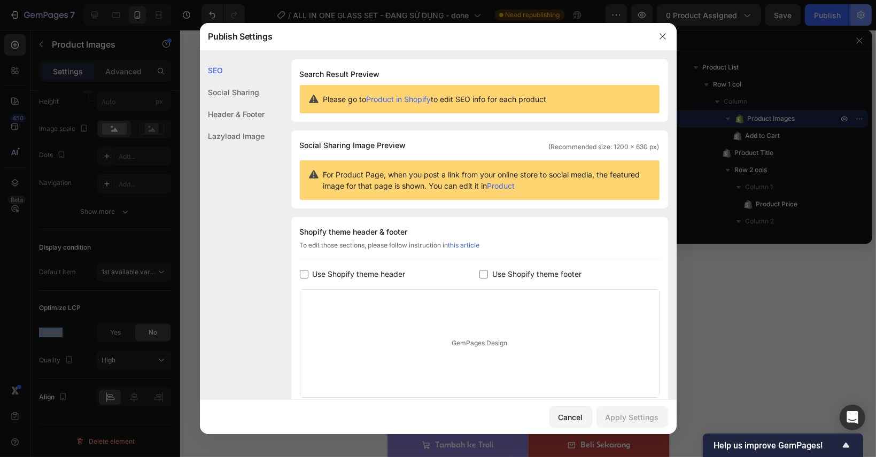
click at [864, 0] on body "7 Version history / ALL IN ONE GLASS SET - ĐANG SỬ DỤNG - done Need republishin…" at bounding box center [438, 0] width 876 height 0
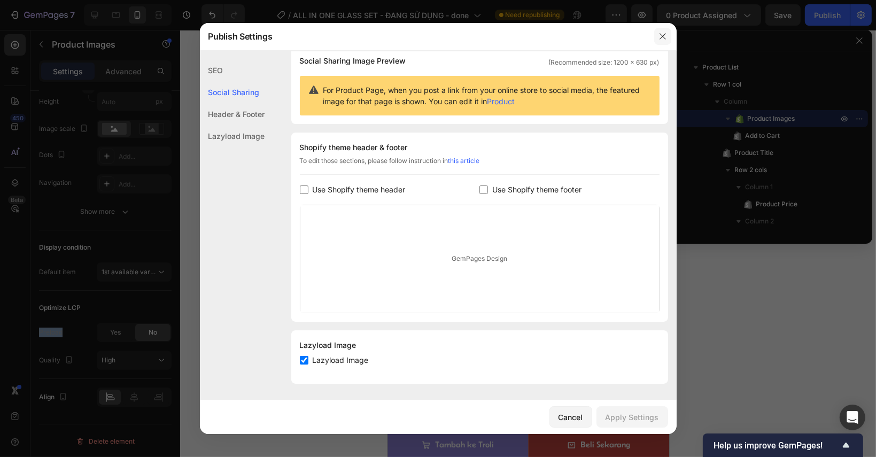
click at [660, 44] on button "button" at bounding box center [662, 36] width 17 height 17
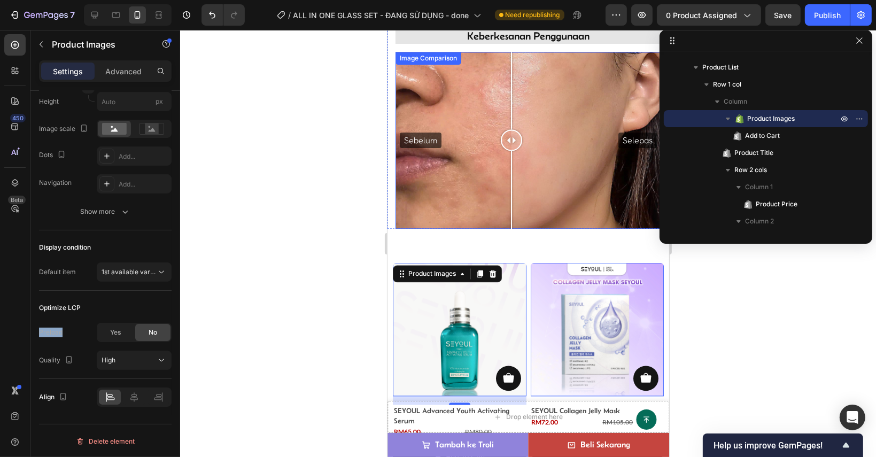
scroll to position [2242, 0]
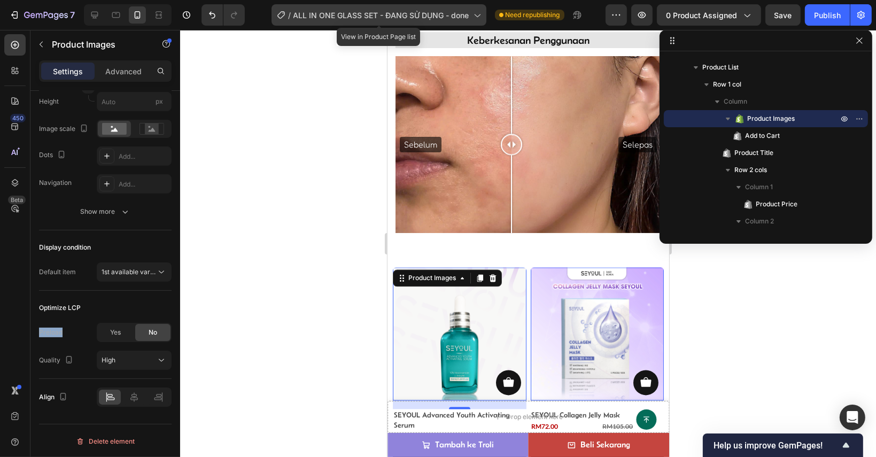
click at [337, 14] on span "ALL IN ONE GLASS SET - ĐANG SỬ DỤNG - done" at bounding box center [381, 15] width 176 height 11
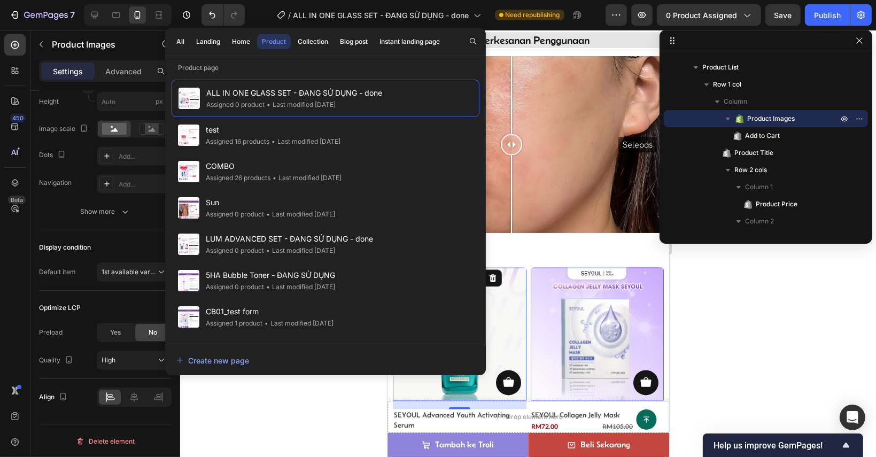
click at [307, 50] on div "All Landing Home Product Collection Blog post Instant landing page" at bounding box center [308, 42] width 286 height 28
click at [305, 42] on div "Collection" at bounding box center [313, 42] width 30 height 10
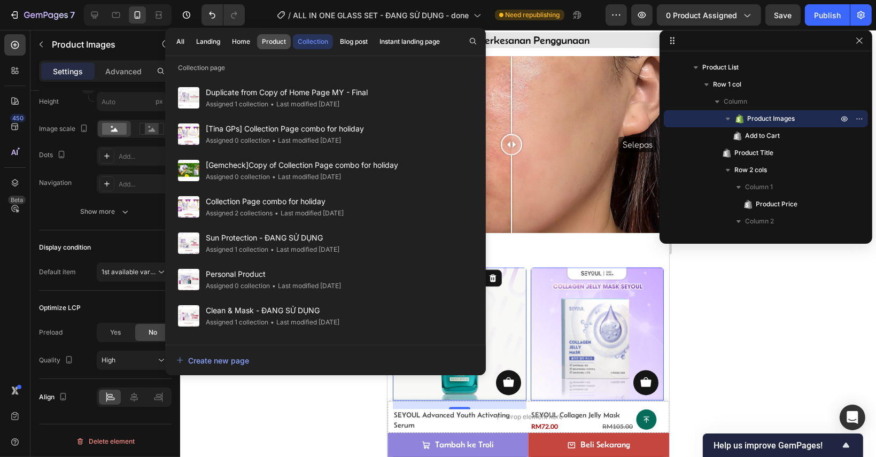
click at [269, 42] on div "Product" at bounding box center [274, 42] width 24 height 10
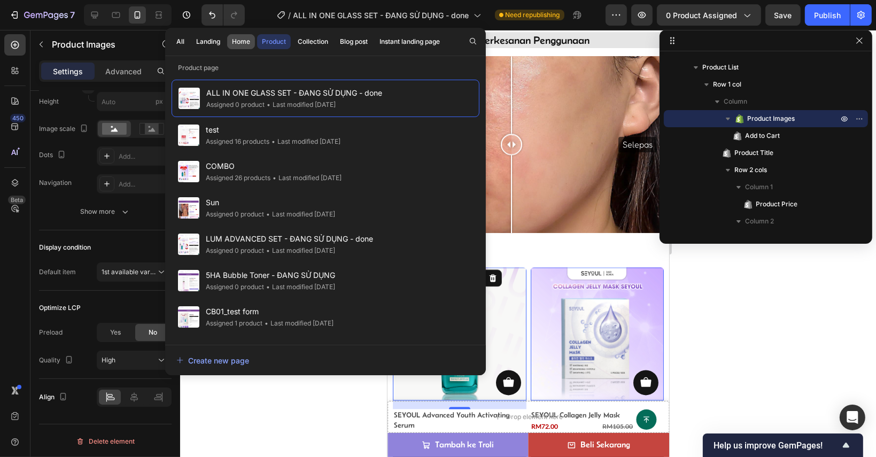
click at [239, 49] on button "Home" at bounding box center [241, 41] width 28 height 15
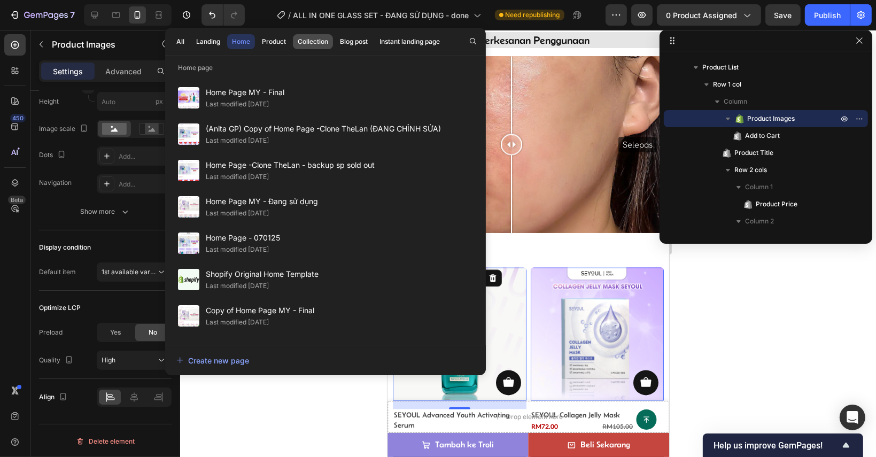
click at [302, 48] on button "Collection" at bounding box center [313, 41] width 40 height 15
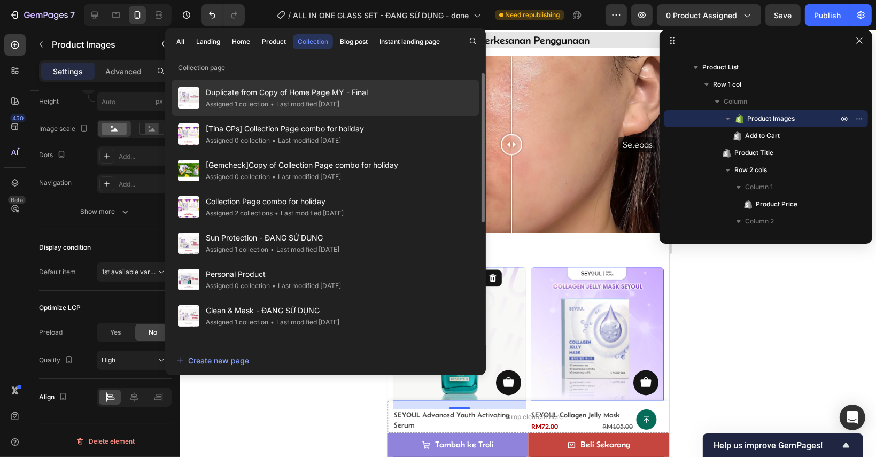
click at [307, 94] on span "Duplicate from Copy of Home Page MY - Final" at bounding box center [287, 92] width 162 height 13
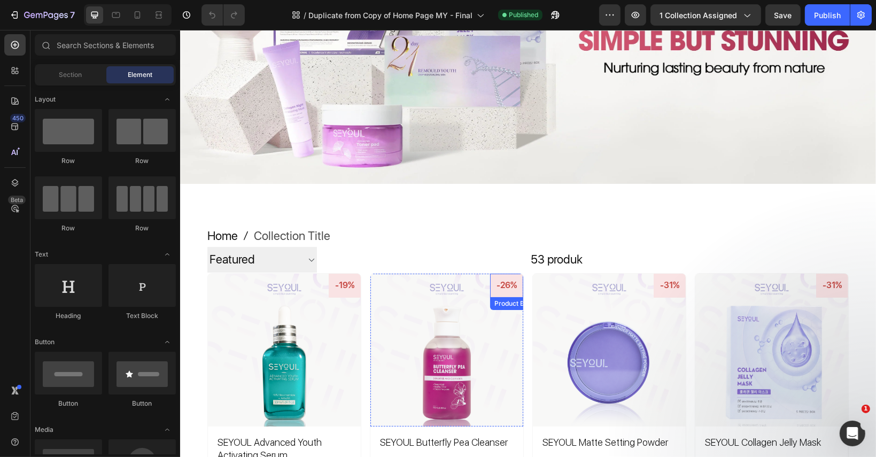
scroll to position [160, 0]
click at [139, 14] on icon at bounding box center [138, 14] width 6 height 7
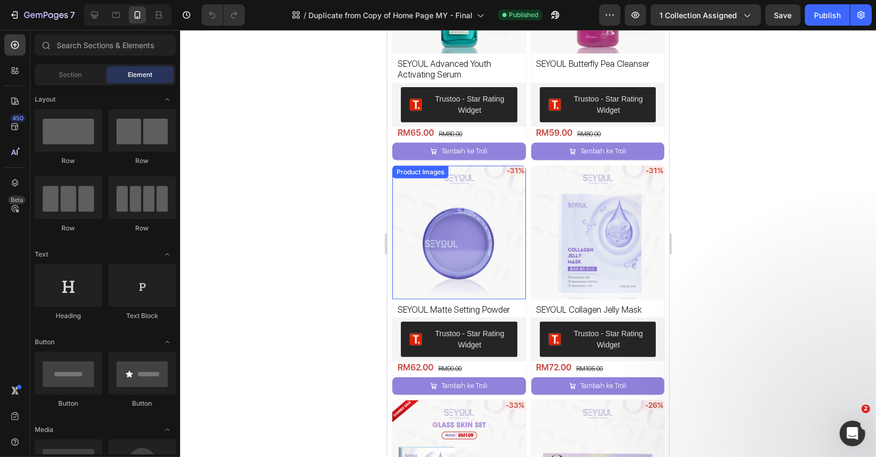
scroll to position [534, 0]
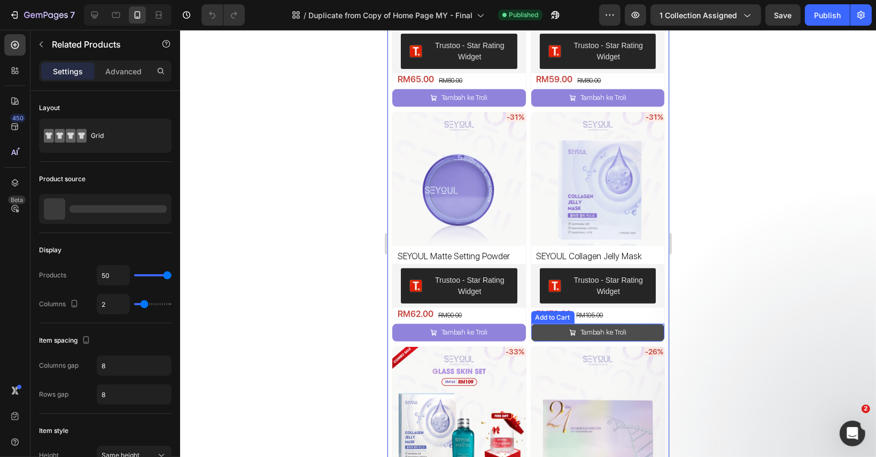
click at [655, 324] on button "Tambah ke Troli" at bounding box center [598, 333] width 134 height 18
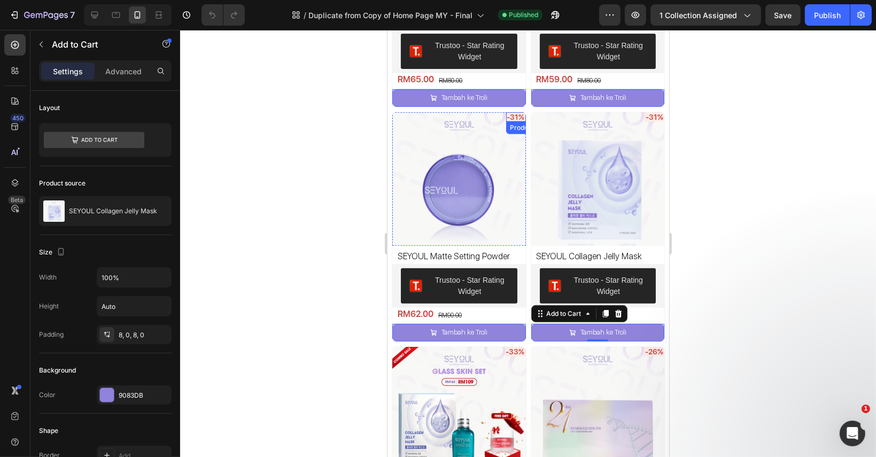
click at [511, 113] on pre "-31%" at bounding box center [516, 117] width 20 height 10
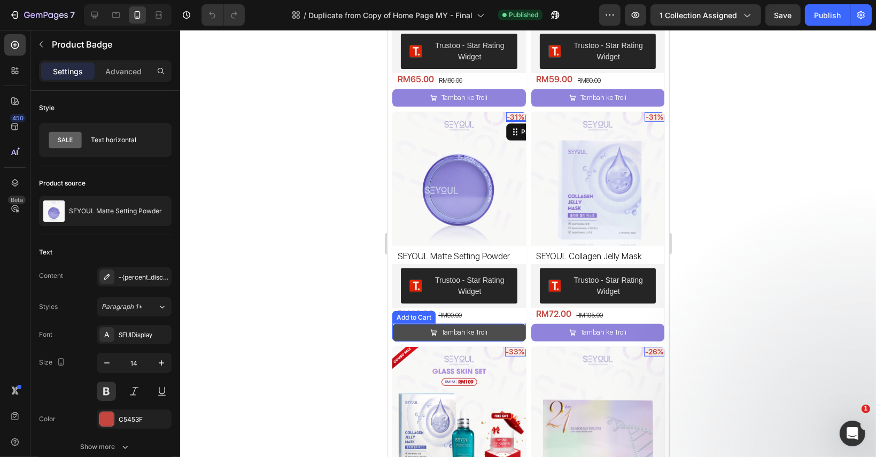
click at [511, 324] on button "Tambah ke Troli" at bounding box center [459, 333] width 134 height 18
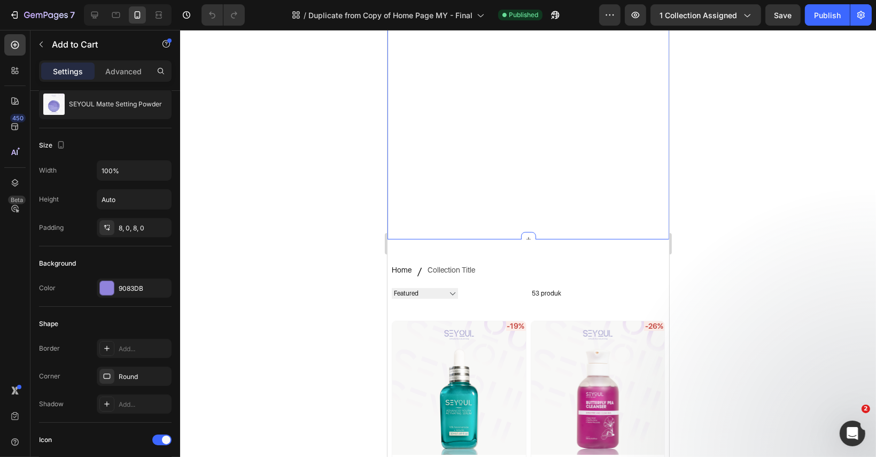
scroll to position [53, 0]
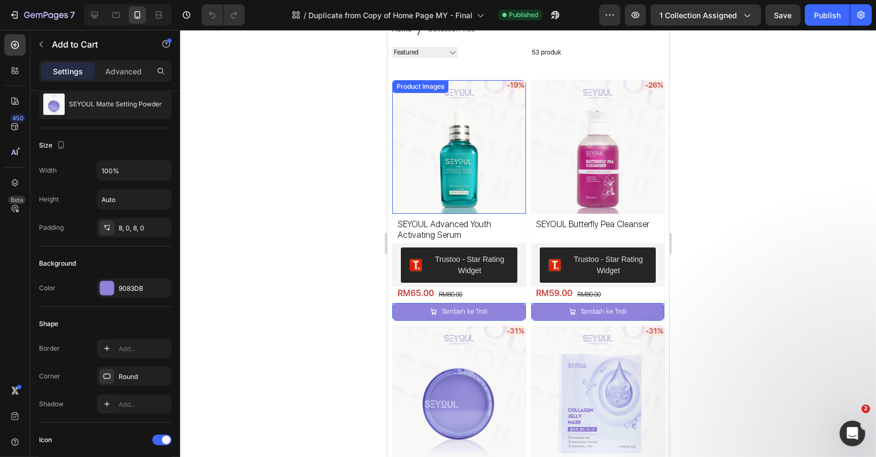
drag, startPoint x: 489, startPoint y: 195, endPoint x: 481, endPoint y: 188, distance: 10.2
click at [489, 195] on img at bounding box center [459, 147] width 134 height 134
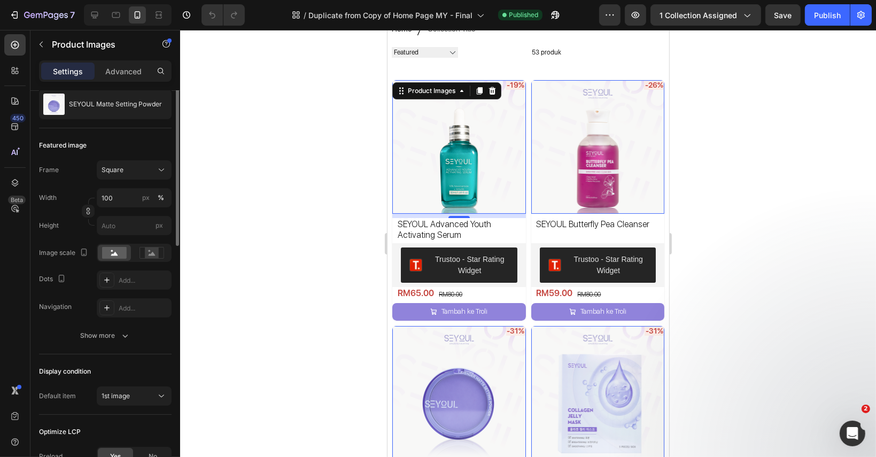
scroll to position [0, 0]
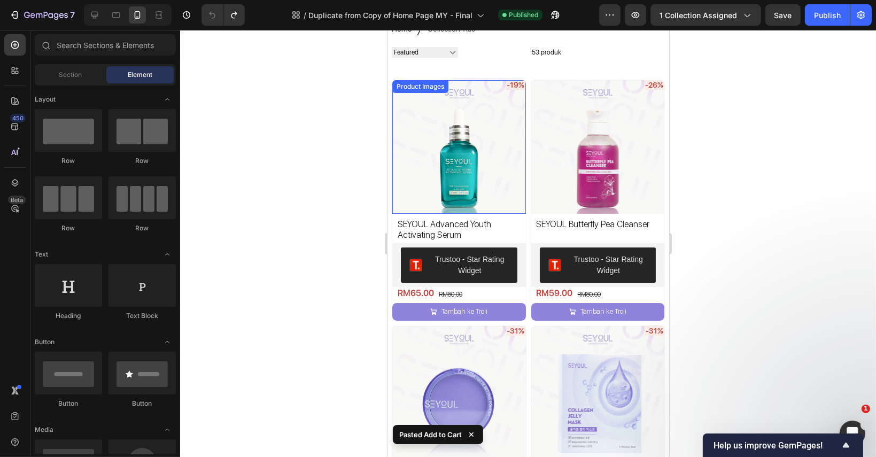
click at [461, 134] on img at bounding box center [459, 147] width 134 height 134
click at [440, 137] on img at bounding box center [459, 147] width 134 height 134
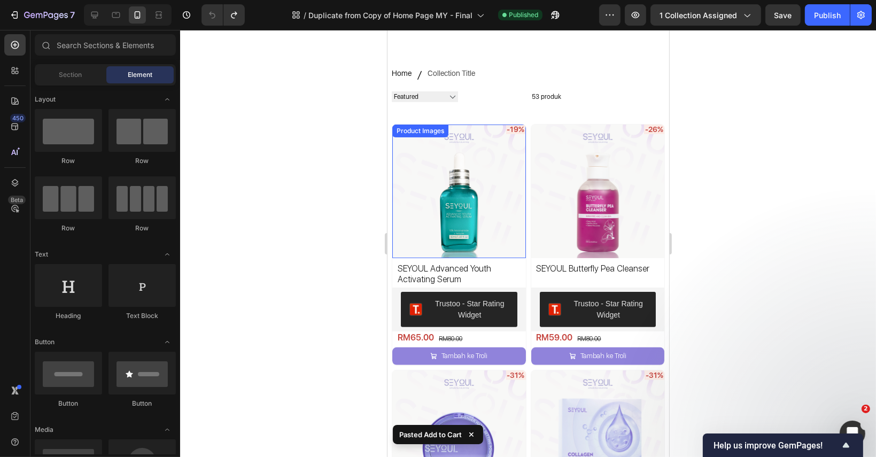
scroll to position [267, 0]
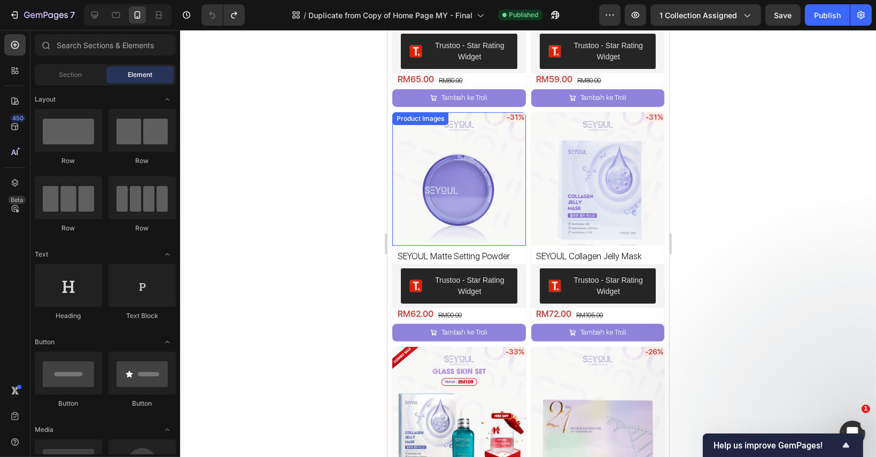
click at [432, 149] on img at bounding box center [459, 179] width 134 height 134
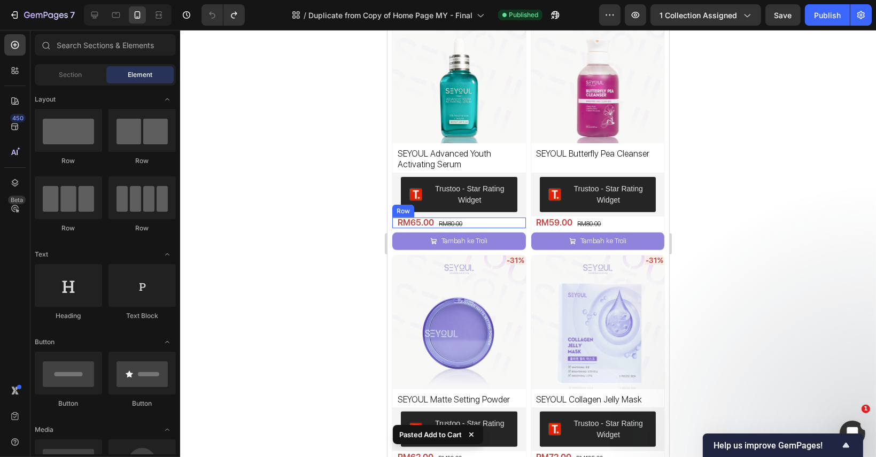
scroll to position [374, 0]
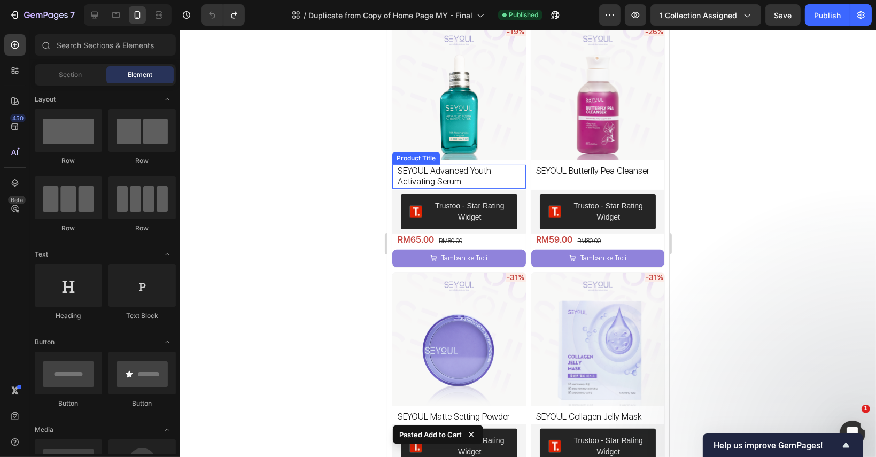
click at [470, 130] on img at bounding box center [459, 94] width 134 height 134
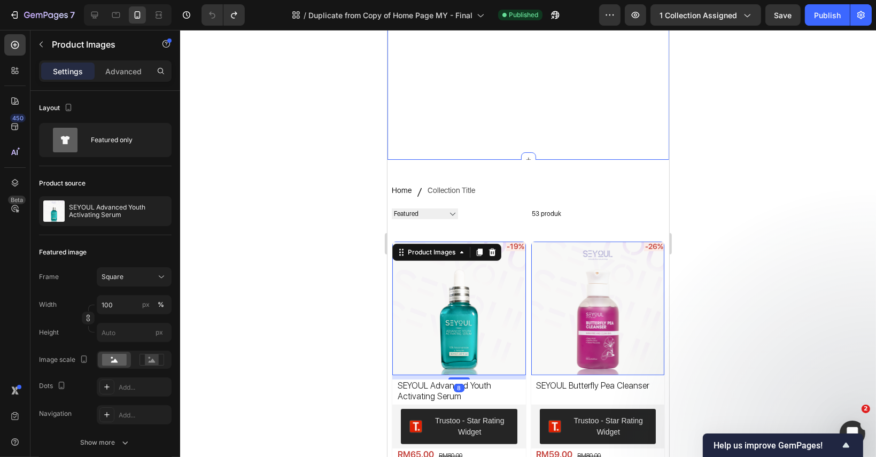
scroll to position [0, 0]
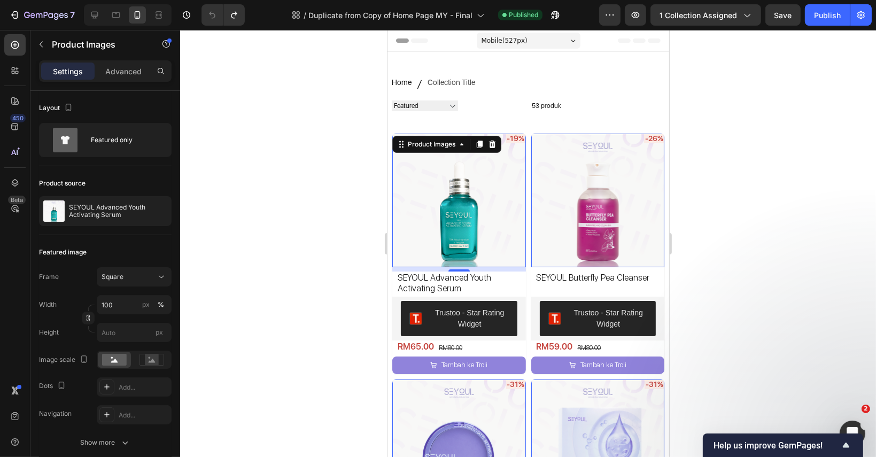
click at [438, 202] on img at bounding box center [459, 201] width 134 height 134
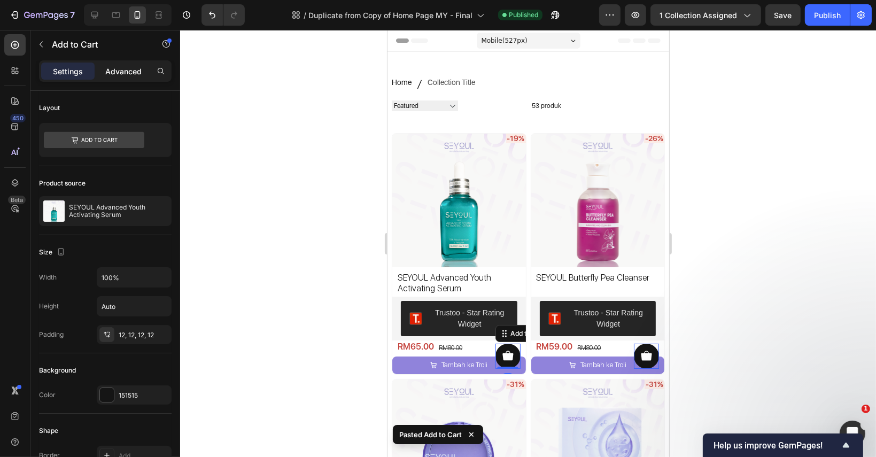
click at [114, 75] on p "Advanced" at bounding box center [123, 71] width 36 height 11
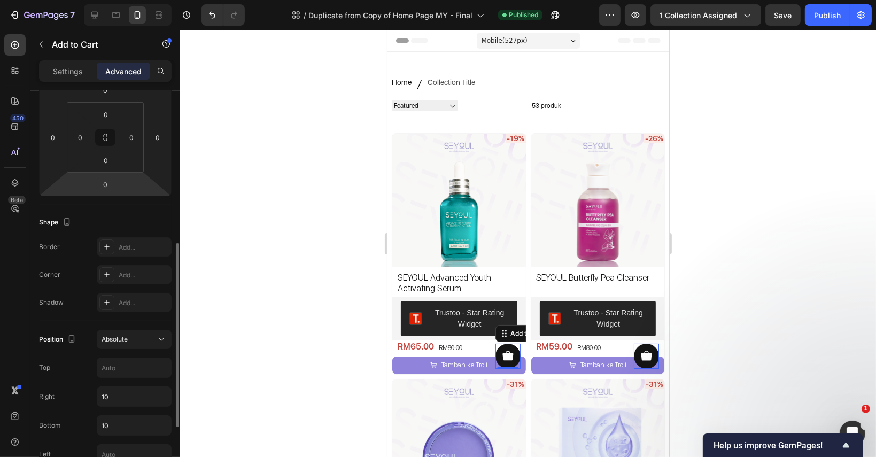
scroll to position [214, 0]
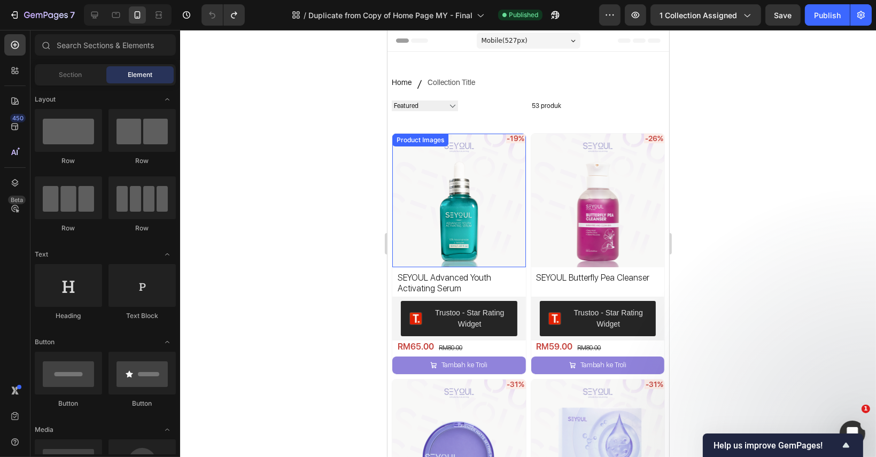
click at [481, 214] on img at bounding box center [459, 201] width 134 height 134
click at [475, 183] on img at bounding box center [459, 201] width 134 height 134
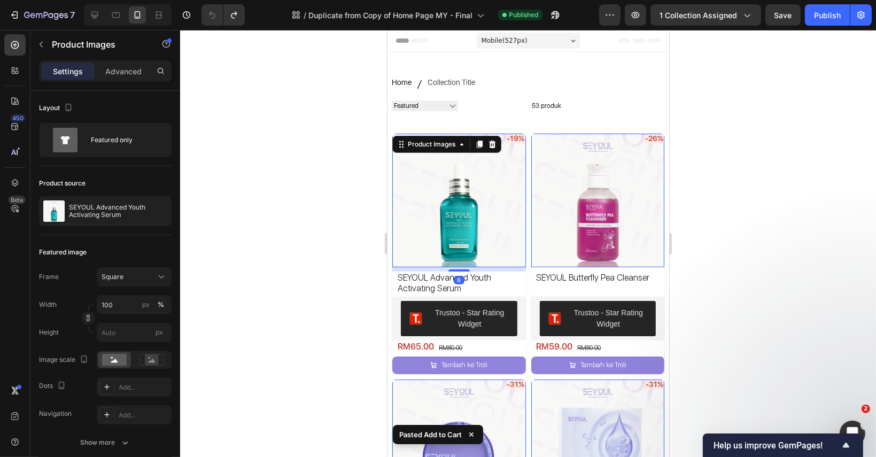
click at [475, 183] on img at bounding box center [459, 201] width 134 height 134
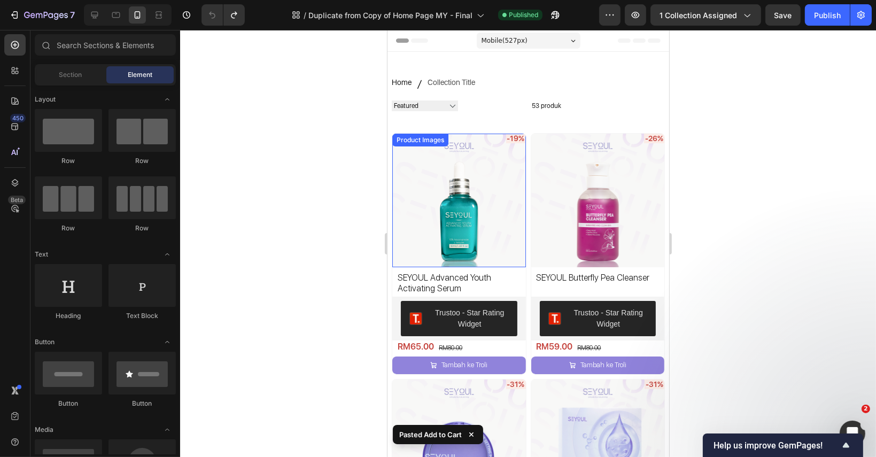
click at [477, 192] on img at bounding box center [459, 201] width 134 height 134
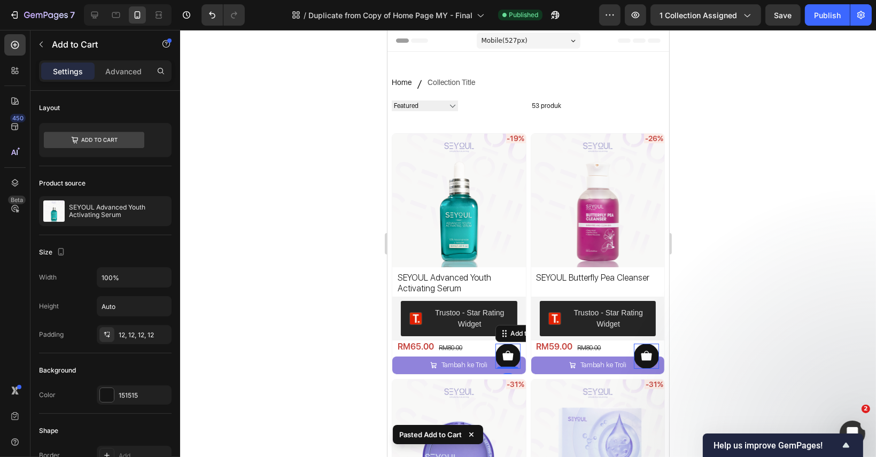
drag, startPoint x: 506, startPoint y: 351, endPoint x: 494, endPoint y: 241, distance: 110.6
click at [387, 30] on div "-19% Product Badge Product Images Add to Cart 0 SEYOUL Advanced Youth Activatin…" at bounding box center [387, 30] width 0 height 0
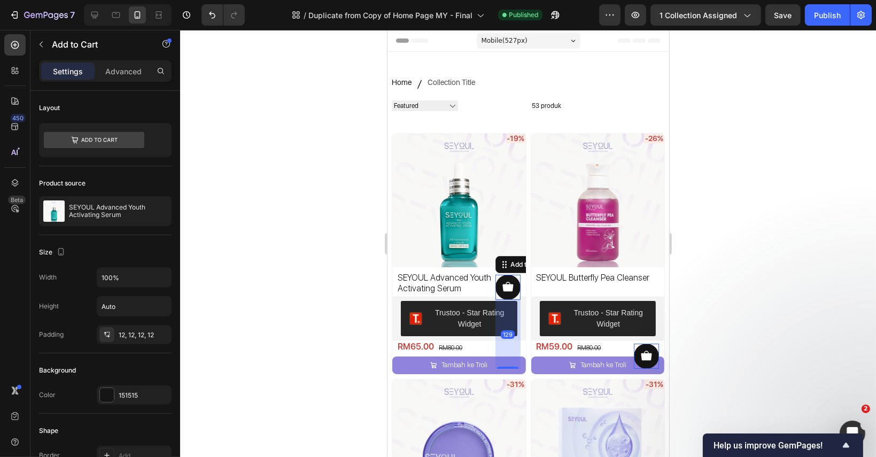
drag, startPoint x: 506, startPoint y: 364, endPoint x: 520, endPoint y: 431, distance: 67.8
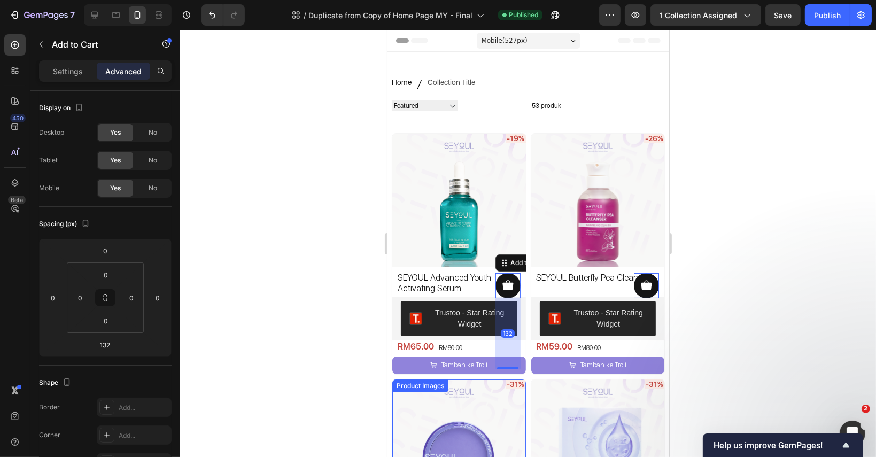
type input "0"
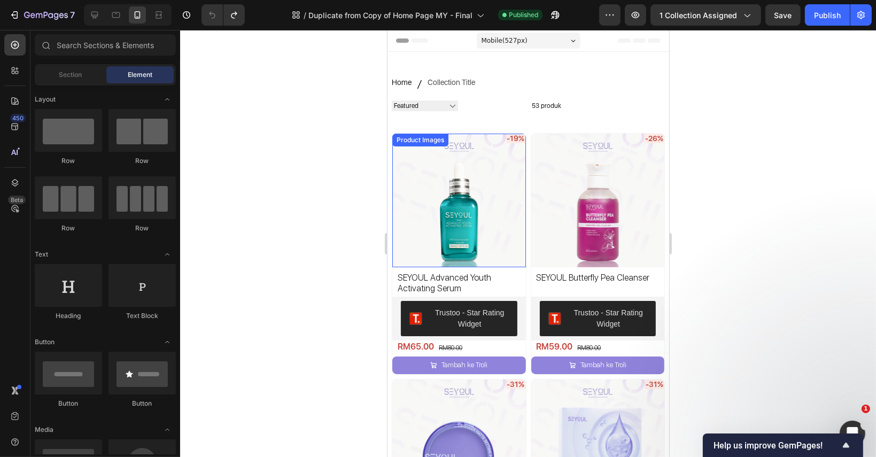
click at [484, 215] on img at bounding box center [459, 201] width 134 height 134
click at [480, 204] on img at bounding box center [459, 201] width 134 height 134
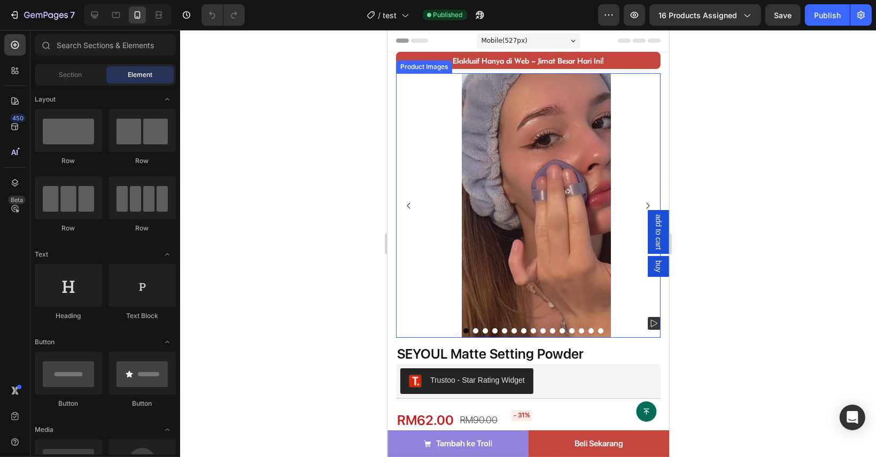
radio input "false"
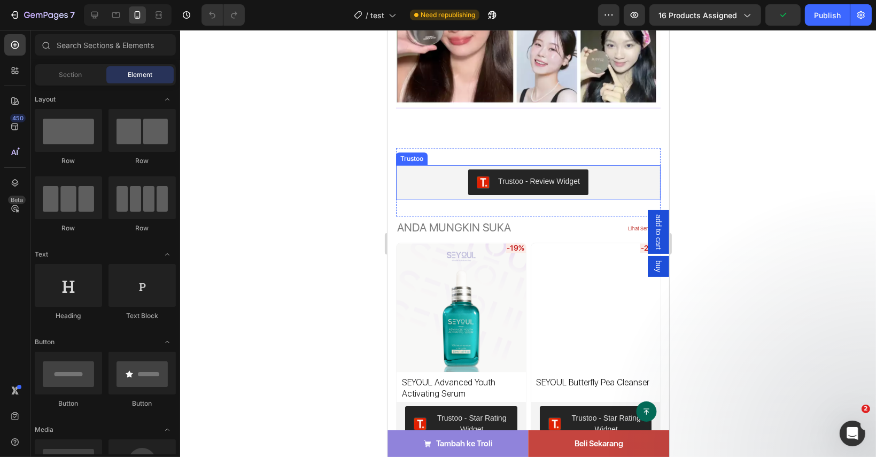
scroll to position [3473, 0]
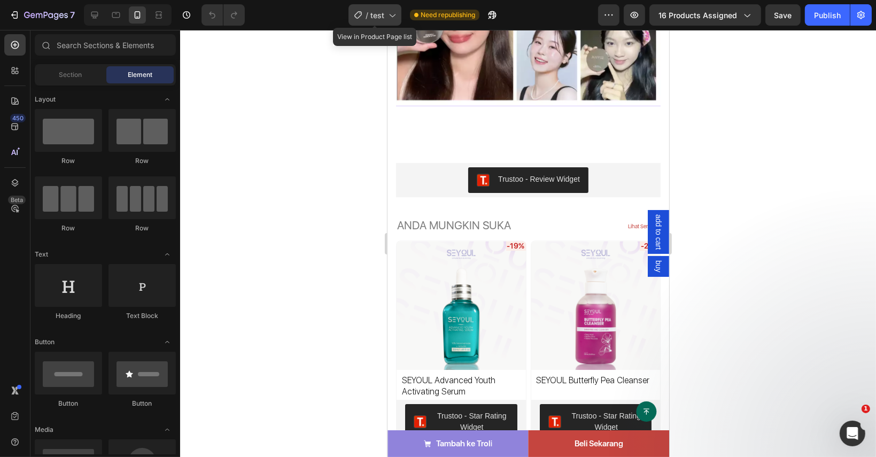
click at [384, 10] on span "test" at bounding box center [377, 15] width 14 height 11
click at [743, 175] on div at bounding box center [528, 243] width 696 height 427
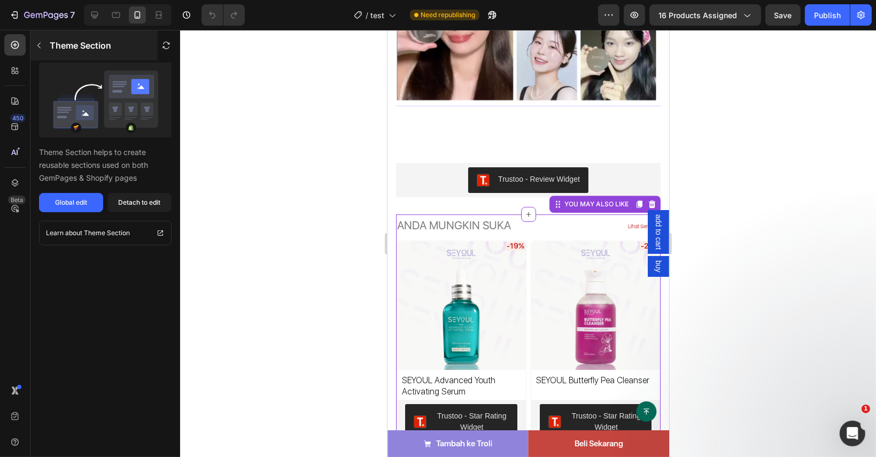
click at [44, 44] on button "button" at bounding box center [38, 45] width 17 height 17
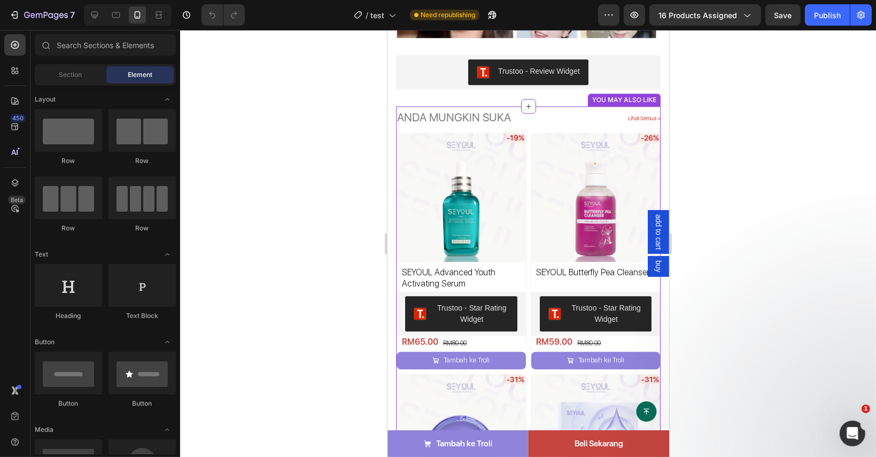
scroll to position [3420, 0]
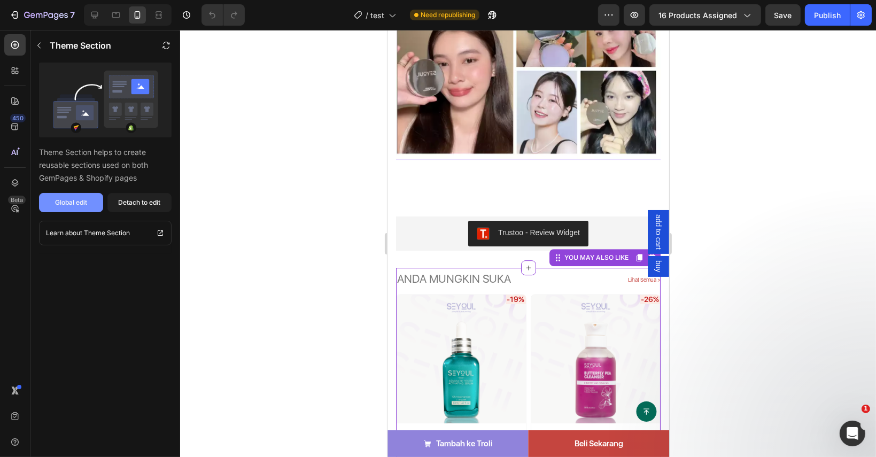
click at [91, 201] on button "Global edit" at bounding box center [71, 202] width 64 height 19
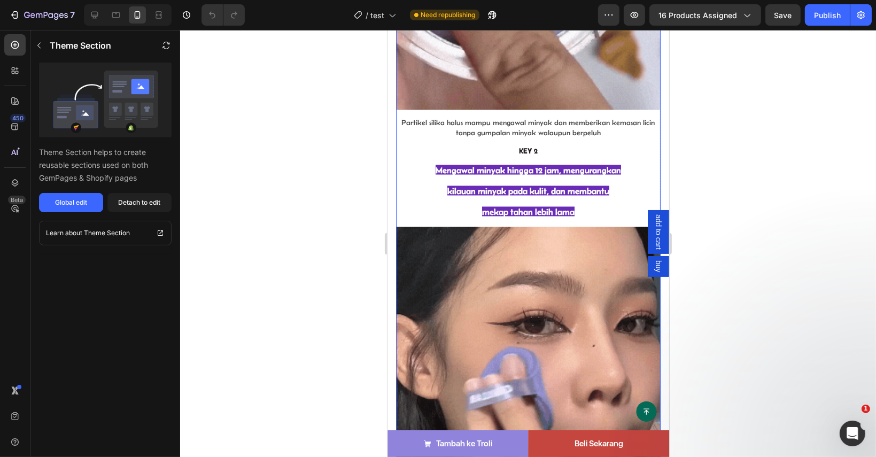
scroll to position [1763, 0]
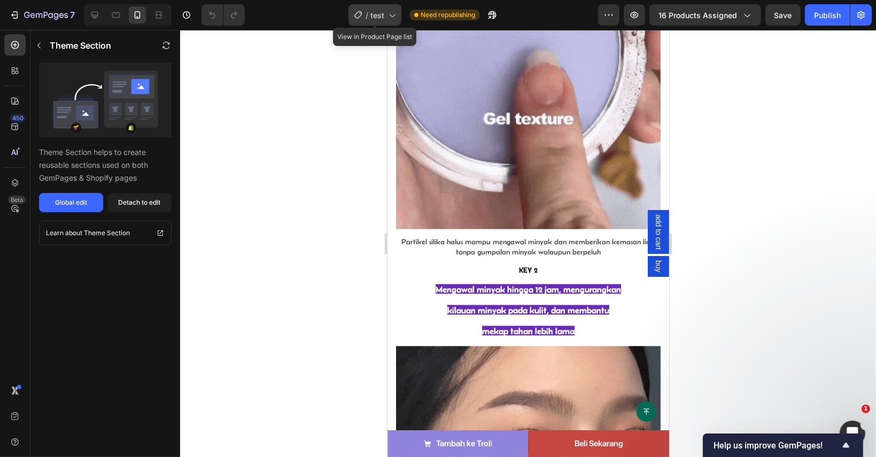
click at [384, 14] on span "test" at bounding box center [377, 15] width 14 height 11
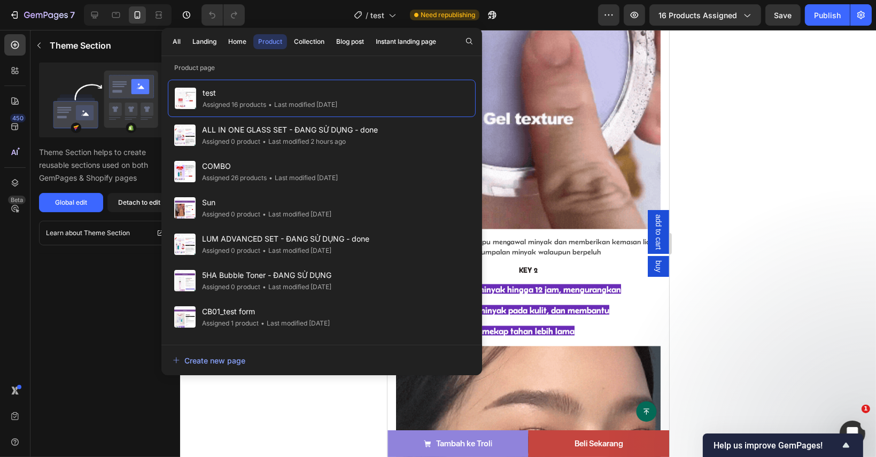
click at [185, 36] on div "All Landing Home Product Collection Blog post Instant landing page" at bounding box center [304, 42] width 286 height 28
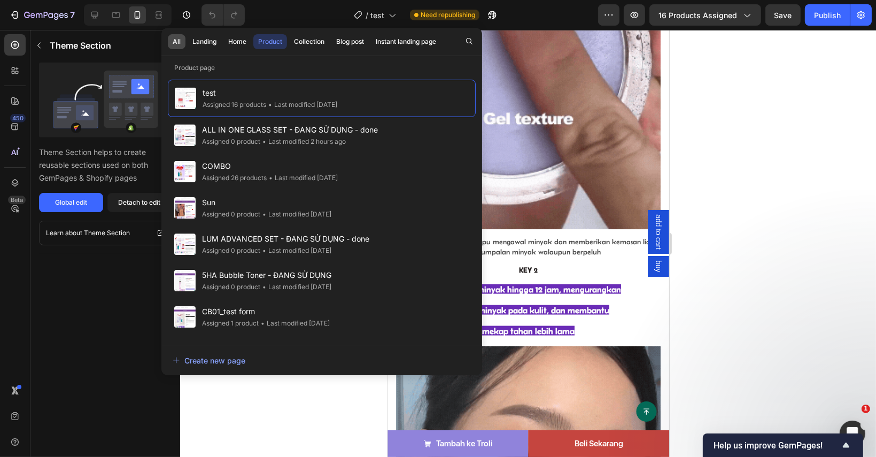
click at [182, 36] on button "All" at bounding box center [177, 41] width 18 height 15
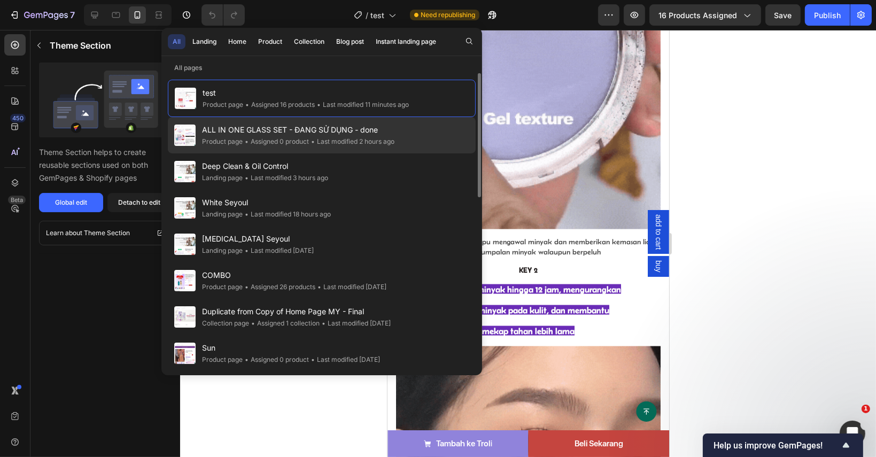
click at [282, 130] on span "ALL IN ONE GLASS SET - ĐANG SỬ DỤNG - done" at bounding box center [298, 129] width 192 height 13
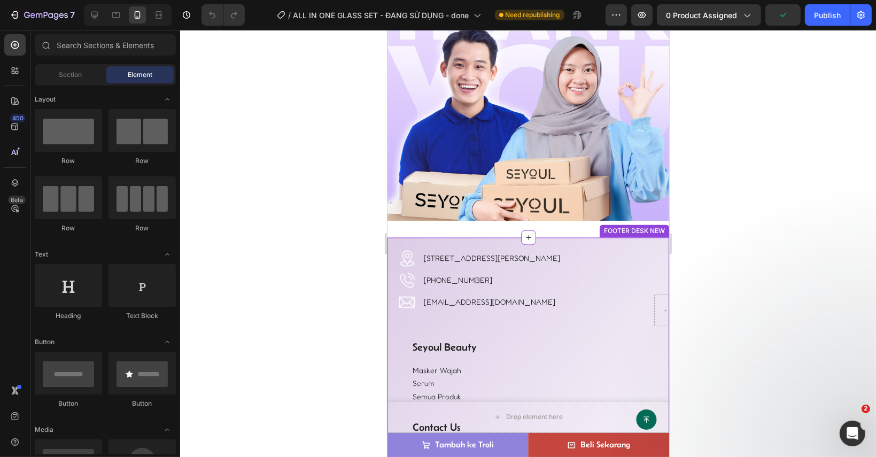
scroll to position [2031, 0]
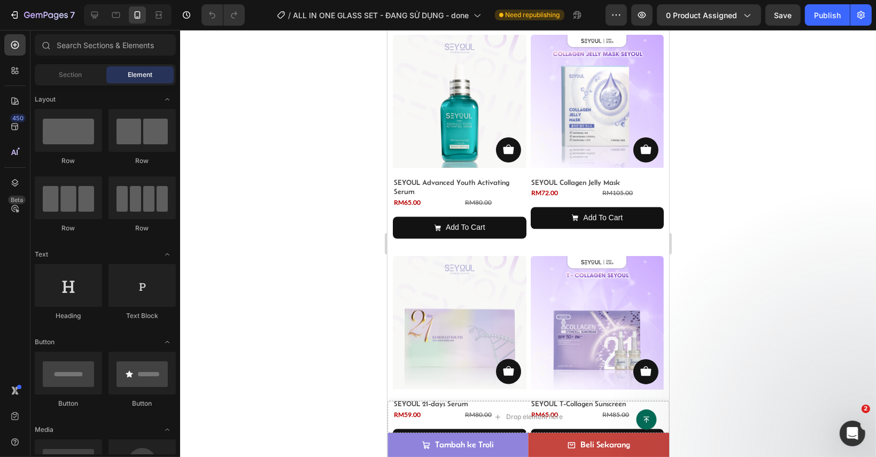
click at [539, 310] on img at bounding box center [597, 323] width 134 height 134
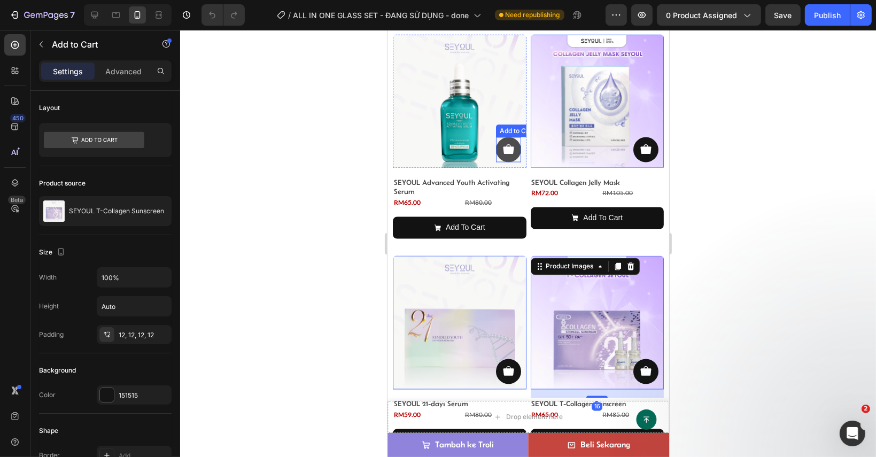
click at [503, 145] on icon at bounding box center [507, 149] width 11 height 10
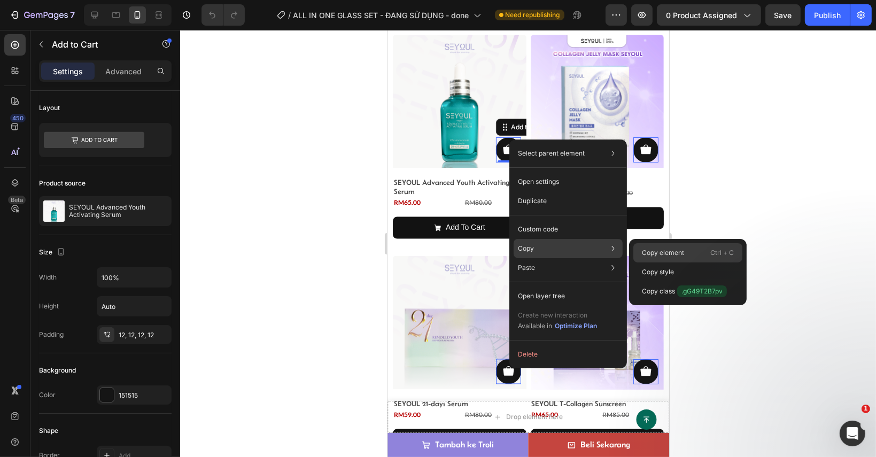
click at [670, 244] on div "Copy element Ctrl + C" at bounding box center [687, 252] width 109 height 19
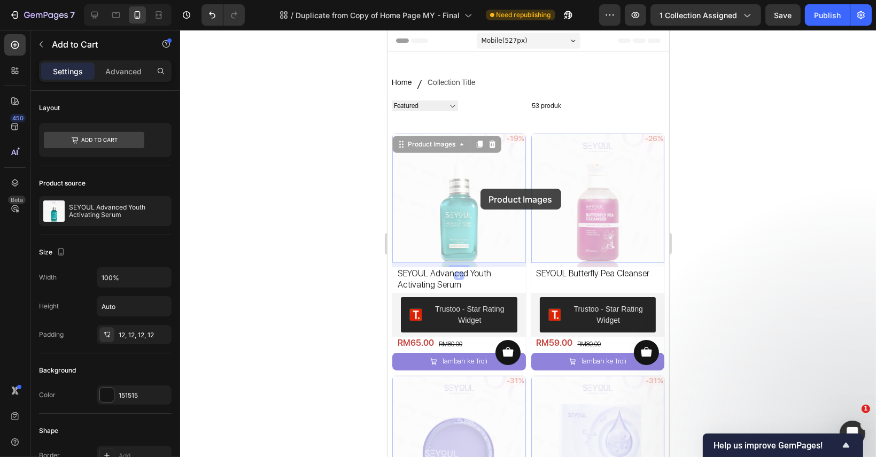
click at [696, 155] on div at bounding box center [528, 243] width 696 height 427
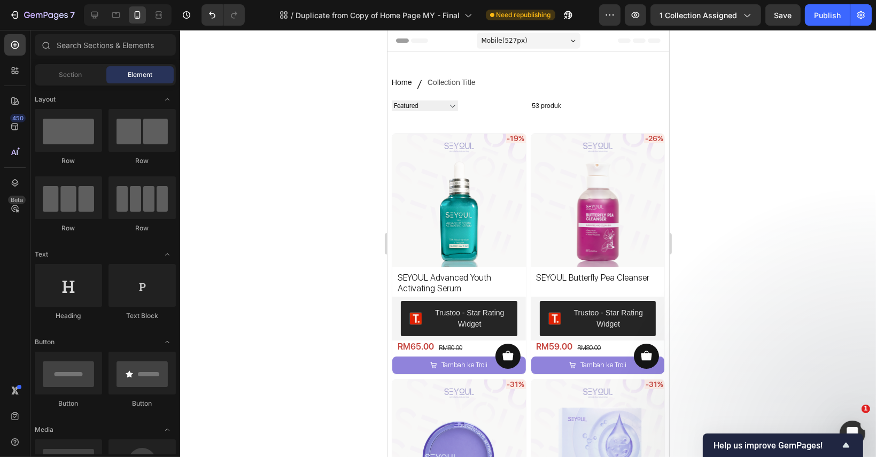
click at [675, 178] on div at bounding box center [528, 243] width 696 height 427
click at [505, 198] on img at bounding box center [459, 201] width 134 height 134
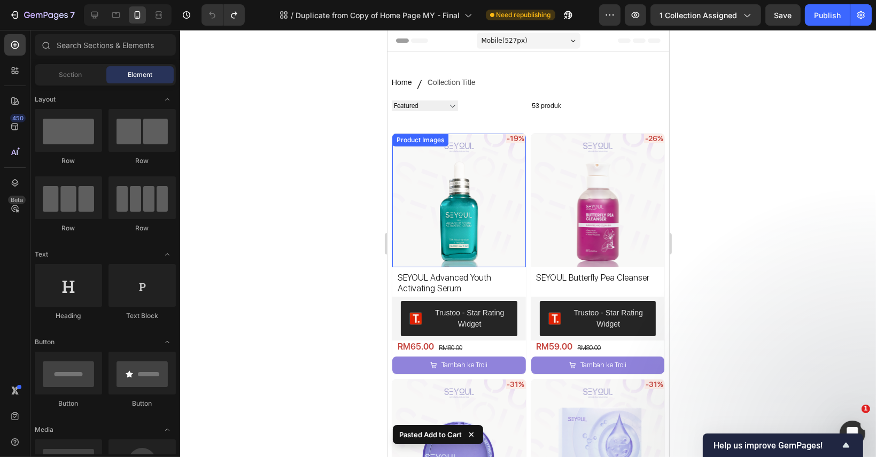
click at [473, 219] on img at bounding box center [459, 201] width 134 height 134
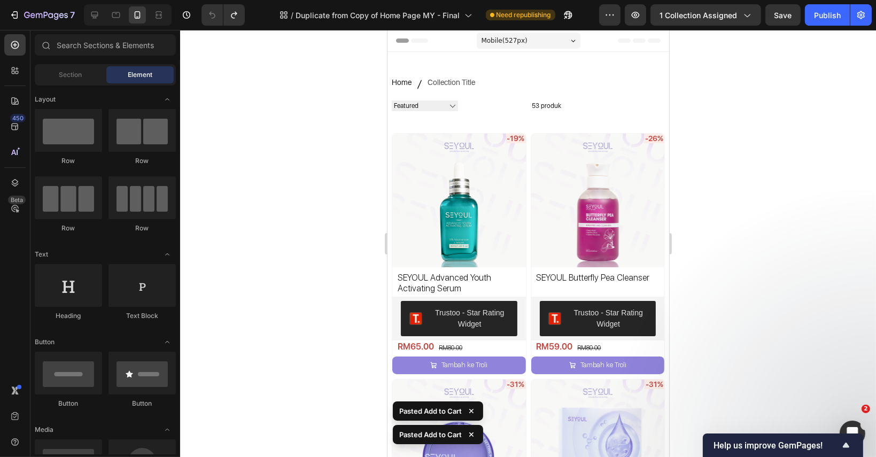
click at [473, 219] on img at bounding box center [459, 201] width 134 height 134
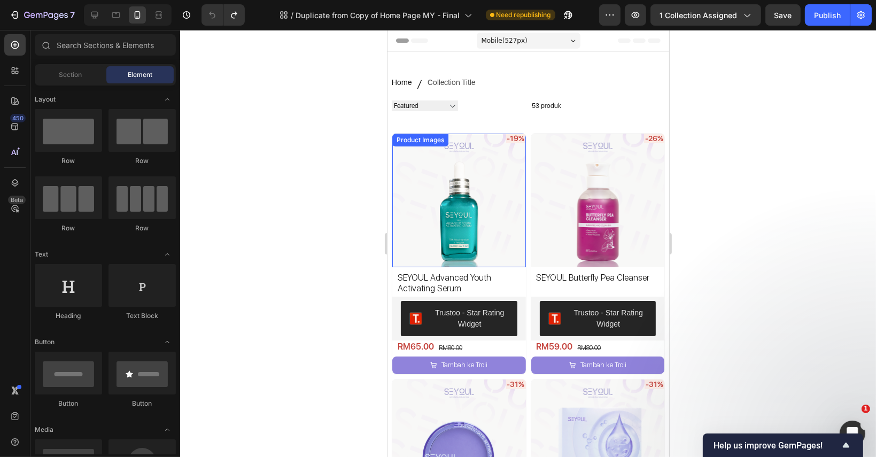
click at [452, 137] on div "-19% Product Badge Product Images" at bounding box center [459, 201] width 134 height 134
click at [463, 179] on img at bounding box center [459, 201] width 134 height 134
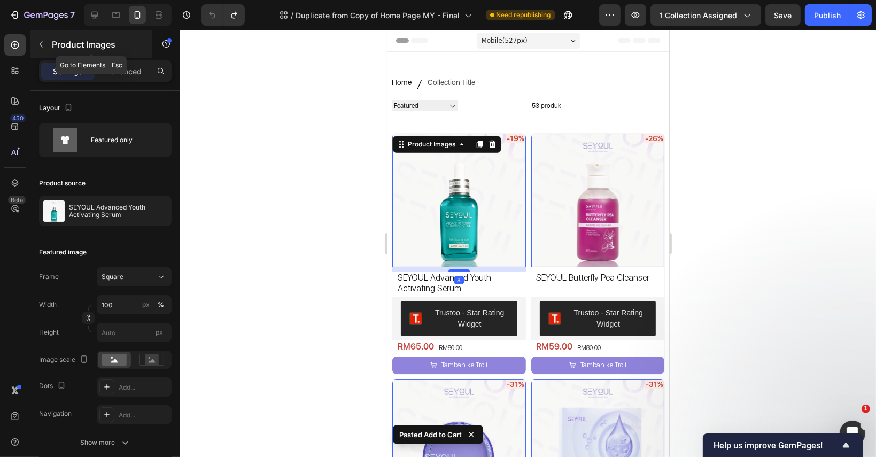
click at [43, 44] on icon "button" at bounding box center [41, 44] width 9 height 9
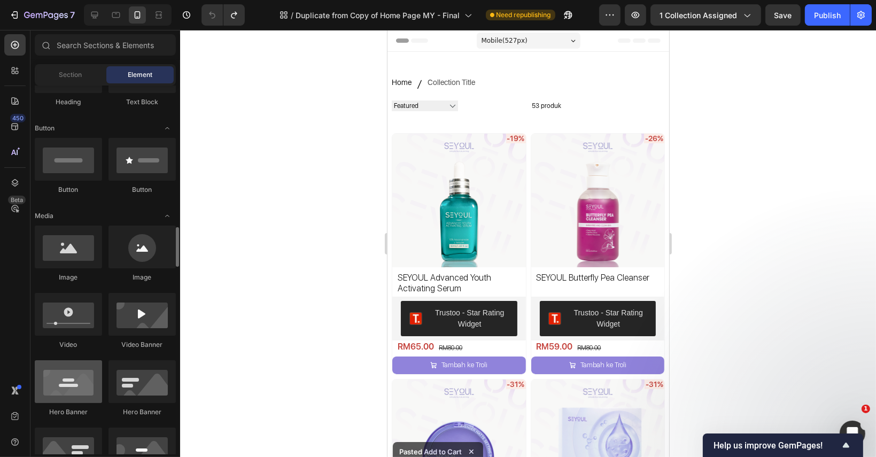
scroll to position [321, 0]
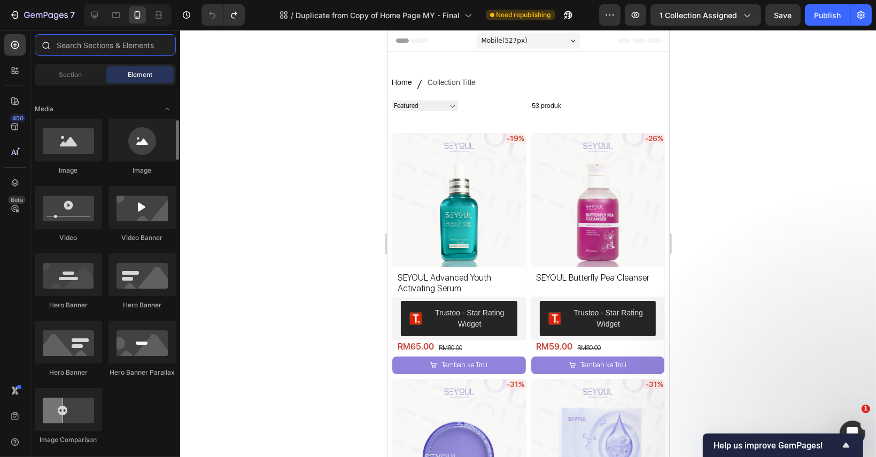
click at [92, 49] on input "text" at bounding box center [105, 44] width 141 height 21
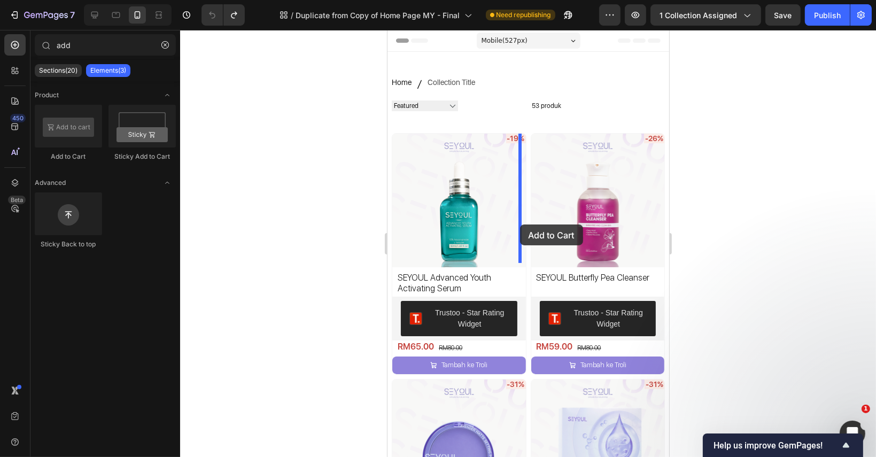
drag, startPoint x: 891, startPoint y: 231, endPoint x: 519, endPoint y: 224, distance: 371.4
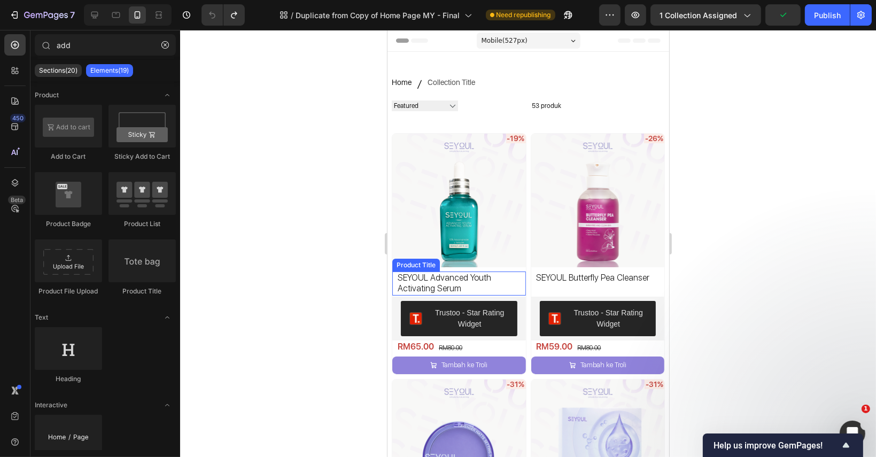
type input "ad"
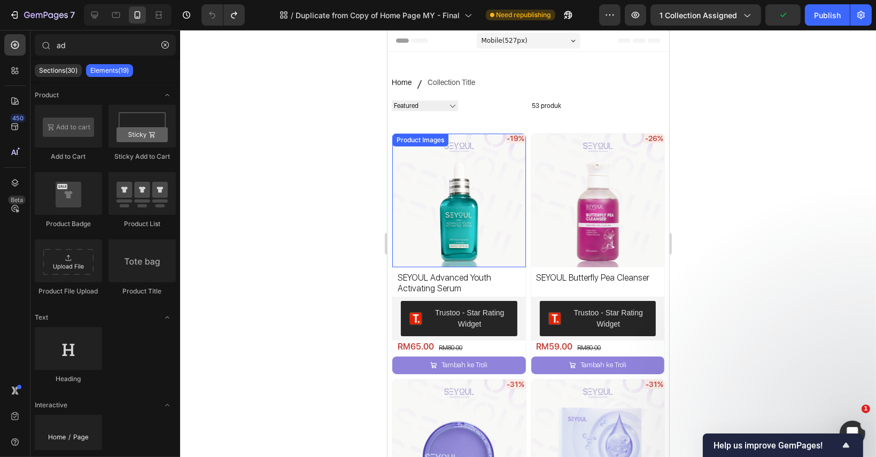
click at [430, 175] on img at bounding box center [459, 201] width 134 height 134
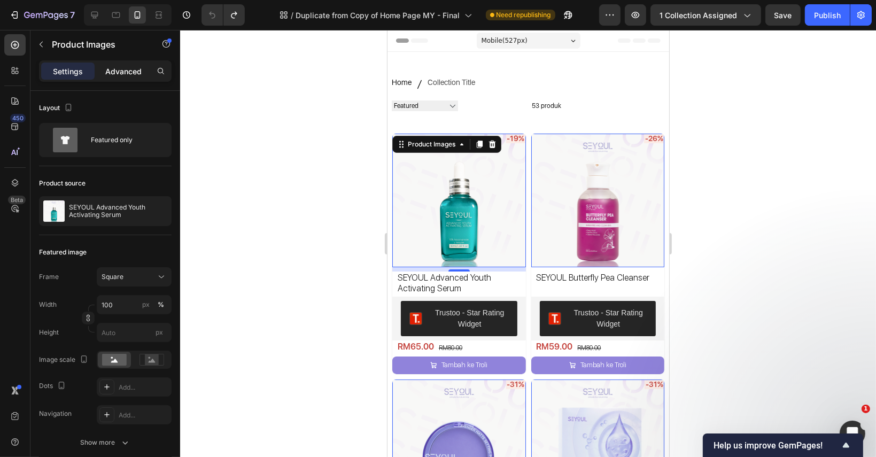
click at [134, 64] on div "Advanced" at bounding box center [123, 71] width 53 height 17
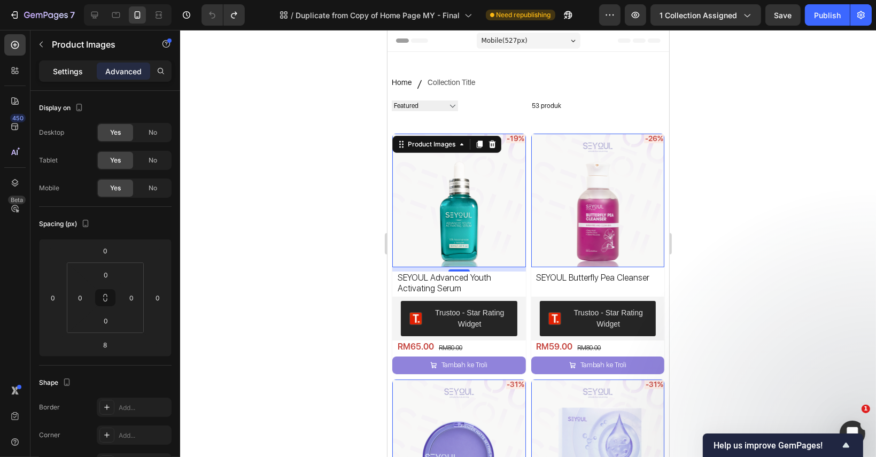
click at [69, 75] on p "Settings" at bounding box center [68, 71] width 30 height 11
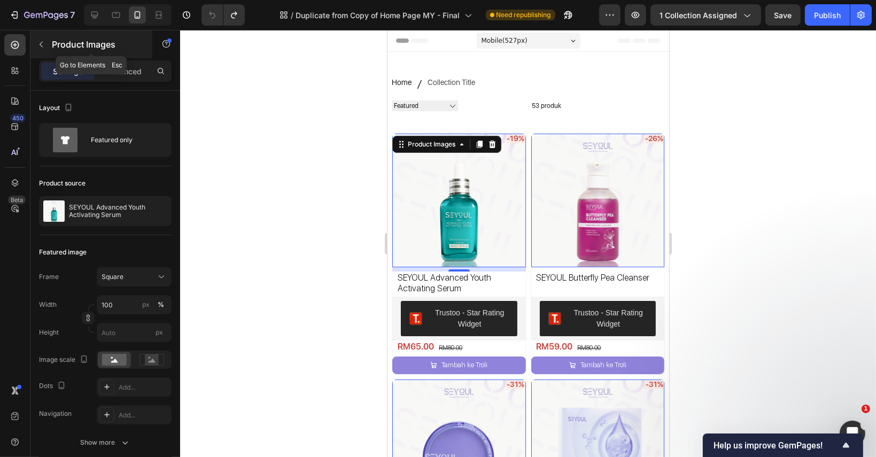
click at [41, 46] on icon "button" at bounding box center [41, 45] width 3 height 6
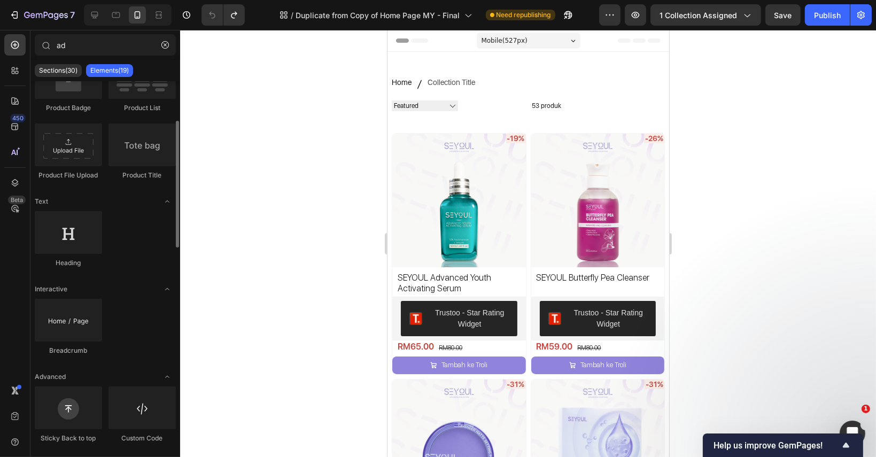
scroll to position [0, 0]
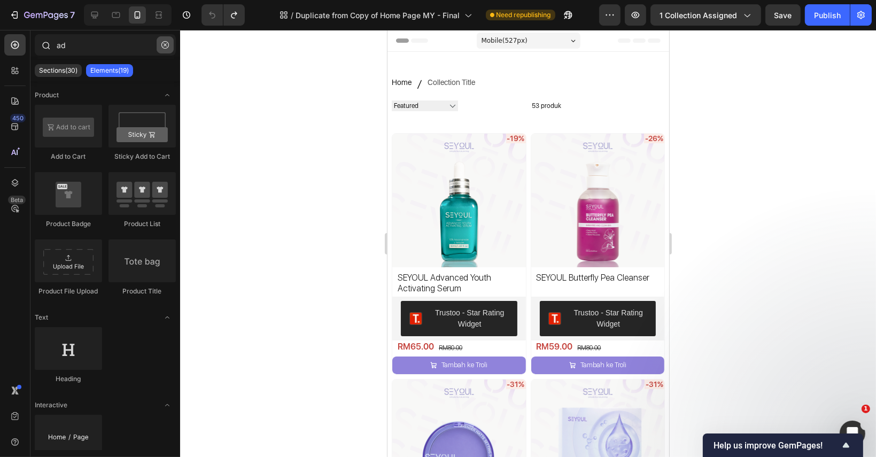
click at [166, 44] on icon "button" at bounding box center [164, 44] width 7 height 7
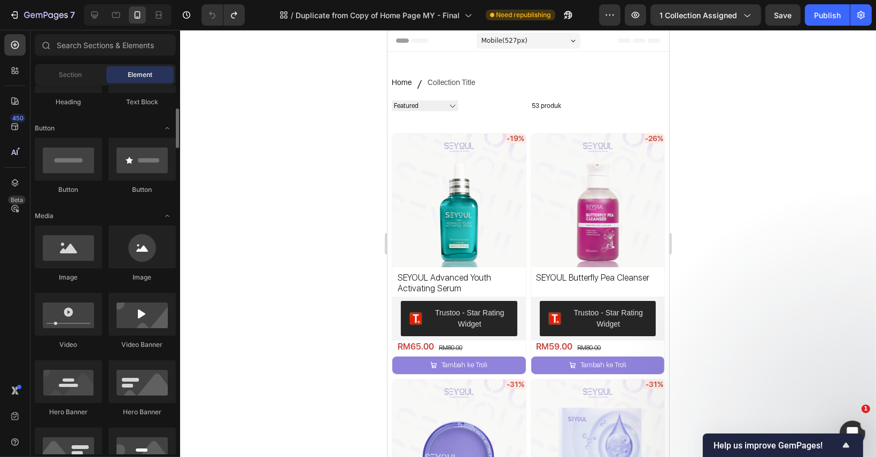
scroll to position [321, 0]
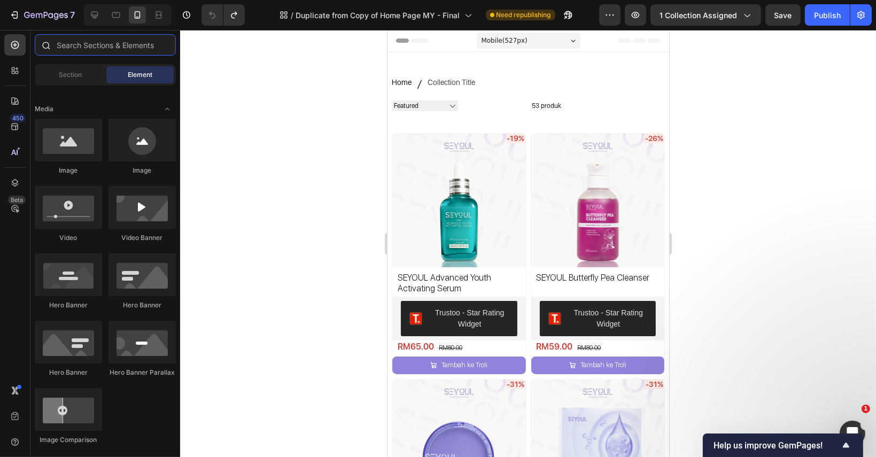
click at [100, 36] on input "text" at bounding box center [105, 44] width 141 height 21
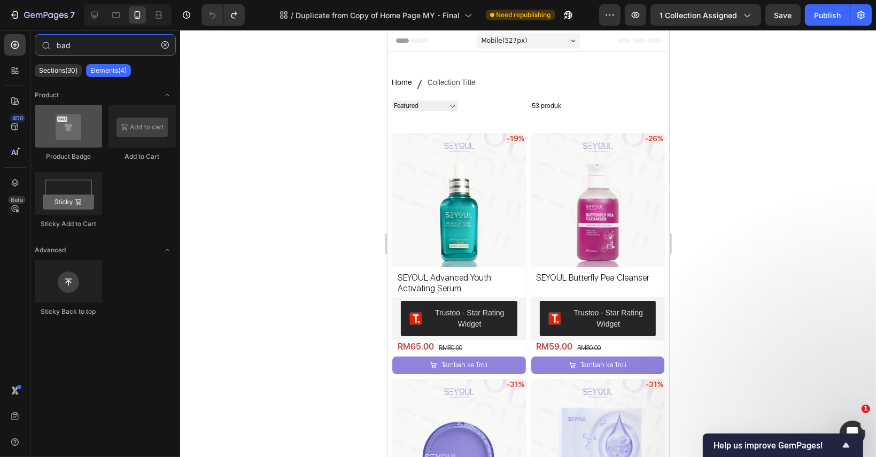
type input "bad"
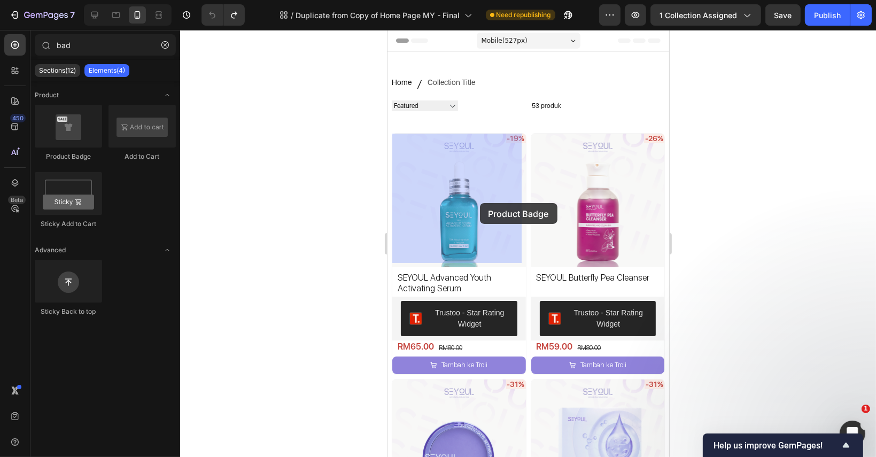
drag, startPoint x: 471, startPoint y: 168, endPoint x: 458, endPoint y: 178, distance: 16.4
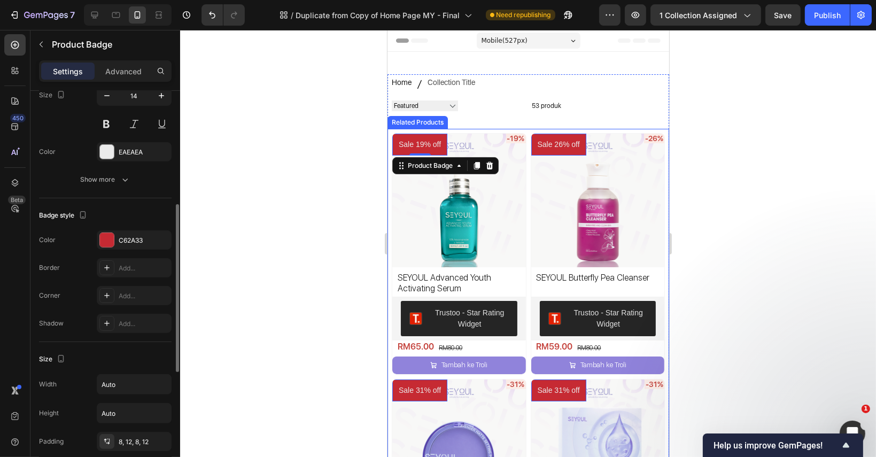
scroll to position [534, 0]
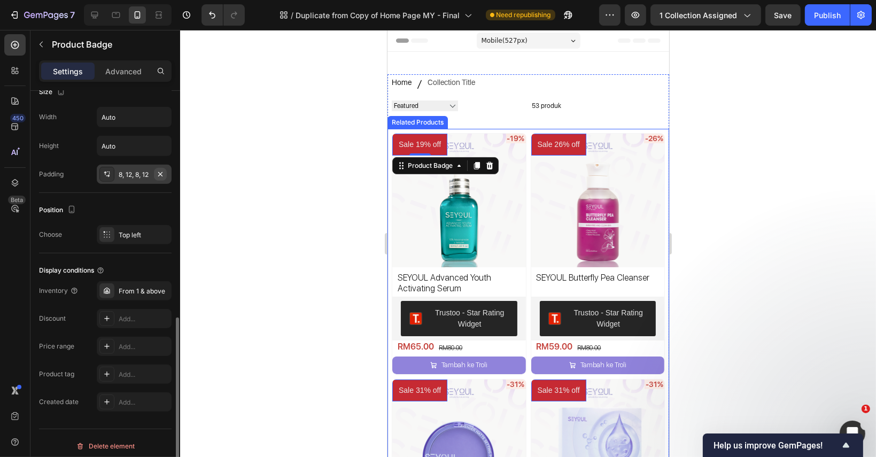
click at [164, 170] on icon "button" at bounding box center [160, 174] width 9 height 9
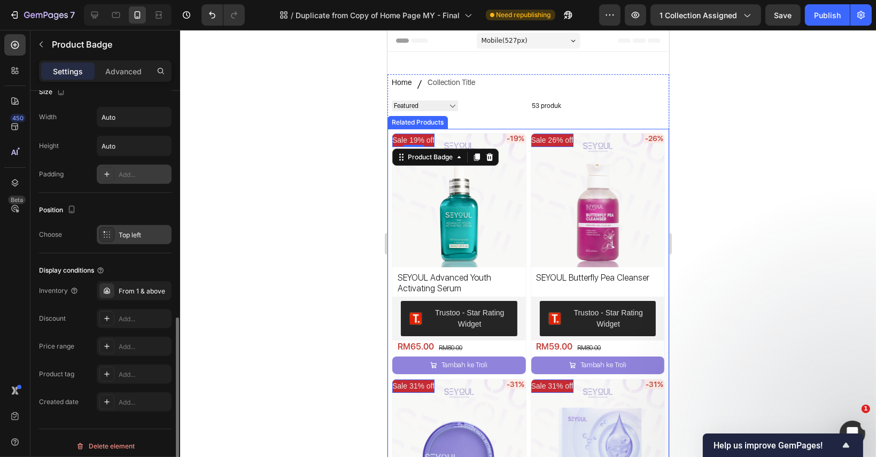
click at [144, 230] on div "Top left" at bounding box center [144, 235] width 50 height 10
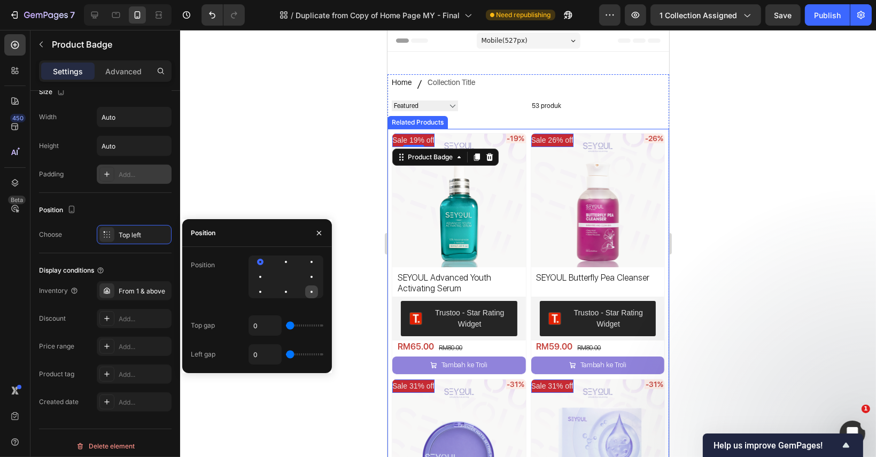
click at [310, 296] on div at bounding box center [311, 291] width 13 height 13
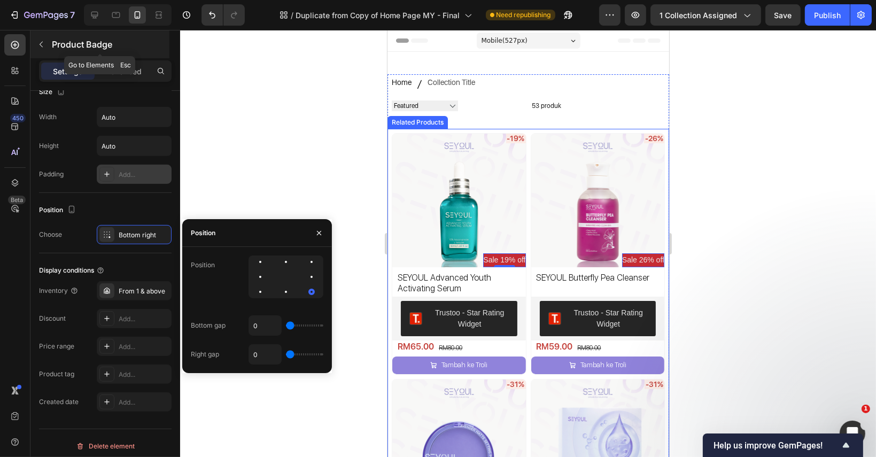
click at [48, 43] on button "button" at bounding box center [41, 44] width 17 height 17
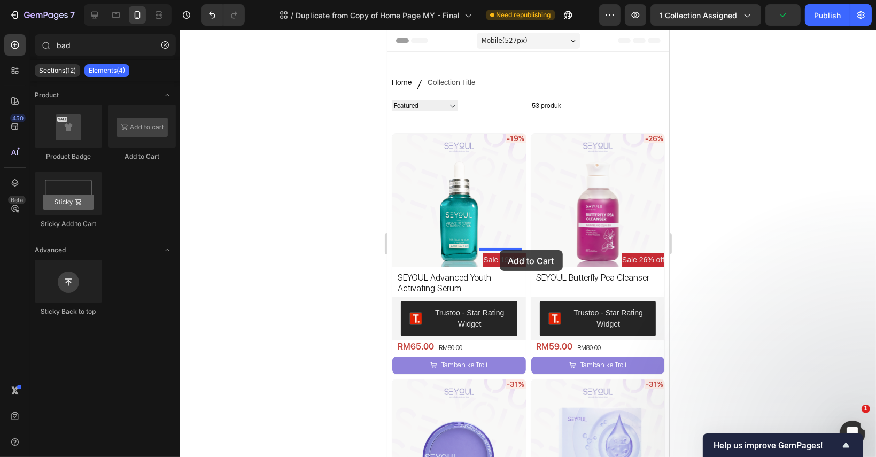
drag, startPoint x: 520, startPoint y: 171, endPoint x: 499, endPoint y: 250, distance: 81.8
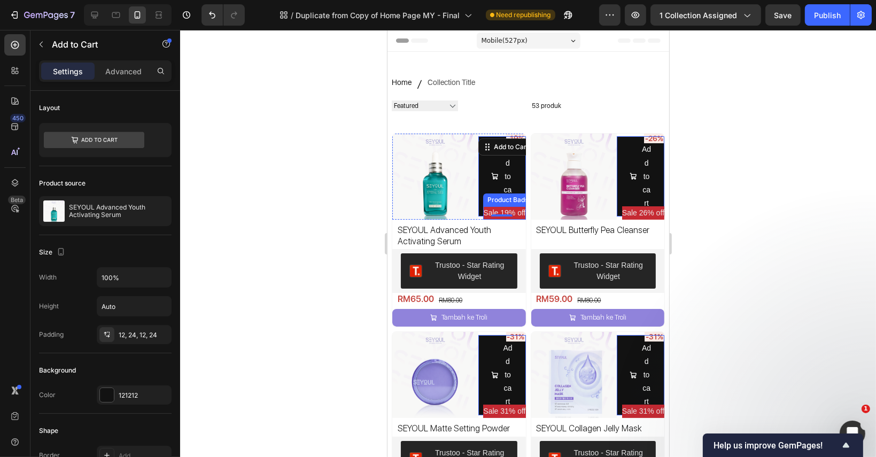
click at [496, 207] on pre "Sale 19% off" at bounding box center [504, 212] width 42 height 13
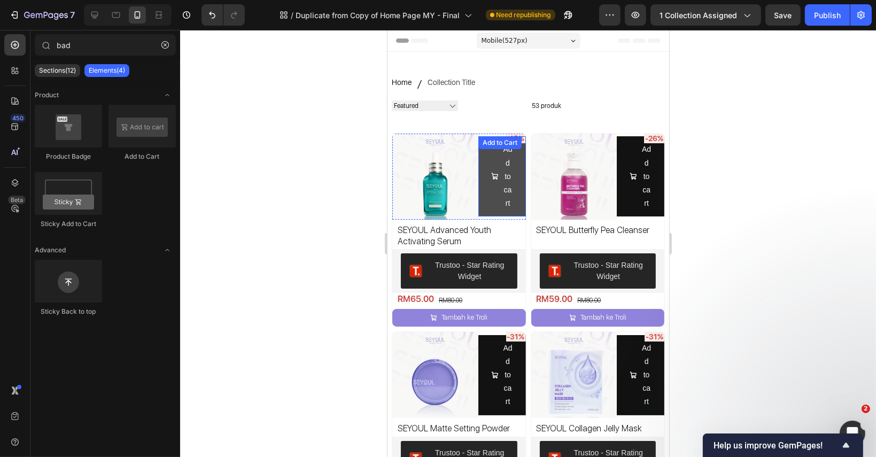
click at [478, 158] on button "Add to cart" at bounding box center [502, 176] width 48 height 80
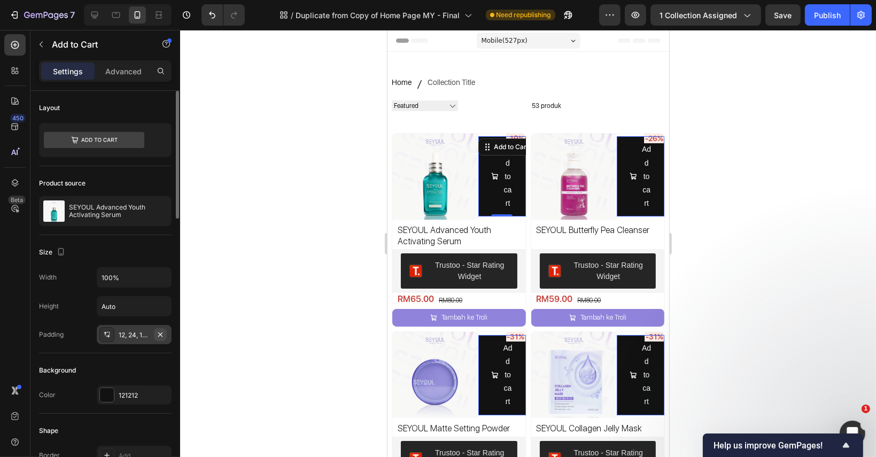
click at [163, 336] on icon "button" at bounding box center [160, 334] width 9 height 9
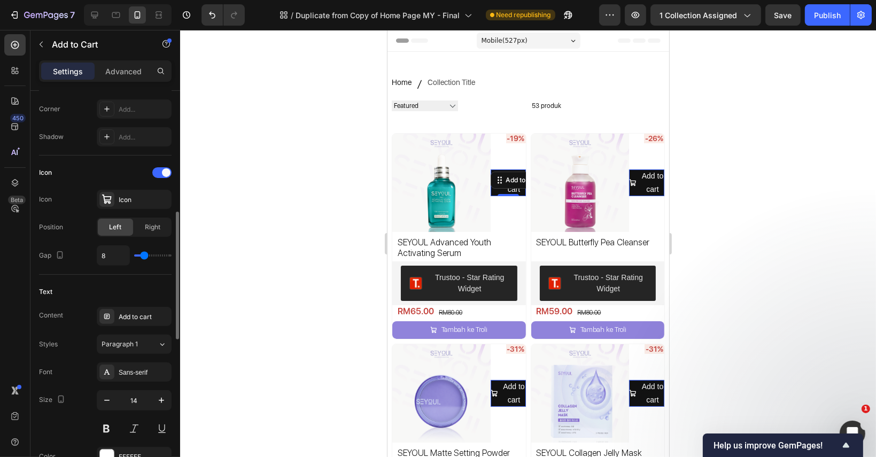
scroll to position [481, 0]
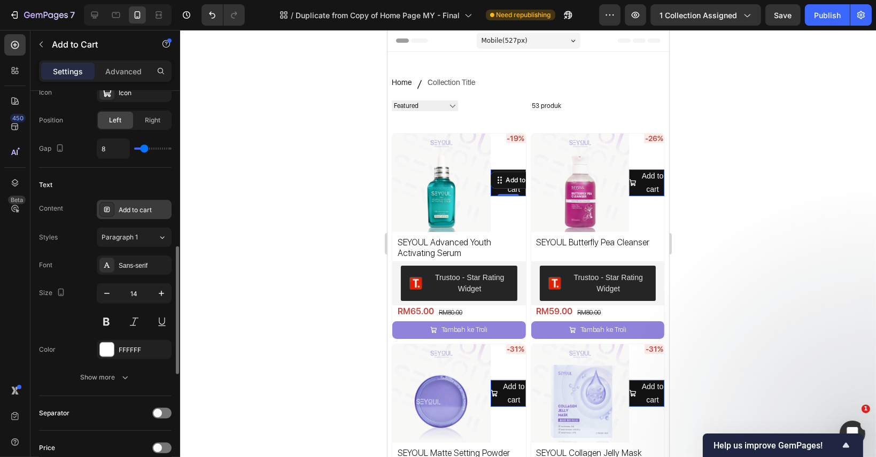
click at [159, 205] on div "Add to cart" at bounding box center [144, 210] width 50 height 10
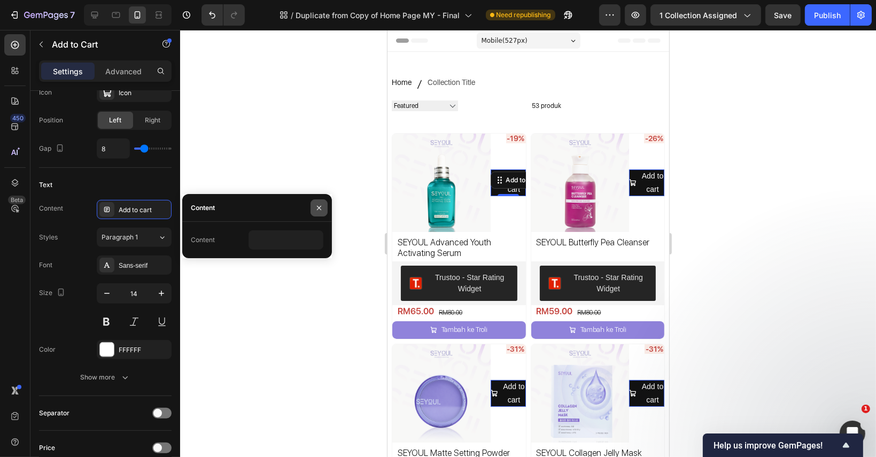
click at [321, 204] on icon "button" at bounding box center [319, 208] width 9 height 9
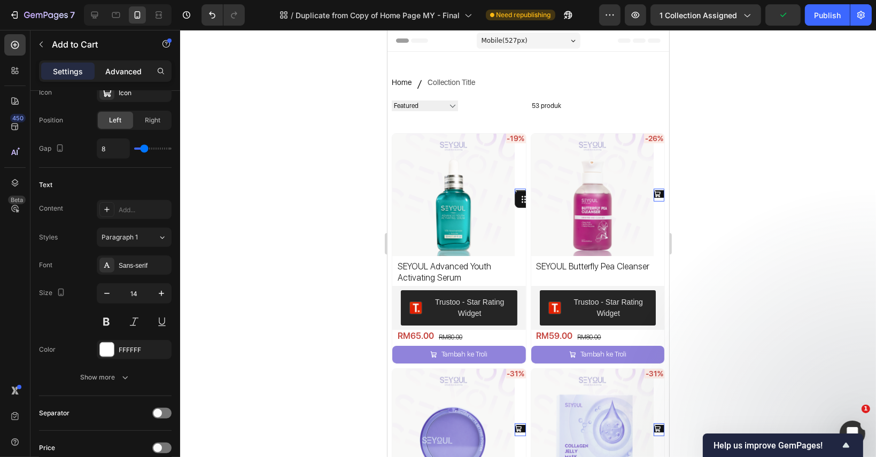
click at [131, 71] on p "Advanced" at bounding box center [123, 71] width 36 height 11
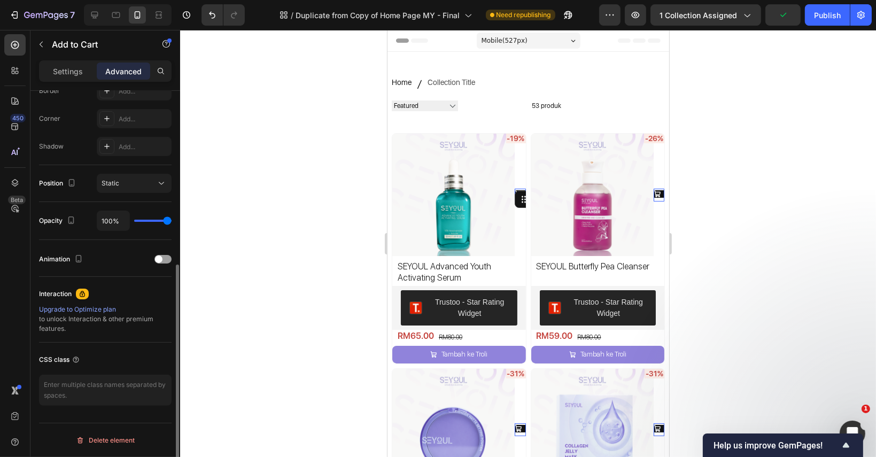
scroll to position [315, 0]
click at [136, 176] on button "Static" at bounding box center [134, 184] width 75 height 19
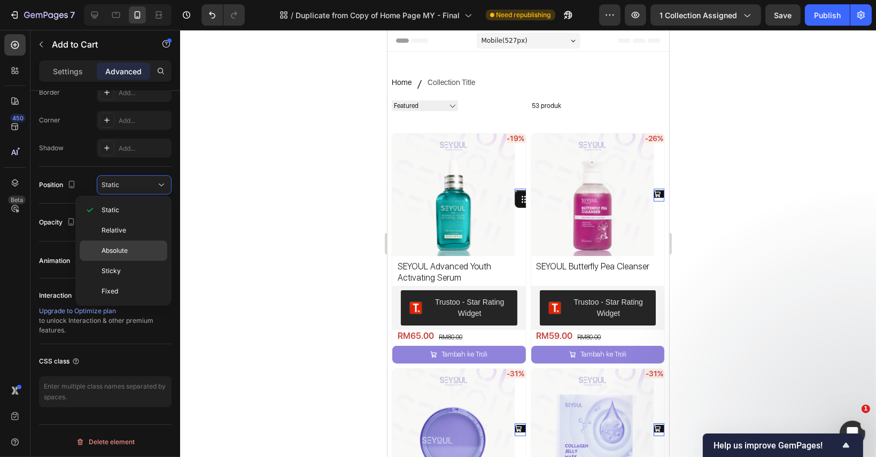
click at [146, 246] on p "Absolute" at bounding box center [132, 251] width 61 height 10
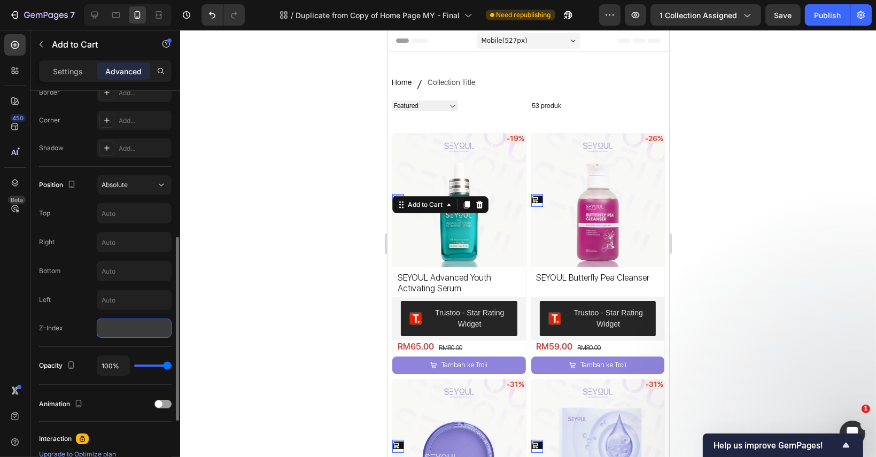
click at [131, 324] on input "number" at bounding box center [134, 327] width 75 height 19
type input "2"
click at [133, 216] on input "text" at bounding box center [134, 213] width 74 height 19
click at [133, 275] on input "text" at bounding box center [134, 270] width 74 height 19
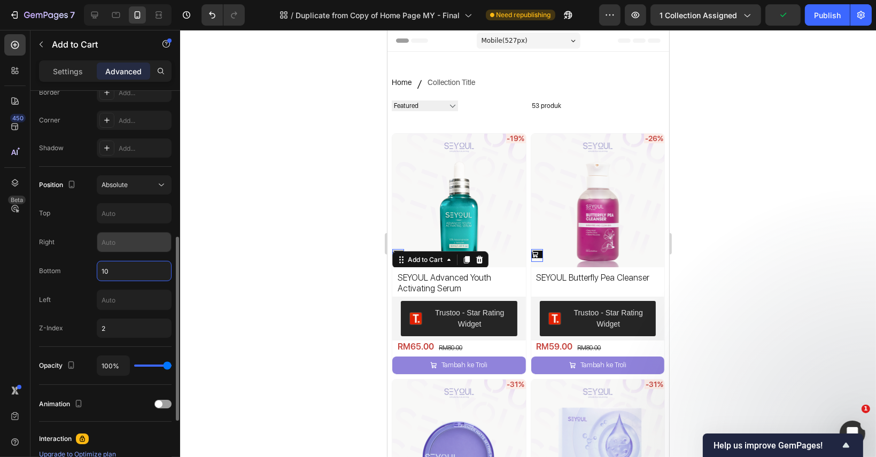
type input "10"
click at [118, 242] on input "text" at bounding box center [134, 241] width 74 height 19
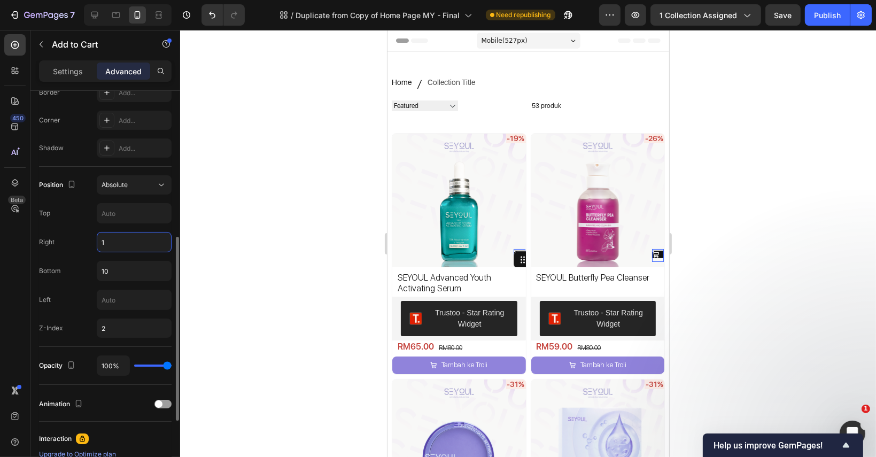
type input "10"
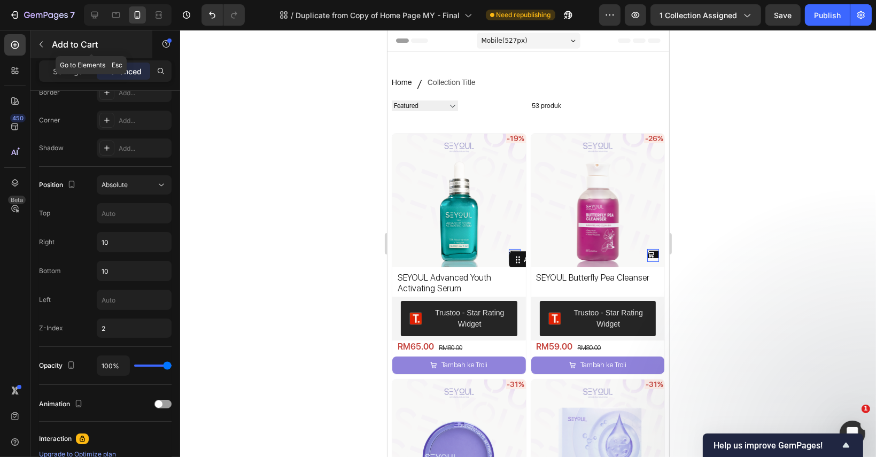
click at [41, 39] on button "button" at bounding box center [41, 44] width 17 height 17
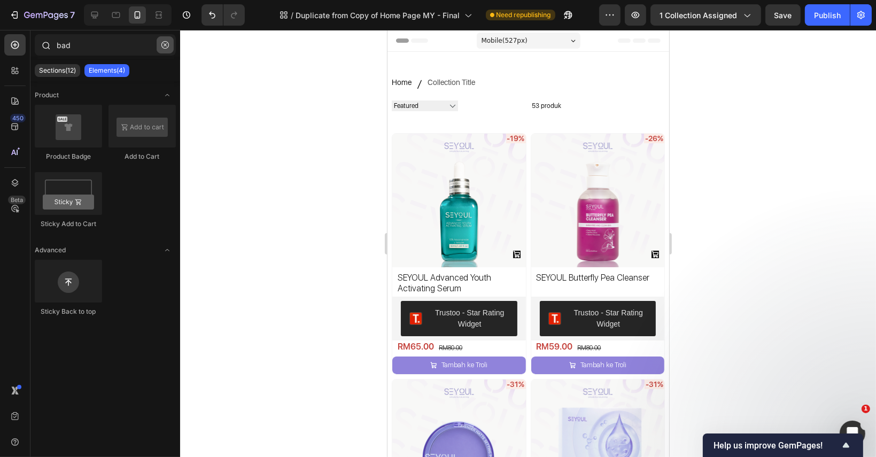
click at [163, 44] on icon "button" at bounding box center [164, 44] width 7 height 7
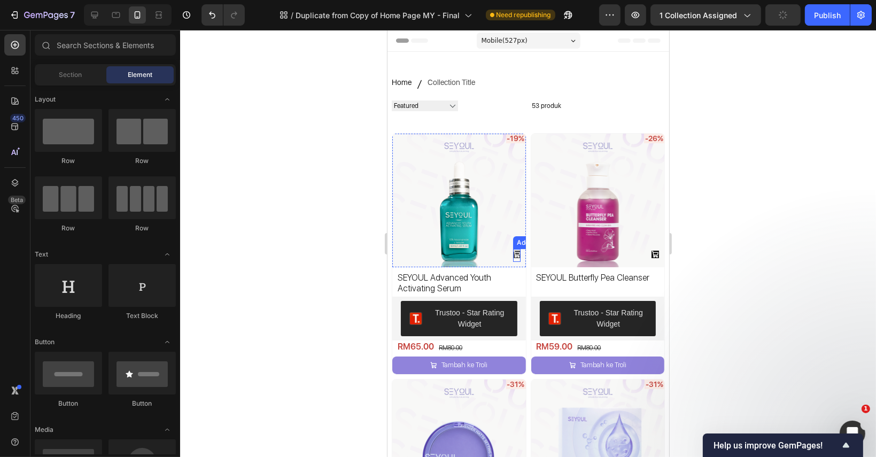
click at [512, 251] on icon at bounding box center [515, 254] width 6 height 6
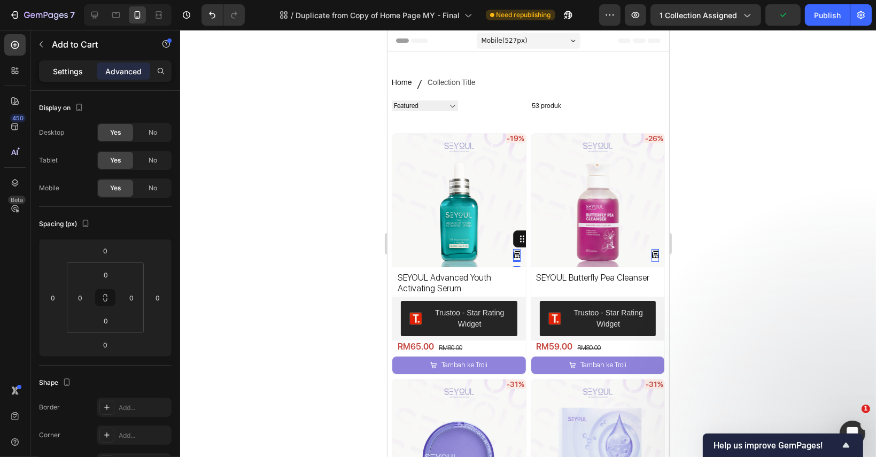
click at [85, 76] on div "Settings" at bounding box center [67, 71] width 53 height 17
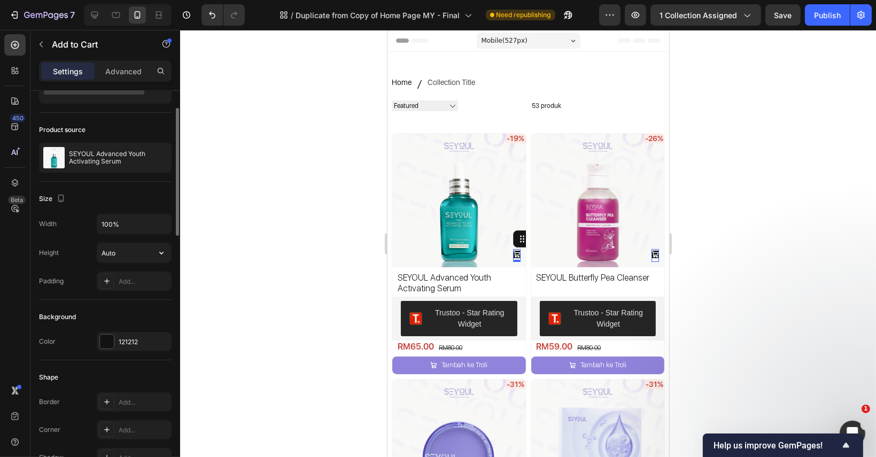
scroll to position [107, 0]
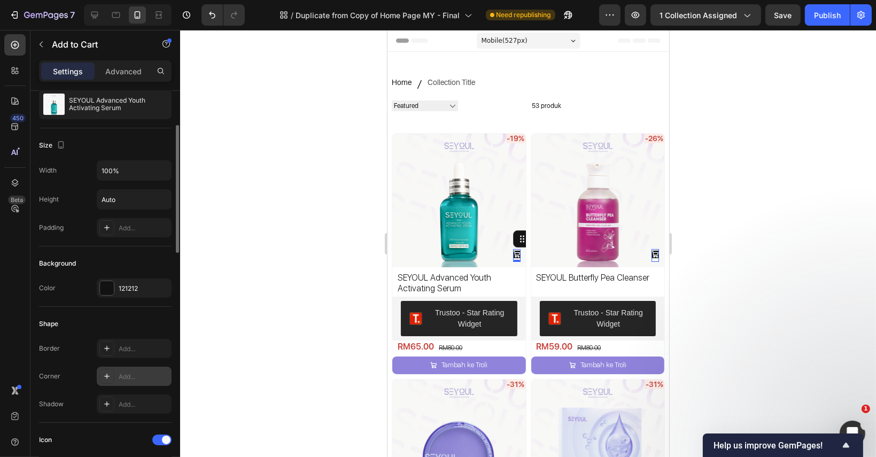
click at [141, 369] on div "Add..." at bounding box center [134, 376] width 75 height 19
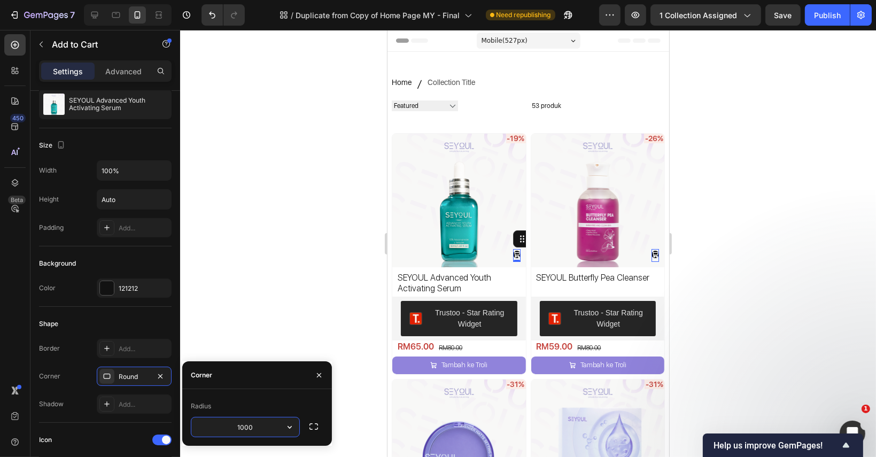
type input "10000"
click at [125, 224] on div "Add..." at bounding box center [144, 228] width 50 height 10
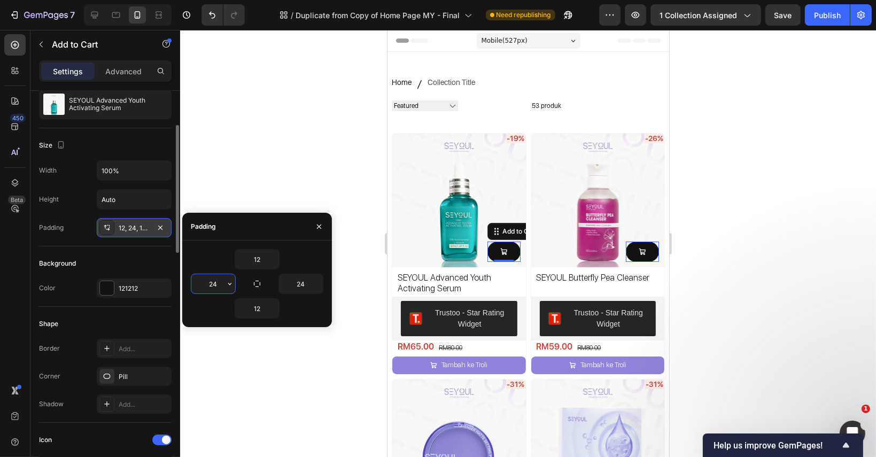
click at [213, 284] on input "24" at bounding box center [213, 283] width 44 height 19
type input "12"
click at [705, 240] on div at bounding box center [528, 243] width 696 height 427
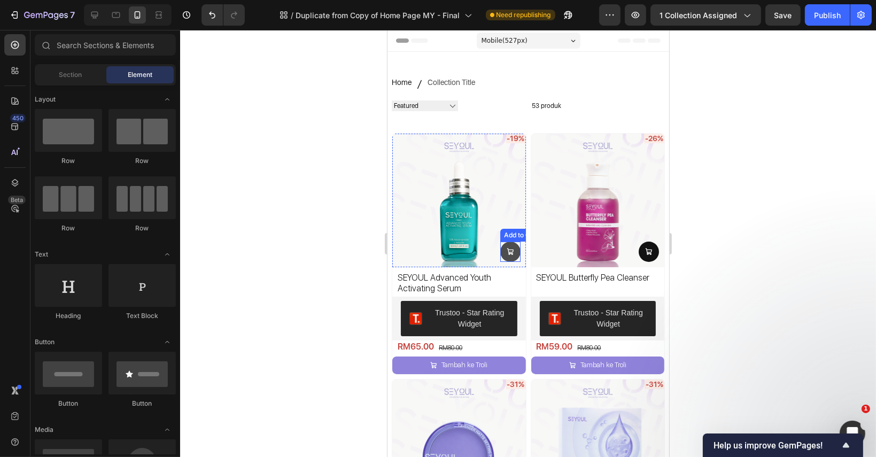
click at [501, 245] on button at bounding box center [510, 252] width 20 height 20
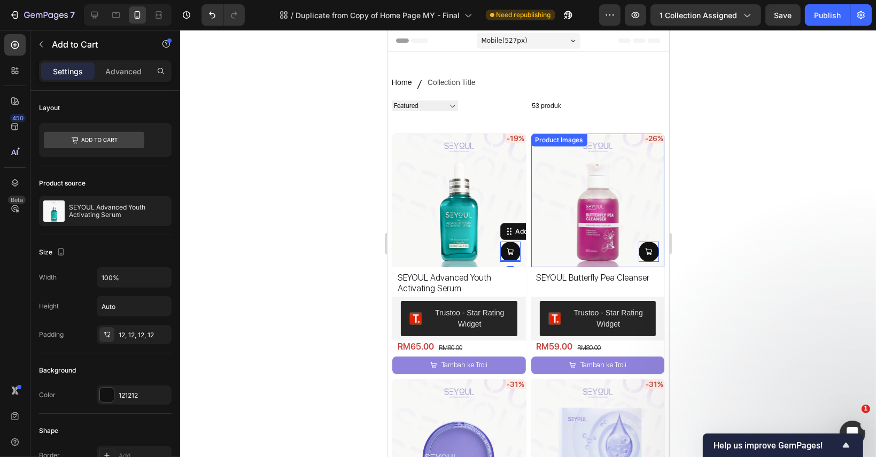
click at [728, 243] on div at bounding box center [528, 243] width 696 height 427
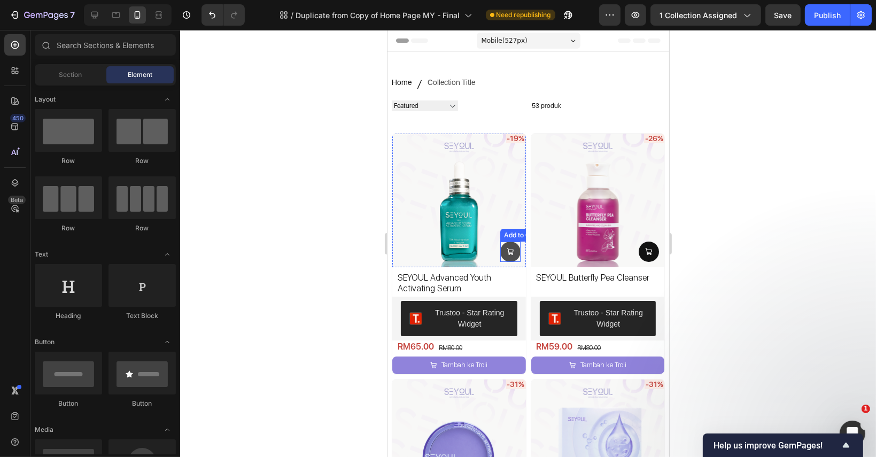
click at [506, 248] on icon at bounding box center [509, 251] width 7 height 7
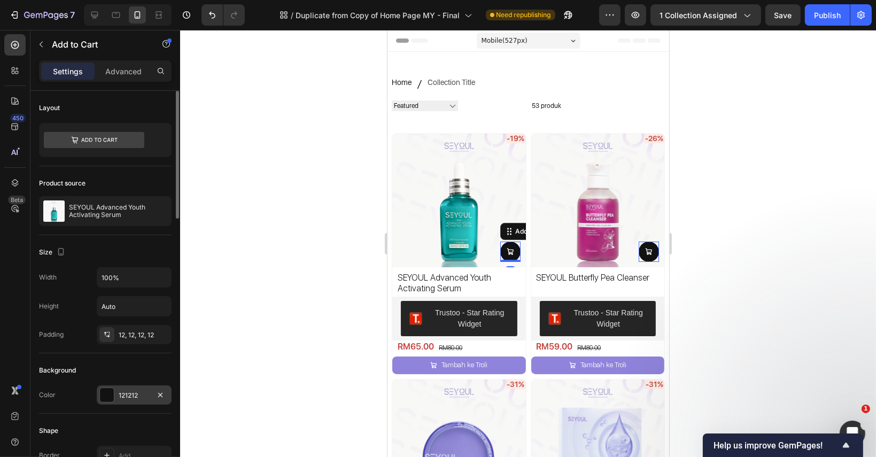
click at [137, 396] on div "121212" at bounding box center [134, 396] width 31 height 10
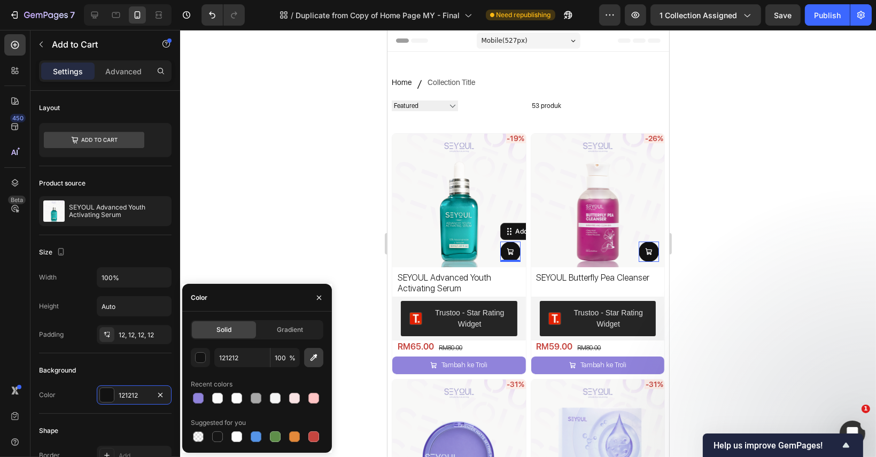
click at [316, 359] on icon "button" at bounding box center [313, 357] width 11 height 11
type input "9083DB"
click at [729, 258] on div at bounding box center [528, 243] width 696 height 427
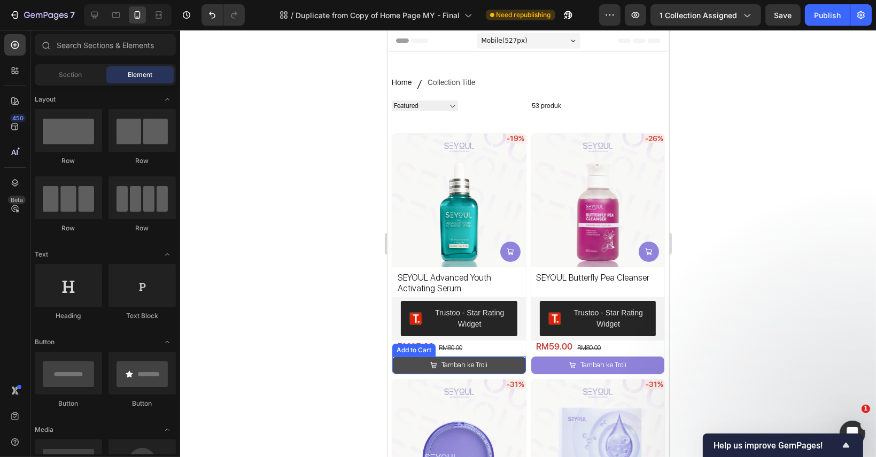
click at [497, 364] on button "Tambah ke Troli" at bounding box center [459, 365] width 134 height 18
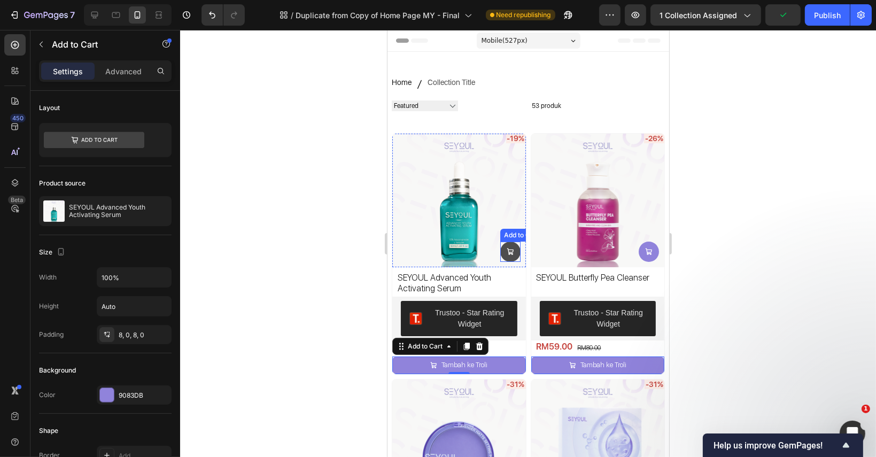
click at [507, 248] on icon at bounding box center [509, 251] width 7 height 7
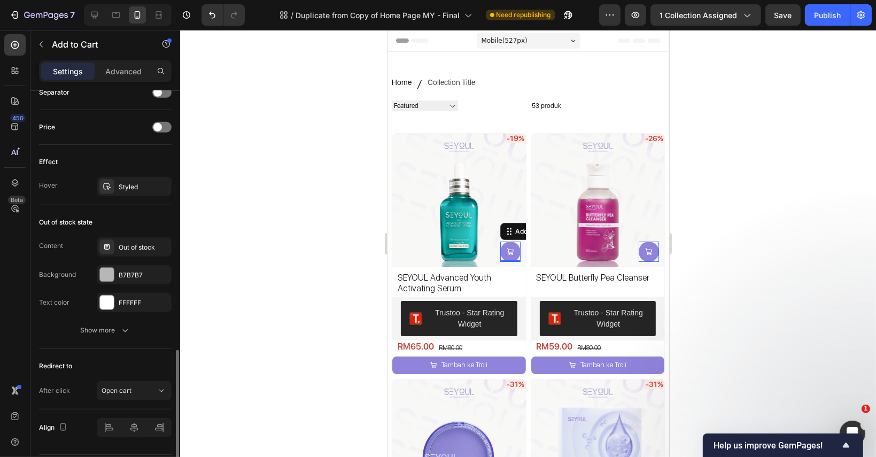
scroll to position [830, 0]
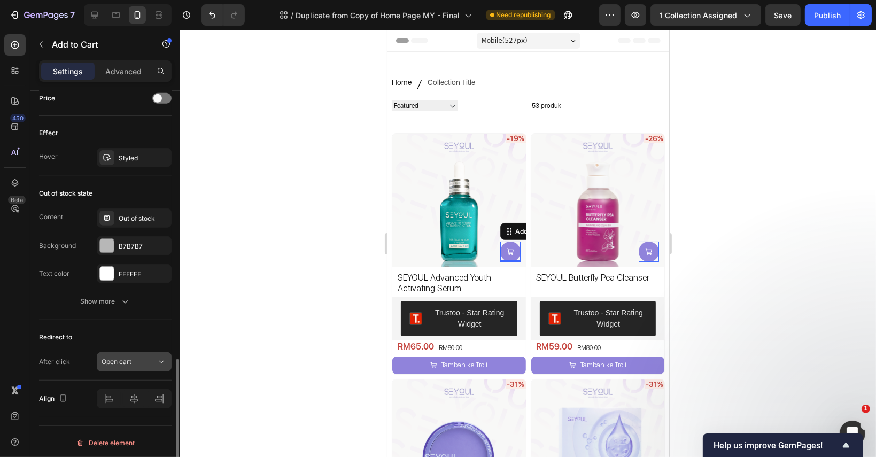
click at [141, 357] on div "Open cart" at bounding box center [129, 362] width 55 height 10
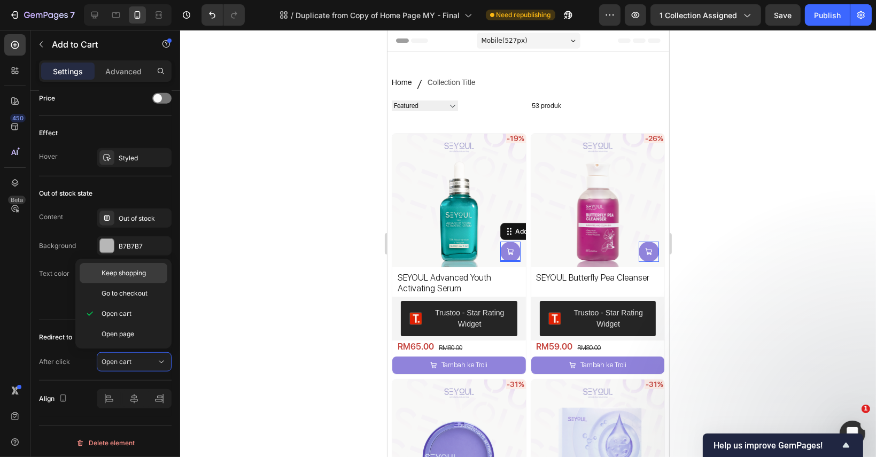
click at [143, 269] on span "Keep shopping" at bounding box center [124, 273] width 44 height 10
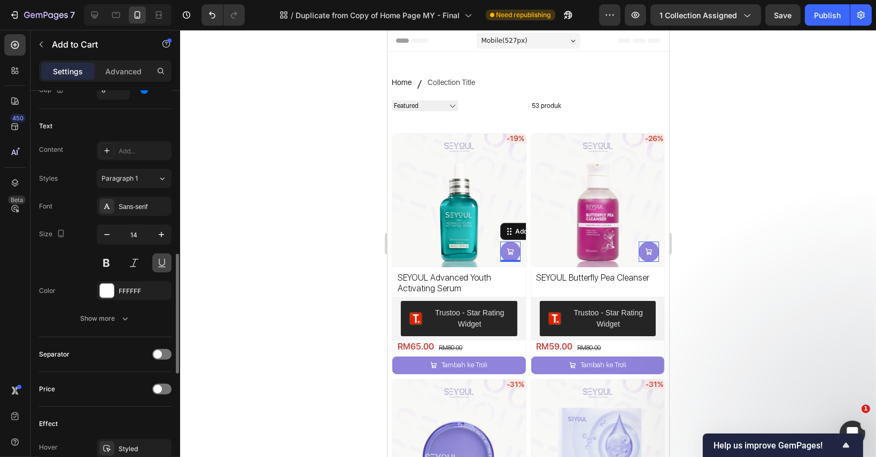
scroll to position [433, 0]
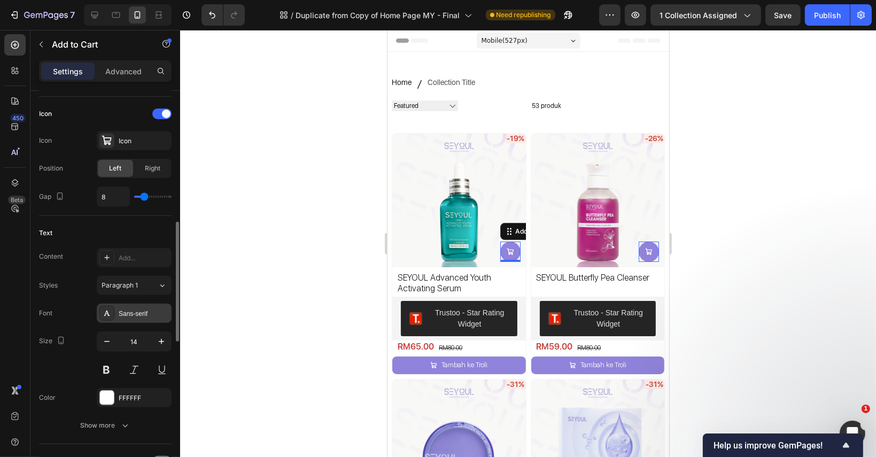
click at [151, 314] on div "Sans-serif" at bounding box center [144, 314] width 50 height 10
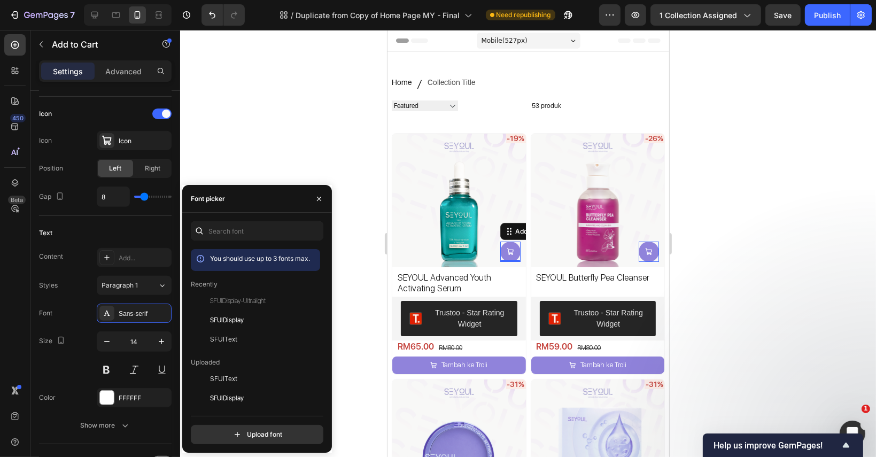
click at [711, 293] on div at bounding box center [528, 243] width 696 height 427
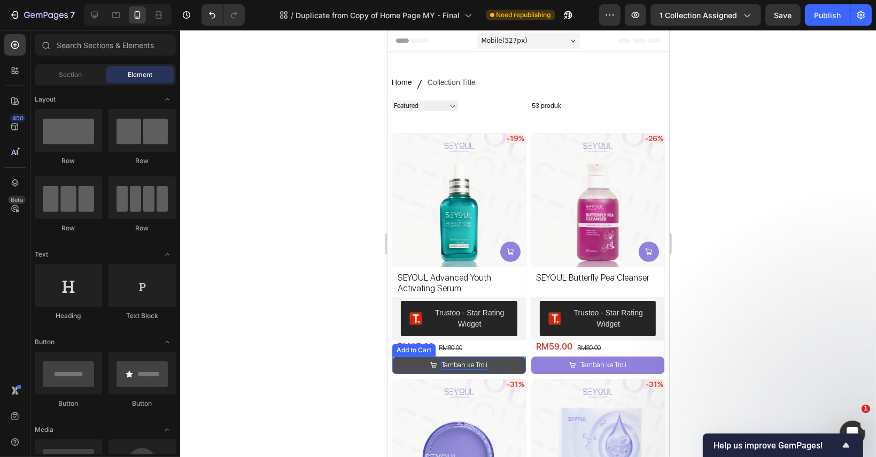
click at [480, 361] on div "Tambah ke Troli" at bounding box center [464, 365] width 46 height 9
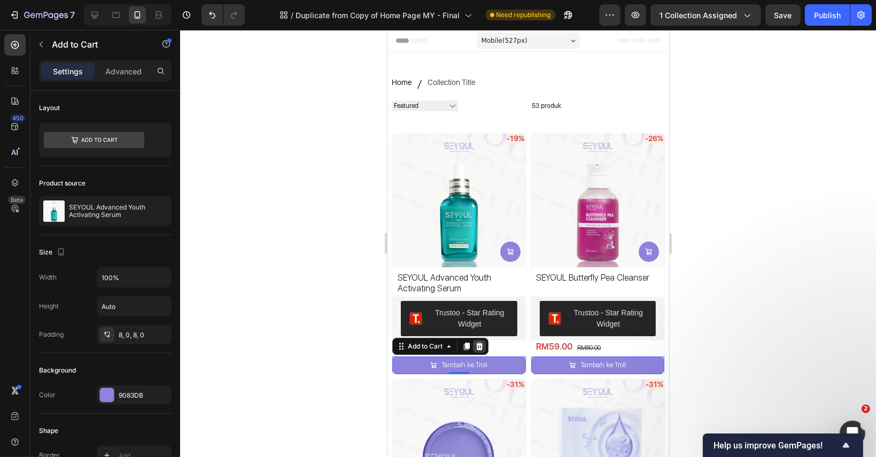
click at [476, 343] on icon at bounding box center [479, 346] width 7 height 7
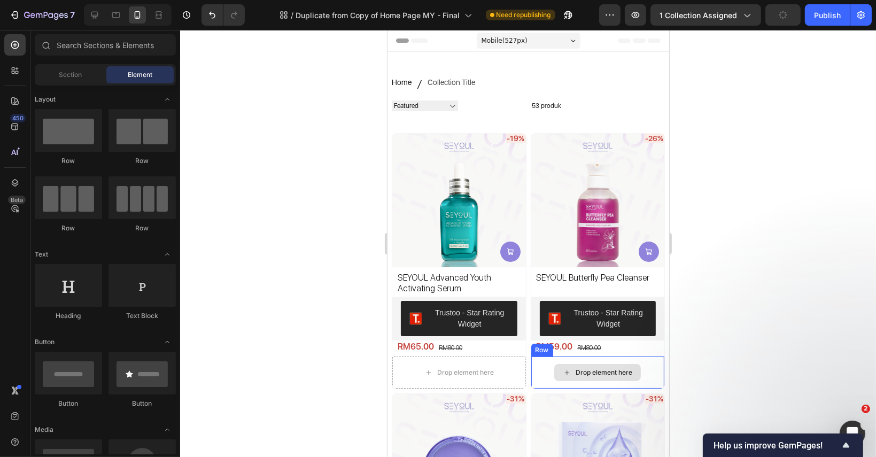
click at [512, 369] on div "Drop element here" at bounding box center [459, 372] width 134 height 32
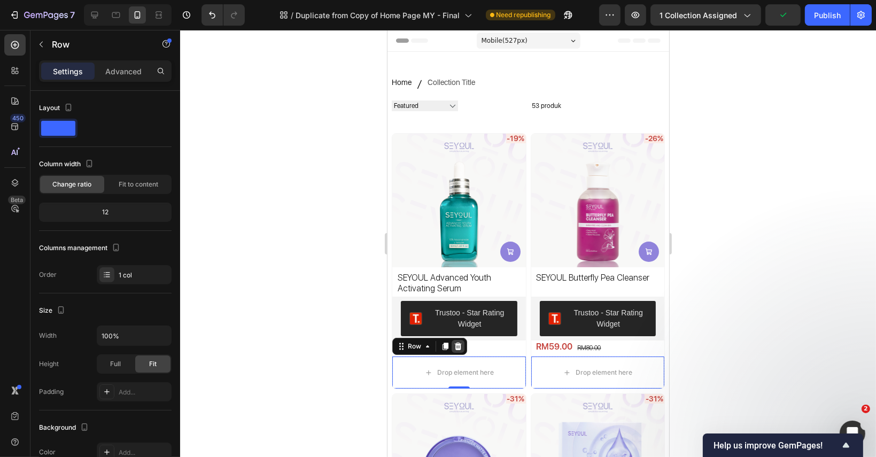
click at [452, 343] on div at bounding box center [457, 346] width 13 height 13
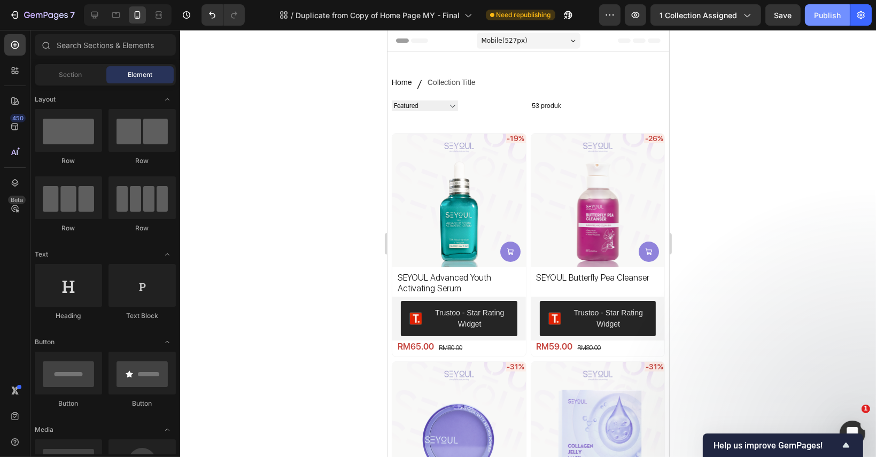
click at [819, 12] on div "Publish" at bounding box center [827, 15] width 27 height 11
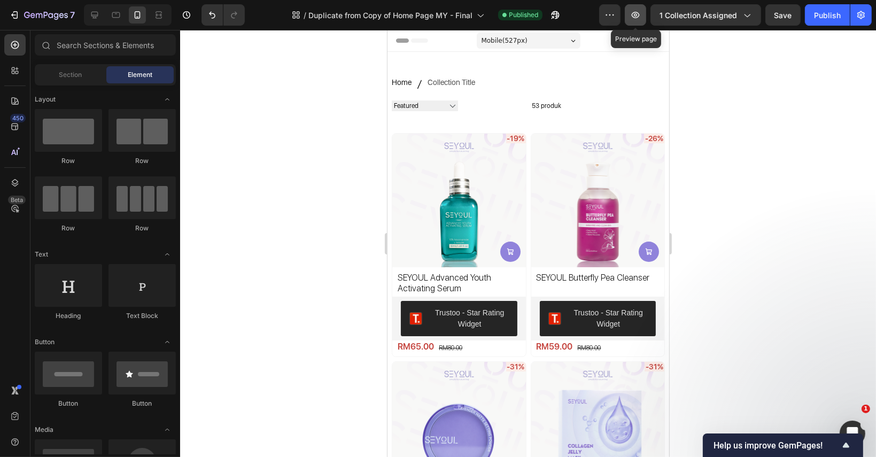
click at [634, 11] on icon "button" at bounding box center [635, 15] width 11 height 11
click at [712, 164] on div at bounding box center [528, 243] width 696 height 427
click at [506, 249] on icon at bounding box center [509, 251] width 7 height 7
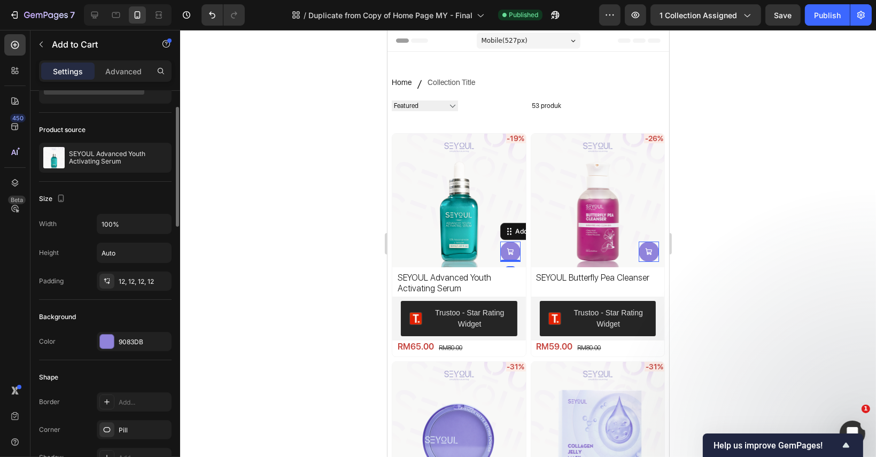
scroll to position [267, 0]
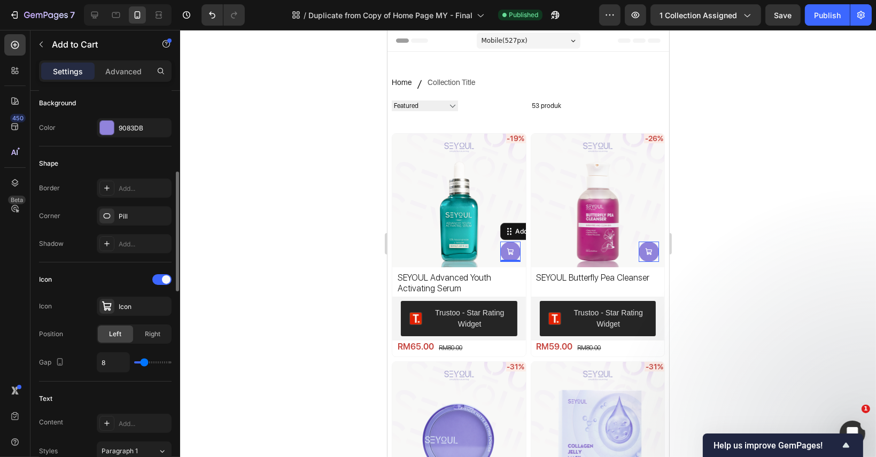
drag, startPoint x: 138, startPoint y: 362, endPoint x: 74, endPoint y: 364, distance: 64.1
click at [81, 365] on div "Gap 8" at bounding box center [105, 362] width 133 height 20
type input "7"
type input "0"
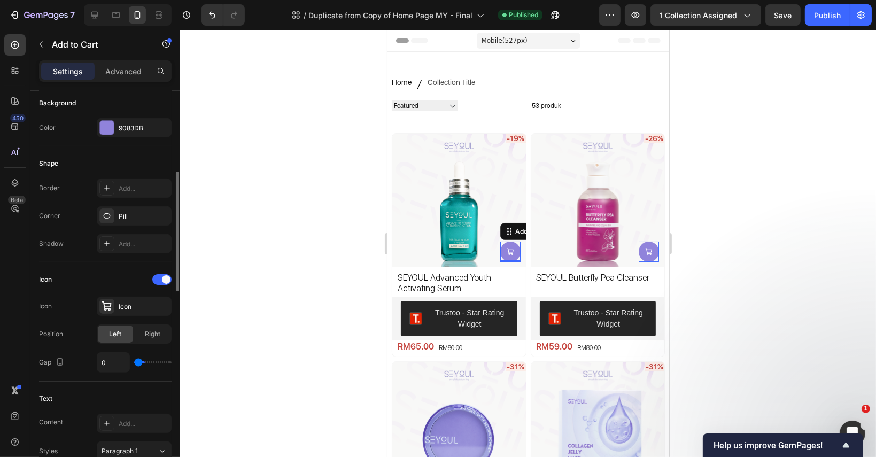
drag, startPoint x: 144, startPoint y: 361, endPoint x: 68, endPoint y: 379, distance: 78.1
type input "0"
click at [134, 363] on input "range" at bounding box center [152, 362] width 37 height 2
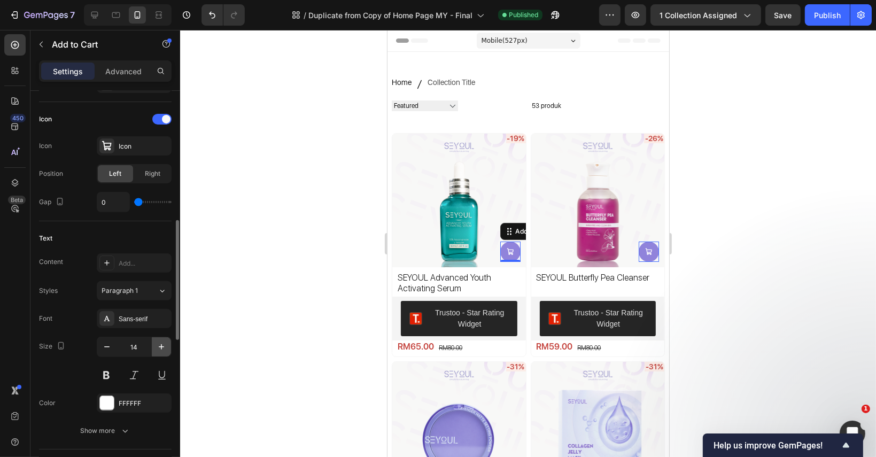
click at [159, 344] on icon "button" at bounding box center [161, 346] width 11 height 11
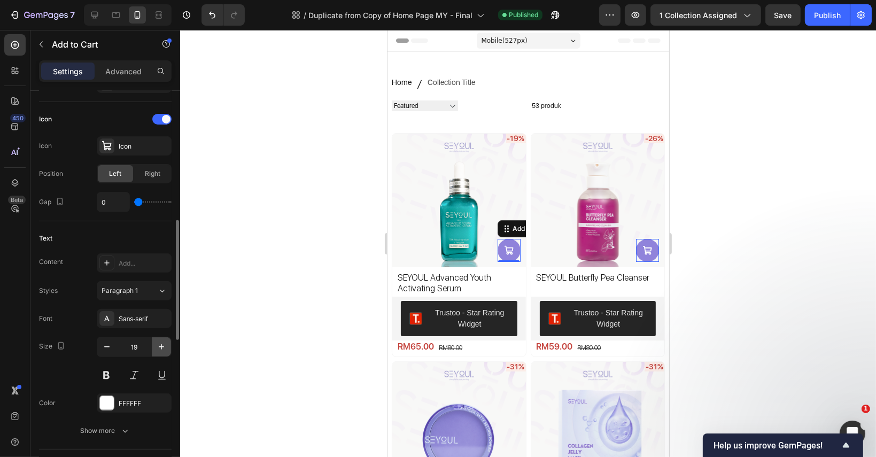
click at [159, 344] on icon "button" at bounding box center [161, 346] width 11 height 11
type input "20"
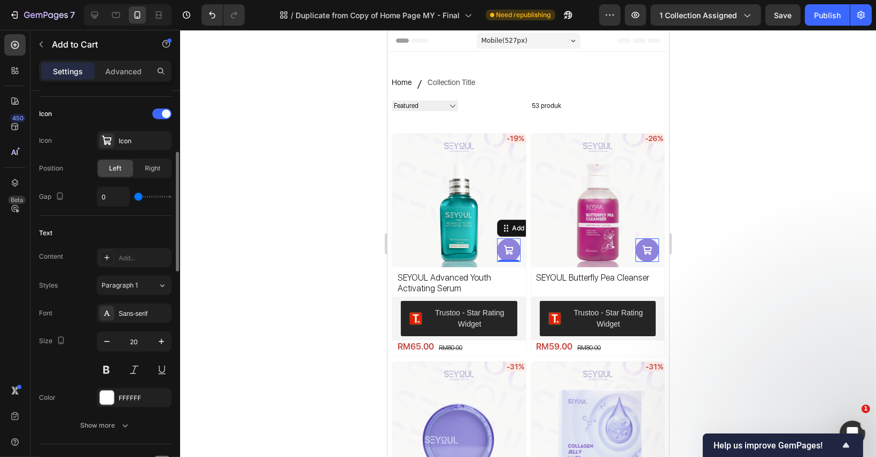
scroll to position [379, 0]
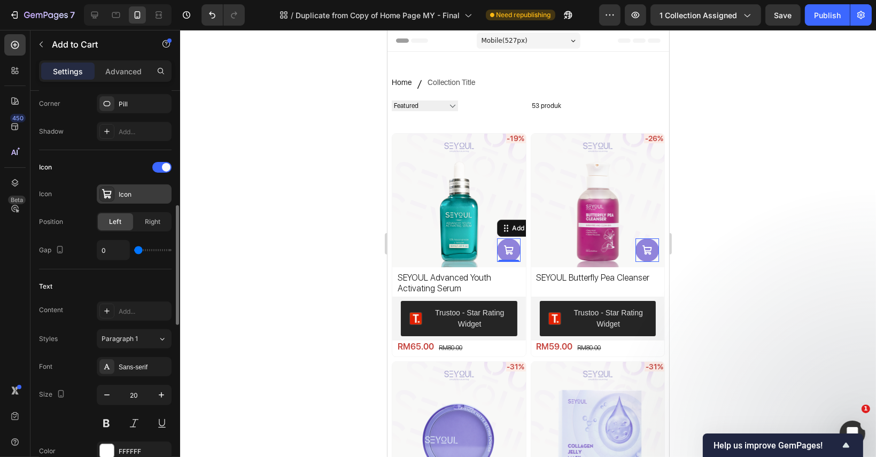
click at [146, 186] on div "Icon" at bounding box center [134, 193] width 75 height 19
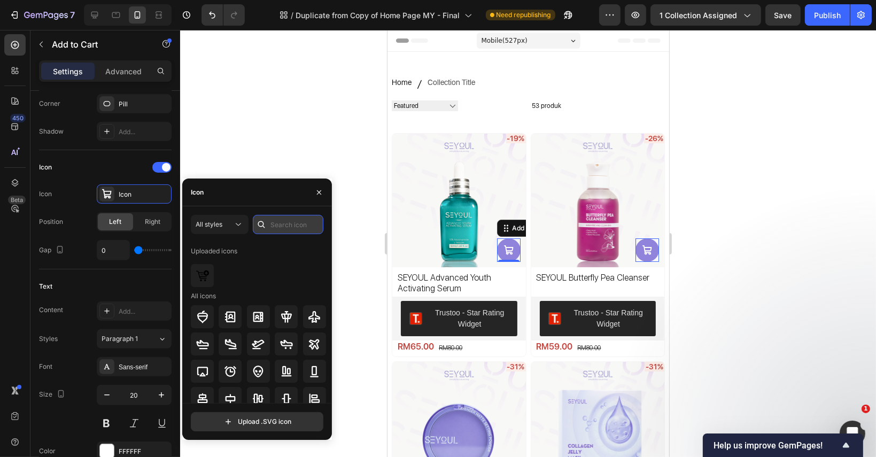
click at [292, 220] on input "text" at bounding box center [288, 224] width 71 height 19
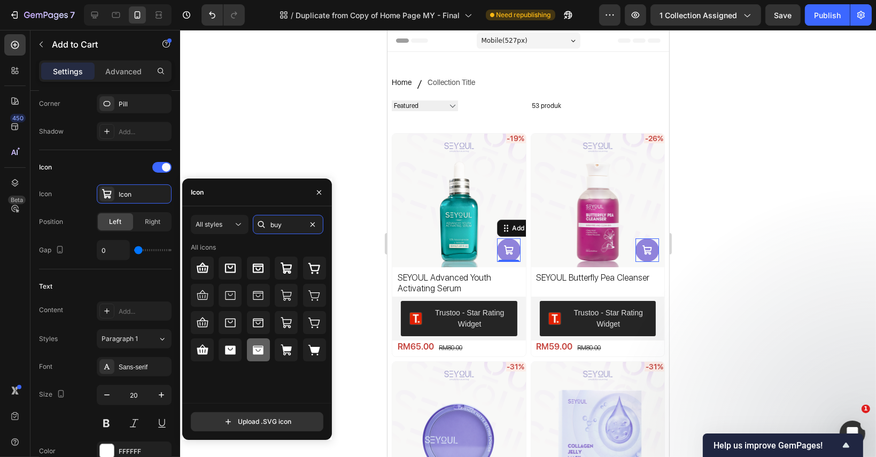
type input "buy"
click at [256, 358] on div at bounding box center [258, 349] width 23 height 23
click at [230, 351] on icon at bounding box center [230, 350] width 11 height 9
click at [209, 352] on div at bounding box center [202, 349] width 23 height 23
click at [696, 236] on div at bounding box center [528, 243] width 696 height 427
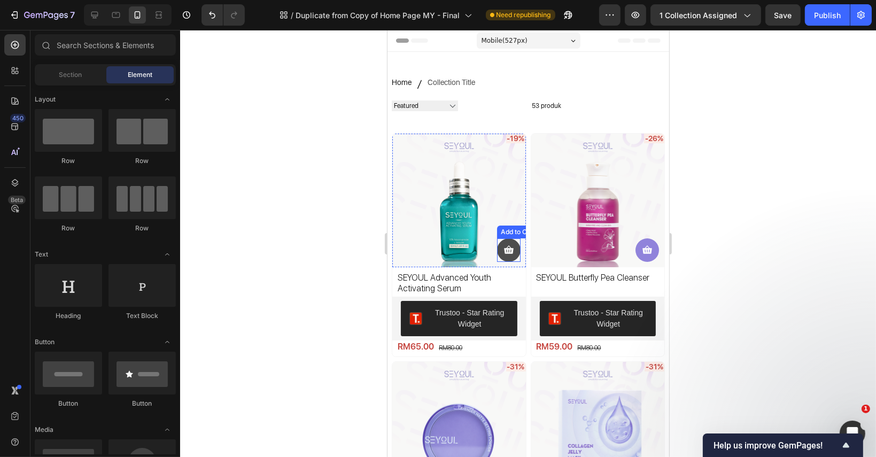
click at [505, 245] on icon at bounding box center [508, 250] width 11 height 11
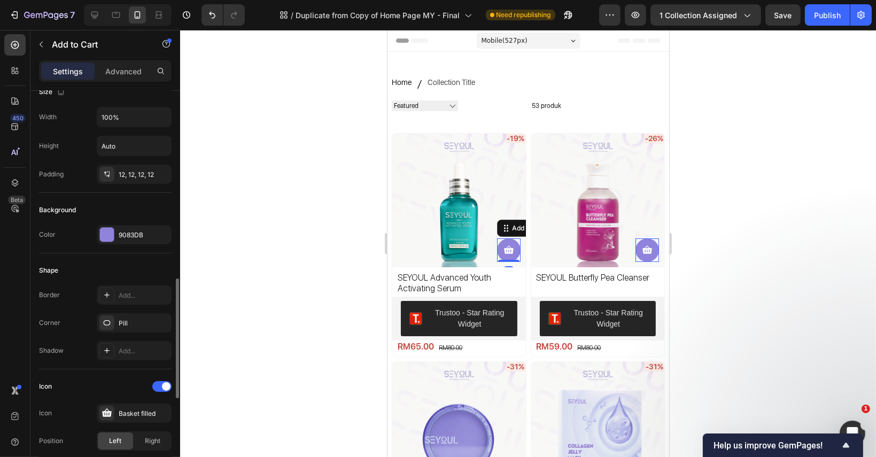
scroll to position [267, 0]
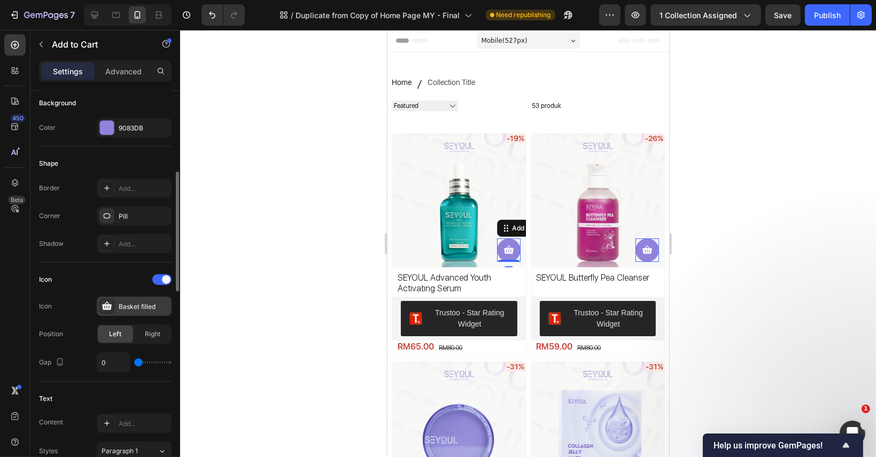
click at [135, 314] on div "Basket filled" at bounding box center [134, 306] width 75 height 19
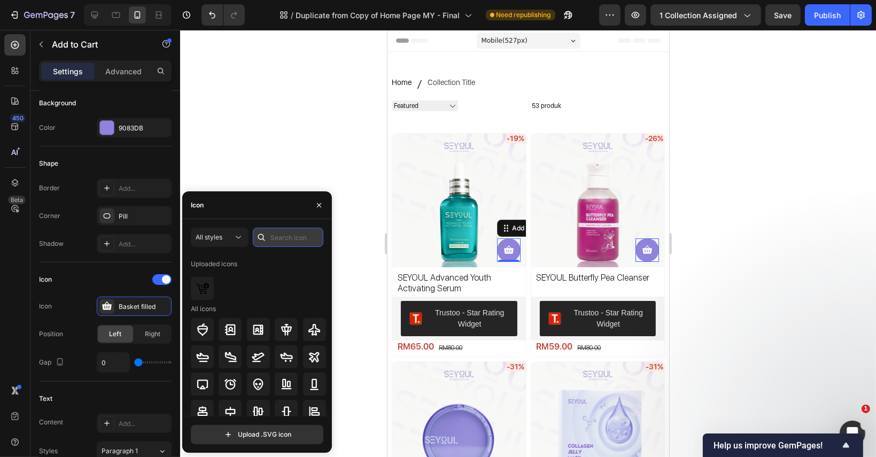
click at [273, 237] on input "text" at bounding box center [288, 237] width 71 height 19
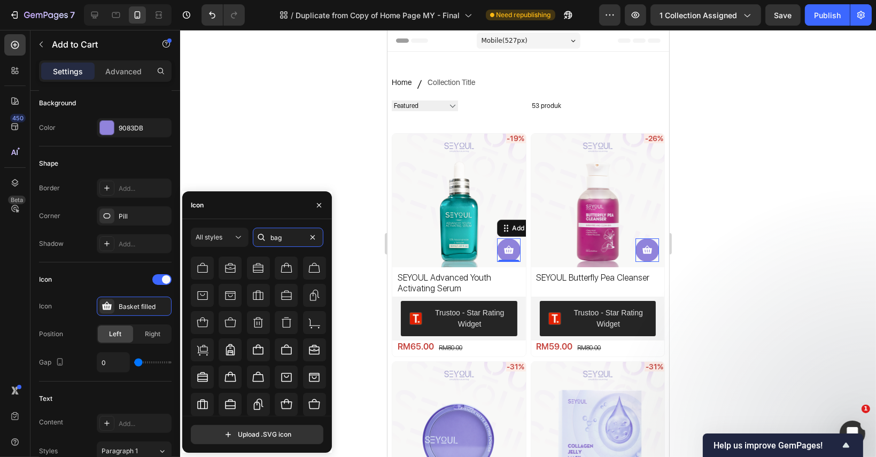
scroll to position [0, 0]
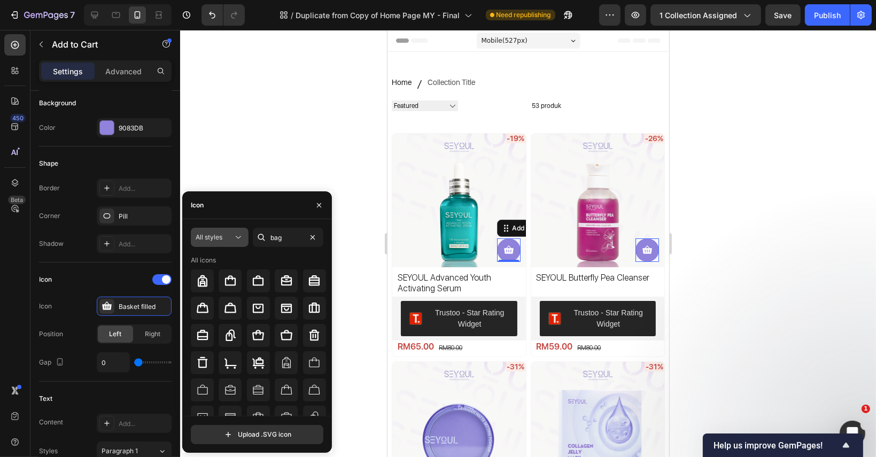
click at [217, 241] on span "All styles" at bounding box center [209, 237] width 27 height 10
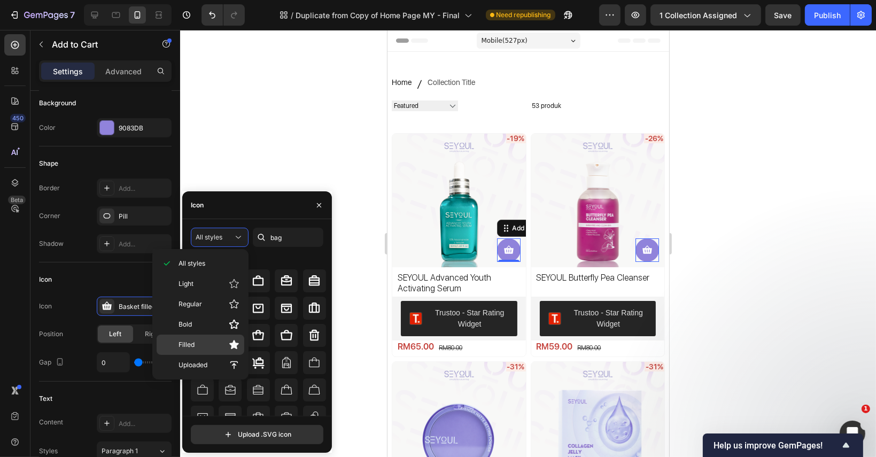
click at [207, 337] on div "Filled" at bounding box center [201, 345] width 88 height 20
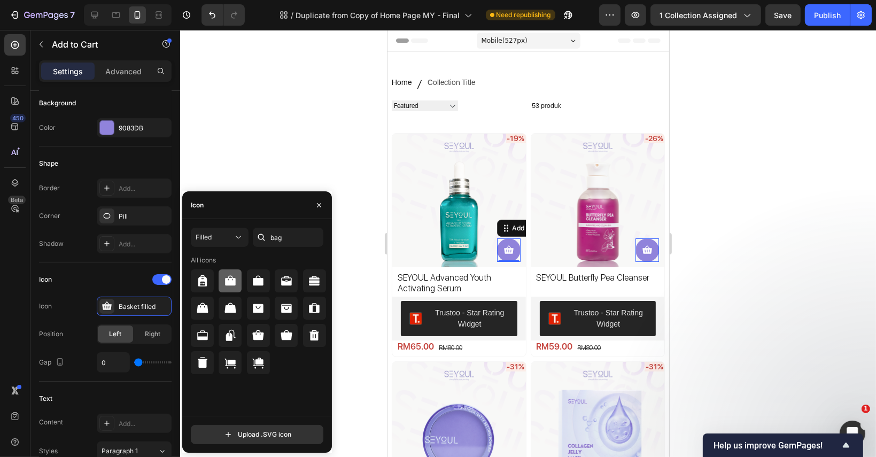
click at [224, 290] on div at bounding box center [230, 280] width 23 height 23
click at [205, 316] on div at bounding box center [202, 308] width 23 height 23
click at [294, 323] on div "All icons" at bounding box center [259, 301] width 136 height 92
click at [293, 337] on div at bounding box center [286, 335] width 23 height 23
click at [248, 355] on div at bounding box center [258, 362] width 23 height 23
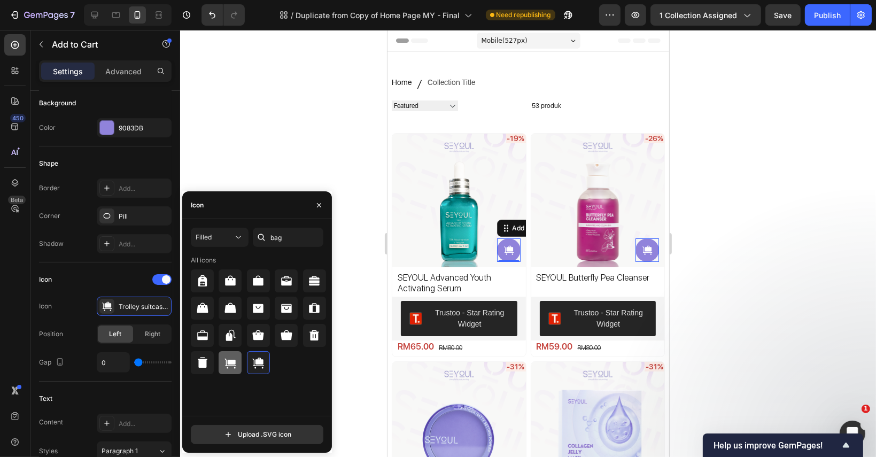
click at [220, 357] on div at bounding box center [230, 362] width 23 height 23
click at [281, 235] on input "bag" at bounding box center [288, 237] width 71 height 19
click at [282, 237] on input "bag" at bounding box center [288, 237] width 71 height 19
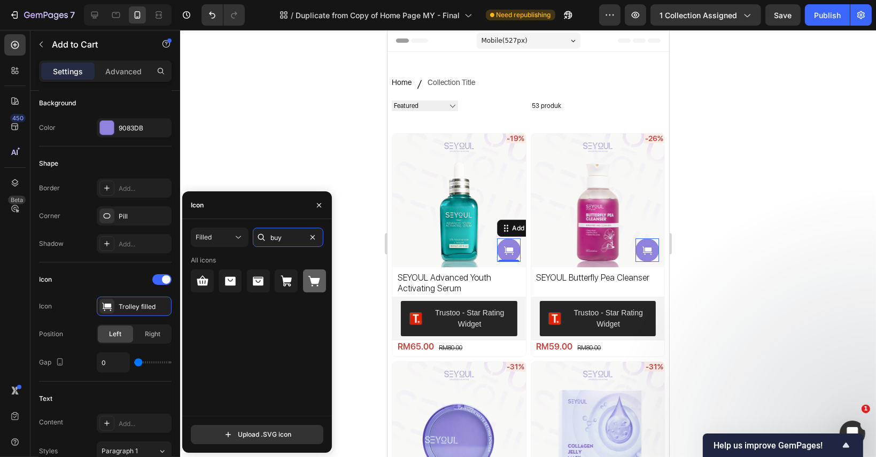
type input "buy"
click at [304, 280] on div at bounding box center [314, 280] width 23 height 23
click at [294, 277] on div at bounding box center [286, 280] width 23 height 23
click at [330, 200] on div at bounding box center [319, 204] width 26 height 27
click at [321, 204] on icon "button" at bounding box center [319, 205] width 9 height 9
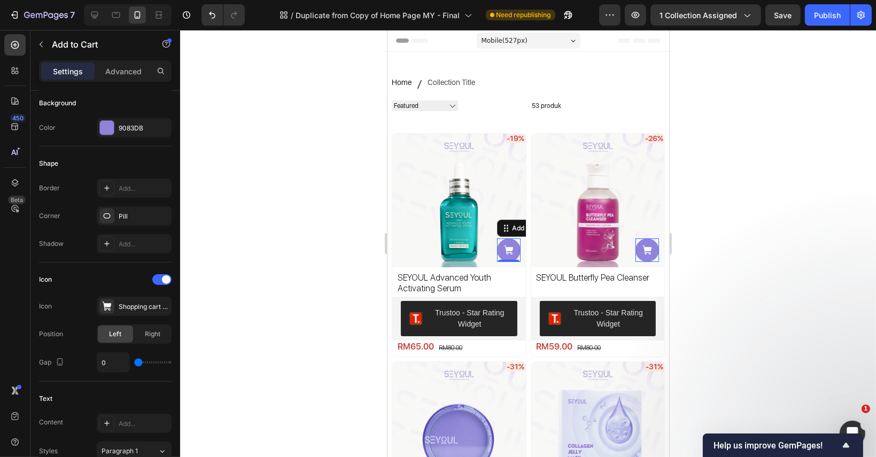
click at [726, 221] on div at bounding box center [528, 243] width 696 height 427
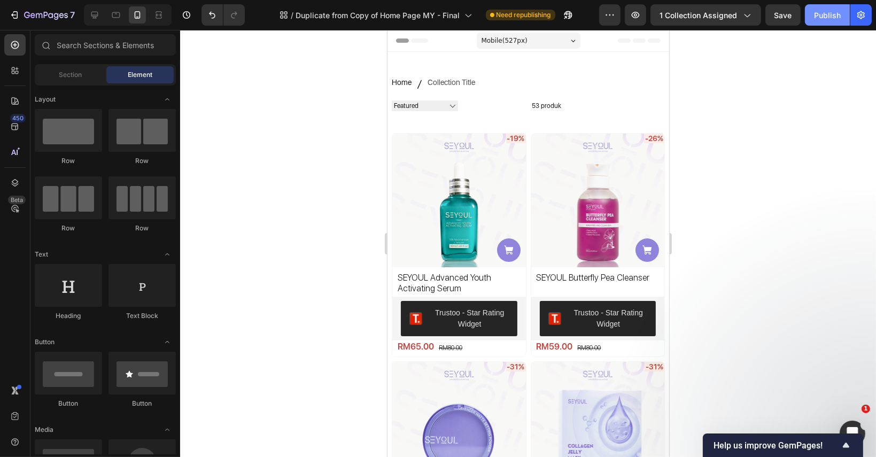
click at [816, 8] on button "Publish" at bounding box center [827, 14] width 45 height 21
click at [501, 238] on button at bounding box center [508, 250] width 24 height 24
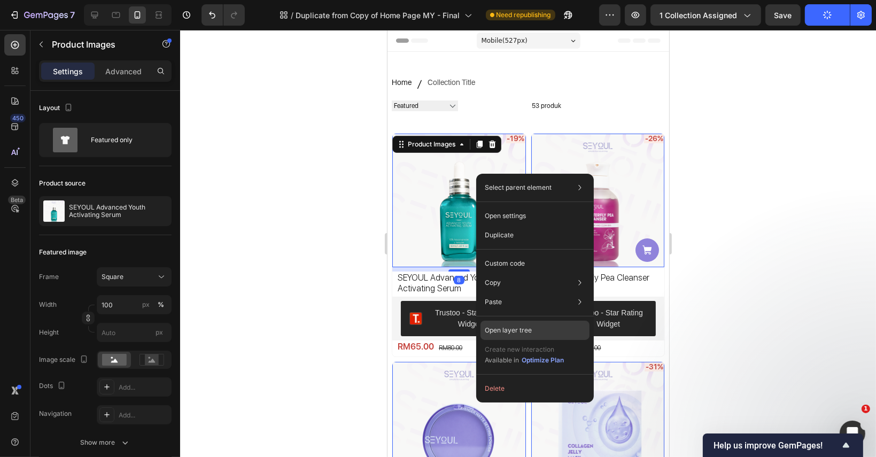
click at [516, 323] on div "Open layer tree" at bounding box center [534, 330] width 109 height 19
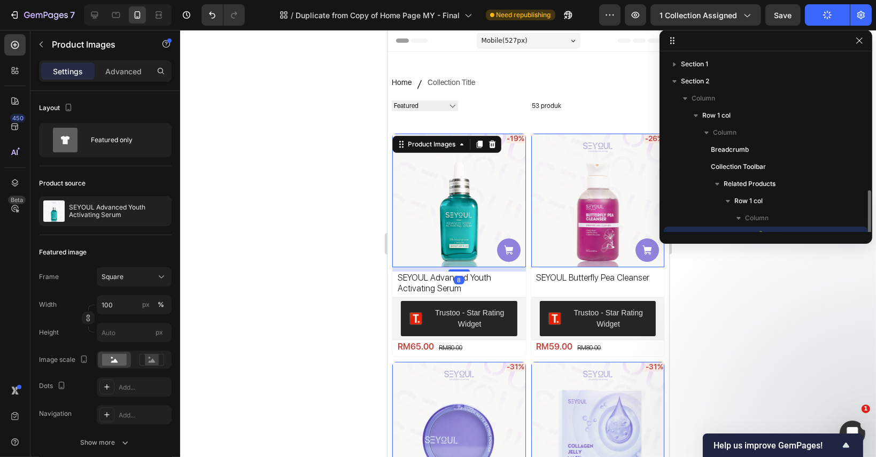
scroll to position [80, 0]
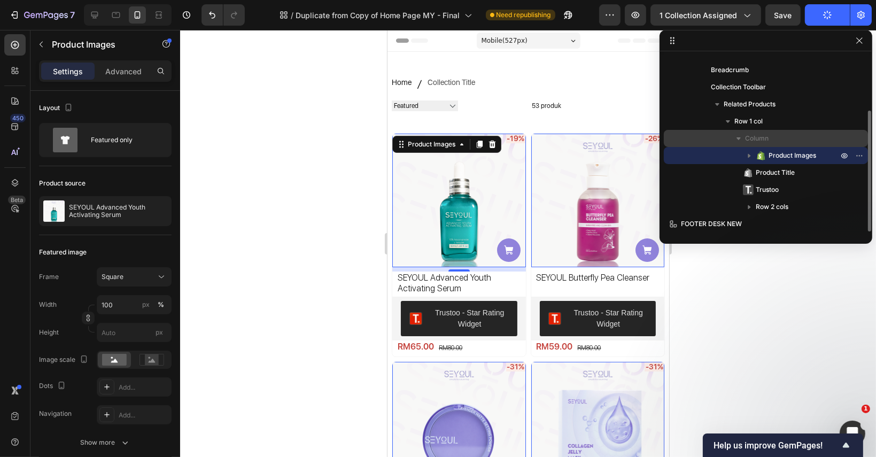
click at [740, 141] on icon "button" at bounding box center [738, 138] width 11 height 11
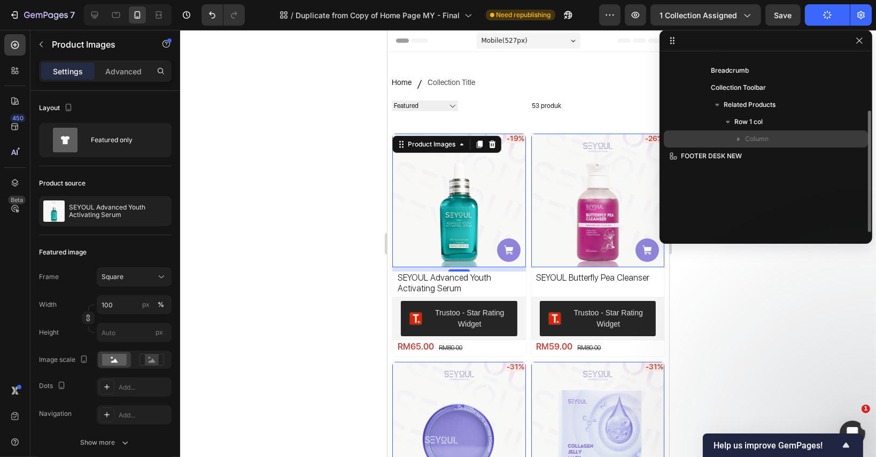
scroll to position [79, 0]
click at [740, 141] on icon "button" at bounding box center [738, 139] width 11 height 11
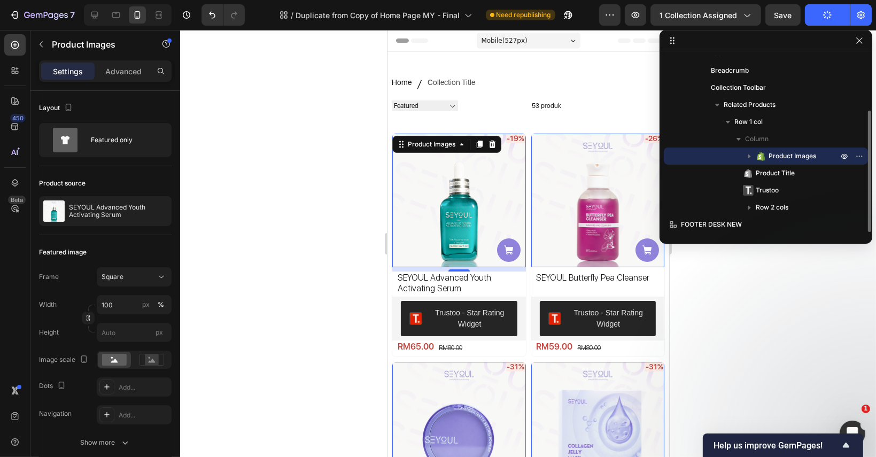
click at [749, 153] on icon "button" at bounding box center [749, 156] width 11 height 11
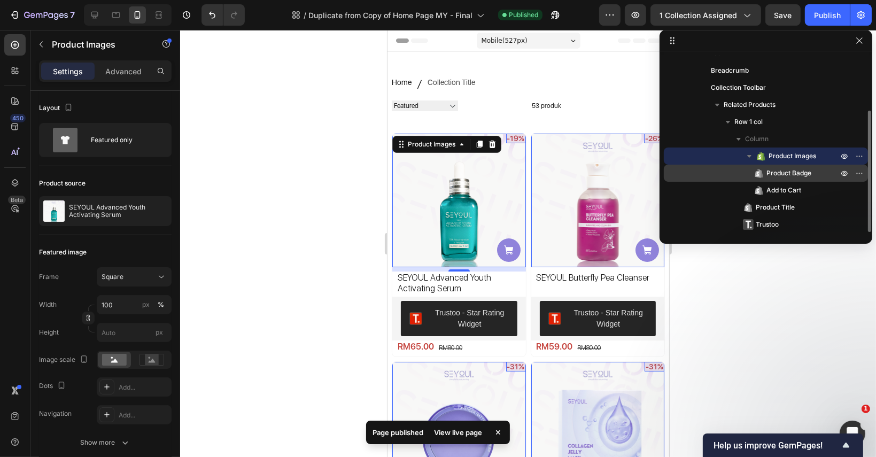
click at [755, 179] on div "Product Badge" at bounding box center [766, 173] width 196 height 17
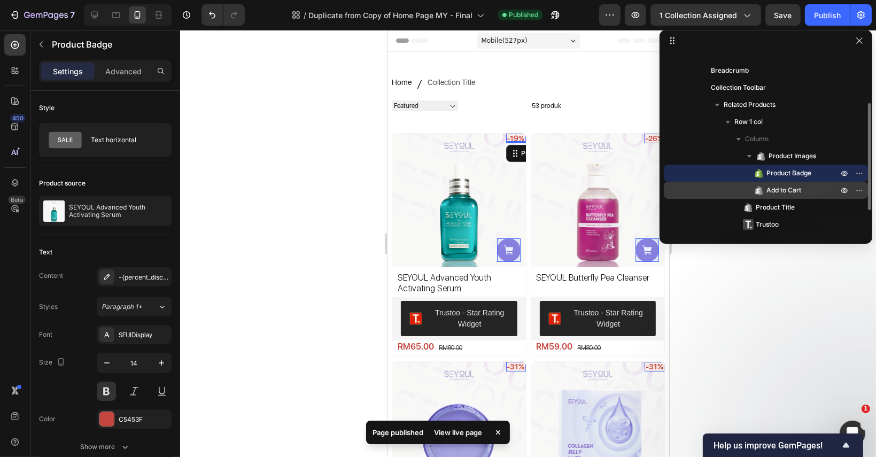
click at [767, 193] on span "Add to Cart" at bounding box center [783, 190] width 35 height 11
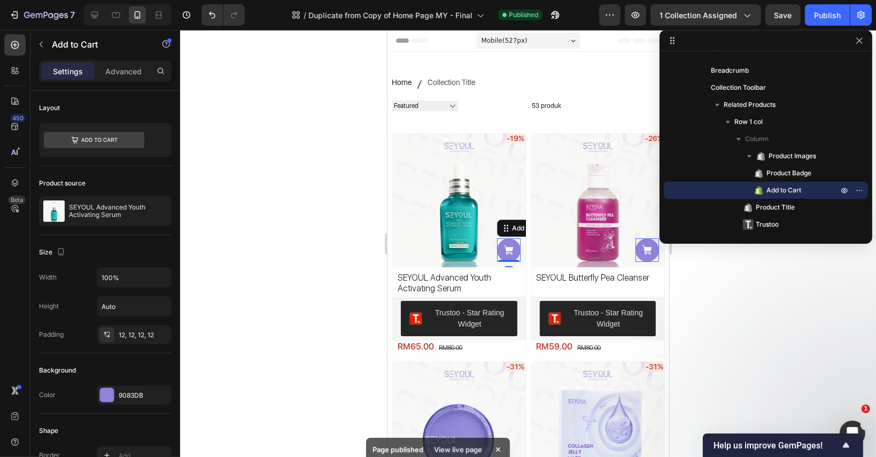
click at [761, 300] on div at bounding box center [528, 243] width 696 height 427
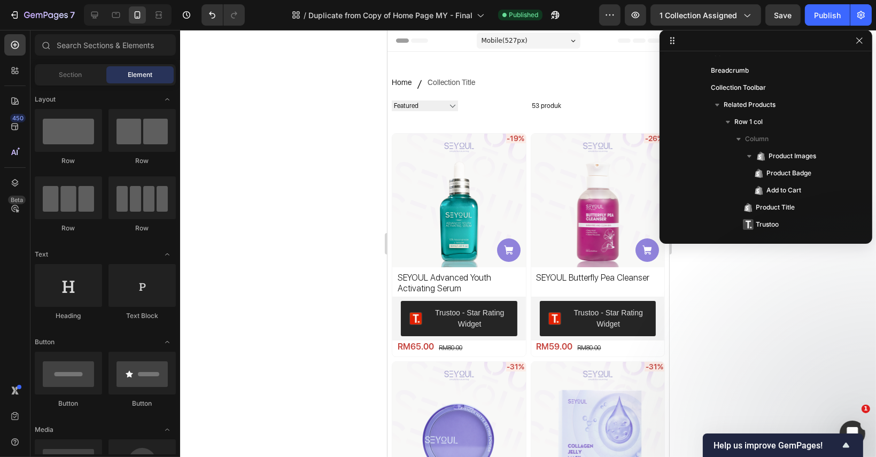
click at [765, 284] on div at bounding box center [528, 243] width 696 height 427
click at [859, 39] on icon "button" at bounding box center [859, 40] width 9 height 9
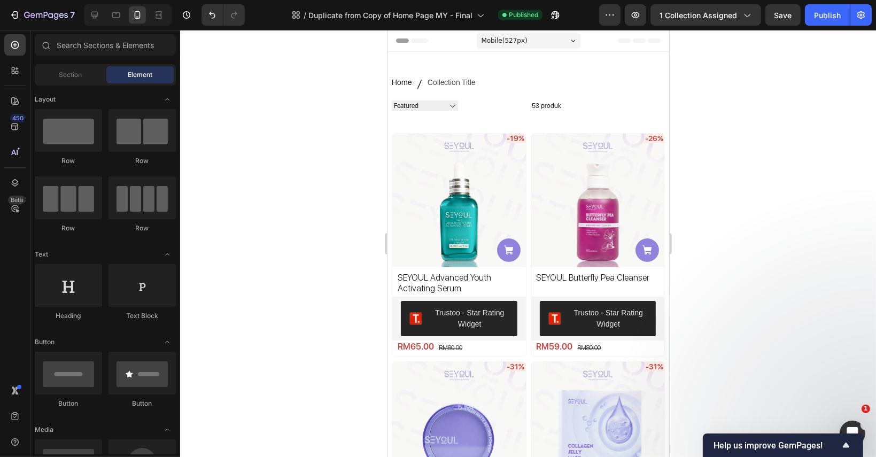
click at [83, 0] on html "7 Version history / Duplicate from Copy of Home Page MY - Final Published Previ…" at bounding box center [438, 0] width 876 height 0
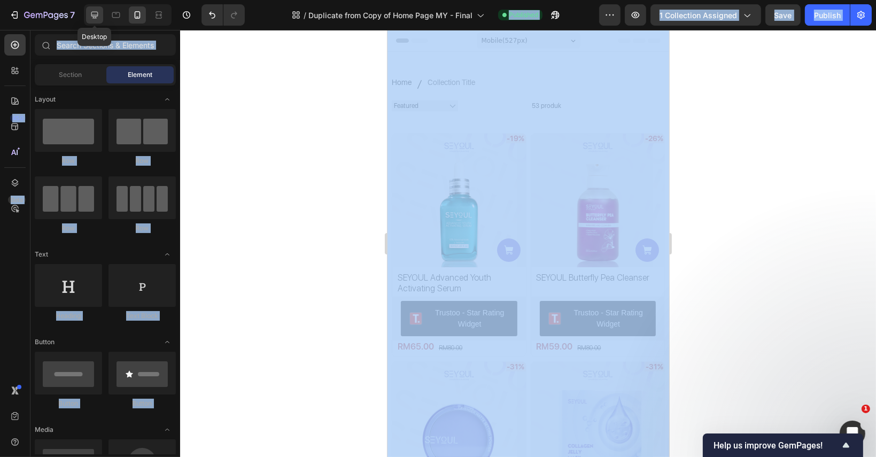
click at [94, 7] on div at bounding box center [94, 14] width 17 height 17
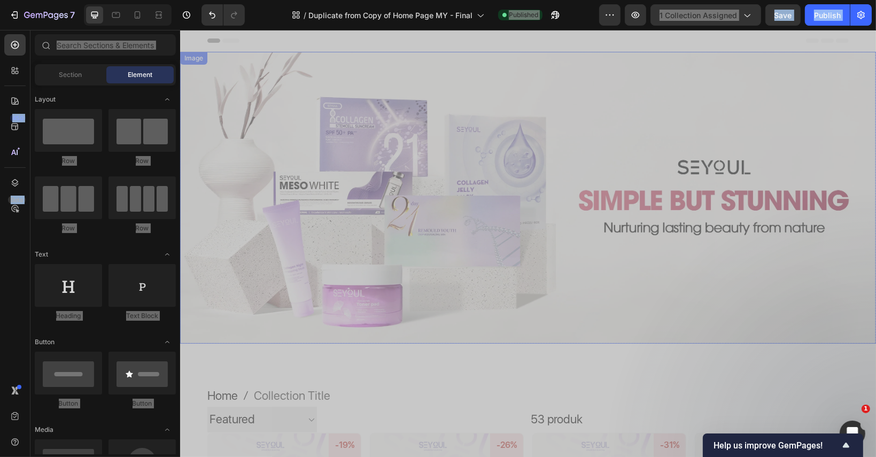
click at [420, 212] on img at bounding box center [528, 198] width 696 height 292
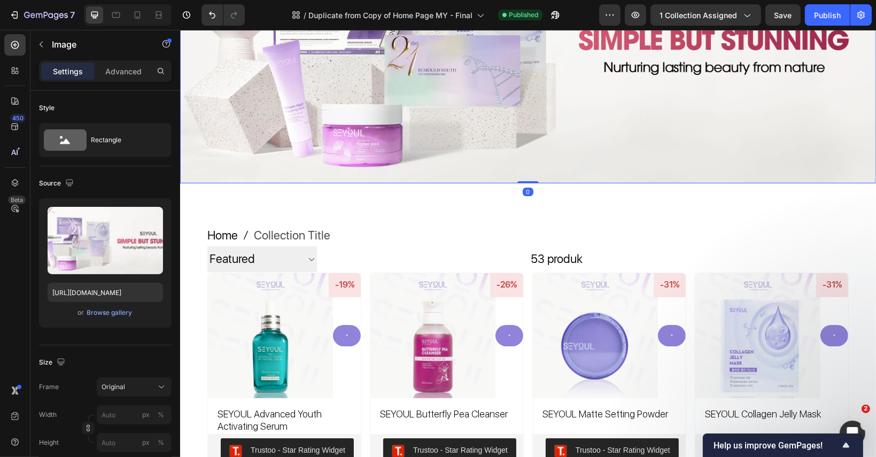
scroll to position [214, 0]
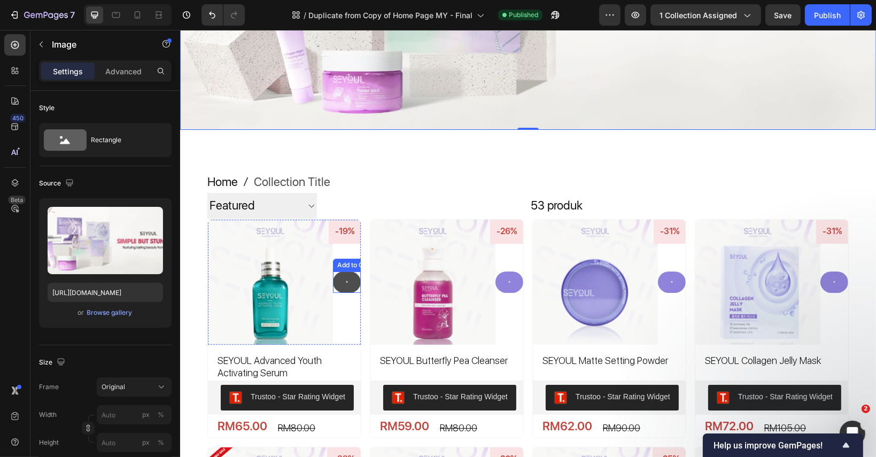
click at [342, 287] on button at bounding box center [346, 281] width 28 height 21
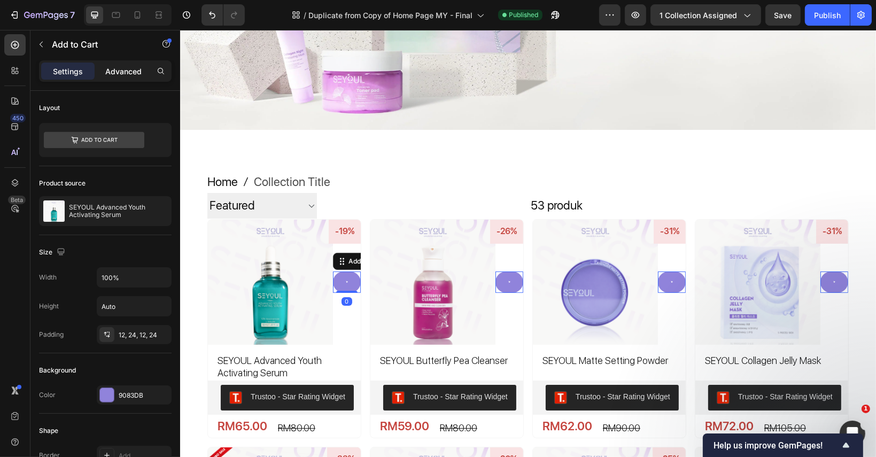
click at [118, 74] on p "Advanced" at bounding box center [123, 71] width 36 height 11
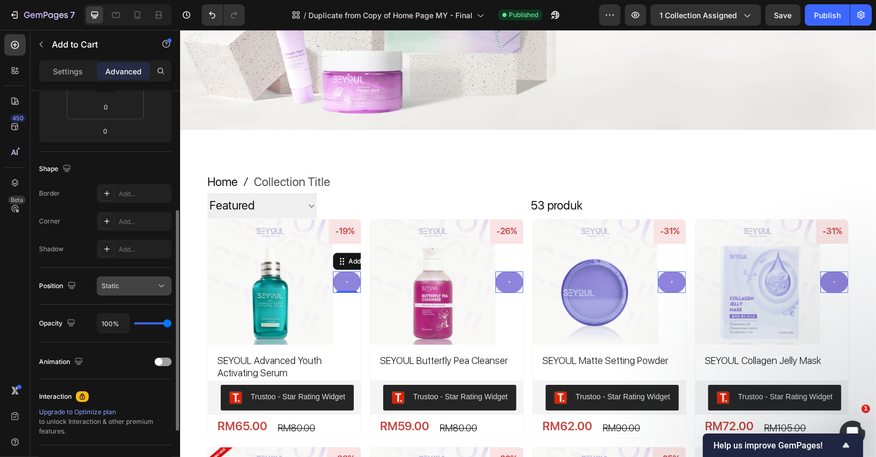
click at [141, 281] on div "Static" at bounding box center [129, 286] width 55 height 10
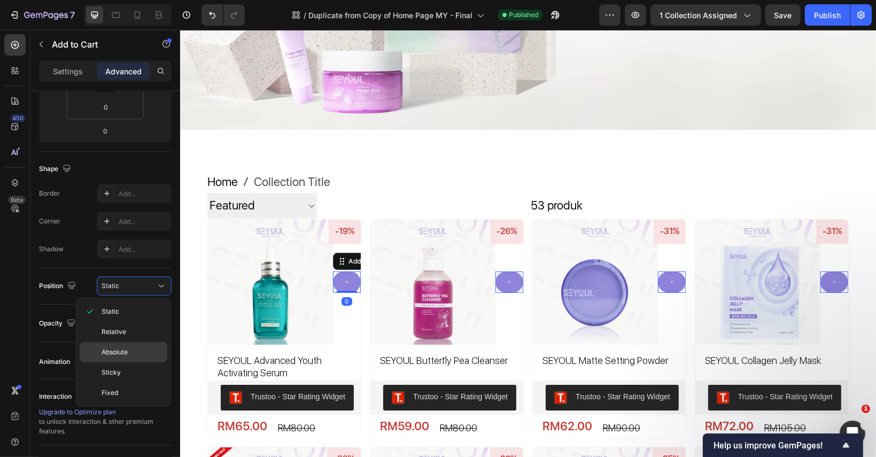
click at [149, 348] on p "Absolute" at bounding box center [132, 352] width 61 height 10
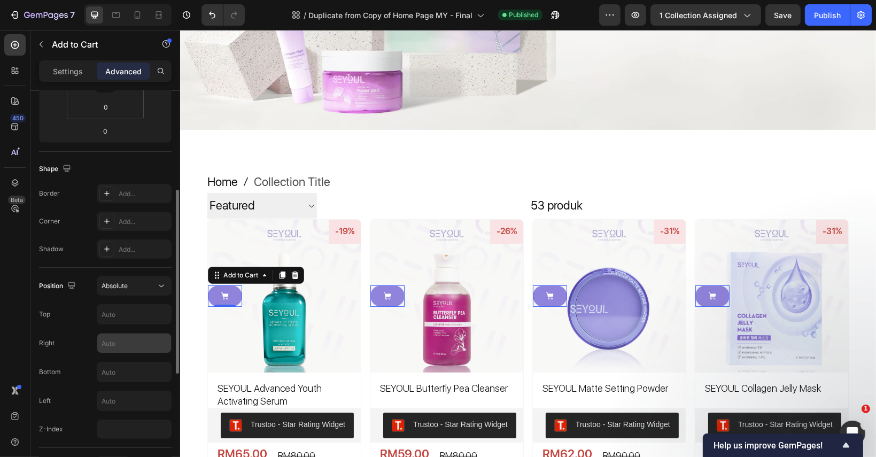
scroll to position [374, 0]
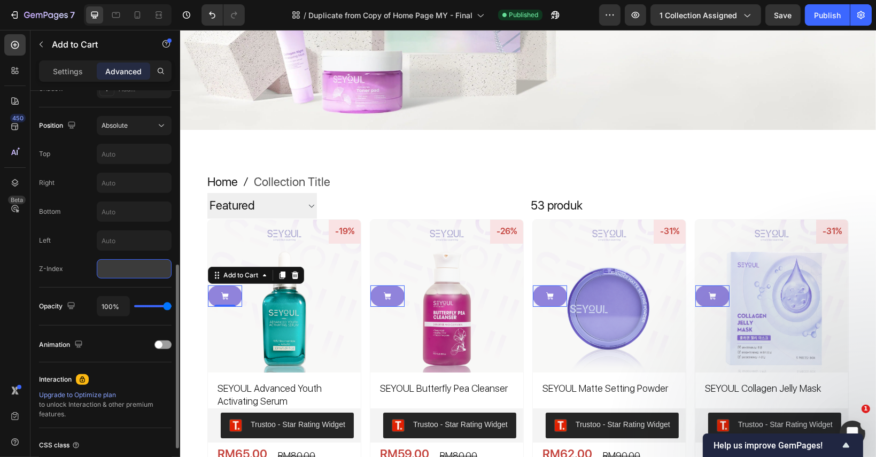
click at [124, 259] on input "number" at bounding box center [134, 268] width 75 height 19
type input "2"
click at [131, 181] on input "text" at bounding box center [134, 182] width 74 height 19
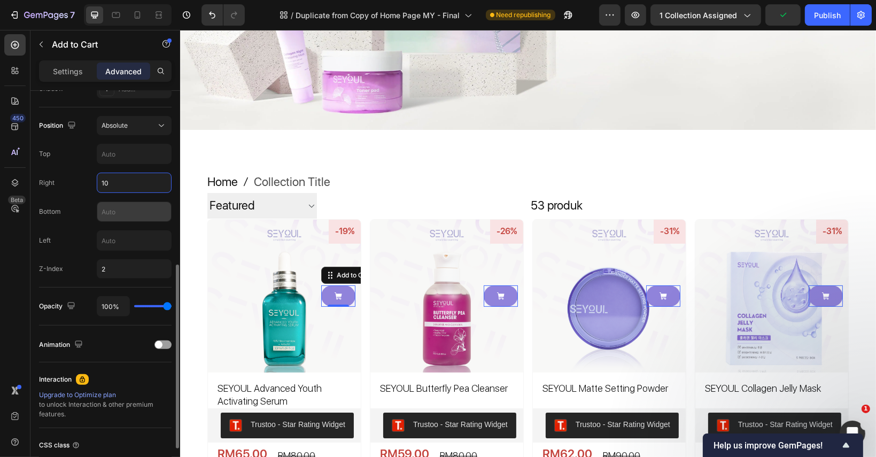
type input "10"
click at [132, 213] on input "text" at bounding box center [134, 211] width 74 height 19
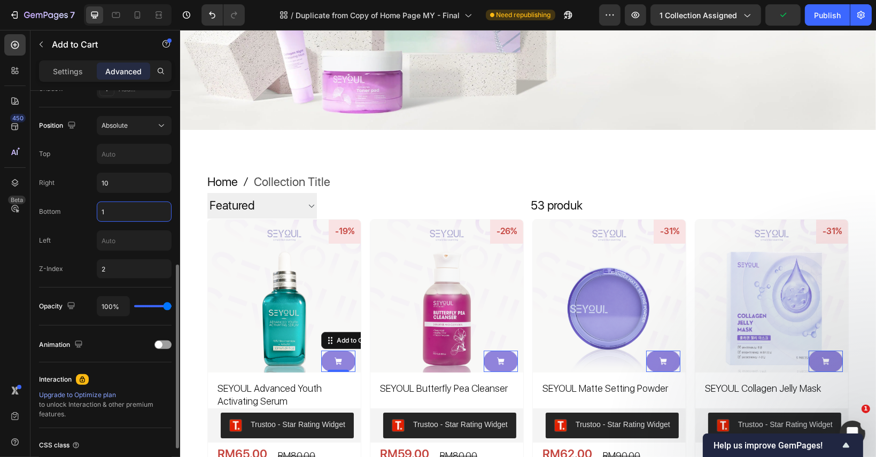
type input "10"
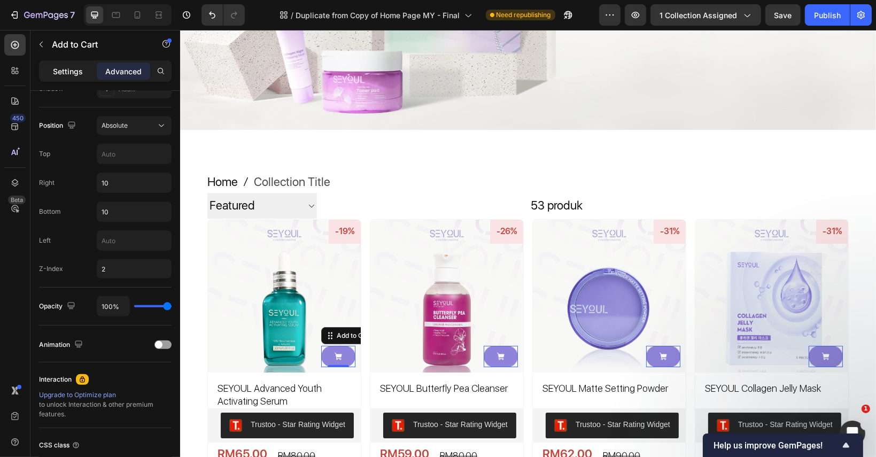
click at [75, 75] on p "Settings" at bounding box center [68, 71] width 30 height 11
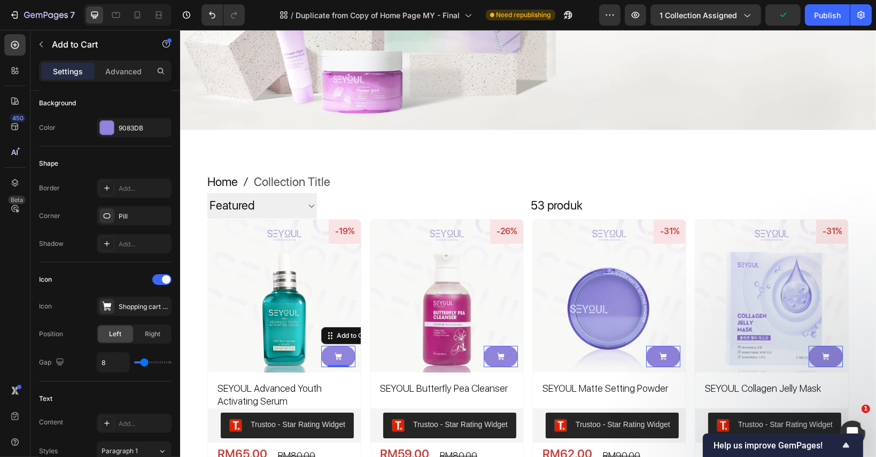
scroll to position [0, 0]
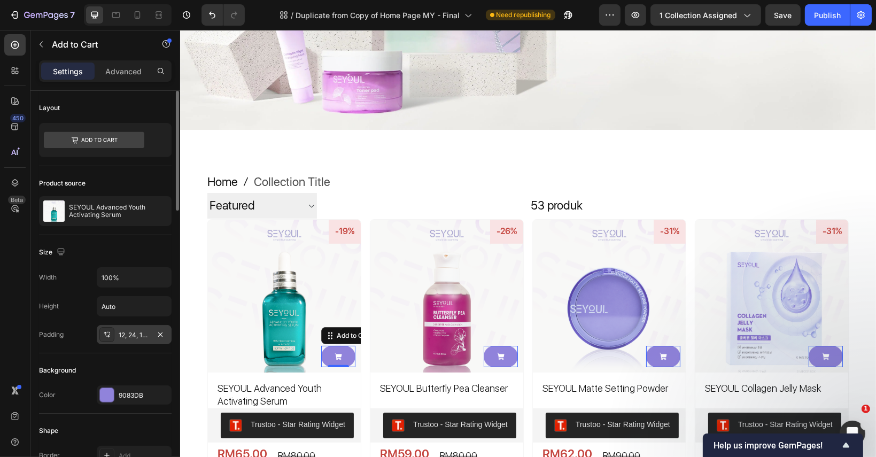
click at [145, 337] on div "12, 24, 12, 24" at bounding box center [134, 335] width 31 height 10
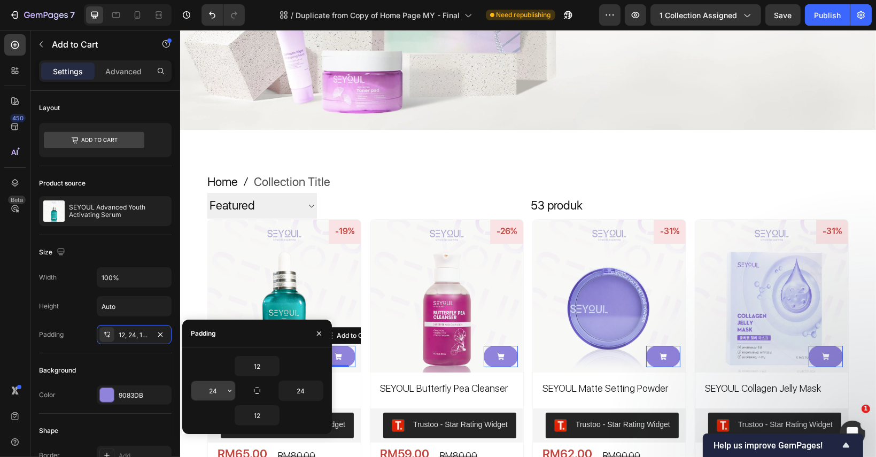
click at [218, 388] on input "24" at bounding box center [213, 390] width 44 height 19
type input "12"
click at [292, 396] on input "24" at bounding box center [301, 390] width 44 height 19
type input "12"
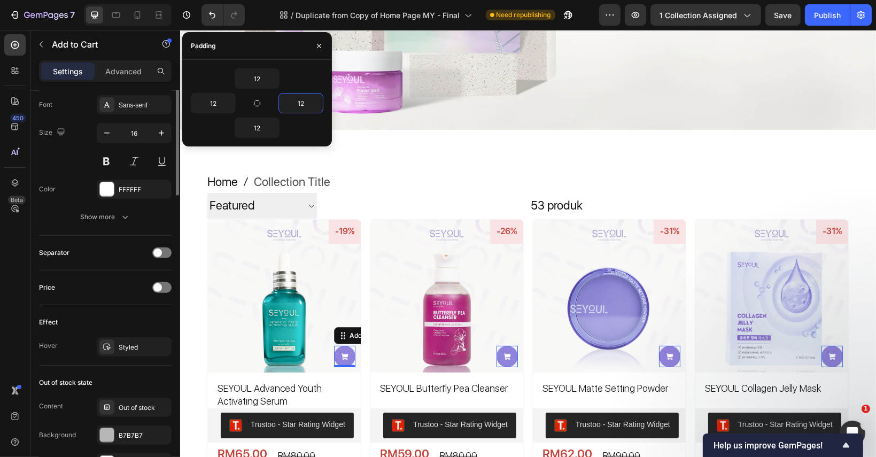
scroll to position [481, 0]
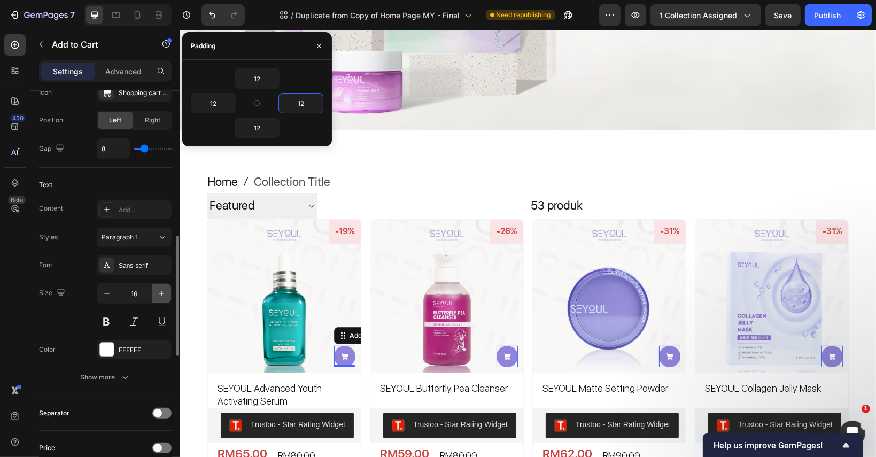
drag, startPoint x: 162, startPoint y: 291, endPoint x: 157, endPoint y: 295, distance: 7.0
click at [162, 291] on icon "button" at bounding box center [161, 293] width 5 height 5
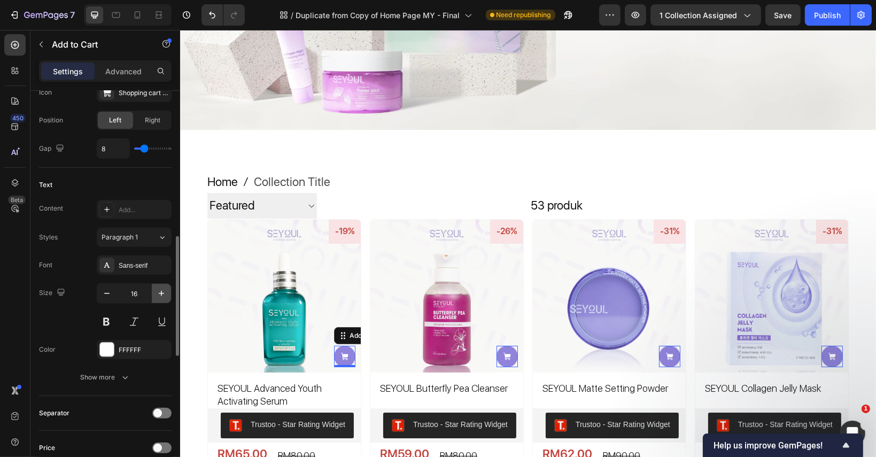
click at [157, 295] on icon "button" at bounding box center [161, 293] width 11 height 11
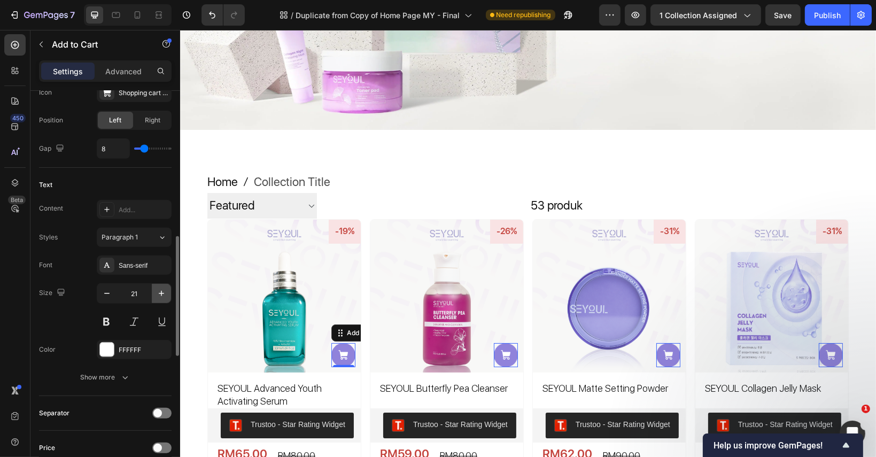
click at [157, 295] on icon "button" at bounding box center [161, 293] width 11 height 11
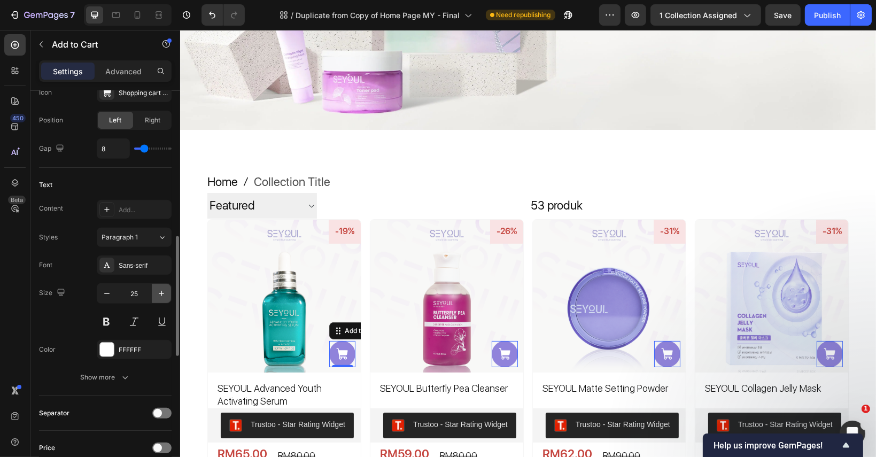
click at [157, 295] on icon "button" at bounding box center [161, 293] width 11 height 11
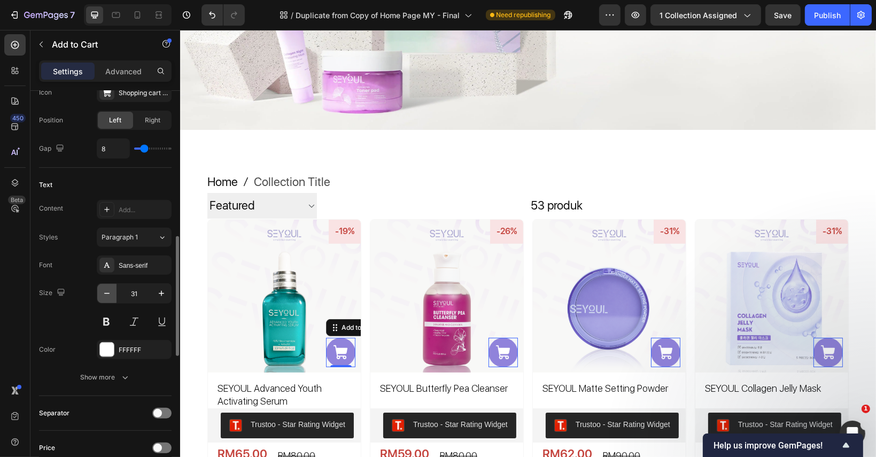
click at [111, 295] on icon "button" at bounding box center [107, 293] width 11 height 11
type input "30"
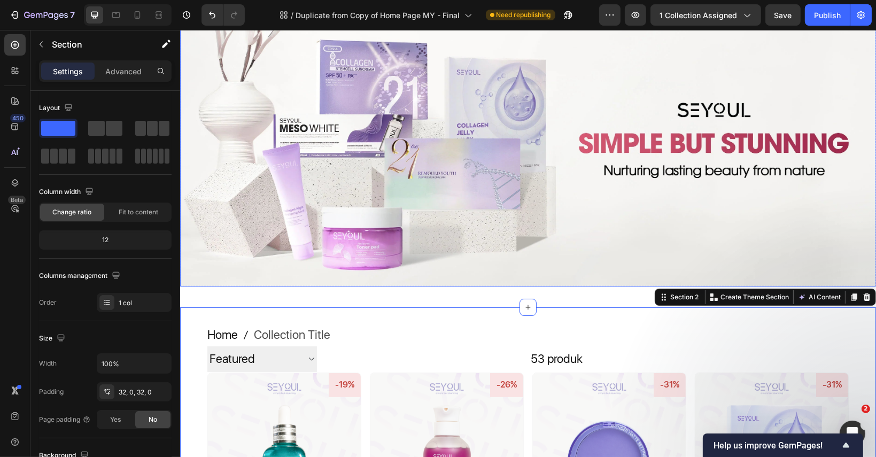
scroll to position [107, 0]
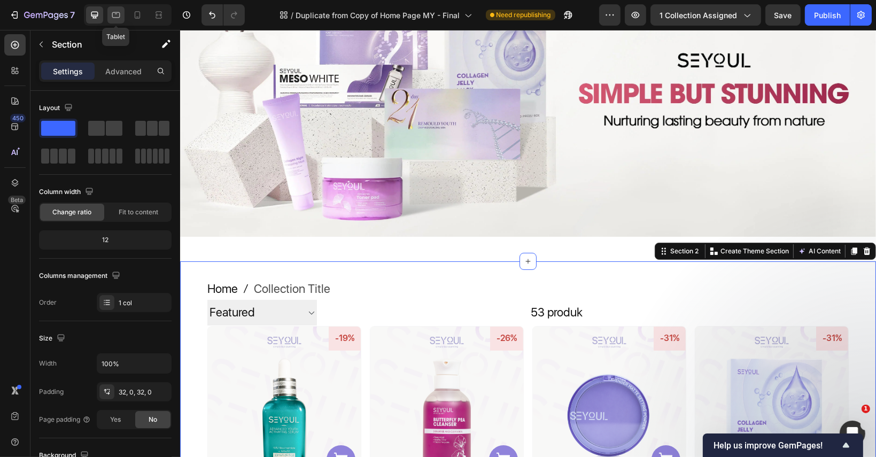
click at [118, 14] on icon at bounding box center [116, 15] width 11 height 11
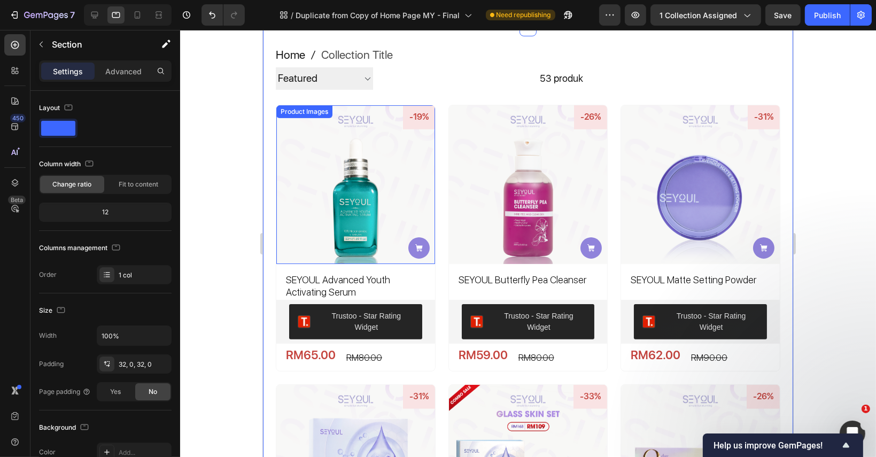
scroll to position [228, 0]
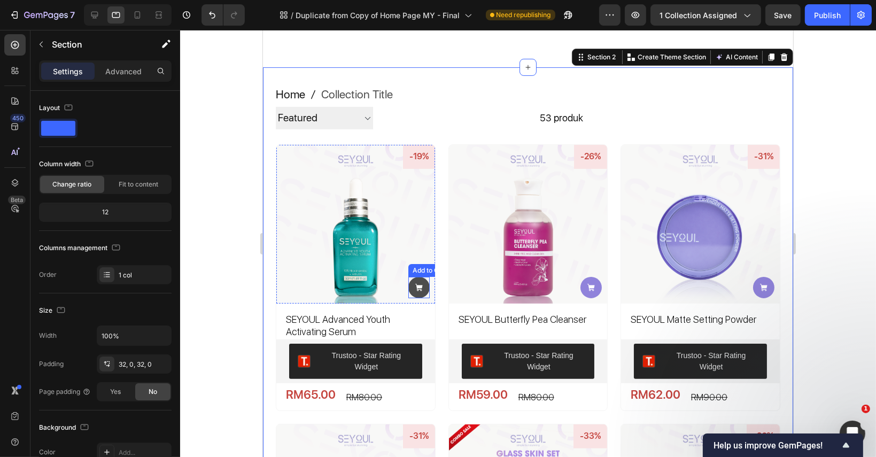
click at [414, 288] on icon at bounding box center [418, 287] width 9 height 9
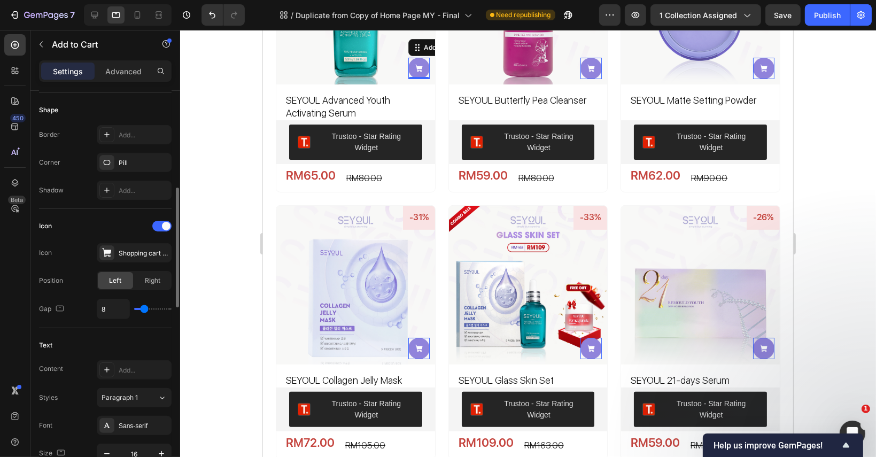
scroll to position [427, 0]
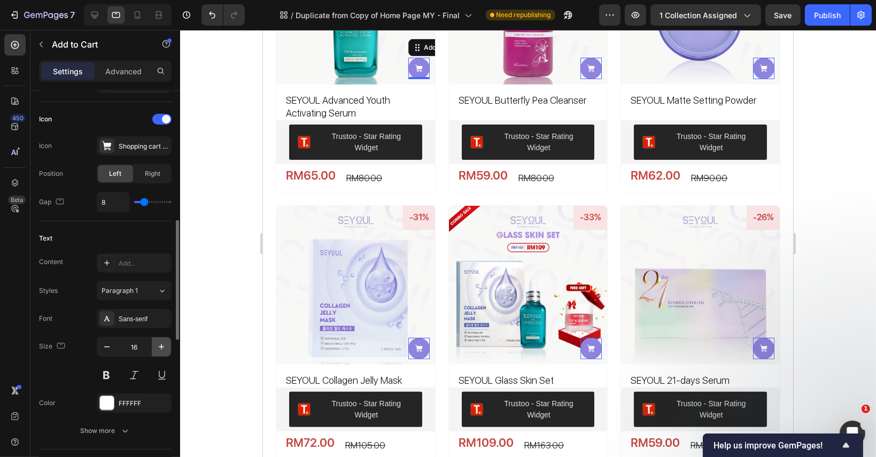
click at [165, 348] on icon "button" at bounding box center [161, 346] width 11 height 11
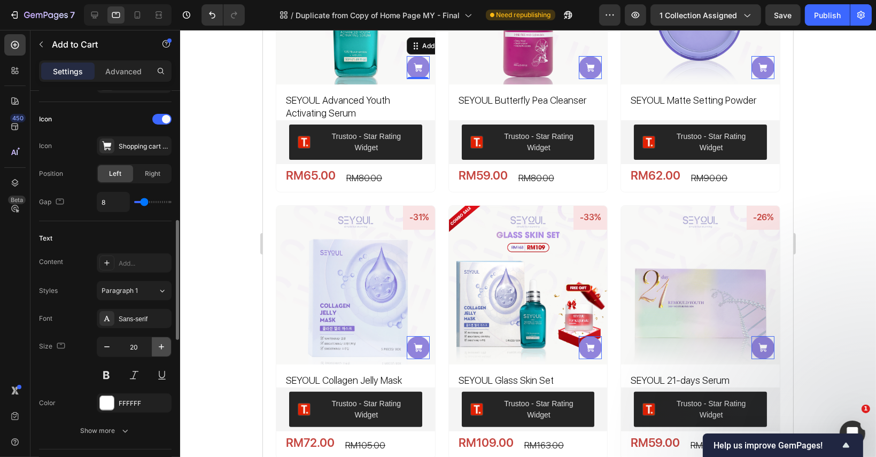
click at [165, 348] on icon "button" at bounding box center [161, 346] width 11 height 11
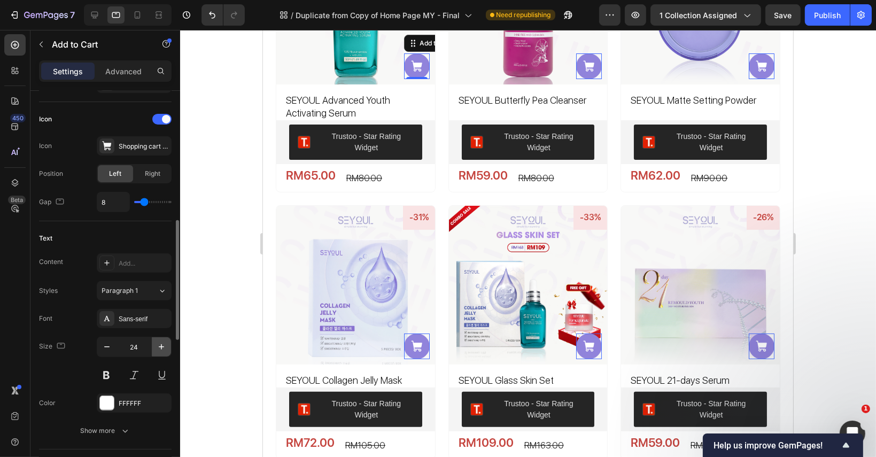
click at [165, 348] on icon "button" at bounding box center [161, 346] width 11 height 11
click at [166, 338] on button "button" at bounding box center [161, 346] width 19 height 19
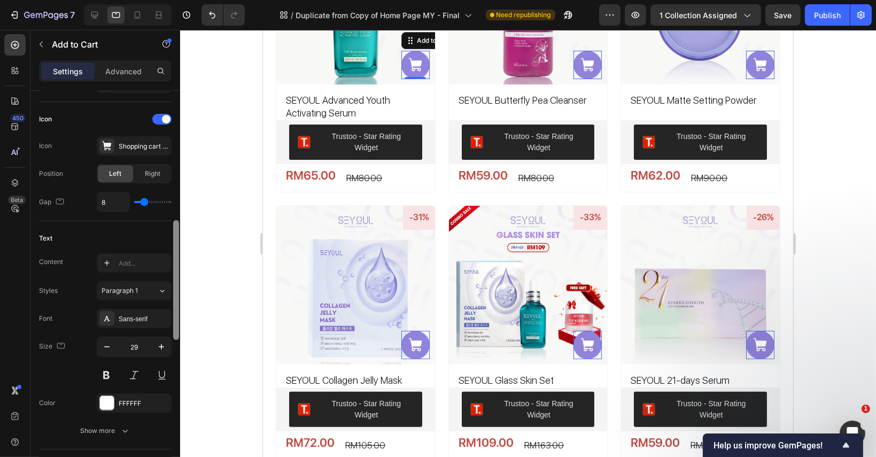
type input "30"
click at [93, 10] on icon at bounding box center [94, 15] width 11 height 11
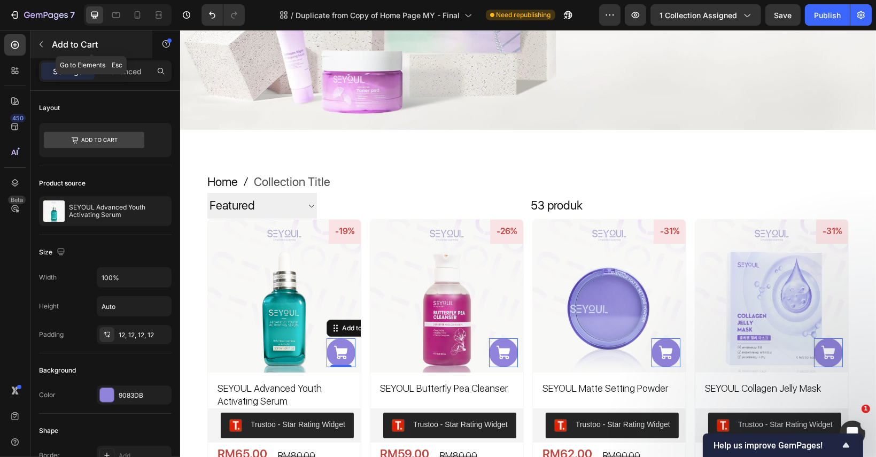
click at [43, 38] on button "button" at bounding box center [41, 44] width 17 height 17
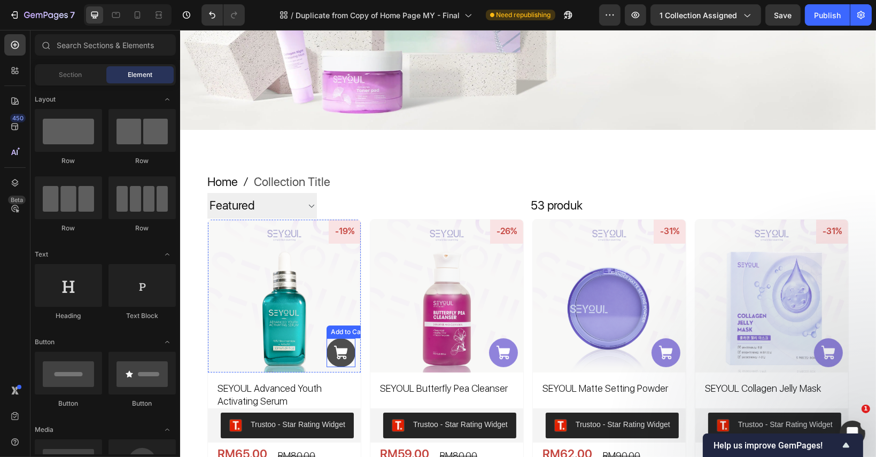
click at [339, 339] on button at bounding box center [340, 352] width 29 height 29
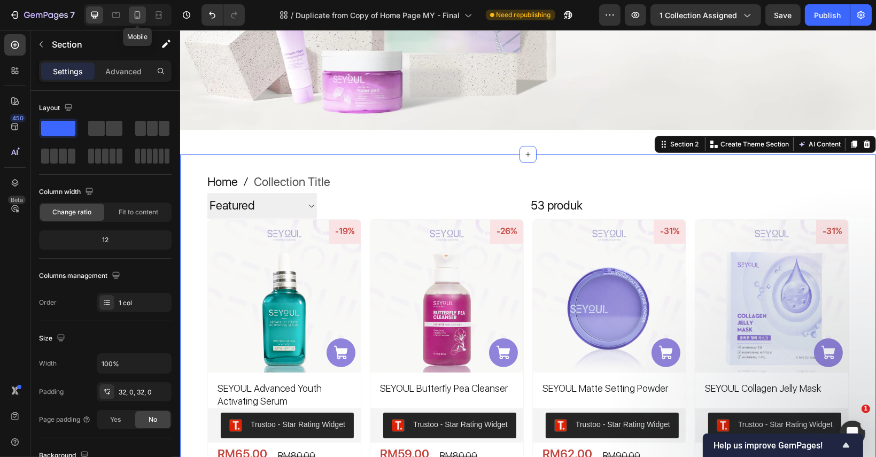
click at [139, 17] on icon at bounding box center [137, 15] width 11 height 11
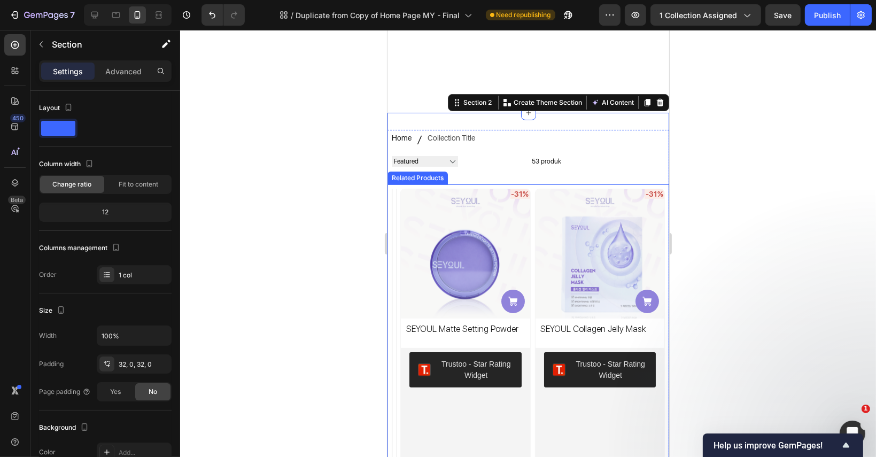
scroll to position [50, 0]
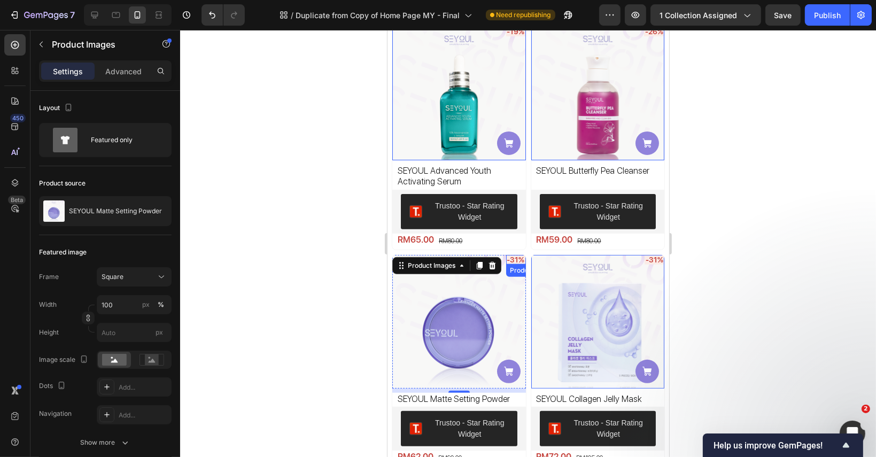
click at [510, 257] on pre "-31%" at bounding box center [516, 260] width 20 height 10
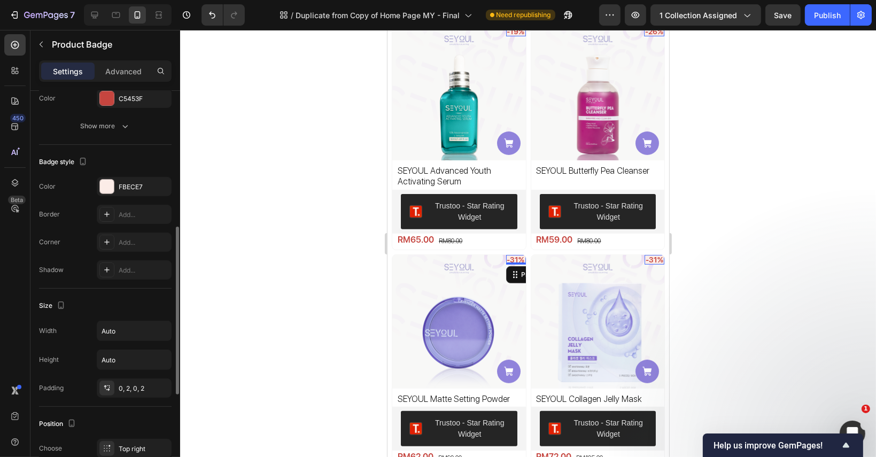
scroll to position [374, 0]
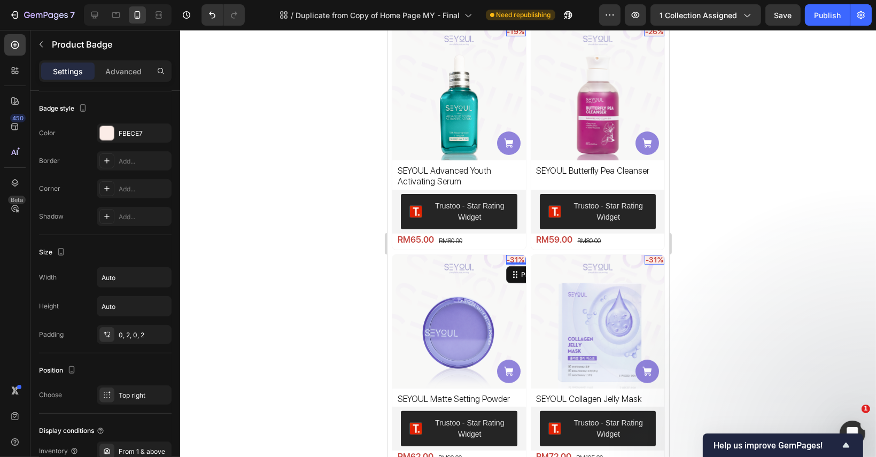
click at [731, 275] on div at bounding box center [528, 243] width 696 height 427
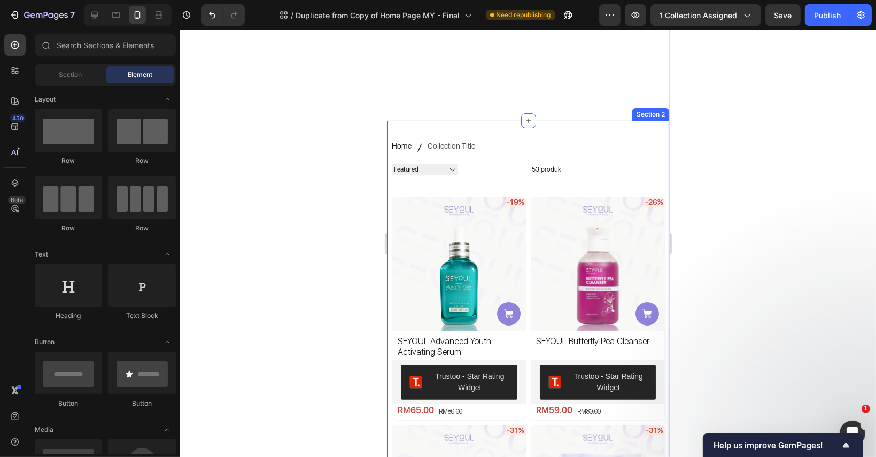
scroll to position [214, 0]
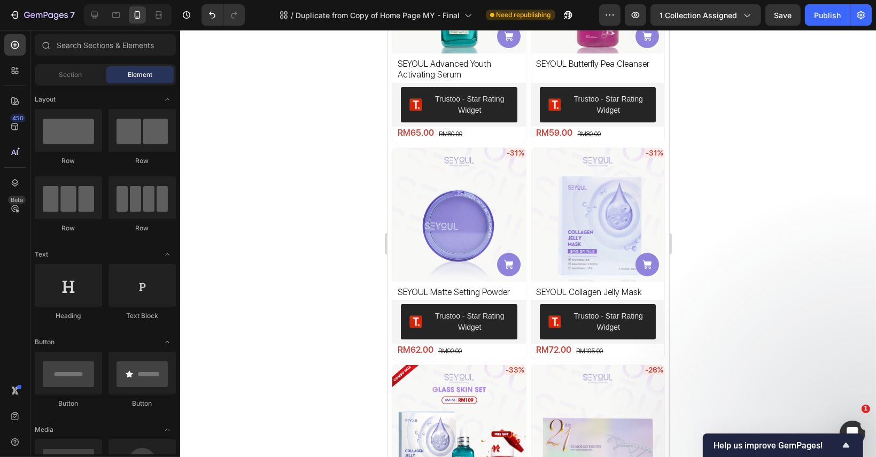
drag, startPoint x: 830, startPoint y: 28, endPoint x: 830, endPoint y: 34, distance: 6.4
click at [830, 29] on div "7 Version history / Duplicate from Copy of Home Page MY - Final Need republishi…" at bounding box center [438, 15] width 876 height 30
click at [828, 17] on div "Publish" at bounding box center [827, 15] width 27 height 11
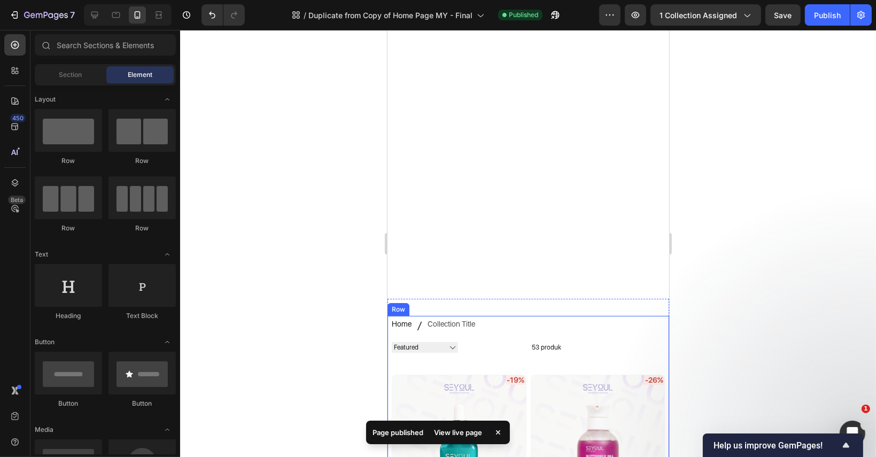
scroll to position [0, 0]
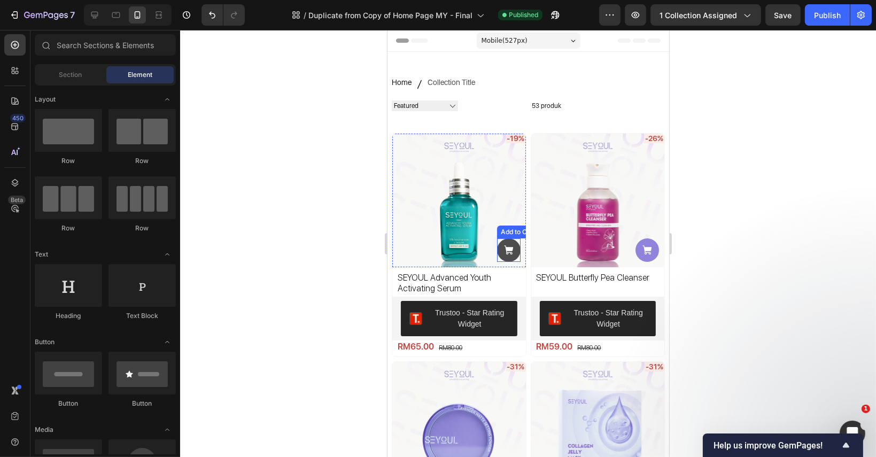
click at [507, 245] on icon at bounding box center [507, 249] width 9 height 9
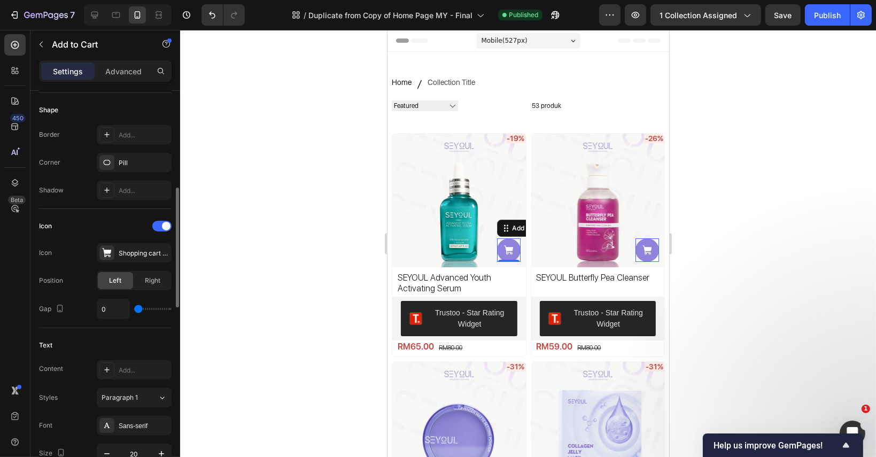
scroll to position [481, 0]
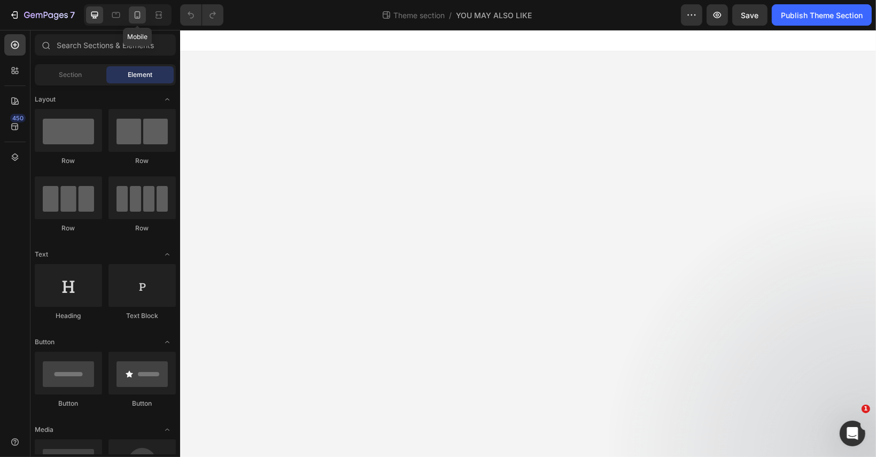
click at [130, 13] on div at bounding box center [137, 14] width 17 height 17
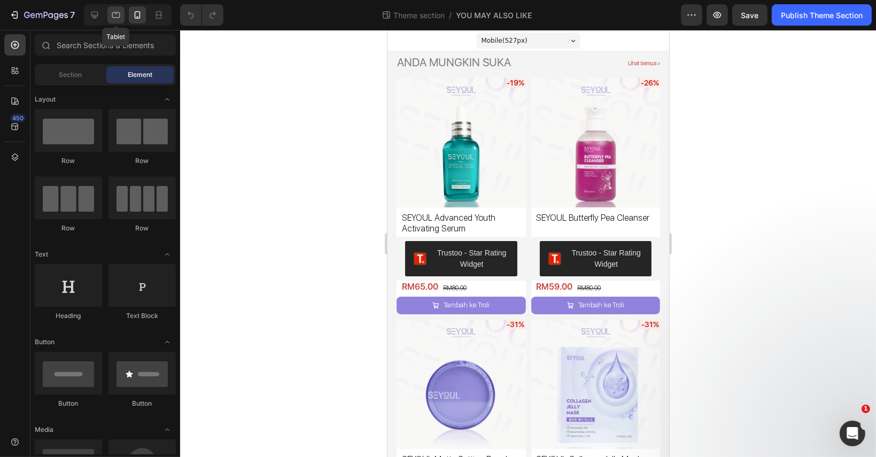
click at [118, 14] on icon at bounding box center [116, 15] width 11 height 11
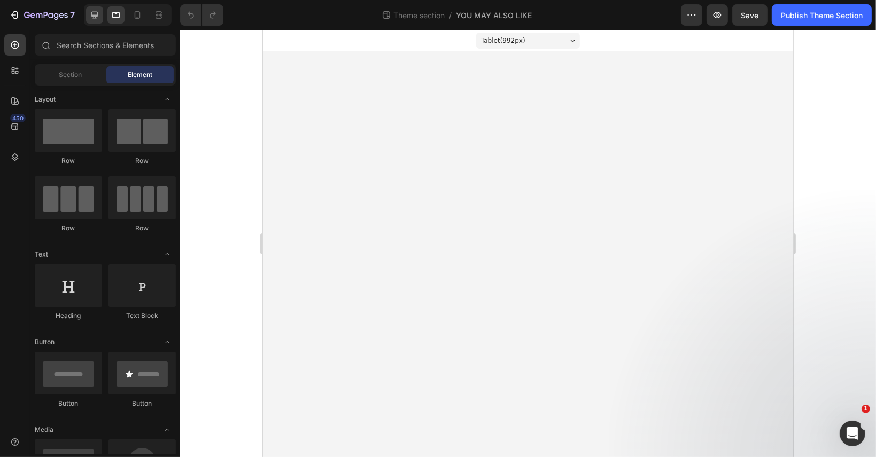
click at [96, 18] on icon at bounding box center [94, 15] width 7 height 7
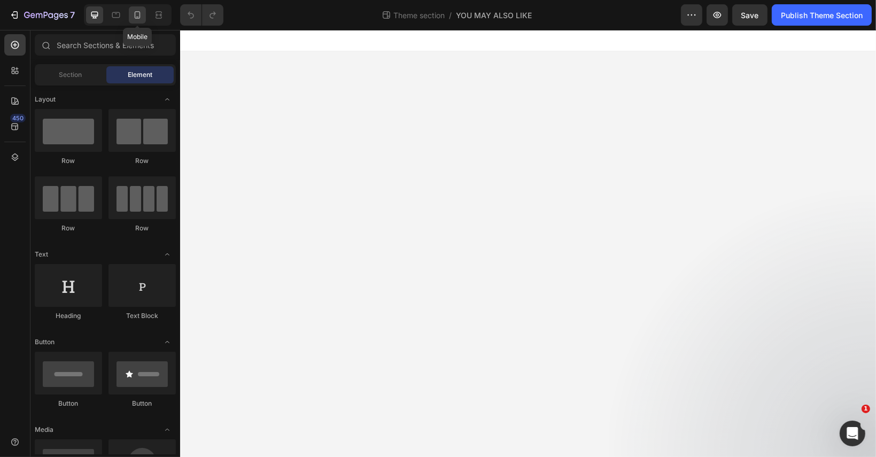
click at [133, 15] on icon at bounding box center [137, 15] width 11 height 11
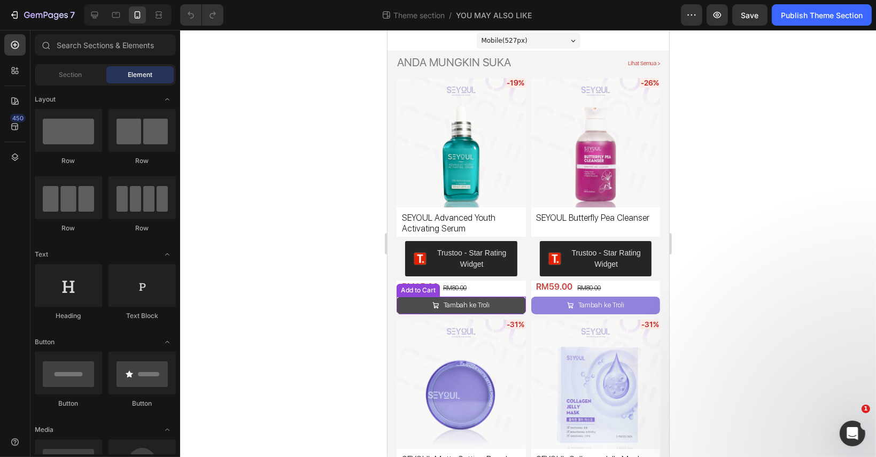
click at [505, 302] on button "Tambah ke Troli" at bounding box center [460, 306] width 129 height 18
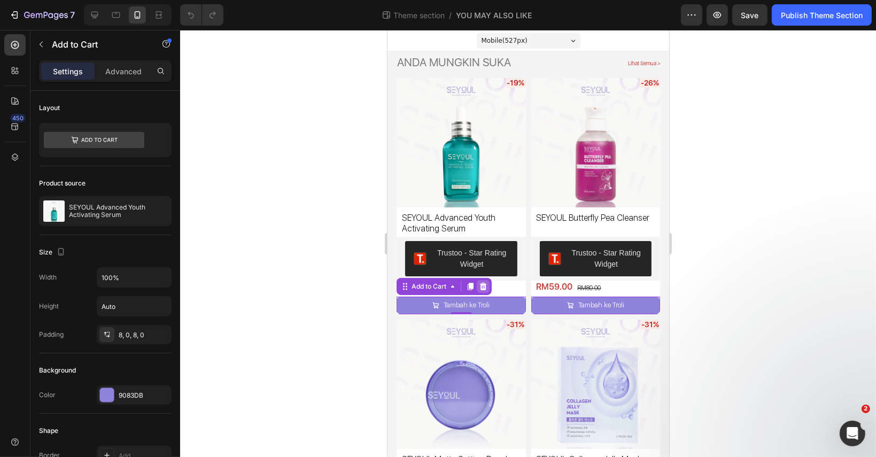
click at [484, 288] on div at bounding box center [482, 286] width 13 height 13
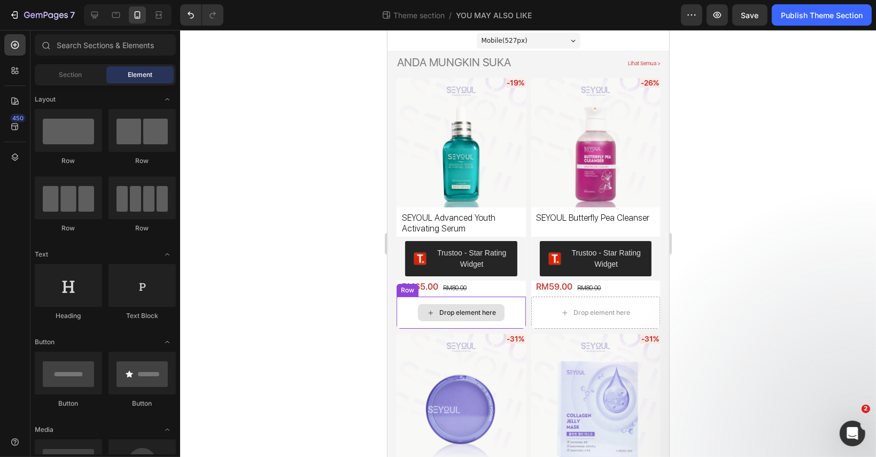
click at [493, 305] on div "Drop element here" at bounding box center [460, 312] width 87 height 17
click at [515, 306] on div "Drop element here" at bounding box center [460, 313] width 129 height 32
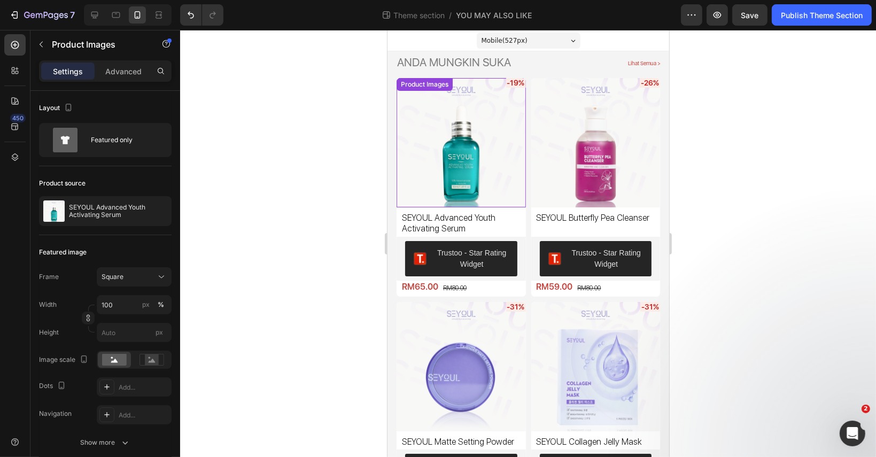
click at [496, 157] on img at bounding box center [460, 142] width 129 height 129
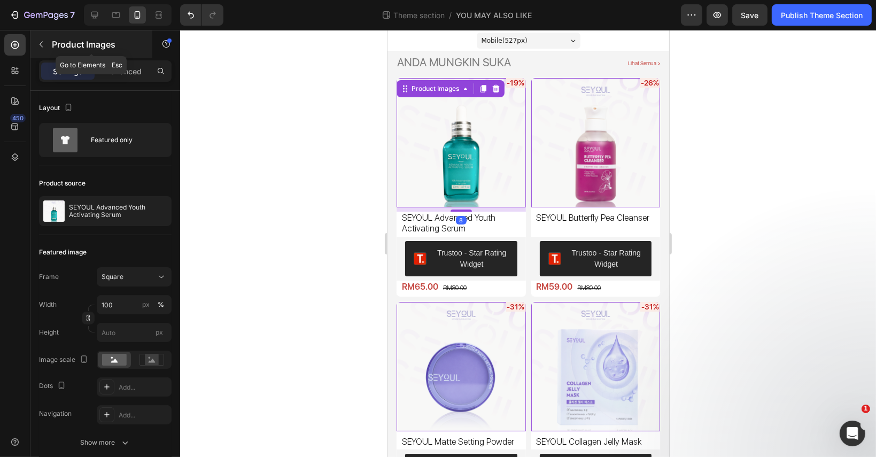
click at [41, 43] on icon "button" at bounding box center [41, 45] width 3 height 6
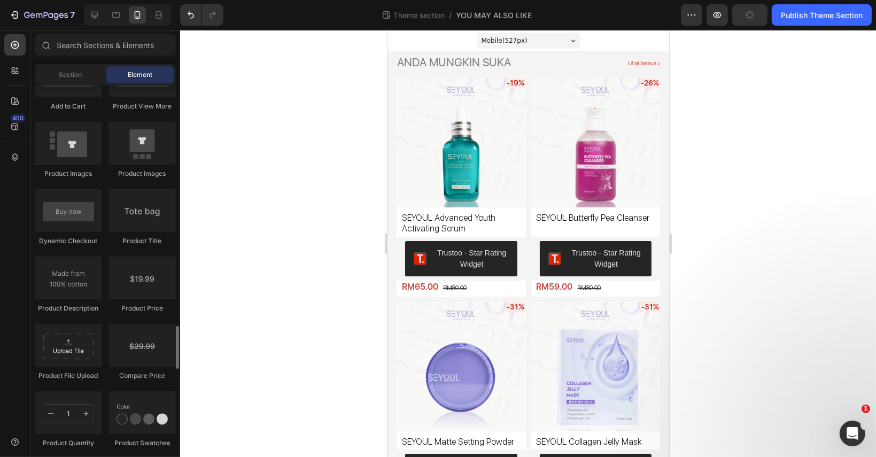
scroll to position [1657, 0]
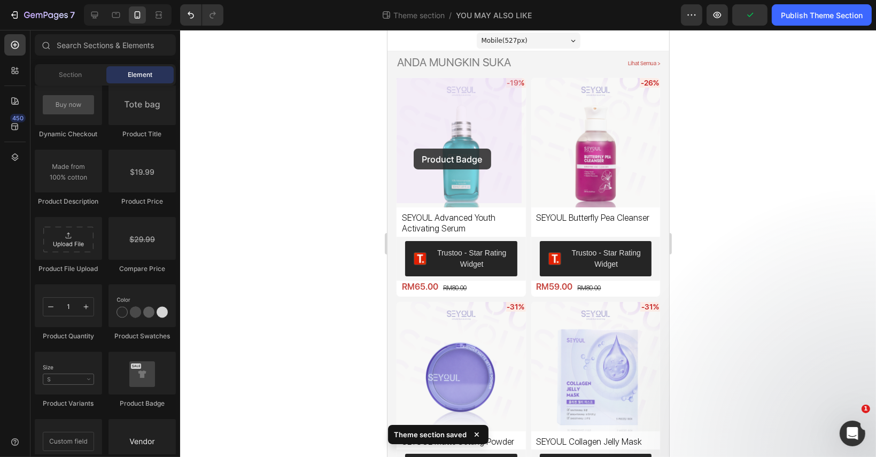
drag, startPoint x: 572, startPoint y: 387, endPoint x: 395, endPoint y: 191, distance: 263.7
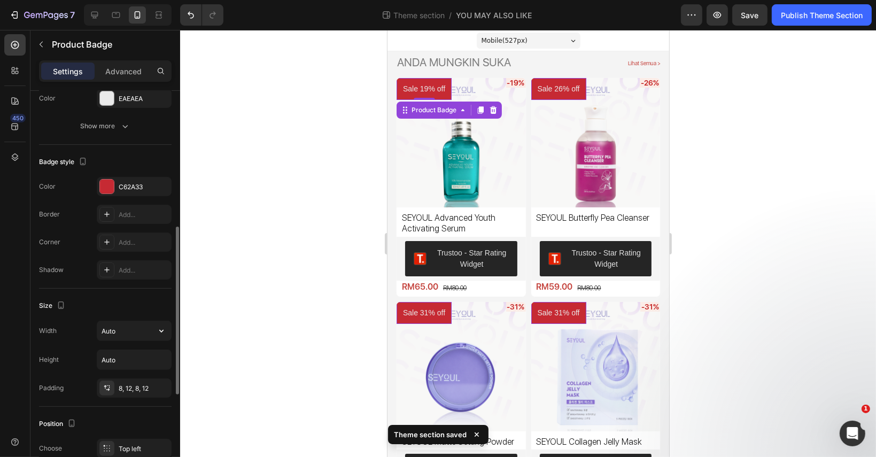
scroll to position [539, 0]
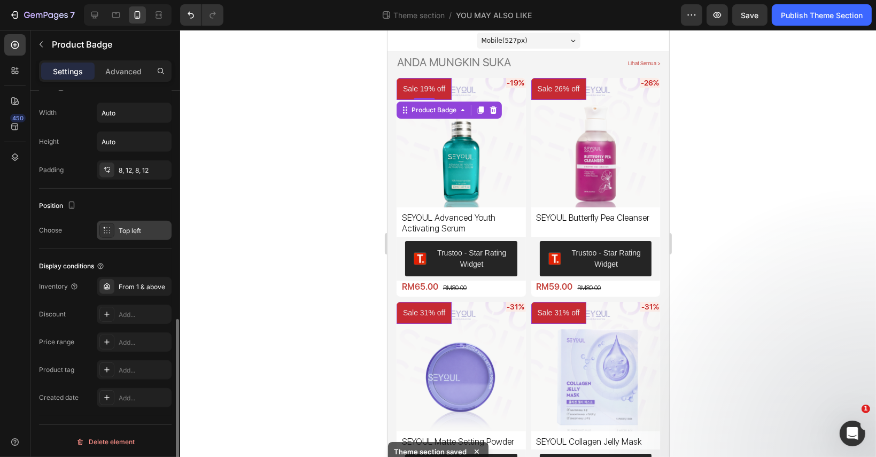
click at [137, 236] on div "Top left" at bounding box center [134, 230] width 75 height 19
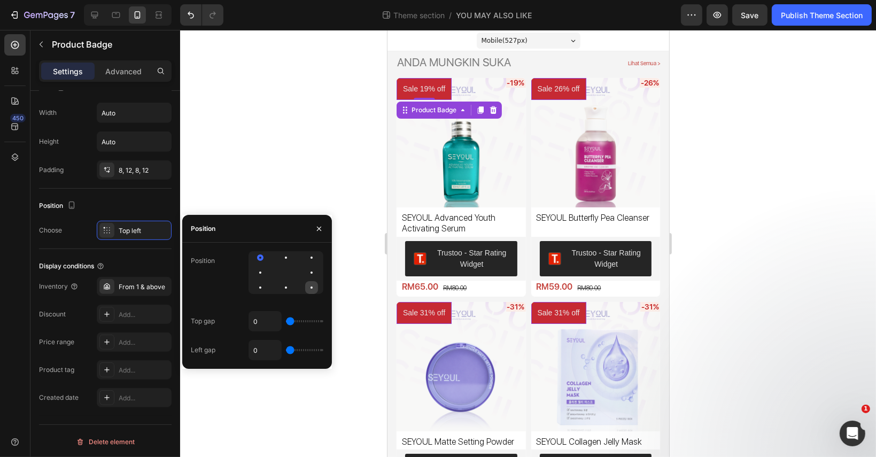
click at [314, 290] on div at bounding box center [311, 287] width 13 height 13
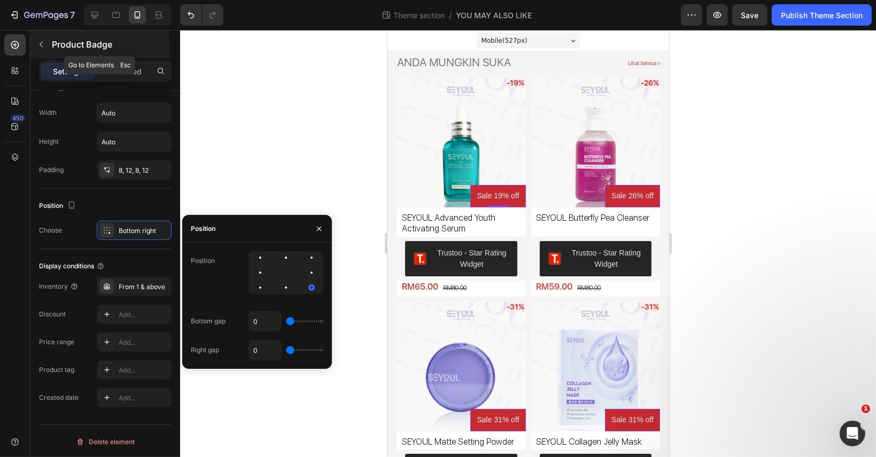
click at [41, 48] on icon "button" at bounding box center [41, 44] width 9 height 9
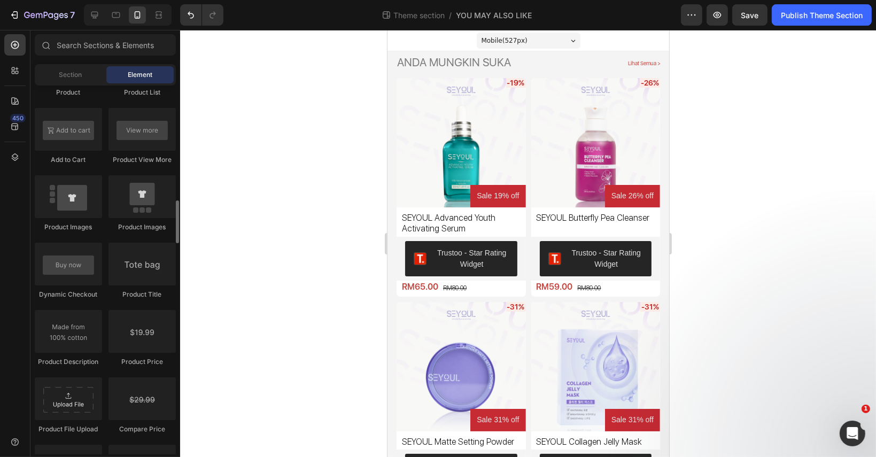
scroll to position [1443, 0]
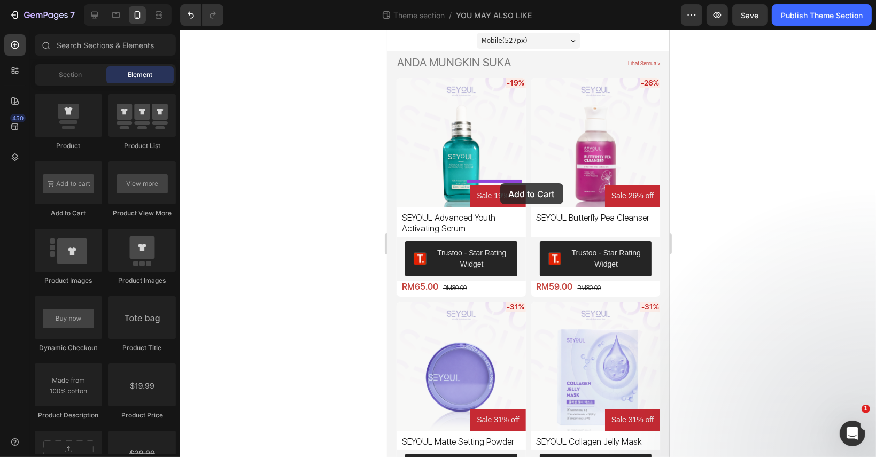
drag, startPoint x: 469, startPoint y: 219, endPoint x: 500, endPoint y: 183, distance: 46.6
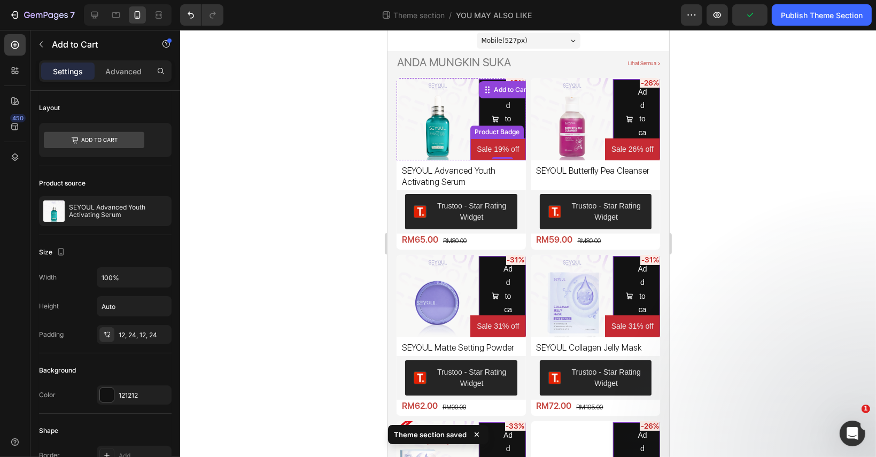
click at [492, 145] on pre "Sale 19% off" at bounding box center [497, 149] width 55 height 22
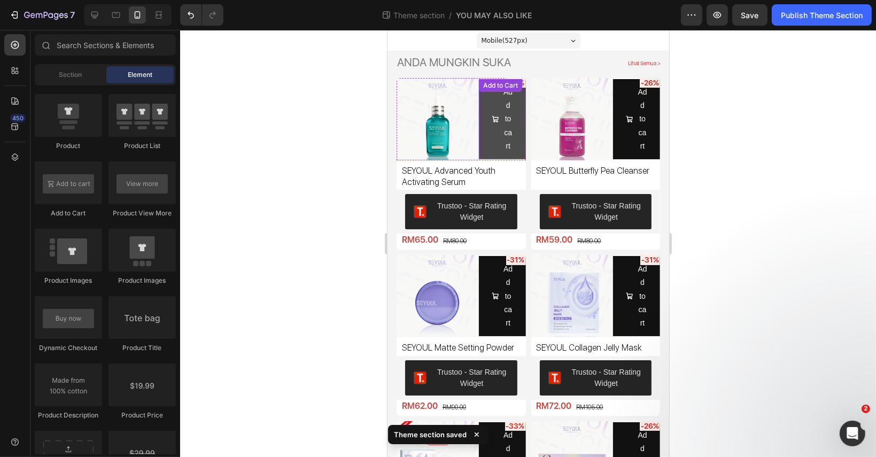
click at [496, 125] on div "Add to cart" at bounding box center [501, 118] width 21 height 67
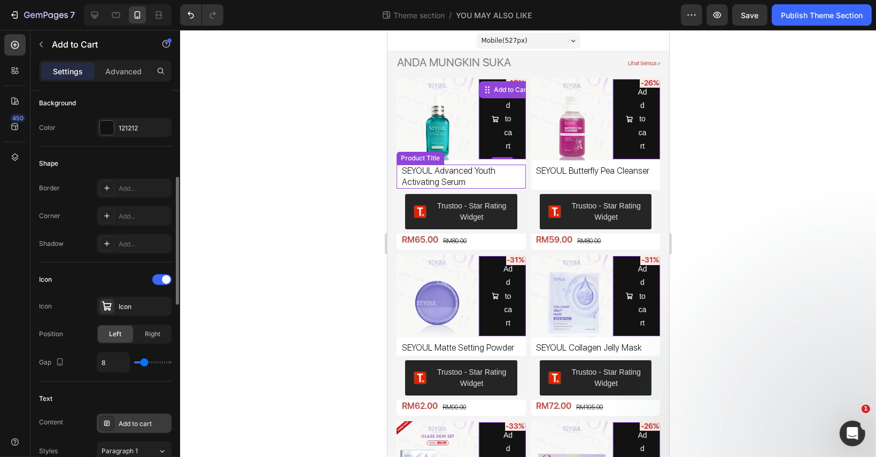
scroll to position [374, 0]
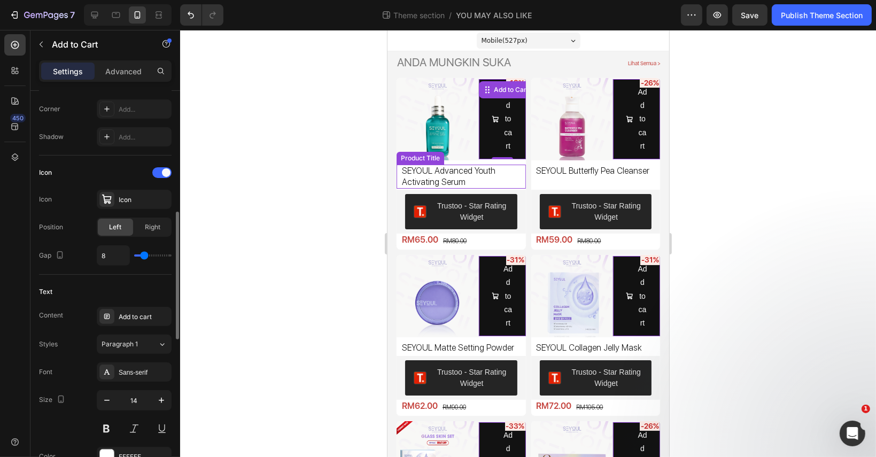
type input "5"
type input "3"
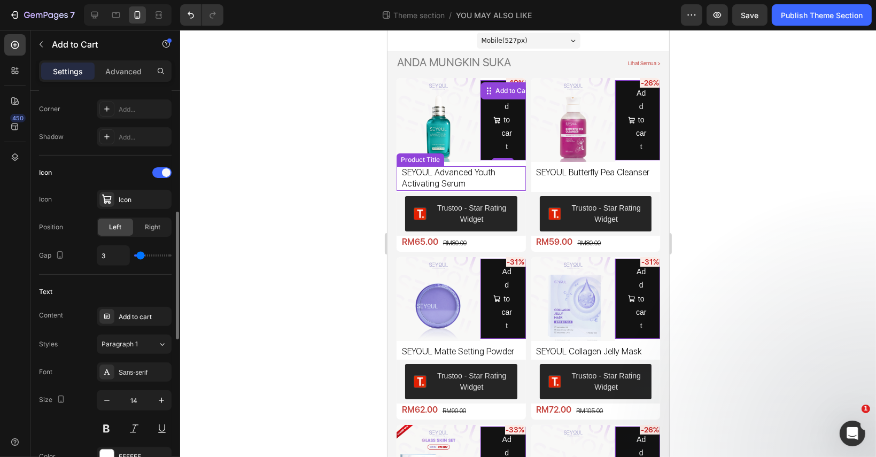
type input "0"
drag, startPoint x: 134, startPoint y: 256, endPoint x: 116, endPoint y: 260, distance: 17.5
type input "0"
click at [134, 256] on input "range" at bounding box center [152, 255] width 37 height 2
click at [149, 314] on div "Add to cart" at bounding box center [144, 317] width 50 height 10
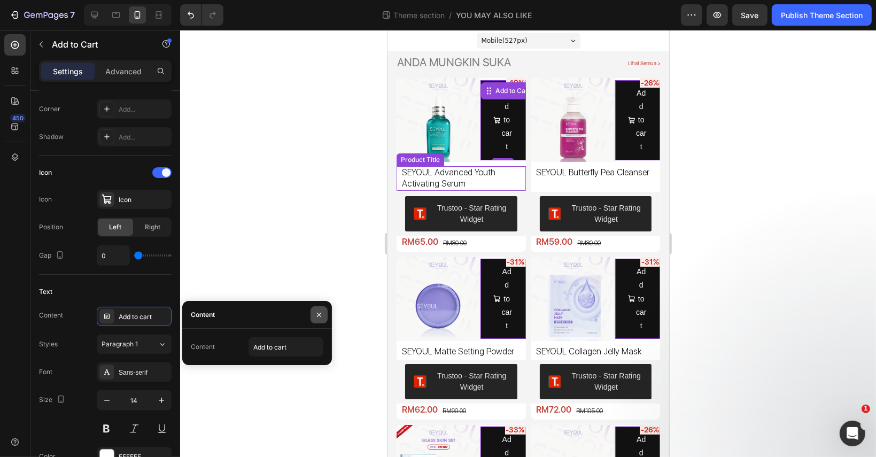
click at [324, 309] on button "button" at bounding box center [318, 314] width 17 height 17
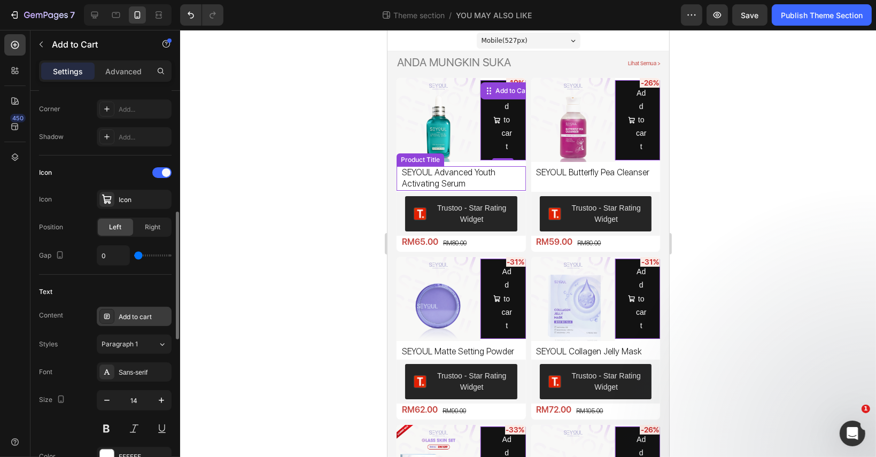
click at [156, 315] on div "Add to cart" at bounding box center [144, 317] width 50 height 10
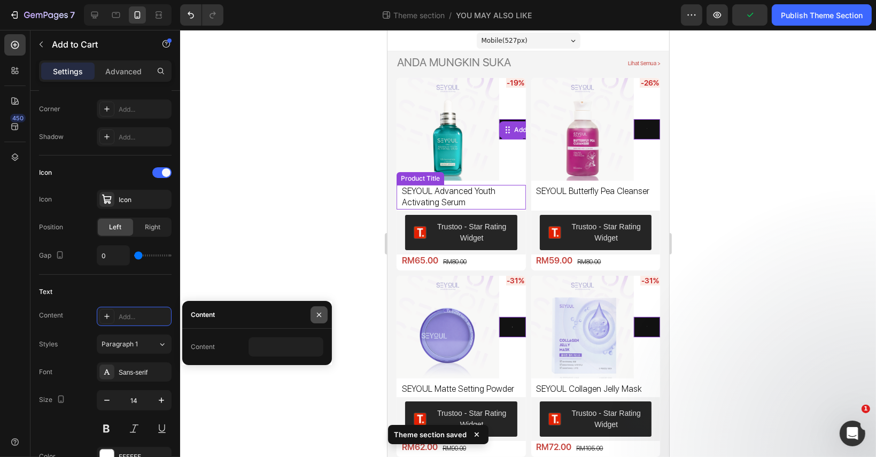
click at [315, 311] on icon "button" at bounding box center [319, 314] width 9 height 9
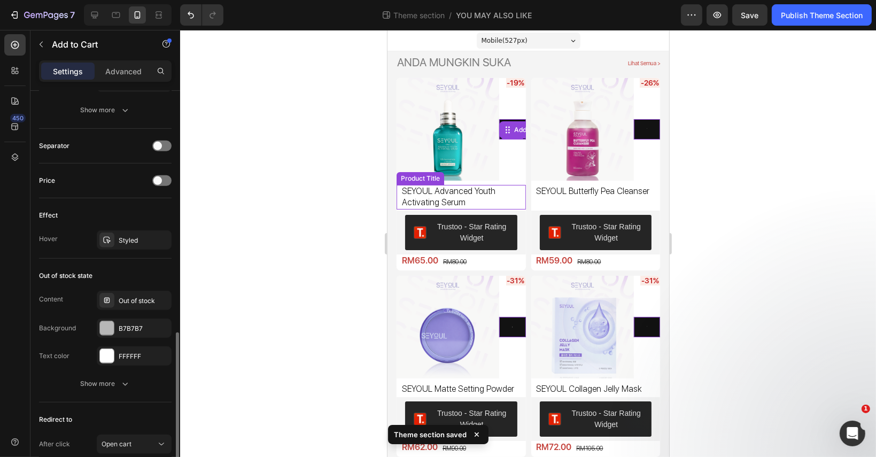
scroll to position [830, 0]
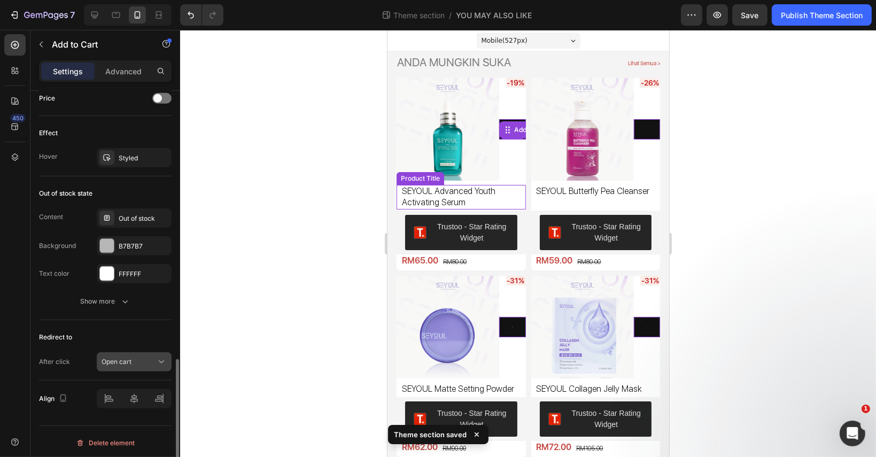
click at [130, 359] on span "Open cart" at bounding box center [117, 361] width 30 height 8
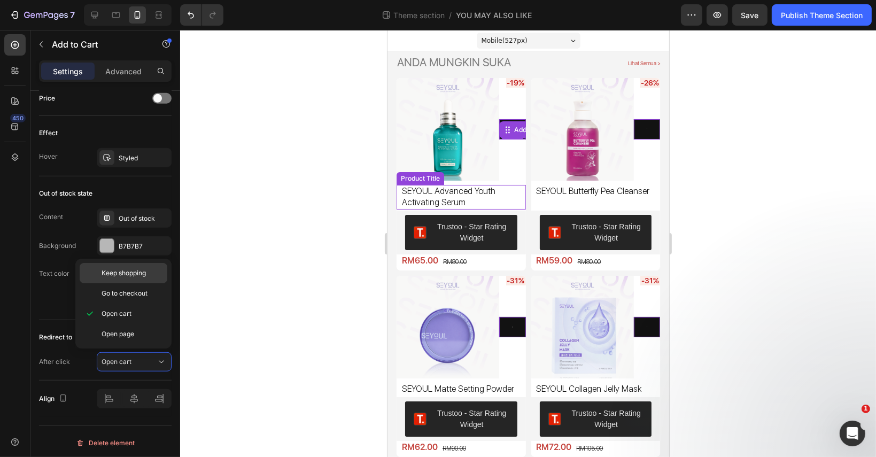
click at [145, 275] on span "Keep shopping" at bounding box center [124, 273] width 44 height 10
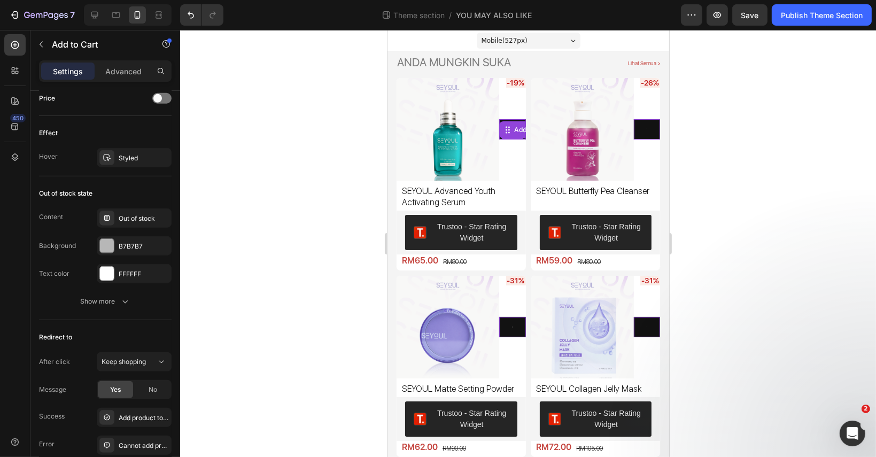
click at [505, 135] on div "Add to Cart" at bounding box center [546, 129] width 95 height 17
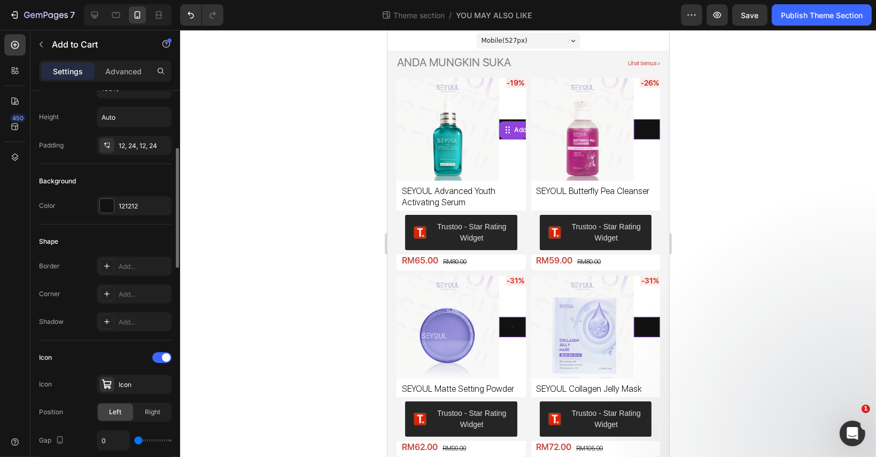
scroll to position [82, 0]
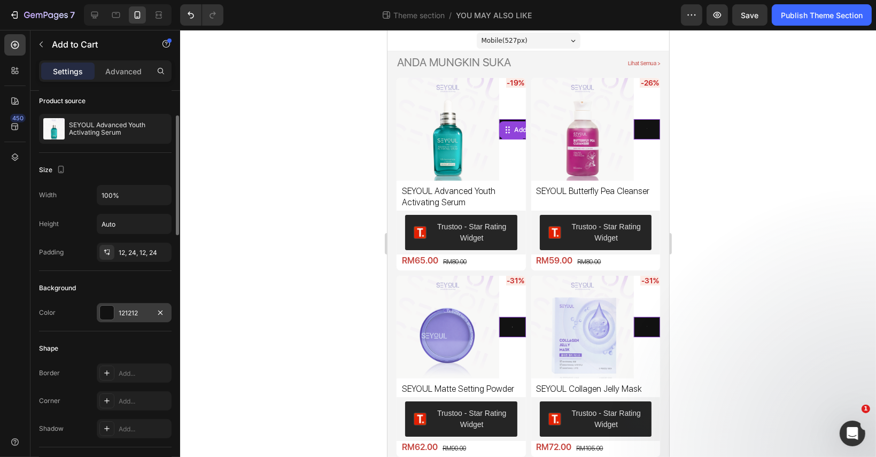
click at [136, 315] on div "121212" at bounding box center [134, 313] width 31 height 10
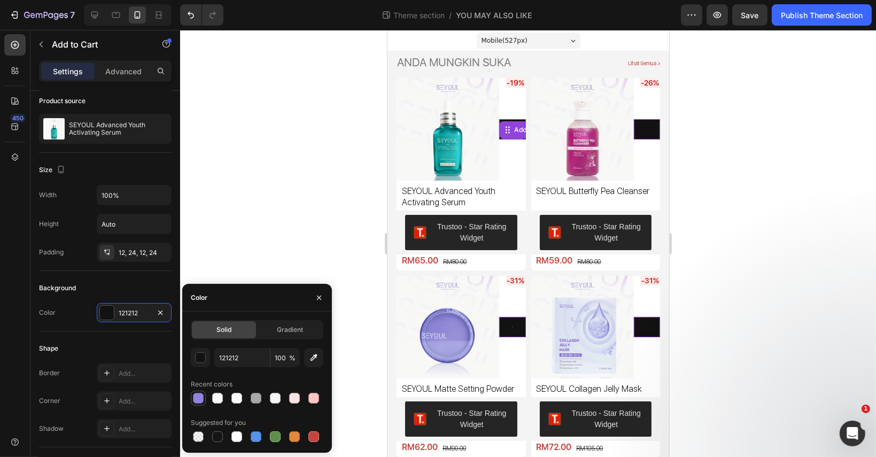
click at [197, 395] on div at bounding box center [198, 398] width 11 height 11
type input "9083DB"
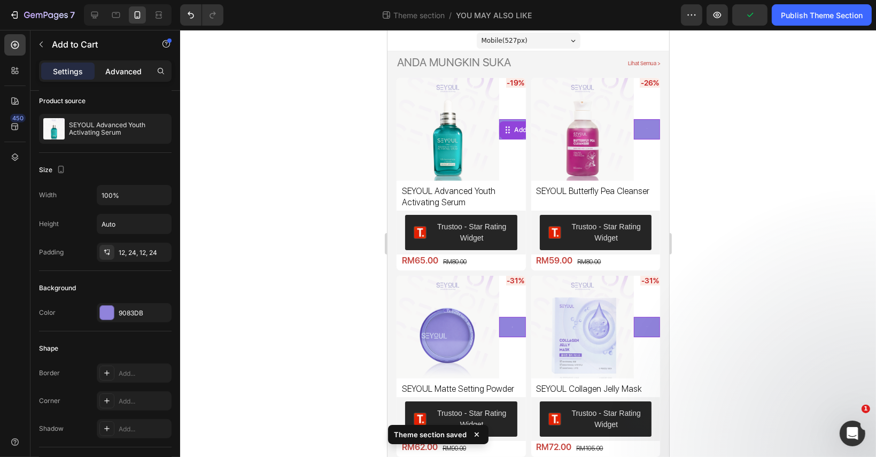
click at [137, 74] on p "Advanced" at bounding box center [123, 71] width 36 height 11
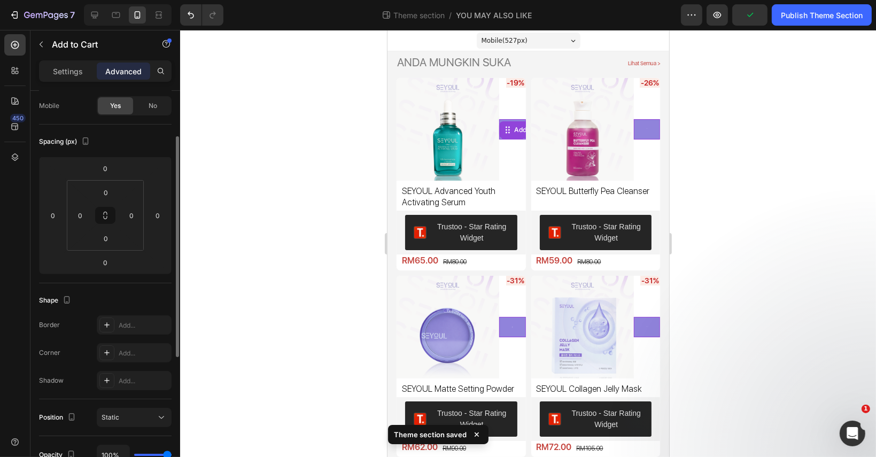
scroll to position [296, 0]
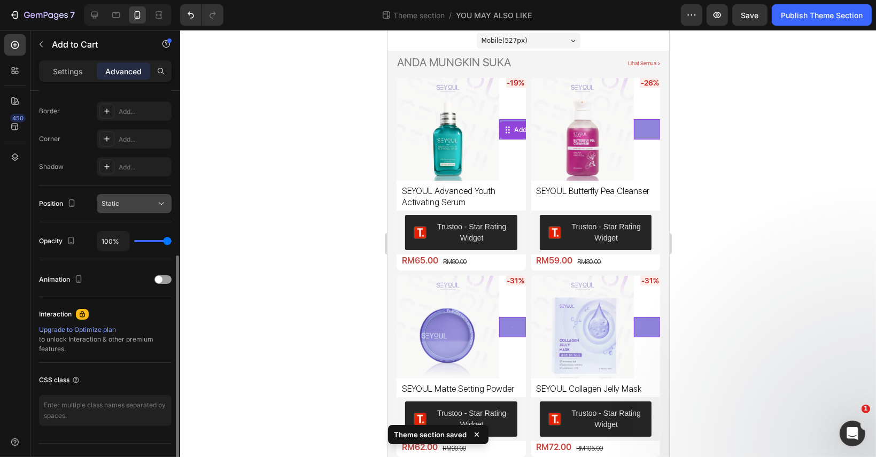
click at [143, 199] on div "Static" at bounding box center [129, 204] width 55 height 10
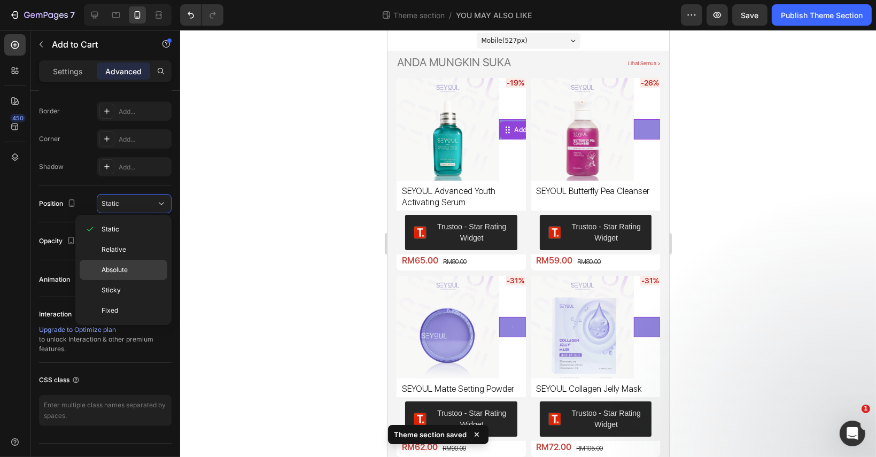
click at [142, 266] on p "Absolute" at bounding box center [132, 270] width 61 height 10
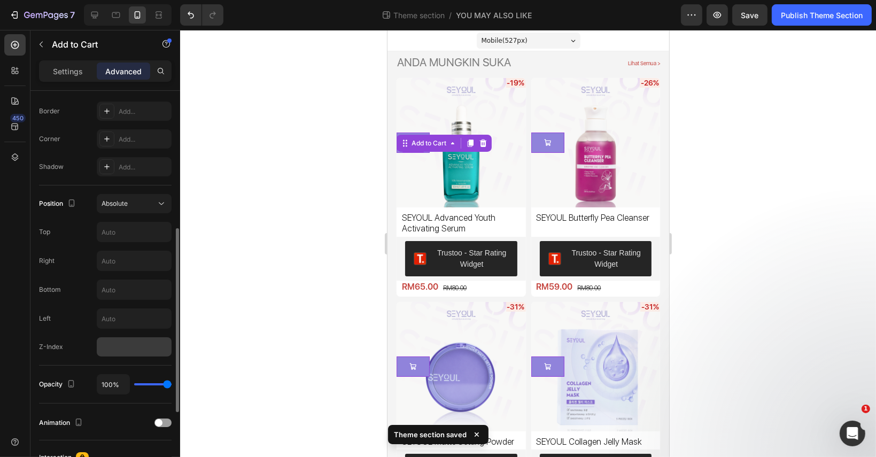
drag, startPoint x: 136, startPoint y: 328, endPoint x: 134, endPoint y: 336, distance: 8.7
click at [135, 328] on div "Position Absolute Top Right Bottom Left Z-Index" at bounding box center [105, 275] width 133 height 162
click at [134, 337] on input "number" at bounding box center [134, 346] width 75 height 19
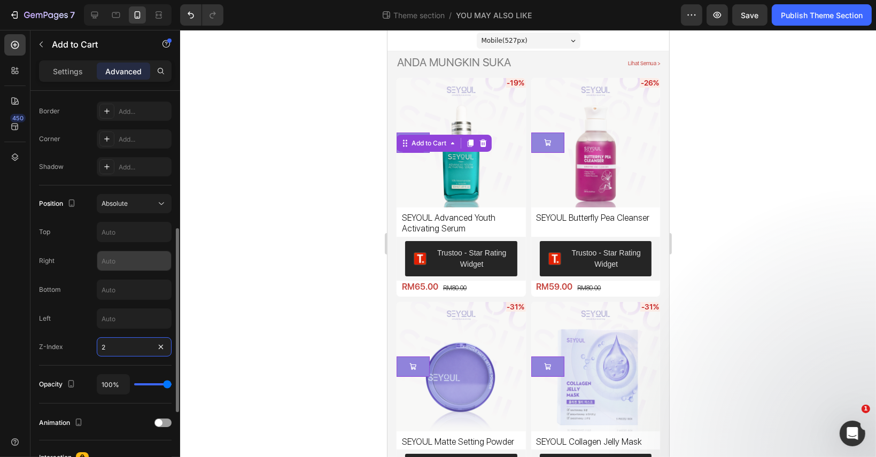
type input "2"
click at [131, 260] on input "text" at bounding box center [134, 260] width 74 height 19
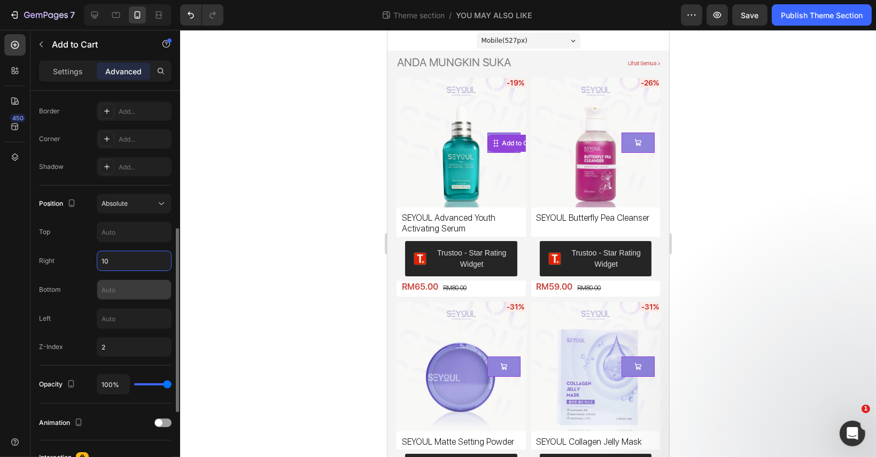
type input "10"
click at [126, 286] on input "text" at bounding box center [134, 289] width 74 height 19
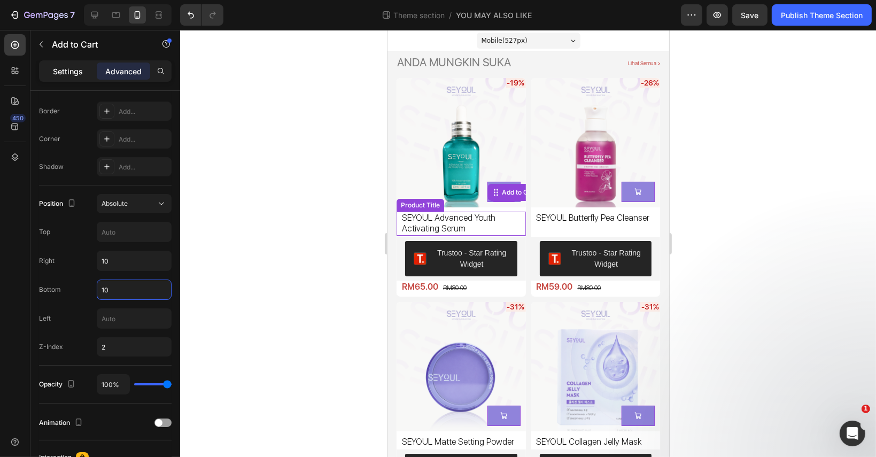
type input "10"
click at [73, 72] on p "Settings" at bounding box center [68, 71] width 30 height 11
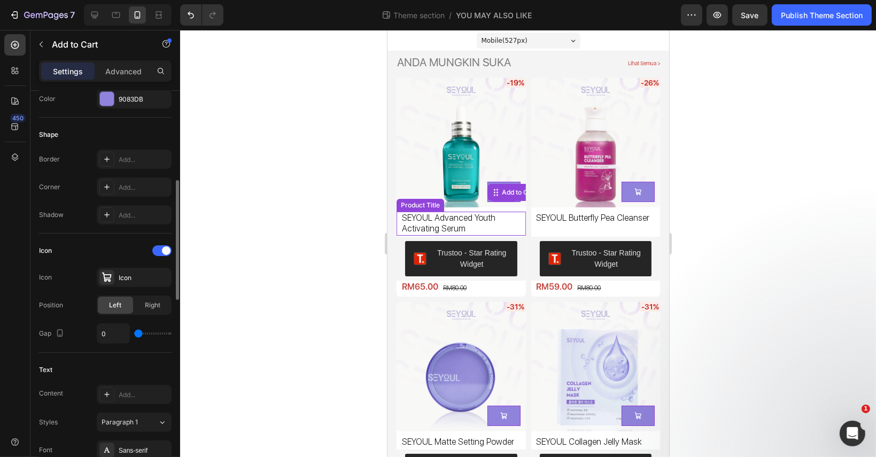
scroll to position [136, 0]
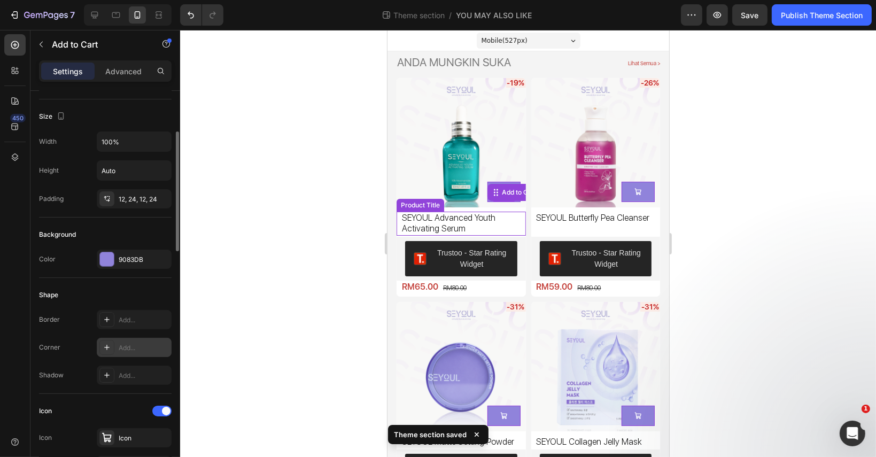
click at [138, 345] on div "Add..." at bounding box center [144, 348] width 50 height 10
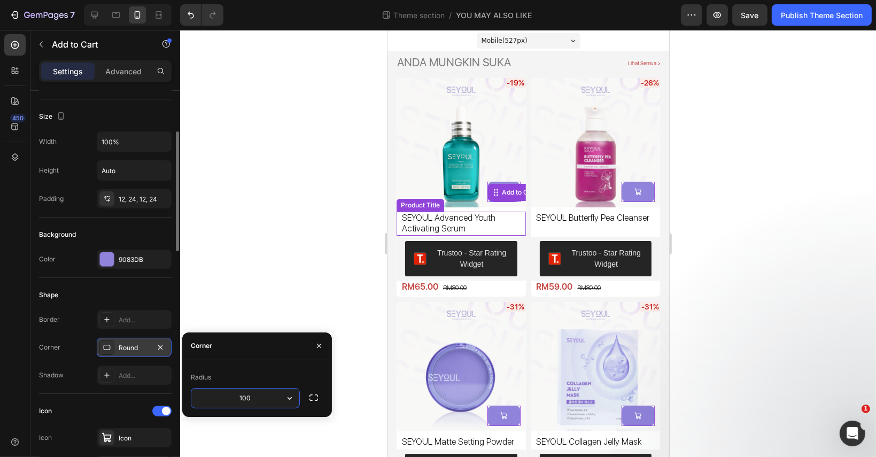
type input "1000"
click at [718, 312] on div at bounding box center [528, 243] width 696 height 427
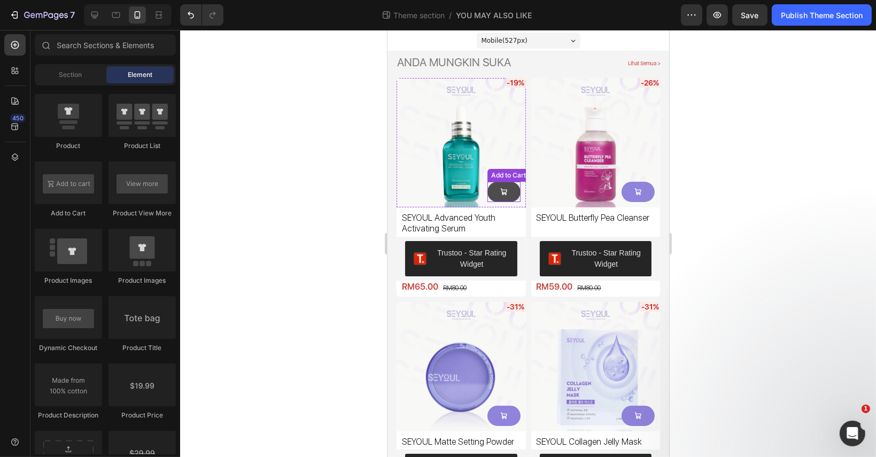
click at [502, 188] on icon at bounding box center [503, 191] width 7 height 7
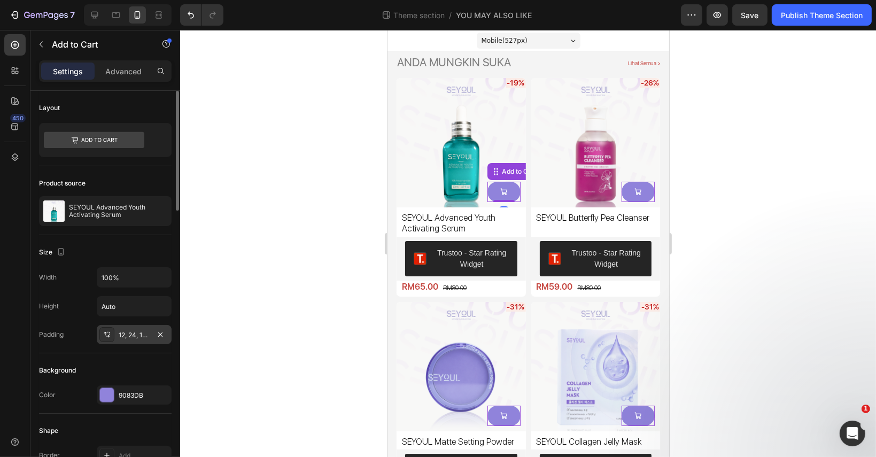
click at [139, 333] on div "12, 24, 12, 24" at bounding box center [134, 335] width 31 height 10
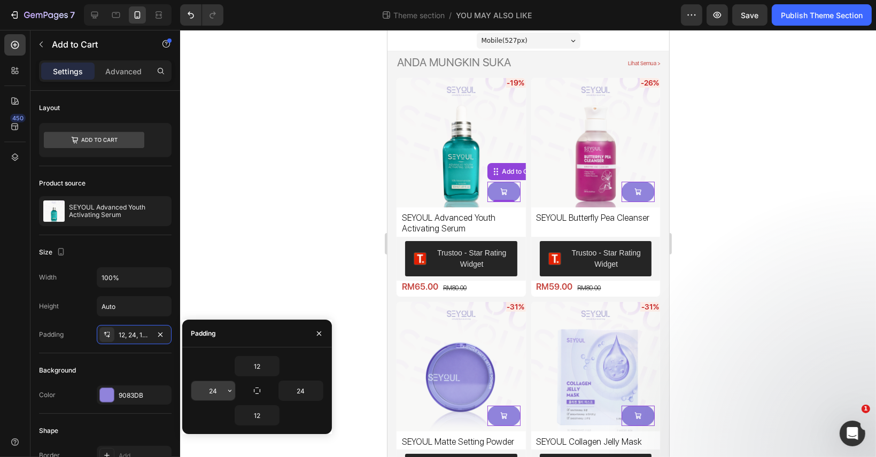
click at [215, 386] on input "24" at bounding box center [213, 390] width 44 height 19
type input "12"
click at [301, 391] on input "24" at bounding box center [301, 390] width 44 height 19
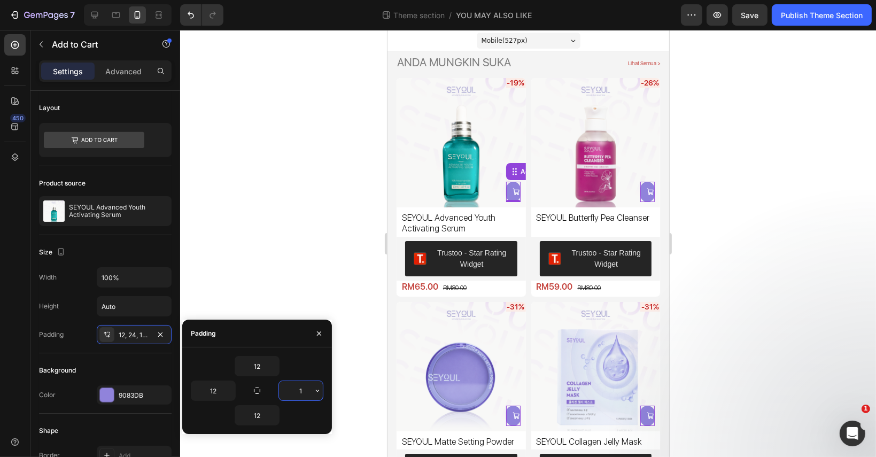
type input "12"
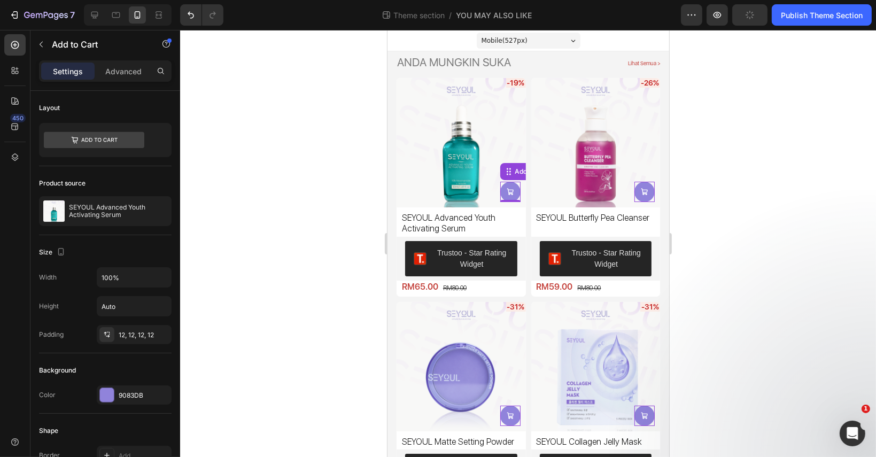
click at [775, 279] on div at bounding box center [528, 243] width 696 height 427
click at [506, 188] on icon at bounding box center [509, 191] width 7 height 7
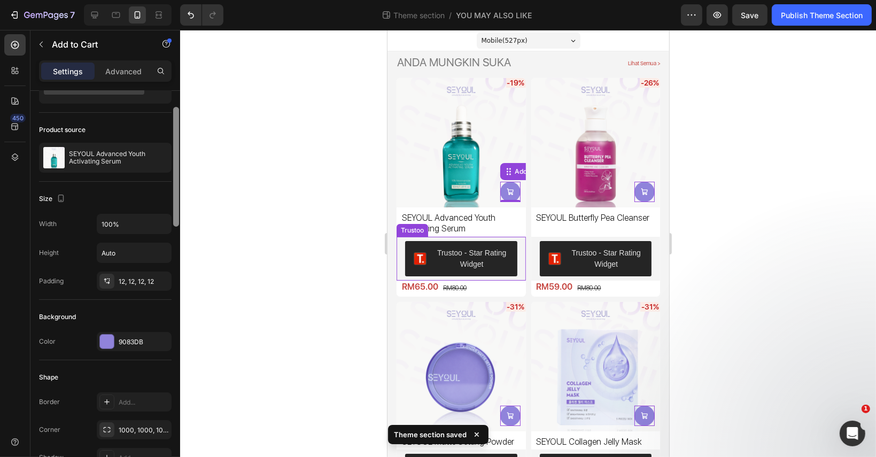
scroll to position [107, 0]
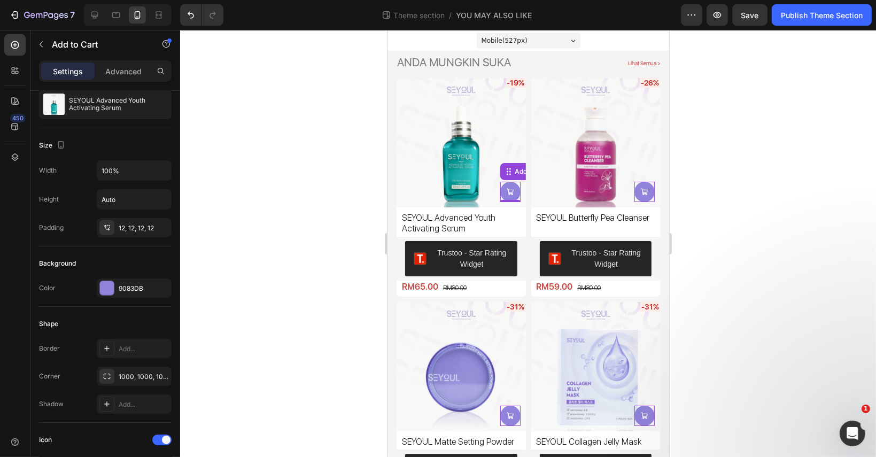
click at [763, 160] on div at bounding box center [528, 243] width 696 height 427
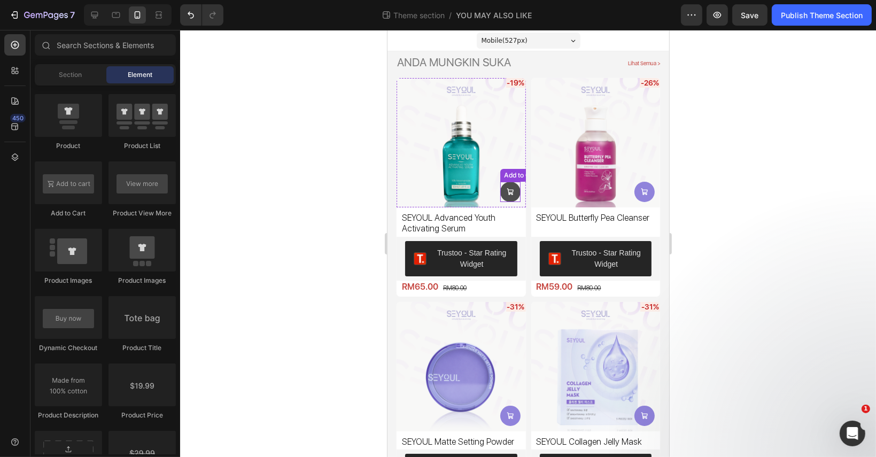
click at [511, 187] on button at bounding box center [510, 192] width 20 height 20
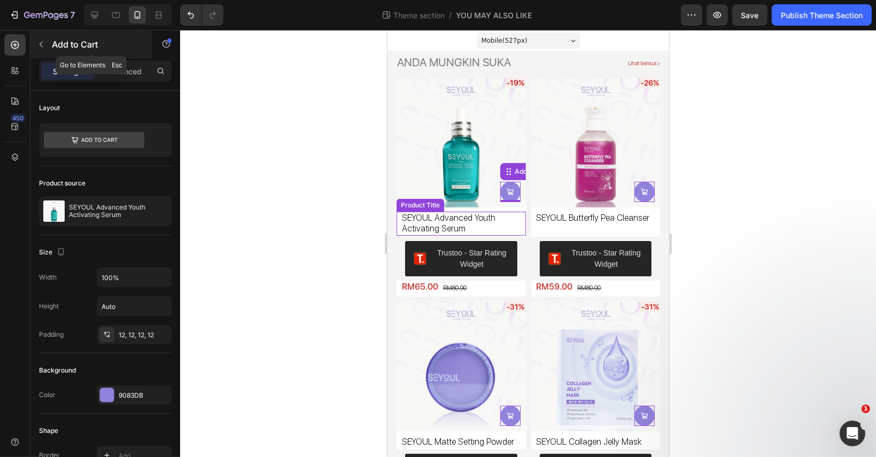
click at [39, 37] on button "button" at bounding box center [41, 44] width 17 height 17
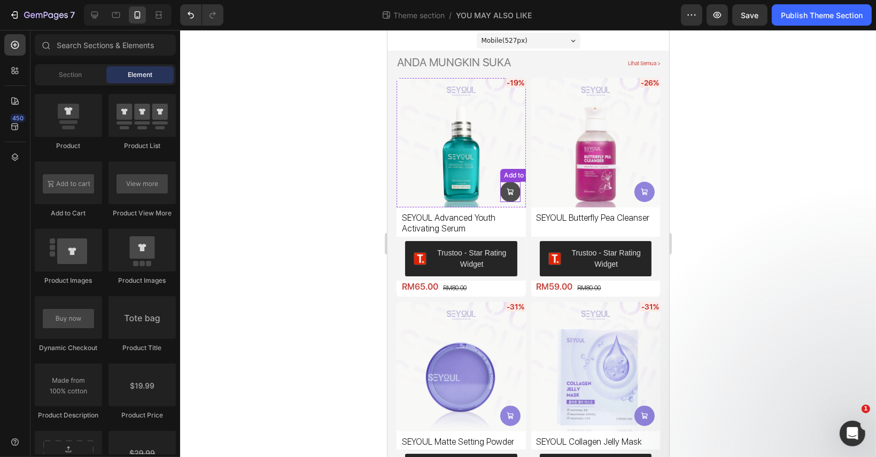
click at [506, 189] on icon at bounding box center [509, 191] width 6 height 6
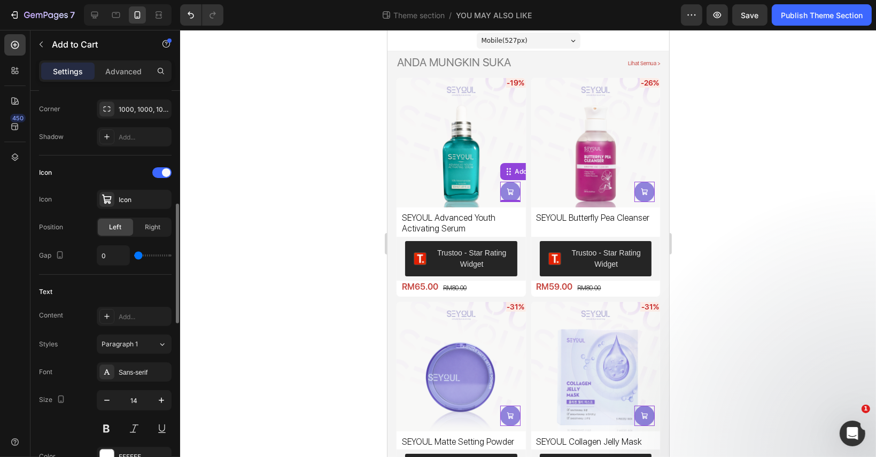
scroll to position [427, 0]
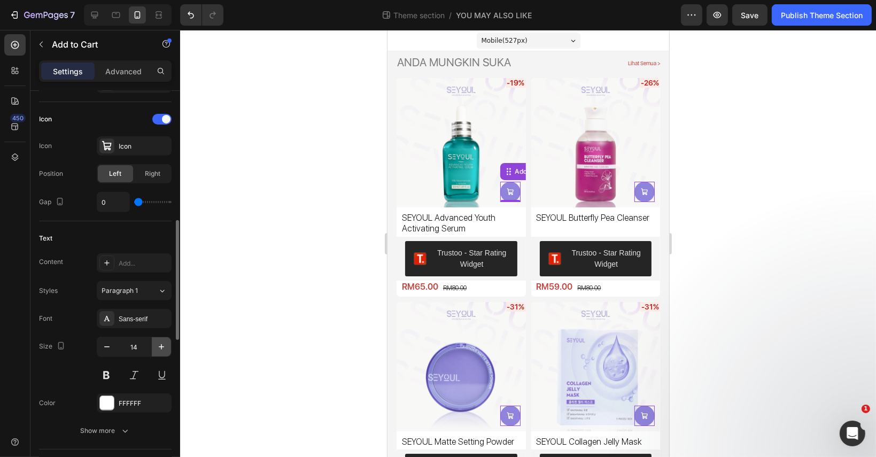
click at [158, 346] on icon "button" at bounding box center [161, 346] width 11 height 11
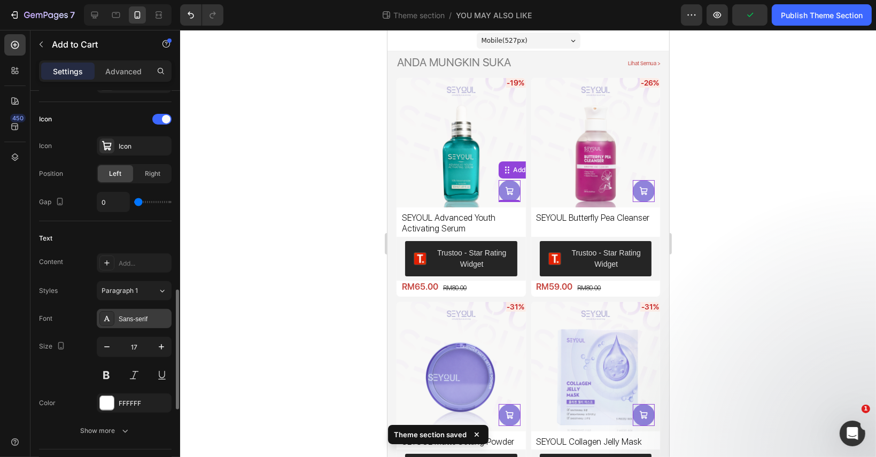
scroll to position [534, 0]
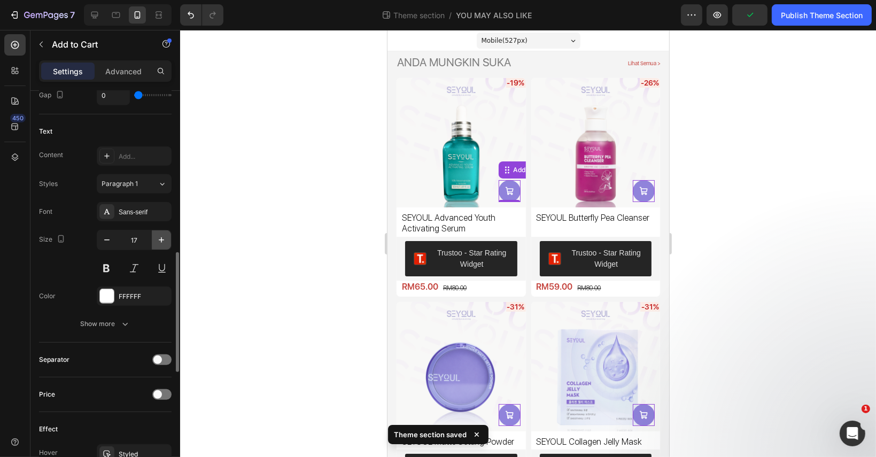
click at [160, 239] on icon "button" at bounding box center [161, 240] width 11 height 11
type input "20"
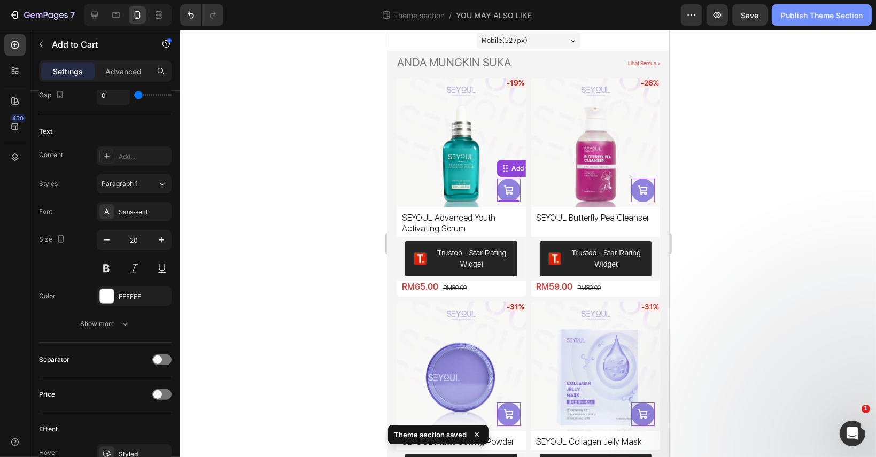
click at [827, 22] on button "Publish Theme Section" at bounding box center [822, 14] width 100 height 21
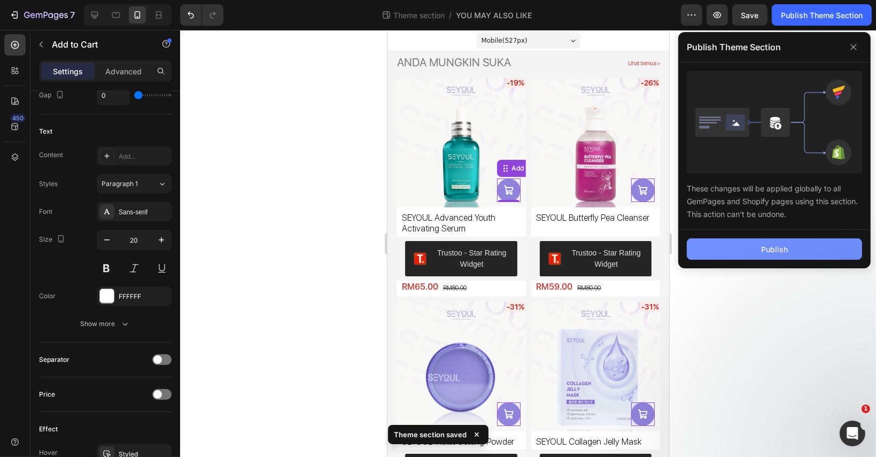
click at [755, 247] on button "Publish" at bounding box center [774, 248] width 175 height 21
